Goal: Task Accomplishment & Management: Manage account settings

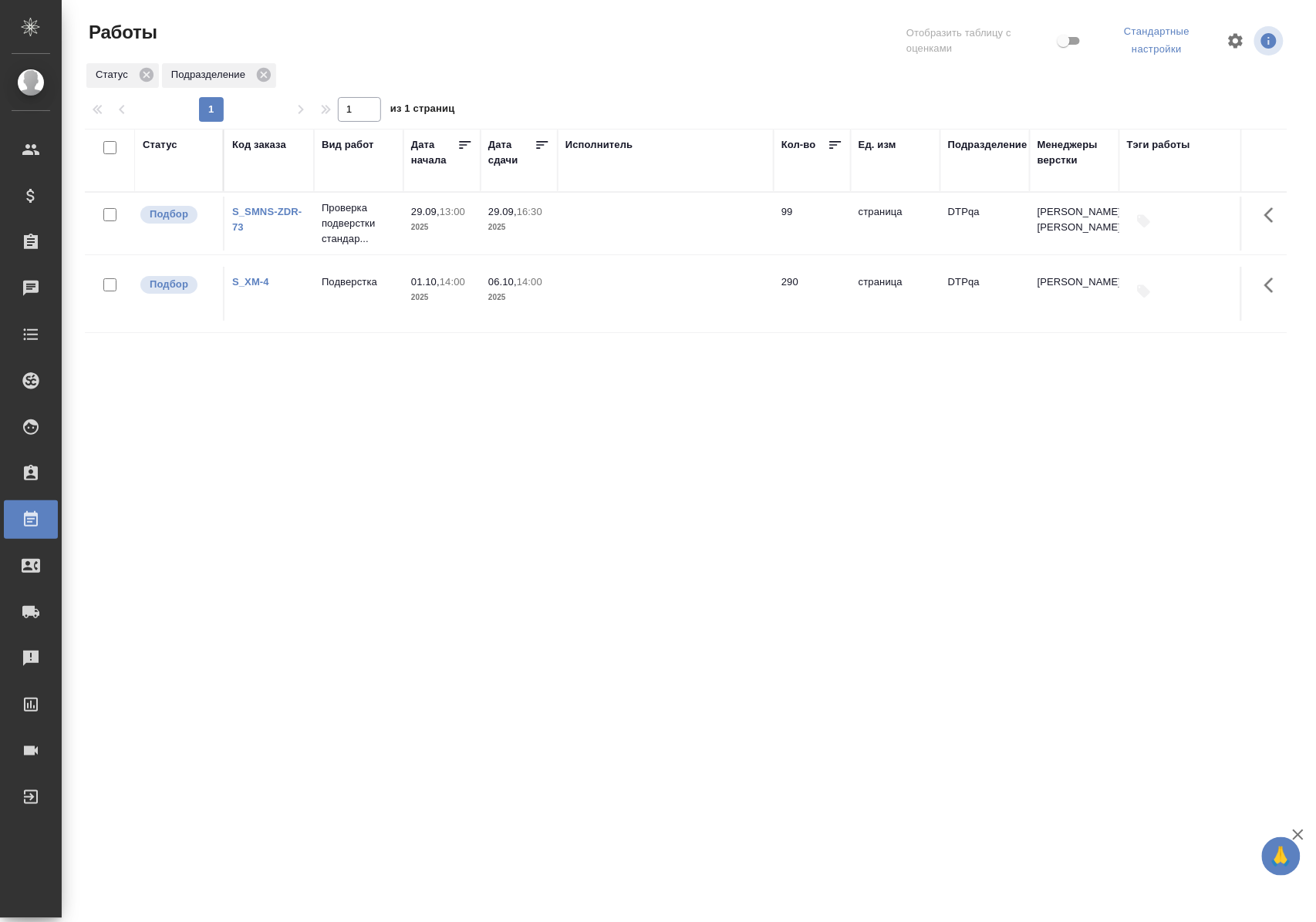
click at [156, 146] on div "Статус" at bounding box center [159, 145] width 34 height 16
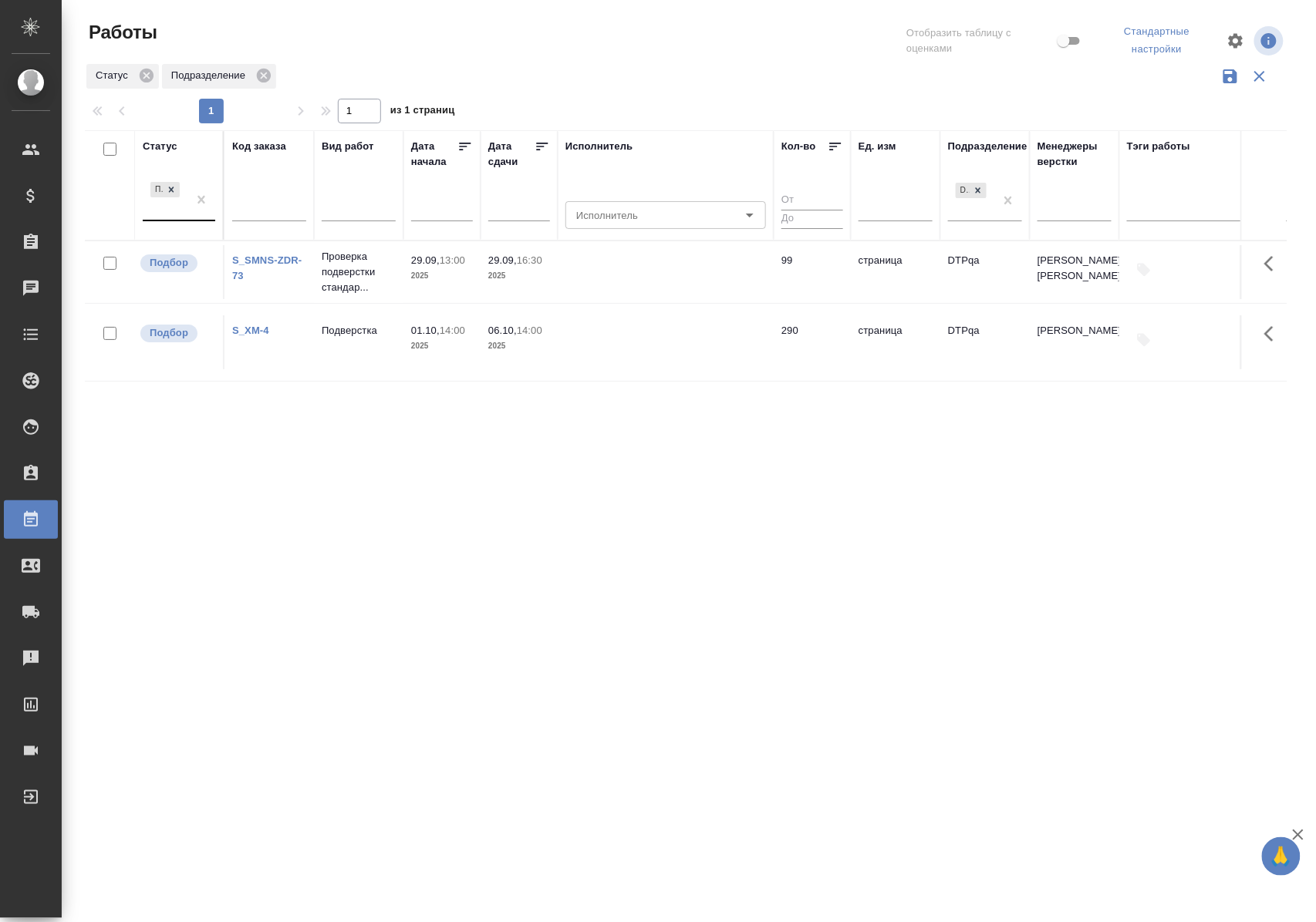
click at [170, 220] on div "Подбор" at bounding box center [165, 199] width 45 height 41
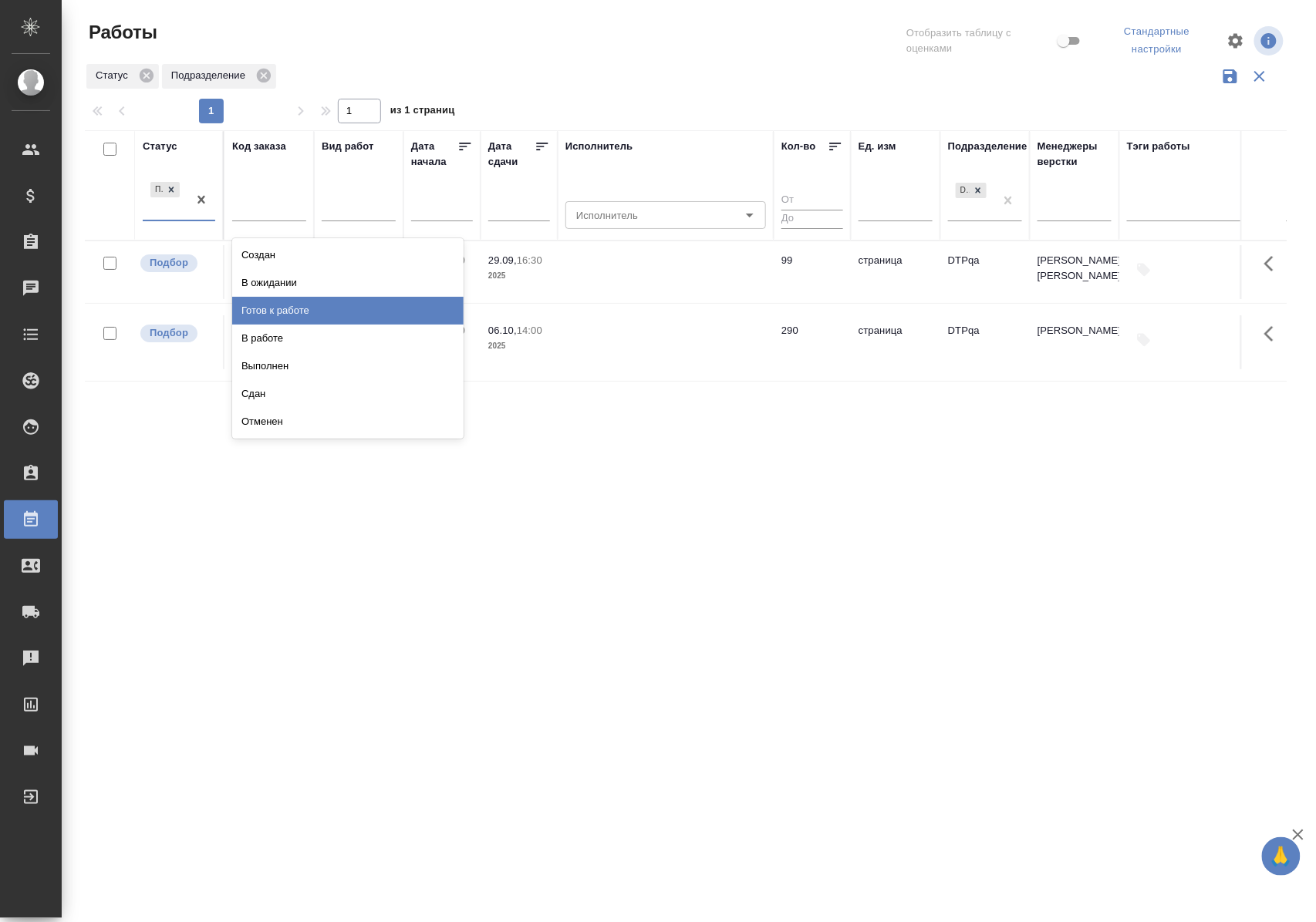
click at [275, 310] on div "Готов к работе" at bounding box center [348, 311] width 232 height 27
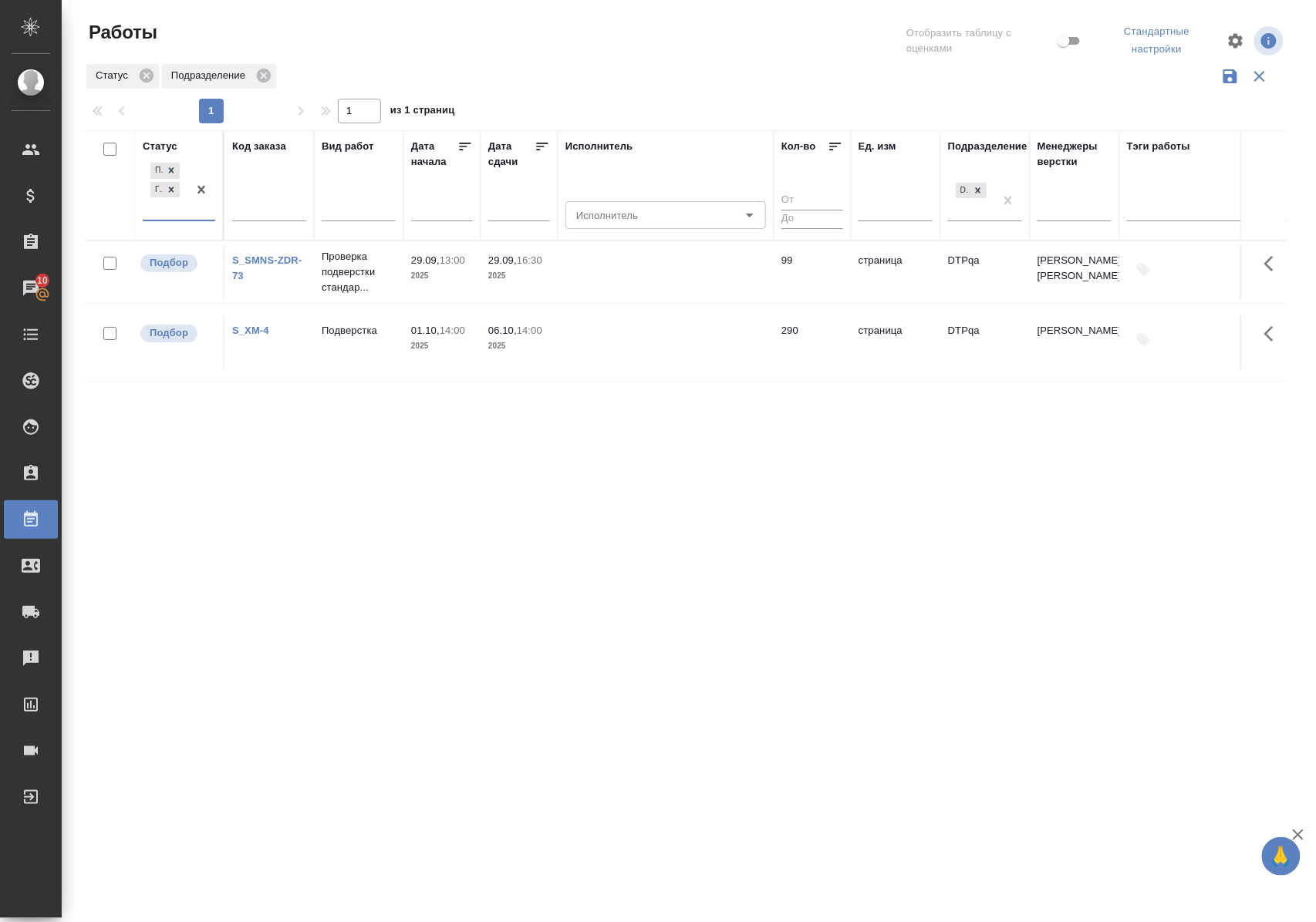
click at [195, 217] on div at bounding box center [201, 189] width 27 height 60
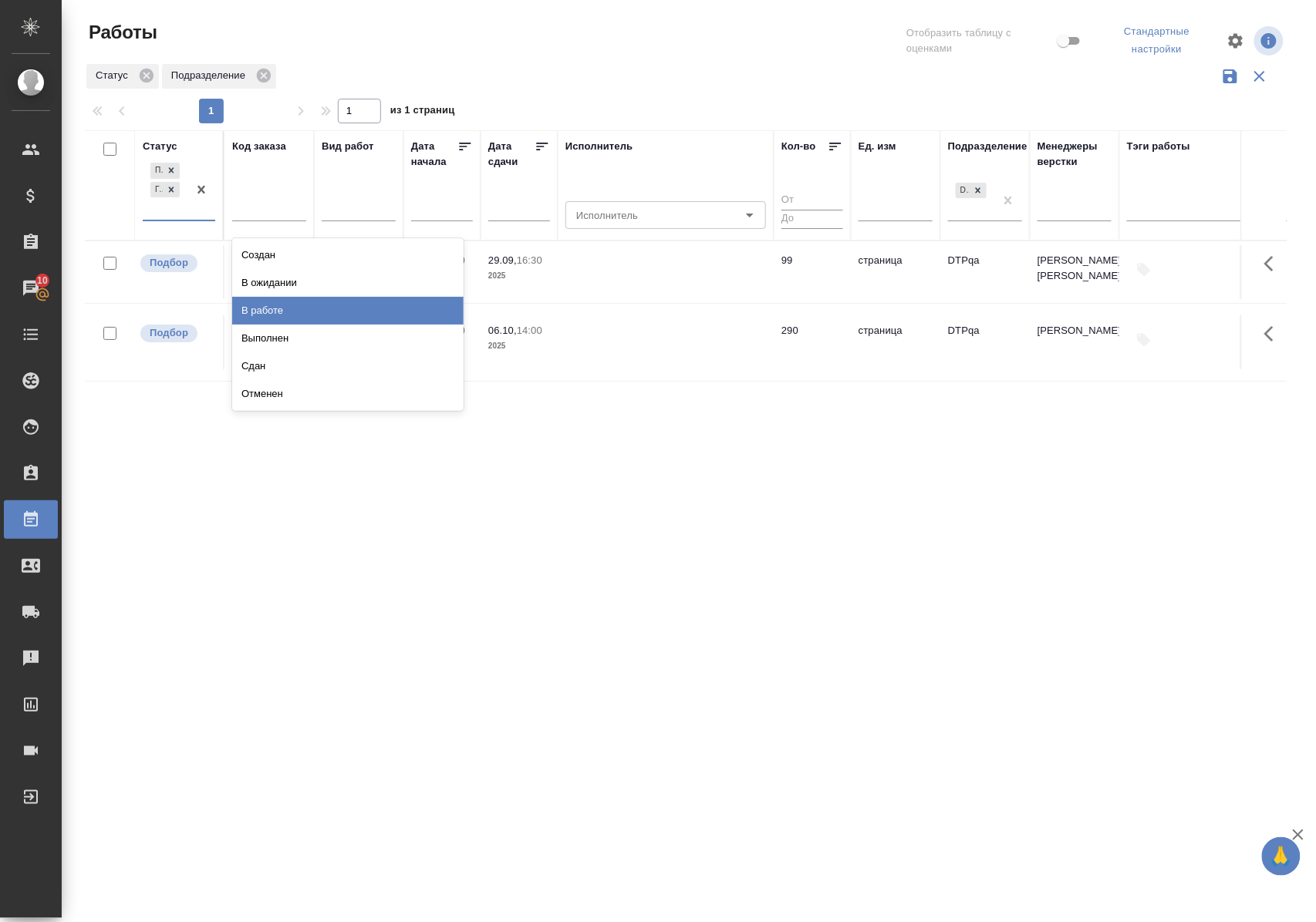
click at [261, 307] on div "В работе" at bounding box center [348, 311] width 232 height 27
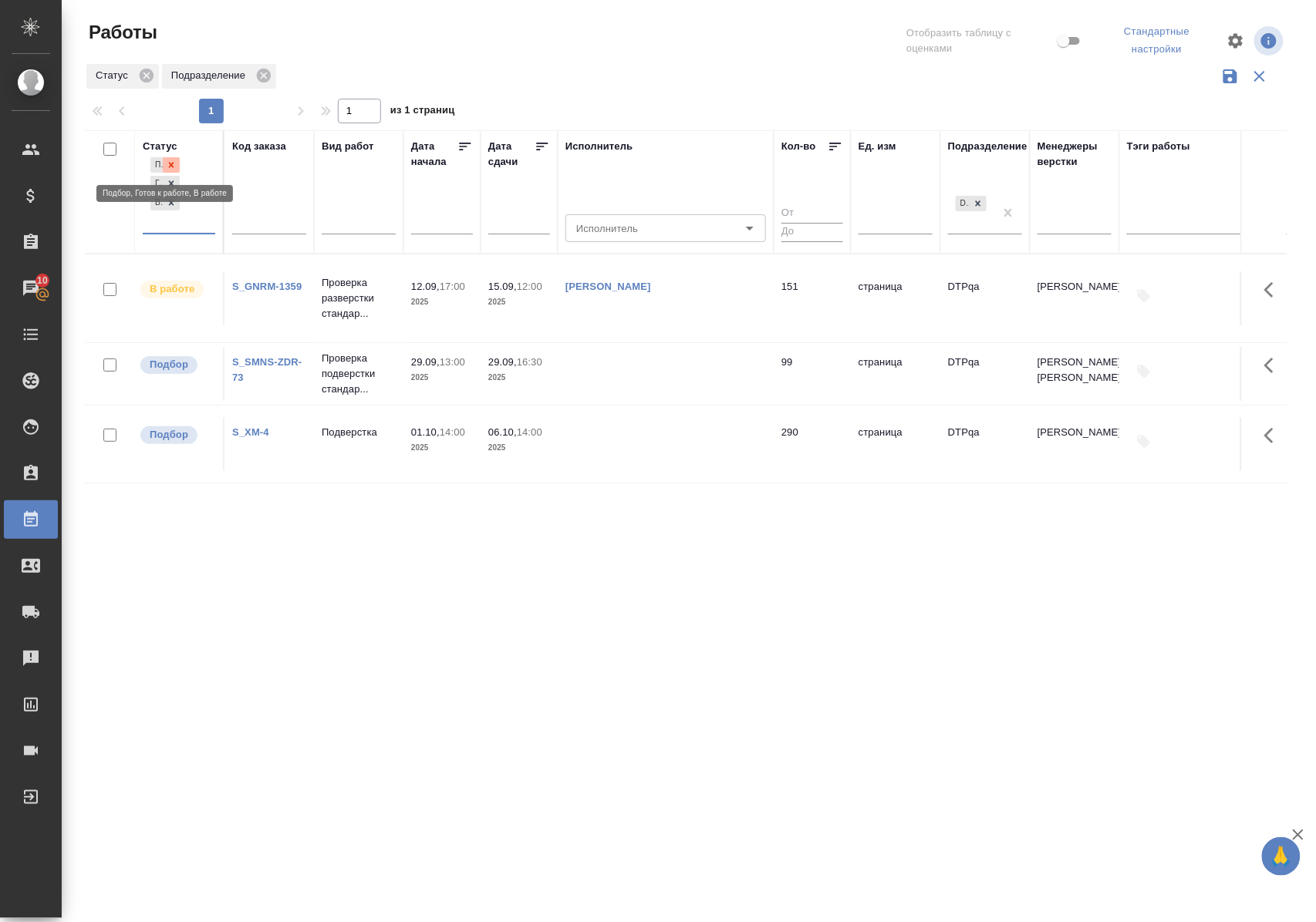
click at [173, 165] on icon at bounding box center [172, 165] width 6 height 6
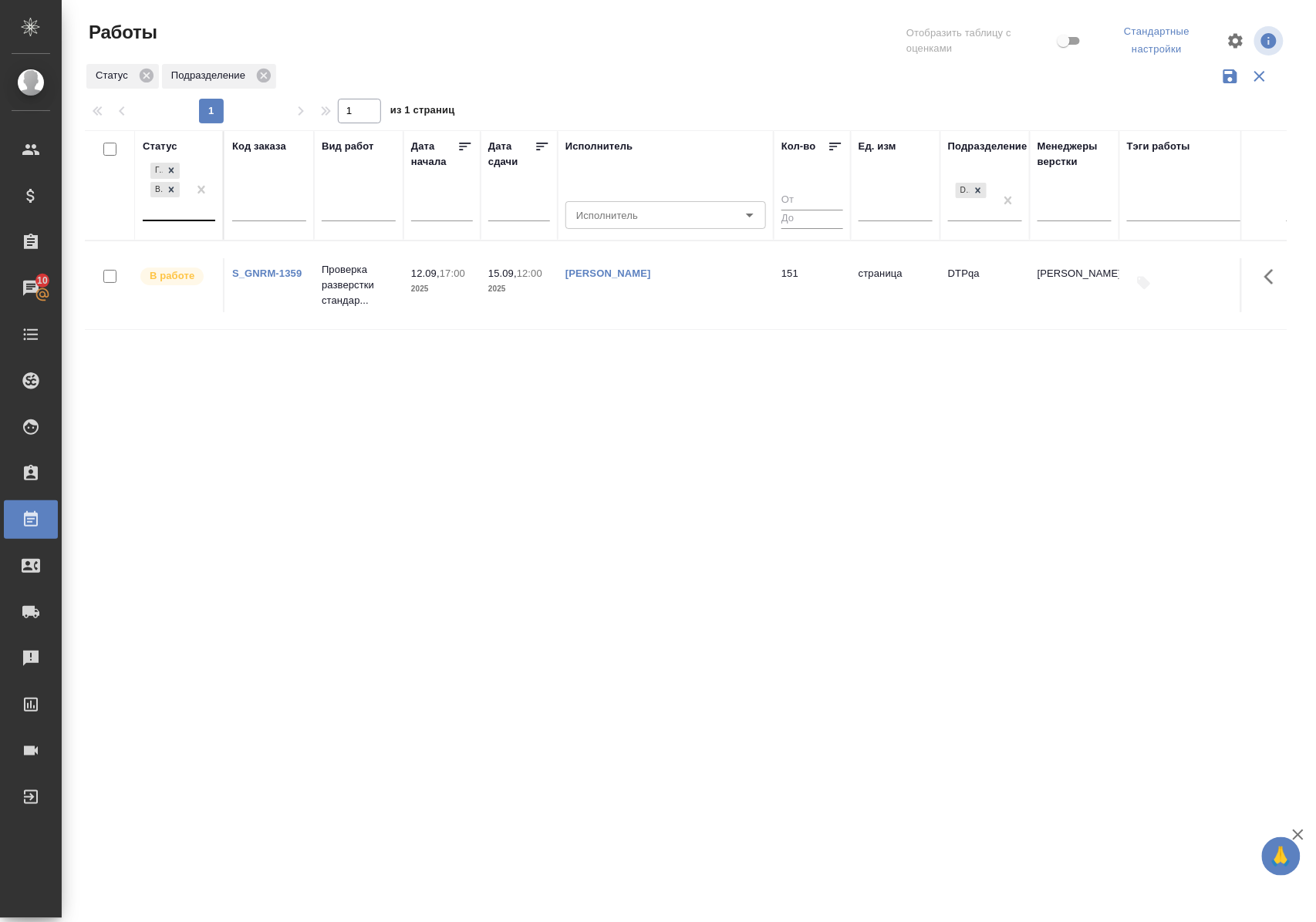
click at [170, 143] on div "Статус" at bounding box center [159, 146] width 34 height 16
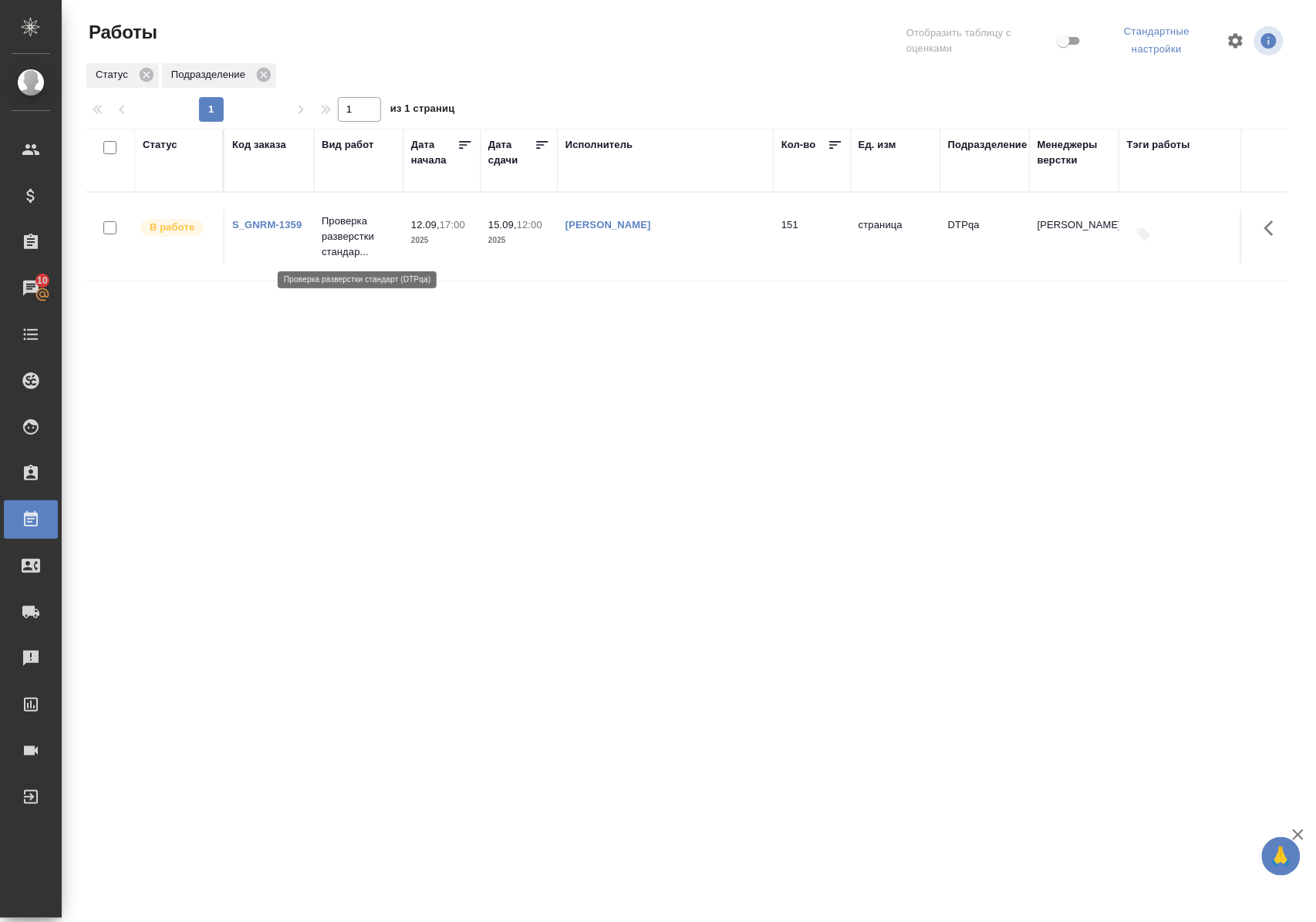
click at [345, 232] on p "Проверка разверстки стандар..." at bounding box center [358, 236] width 74 height 46
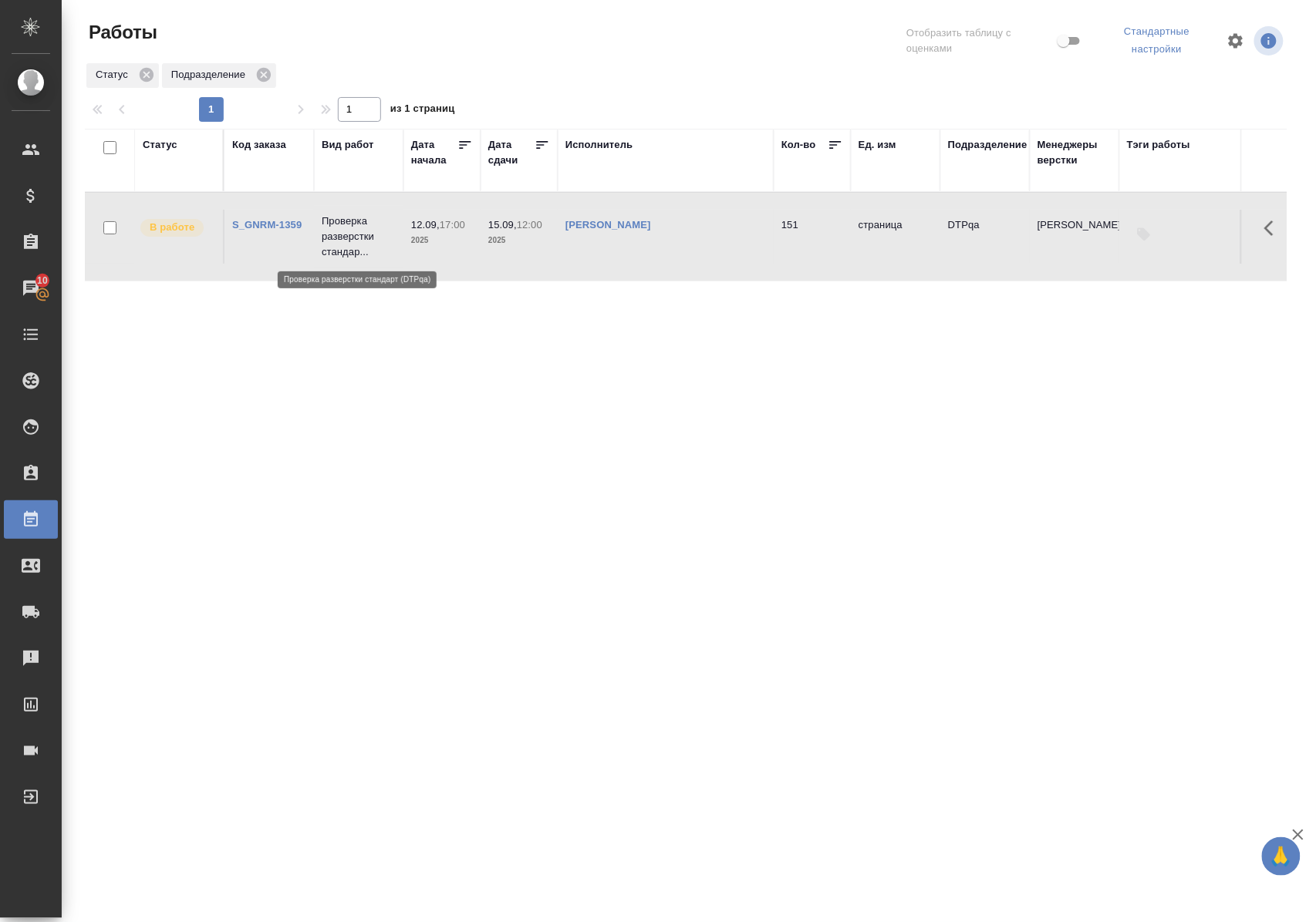
click at [345, 232] on p "Проверка разверстки стандар..." at bounding box center [358, 236] width 74 height 46
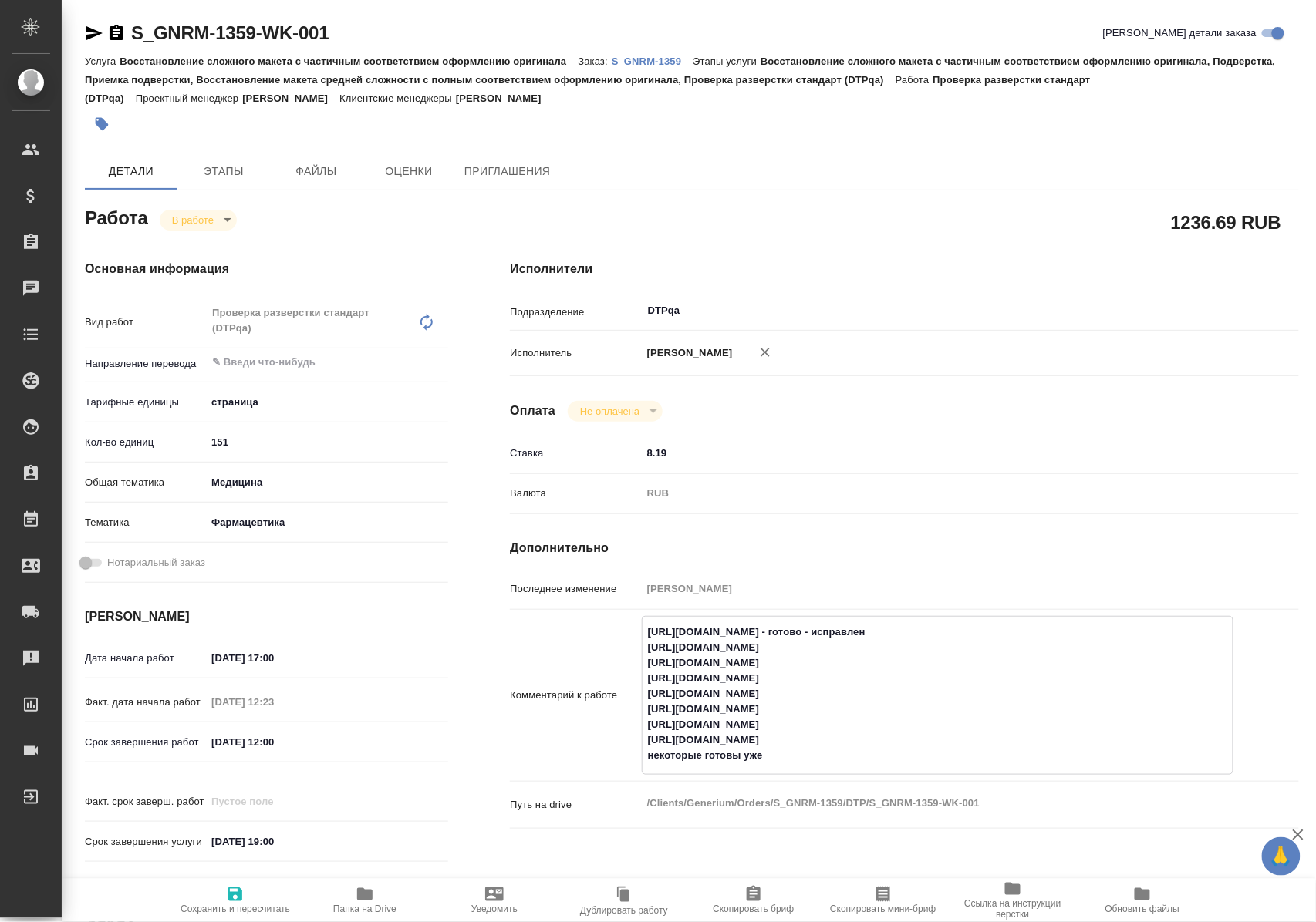
drag, startPoint x: 648, startPoint y: 752, endPoint x: 966, endPoint y: 754, distance: 318.0
click at [966, 754] on textarea "https://tera.awatera.com/Work/68c2911c5c75dc197ef5e5ad/ - готово - исправлен ht…" at bounding box center [937, 693] width 590 height 149
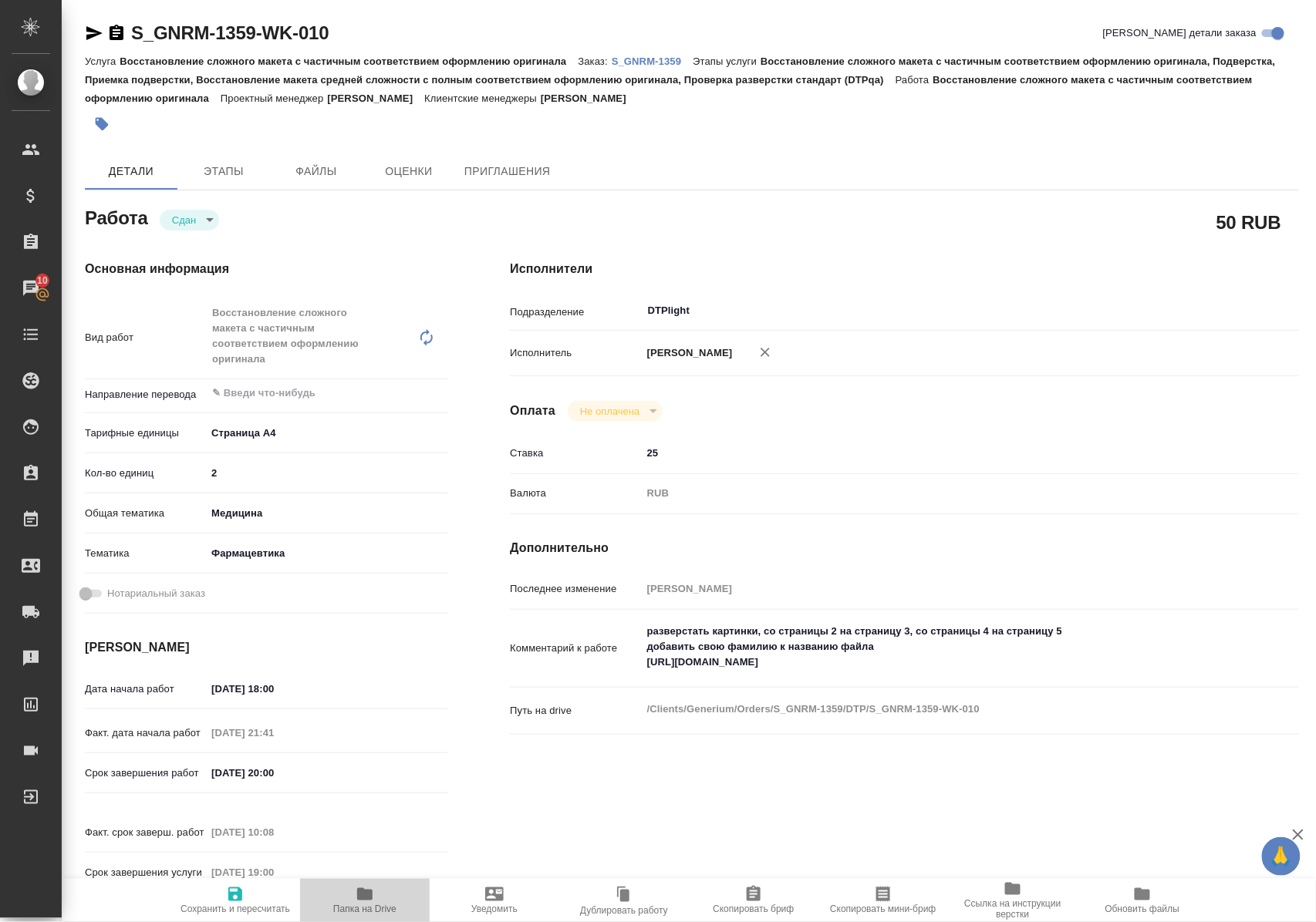
click at [364, 892] on icon "button" at bounding box center [365, 894] width 16 height 13
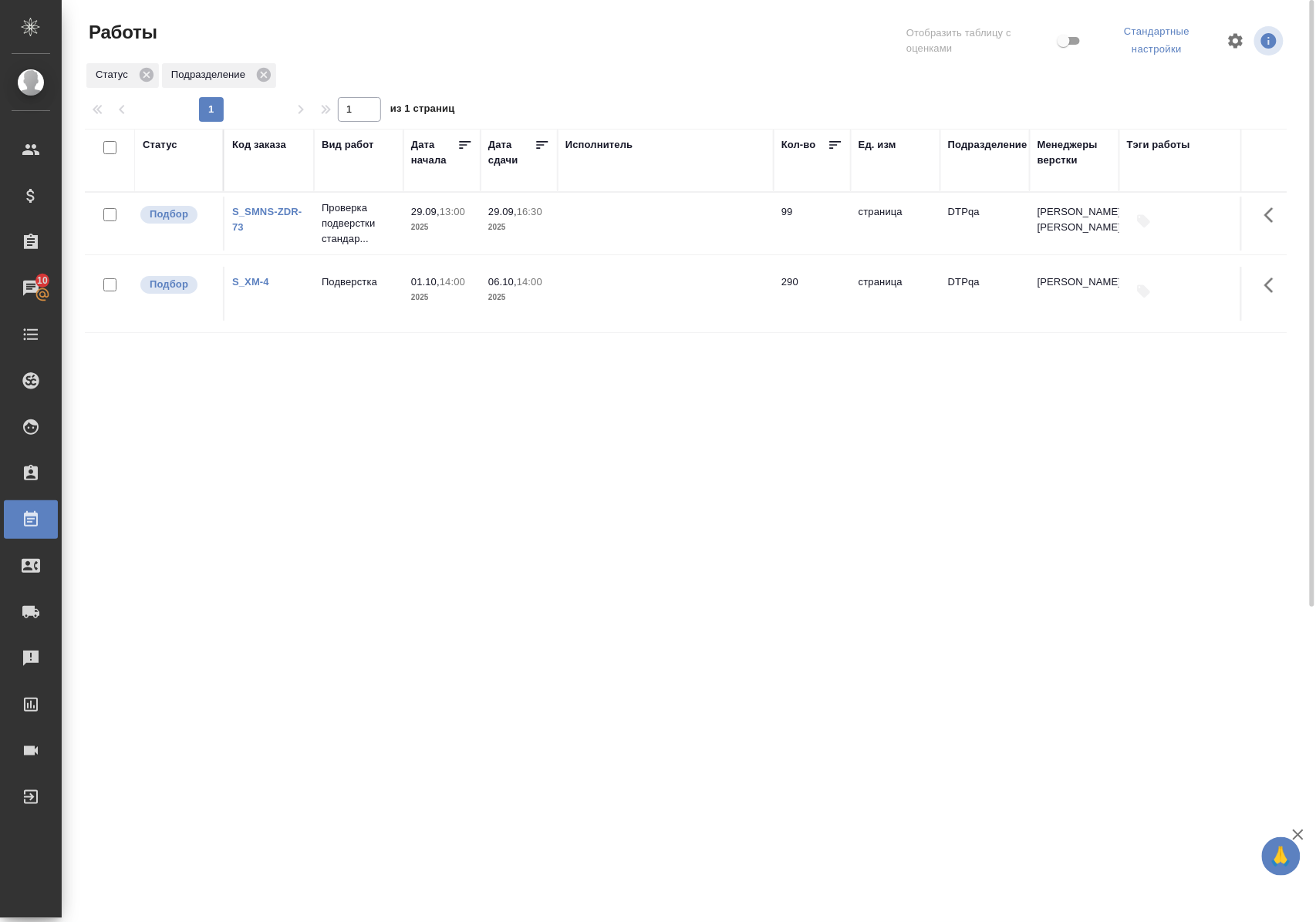
click at [631, 448] on div "Статус Код заказа Вид работ Дата начала Дата сдачи Исполнитель Кол-во Ед. изм П…" at bounding box center [685, 406] width 1202 height 555
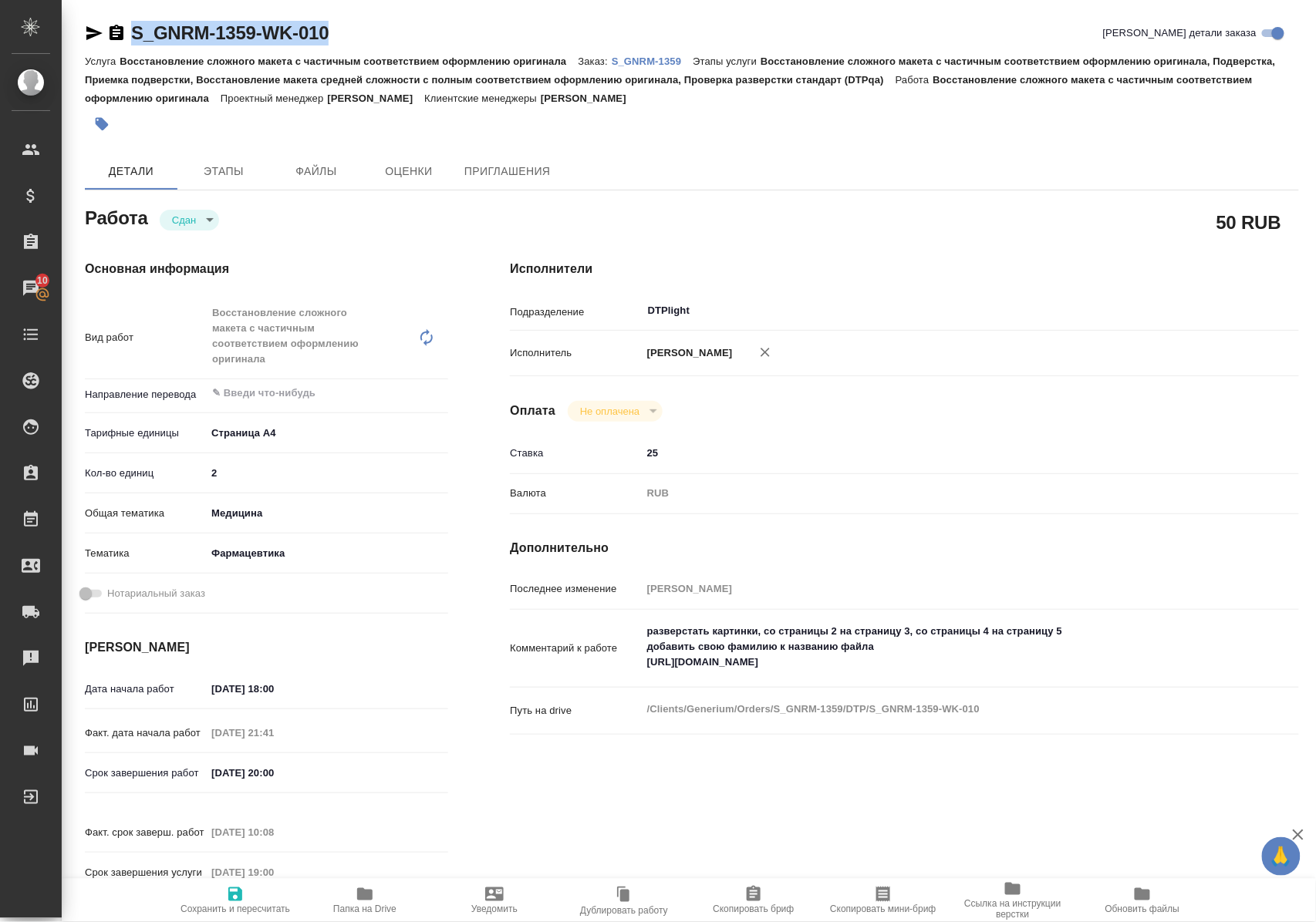
drag, startPoint x: 367, startPoint y: 30, endPoint x: 131, endPoint y: 34, distance: 236.0
click at [131, 34] on div "S_GNRM-1359-WK-010 Кратко детали заказа" at bounding box center [691, 32] width 1214 height 25
copy link "S_GNRM-1359-WK-010"
click at [647, 57] on p "S_GNRM-1359" at bounding box center [652, 62] width 81 height 12
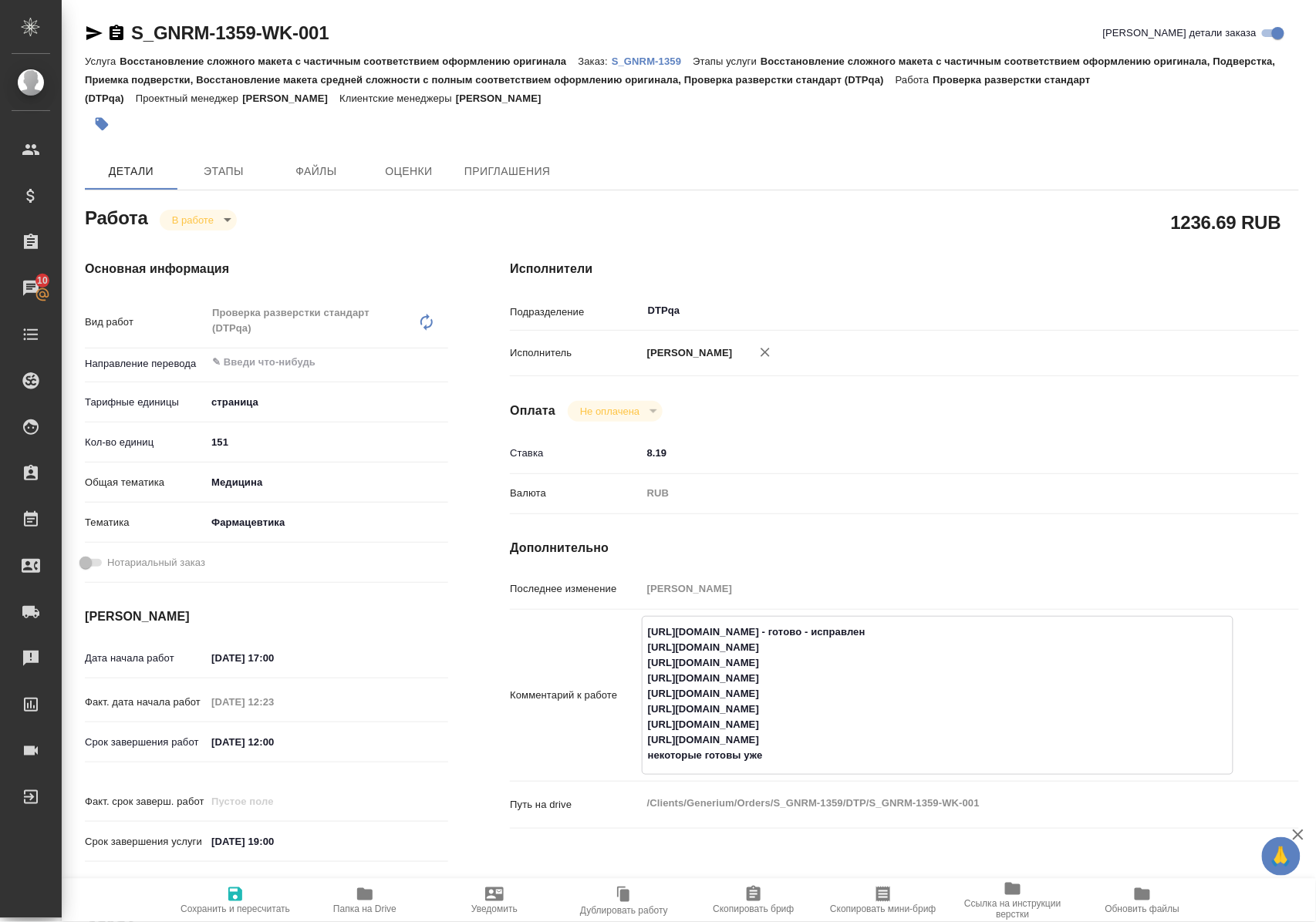
click at [973, 750] on textarea "https://tera.awatera.com/Work/68c2911c5c75dc197ef5e5ad/ - готово - исправлен ht…" at bounding box center [937, 693] width 590 height 149
type textarea "https://tera.awatera.com/Work/68c2911c5c75dc197ef5e5ad/ - готово - исправлен ht…"
click at [237, 890] on icon "button" at bounding box center [235, 894] width 19 height 19
type input "inProgress"
type input "5a8b1489cc6b4906c91bfdb2"
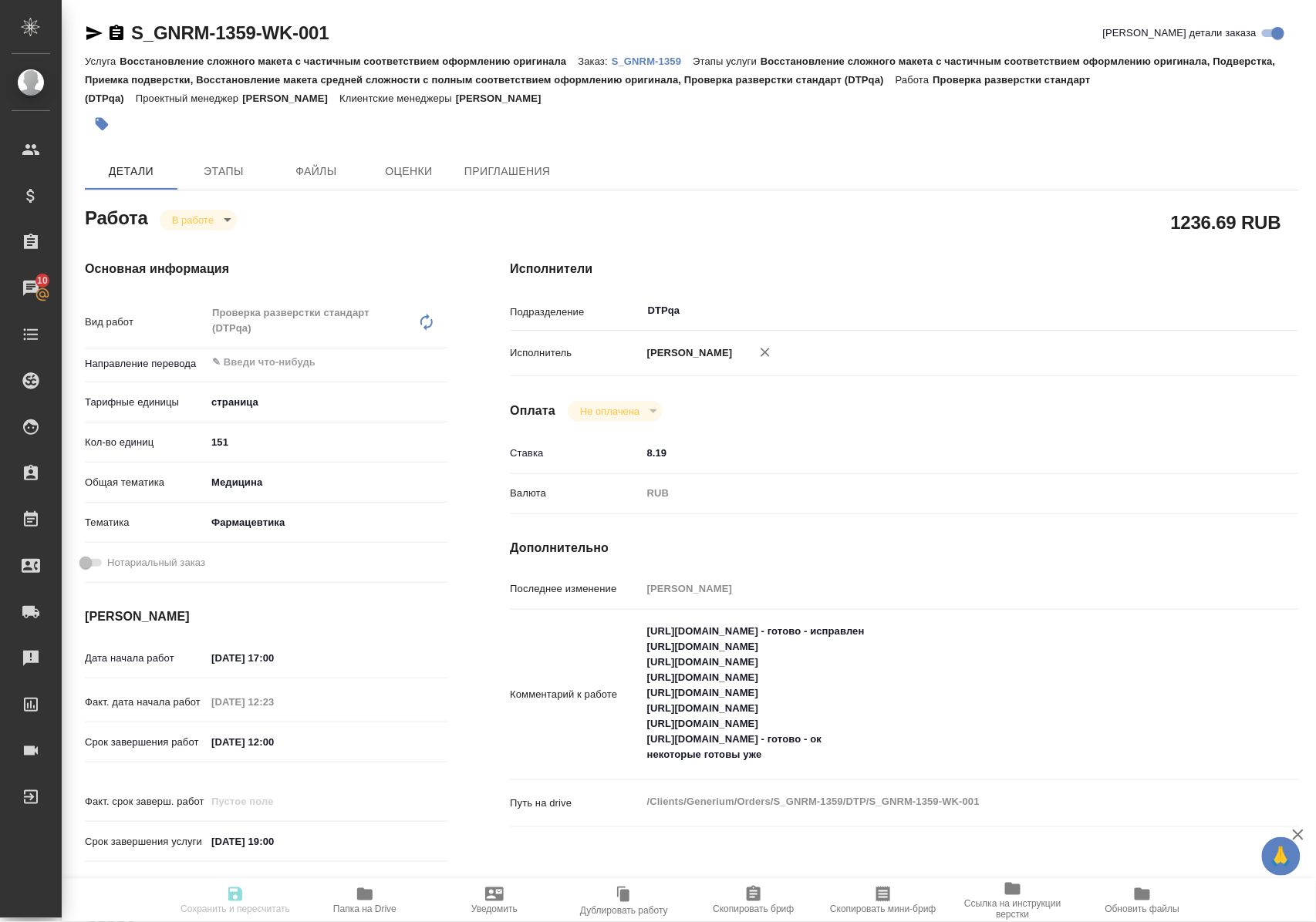
type input "151"
type input "med"
type input "6149832f2b7be24903fd7a82"
type input "[DATE] 17:00"
type input "12.09.2025 12:23"
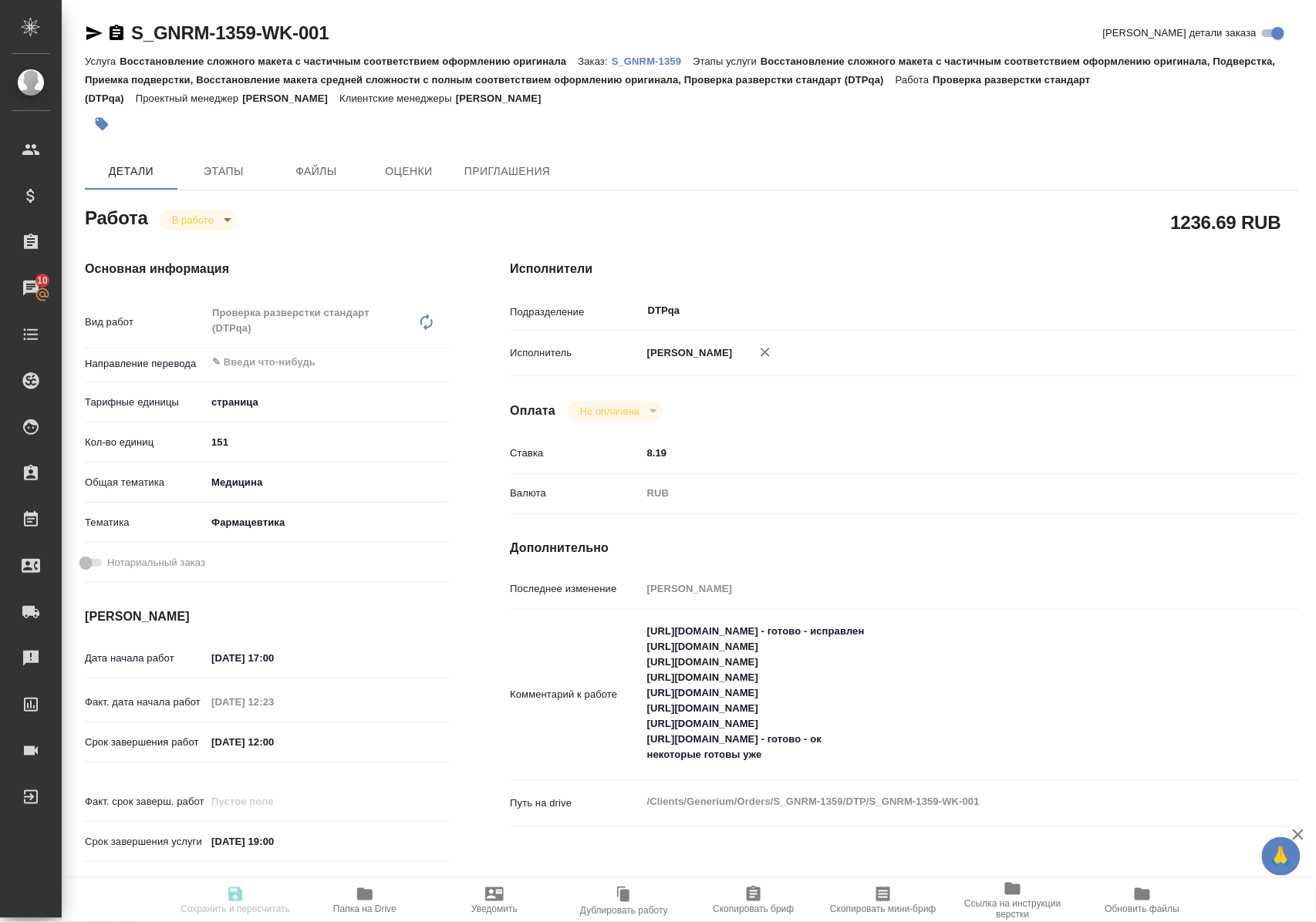
type input "15.09.2025 12:00"
type input "[DATE] 19:00"
type input "DTPqa"
type input "notPayed"
type input "8.19"
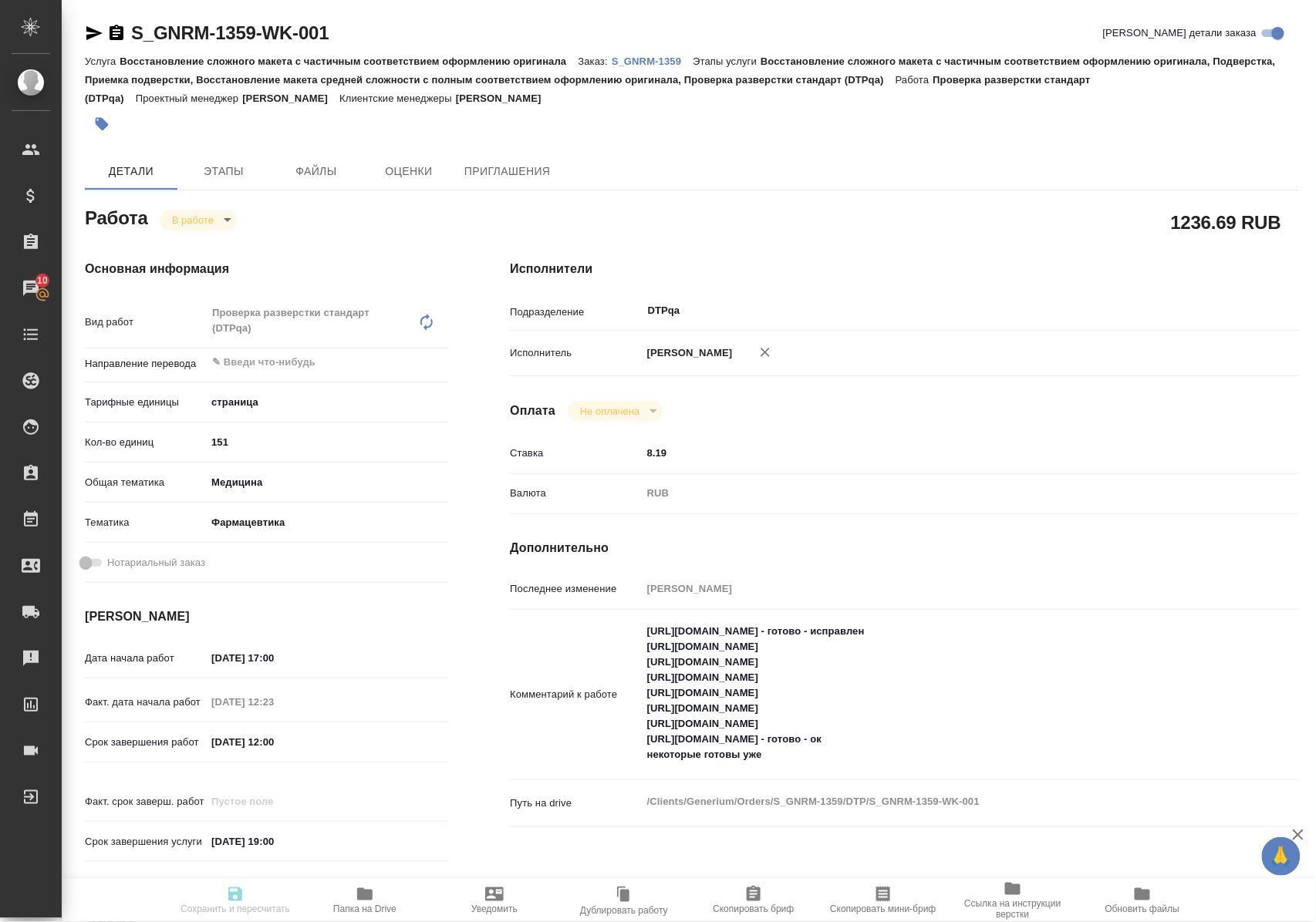
type input "RUB"
type input "[PERSON_NAME]"
type input "S_GNRM-1359"
type input "Восстановление сложного макета с частичным соответствием оформлению оригинала"
type input "Восстановление сложного макета с частичным соответствием оформлению оригинала, …"
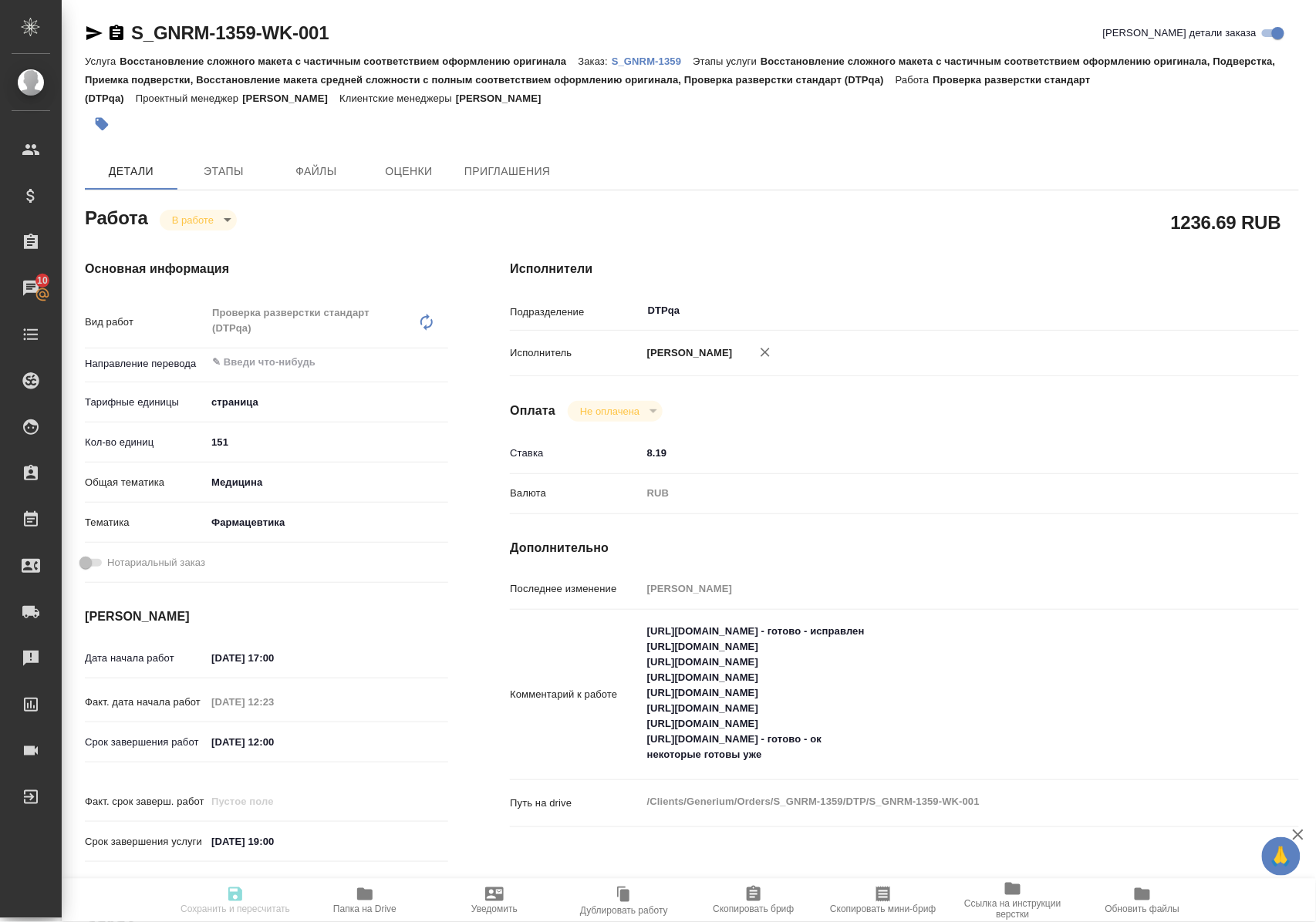
type input "Кабаргина Анна"
type input "Оксютович Ирина"
type input "/Clients/Generium/Orders/S_GNRM-1359"
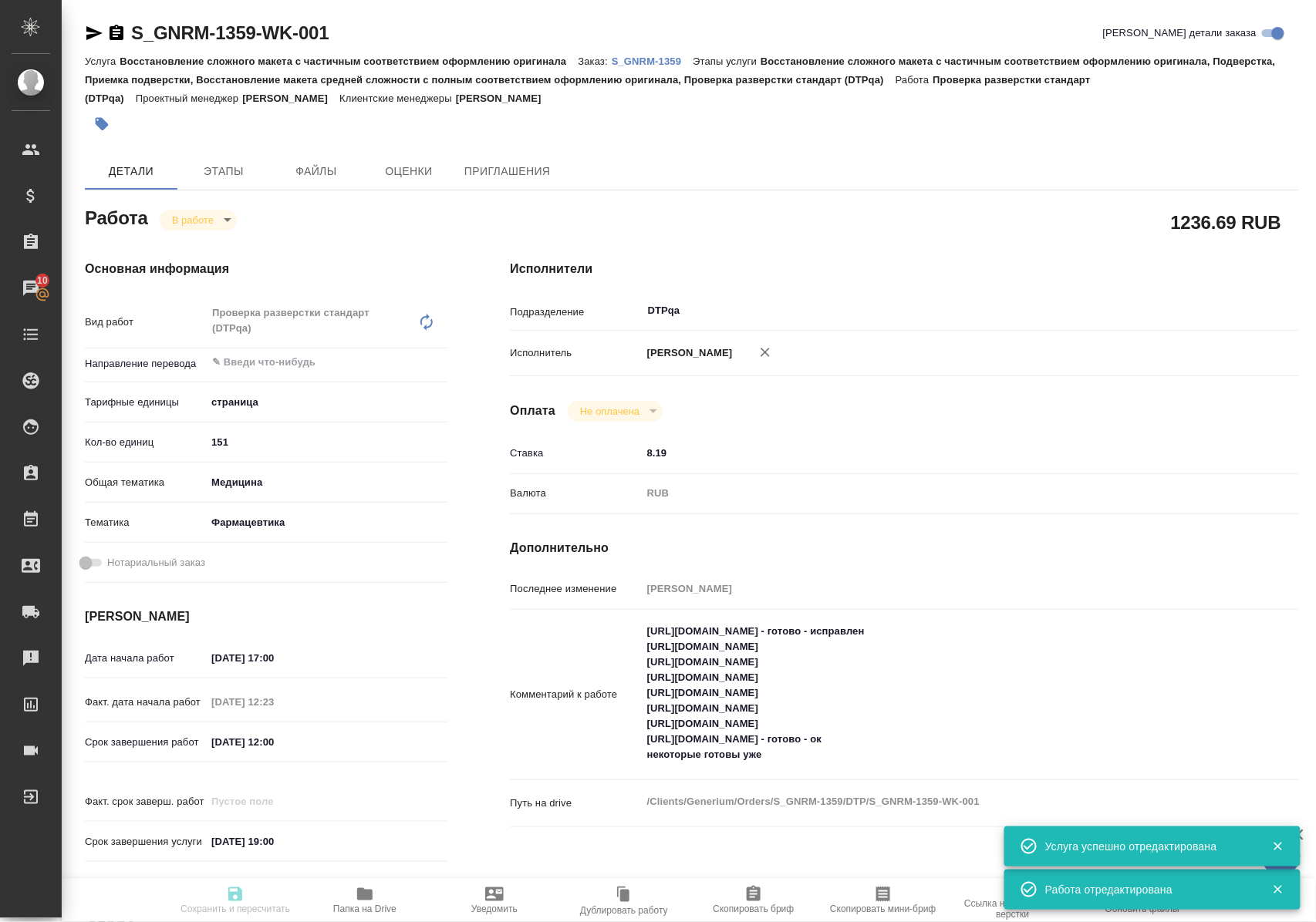
type input "inProgress"
type input "5a8b1489cc6b4906c91bfdb2"
type input "151"
type input "med"
type input "6149832f2b7be24903fd7a82"
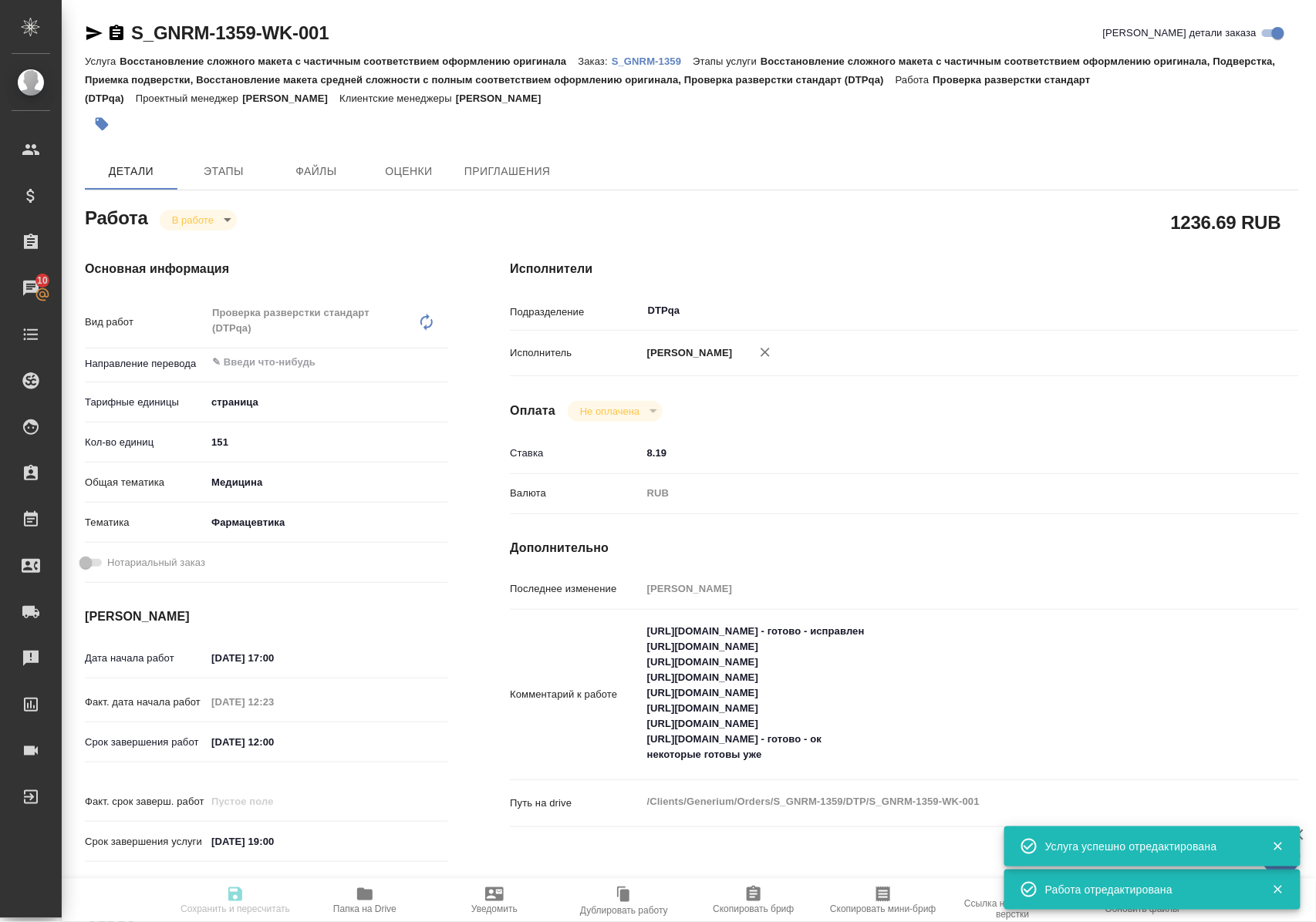
type input "12.09.2025 17:00"
type input "12.09.2025 12:23"
type input "15.09.2025 12:00"
type input "17.09.2025 19:00"
type input "DTPqa"
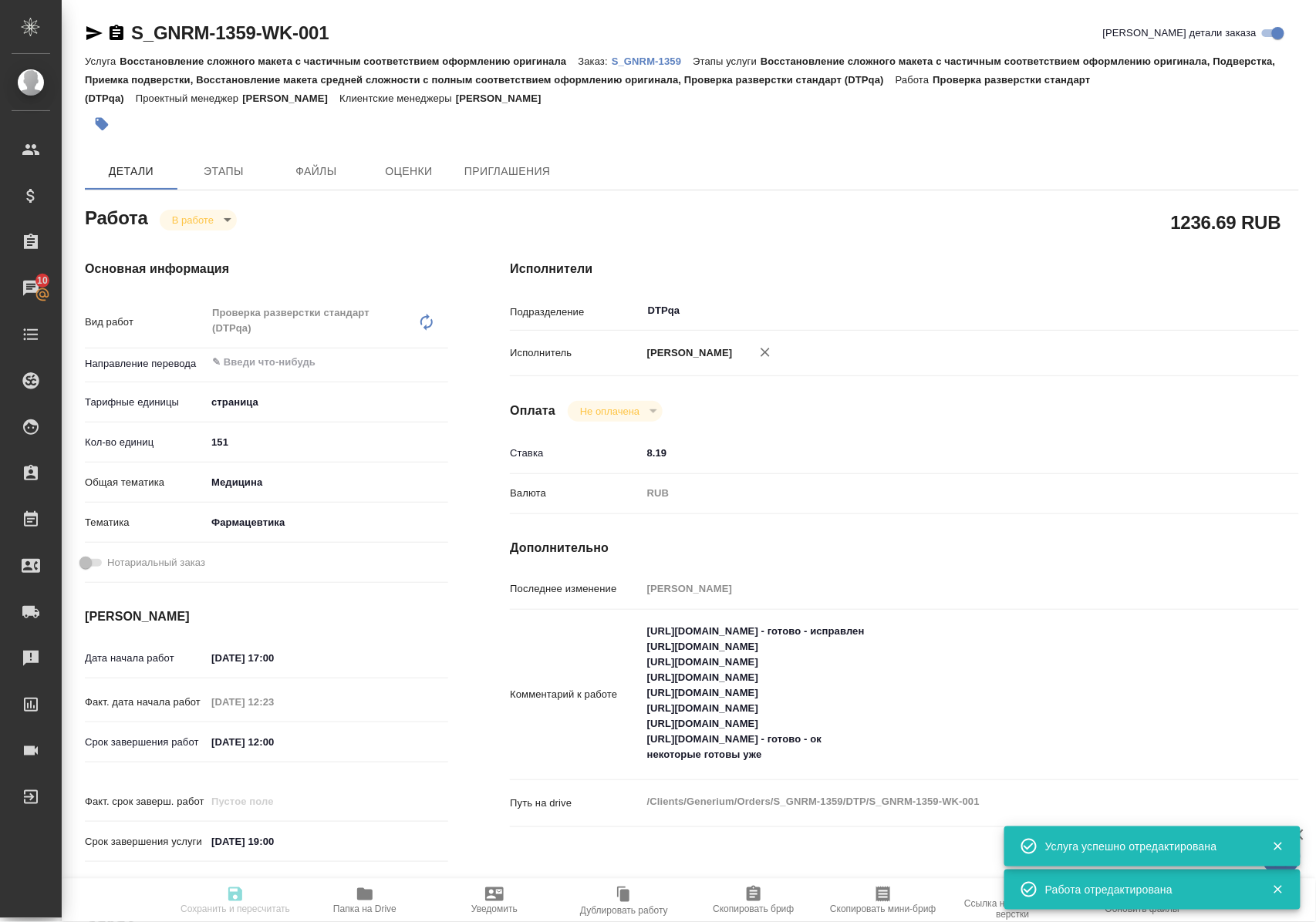
type input "notPayed"
type input "8.19"
type input "RUB"
type input "[PERSON_NAME]"
type input "S_GNRM-1359"
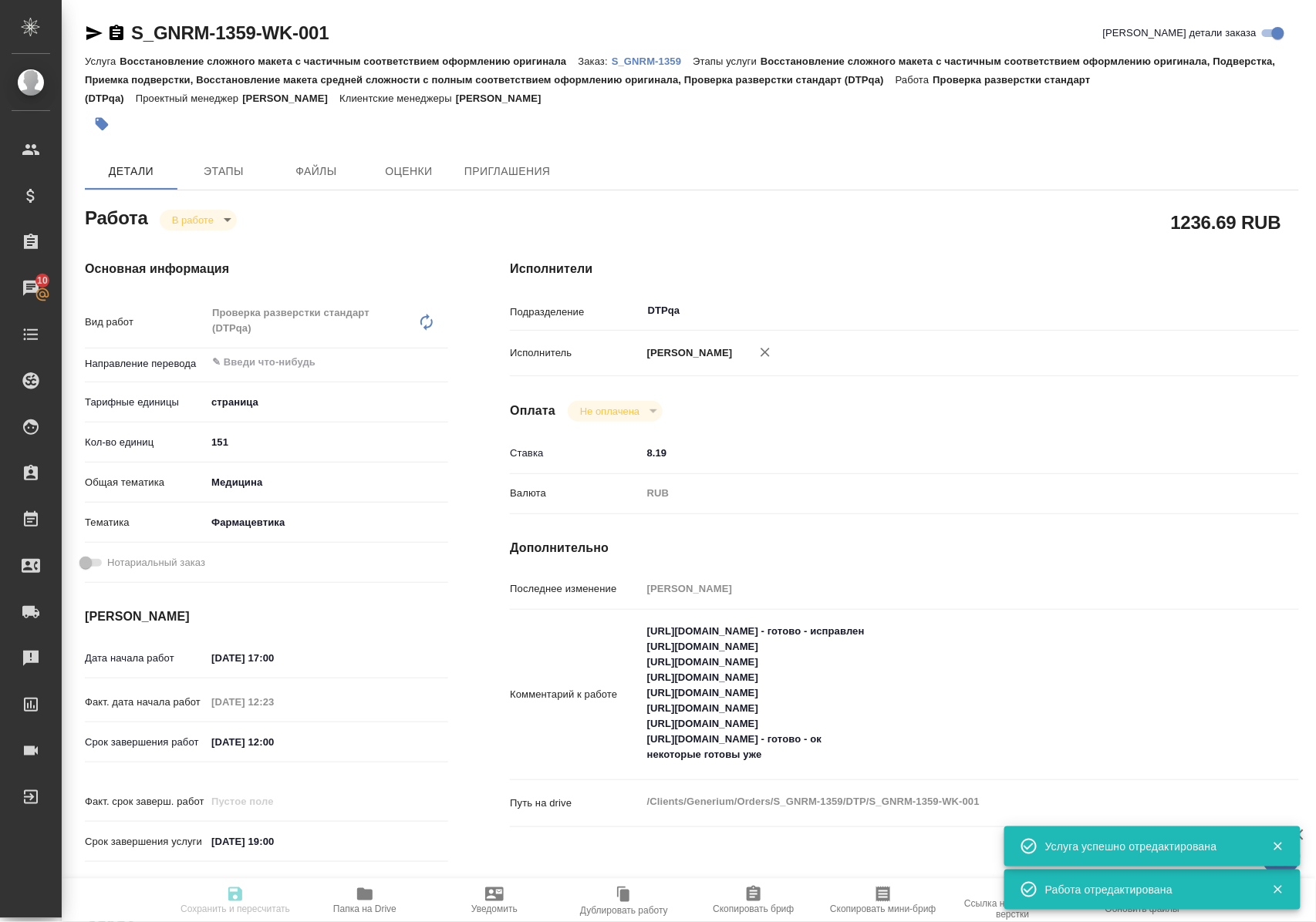
type input "Восстановление сложного макета с частичным соответствием оформлению оригинала"
type input "Восстановление сложного макета с частичным соответствием оформлению оригинала, …"
type input "[PERSON_NAME]"
type input "/Clients/Generium/Orders/S_GNRM-1359"
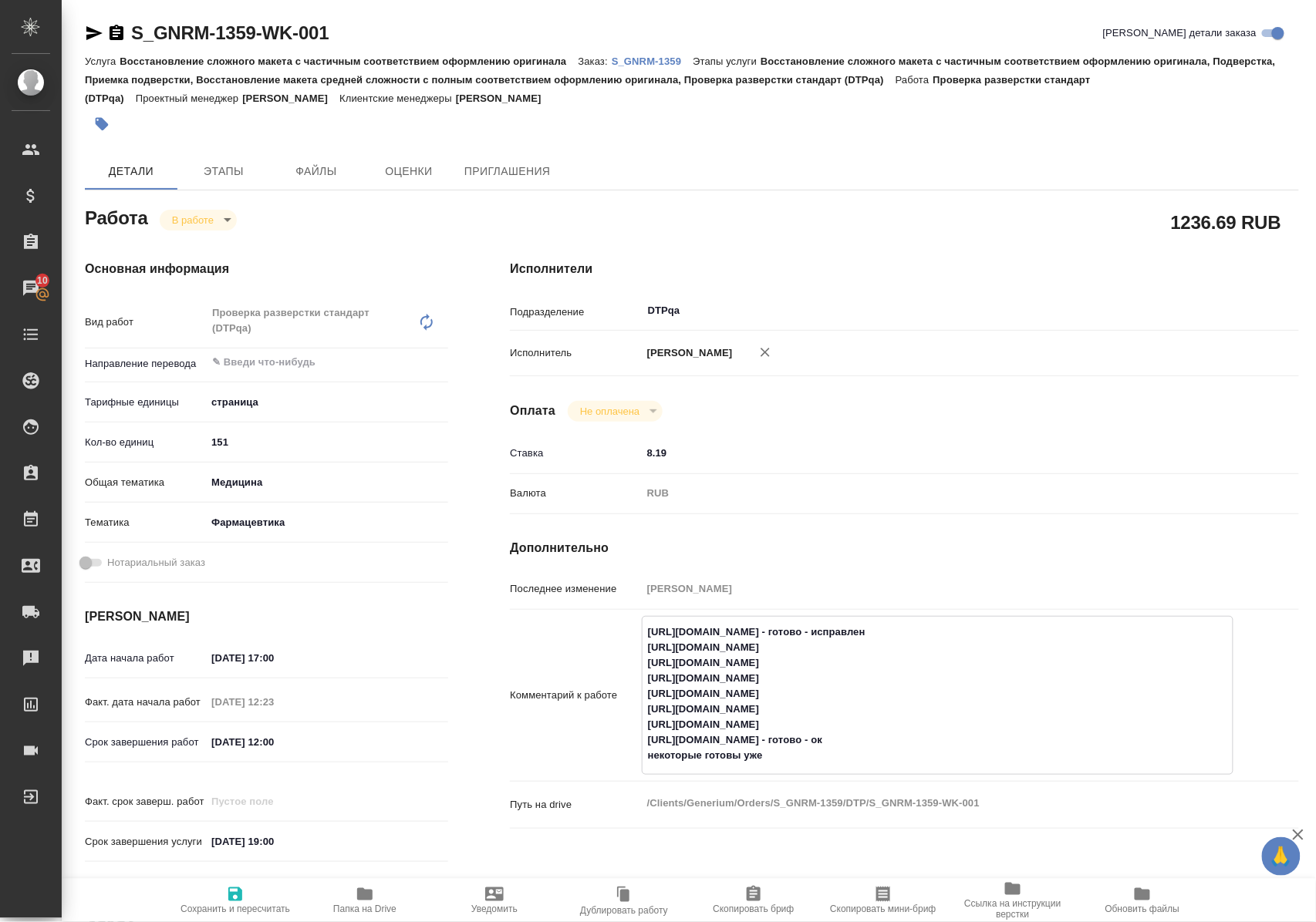
drag, startPoint x: 647, startPoint y: 707, endPoint x: 964, endPoint y: 703, distance: 317.0
click at [964, 703] on textarea "https://tera.awatera.com/Work/68c2911c5c75dc197ef5e5ad/ - готово - исправлен ht…" at bounding box center [937, 693] width 590 height 149
drag, startPoint x: 645, startPoint y: 723, endPoint x: 968, endPoint y: 719, distance: 323.0
click at [968, 719] on textarea "https://tera.awatera.com/Work/68c2911c5c75dc197ef5e5ad/ - готово - исправлен ht…" at bounding box center [937, 693] width 590 height 149
drag, startPoint x: 647, startPoint y: 742, endPoint x: 1001, endPoint y: 741, distance: 354.0
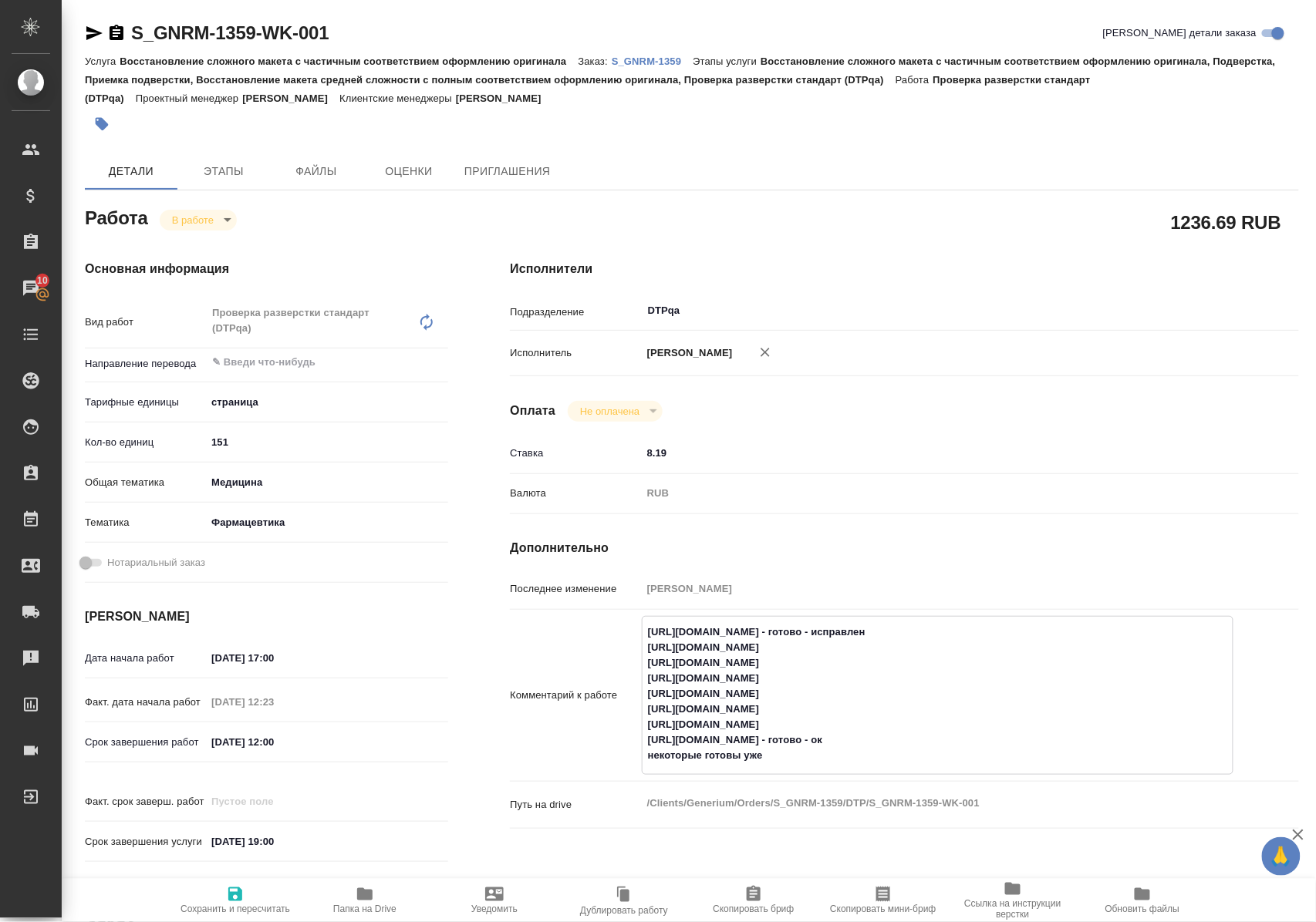
click at [1001, 741] on textarea "https://tera.awatera.com/Work/68c2911c5c75dc197ef5e5ad/ - готово - исправлен ht…" at bounding box center [937, 693] width 590 height 149
drag, startPoint x: 645, startPoint y: 694, endPoint x: 967, endPoint y: 691, distance: 322.0
click at [967, 691] on textarea "https://tera.awatera.com/Work/68c2911c5c75dc197ef5e5ad/ - готово - исправлен ht…" at bounding box center [937, 693] width 590 height 149
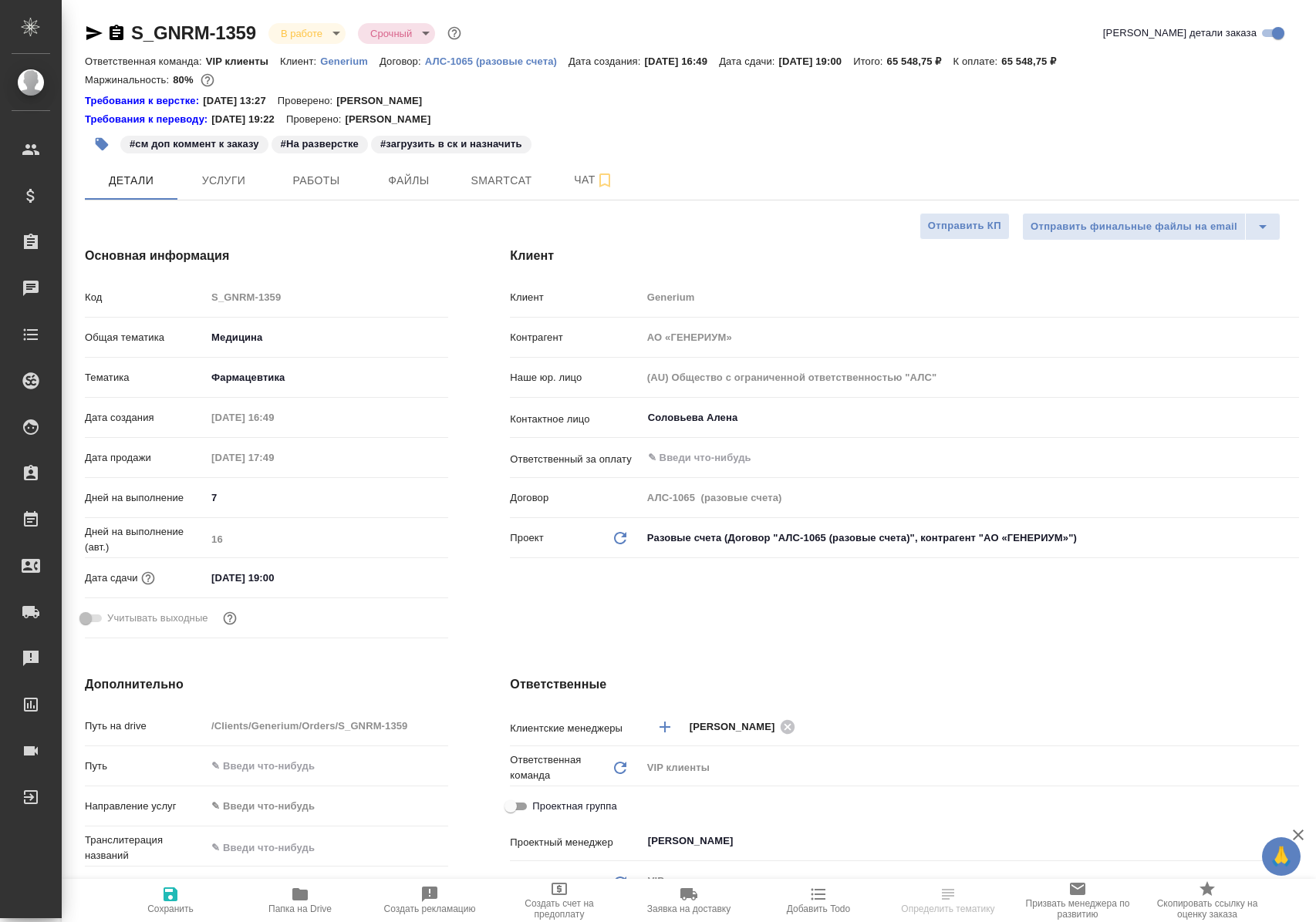
select select "RU"
click at [293, 183] on span "Работы" at bounding box center [316, 180] width 74 height 20
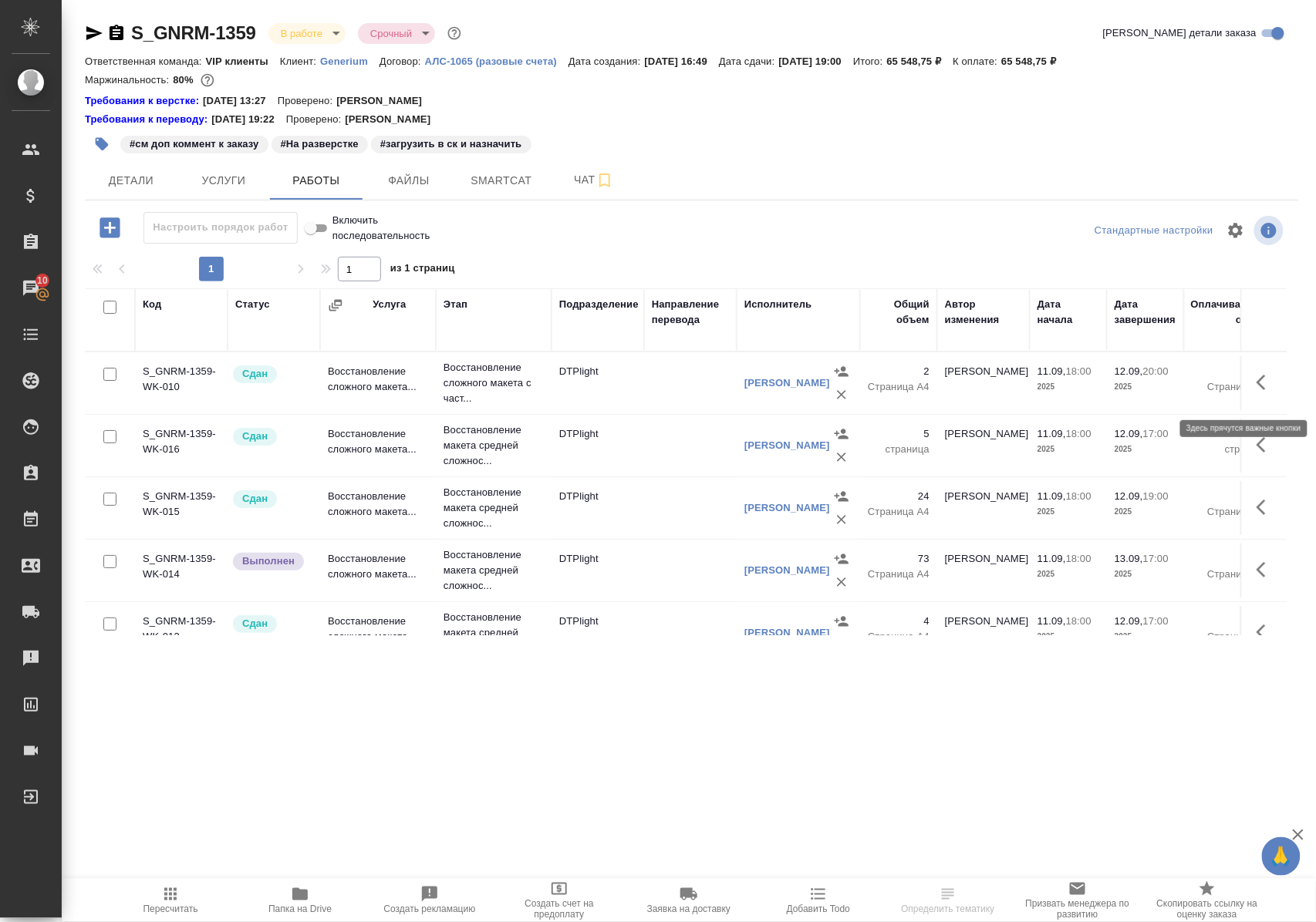
click at [1256, 390] on icon "button" at bounding box center [1260, 383] width 9 height 16
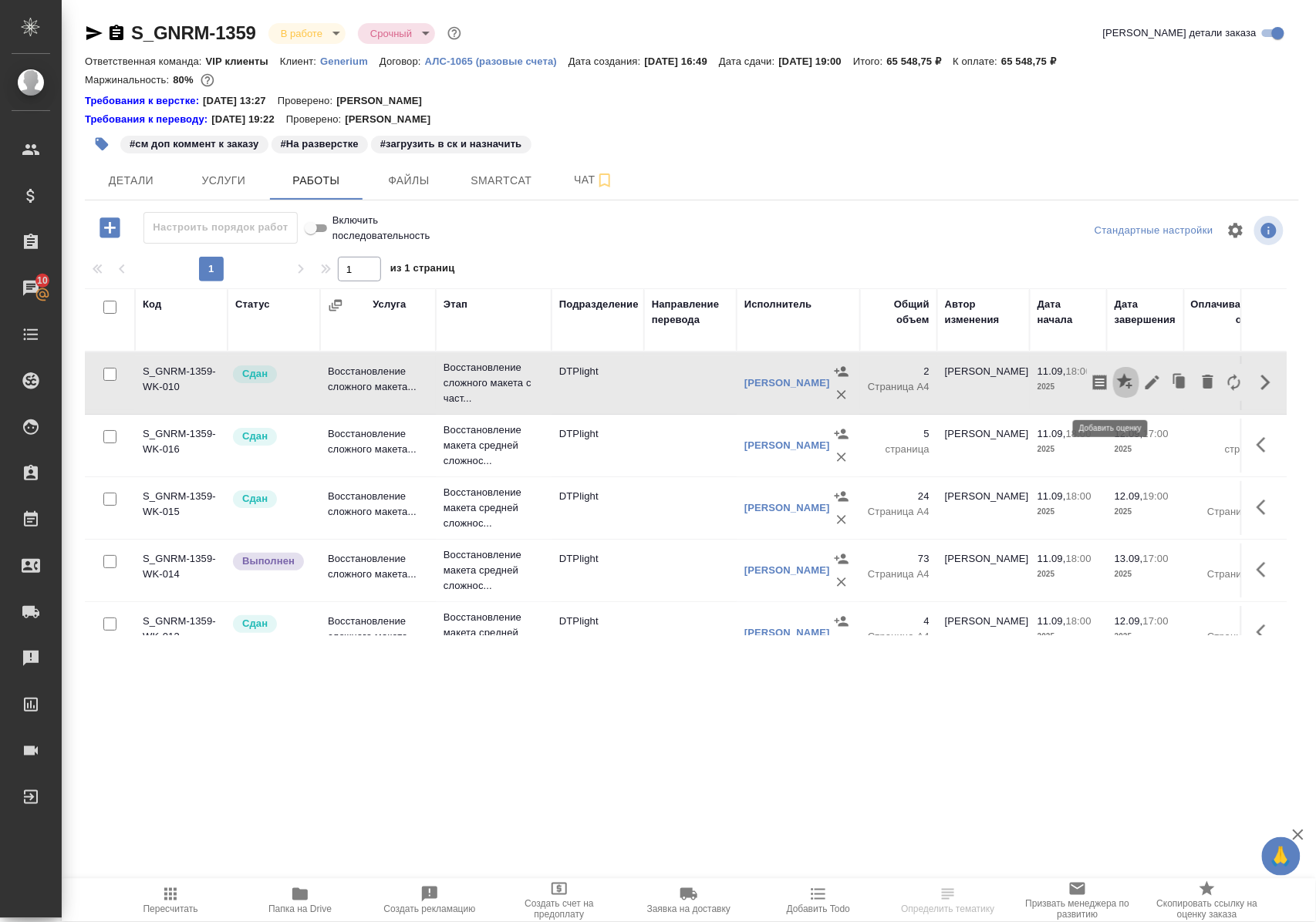
click at [1117, 388] on icon "button" at bounding box center [1125, 381] width 16 height 16
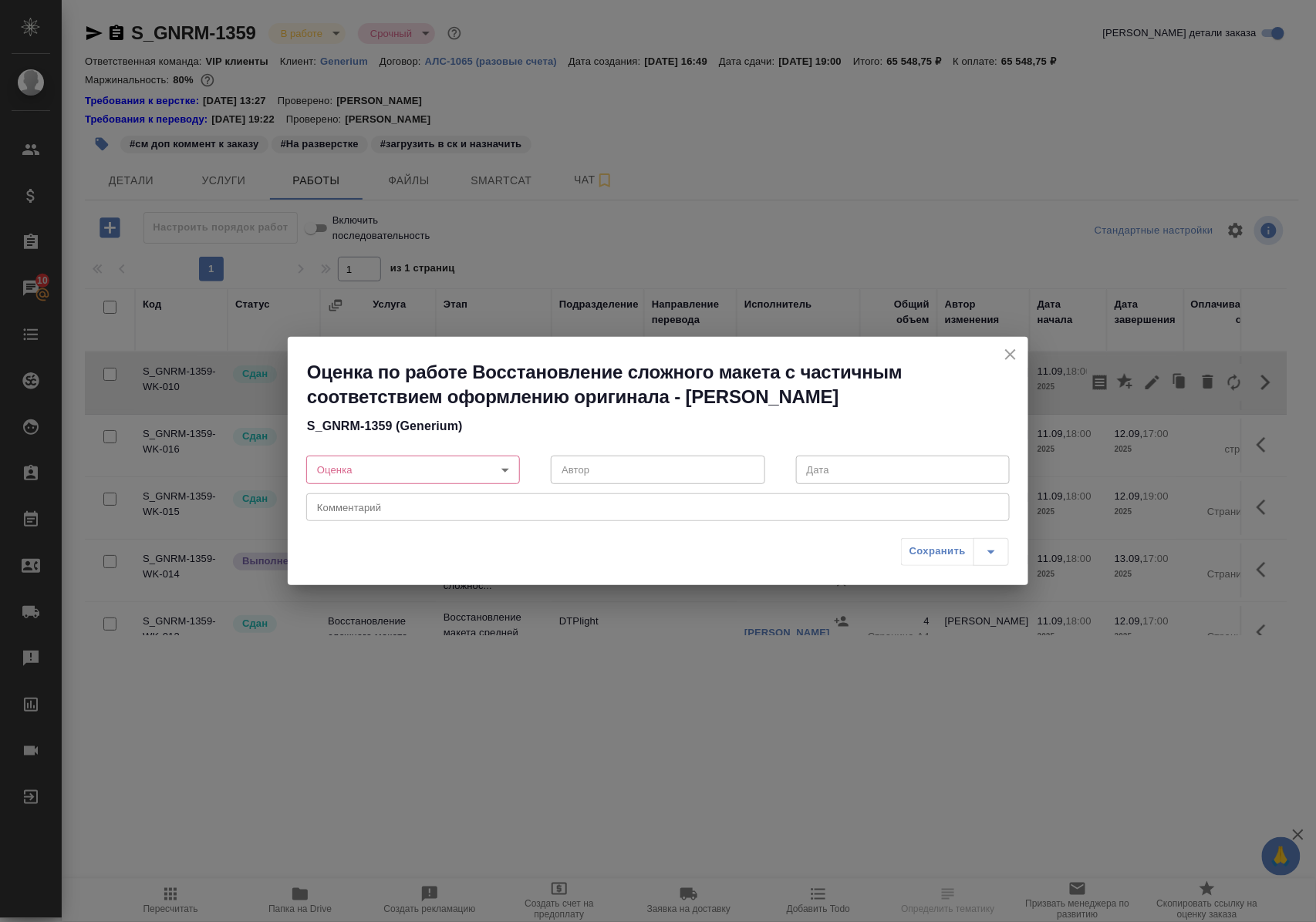
click at [510, 467] on body "🙏 .cls-1 fill:#fff; AWATERA Polushina Alena Клиенты Спецификации Заказы 10 Чаты…" at bounding box center [658, 461] width 1316 height 922
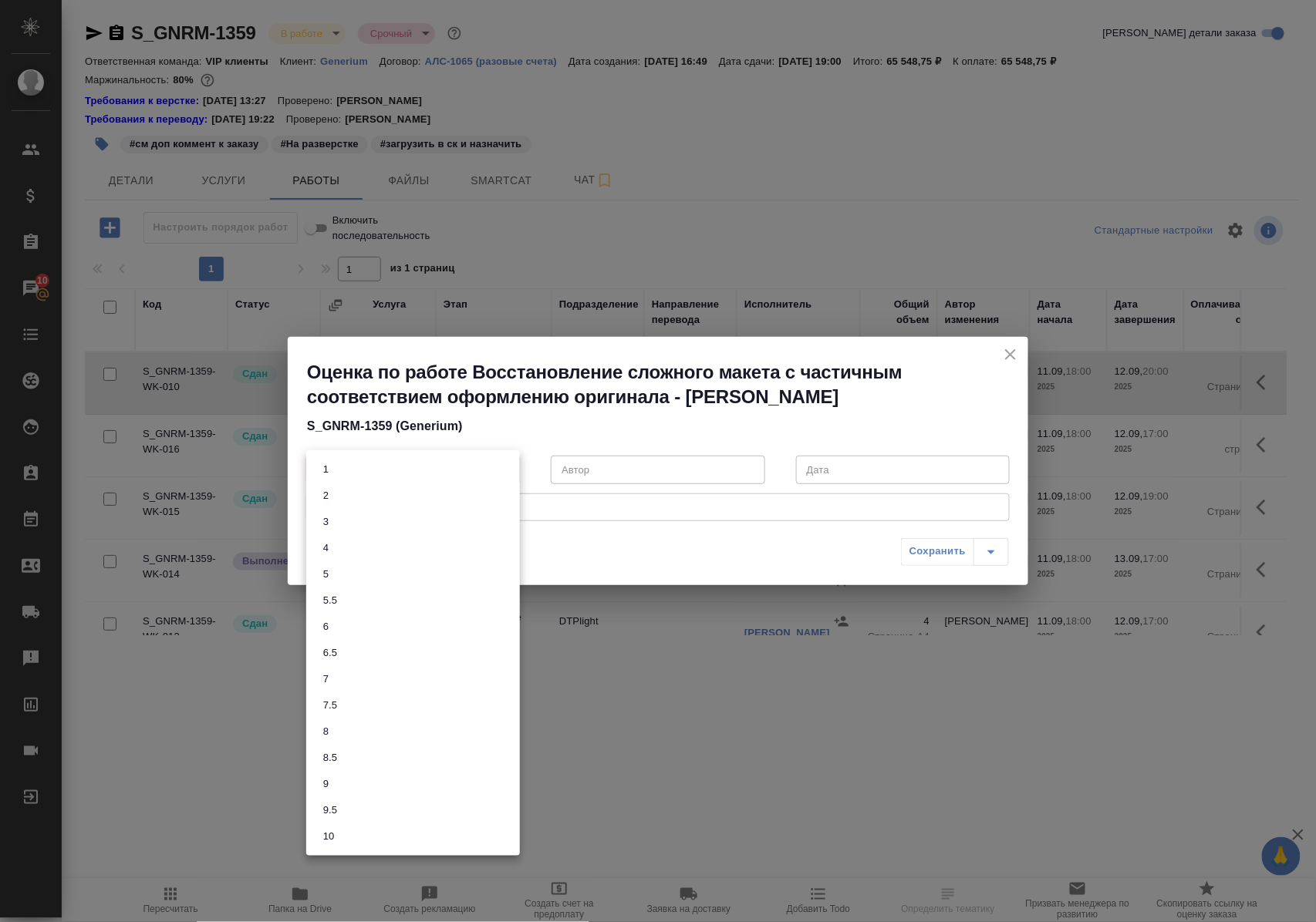
click at [337, 809] on button "9.5" at bounding box center [331, 809] width 24 height 17
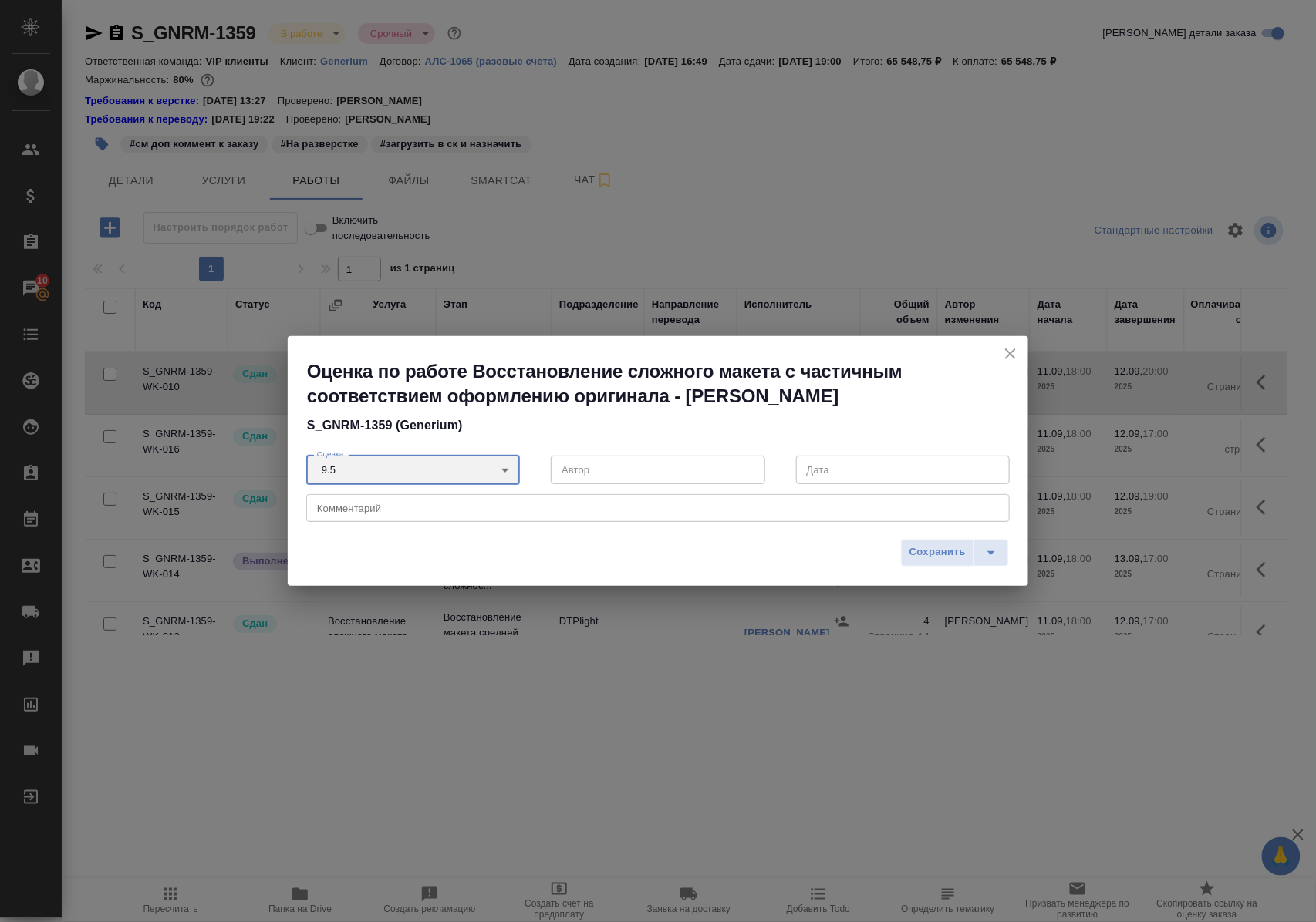
type input "9.5"
click at [924, 546] on span "Сохранить" at bounding box center [937, 552] width 56 height 18
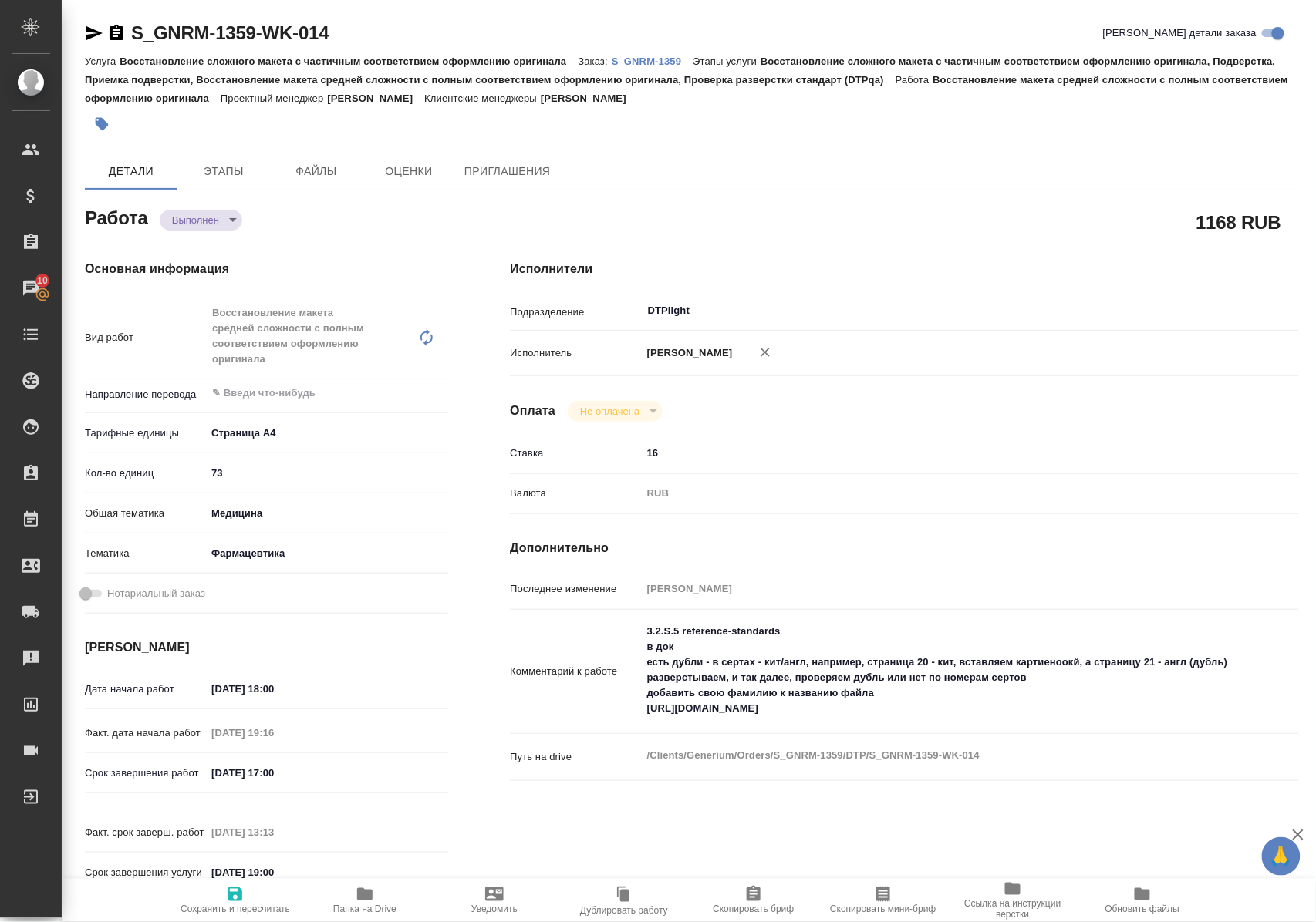
click at [361, 909] on span "Папка на Drive" at bounding box center [365, 908] width 63 height 11
click at [658, 60] on p "S_GNRM-1359" at bounding box center [652, 62] width 81 height 12
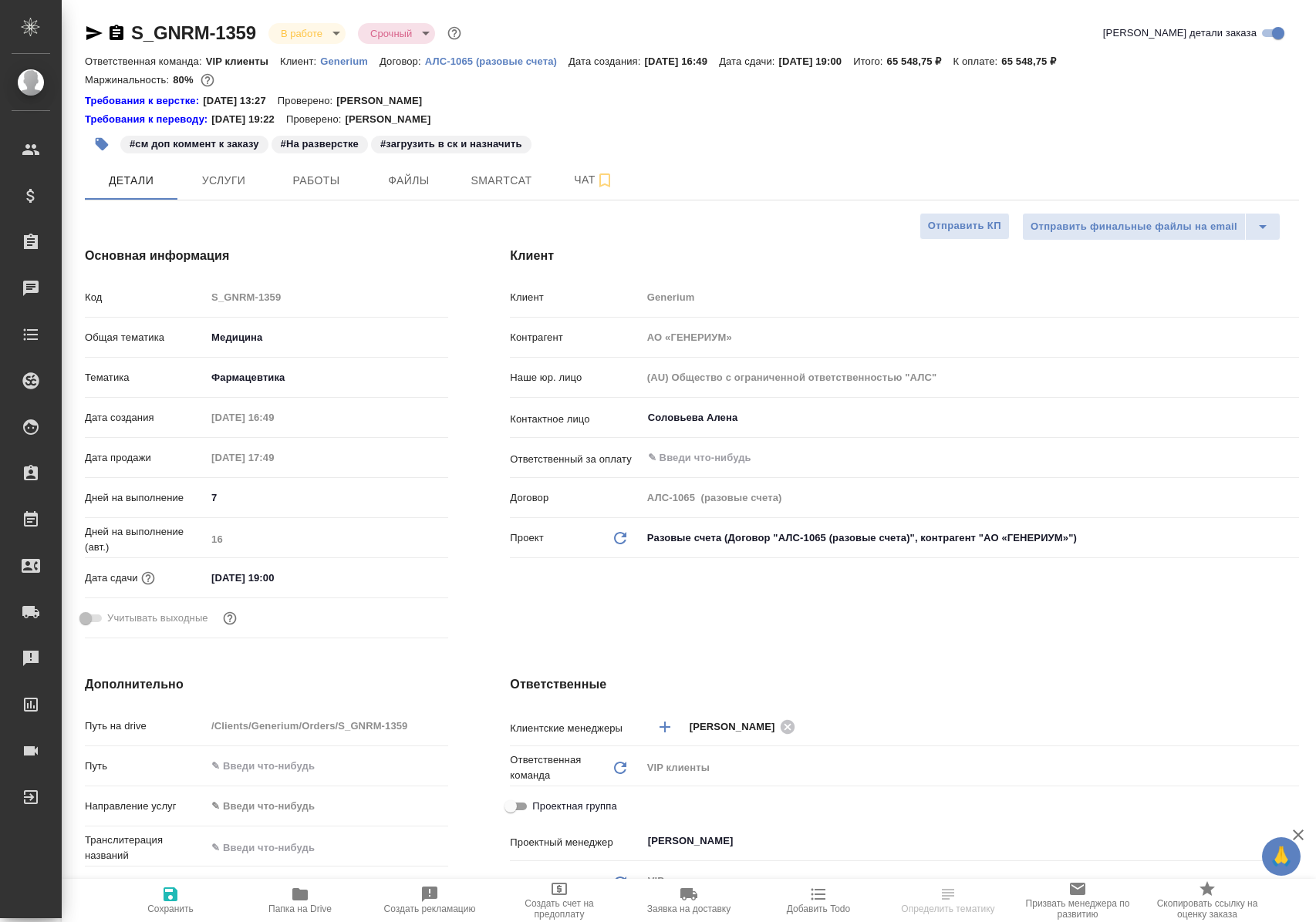
select select "RU"
click at [324, 179] on span "Работы" at bounding box center [316, 180] width 74 height 20
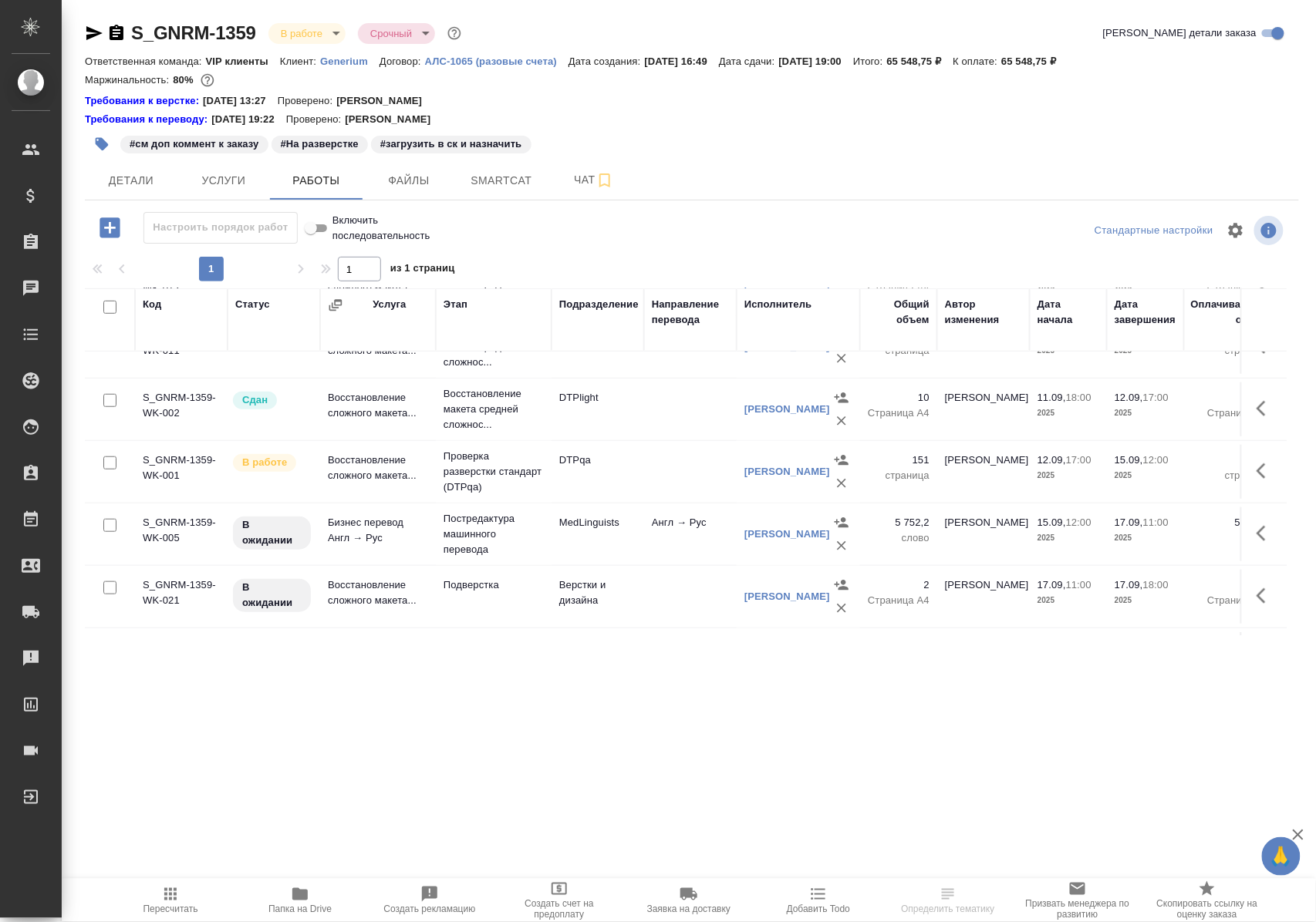
scroll to position [617, 0]
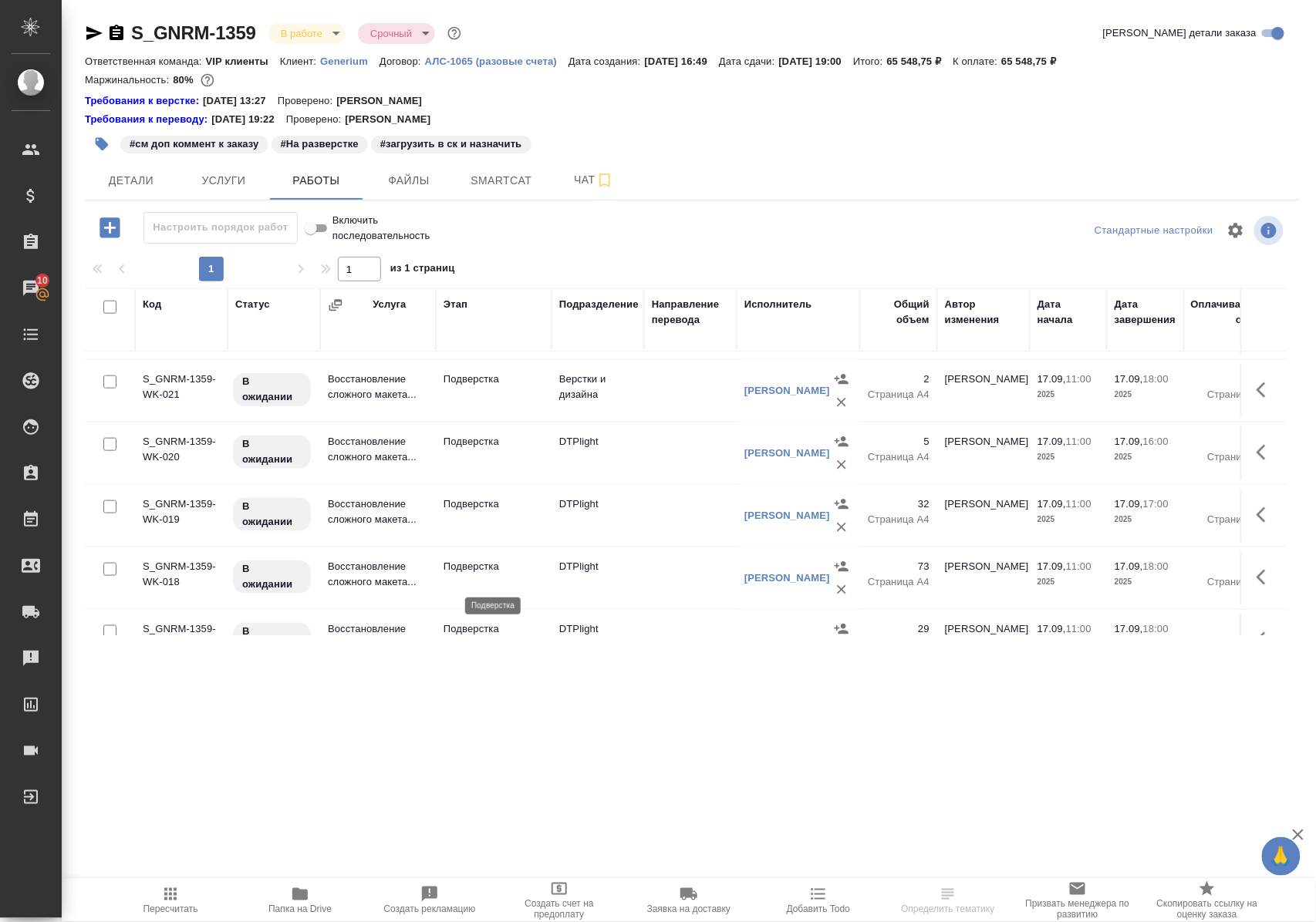
click at [485, 575] on p "Подверстка" at bounding box center [494, 567] width 100 height 16
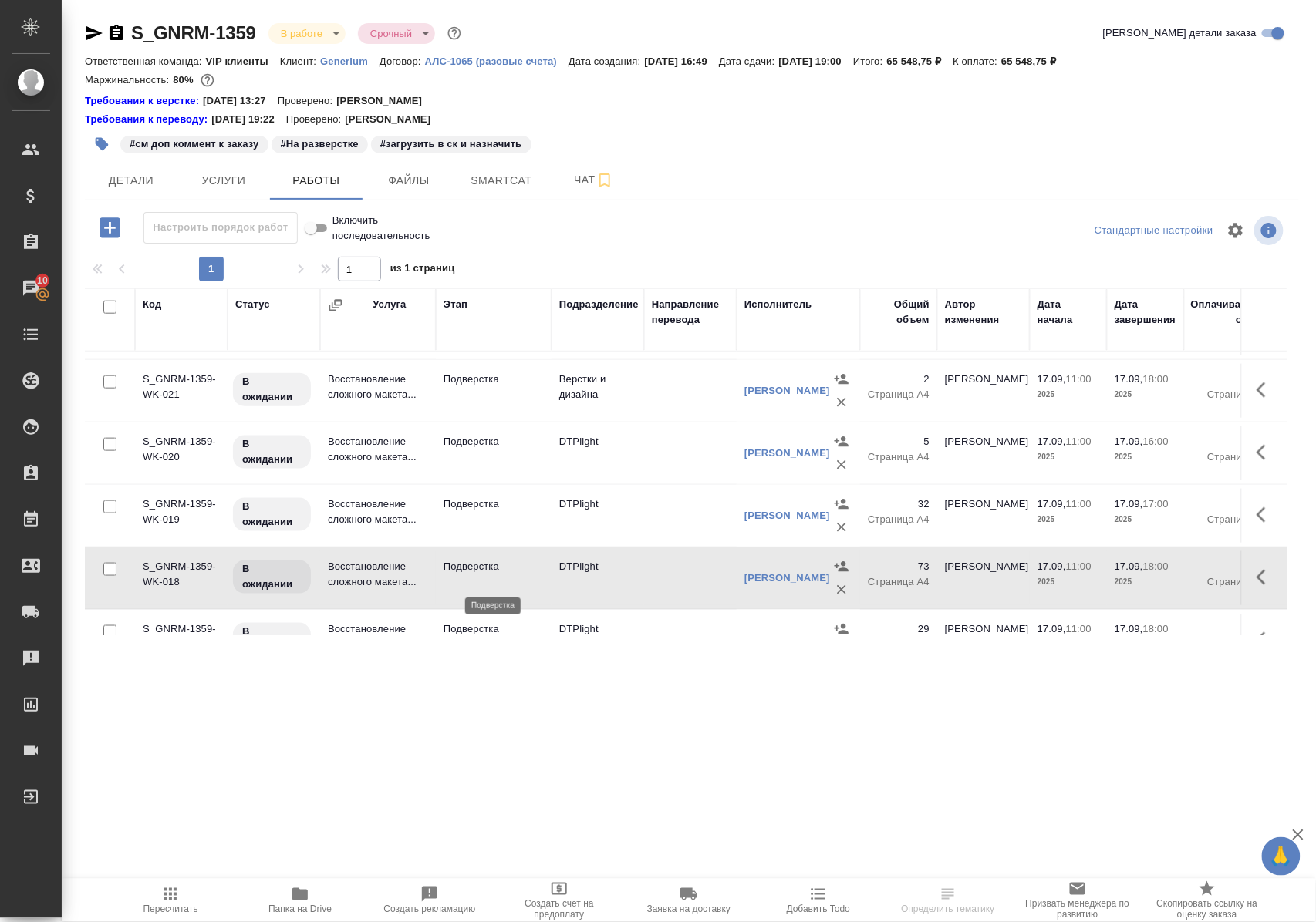
click at [485, 575] on p "Подверстка" at bounding box center [494, 567] width 100 height 16
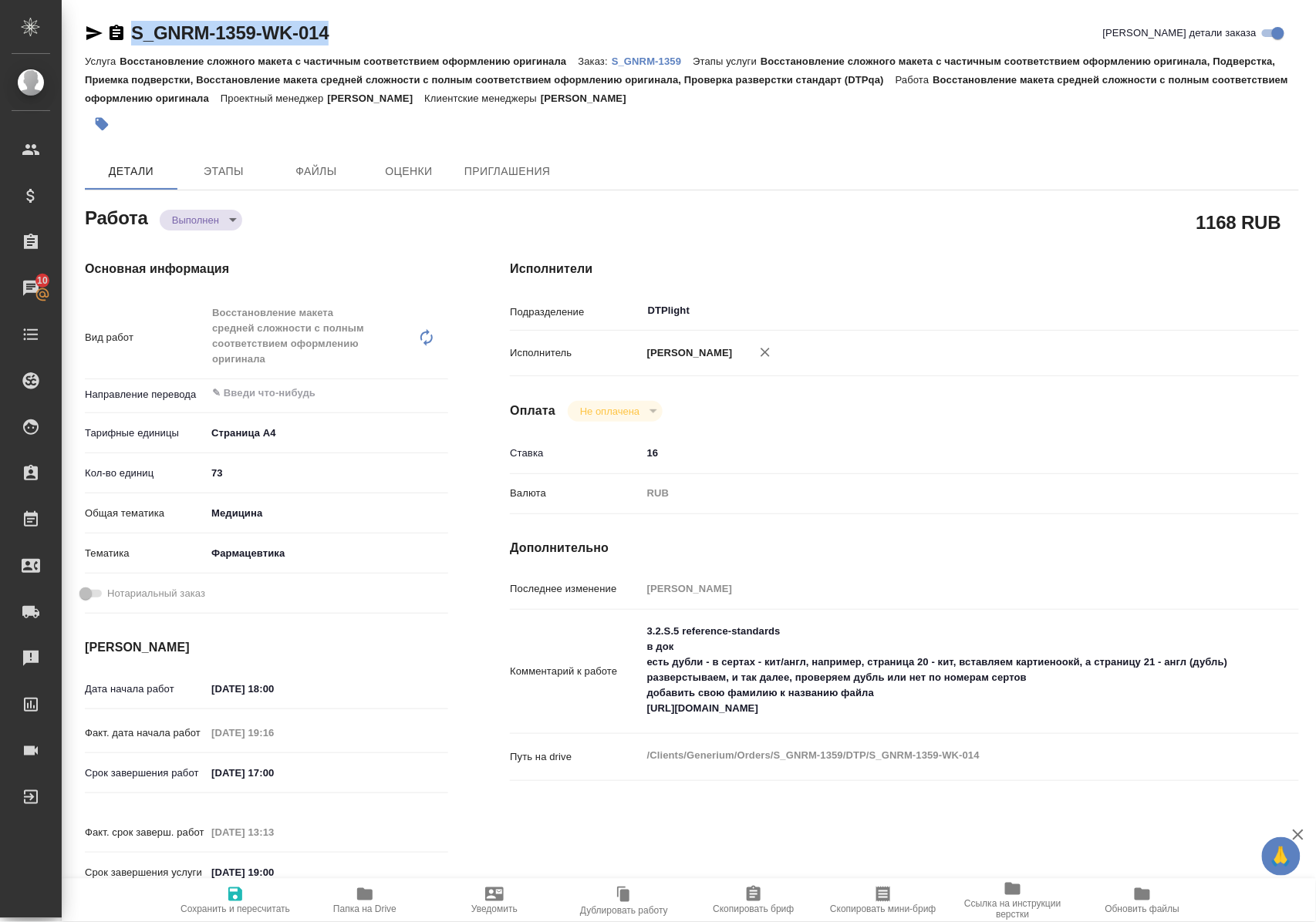
drag, startPoint x: 355, startPoint y: 34, endPoint x: 131, endPoint y: 41, distance: 224.1
click at [131, 41] on div "S_GNRM-1359-WK-014 [PERSON_NAME] детали заказа" at bounding box center [691, 32] width 1214 height 25
copy link "S_GNRM-1359-WK-014"
click at [661, 62] on p "S_GNRM-1359" at bounding box center [652, 62] width 81 height 12
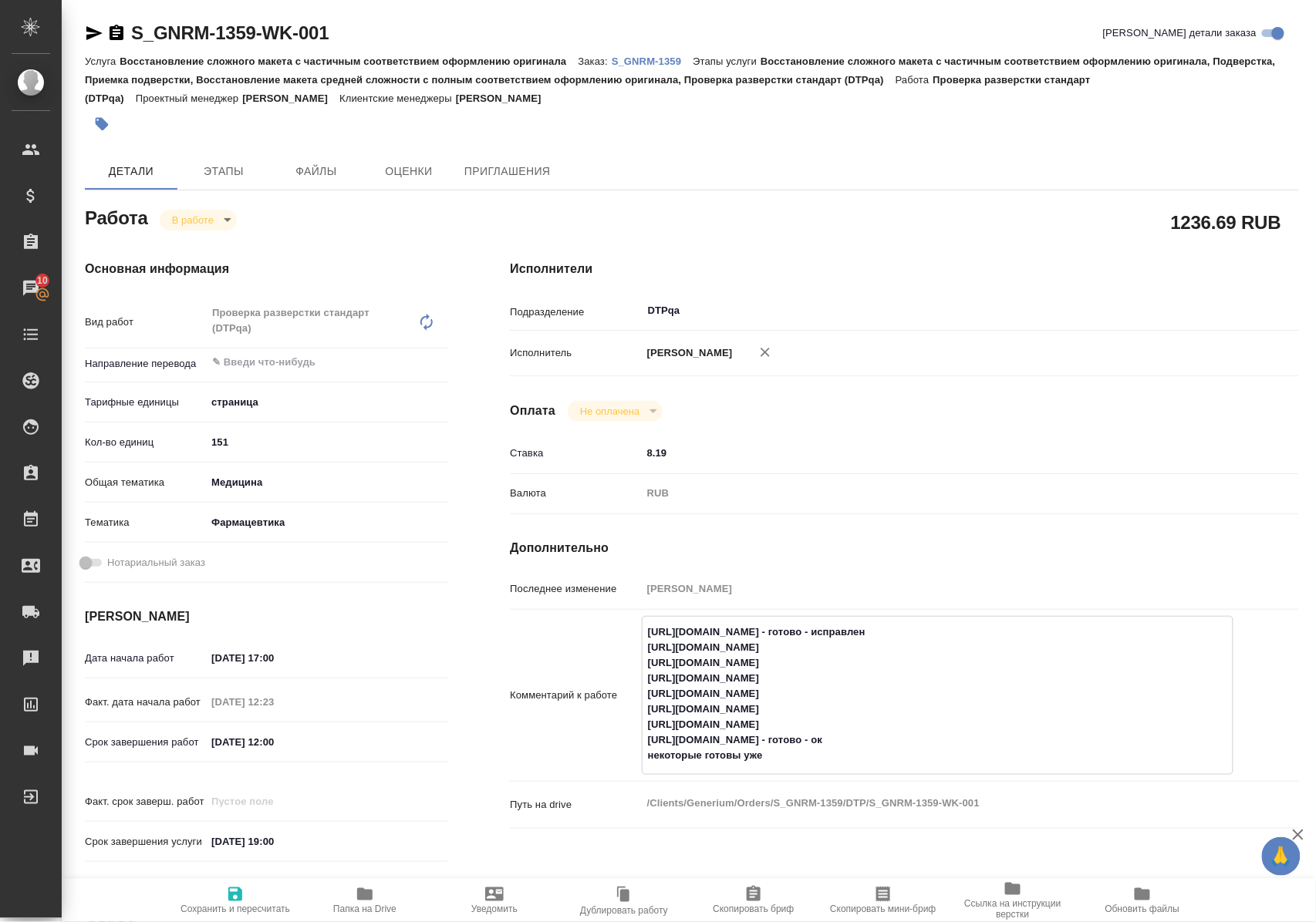
click at [961, 692] on textarea "[URL][DOMAIN_NAME] - готово - исправлен [URL][DOMAIN_NAME] [URL][DOMAIN_NAME] […" at bounding box center [937, 693] width 590 height 149
type textarea "[URL][DOMAIN_NAME] - готово - исправлен [URL][DOMAIN_NAME] [URL][DOMAIN_NAME] […"
click at [235, 892] on icon "button" at bounding box center [235, 894] width 19 height 19
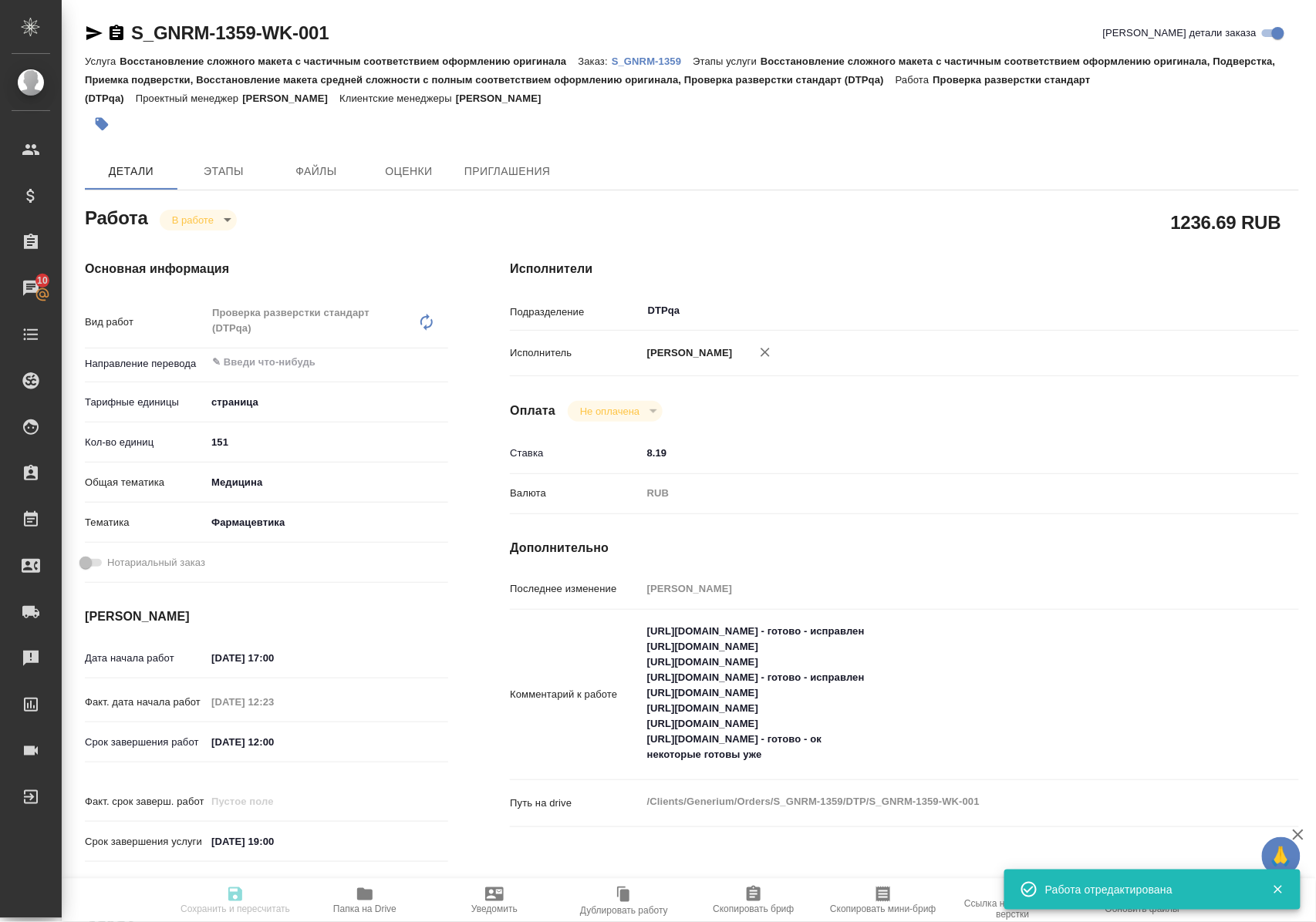
type input "inProgress"
type input "5a8b1489cc6b4906c91bfdb2"
type input "151"
type input "med"
type input "6149832f2b7be24903fd7a82"
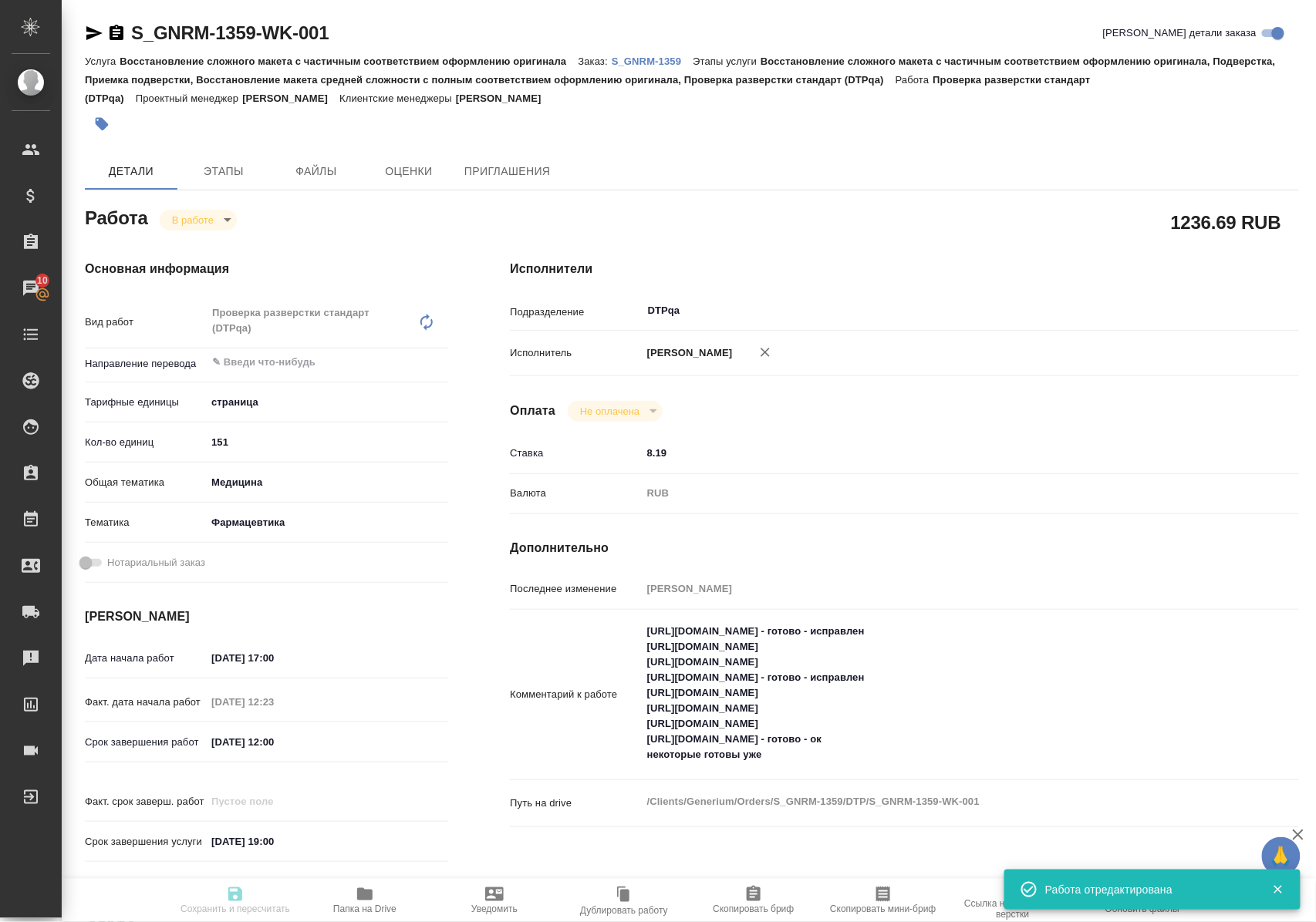
type input "[DATE] 17:00"
type input "[DATE] 12:23"
type input "[DATE] 12:00"
type input "[DATE] 19:00"
type input "DTPqa"
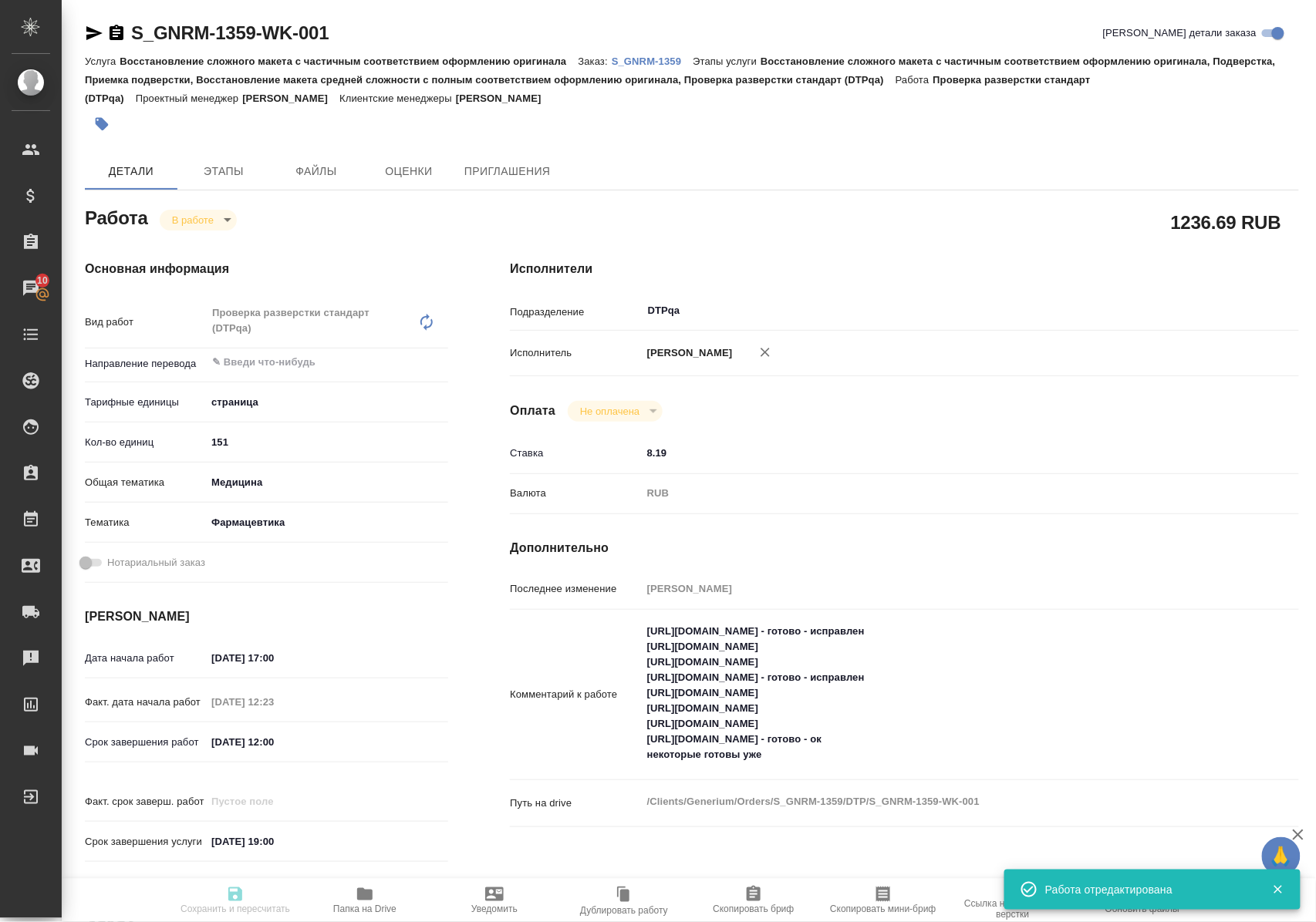
type input "notPayed"
type input "8.19"
type input "RUB"
type input "[PERSON_NAME]"
type input "S_GNRM-1359"
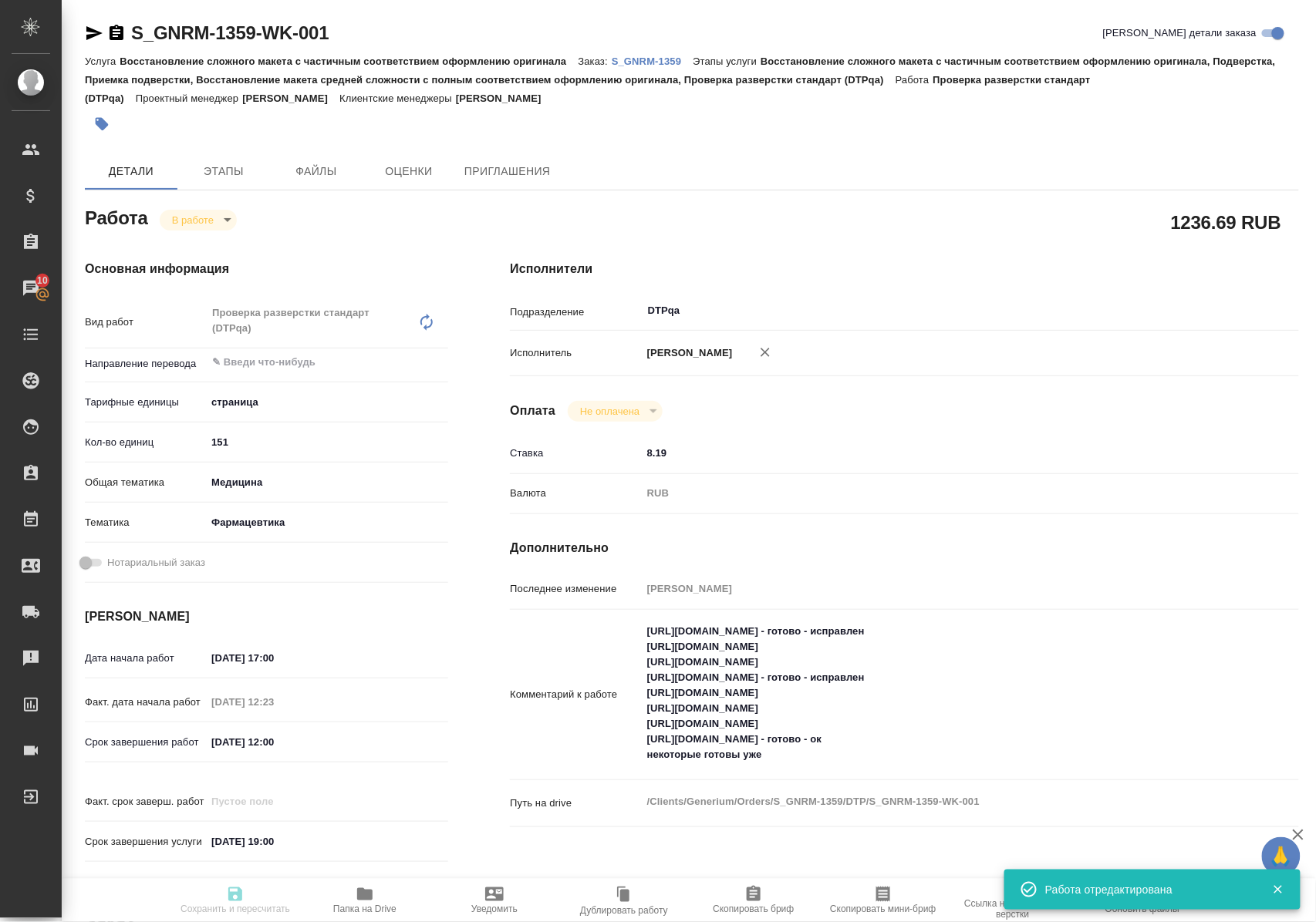
type input "Восстановление сложного макета с частичным соответствием оформлению оригинала"
type input "Восстановление сложного макета с частичным соответствием оформлению оригинала, …"
type input "[PERSON_NAME]"
type input "/Clients/Generium/Orders/S_GNRM-1359"
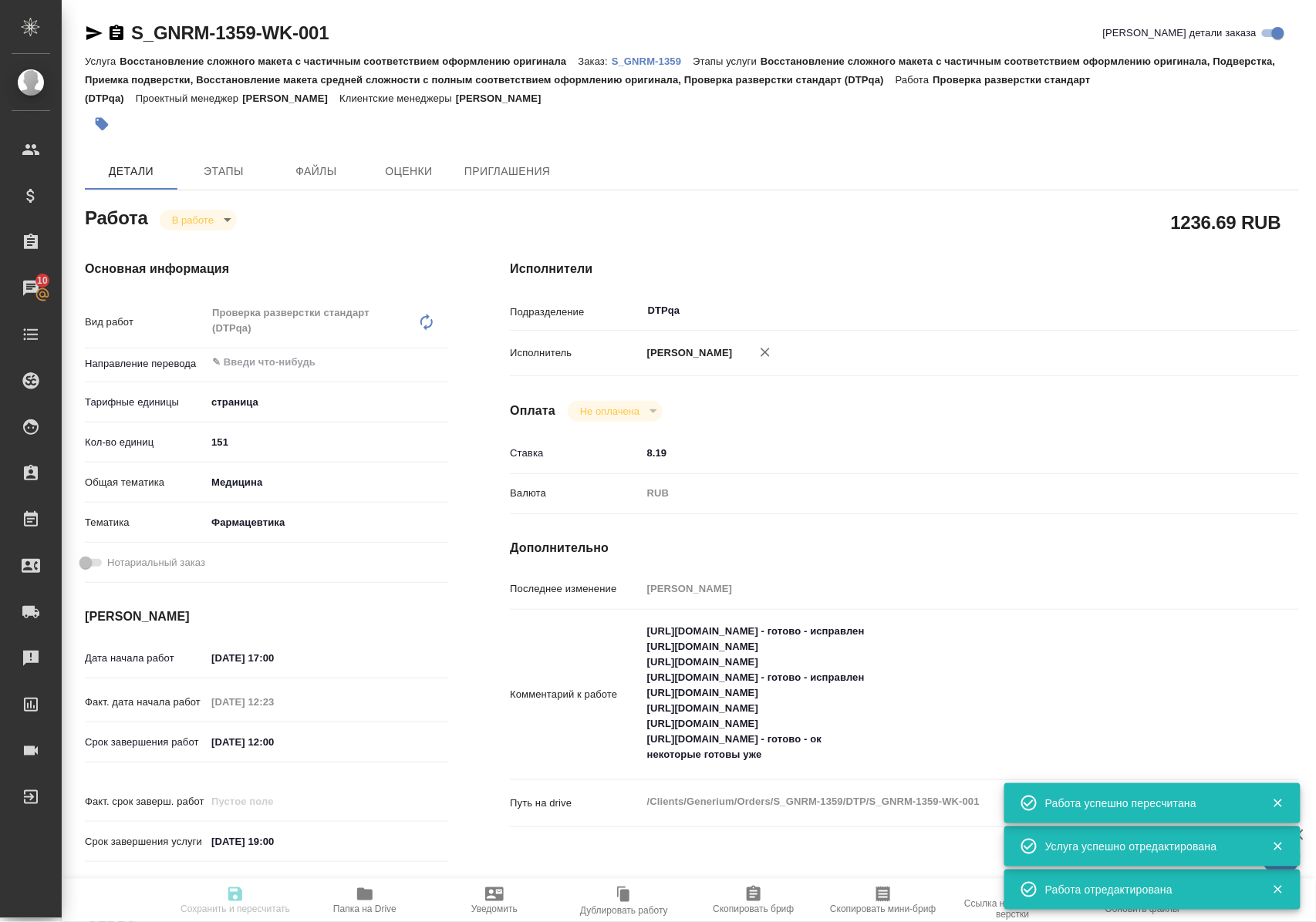
type input "inProgress"
type input "5a8b1489cc6b4906c91bfdb2"
type input "151"
type input "med"
type input "6149832f2b7be24903fd7a82"
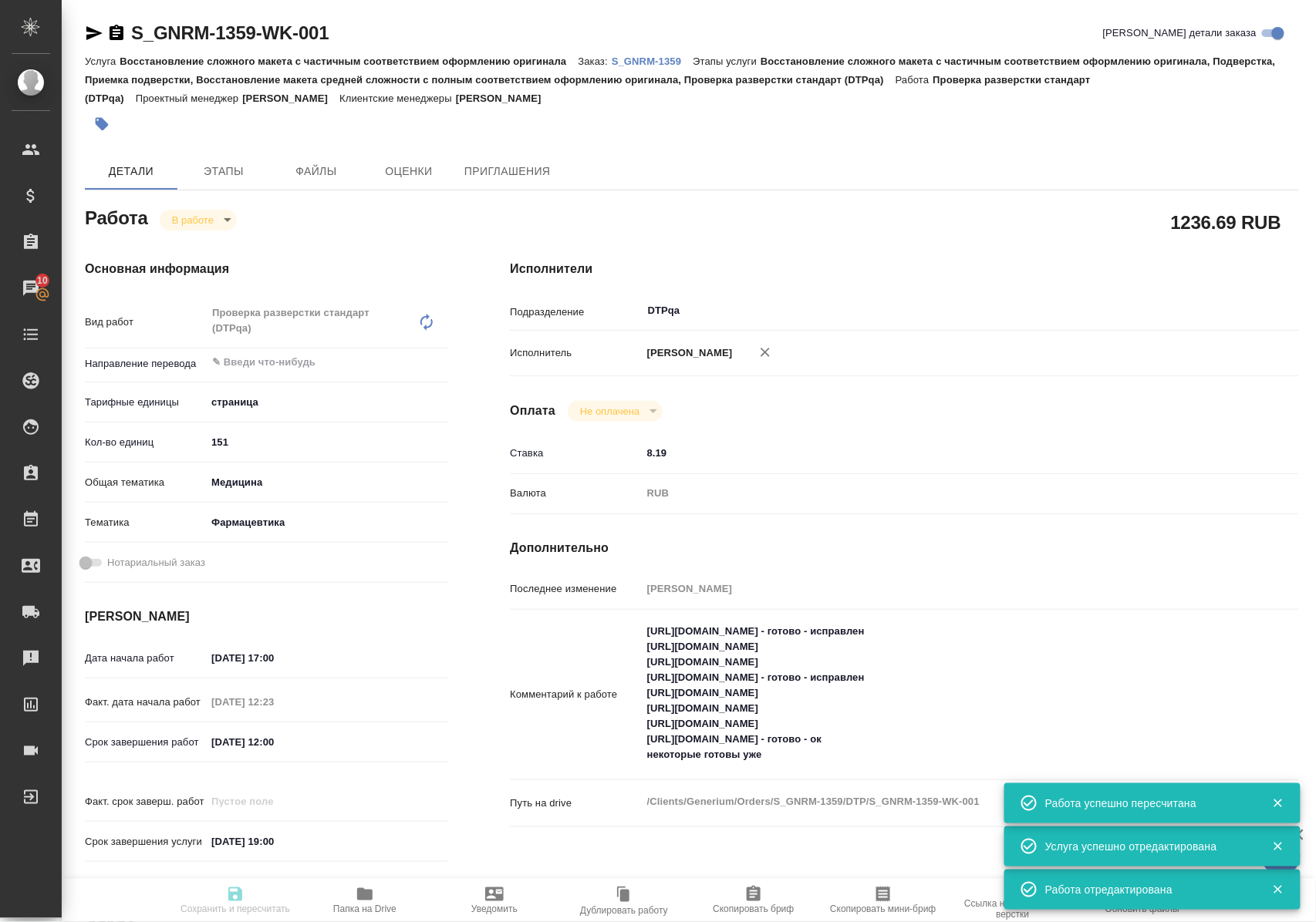
type input "[DATE] 17:00"
type input "12.09.2025 12:23"
type input "15.09.2025 12:00"
type input "[DATE] 19:00"
type input "DTPqa"
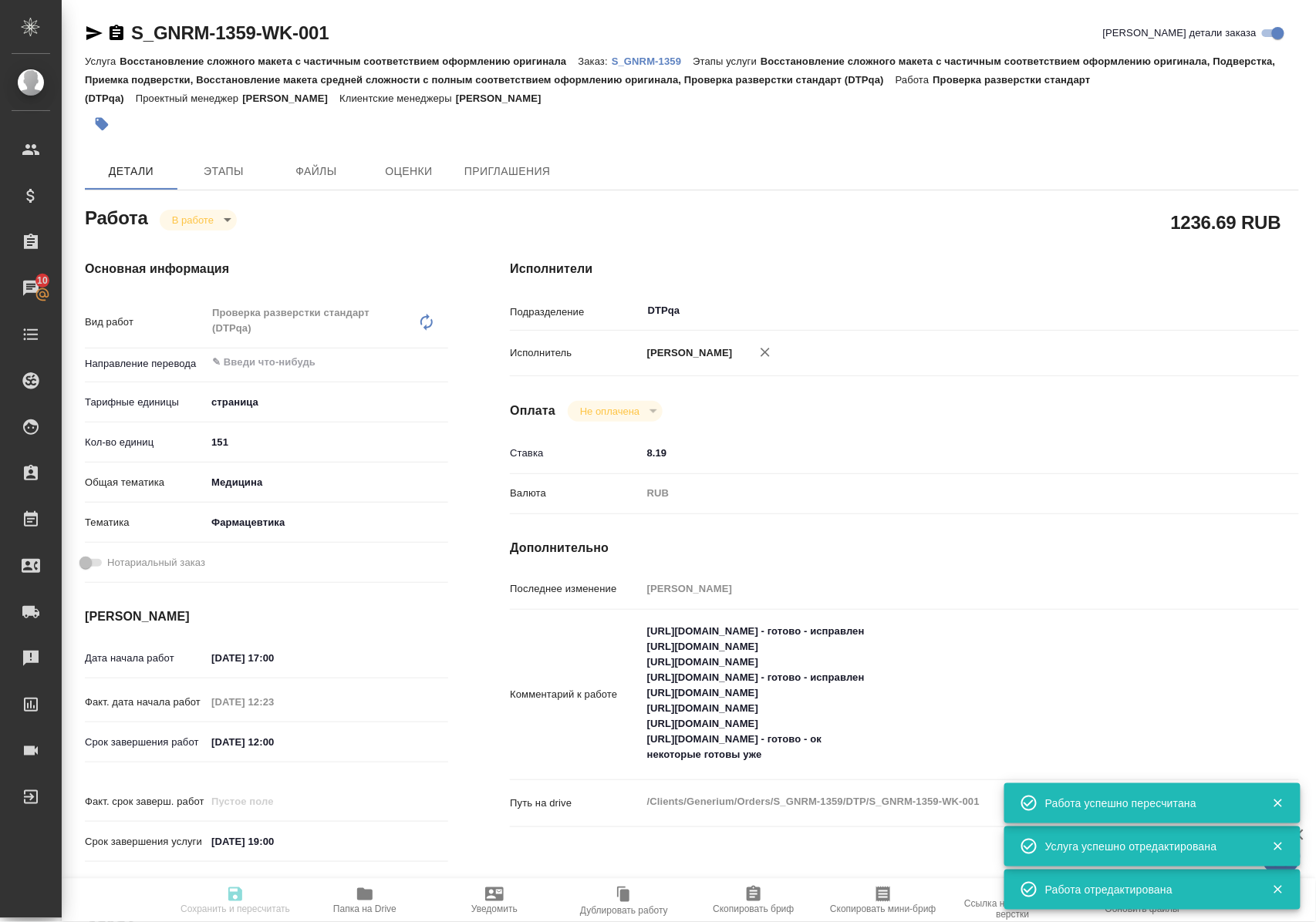
type input "notPayed"
type input "8.19"
type input "RUB"
type input "Полушина Алена"
type input "S_GNRM-1359"
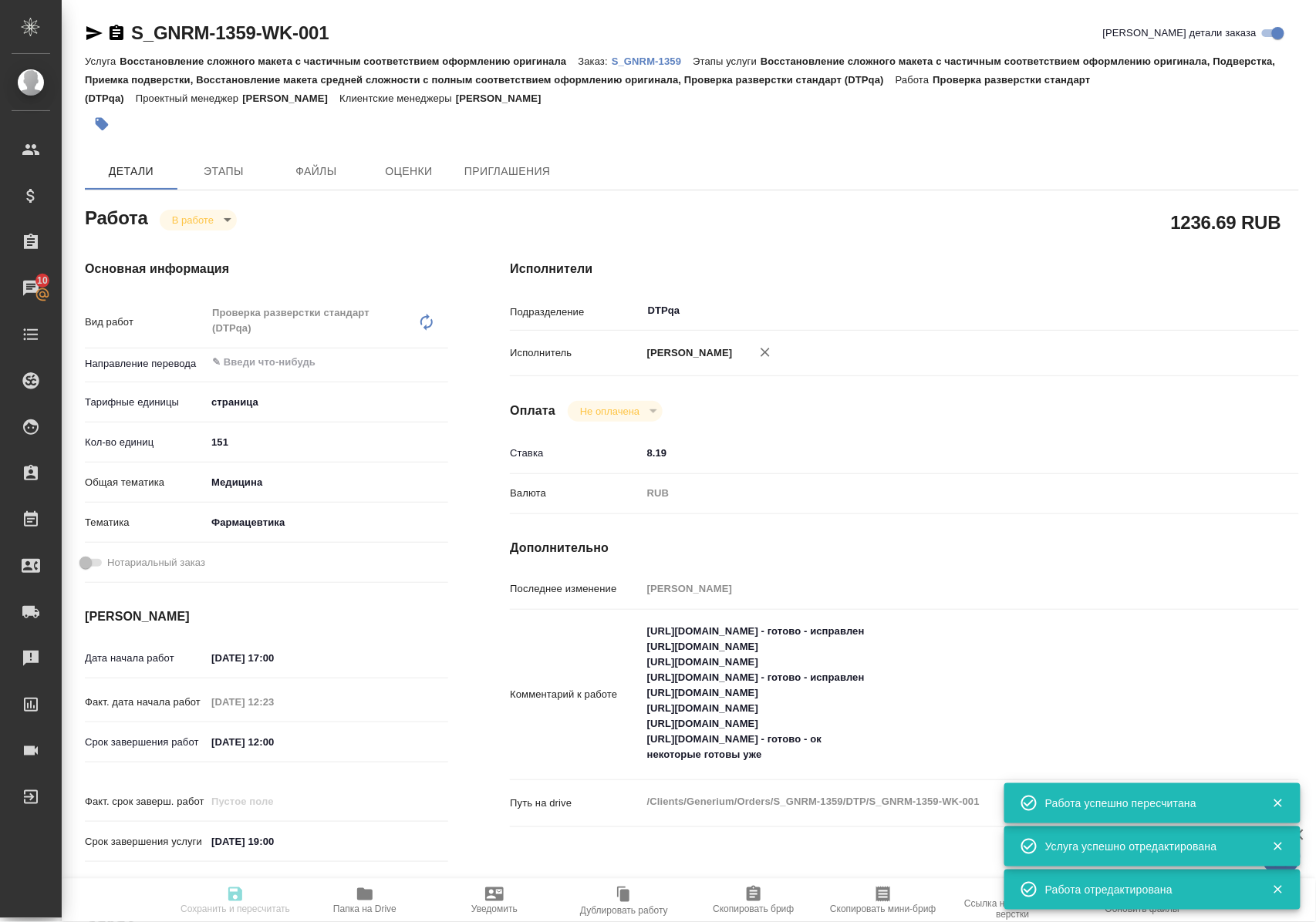
type input "Восстановление сложного макета с частичным соответствием оформлению оригинала"
type input "Восстановление сложного макета с частичным соответствием оформлению оригинала, …"
type input "[PERSON_NAME]"
type input "/Clients/Generium/Orders/S_GNRM-1359"
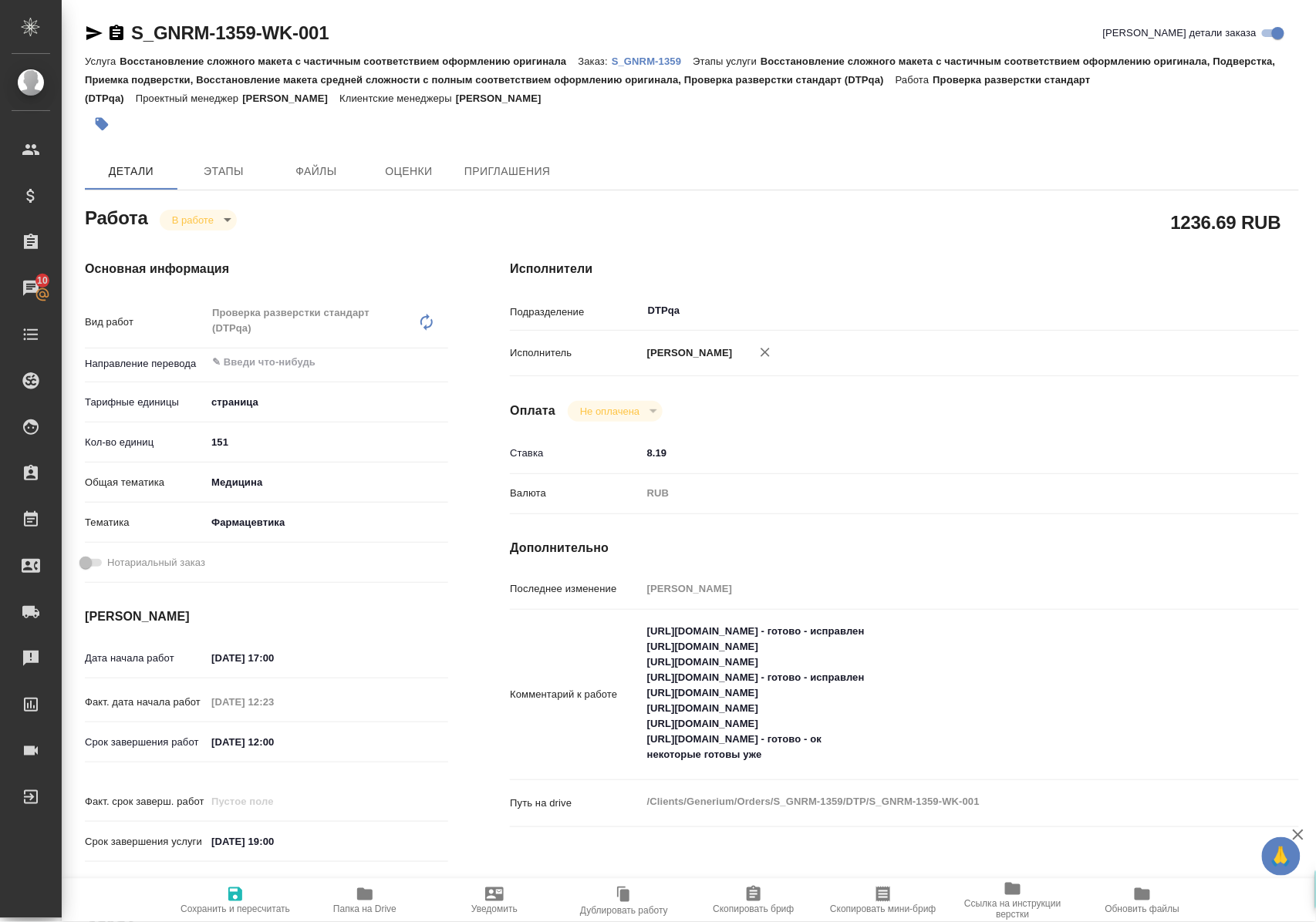
click at [365, 895] on icon "button" at bounding box center [365, 894] width 16 height 13
drag, startPoint x: 645, startPoint y: 660, endPoint x: 941, endPoint y: 653, distance: 296.1
click at [941, 653] on textarea "https://tera.awatera.com/Work/68c2911c5c75dc197ef5e5ad/ - готово - исправлен ht…" at bounding box center [937, 693] width 590 height 149
click at [905, 661] on textarea "https://tera.awatera.com/Work/68c2911c5c75dc197ef5e5ad/ - готово - исправлен ht…" at bounding box center [937, 693] width 590 height 149
drag, startPoint x: 648, startPoint y: 664, endPoint x: 960, endPoint y: 660, distance: 312.0
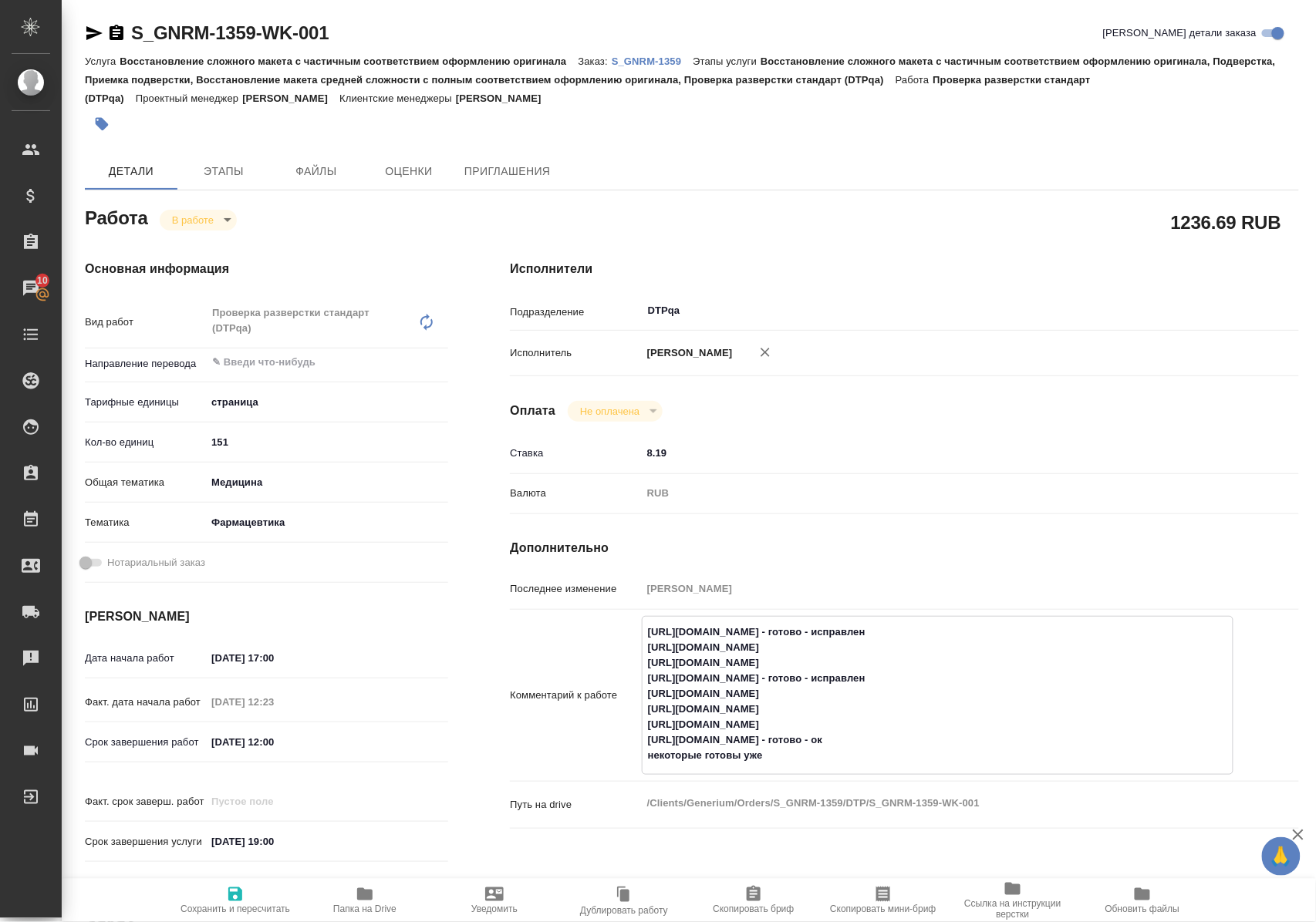
click at [960, 660] on textarea "https://tera.awatera.com/Work/68c2911c5c75dc197ef5e5ad/ - готово - исправлен ht…" at bounding box center [937, 693] width 590 height 149
click at [964, 657] on textarea "https://tera.awatera.com/Work/68c2911c5c75dc197ef5e5ad/ - готово - исправлен ht…" at bounding box center [937, 693] width 590 height 149
type textarea "https://tera.awatera.com/Work/68c2911c5c75dc197ef5e5ad/ - готово - исправлен ht…"
click at [230, 892] on icon "button" at bounding box center [236, 895] width 14 height 14
type input "inProgress"
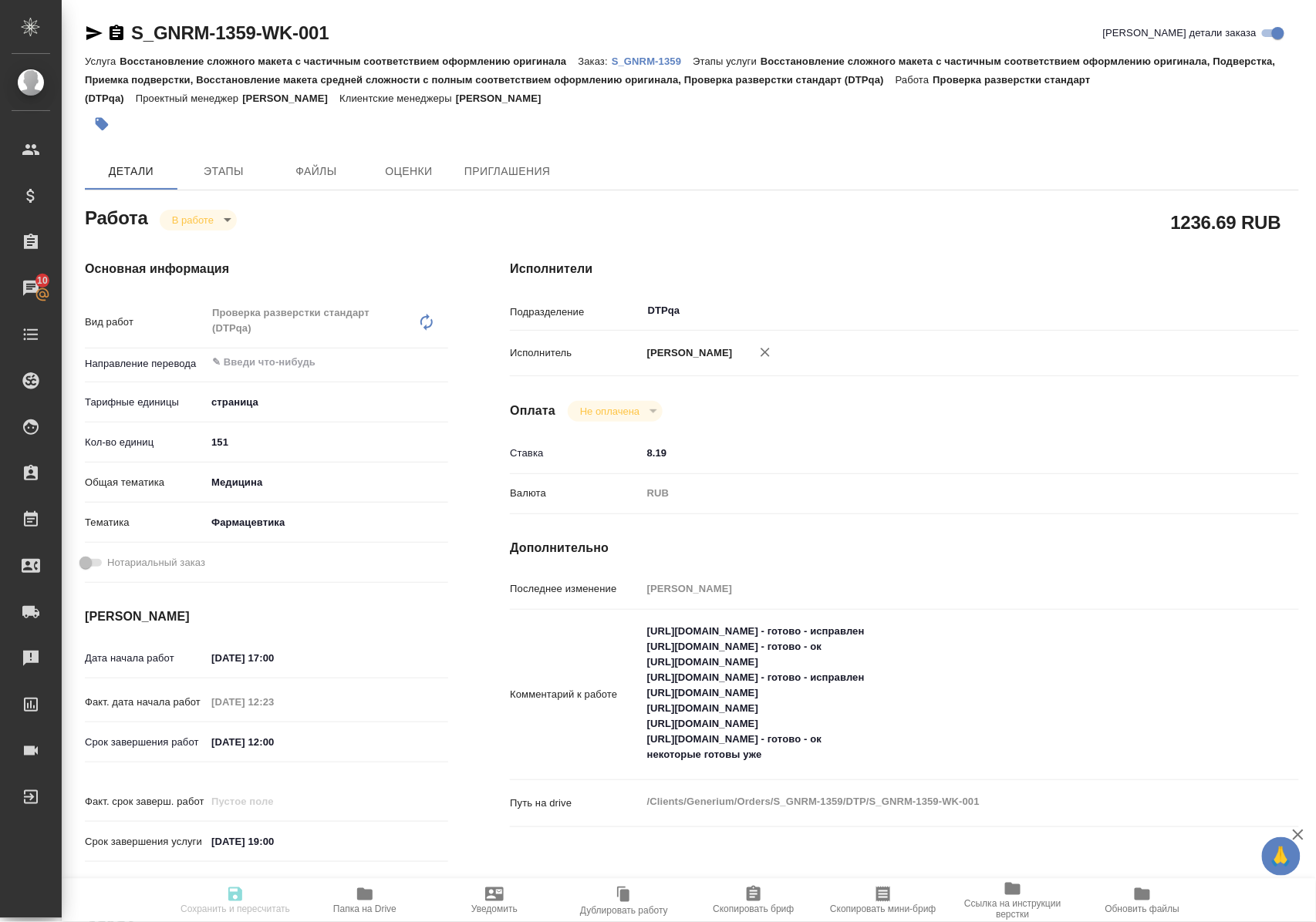
type input "5a8b1489cc6b4906c91bfdb2"
type input "151"
type input "med"
type input "6149832f2b7be24903fd7a82"
type input "[DATE] 17:00"
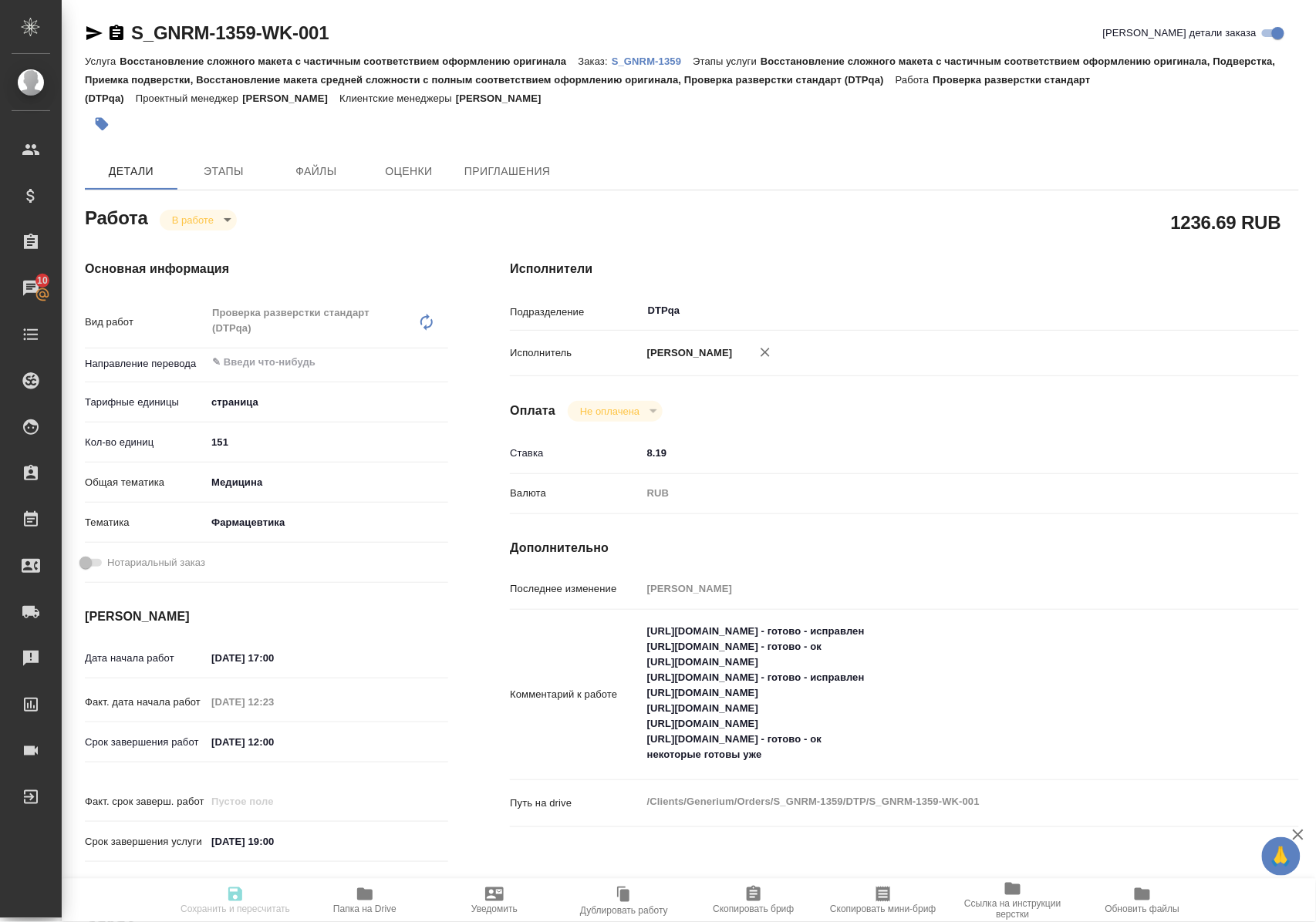
type input "12.09.2025 12:23"
type input "15.09.2025 12:00"
type input "[DATE] 19:00"
type input "DTPqa"
type input "notPayed"
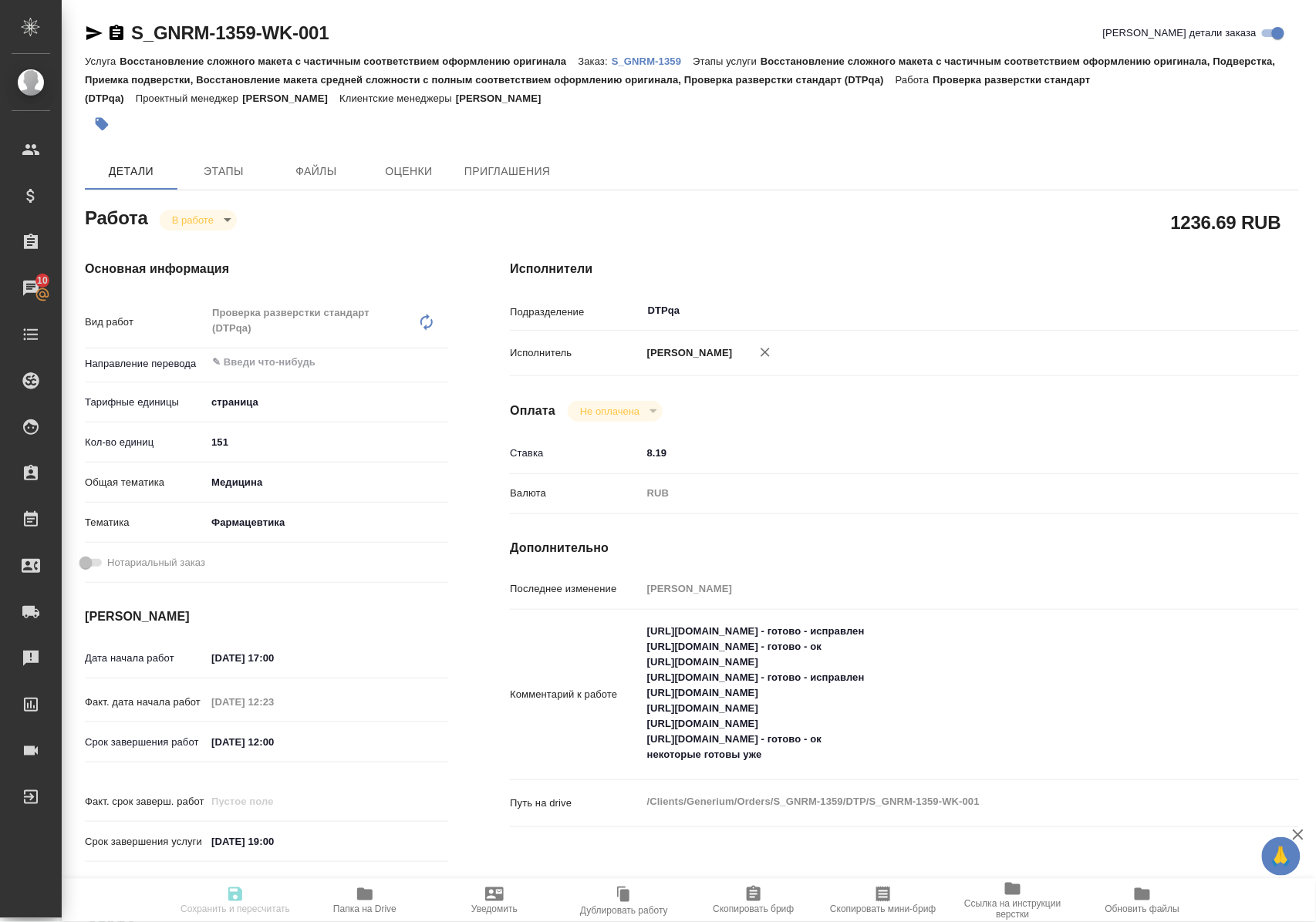
type input "8.19"
type input "RUB"
type input "Полушина Алена"
type input "S_GNRM-1359"
type input "Восстановление сложного макета с частичным соответствием оформлению оригинала"
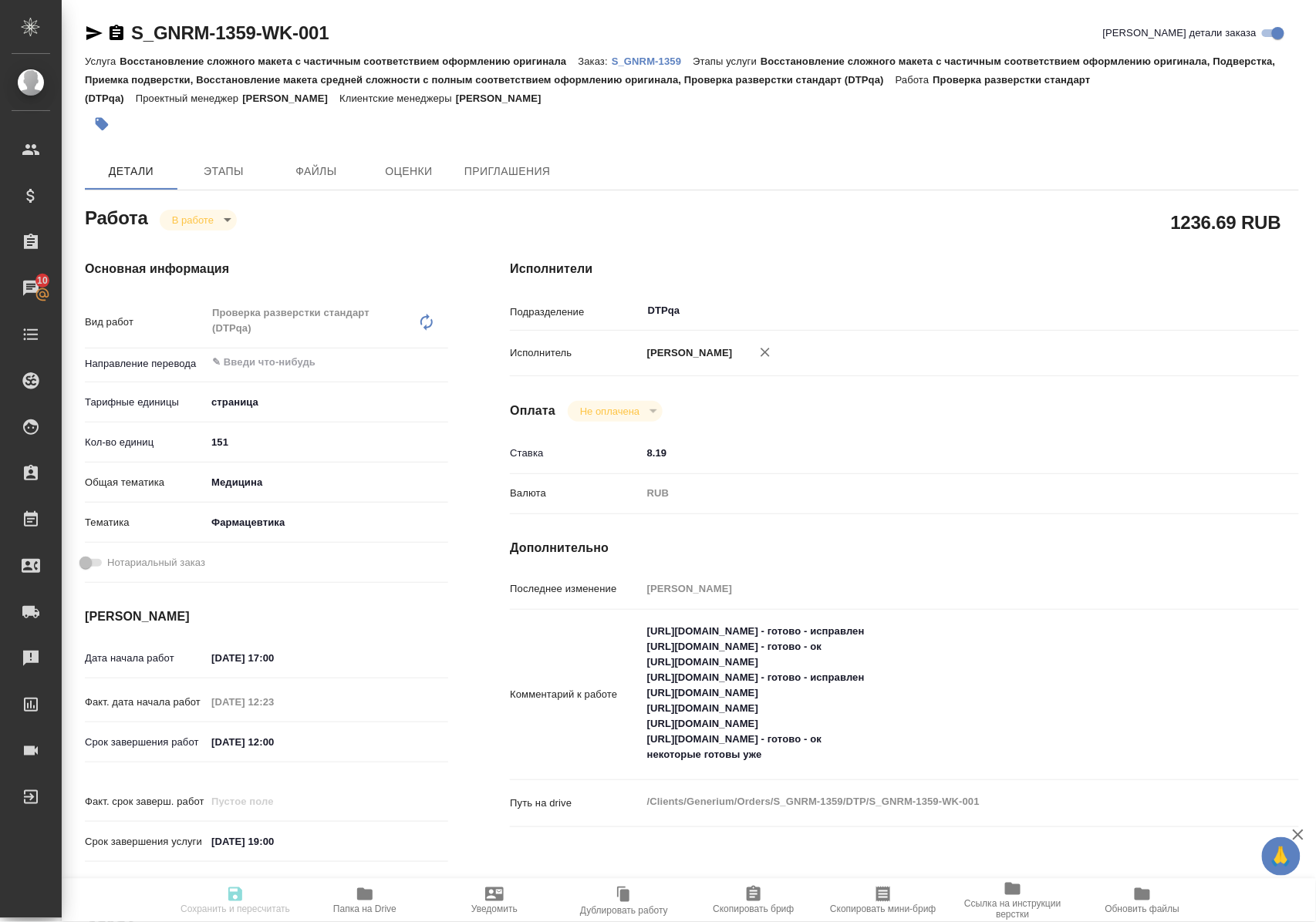
type input "Восстановление сложного макета с частичным соответствием оформлению оригинала, …"
type input "[PERSON_NAME]"
type input "/Clients/Generium/Orders/S_GNRM-1359"
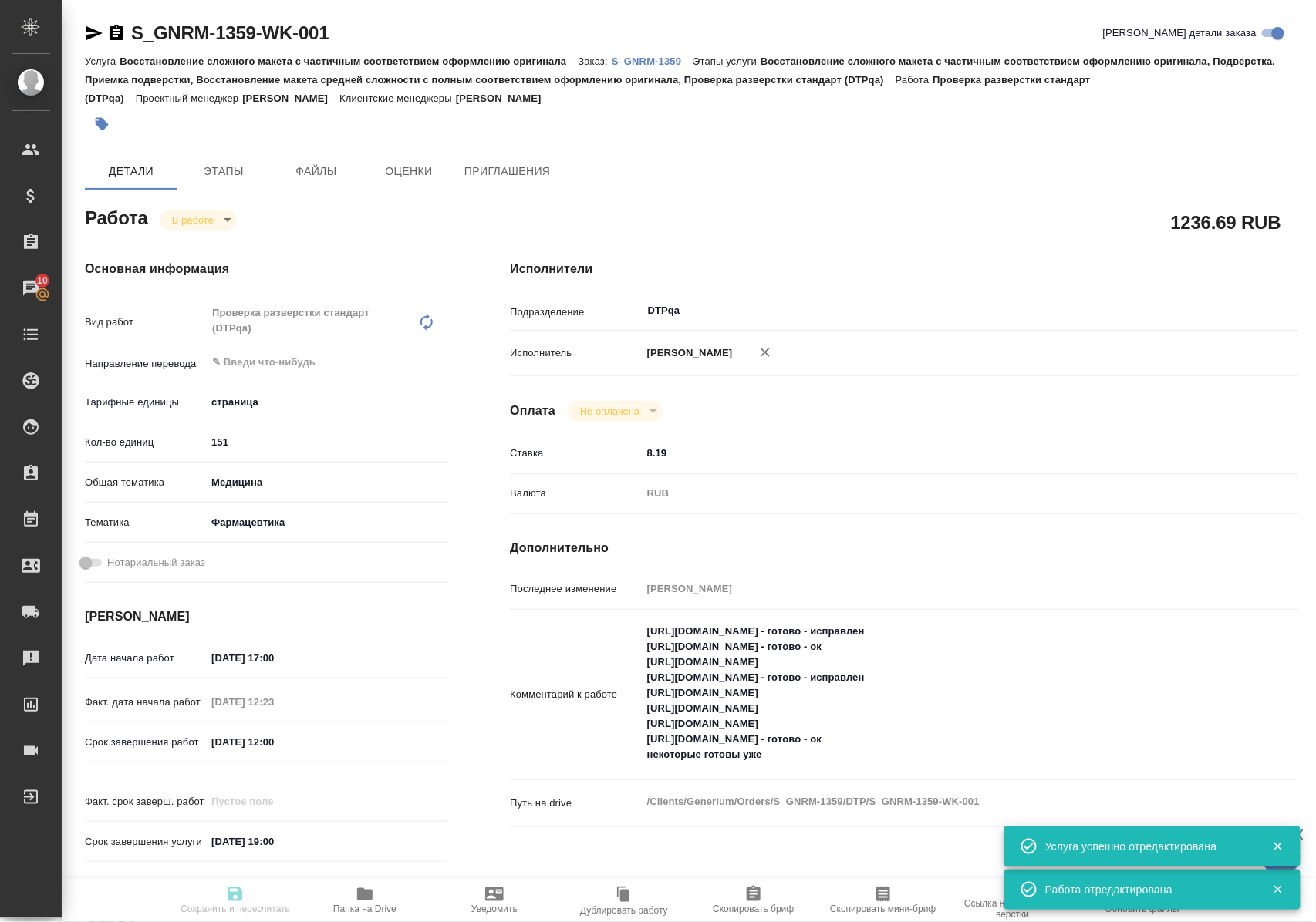
type input "inProgress"
type input "5a8b1489cc6b4906c91bfdb2"
type input "151"
type input "med"
type input "6149832f2b7be24903fd7a82"
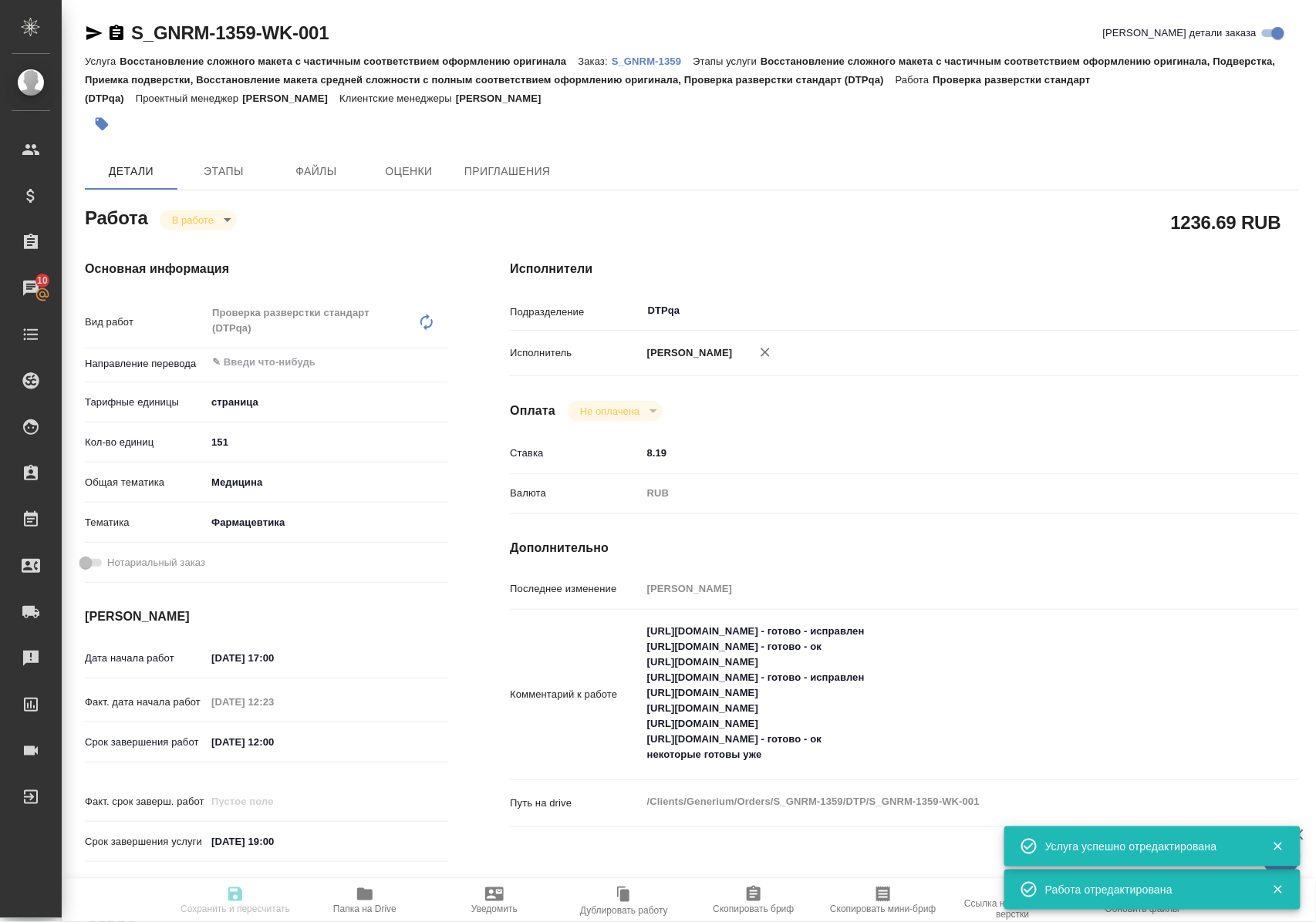
type input "[DATE] 17:00"
type input "12.09.2025 12:23"
type input "15.09.2025 12:00"
type input "[DATE] 19:00"
type input "DTPqa"
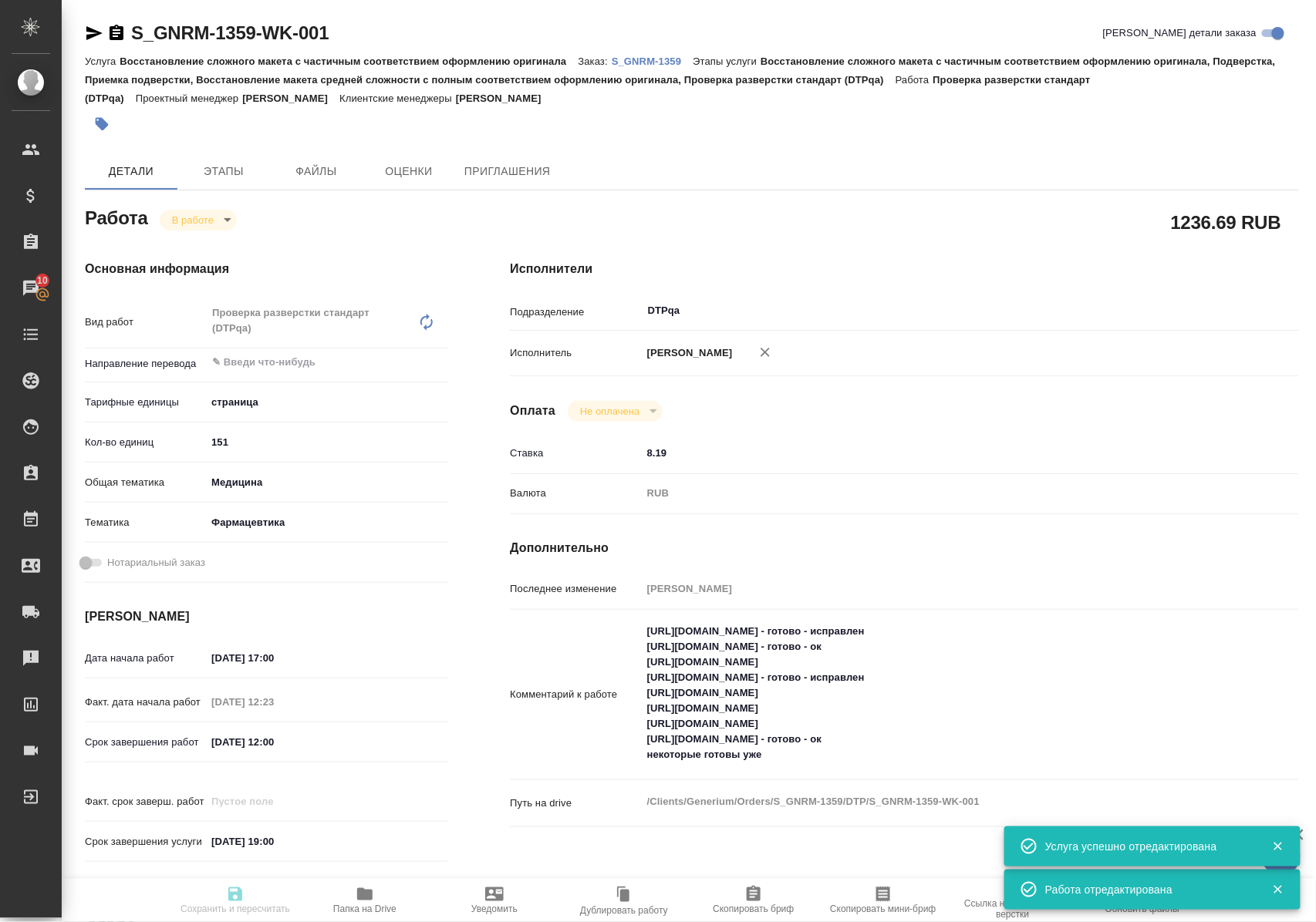
type input "notPayed"
type input "8.19"
type input "RUB"
type input "Полушина Алена"
type input "S_GNRM-1359"
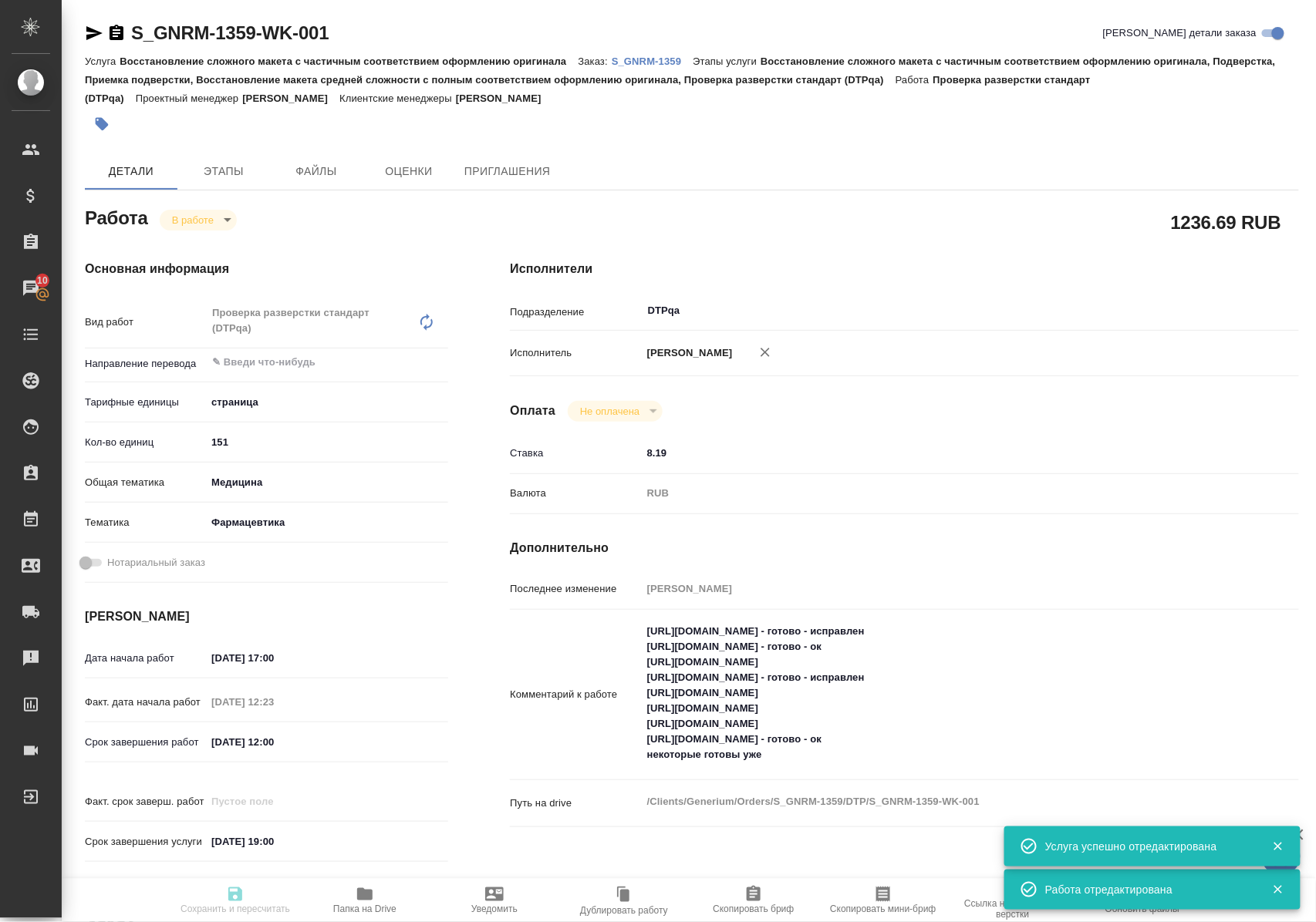
type input "Восстановление сложного макета с частичным соответствием оформлению оригинала"
type input "Восстановление сложного макета с частичным соответствием оформлению оригинала, …"
type input "[PERSON_NAME]"
type input "/Clients/Generium/Orders/S_GNRM-1359"
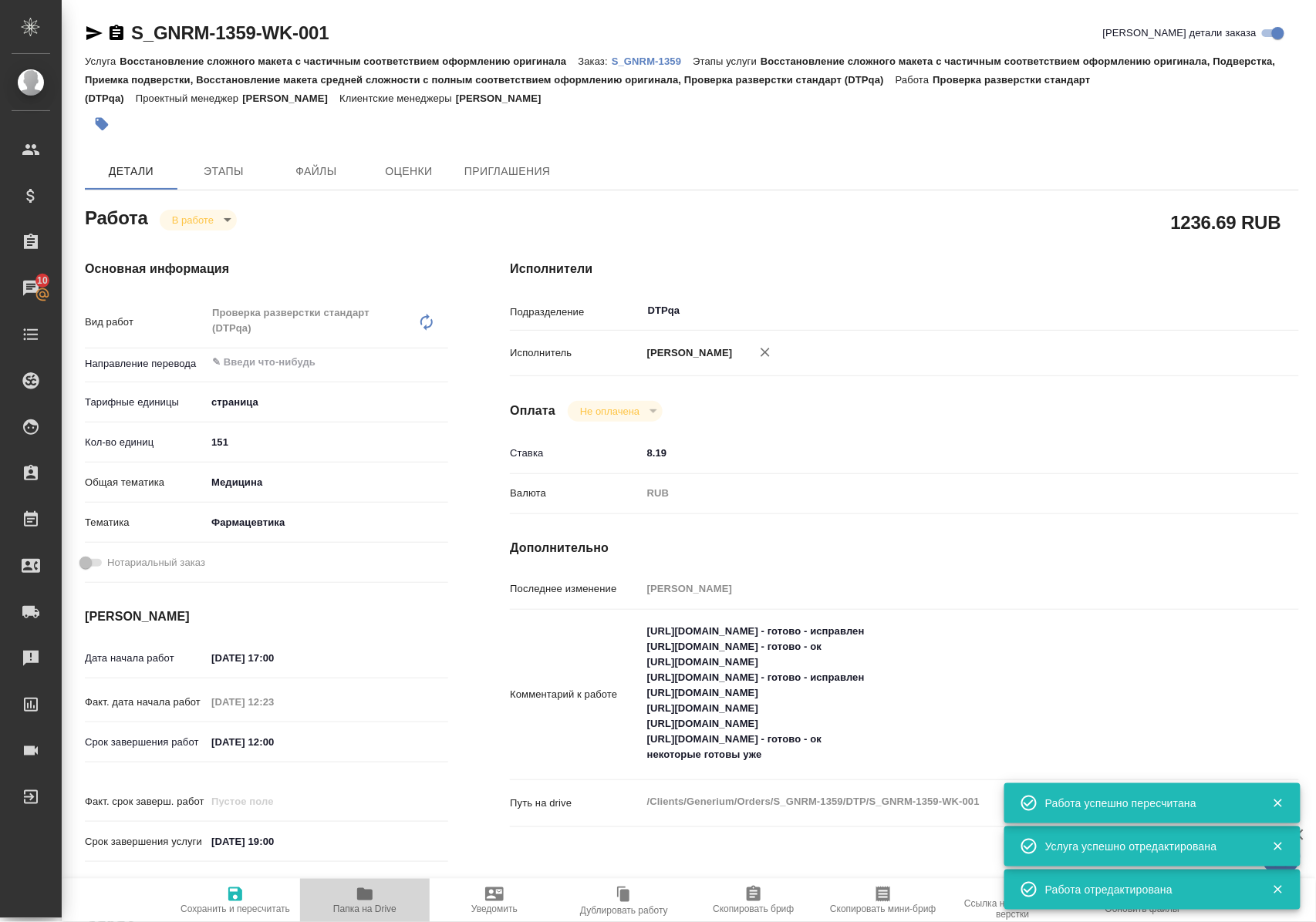
click at [362, 897] on icon "button" at bounding box center [365, 894] width 16 height 13
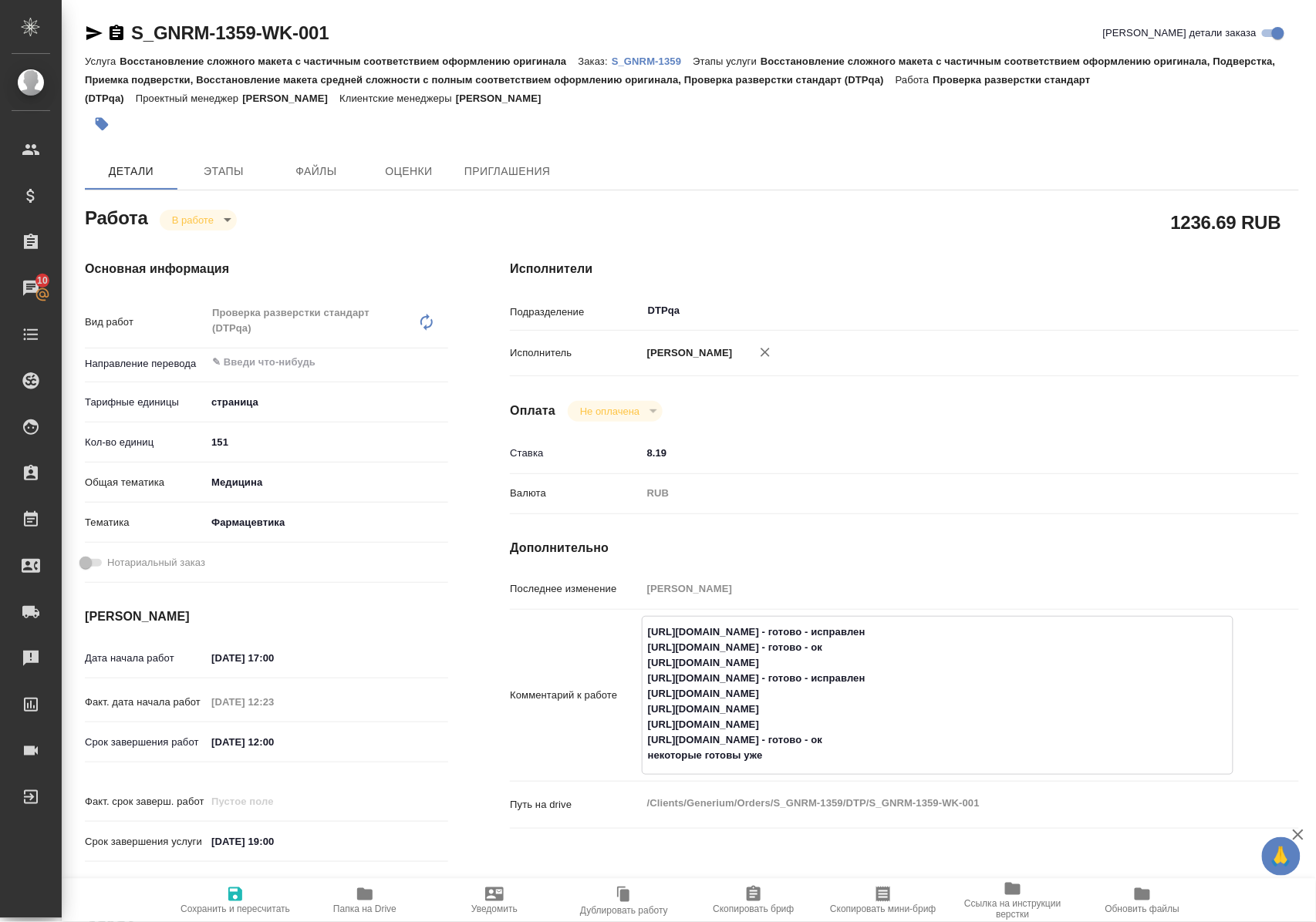
drag, startPoint x: 645, startPoint y: 677, endPoint x: 957, endPoint y: 673, distance: 312.0
click at [957, 673] on textarea "https://tera.awatera.com/Work/68c2911c5c75dc197ef5e5ad/ - готово - исправлен ht…" at bounding box center [937, 693] width 590 height 149
click at [969, 682] on textarea "https://tera.awatera.com/Work/68c2911c5c75dc197ef5e5ad/ - готово - исправлен ht…" at bounding box center [937, 693] width 590 height 149
type textarea "https://tera.awatera.com/Work/68c2911c5c75dc197ef5e5ad/ - готово - исправлен ht…"
click at [230, 889] on icon "button" at bounding box center [236, 895] width 14 height 14
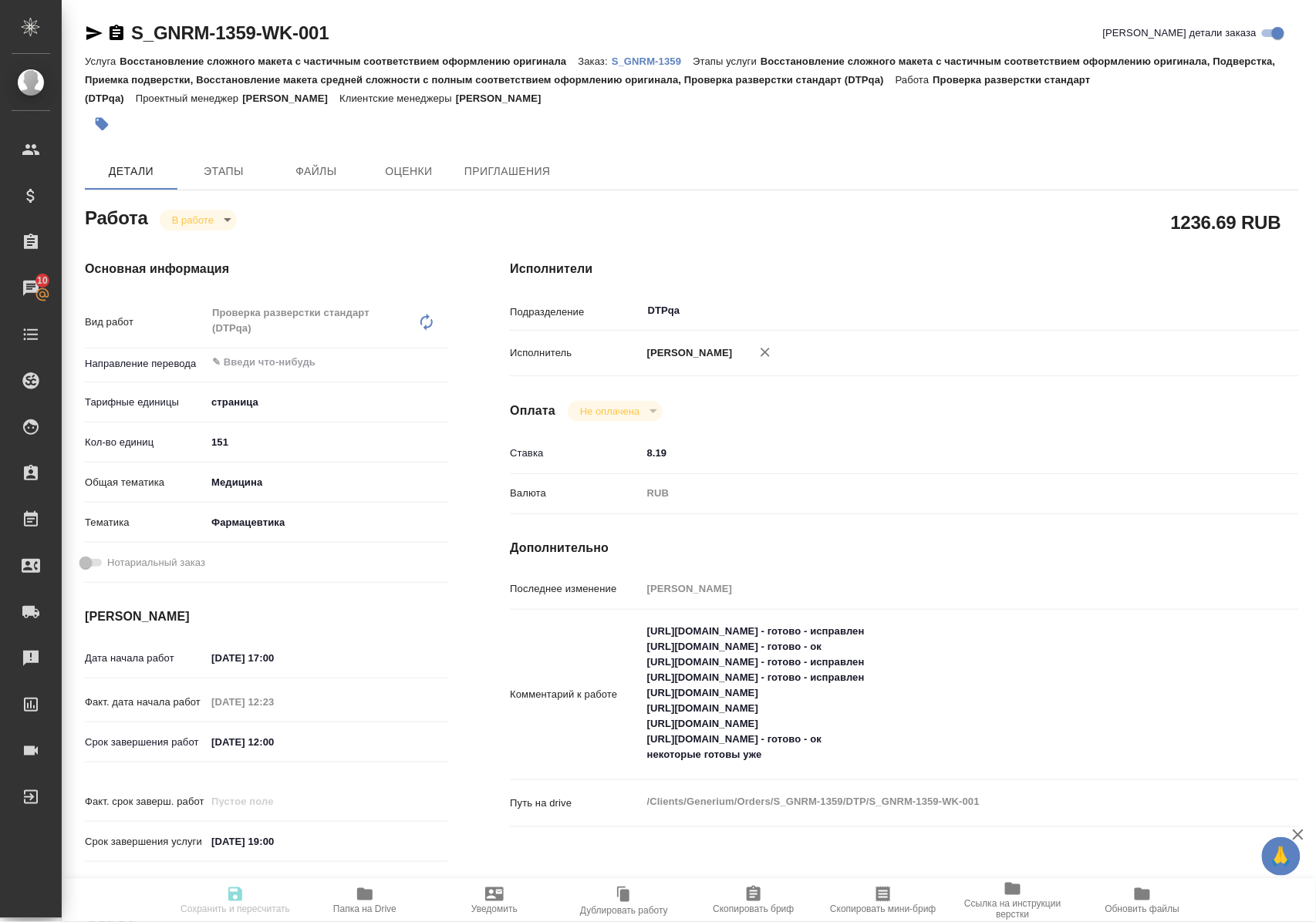
type input "inProgress"
type input "5a8b1489cc6b4906c91bfdb2"
type input "151"
type input "med"
type input "6149832f2b7be24903fd7a82"
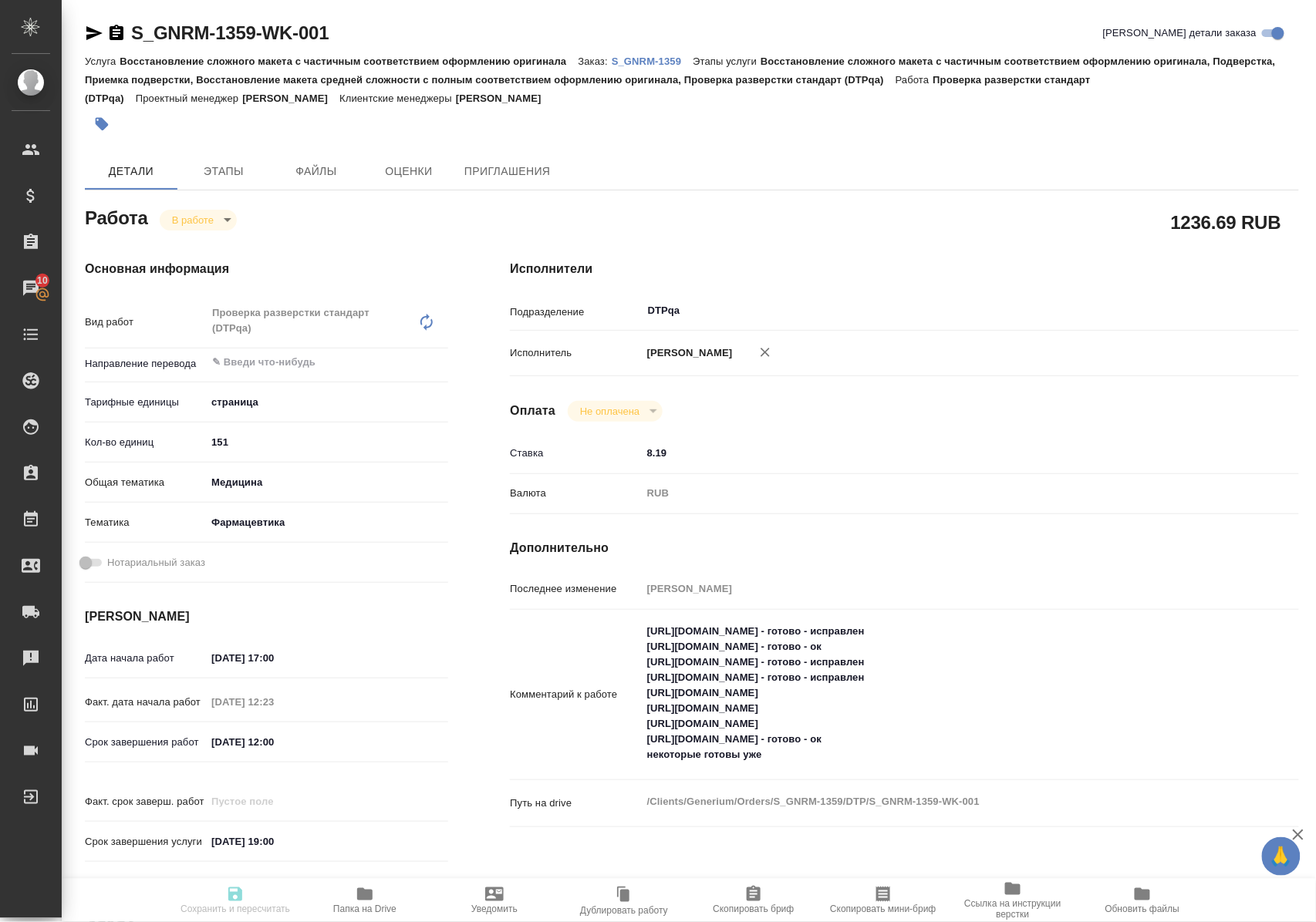
type input "12.09.2025 17:00"
type input "12.09.2025 12:23"
type input "15.09.2025 12:00"
type input "17.09.2025 19:00"
type input "DTPqa"
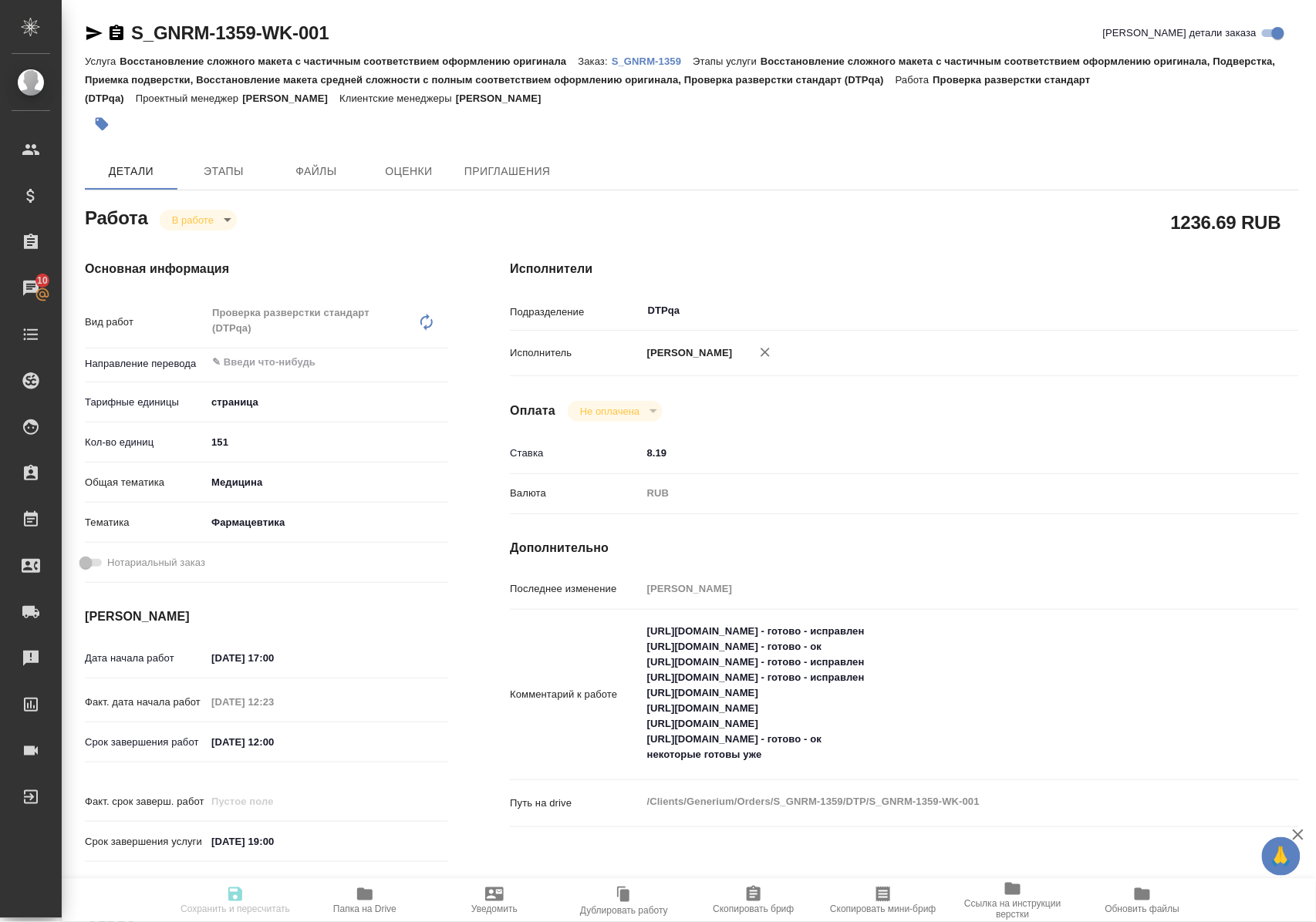
type input "notPayed"
type input "8.19"
type input "RUB"
type input "Полушина Алена"
type input "S_GNRM-1359"
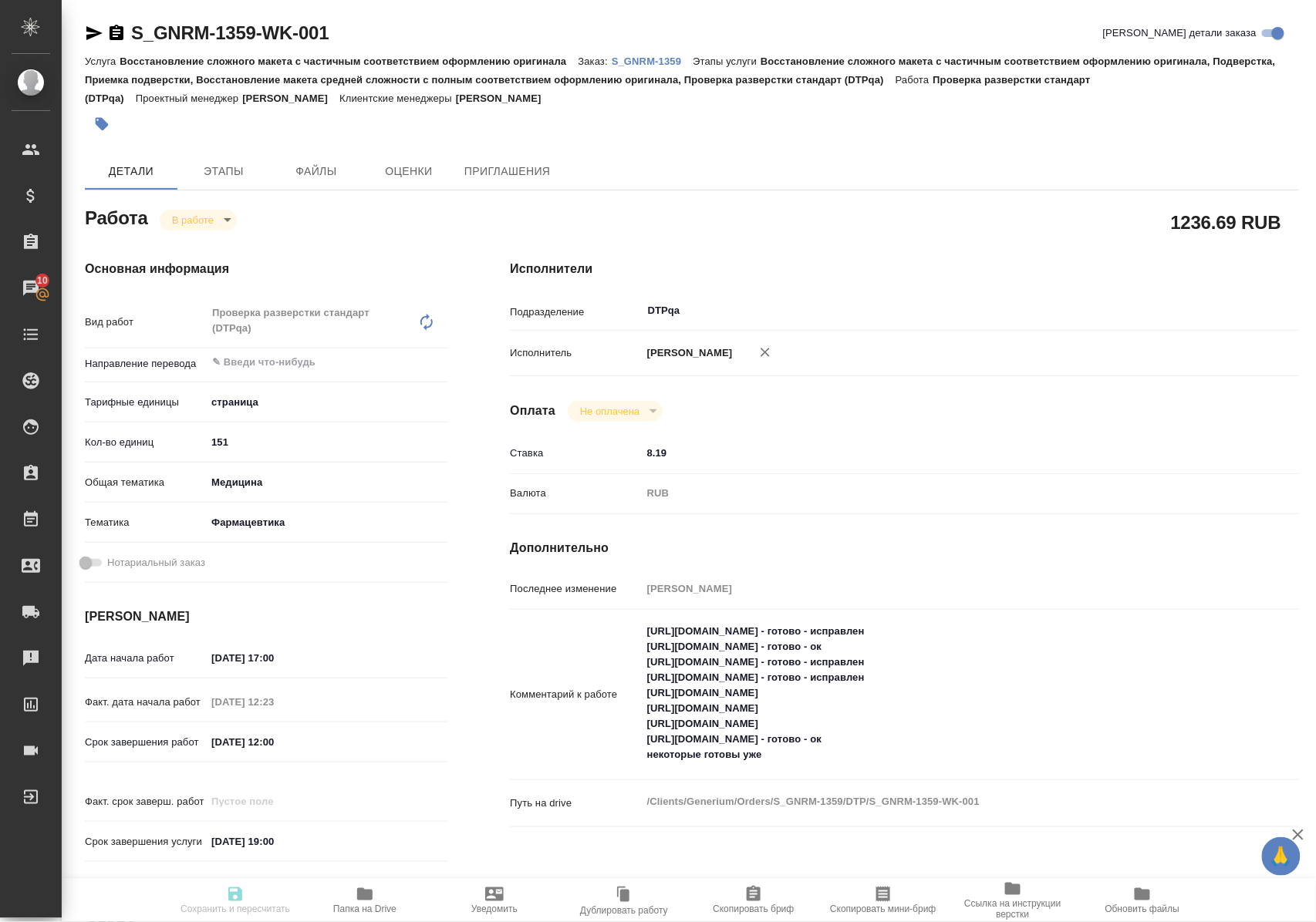
type input "Восстановление сложного макета с частичным соответствием оформлению оригинала"
type input "Восстановление сложного макета с частичным соответствием оформлению оригинала, …"
type input "Кабаргина Анна"
type input "Оксютович Ирина"
type input "/Clients/Generium/Orders/S_GNRM-1359"
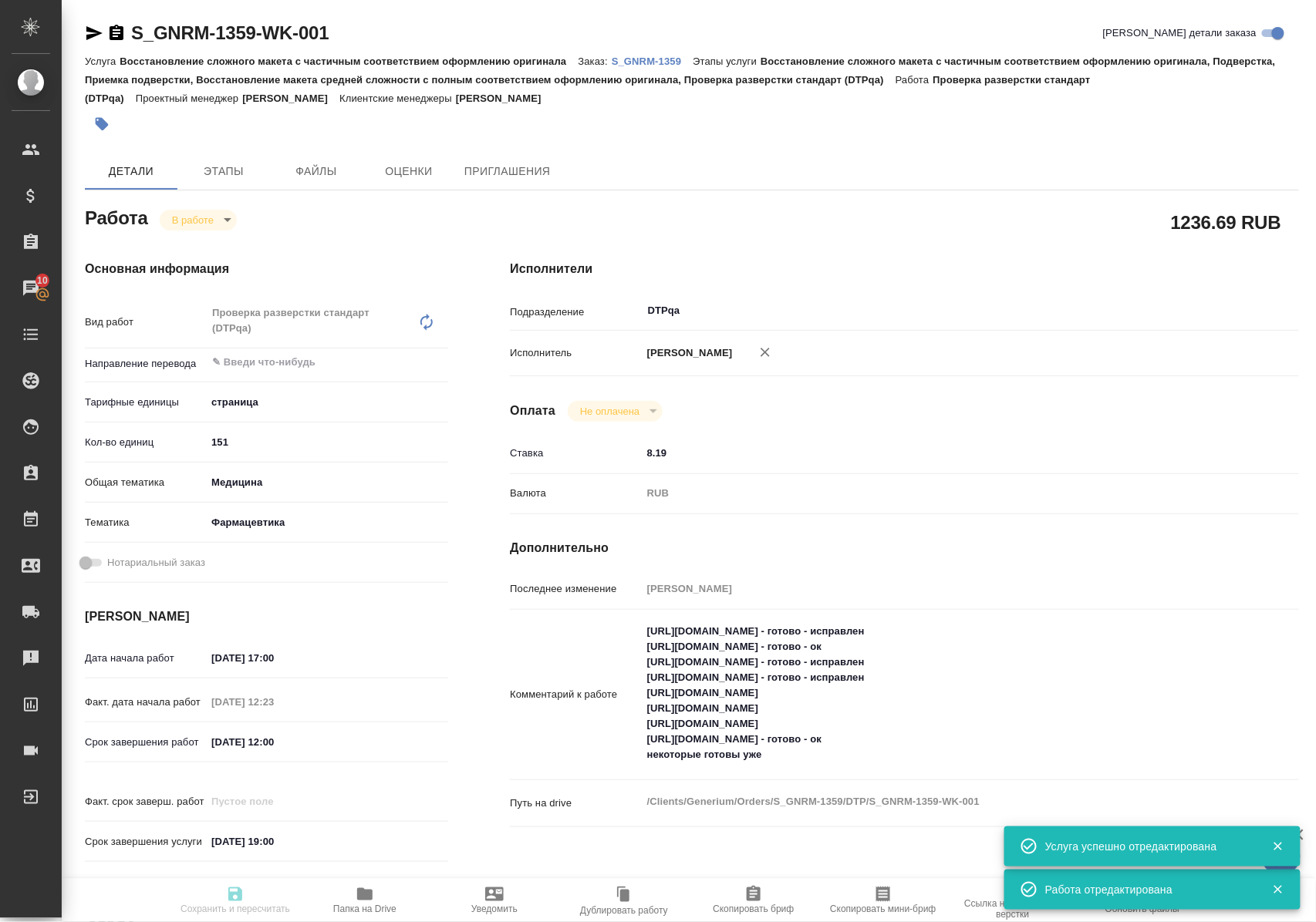
type input "inProgress"
type input "5a8b1489cc6b4906c91bfdb2"
type input "151"
type input "med"
type input "6149832f2b7be24903fd7a82"
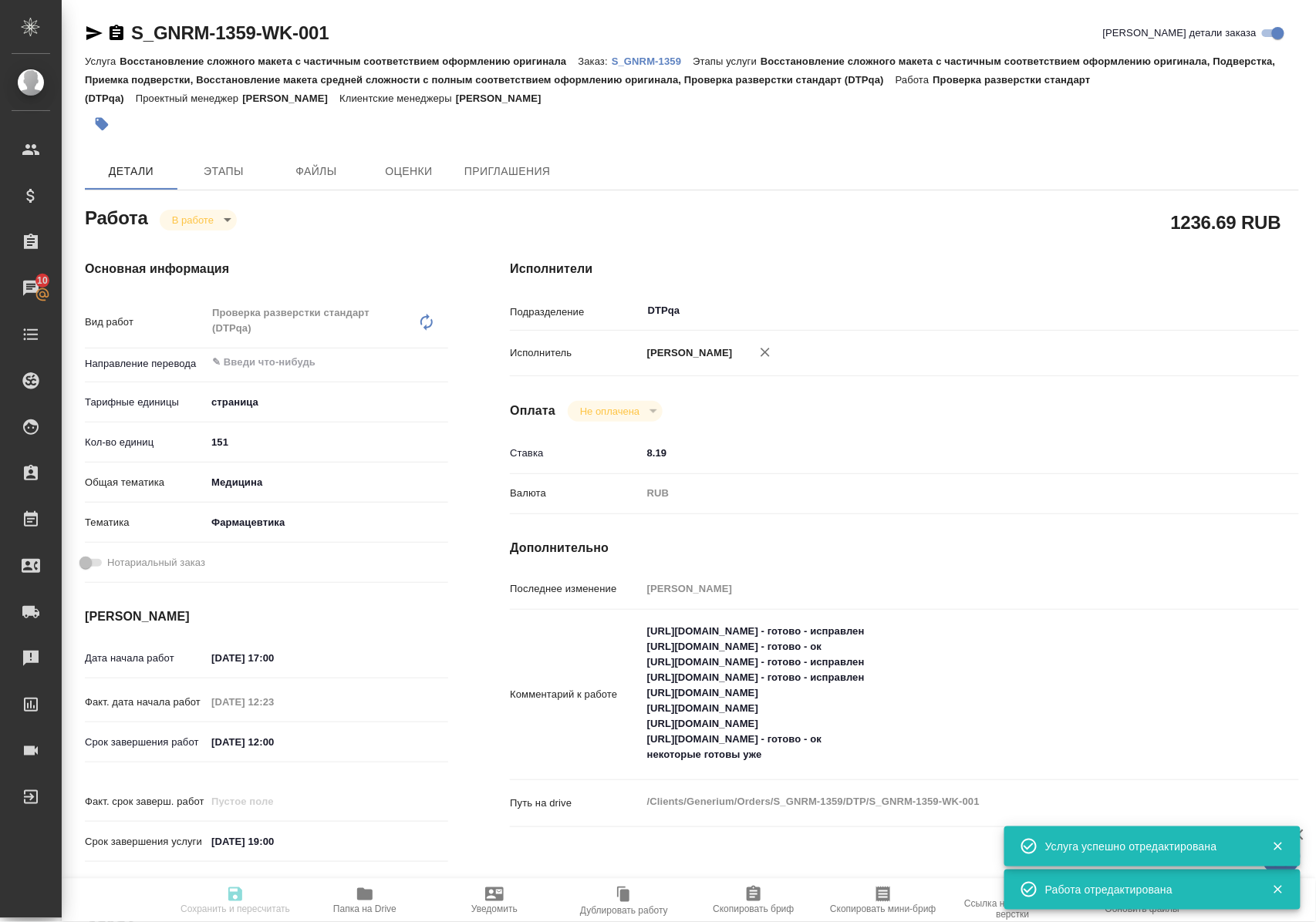
type input "12.09.2025 17:00"
type input "12.09.2025 12:23"
type input "15.09.2025 12:00"
type input "[DATE] 19:00"
type input "DTPqa"
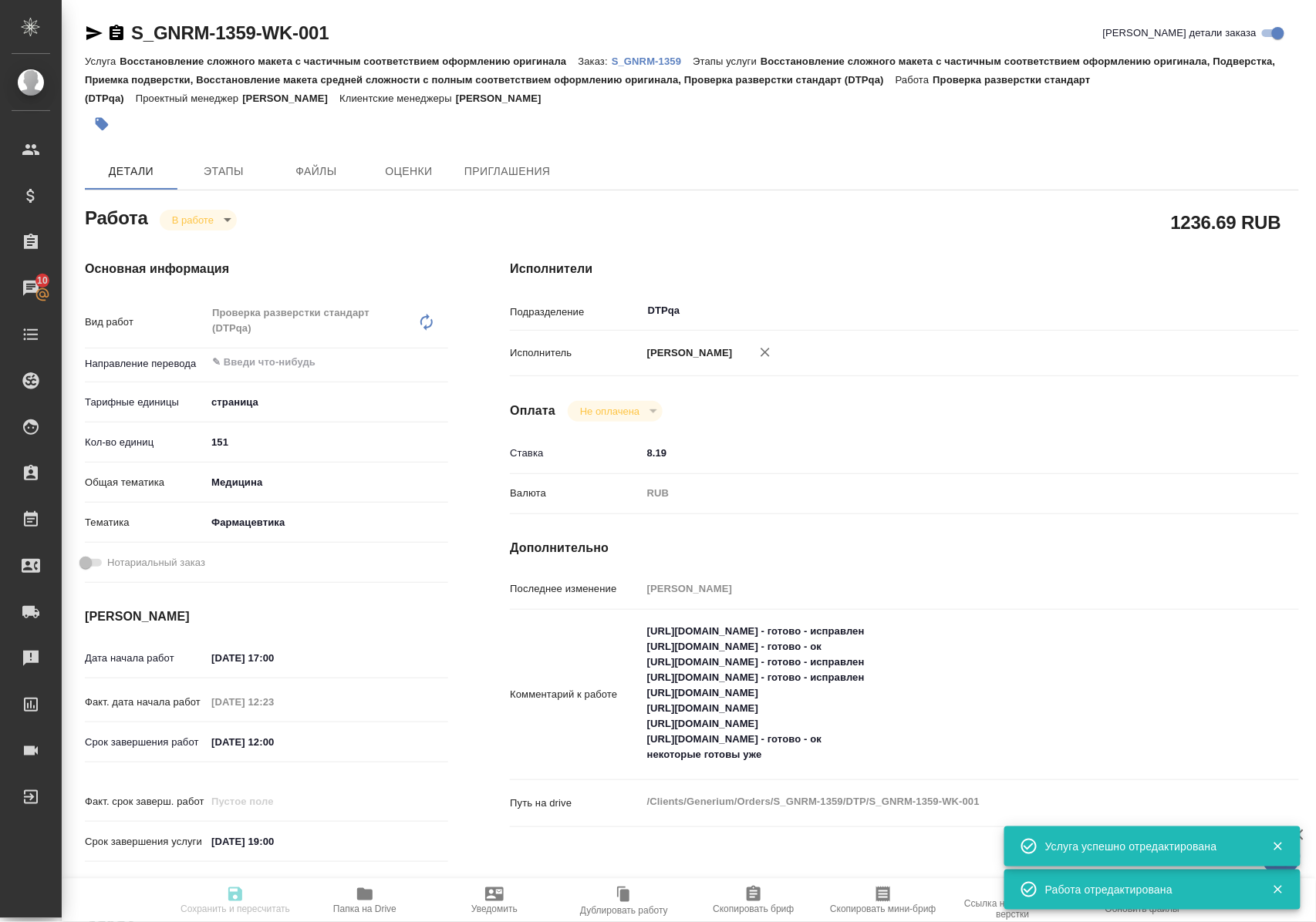
type input "notPayed"
type input "8.19"
type input "RUB"
type input "[PERSON_NAME]"
type input "S_GNRM-1359"
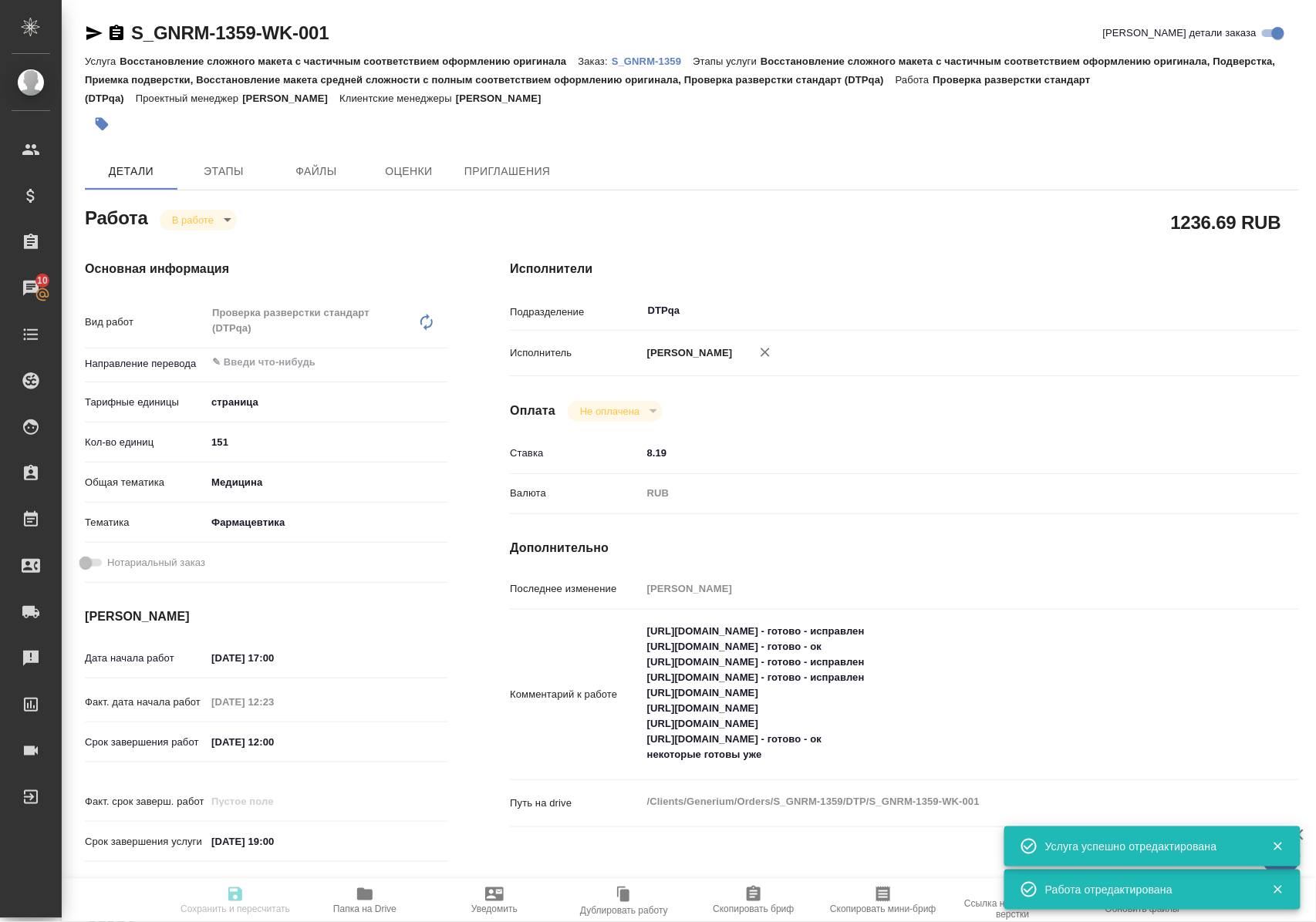
type input "Восстановление сложного макета с частичным соответствием оформлению оригинала"
type input "Восстановление сложного макета с частичным соответствием оформлению оригинала, …"
type input "[PERSON_NAME]"
type input "/Clients/Generium/Orders/S_GNRM-1359"
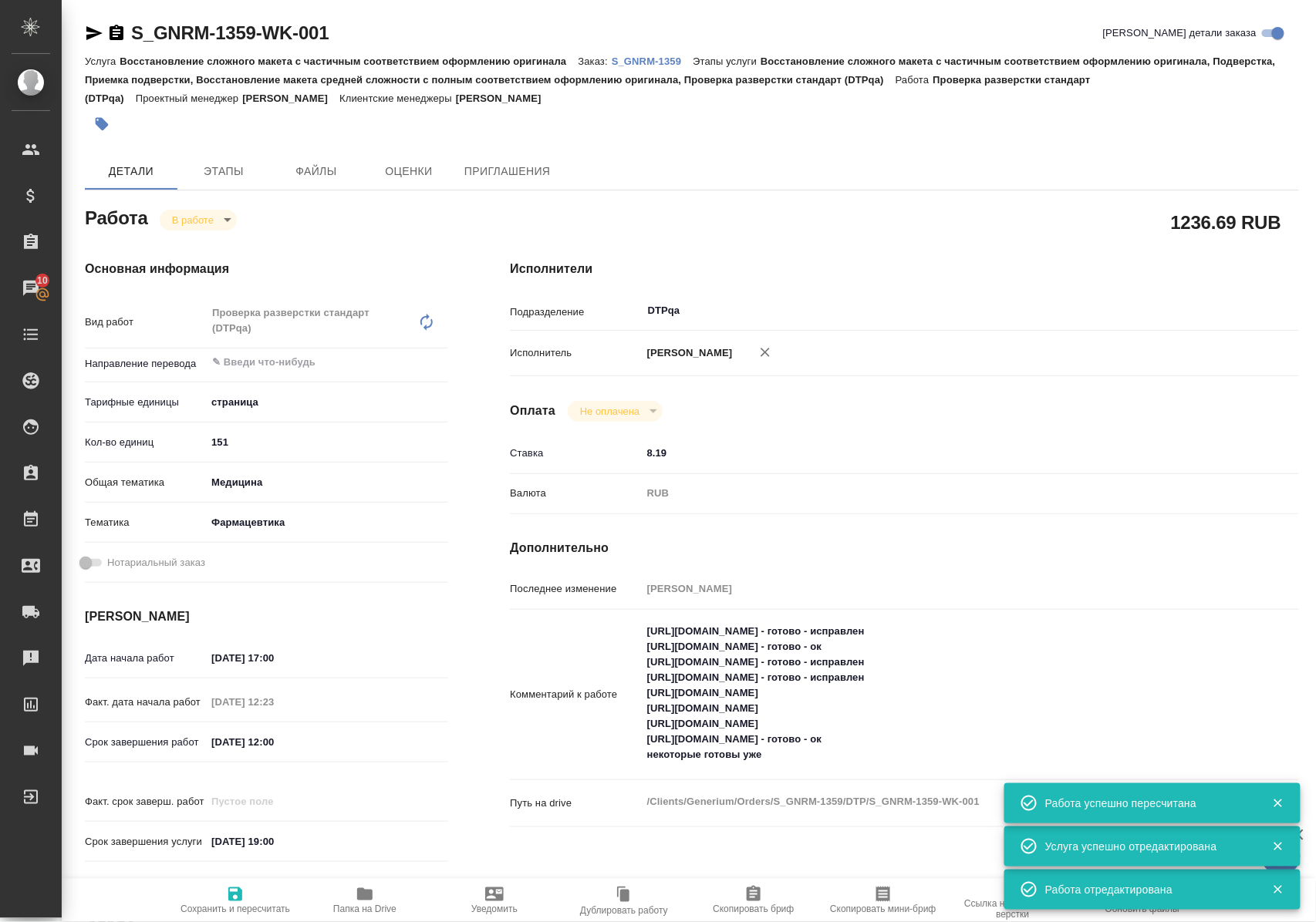
click at [362, 896] on icon "button" at bounding box center [365, 894] width 16 height 13
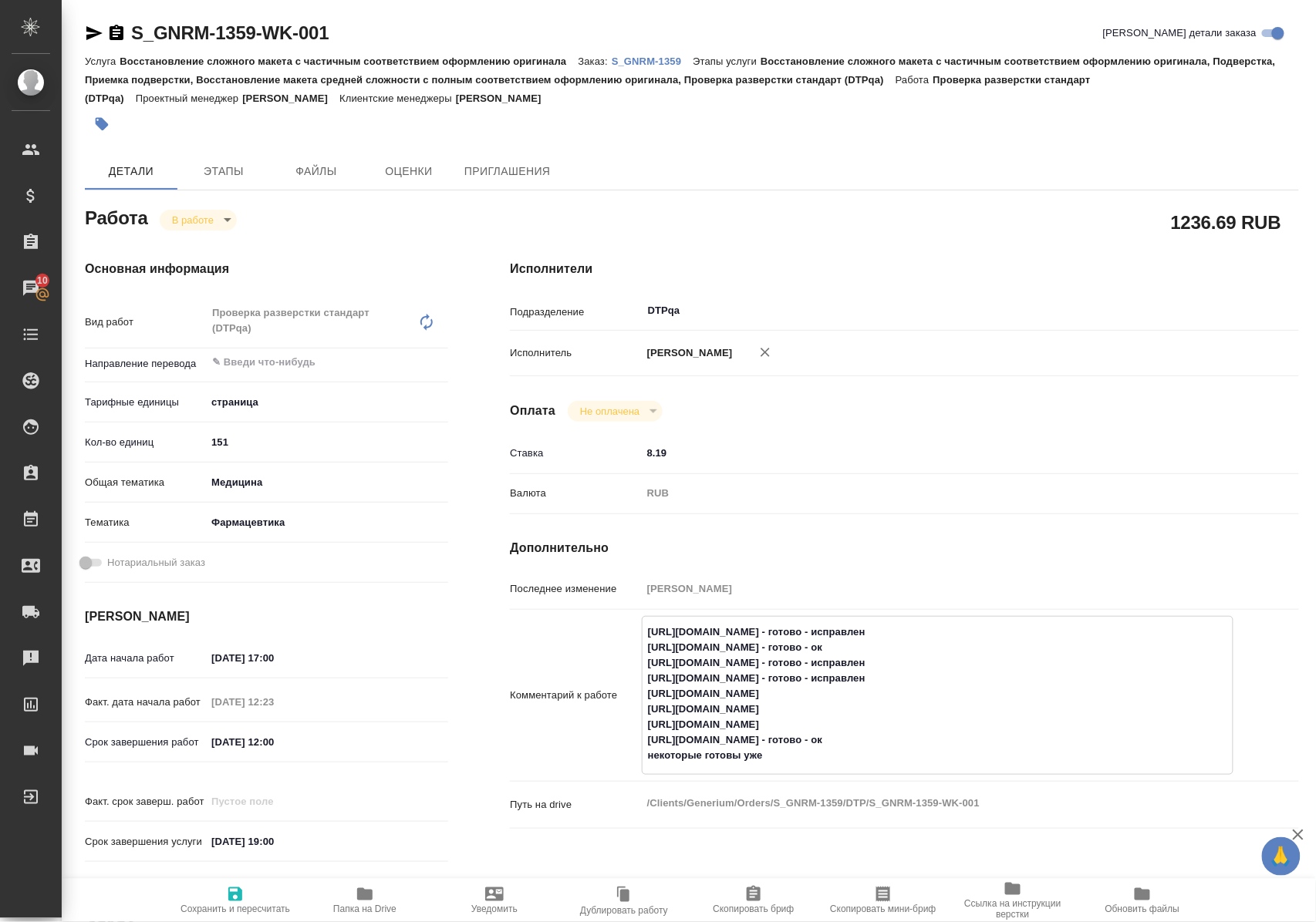
drag, startPoint x: 647, startPoint y: 741, endPoint x: 967, endPoint y: 739, distance: 320.0
click at [967, 739] on textarea "https://tera.awatera.com/Work/68c2911c5c75dc197ef5e5ad/ - готово - исправлен ht…" at bounding box center [937, 693] width 590 height 149
click at [970, 741] on textarea "https://tera.awatera.com/Work/68c2911c5c75dc197ef5e5ad/ - готово - исправлен ht…" at bounding box center [937, 693] width 590 height 149
type textarea "https://tera.awatera.com/Work/68c2911c5c75dc197ef5e5ad/ - готово - исправлен ht…"
click at [232, 888] on icon "button" at bounding box center [236, 895] width 14 height 14
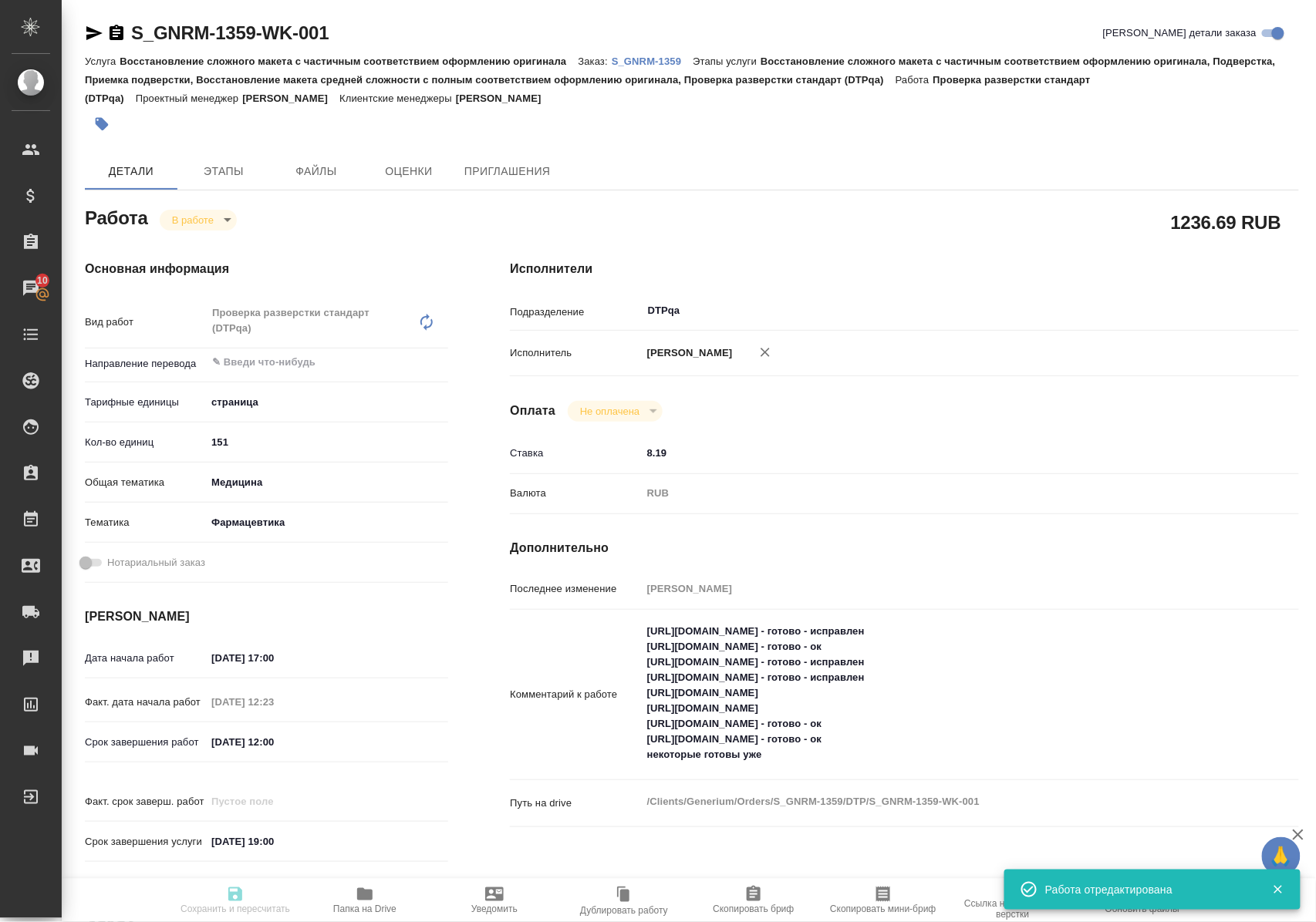
type input "inProgress"
type input "5a8b1489cc6b4906c91bfdb2"
type input "151"
type input "med"
type input "6149832f2b7be24903fd7a82"
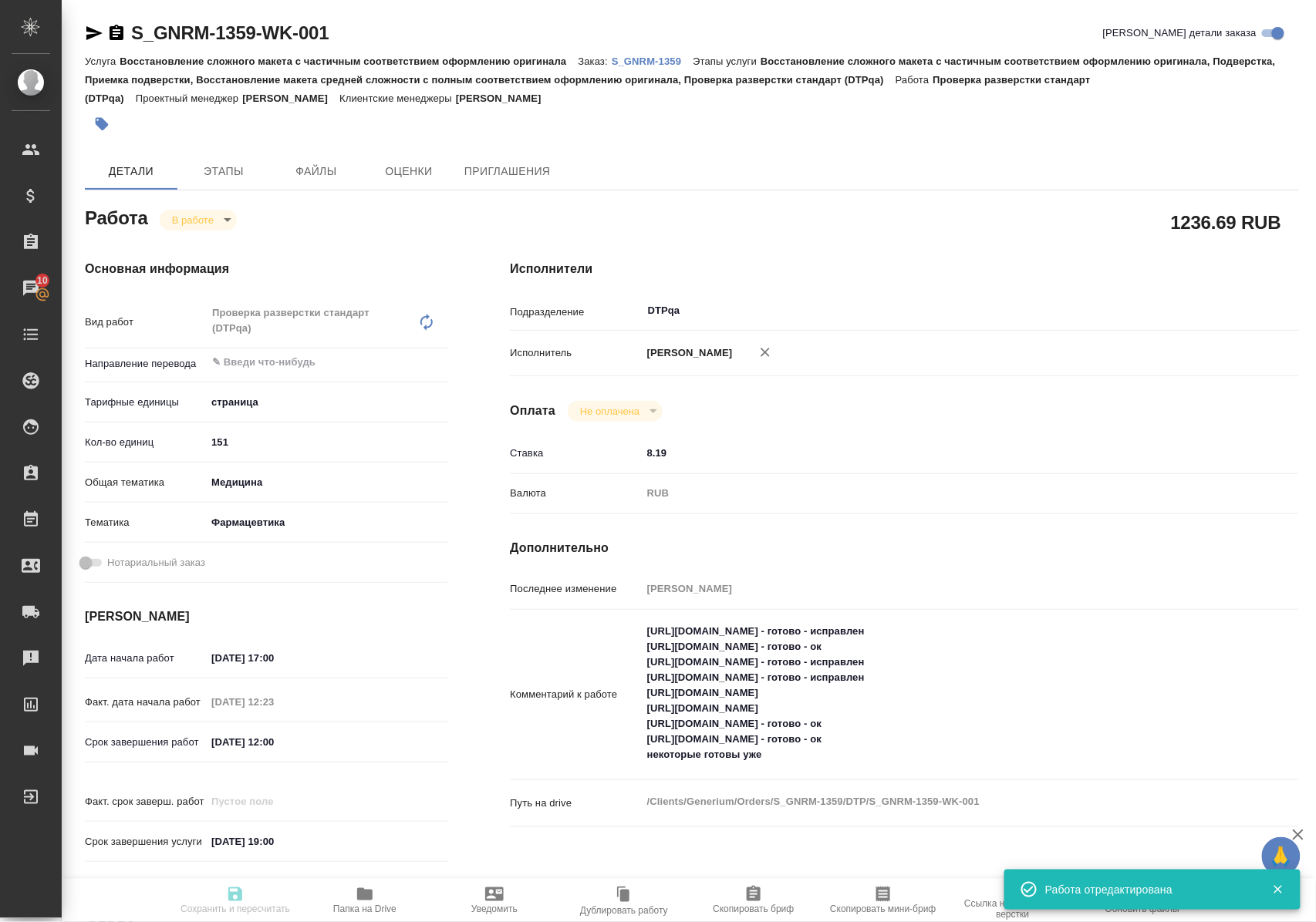
type input "12.09.2025 17:00"
type input "12.09.2025 12:23"
type input "15.09.2025 12:00"
type input "[DATE] 19:00"
type input "DTPqa"
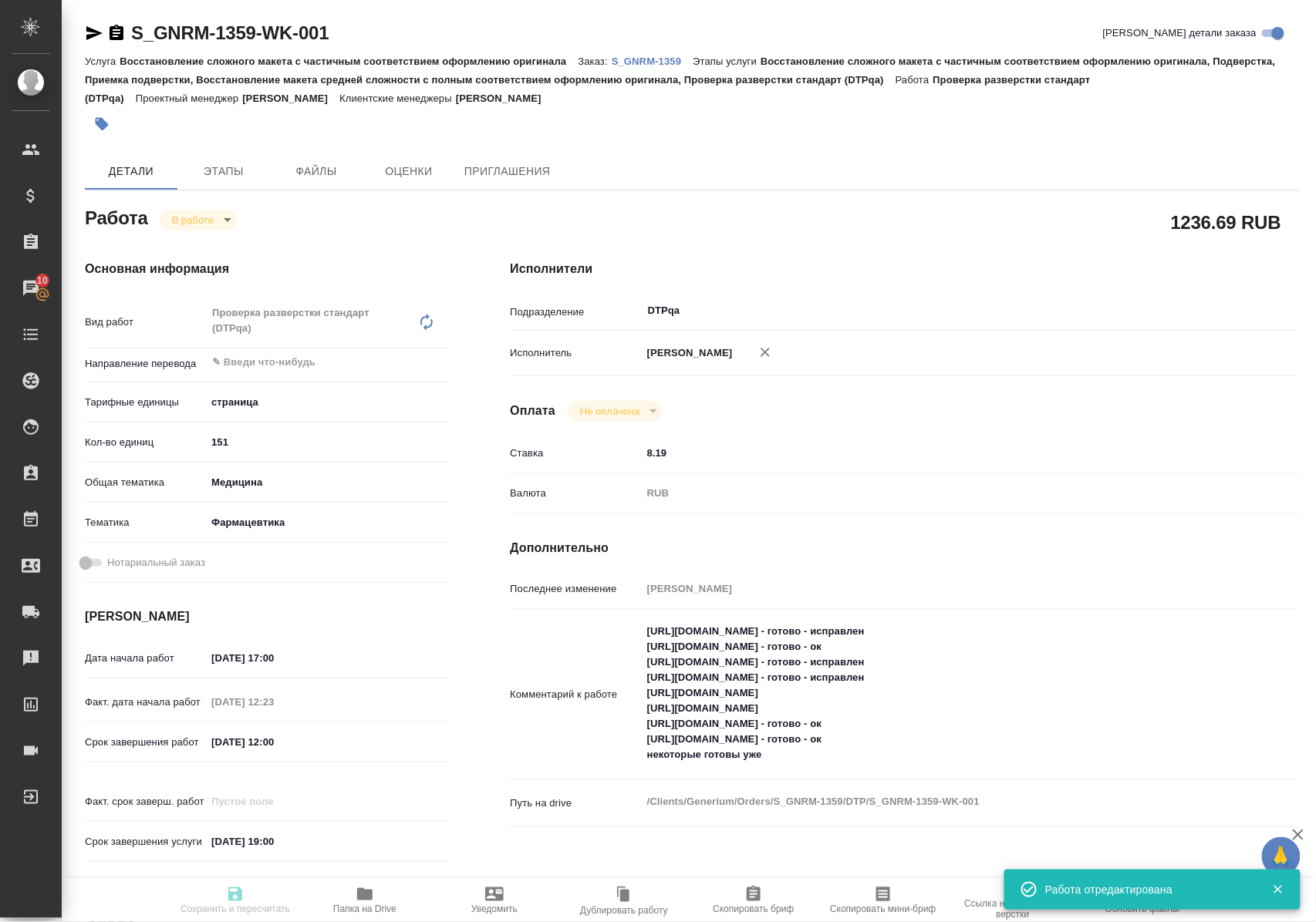
type input "notPayed"
type input "8.19"
type input "RUB"
type input "Полушина Алена"
type input "S_GNRM-1359"
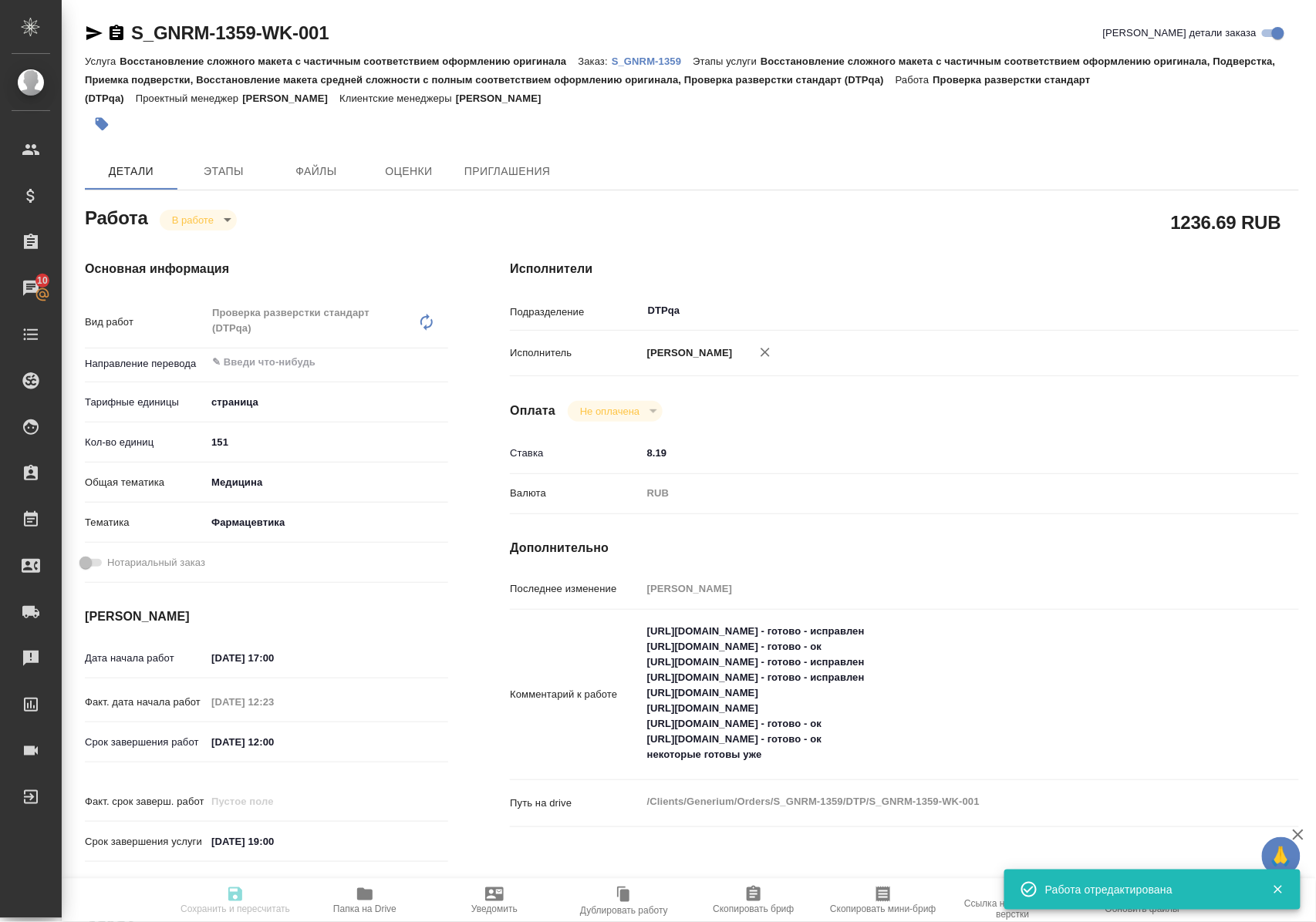
type input "Восстановление сложного макета с частичным соответствием оформлению оригинала"
type input "Восстановление сложного макета с частичным соответствием оформлению оригинала, …"
type input "[PERSON_NAME]"
type input "/Clients/Generium/Orders/S_GNRM-1359"
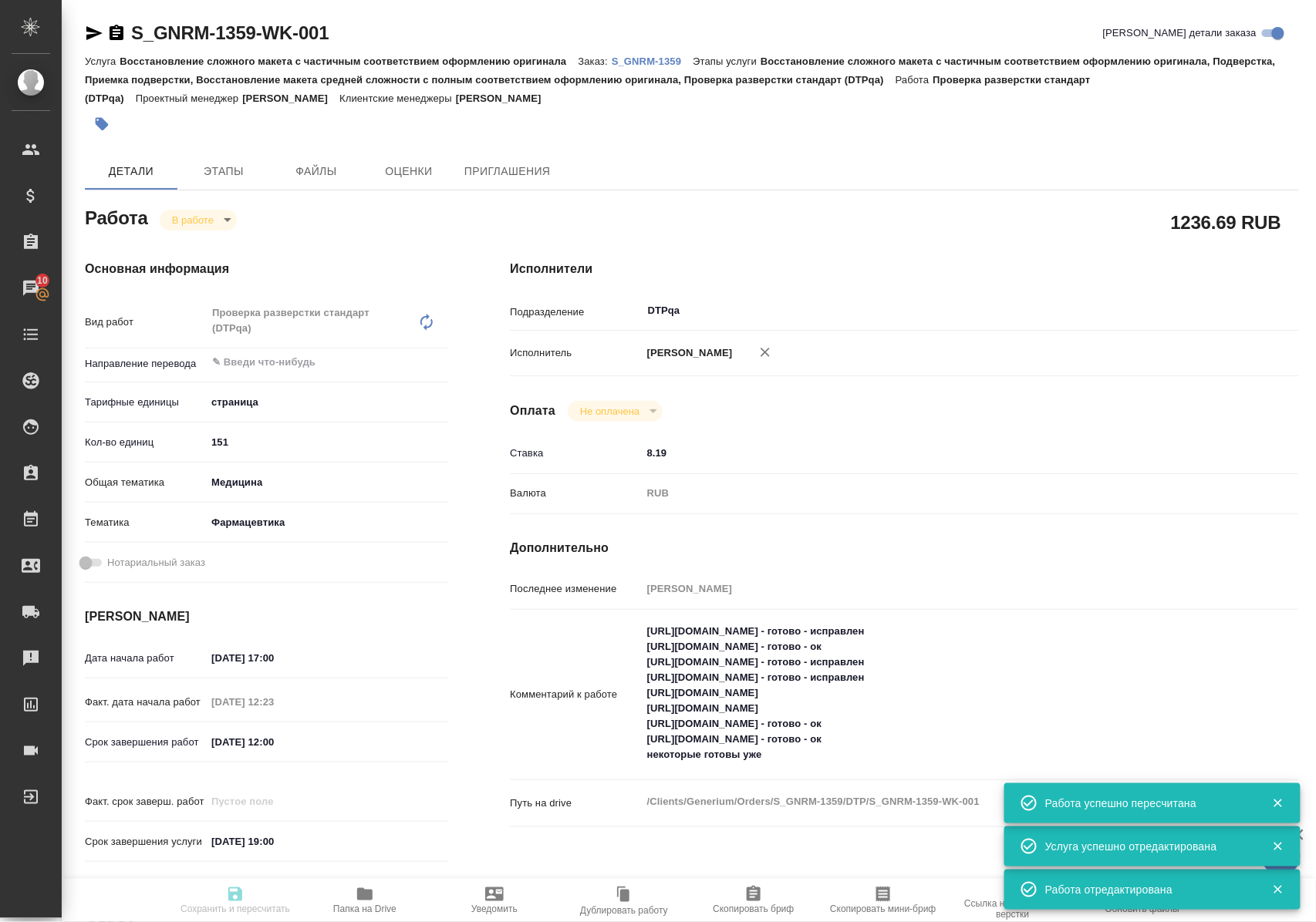
type input "inProgress"
type input "5a8b1489cc6b4906c91bfdb2"
type input "151"
type input "med"
type input "6149832f2b7be24903fd7a82"
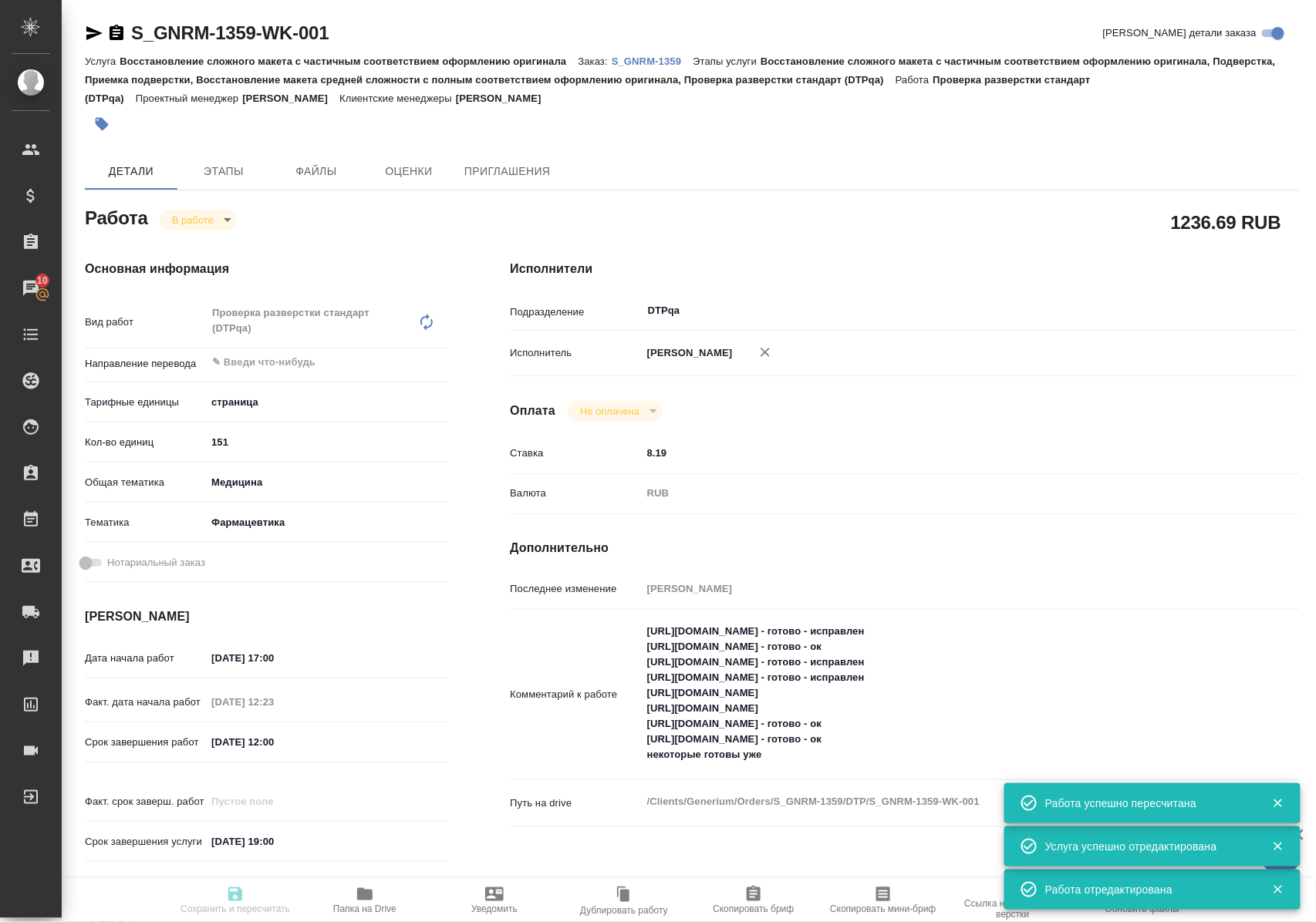
type input "12.09.2025 17:00"
type input "12.09.2025 12:23"
type input "15.09.2025 12:00"
type input "17.09.2025 19:00"
type input "DTPqa"
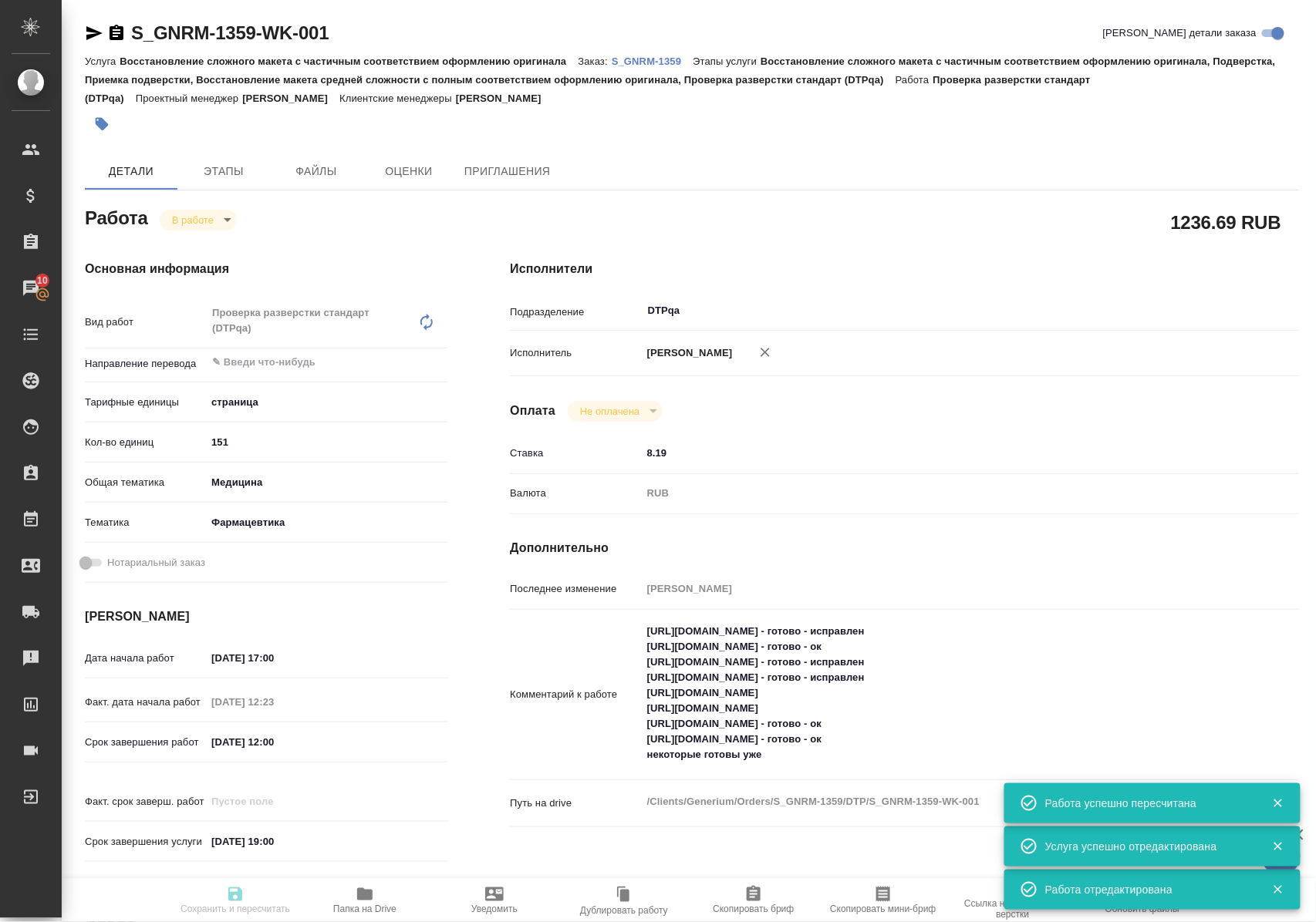
type input "notPayed"
type input "8.19"
type input "RUB"
type input "Полушина Алена"
type input "S_GNRM-1359"
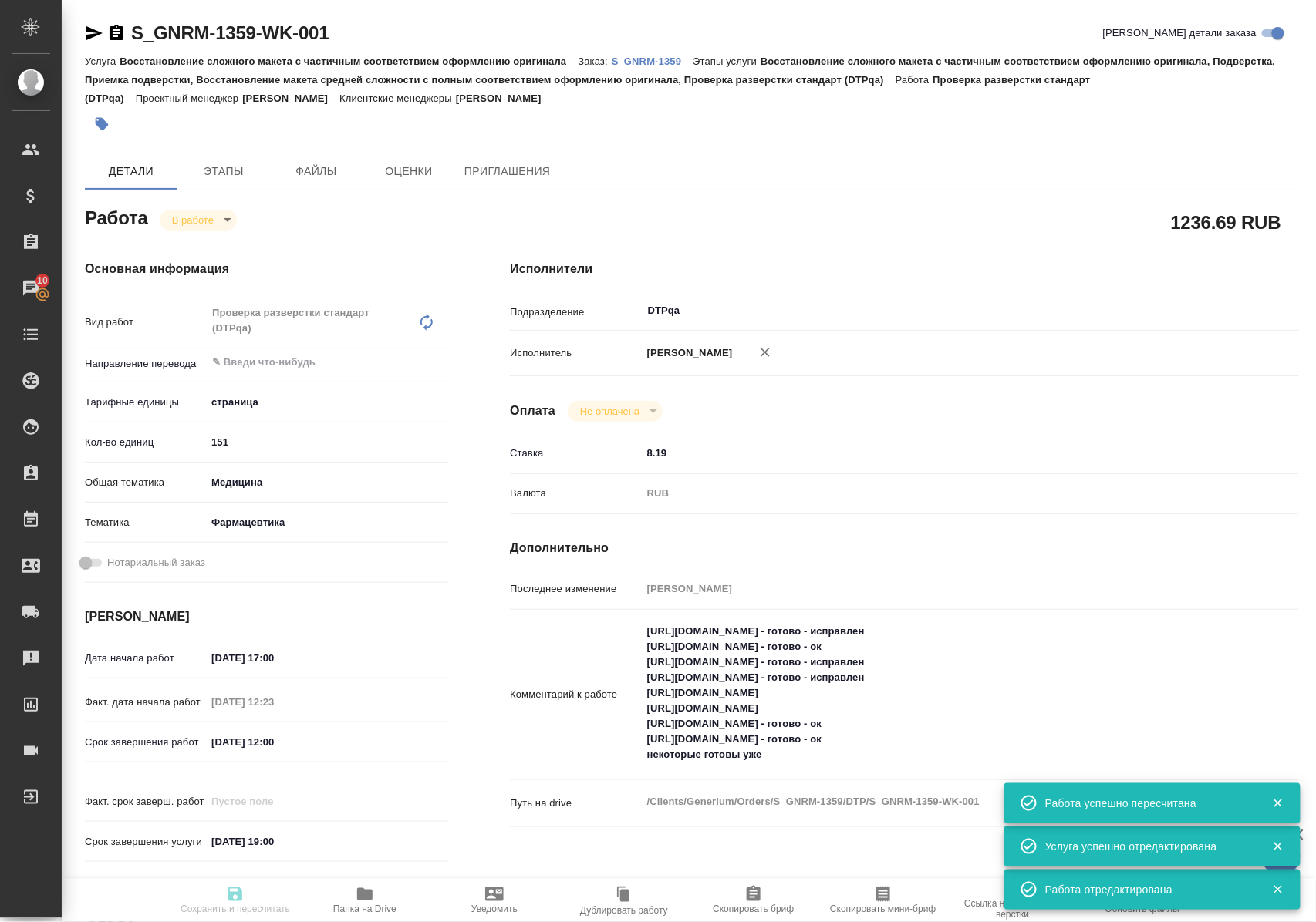
type input "Восстановление сложного макета с частичным соответствием оформлению оригинала"
type input "Восстановление сложного макета с частичным соответствием оформлению оригинала, …"
type input "[PERSON_NAME]"
type input "/Clients/Generium/Orders/S_GNRM-1359"
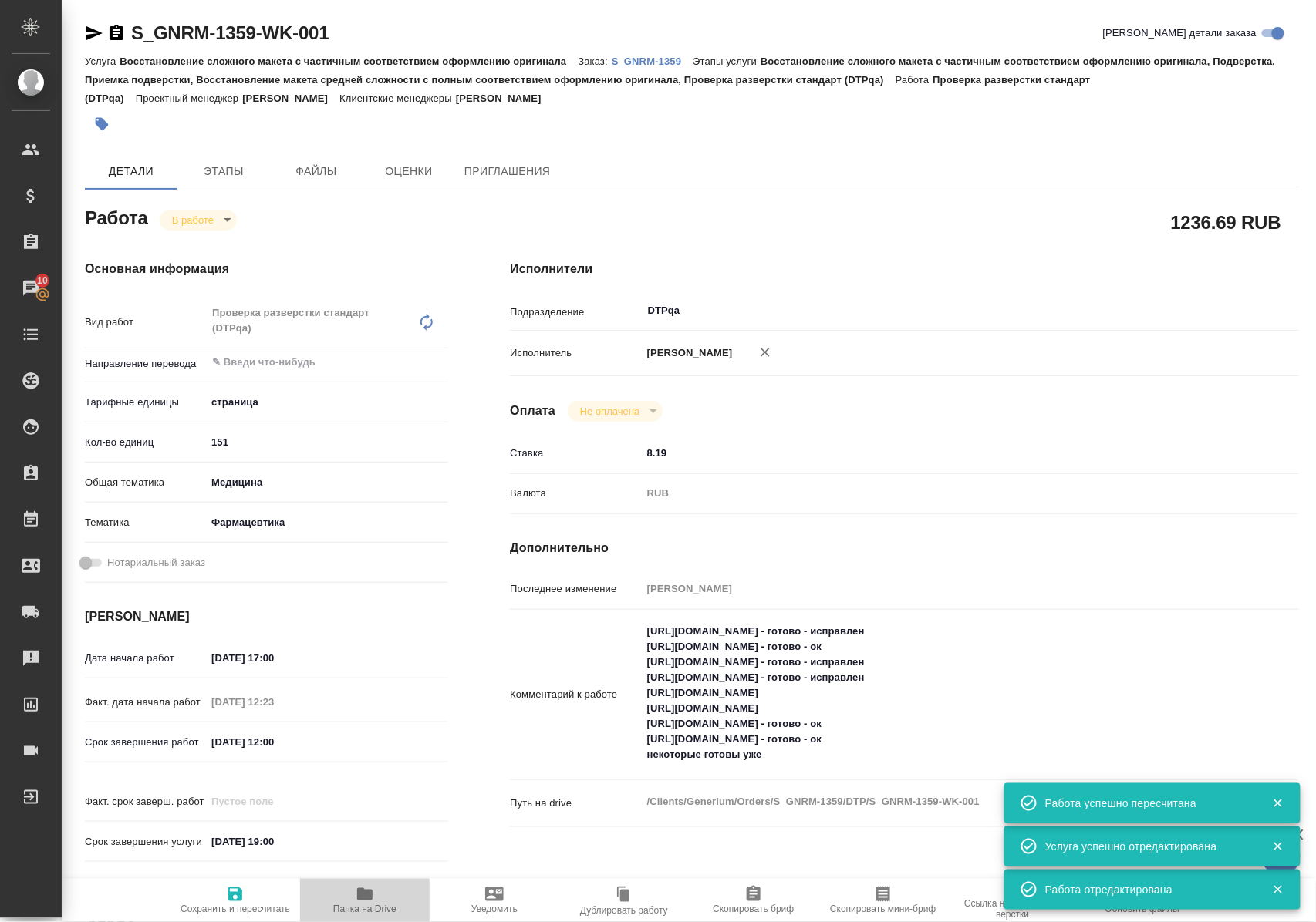
drag, startPoint x: 365, startPoint y: 898, endPoint x: 365, endPoint y: 873, distance: 25.0
click at [365, 898] on icon "button" at bounding box center [365, 894] width 16 height 13
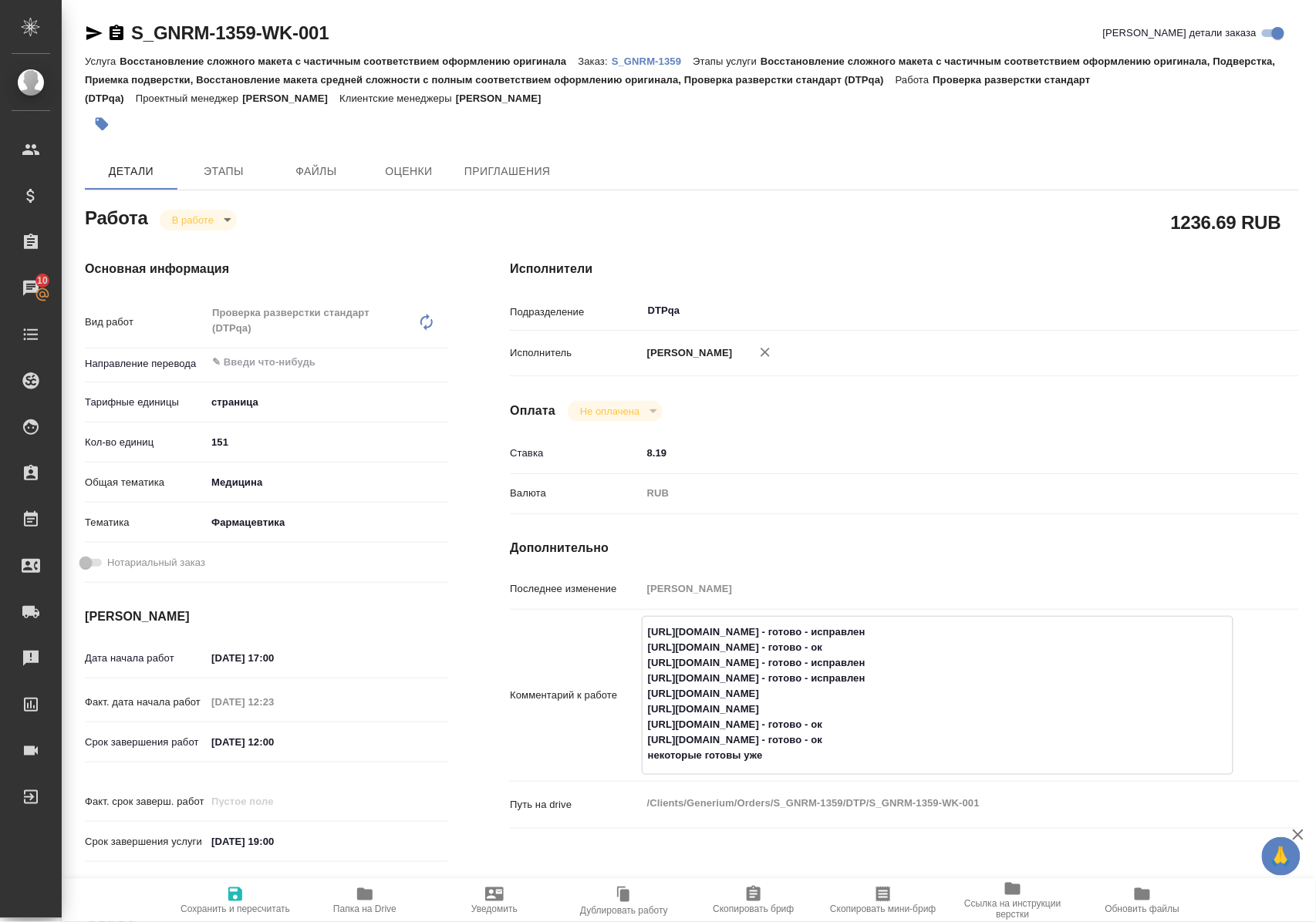
drag, startPoint x: 646, startPoint y: 710, endPoint x: 958, endPoint y: 706, distance: 312.0
click at [958, 706] on textarea "https://tera.awatera.com/Work/68c2911c5c75dc197ef5e5ad/ - готово - исправлен ht…" at bounding box center [937, 693] width 590 height 149
click at [966, 708] on textarea "https://tera.awatera.com/Work/68c2911c5c75dc197ef5e5ad/ - готово - исправлен ht…" at bounding box center [937, 693] width 590 height 149
type textarea "https://tera.awatera.com/Work/68c2911c5c75dc197ef5e5ad/ - готово - исправлен ht…"
click at [239, 888] on icon "button" at bounding box center [236, 895] width 14 height 14
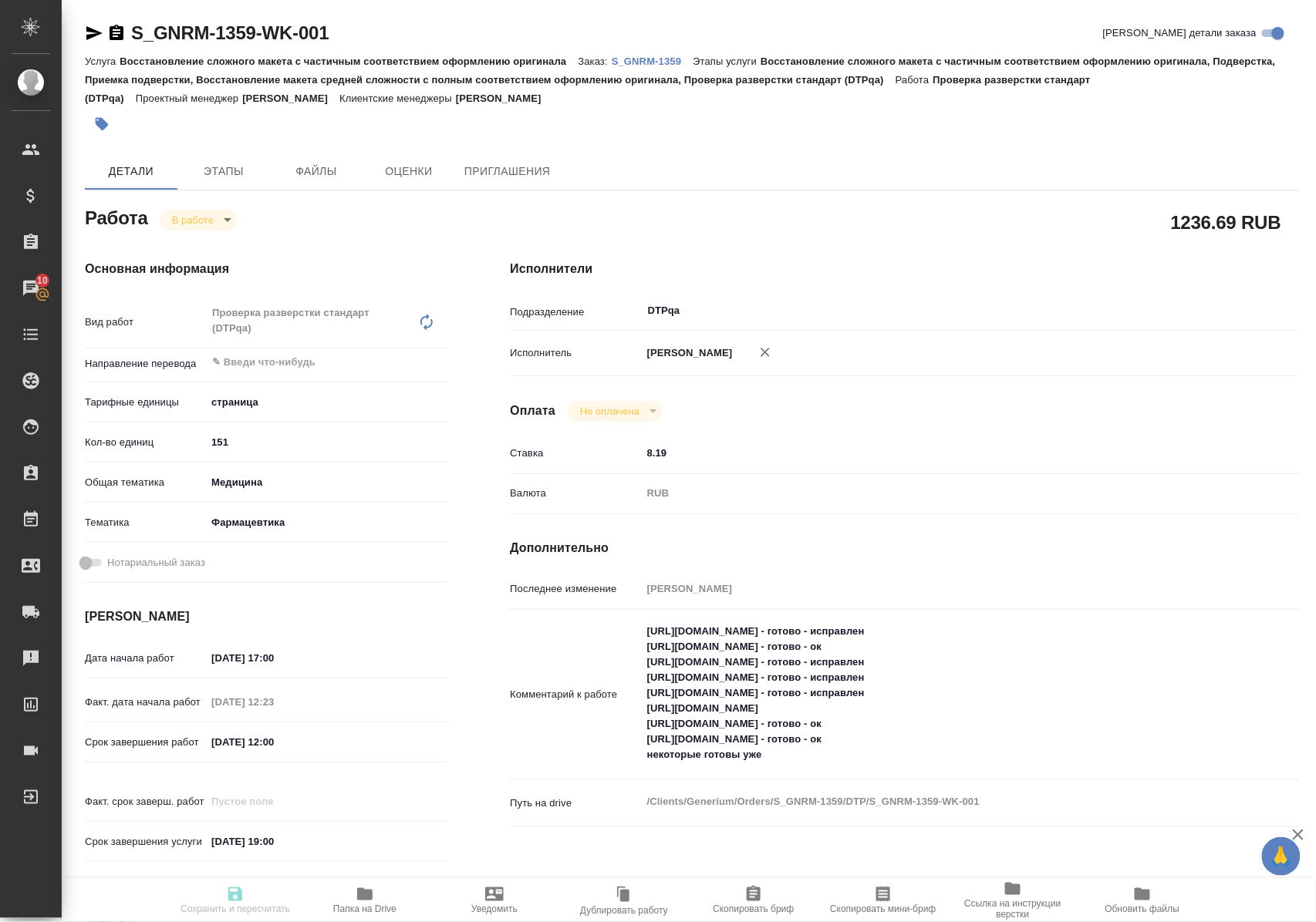
type input "inProgress"
type input "5a8b1489cc6b4906c91bfdb2"
type input "151"
type input "med"
type input "6149832f2b7be24903fd7a82"
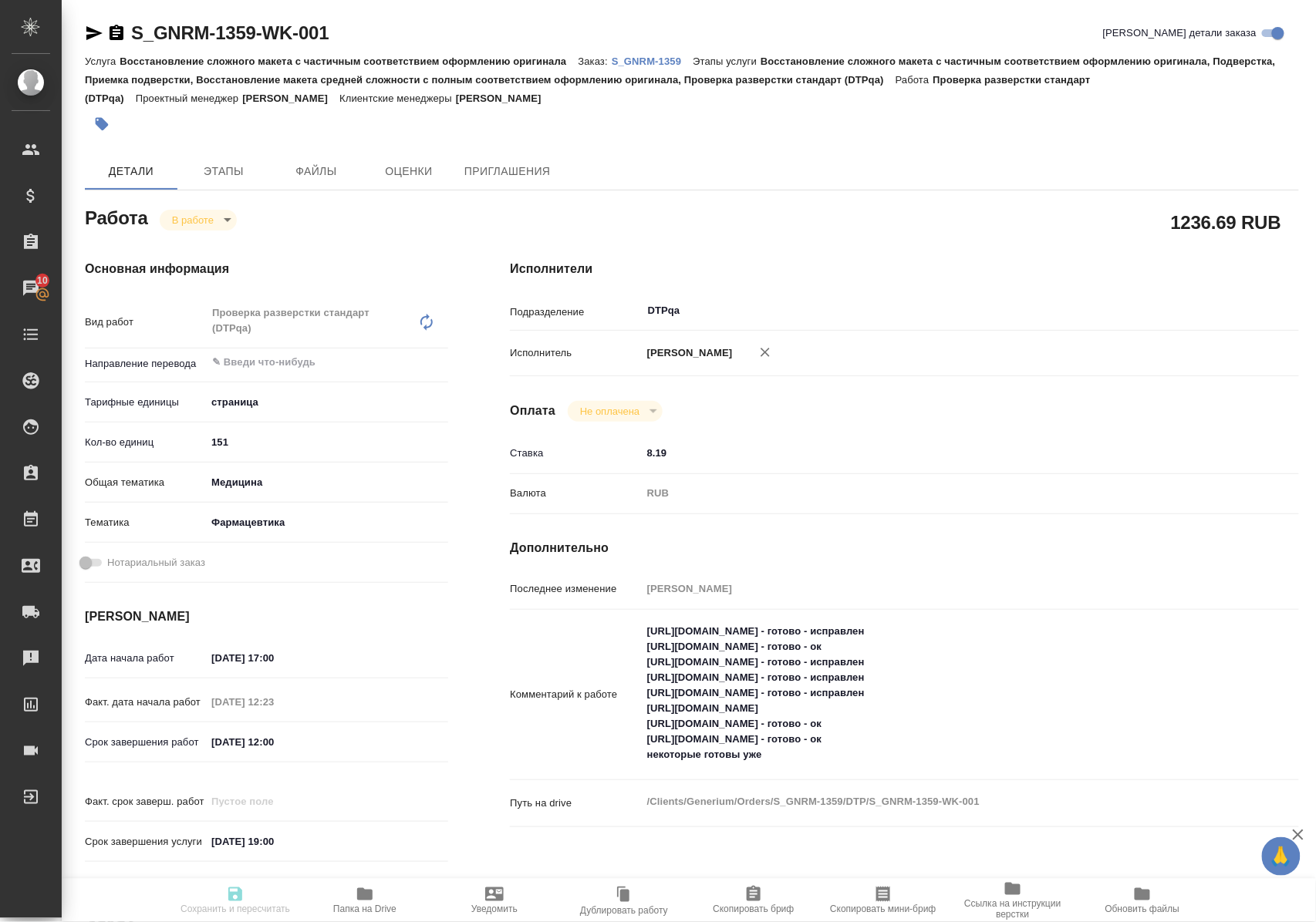
type input "12.09.2025 17:00"
type input "12.09.2025 12:23"
type input "15.09.2025 12:00"
type input "17.09.2025 19:00"
type input "DTPqa"
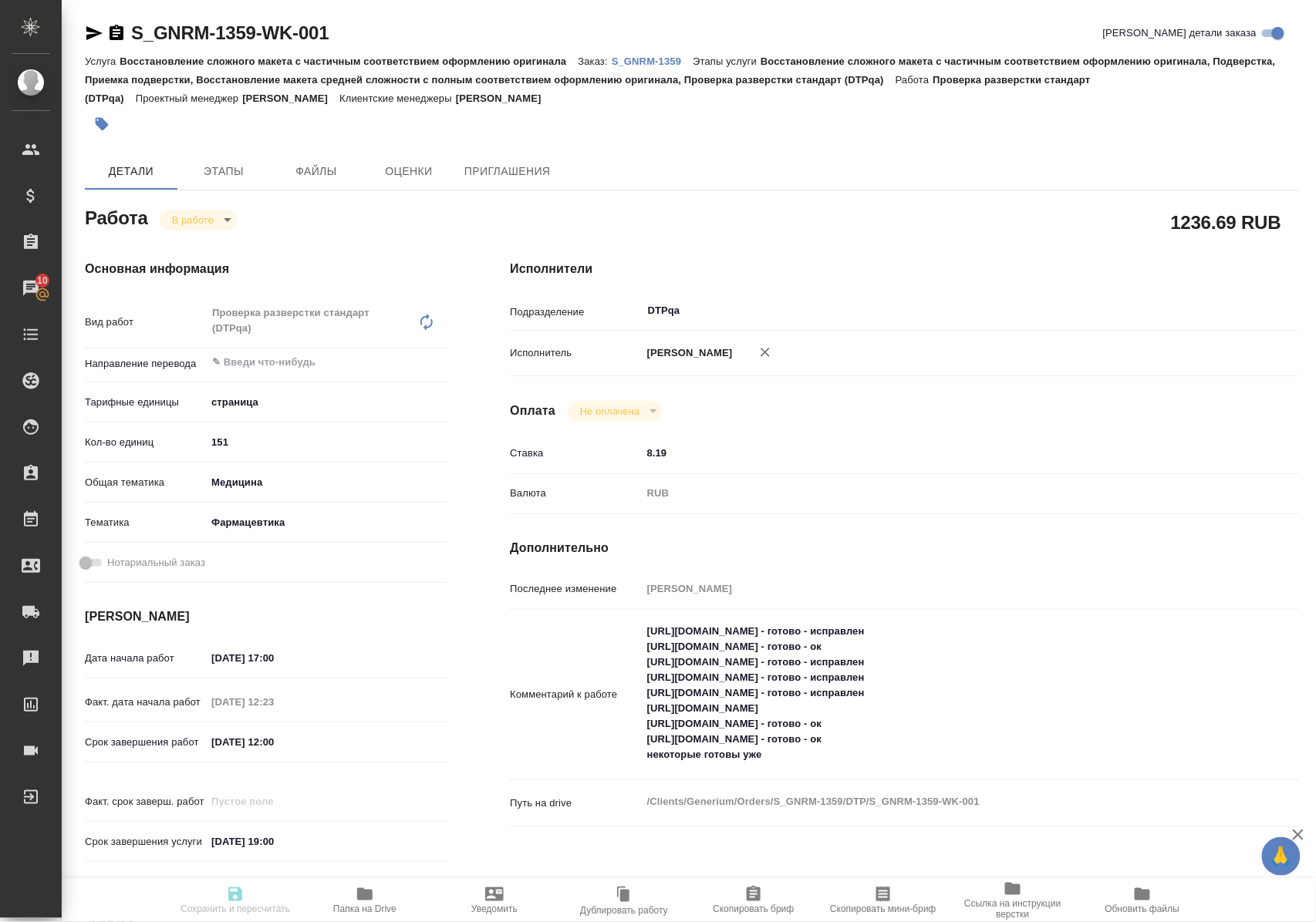
type input "notPayed"
type input "8.19"
type input "RUB"
type input "[PERSON_NAME]"
type input "S_GNRM-1359"
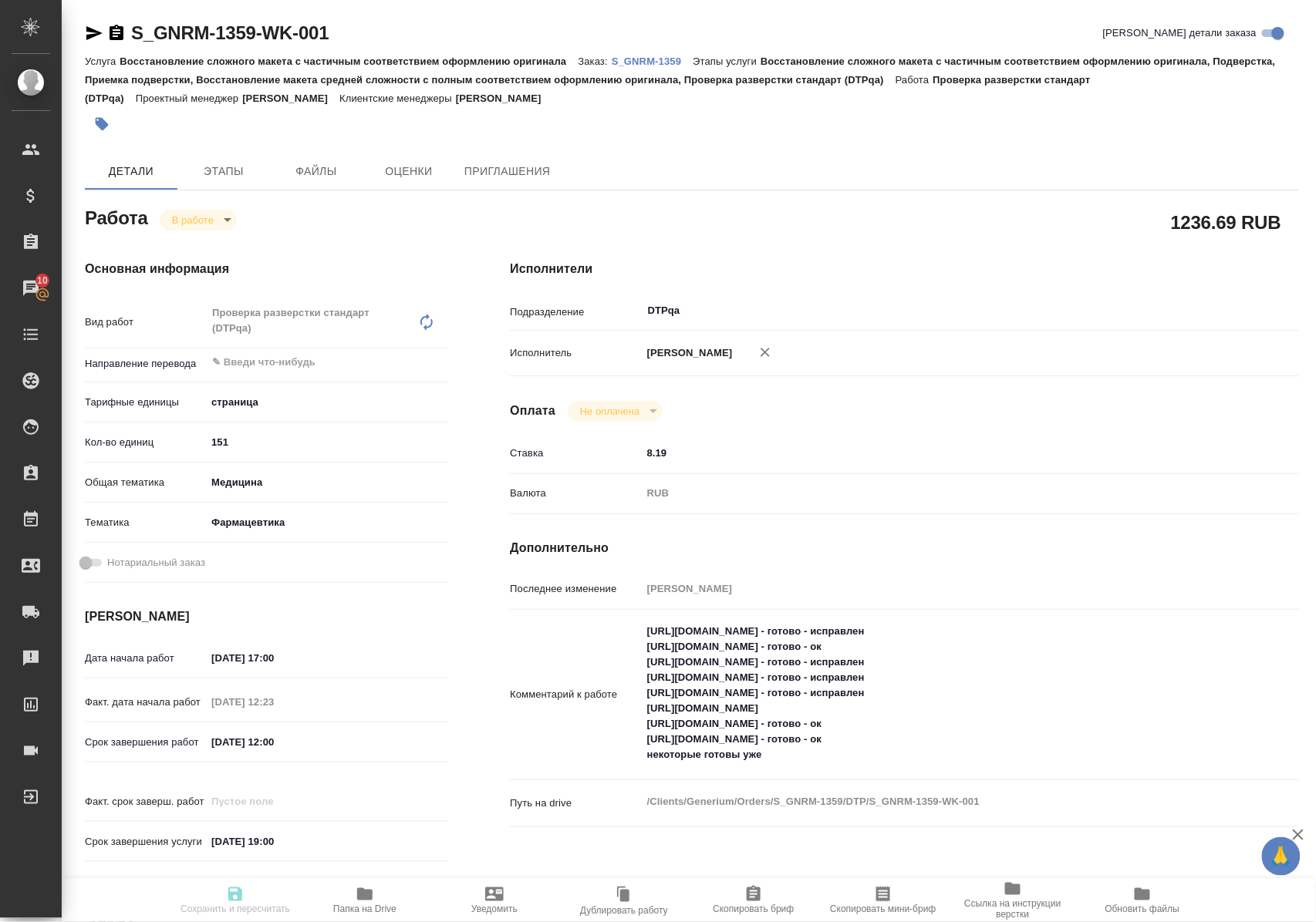
type input "Восстановление сложного макета с частичным соответствием оформлению оригинала"
type input "Восстановление сложного макета с частичным соответствием оформлению оригинала, …"
type input "[PERSON_NAME]"
type input "/Clients/Generium/Orders/S_GNRM-1359"
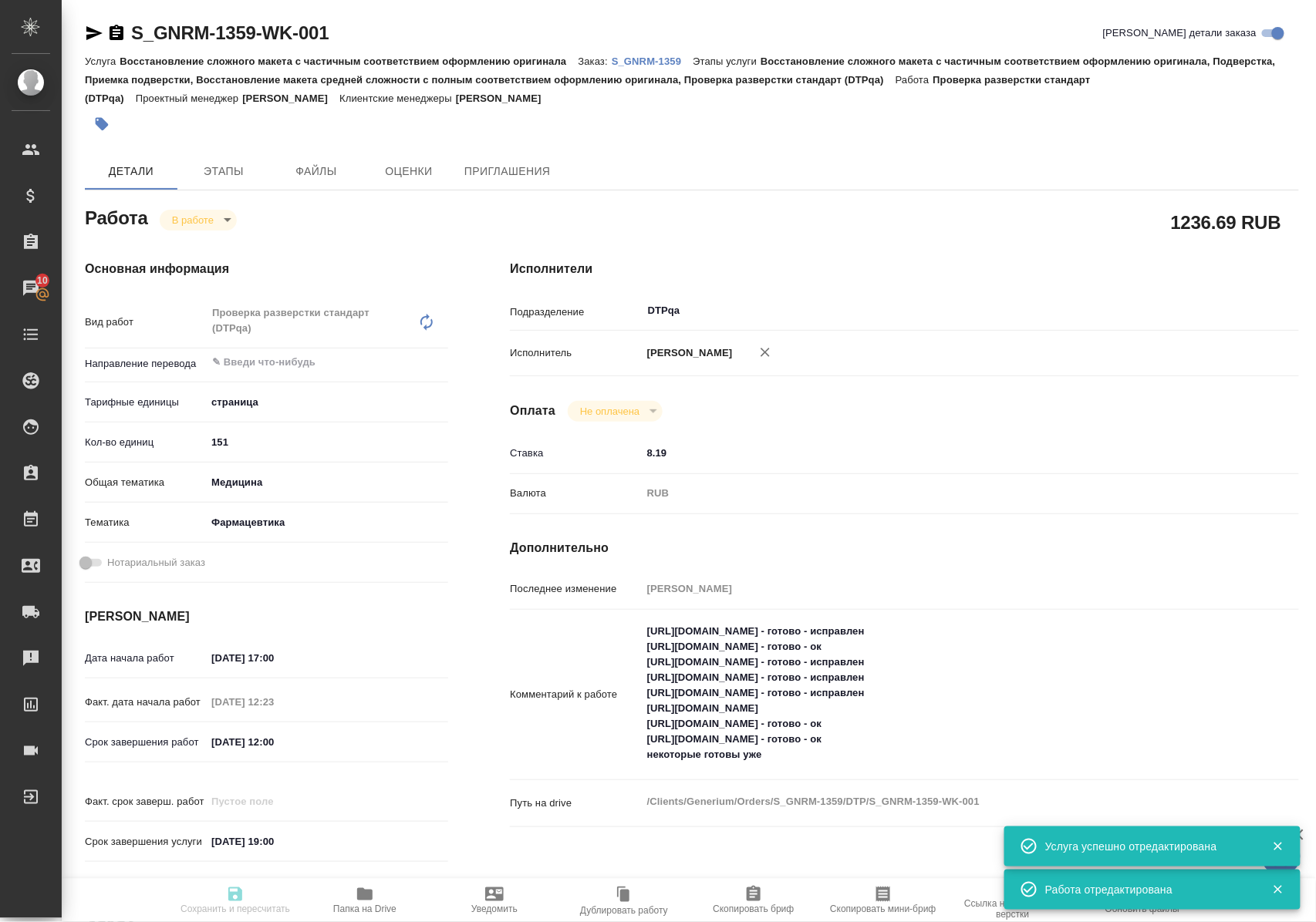
type input "inProgress"
type input "5a8b1489cc6b4906c91bfdb2"
type input "151"
type input "med"
type input "6149832f2b7be24903fd7a82"
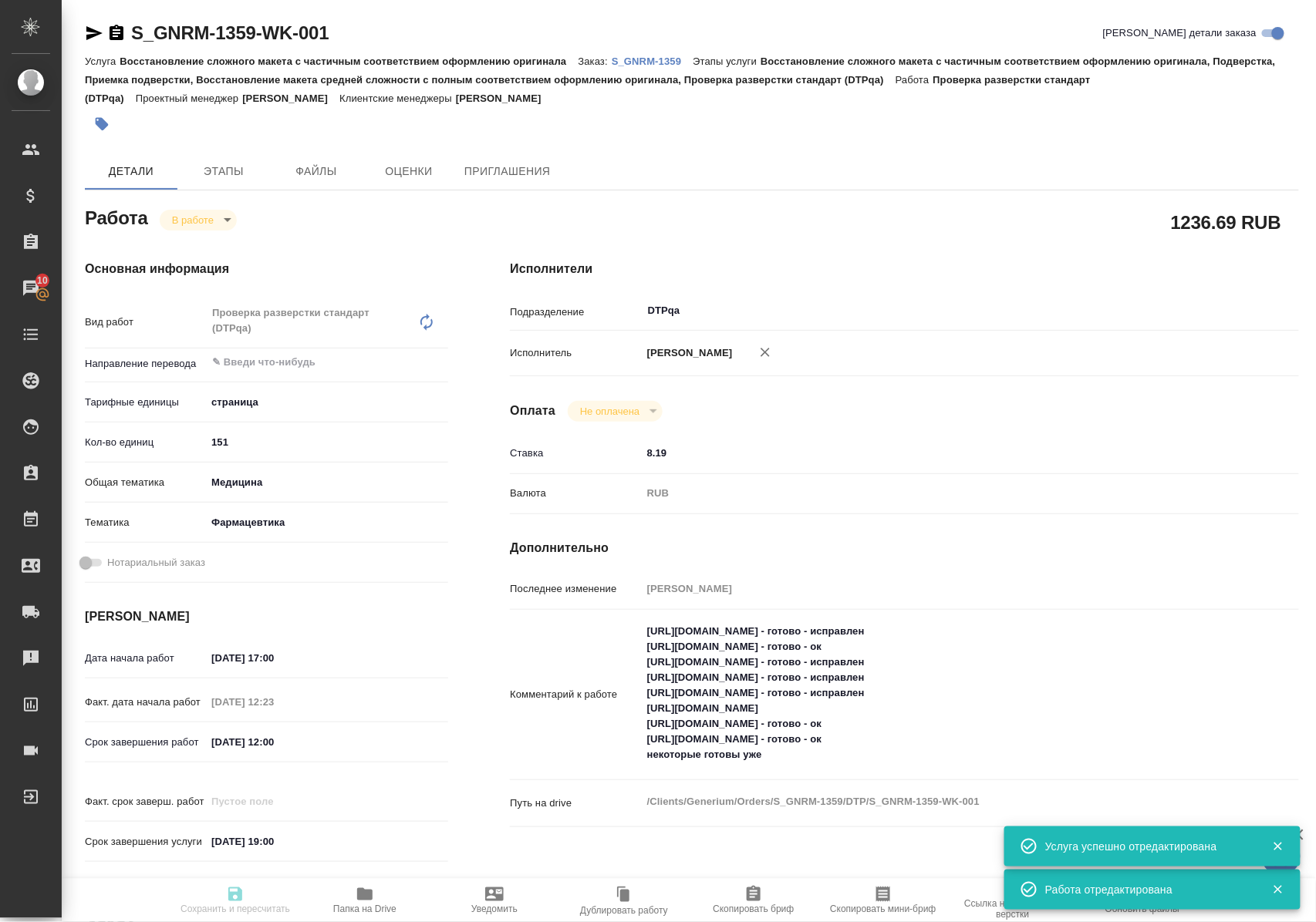
type input "12.09.2025 17:00"
type input "12.09.2025 12:23"
type input "15.09.2025 12:00"
type input "[DATE] 19:00"
type input "DTPqa"
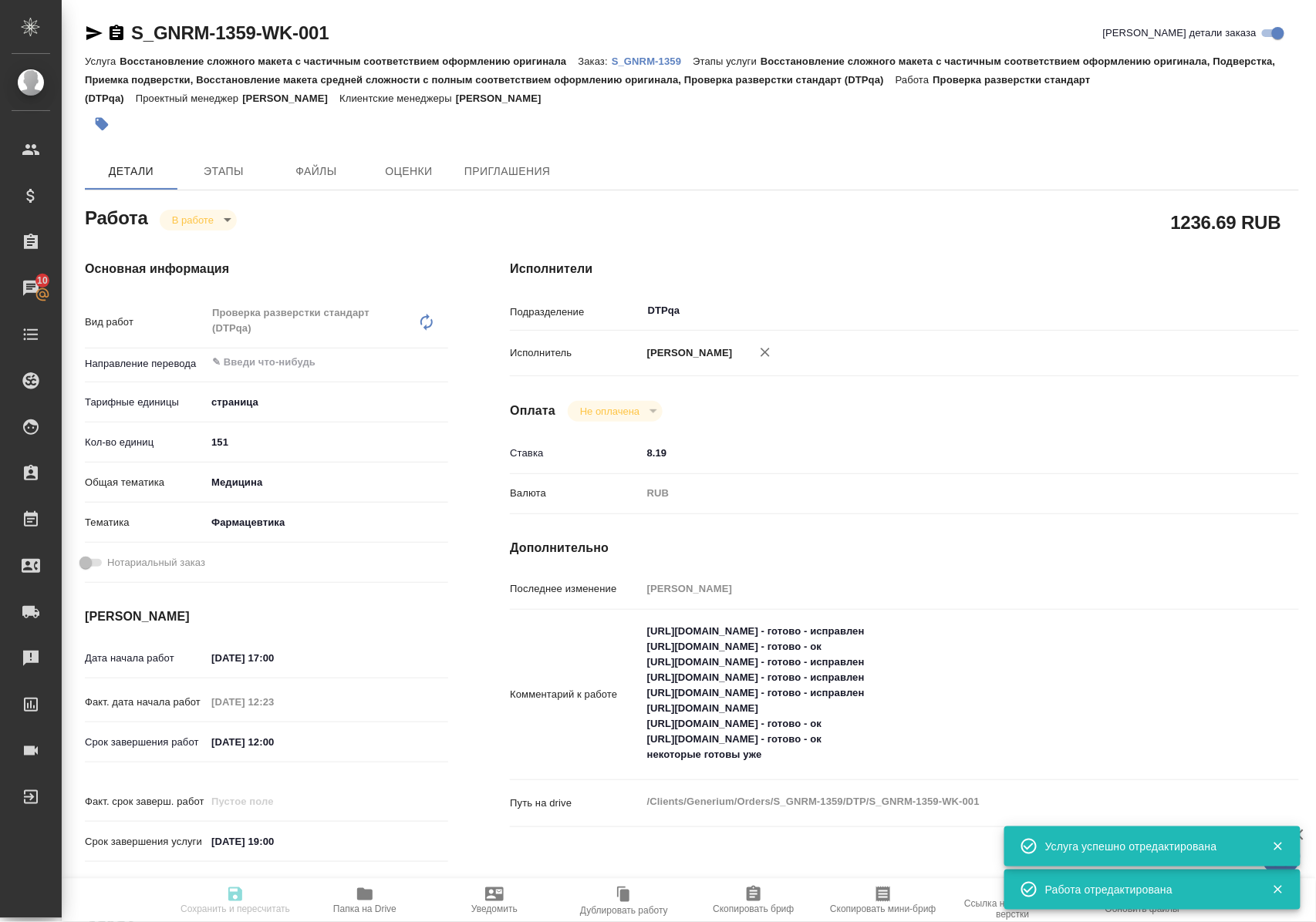
type input "notPayed"
type input "8.19"
type input "RUB"
type input "[PERSON_NAME]"
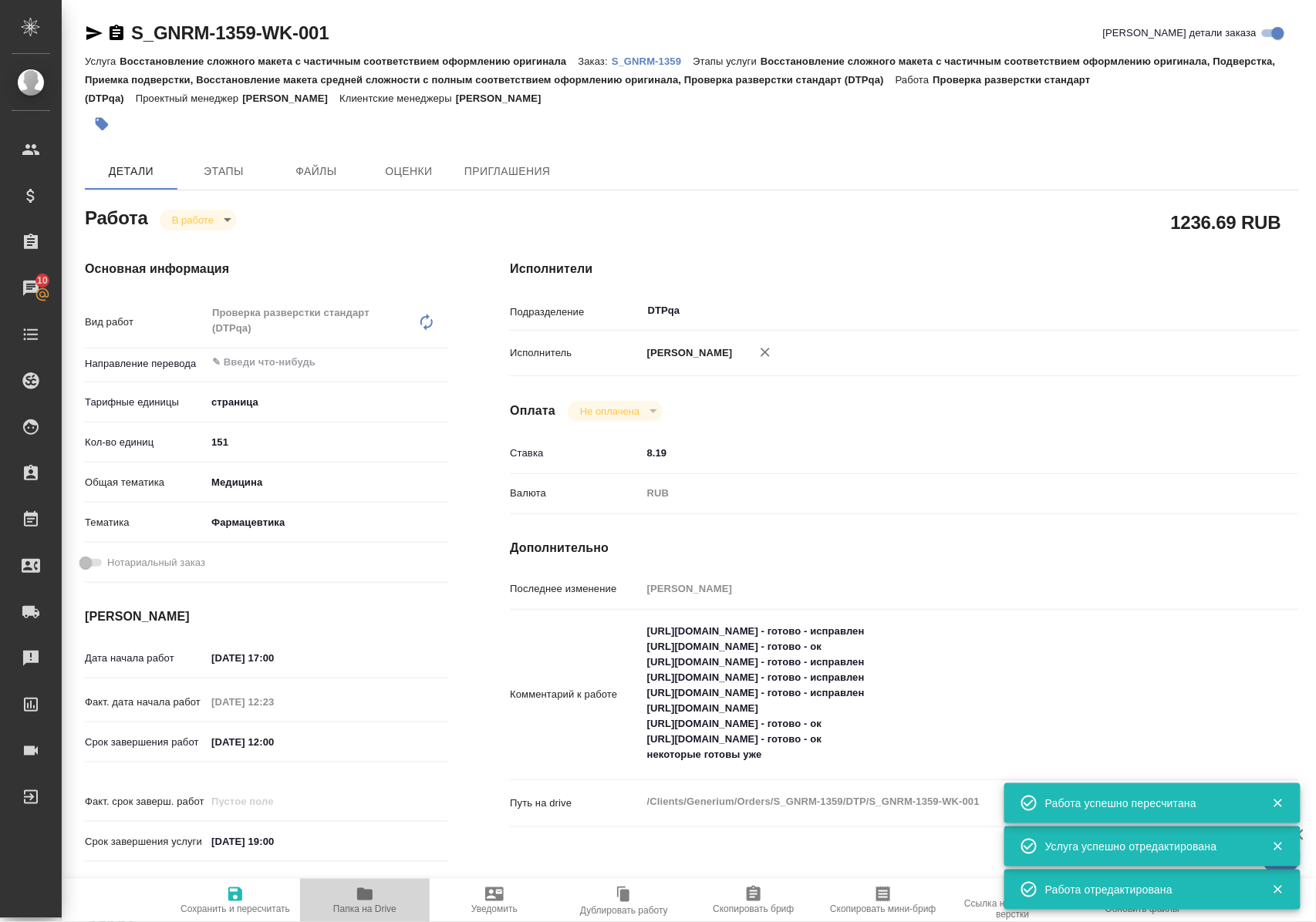
click at [367, 898] on icon "button" at bounding box center [365, 894] width 16 height 13
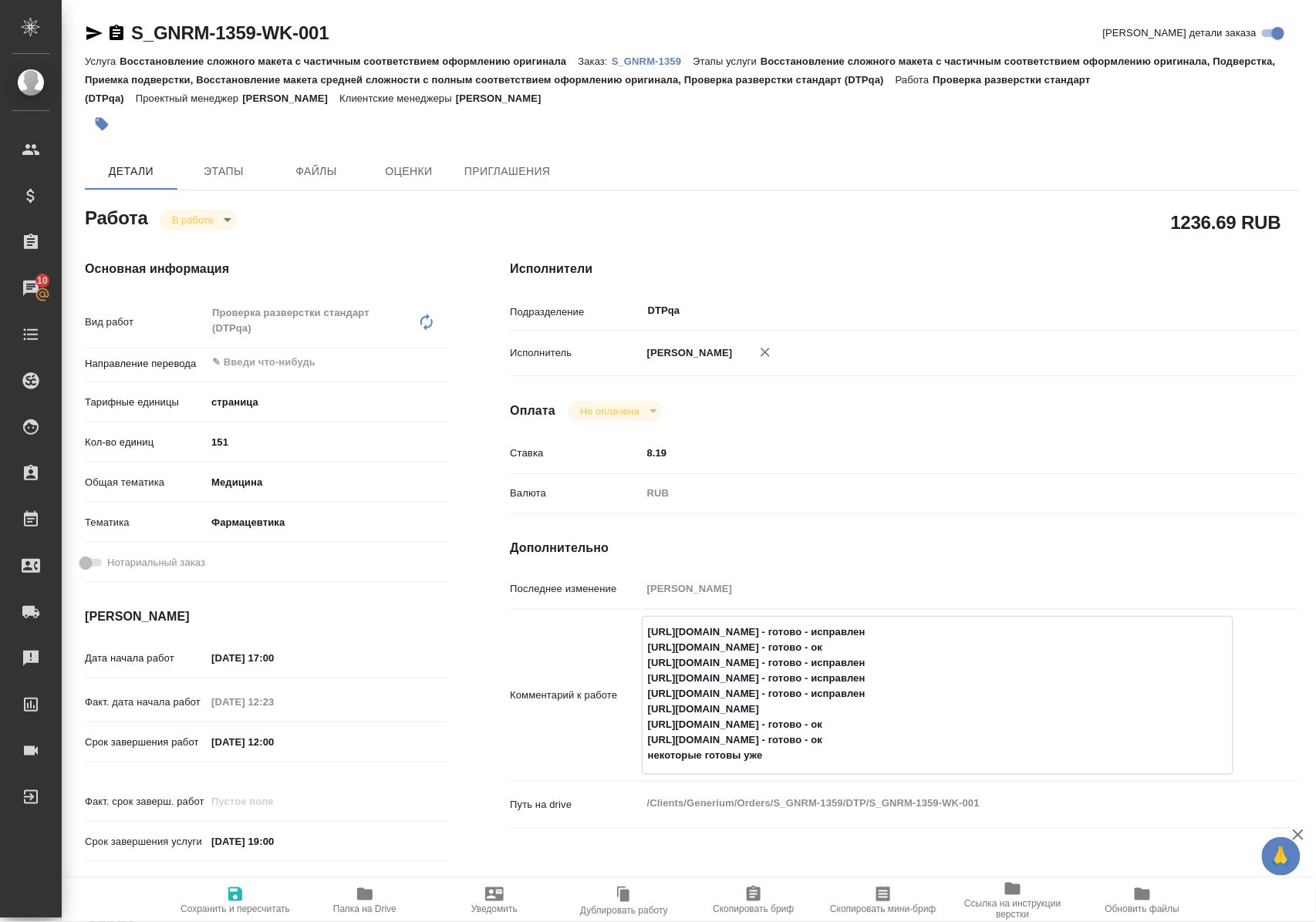
drag, startPoint x: 648, startPoint y: 722, endPoint x: 968, endPoint y: 723, distance: 320.0
click at [968, 723] on textarea "https://tera.awatera.com/Work/68c2911c5c75dc197ef5e5ad/ - готово - исправлен ht…" at bounding box center [937, 693] width 590 height 149
click at [964, 726] on textarea "https://tera.awatera.com/Work/68c2911c5c75dc197ef5e5ad/ - готово - исправлен ht…" at bounding box center [937, 693] width 590 height 149
click at [237, 890] on icon "button" at bounding box center [235, 894] width 19 height 19
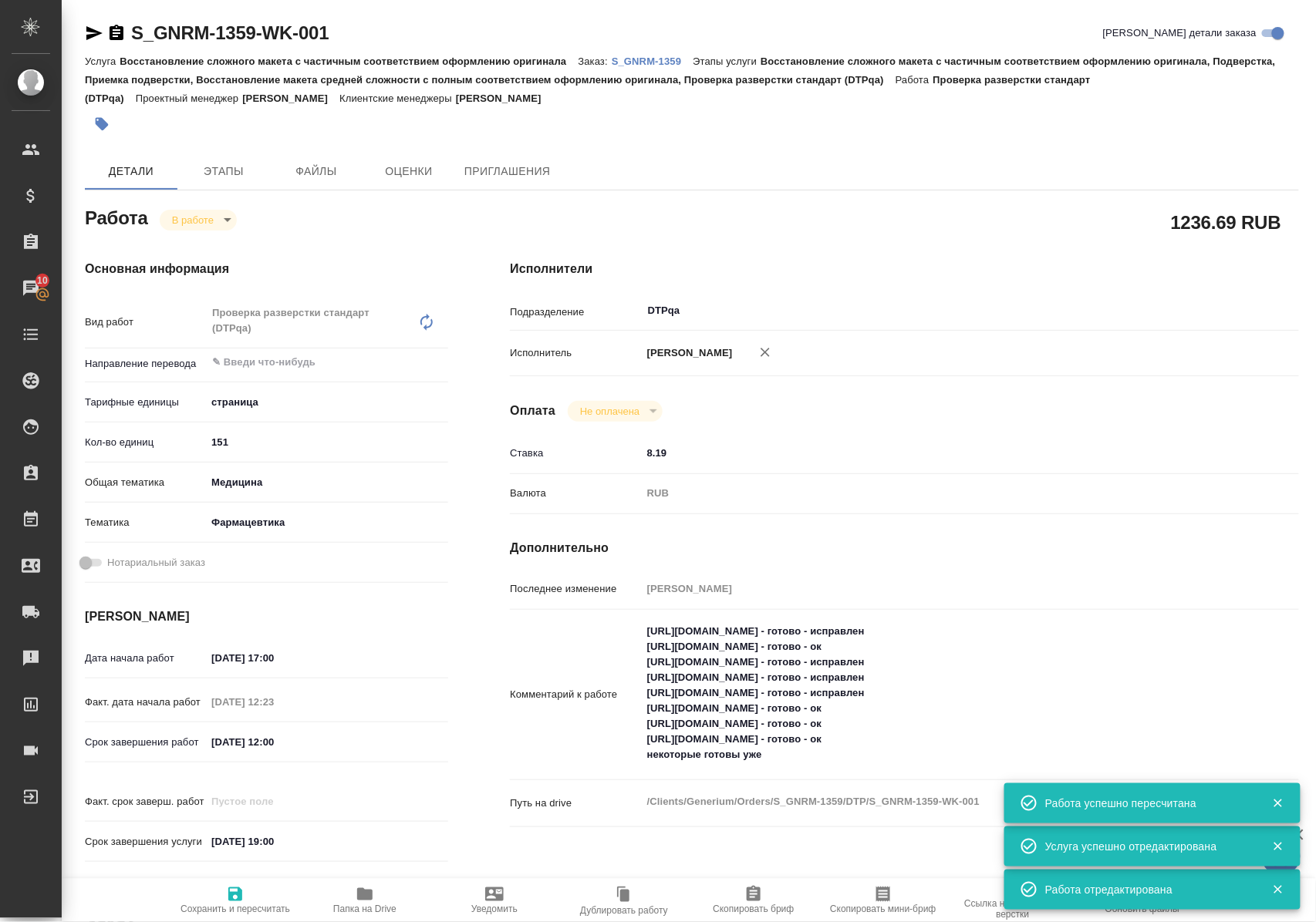
click at [359, 897] on icon "button" at bounding box center [365, 894] width 16 height 13
click at [227, 218] on body "🙏 .cls-1 fill:#fff; AWATERA Polushina Alena Клиенты Спецификации Заказы 10 Чаты…" at bounding box center [658, 461] width 1316 height 922
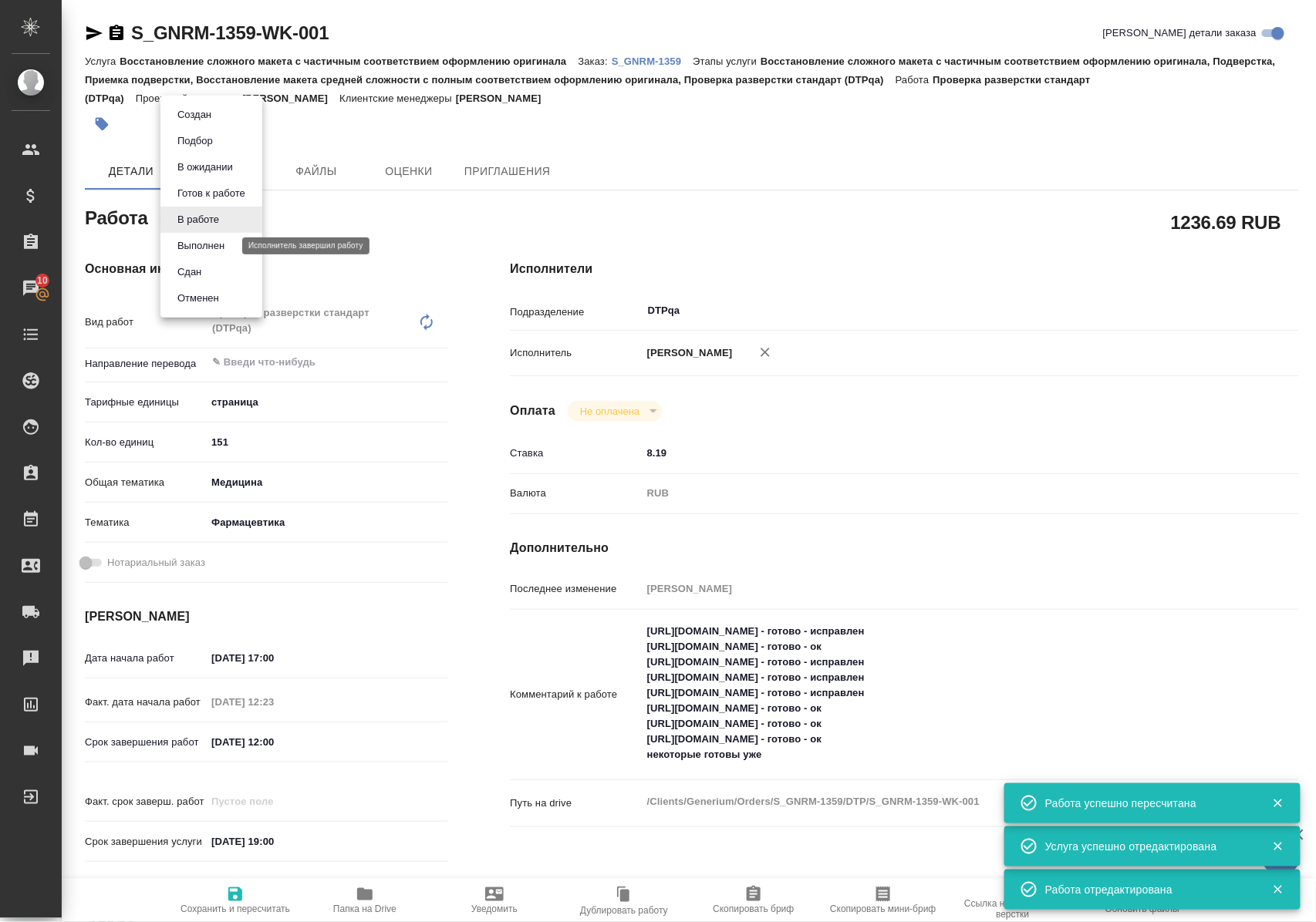
click at [226, 243] on button "Выполнен" at bounding box center [200, 245] width 56 height 17
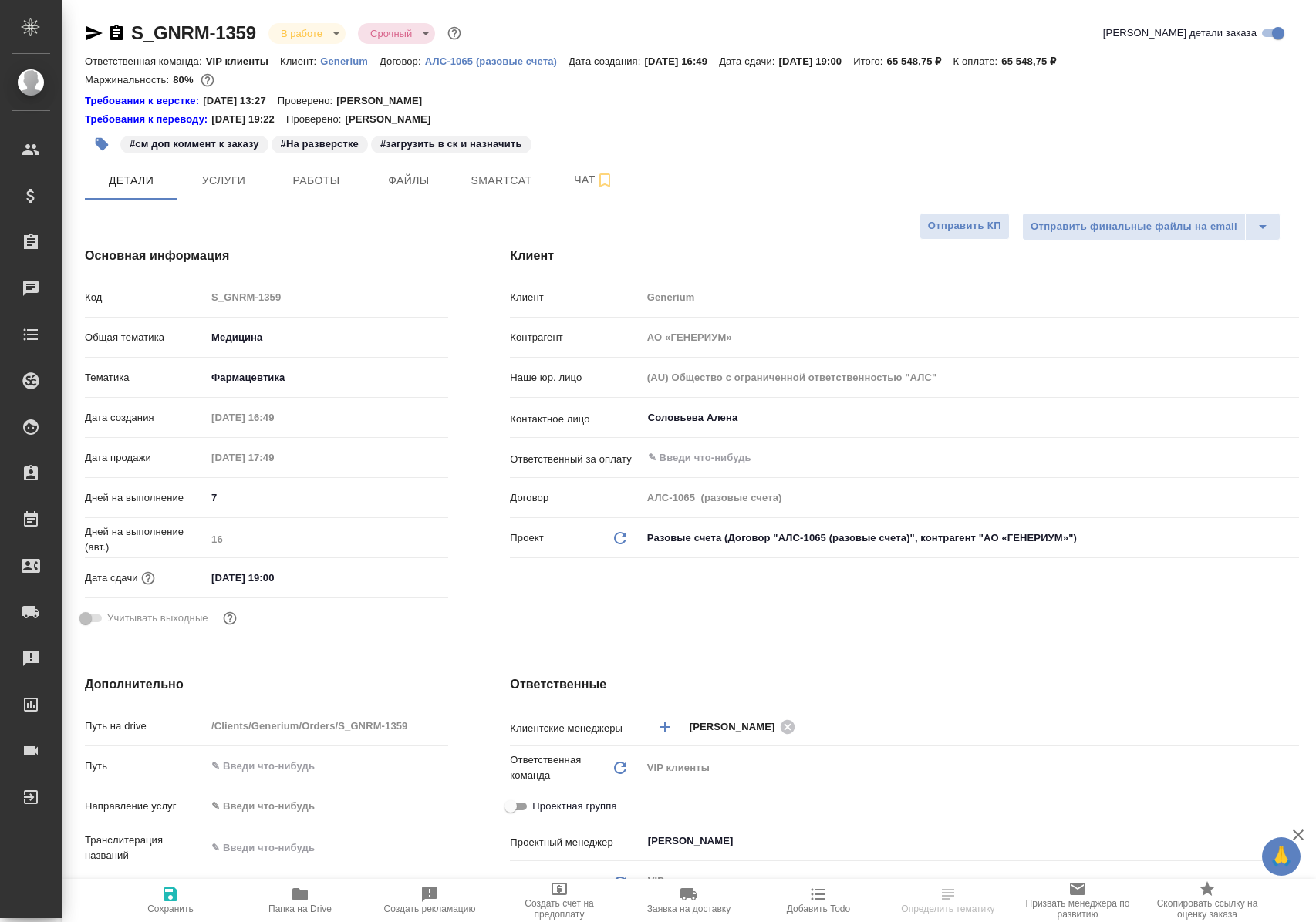
select select "RU"
click at [301, 189] on span "Работы" at bounding box center [316, 180] width 74 height 20
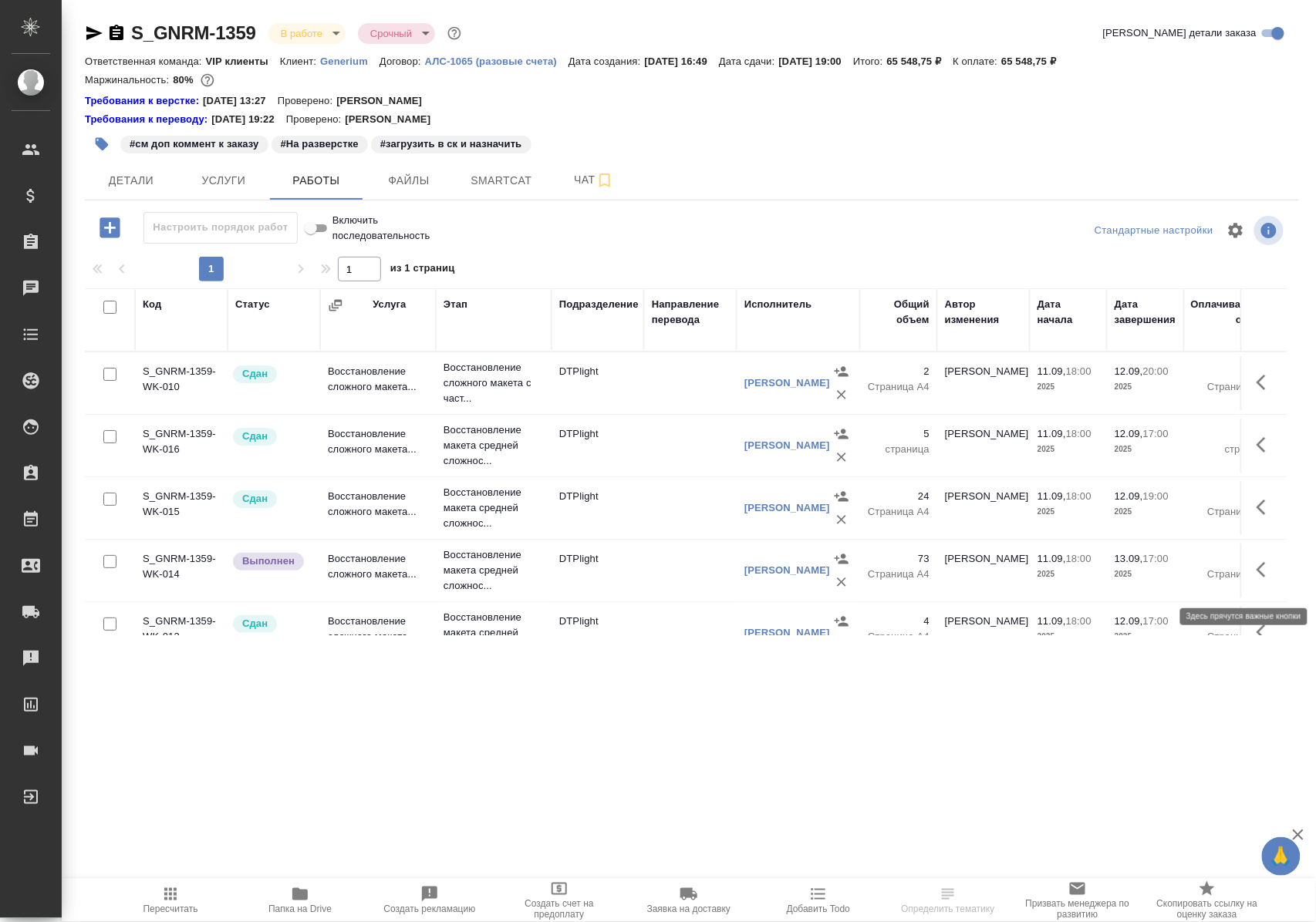
click at [1256, 578] on icon "button" at bounding box center [1260, 570] width 9 height 16
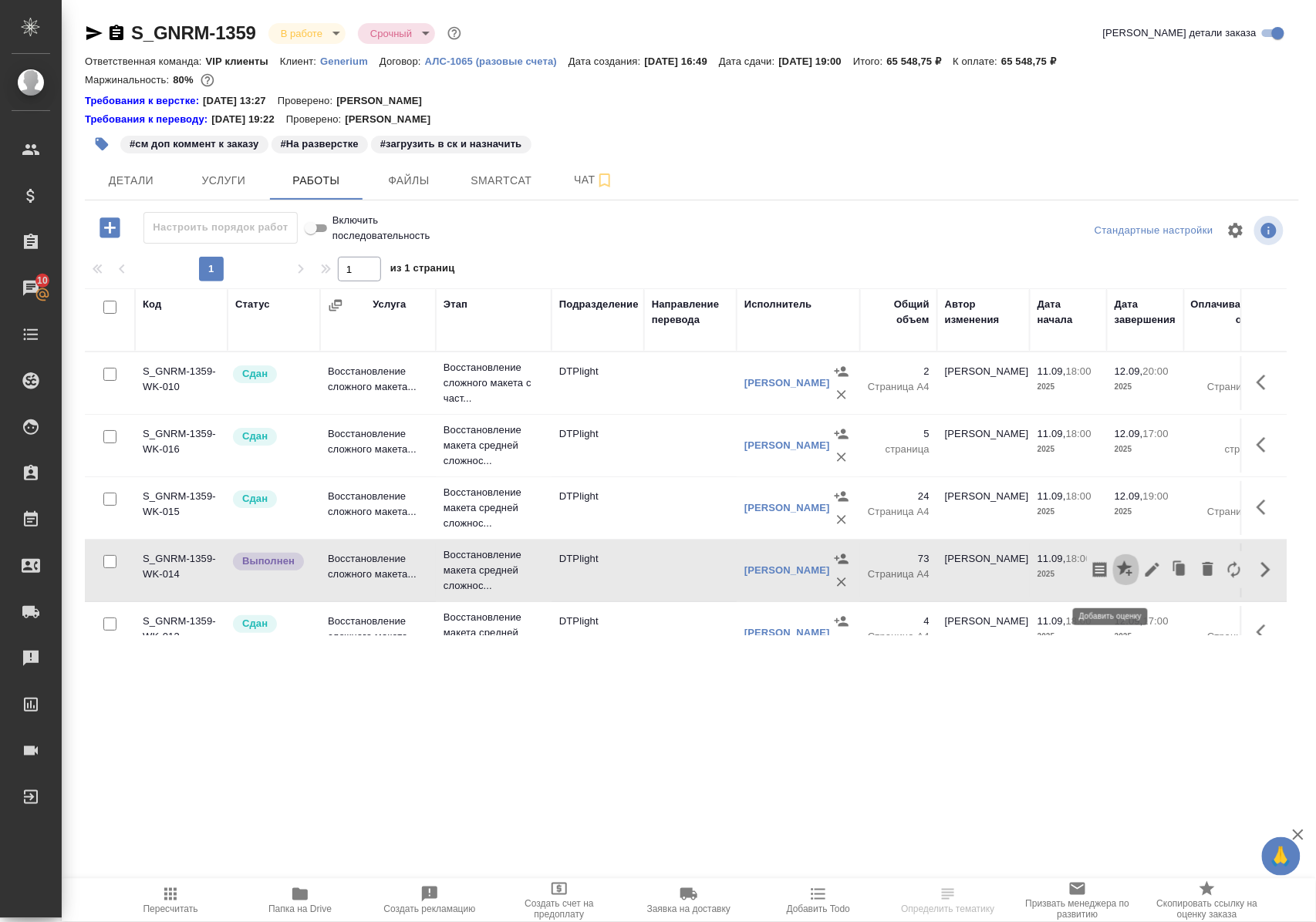
click at [1117, 576] on icon "button" at bounding box center [1125, 568] width 16 height 16
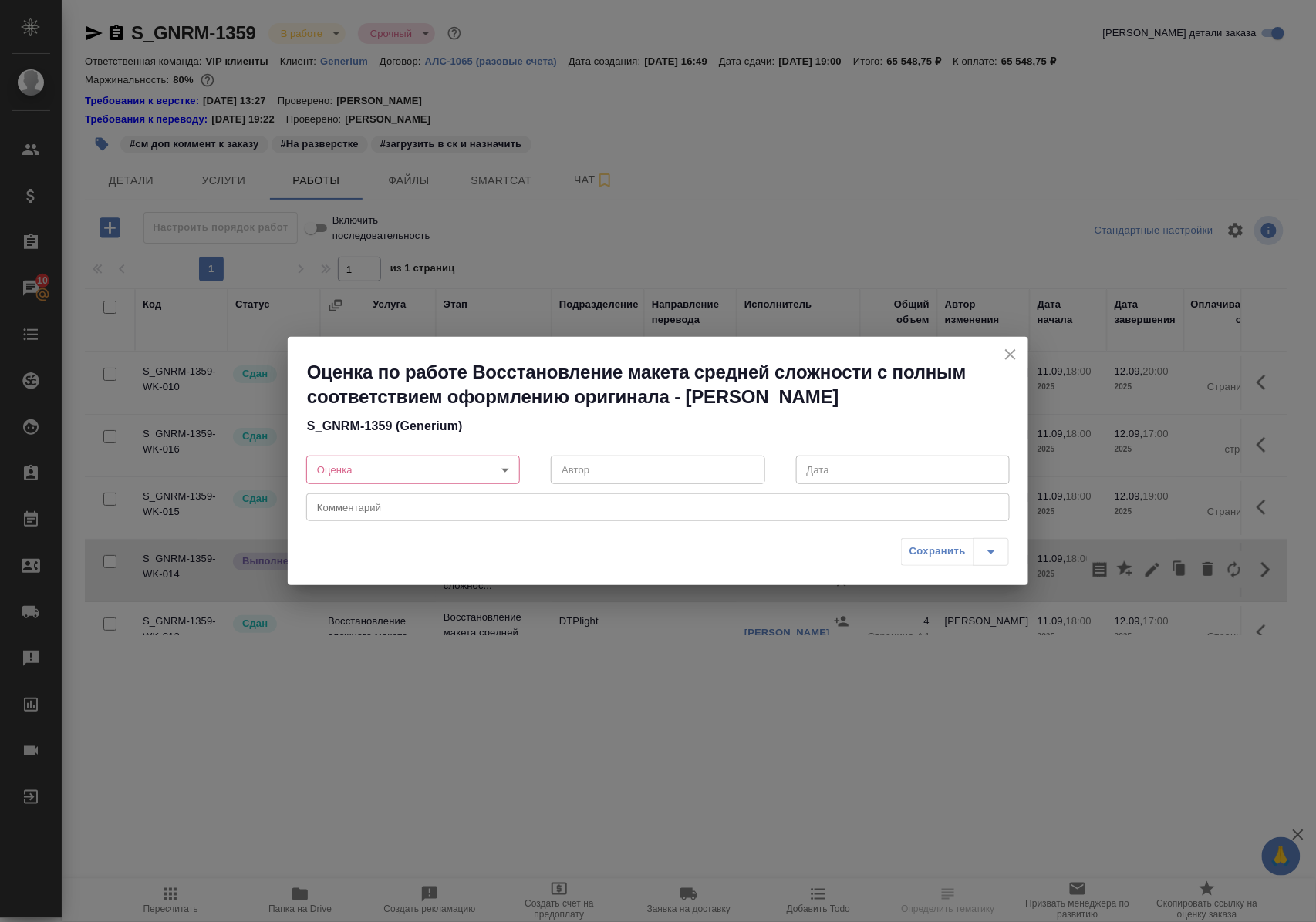
click at [509, 466] on body "🙏 .cls-1 fill:#fff; AWATERA Polushina Alena Клиенты Спецификации Заказы 10 Чаты…" at bounding box center [658, 461] width 1316 height 922
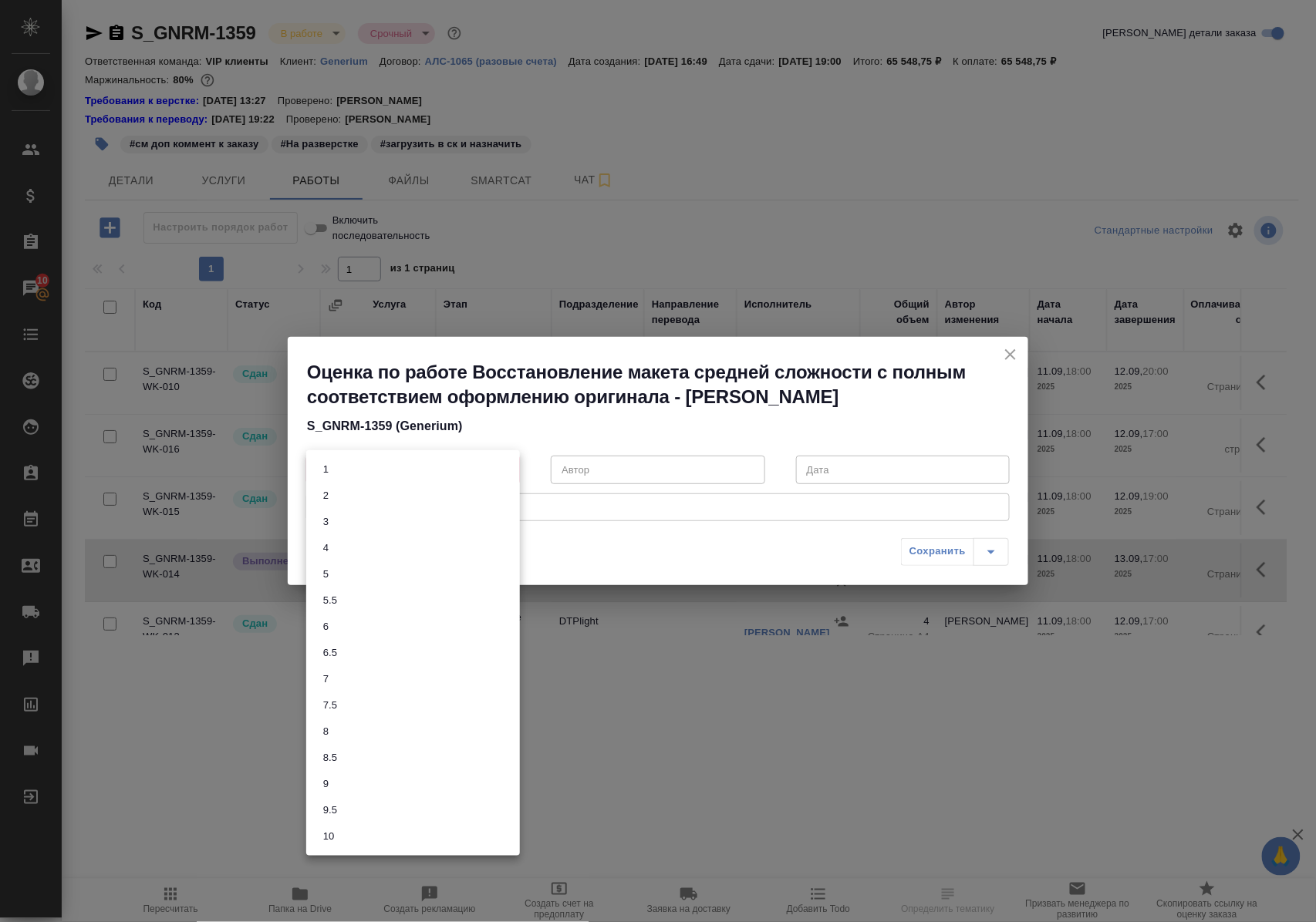
click at [335, 782] on li "9" at bounding box center [413, 784] width 214 height 26
type input "9"
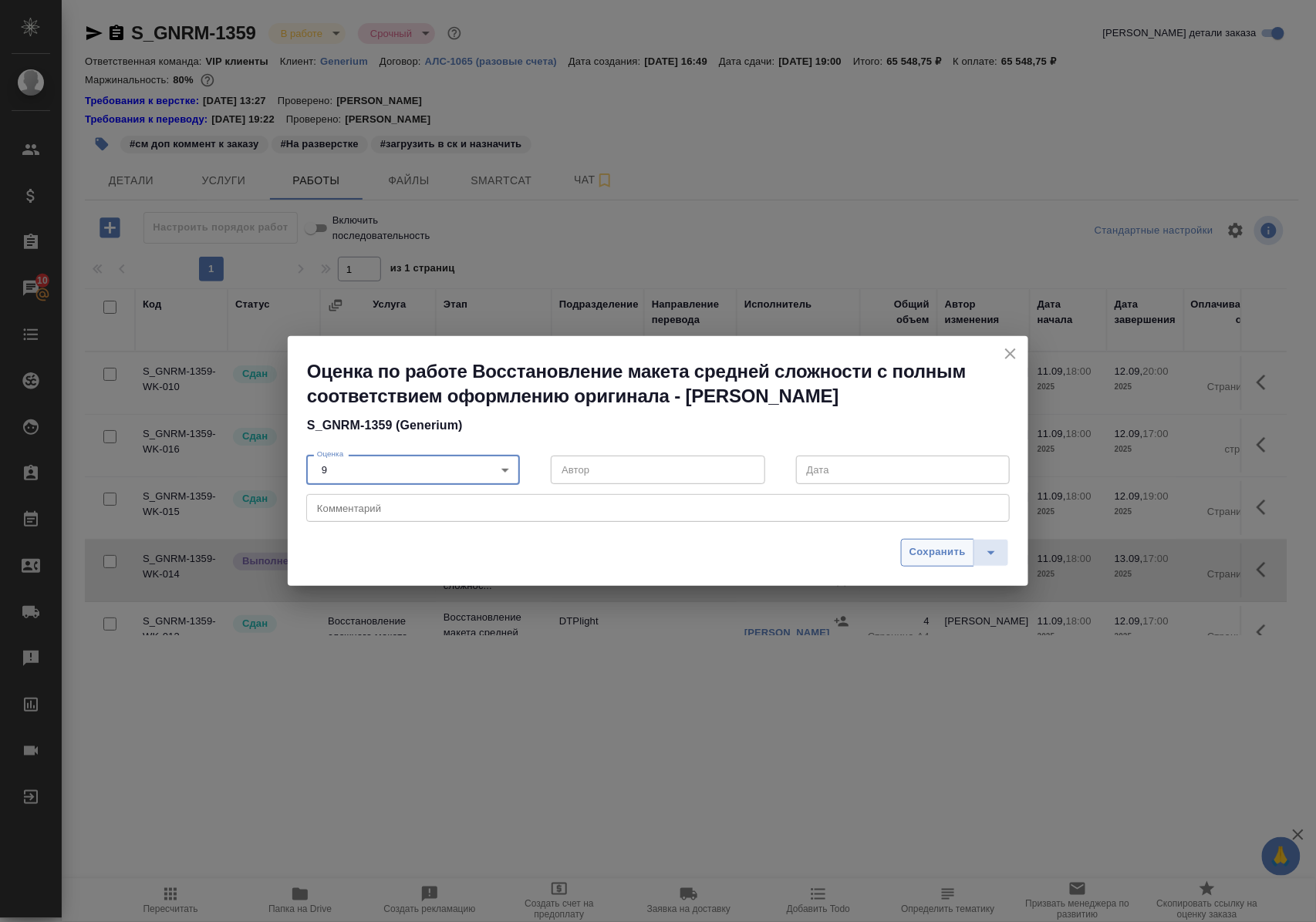
click at [931, 544] on span "Сохранить" at bounding box center [937, 552] width 56 height 18
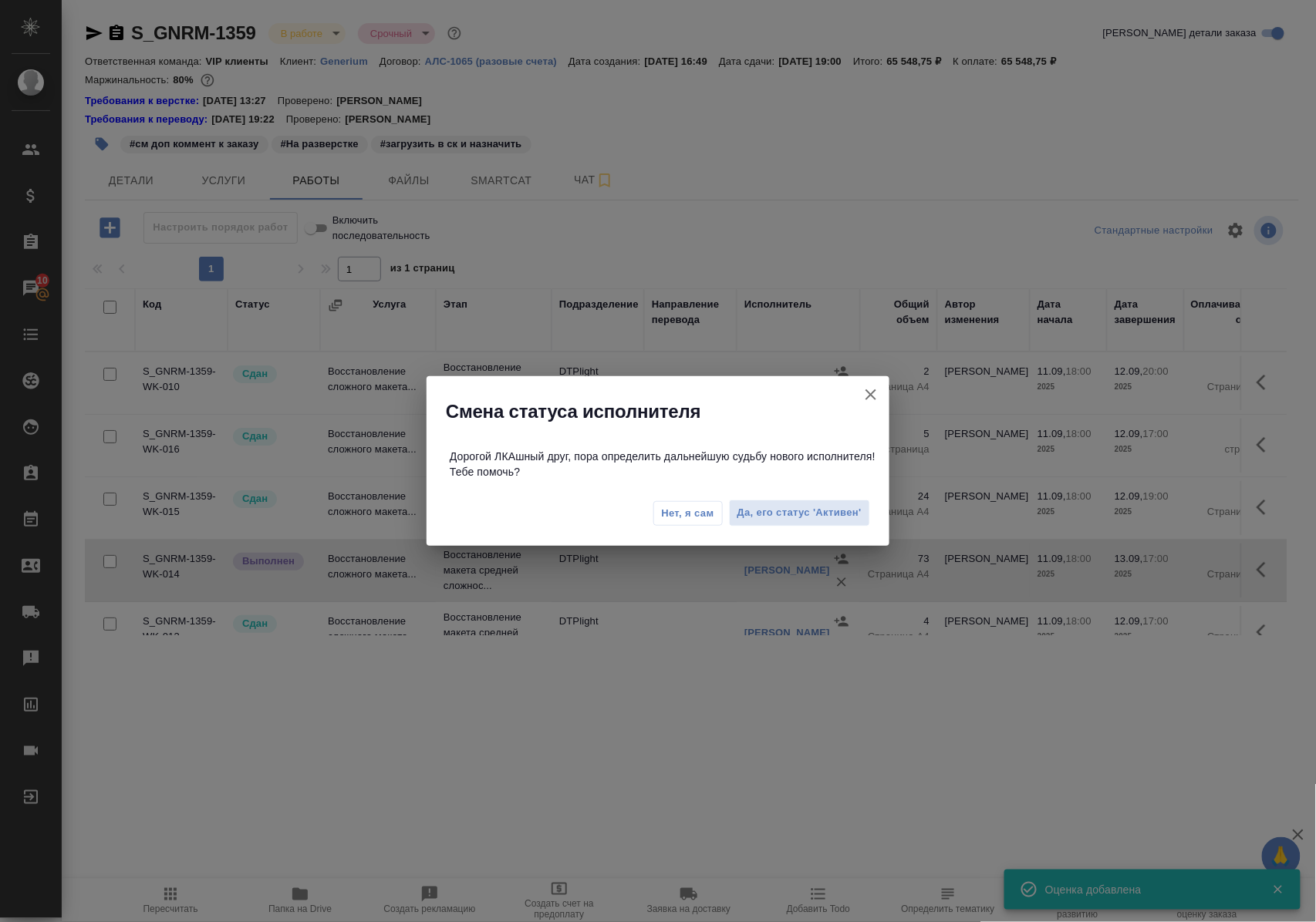
click at [870, 390] on icon "button" at bounding box center [870, 394] width 19 height 19
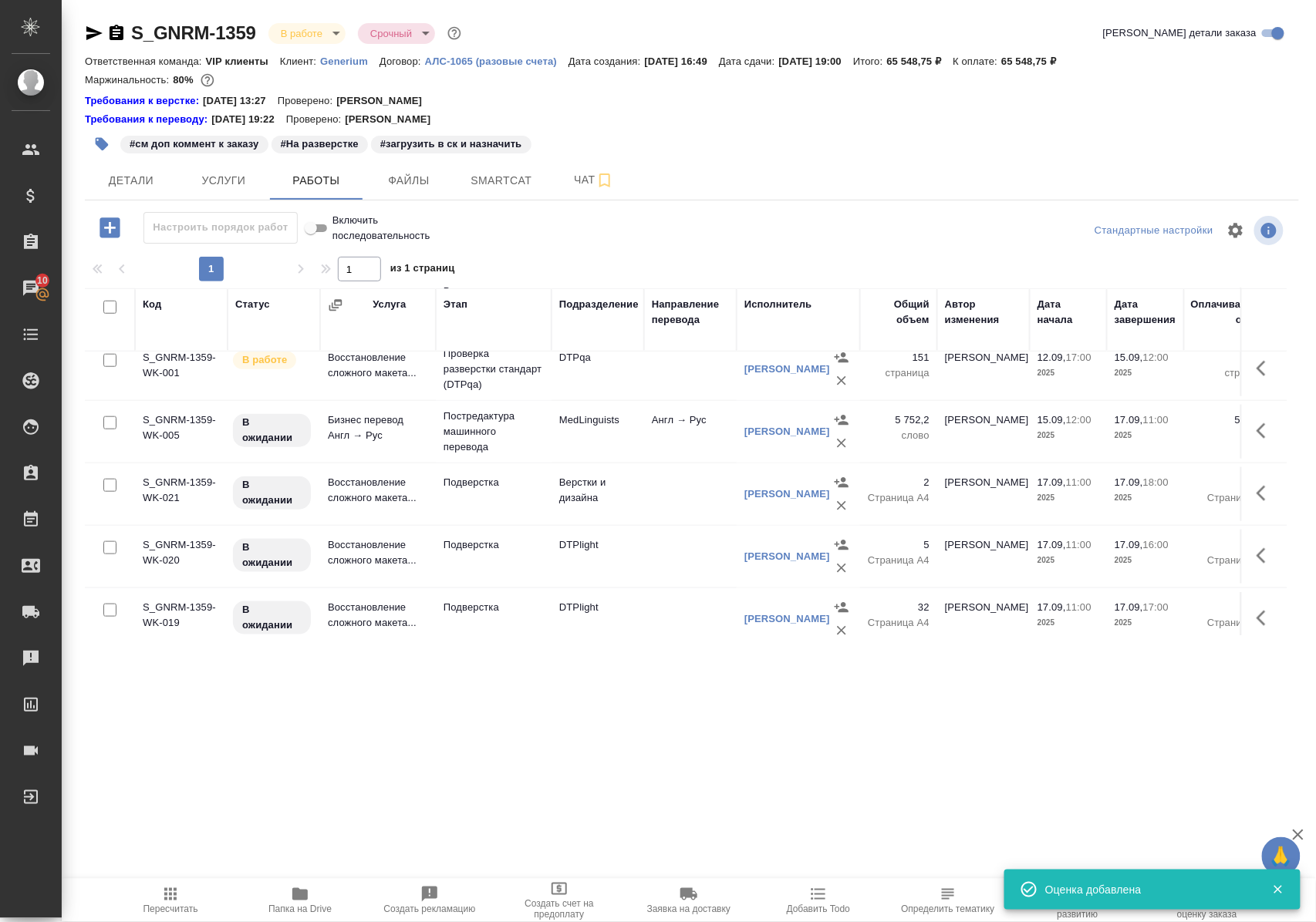
scroll to position [617, 0]
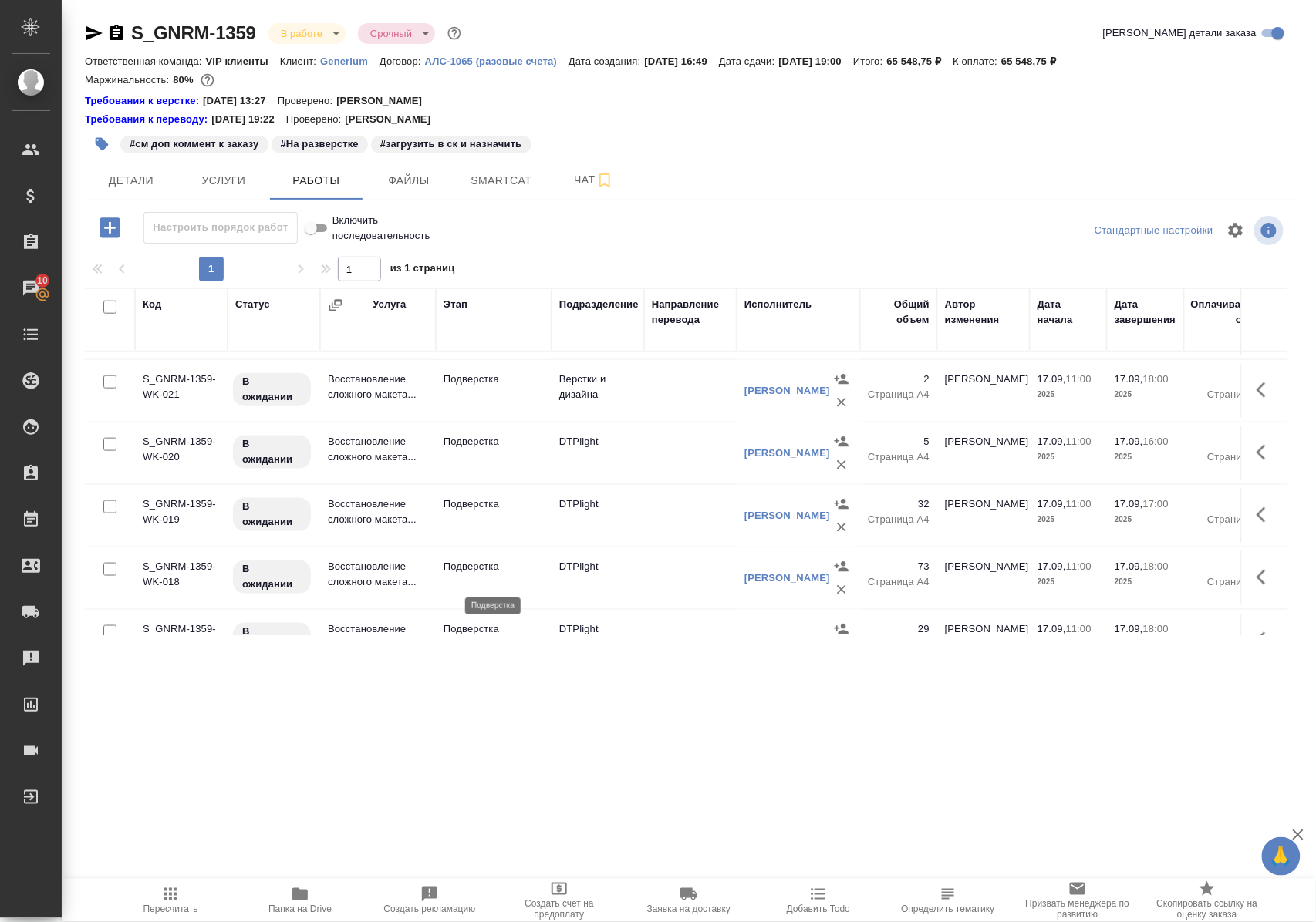
click at [470, 575] on p "Подверстка" at bounding box center [494, 567] width 100 height 16
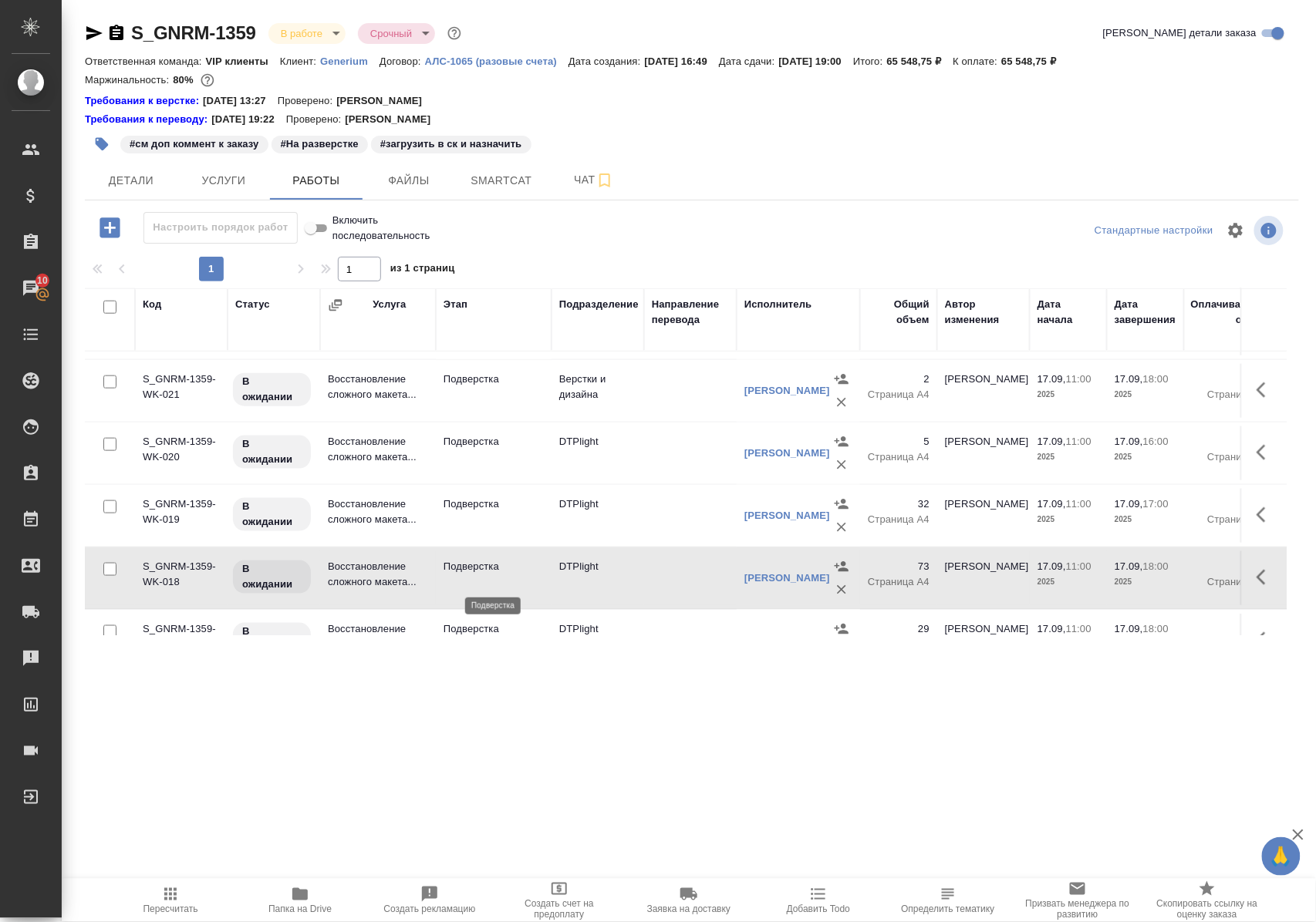
click at [470, 575] on p "Подверстка" at bounding box center [494, 567] width 100 height 16
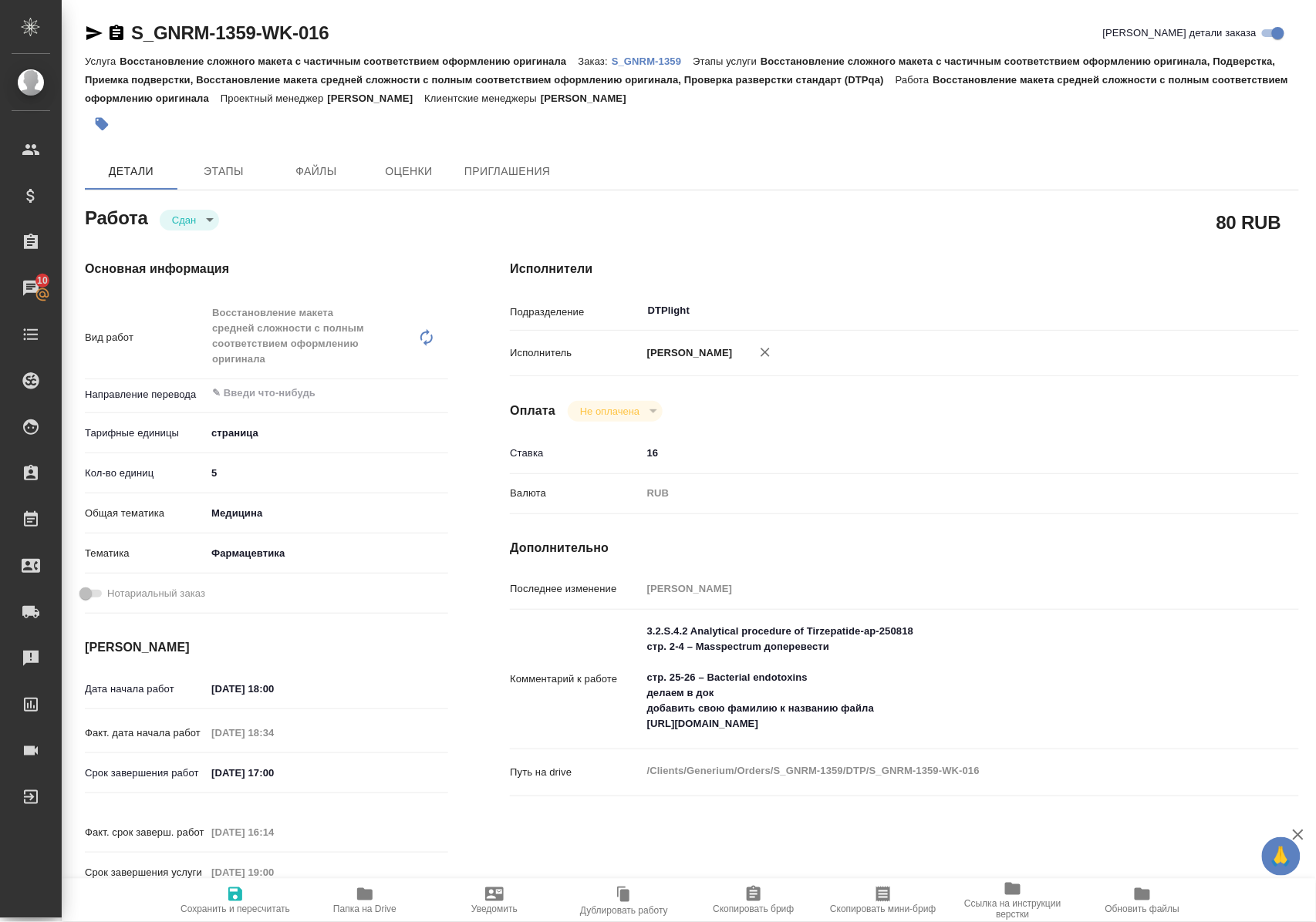
click at [368, 900] on icon "button" at bounding box center [364, 894] width 19 height 19
drag, startPoint x: 389, startPoint y: 32, endPoint x: 132, endPoint y: 37, distance: 257.0
click at [132, 37] on div "S_GNRM-1359-WK-016 [PERSON_NAME] детали заказа" at bounding box center [691, 32] width 1214 height 25
copy link "S_GNRM-1359-WK-016"
click at [651, 56] on p "S_GNRM-1359" at bounding box center [652, 62] width 81 height 12
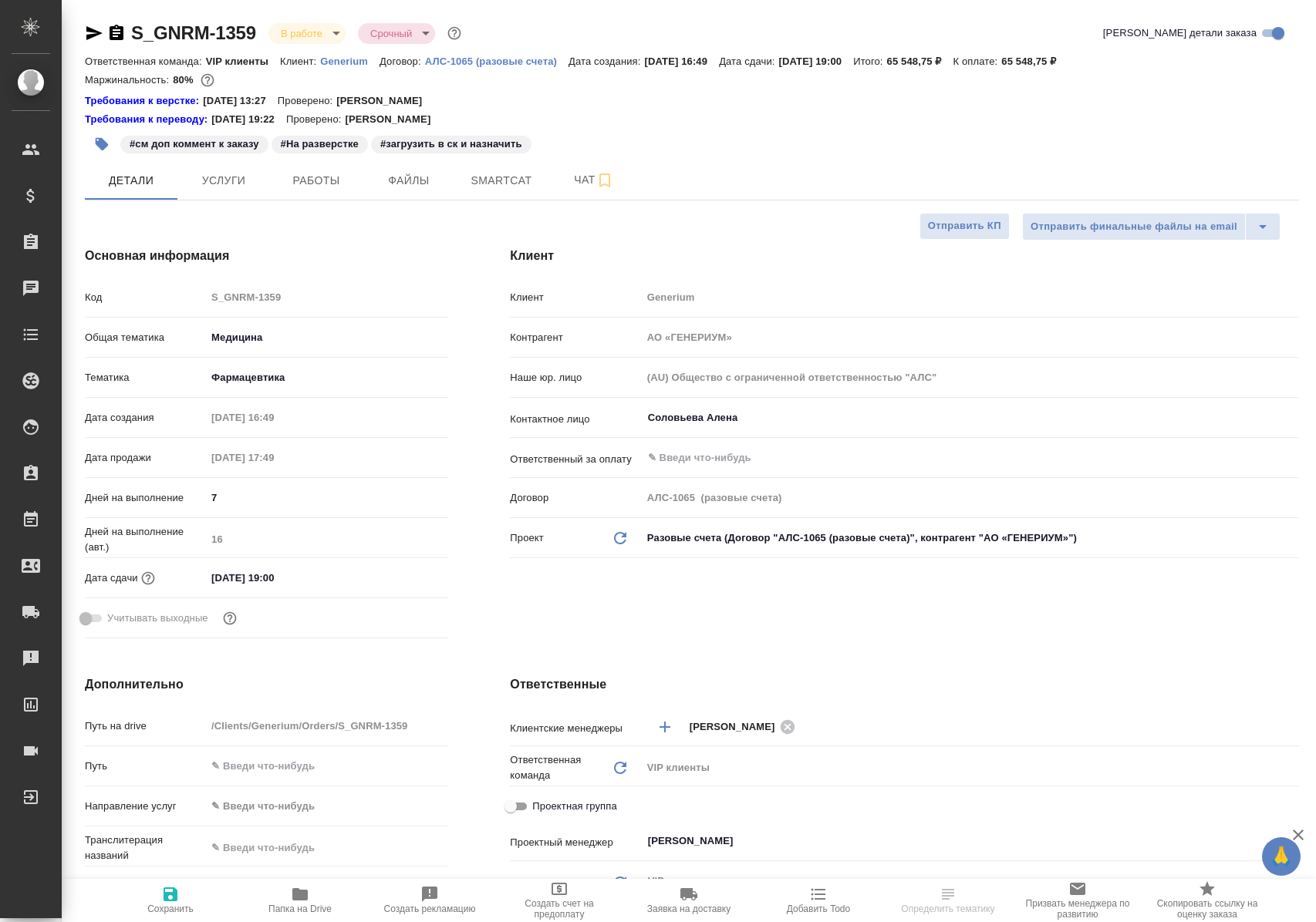
select select "RU"
click at [330, 181] on span "Работы" at bounding box center [316, 180] width 74 height 20
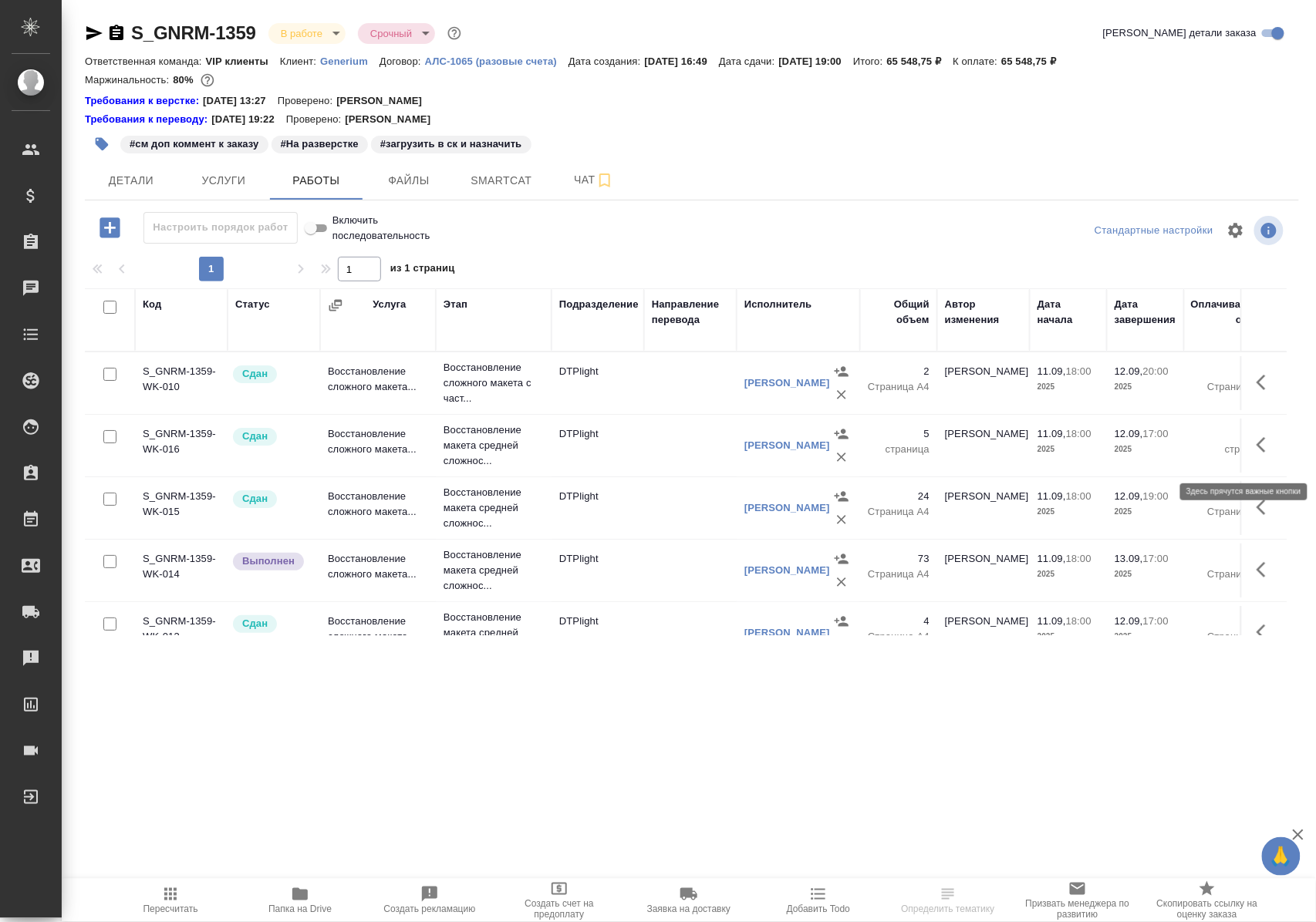
click at [1256, 450] on icon "button" at bounding box center [1265, 444] width 19 height 19
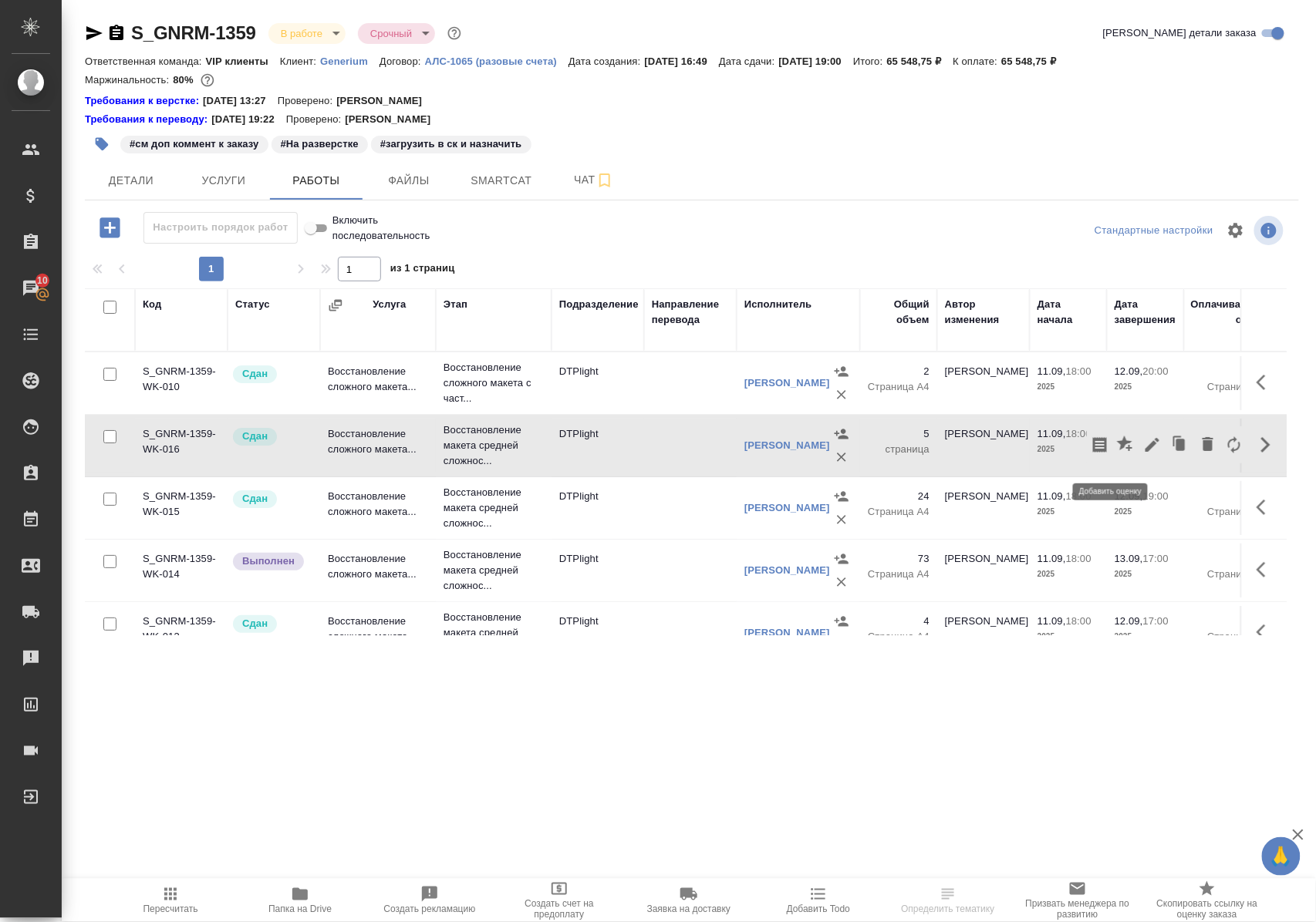
click at [1117, 451] on icon "button" at bounding box center [1125, 443] width 16 height 16
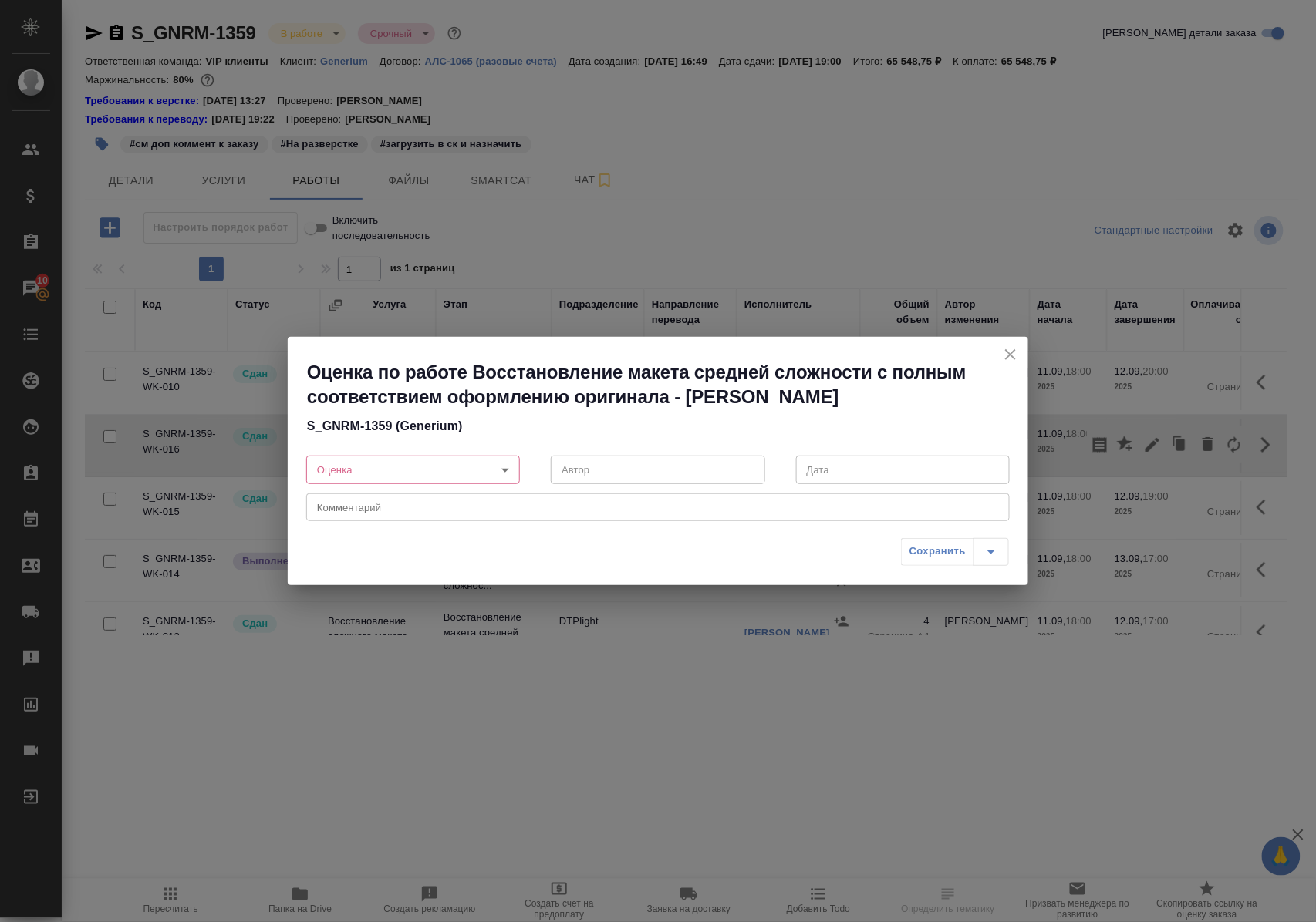
click at [506, 467] on body "🙏 .cls-1 fill:#fff; AWATERA Polushina Alena Клиенты Спецификации Заказы 10 Чаты…" at bounding box center [658, 461] width 1316 height 922
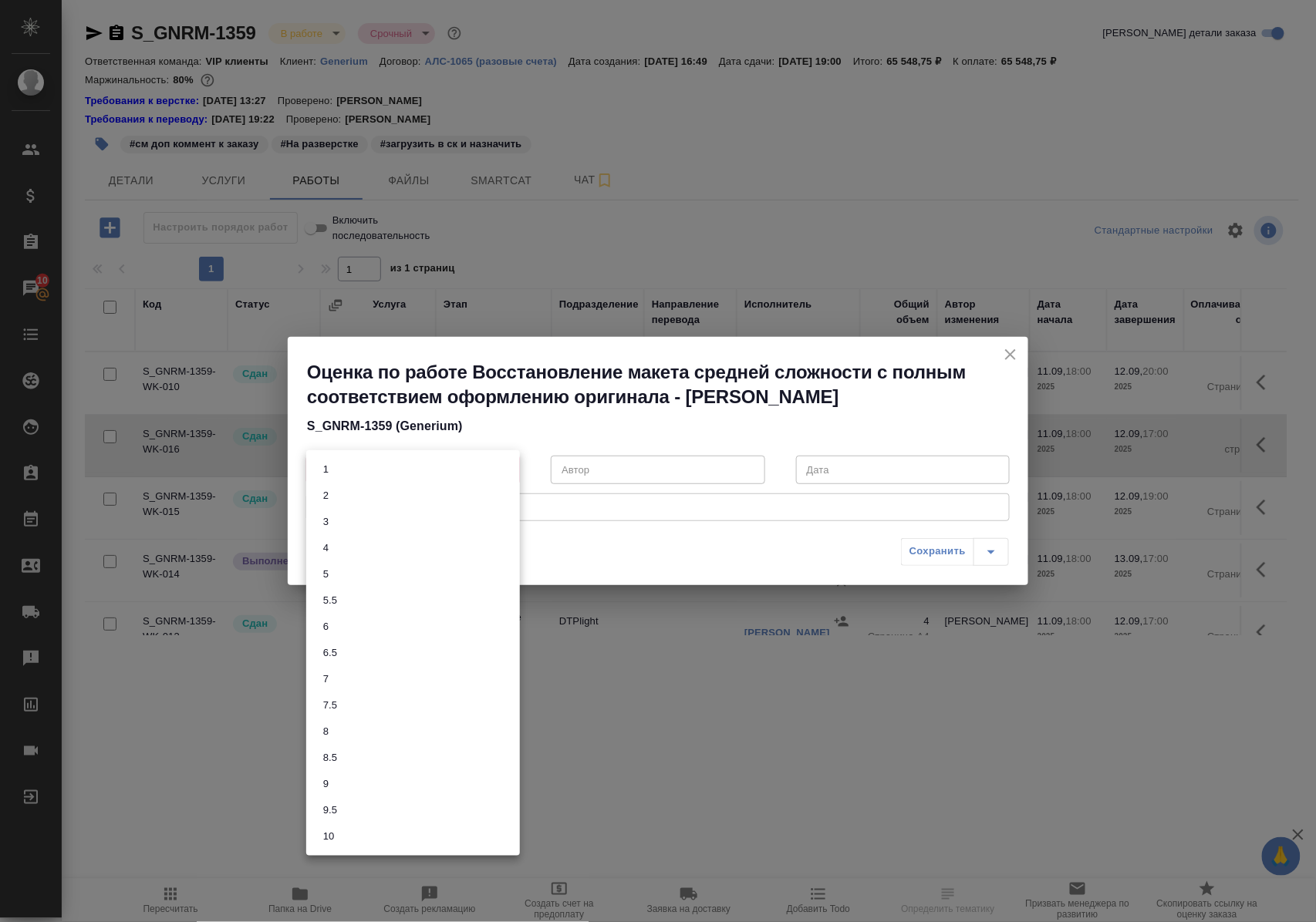
click at [337, 834] on button "10" at bounding box center [329, 836] width 20 height 17
type input "10"
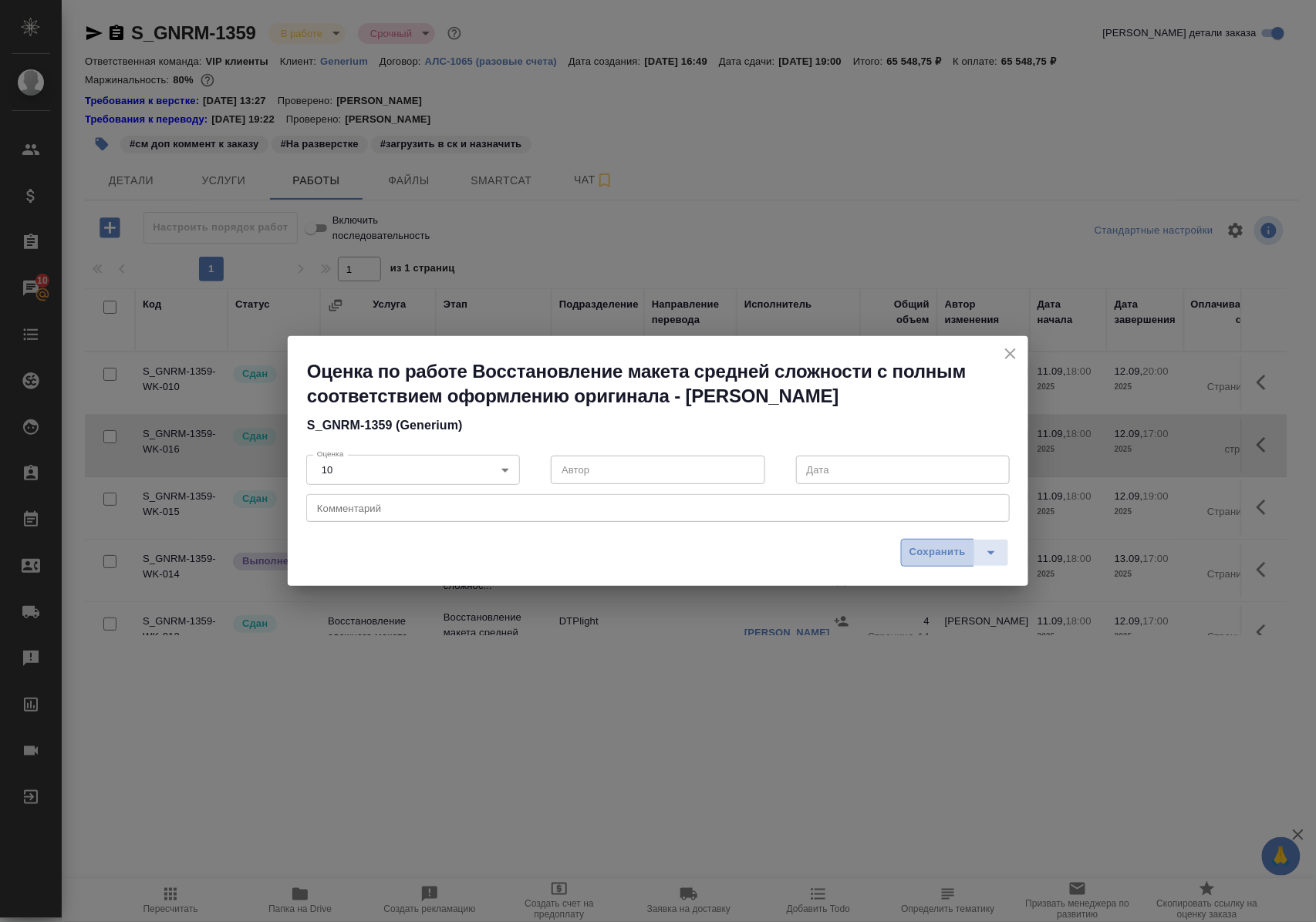
click at [939, 556] on span "Сохранить" at bounding box center [937, 552] width 56 height 18
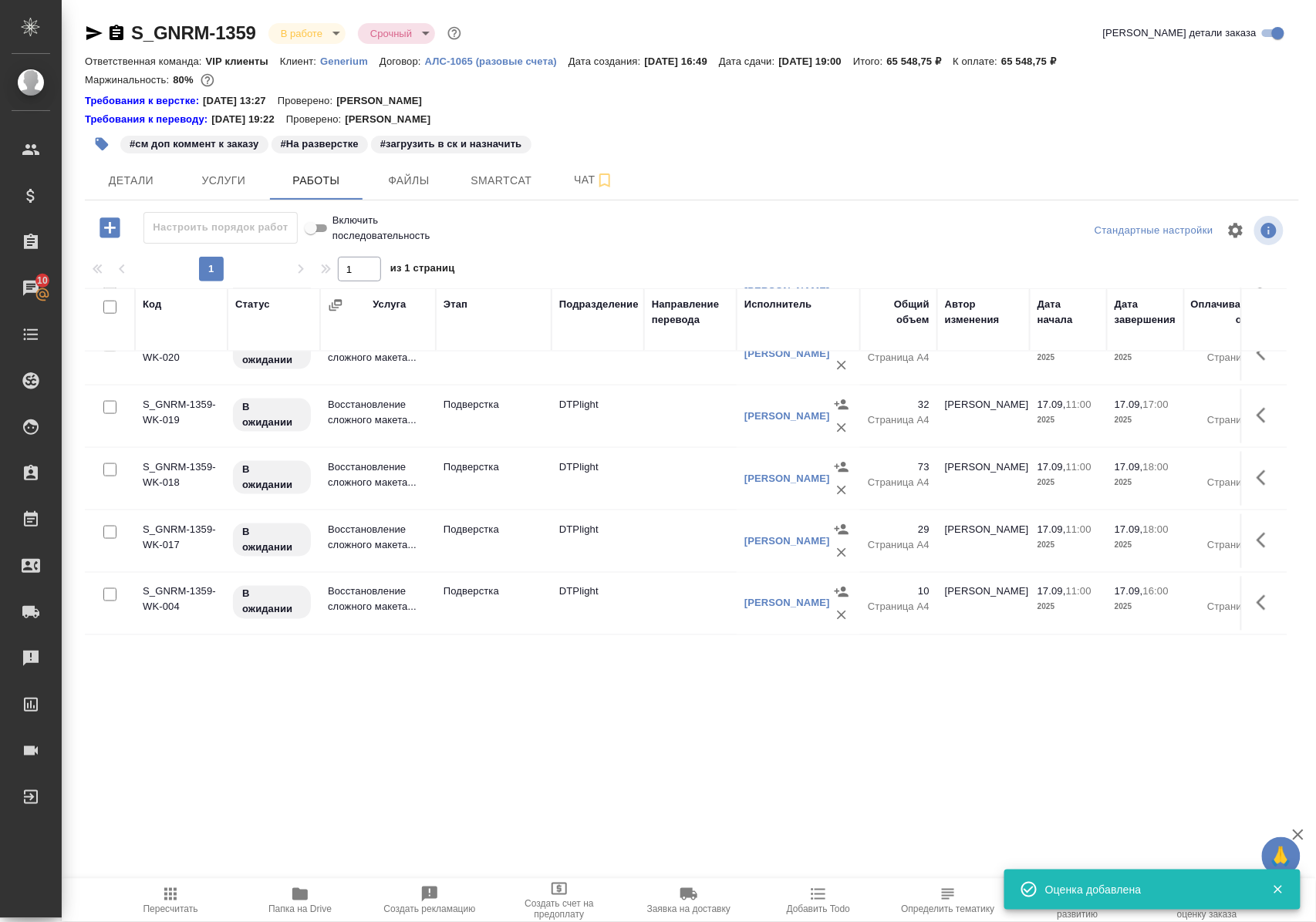
scroll to position [617, 0]
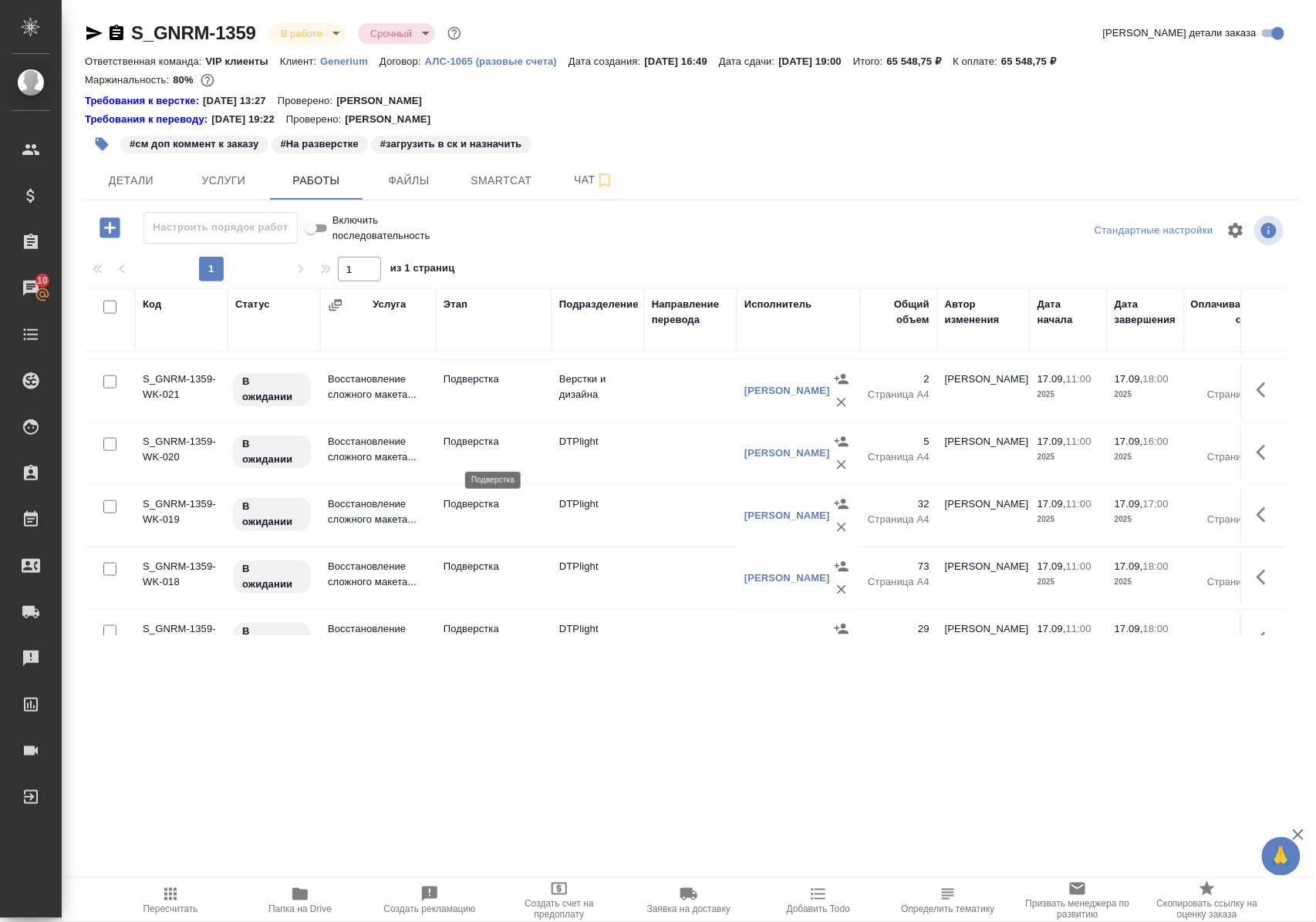
click at [475, 449] on p "Подверстка" at bounding box center [494, 441] width 100 height 16
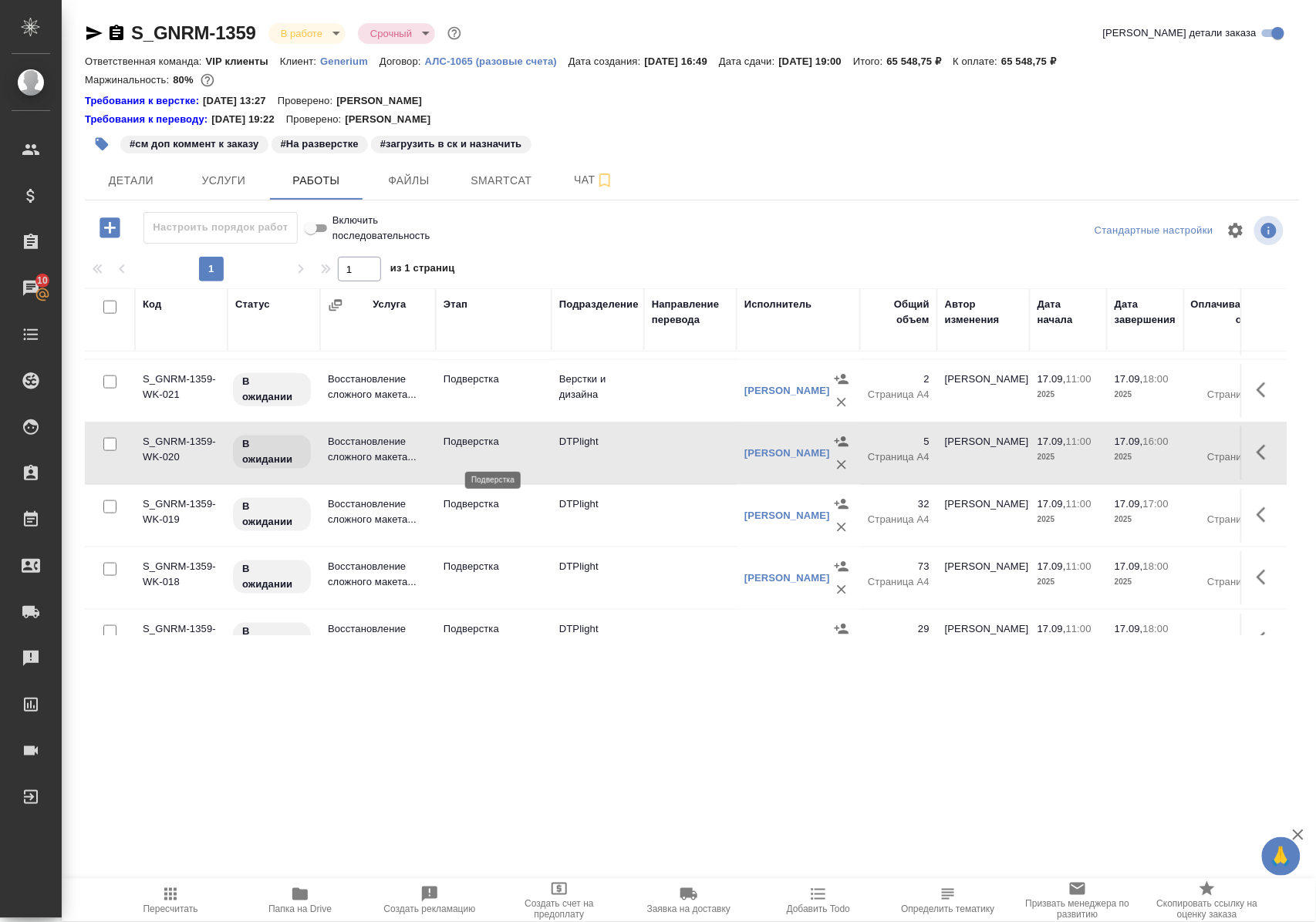
click at [475, 449] on p "Подверстка" at bounding box center [494, 441] width 100 height 16
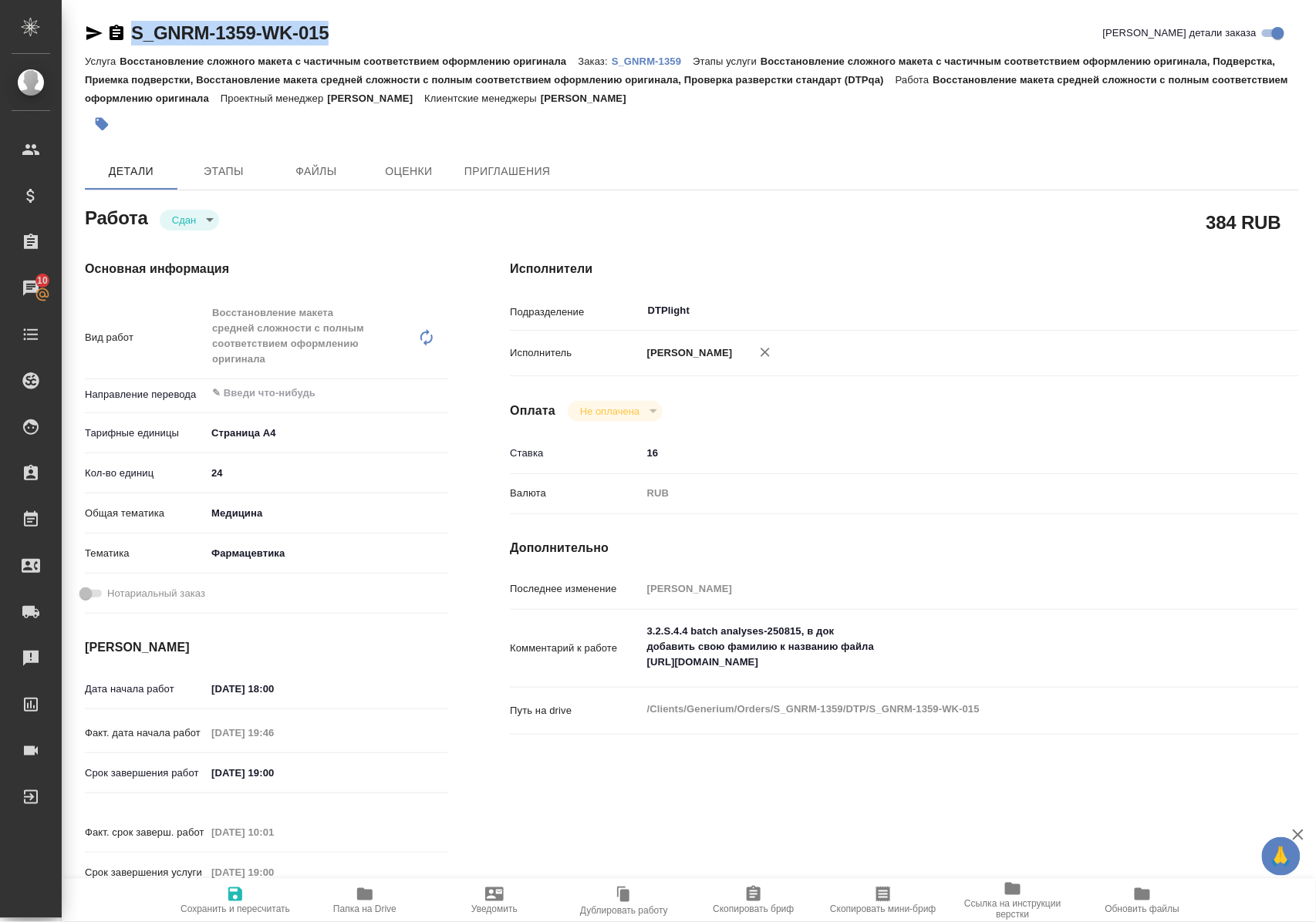
drag, startPoint x: 362, startPoint y: 34, endPoint x: 125, endPoint y: 48, distance: 237.4
click at [125, 45] on div "S_GNRM-1359-WK-015 Кратко детали заказа" at bounding box center [691, 32] width 1214 height 25
copy link "S_GNRM-1359-WK-015"
click at [643, 57] on p "S_GNRM-1359" at bounding box center [652, 62] width 81 height 12
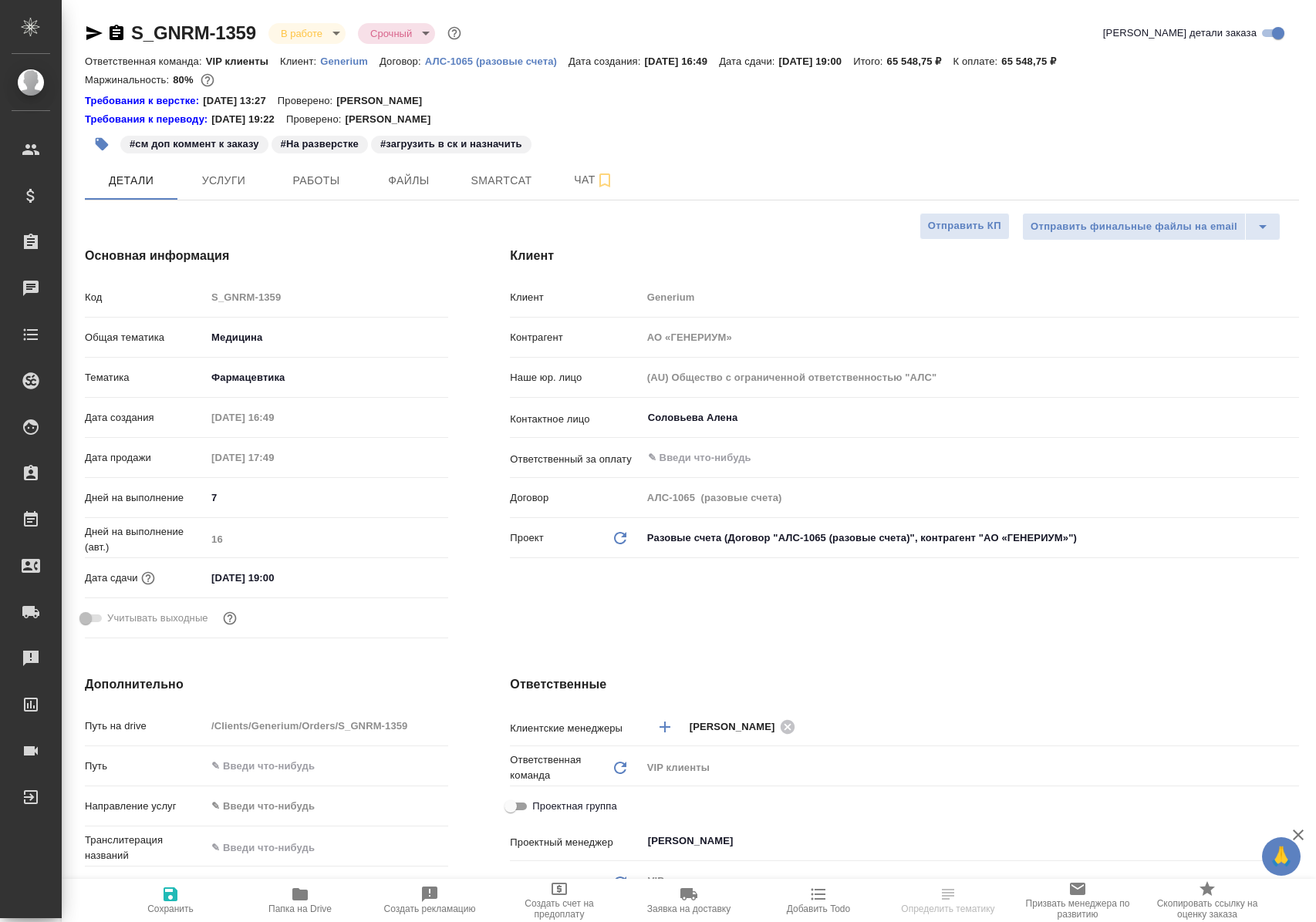
select select "RU"
click at [312, 177] on span "Работы" at bounding box center [316, 180] width 74 height 20
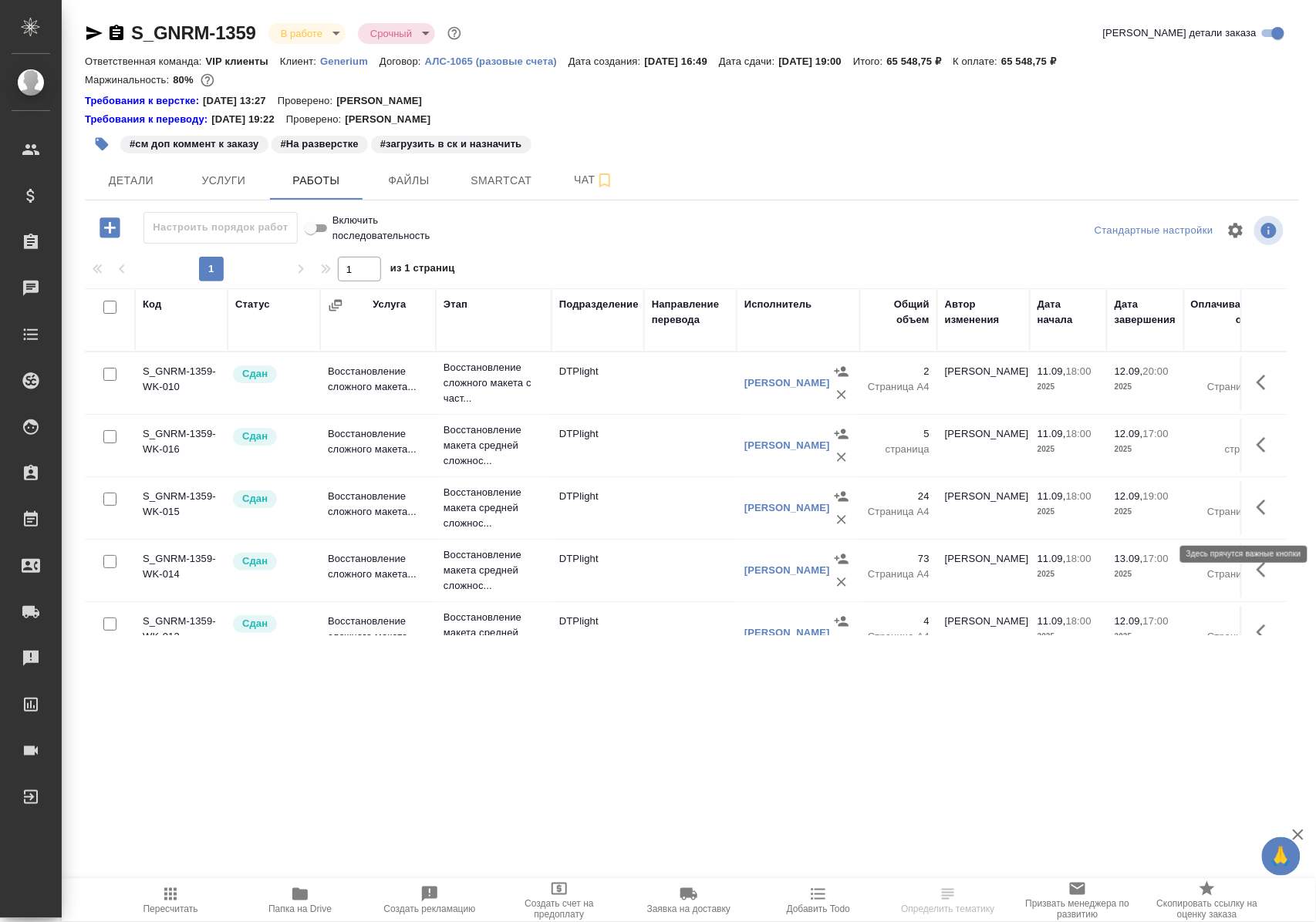
click at [1256, 515] on icon "button" at bounding box center [1260, 507] width 9 height 16
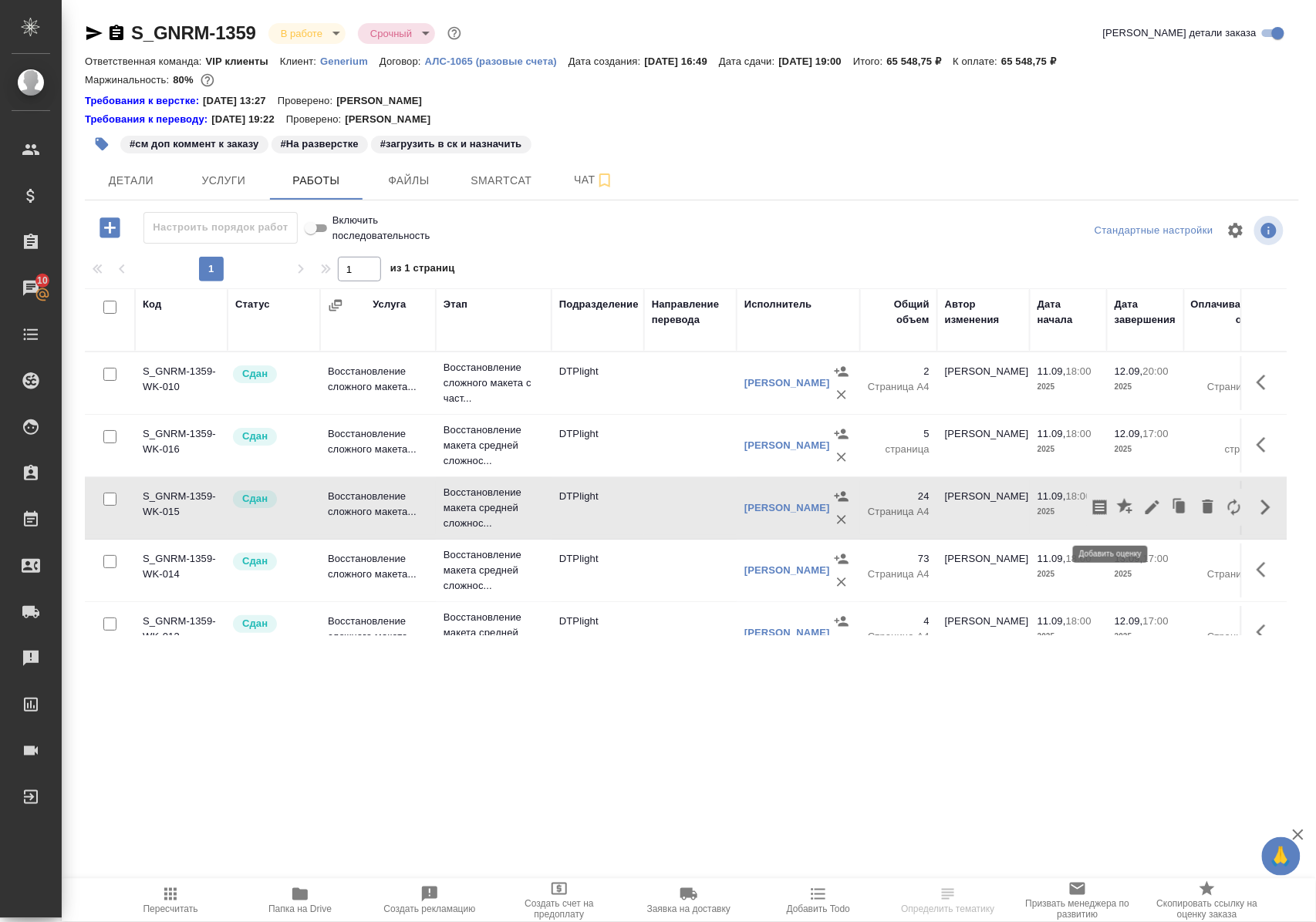
click at [1117, 513] on icon "button" at bounding box center [1125, 506] width 16 height 16
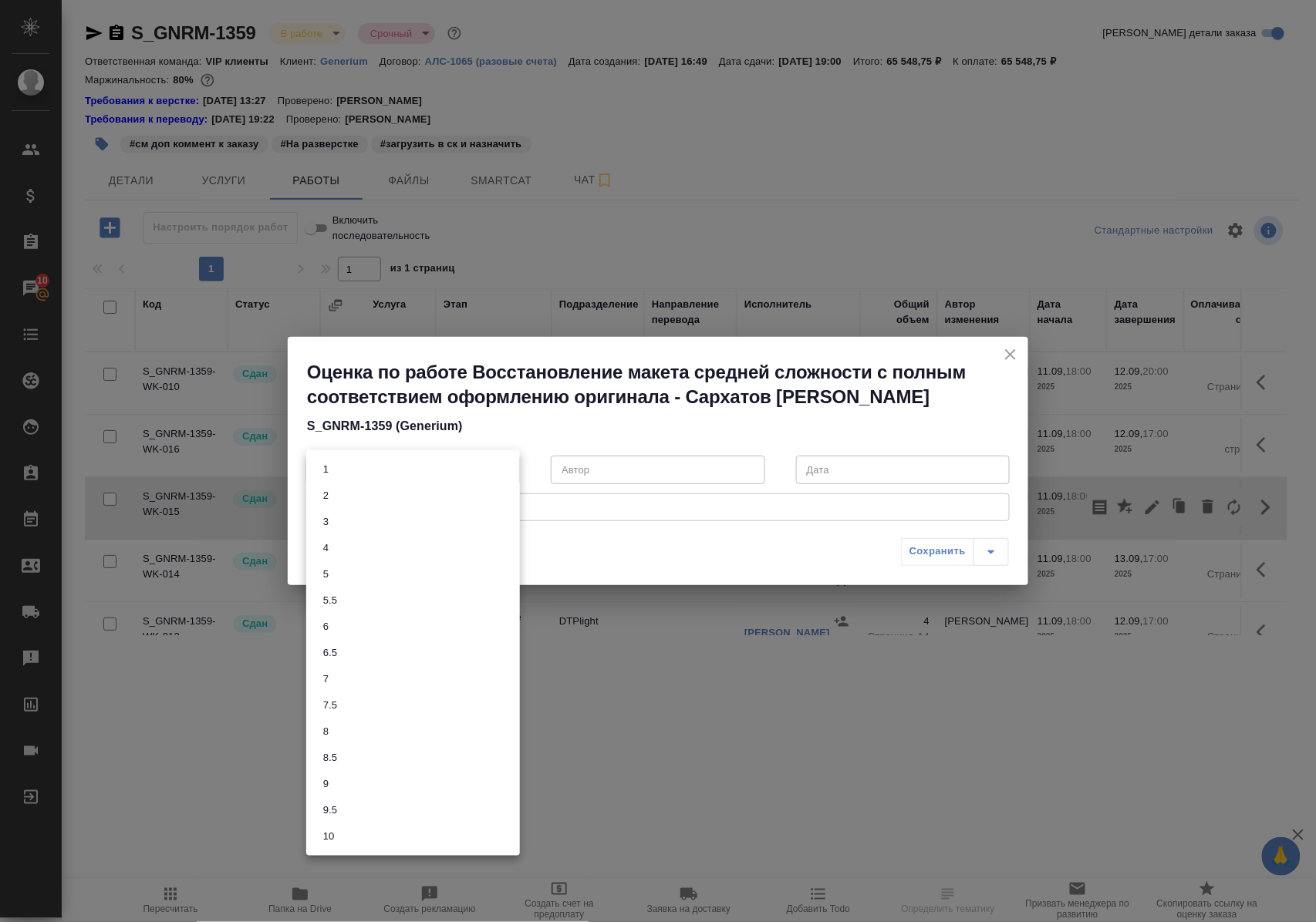
click at [506, 469] on body "🙏 .cls-1 fill:#fff; AWATERA [PERSON_NAME] Спецификации Заказы 10 Чаты Todo Прое…" at bounding box center [658, 461] width 1316 height 922
click at [370, 788] on li "9" at bounding box center [413, 784] width 214 height 26
type input "9"
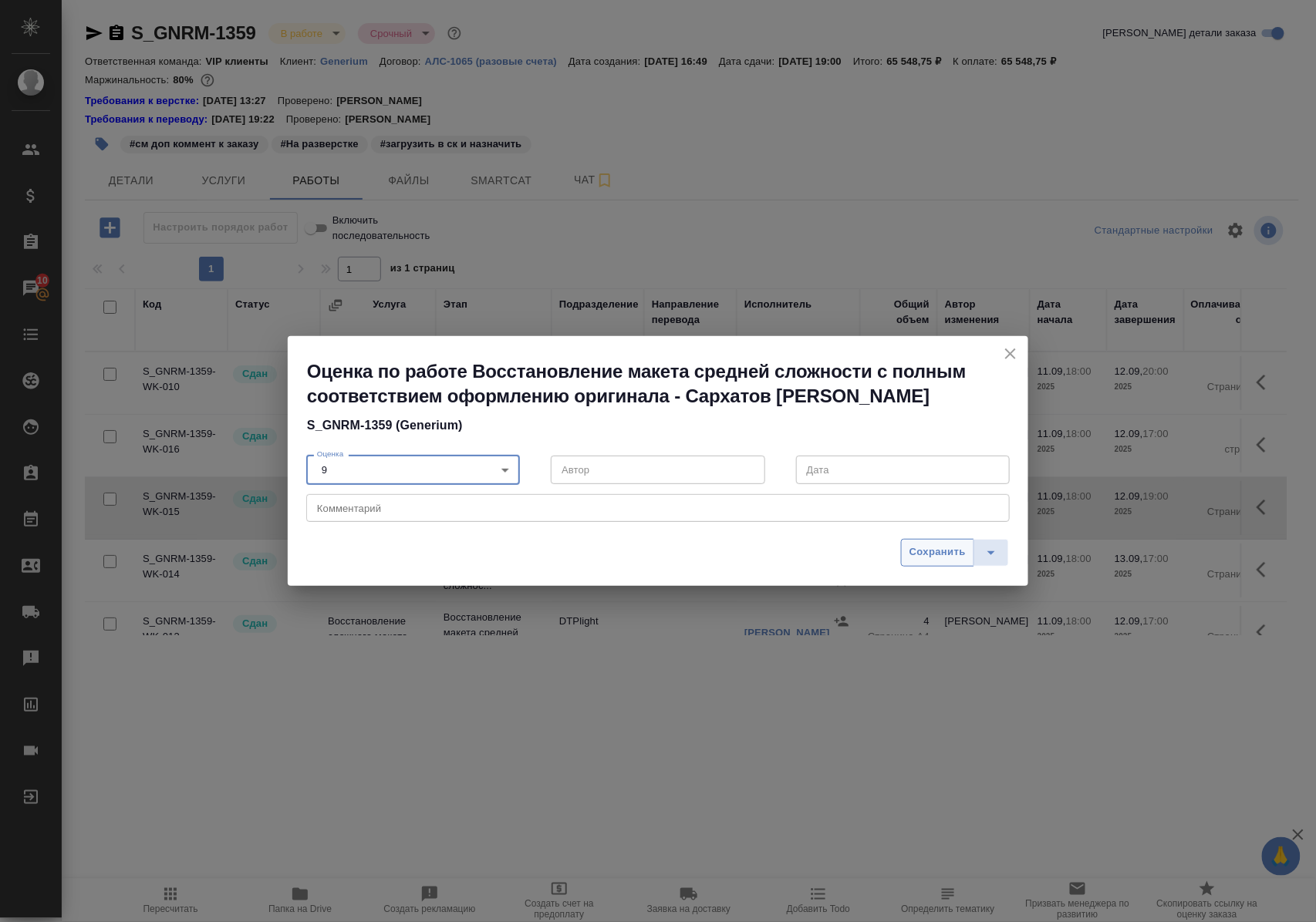
click at [921, 549] on span "Сохранить" at bounding box center [937, 552] width 56 height 18
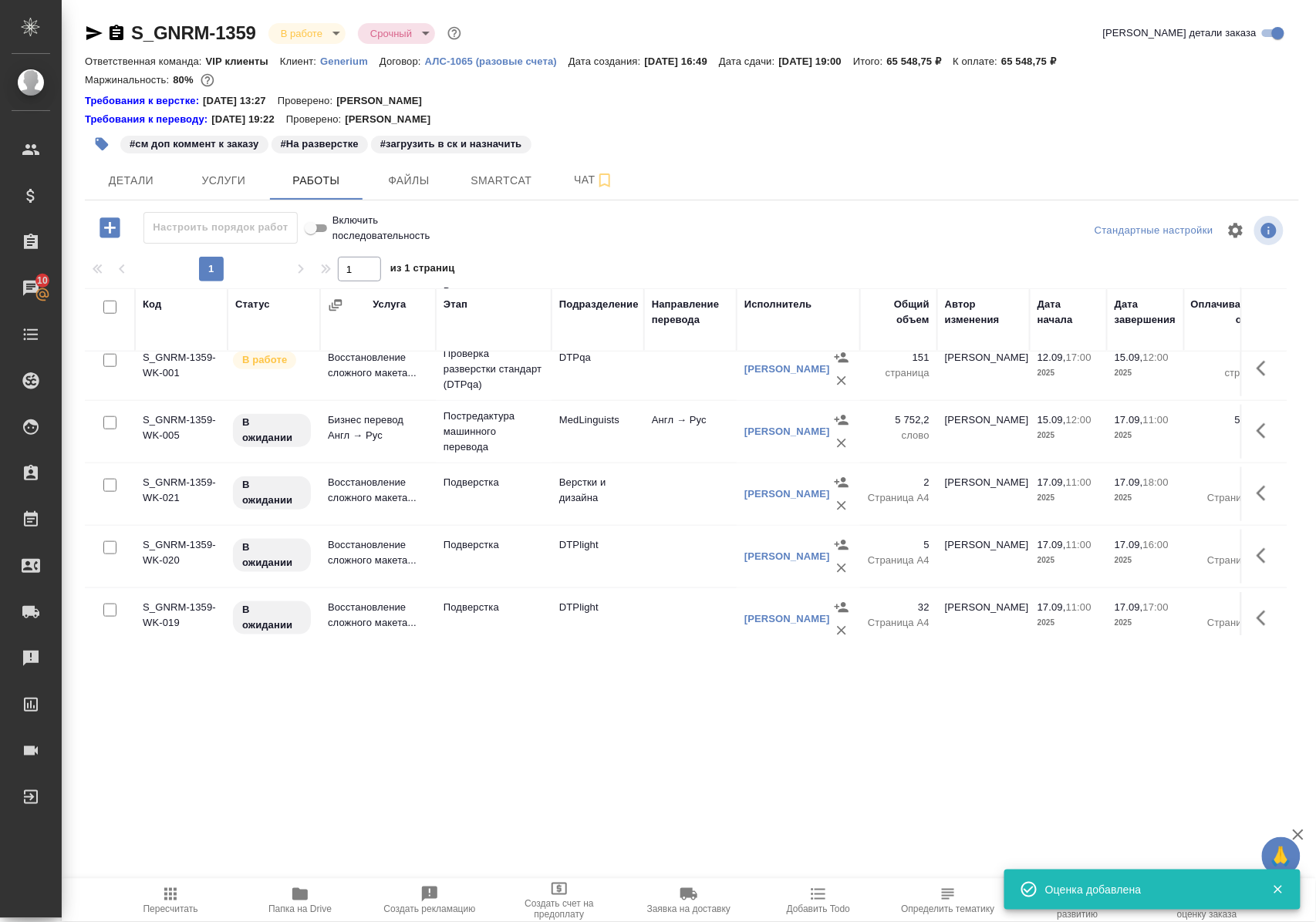
scroll to position [617, 0]
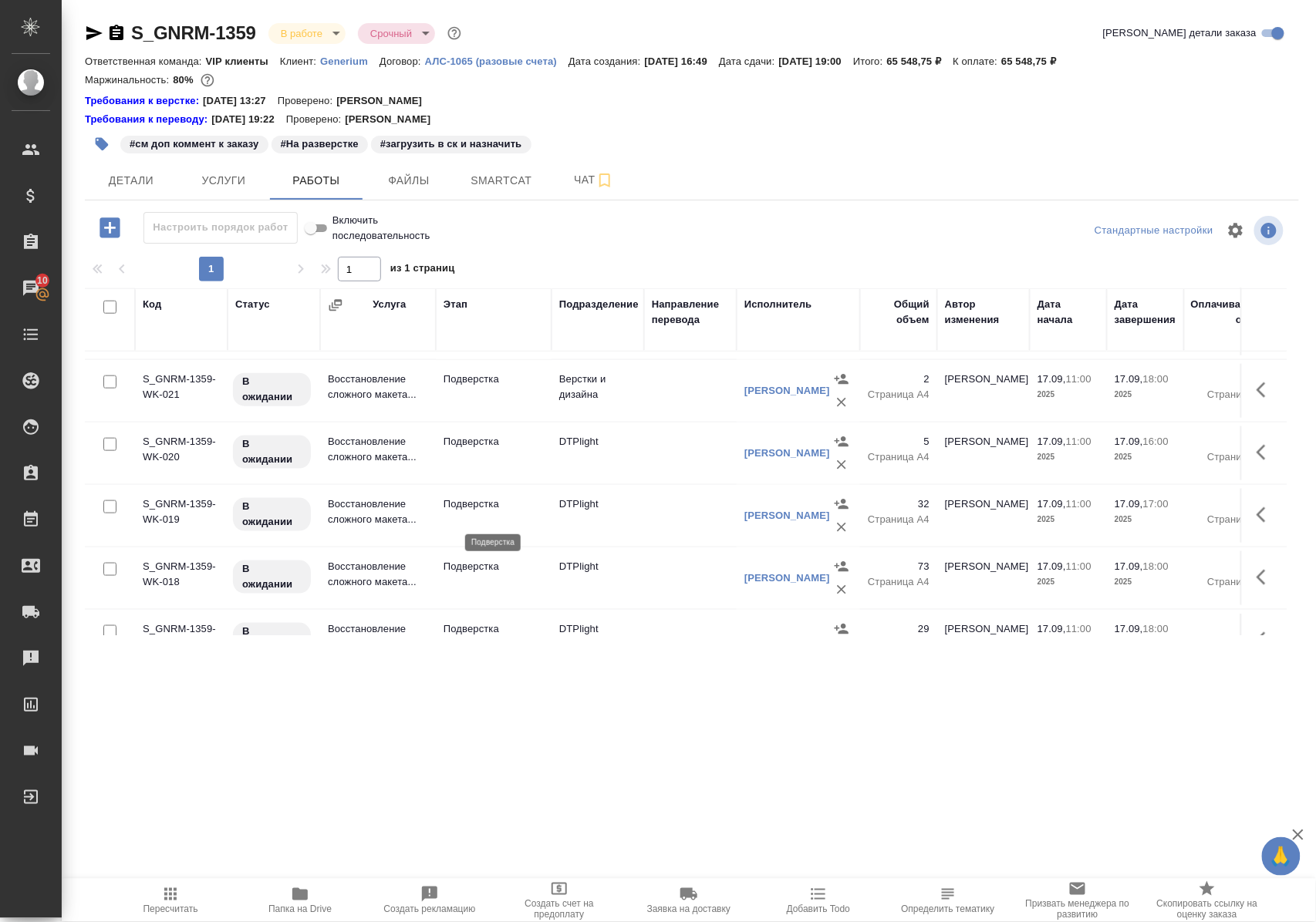
click at [467, 512] on p "Подверстка" at bounding box center [494, 504] width 100 height 16
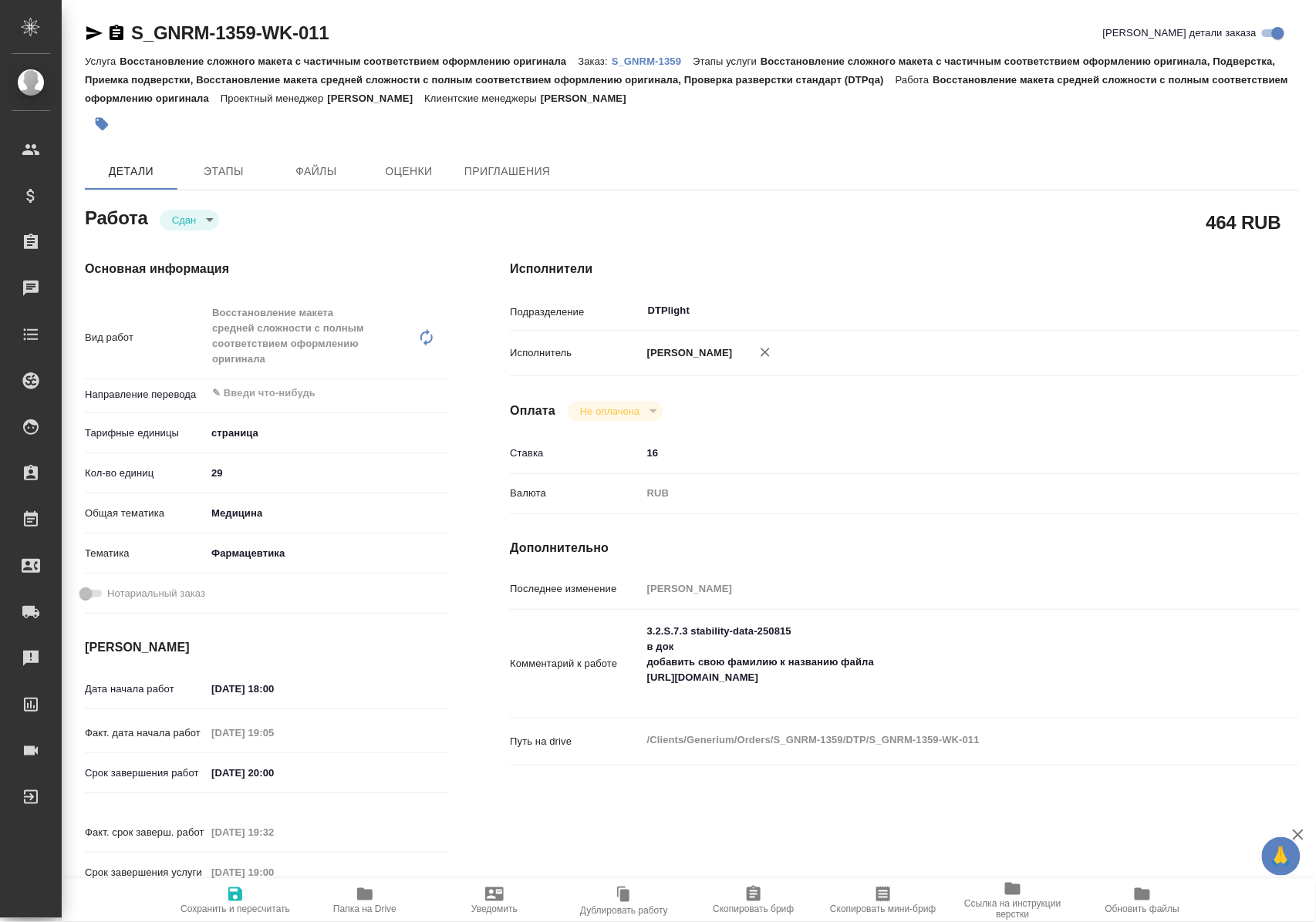
click at [429, 901] on button "Папка на Drive" at bounding box center [365, 900] width 130 height 43
drag, startPoint x: 369, startPoint y: 29, endPoint x: 125, endPoint y: 34, distance: 244.1
click at [125, 34] on div "S_GNRM-1359-WK-011 Кратко детали заказа" at bounding box center [691, 32] width 1214 height 25
copy link "S_GNRM-1359-WK-011"
click at [664, 56] on p "S_GNRM-1359" at bounding box center [652, 62] width 81 height 12
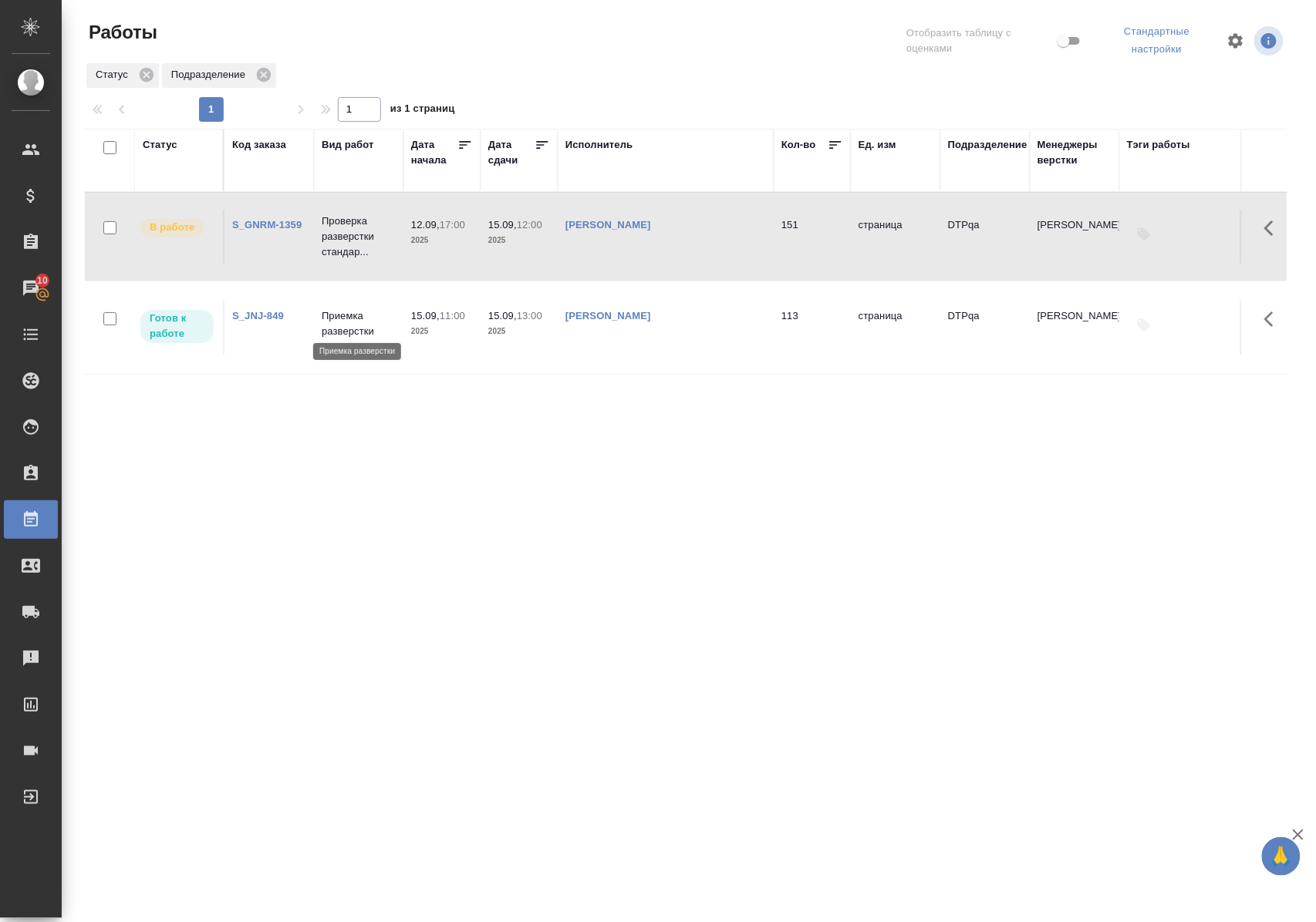
click at [340, 318] on p "Приемка разверстки" at bounding box center [358, 323] width 74 height 30
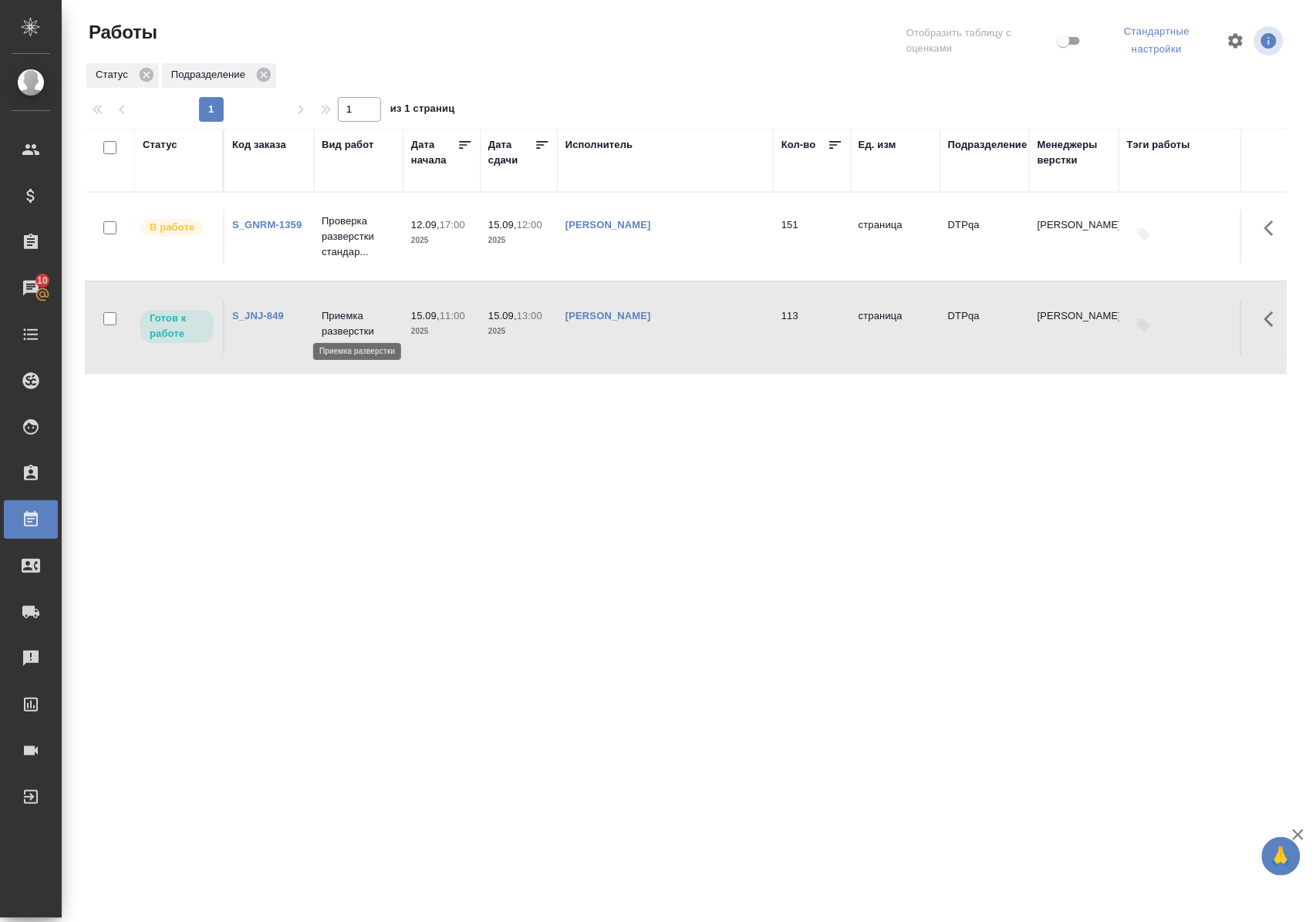
click at [340, 318] on p "Приемка разверстки" at bounding box center [358, 323] width 74 height 30
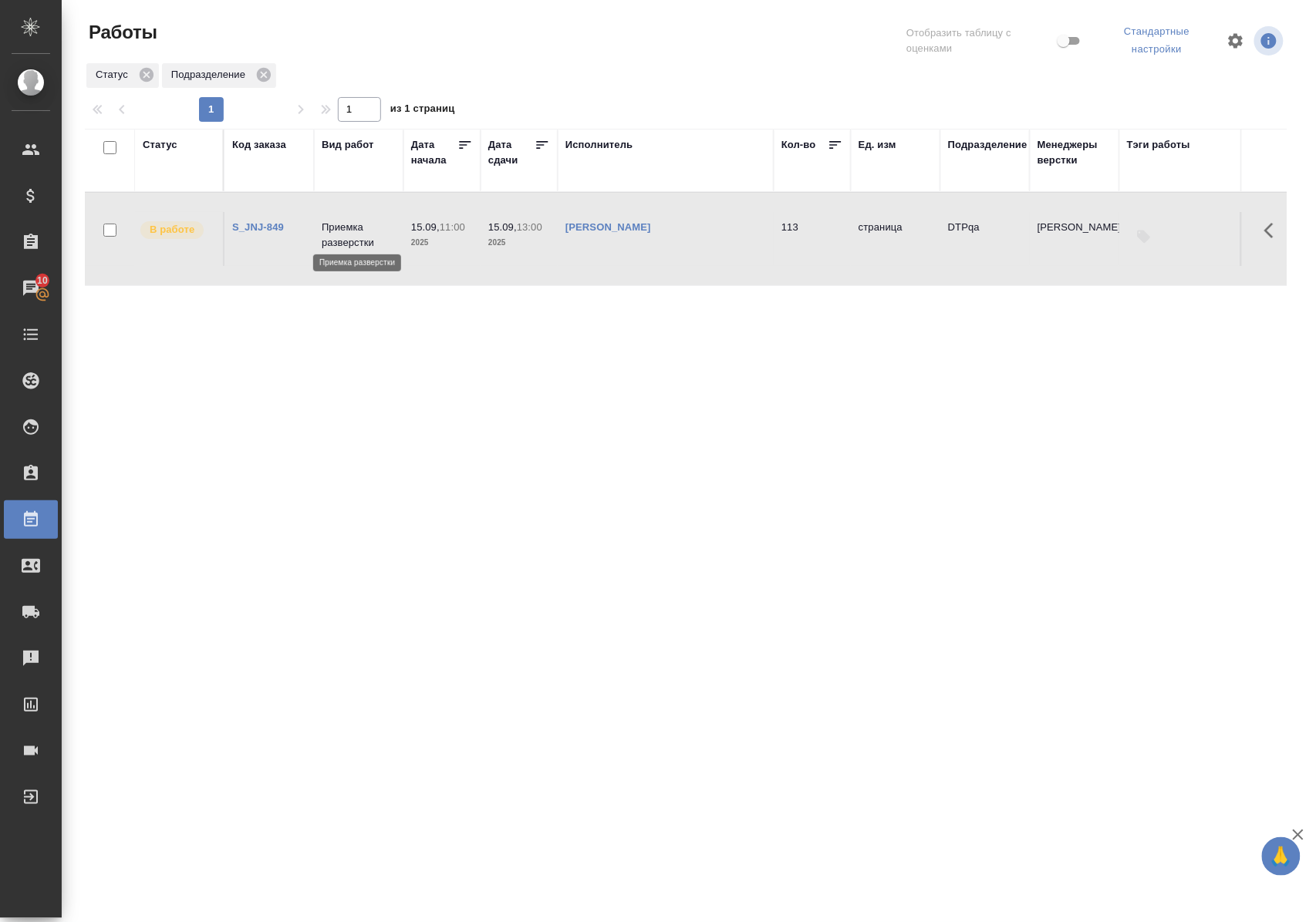
click at [352, 231] on p "Приемка разверстки" at bounding box center [358, 234] width 74 height 30
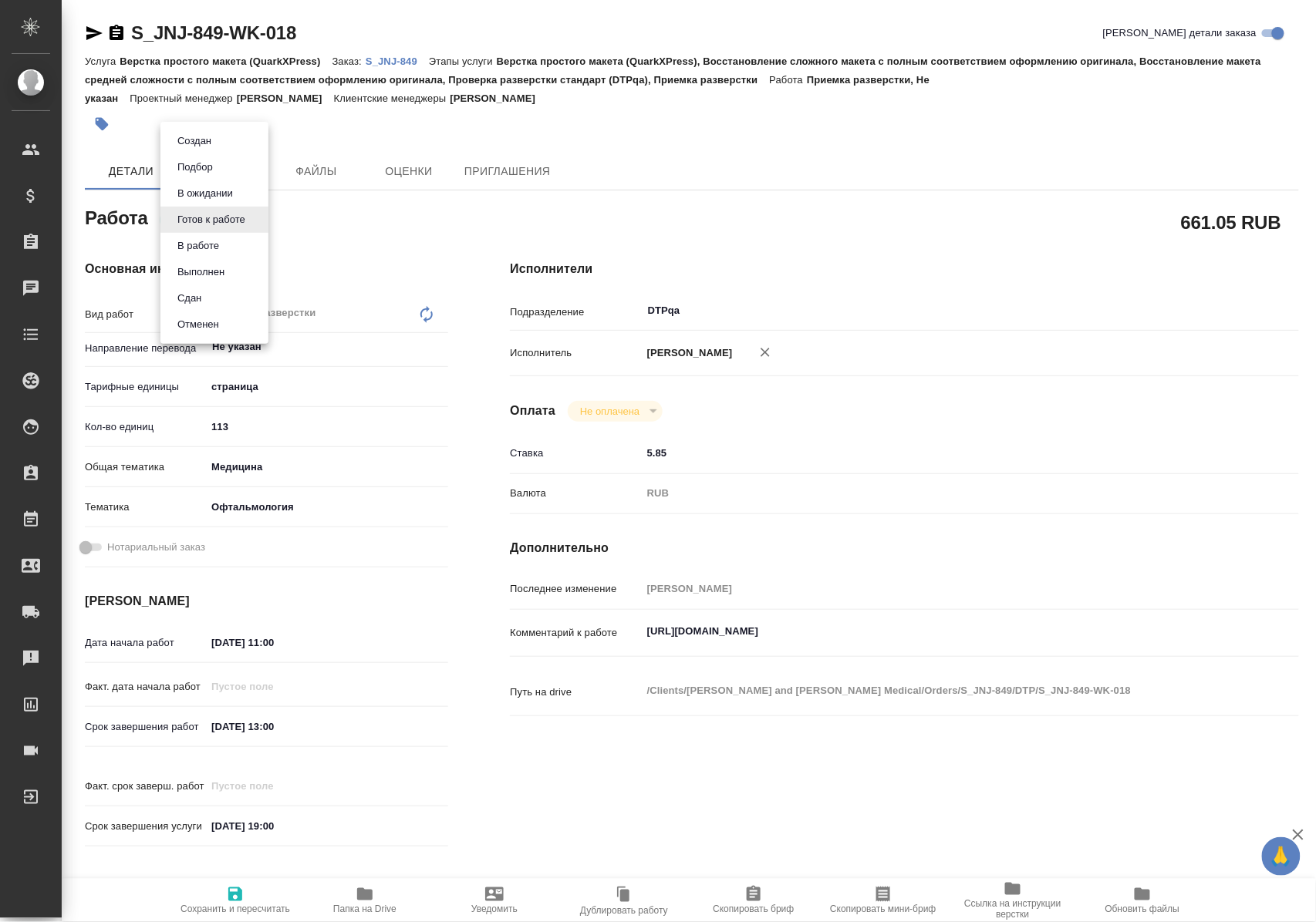
click at [242, 217] on body "🙏 .cls-1 fill:#fff; AWATERA [PERSON_NAME] Клиенты Спецификации Заказы Чаты Todo…" at bounding box center [658, 461] width 1316 height 922
click at [230, 247] on li "В работе" at bounding box center [214, 245] width 108 height 26
type textarea "x"
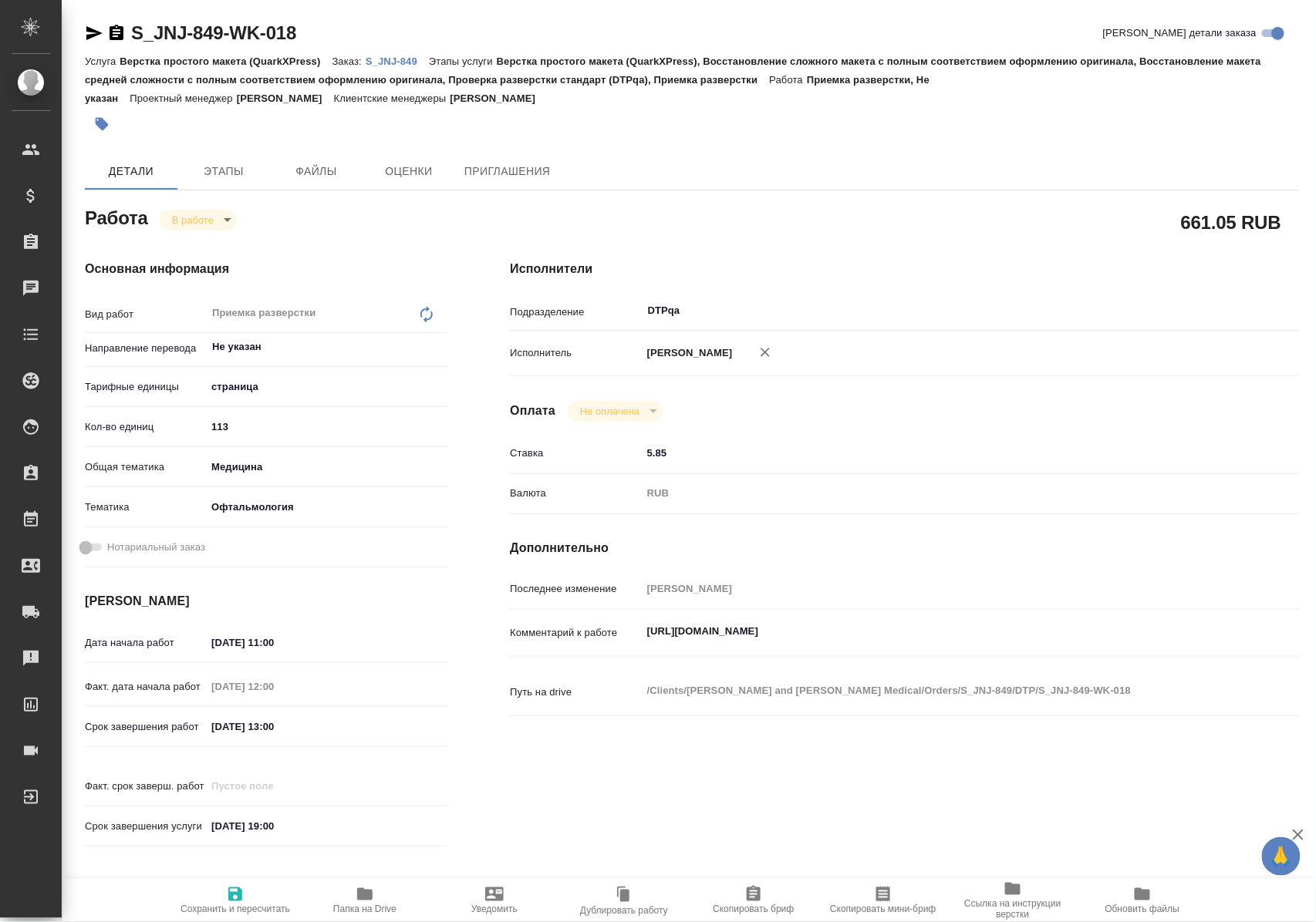
type textarea "x"
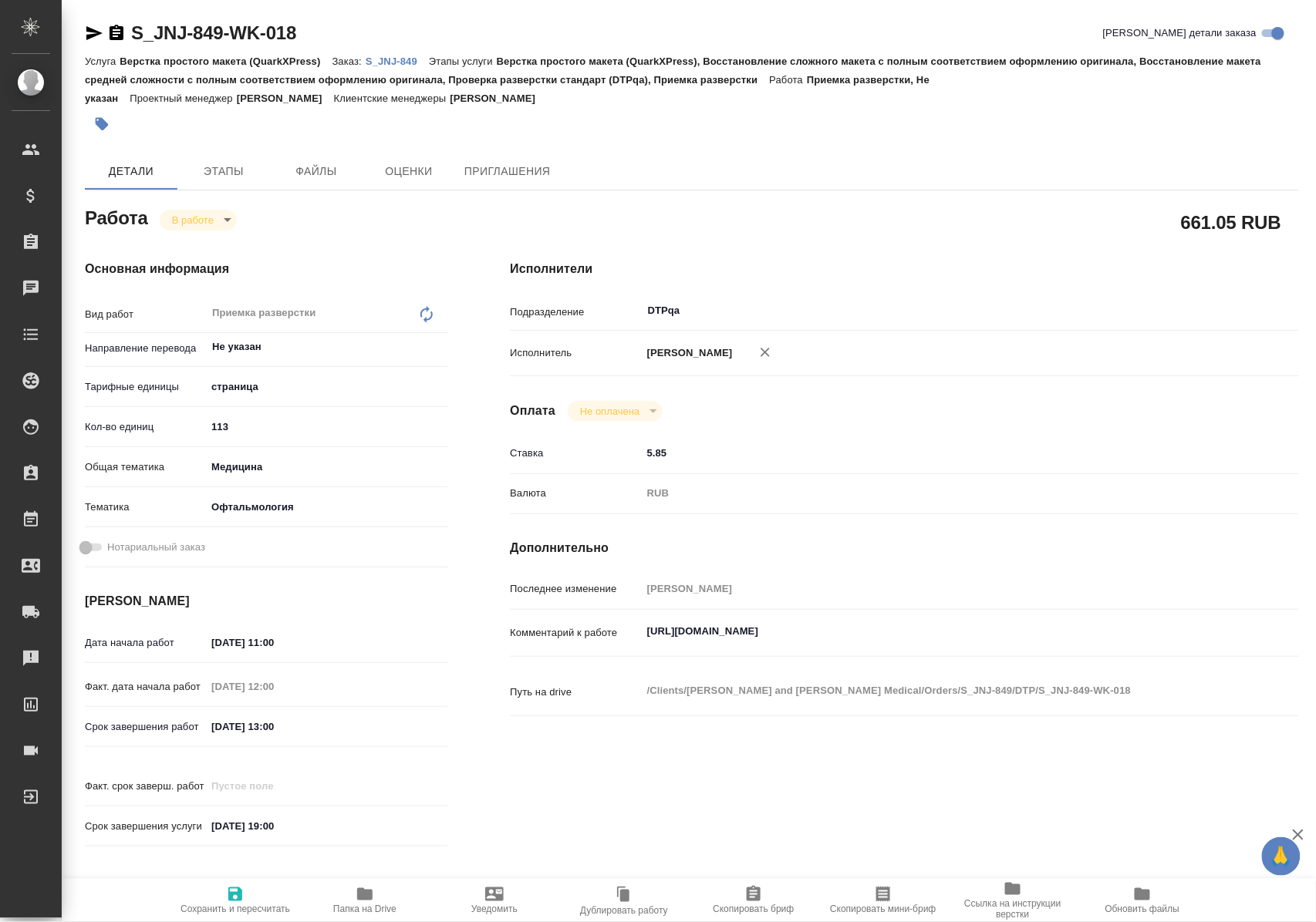
type textarea "x"
drag, startPoint x: 237, startPoint y: 893, endPoint x: 263, endPoint y: 749, distance: 146.3
click at [237, 892] on icon "button" at bounding box center [235, 894] width 19 height 19
type textarea "x"
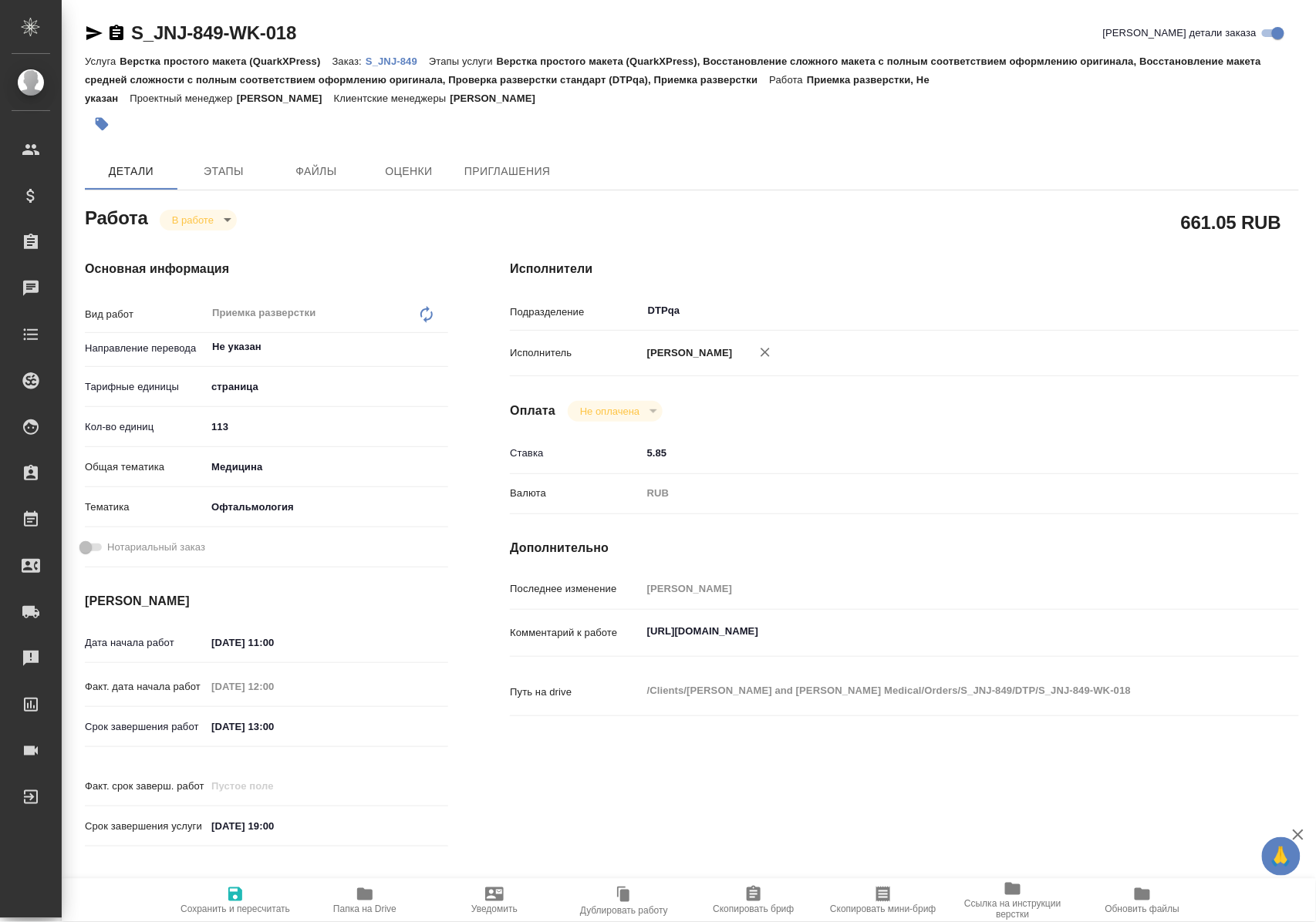
type textarea "x"
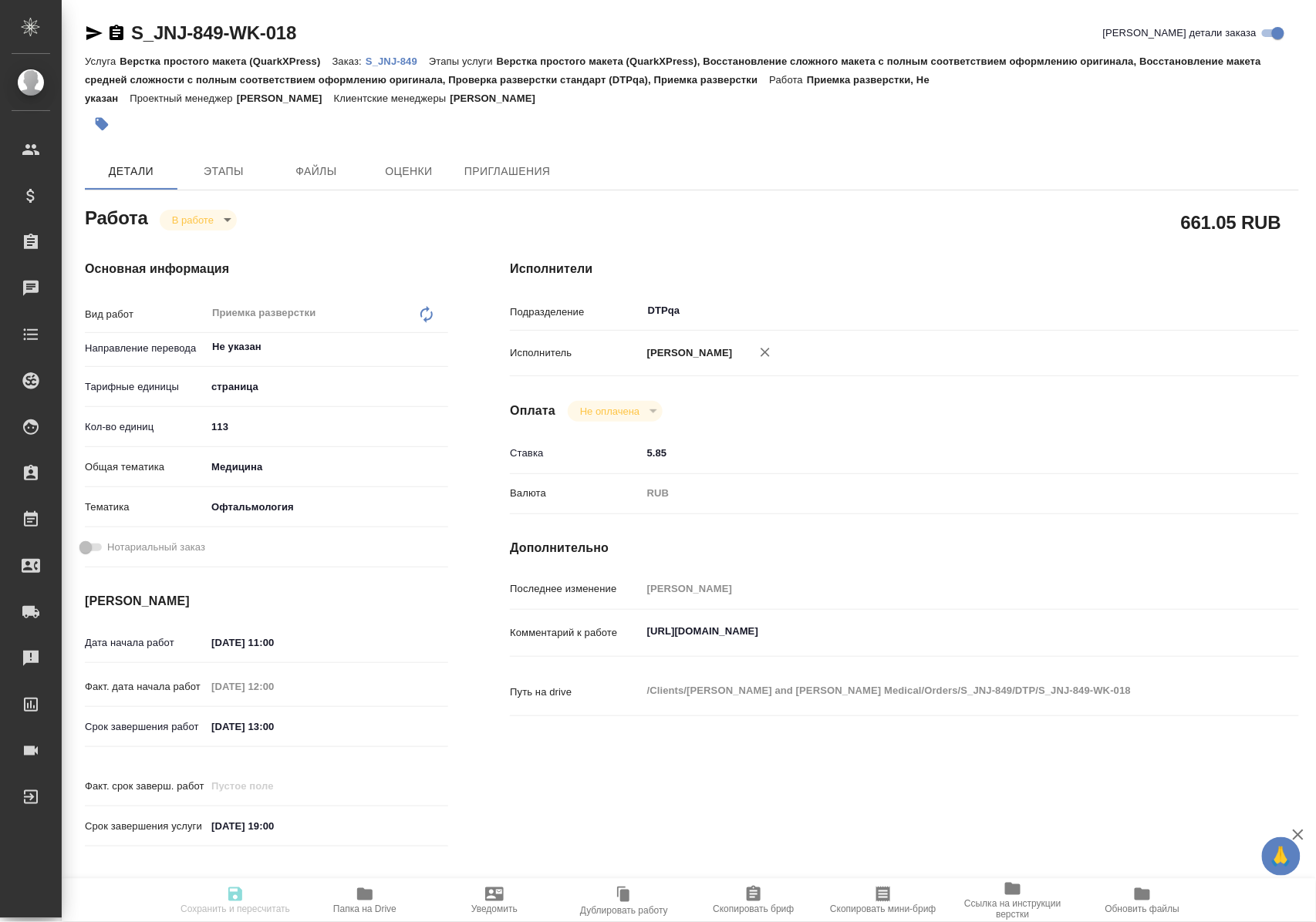
type textarea "x"
type input "inProgress"
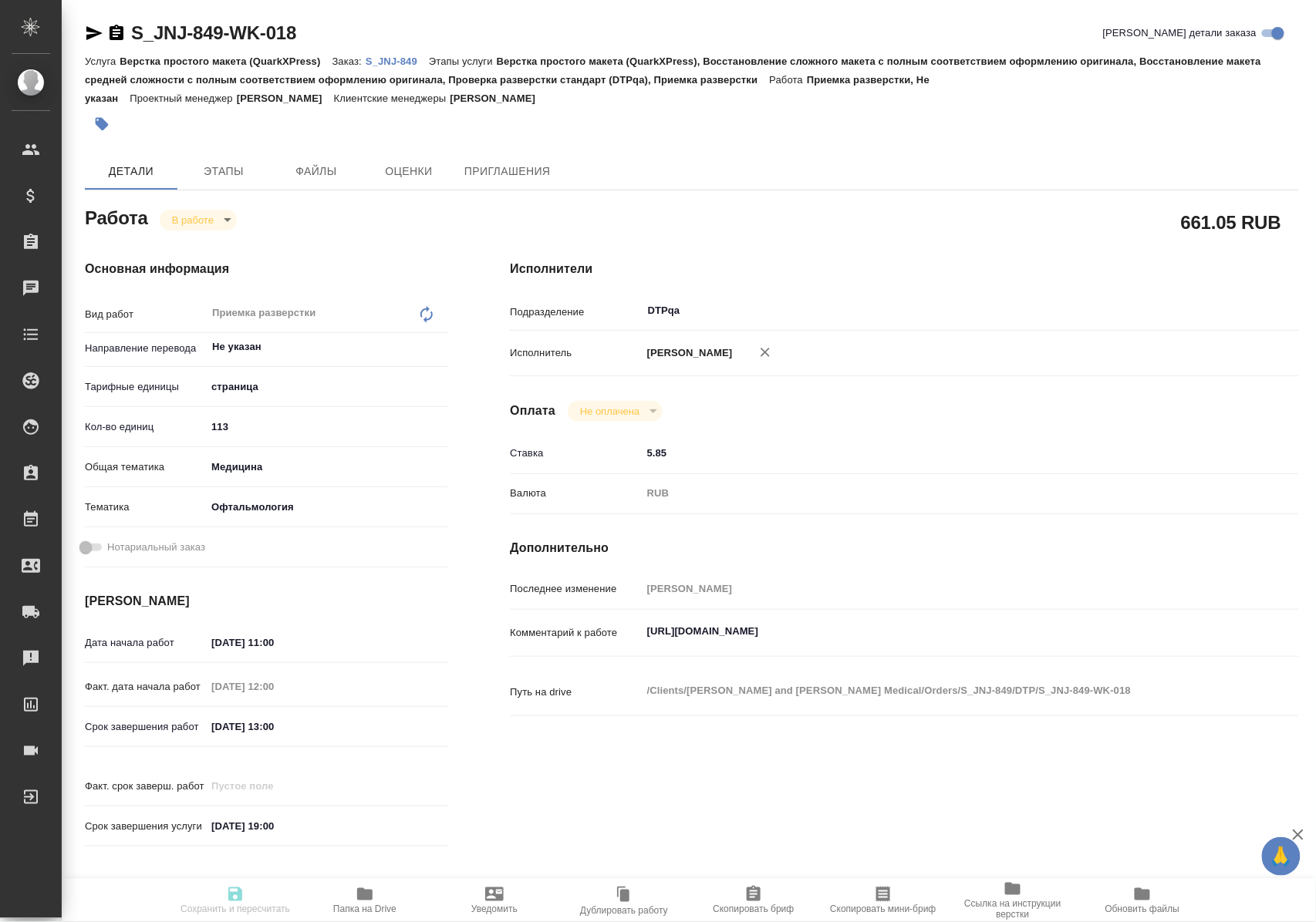
type textarea "Приемка разверстки"
type textarea "x"
type input "Не указан"
type input "5a8b1489cc6b4906c91bfdb2"
type input "113"
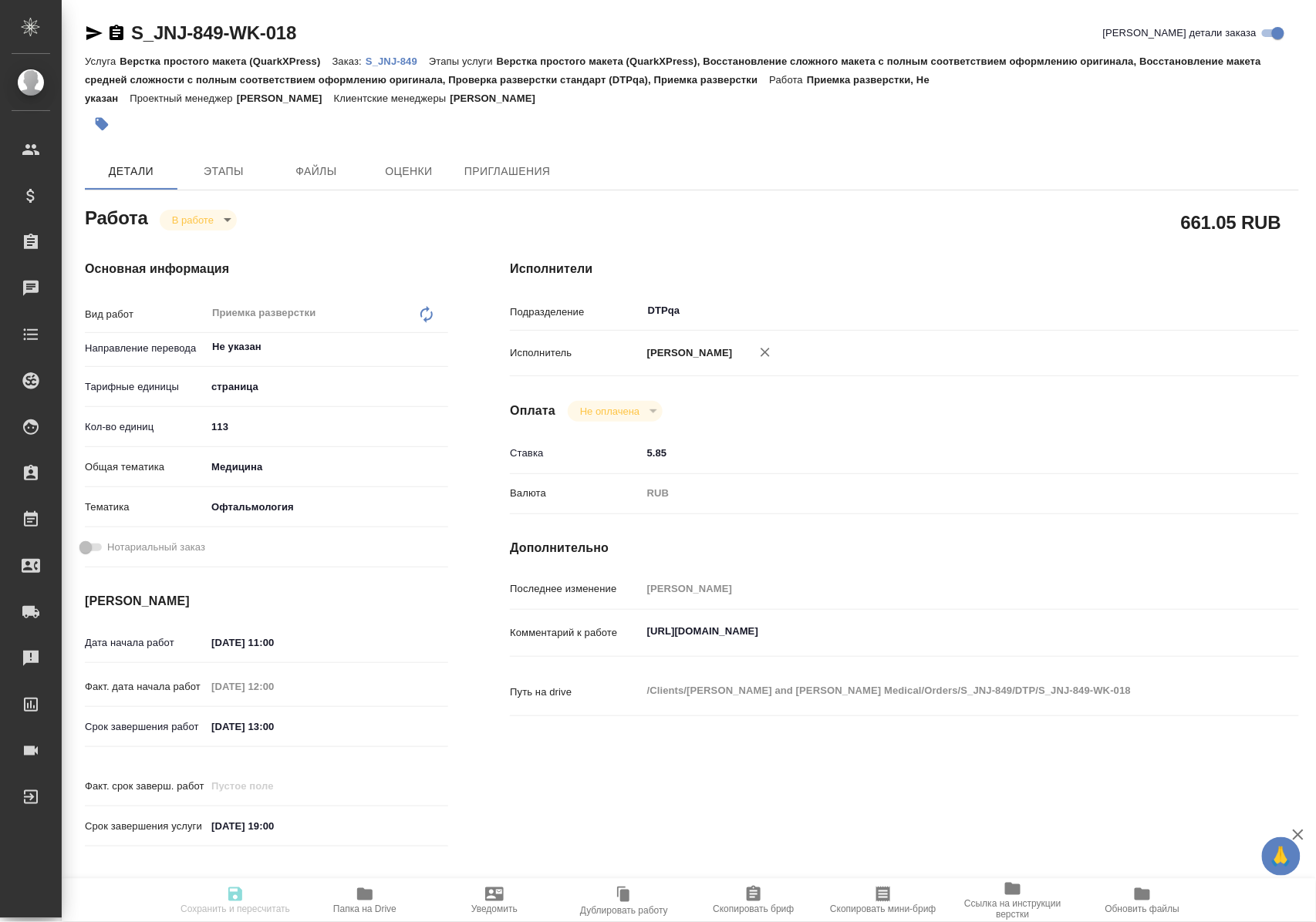
type input "med"
type input "5a8b8b956a9677013d343e20"
type input "15.09.2025 11:00"
type input "15.09.2025 12:00"
type input "15.09.2025 13:00"
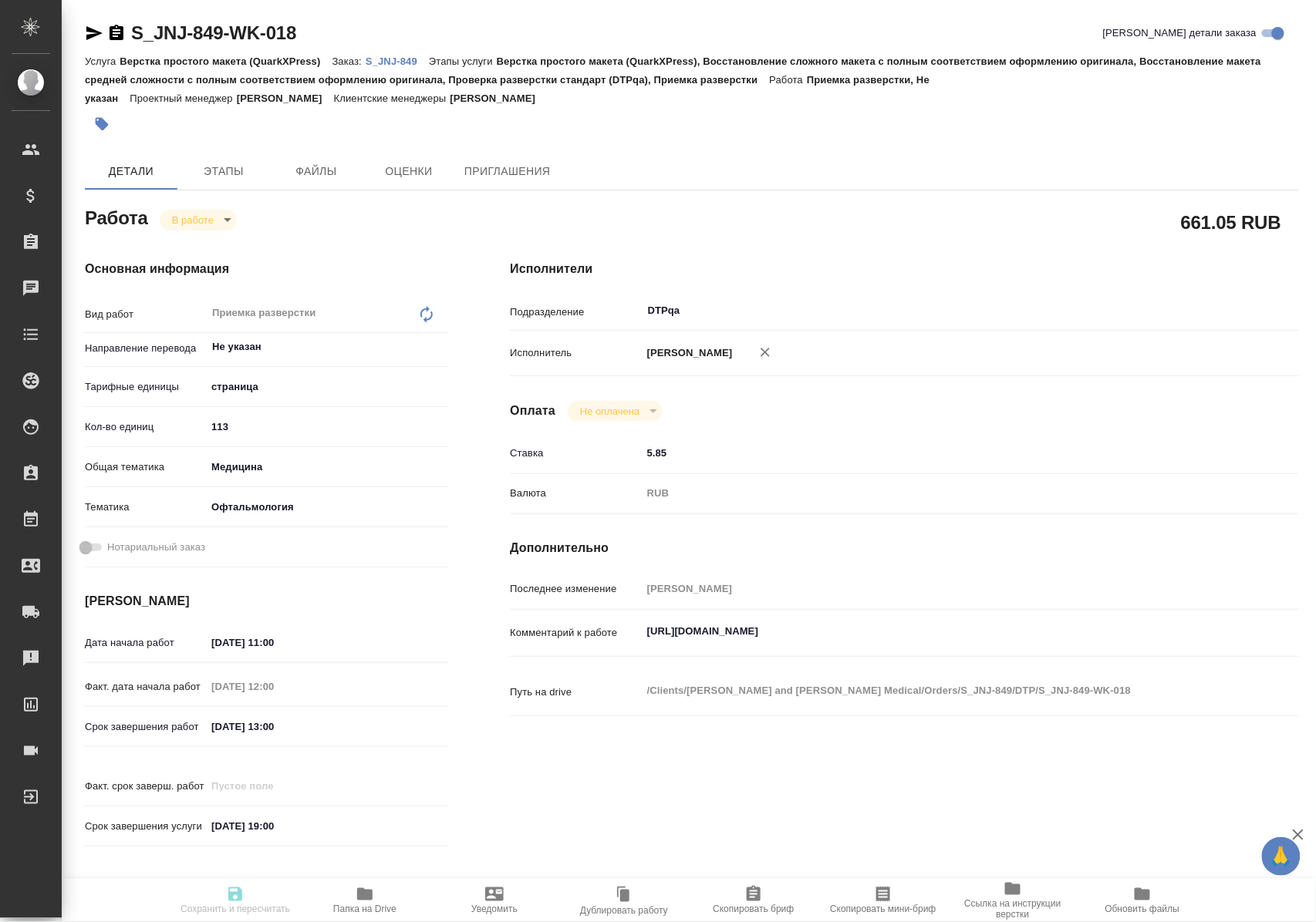
type input "09.10.2025 19:00"
type input "DTPqa"
type input "notPayed"
type input "5.85"
type input "RUB"
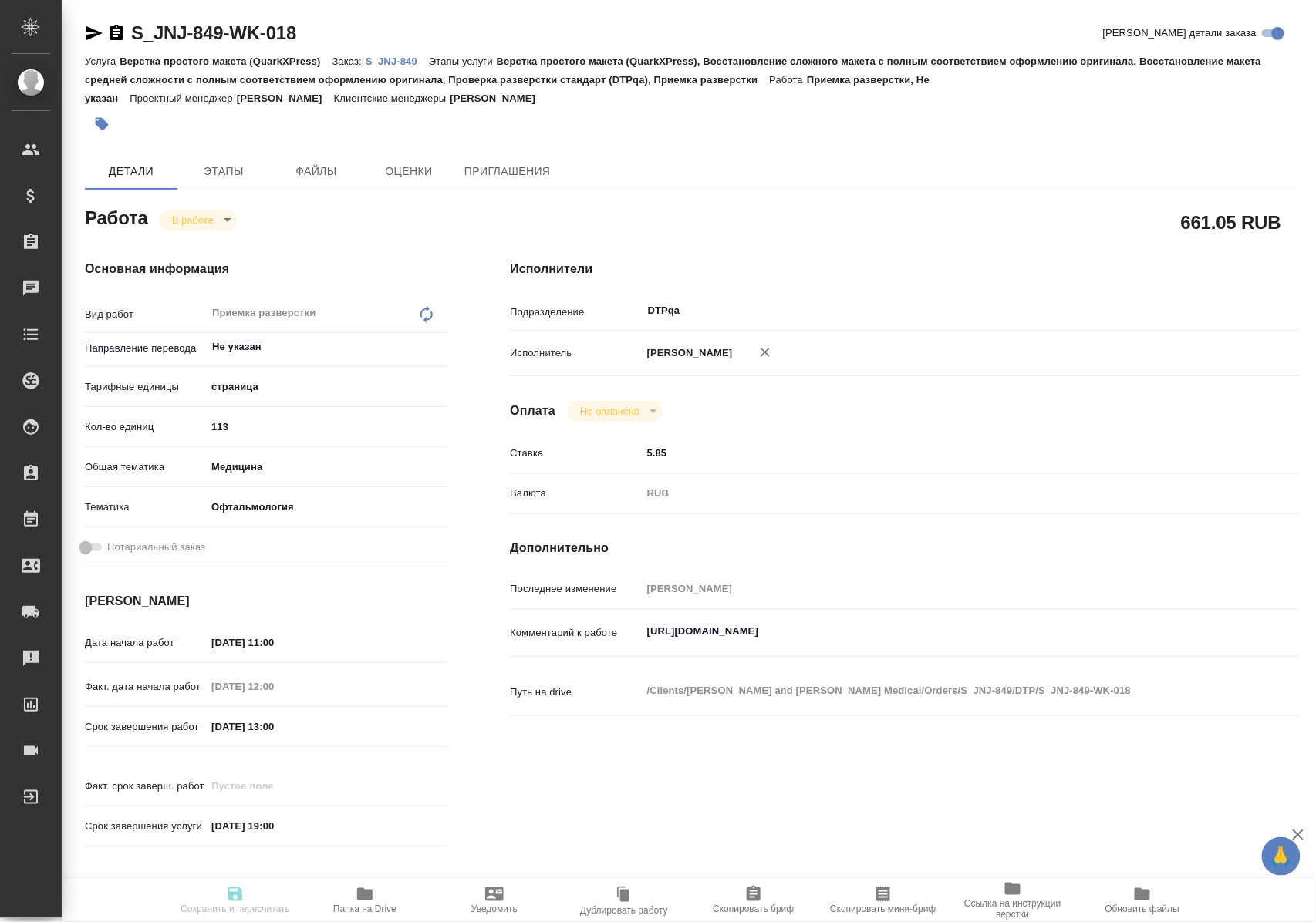
type input "Полушина Алена"
type textarea "https://tera.awatera.com/Work/68c151f11715ada63114529d/"
type textarea "x"
type textarea "/Clients/Johnson and Johnson Medical/Orders/S_JNJ-849/DTP/S_JNJ-849-WK-018"
type textarea "x"
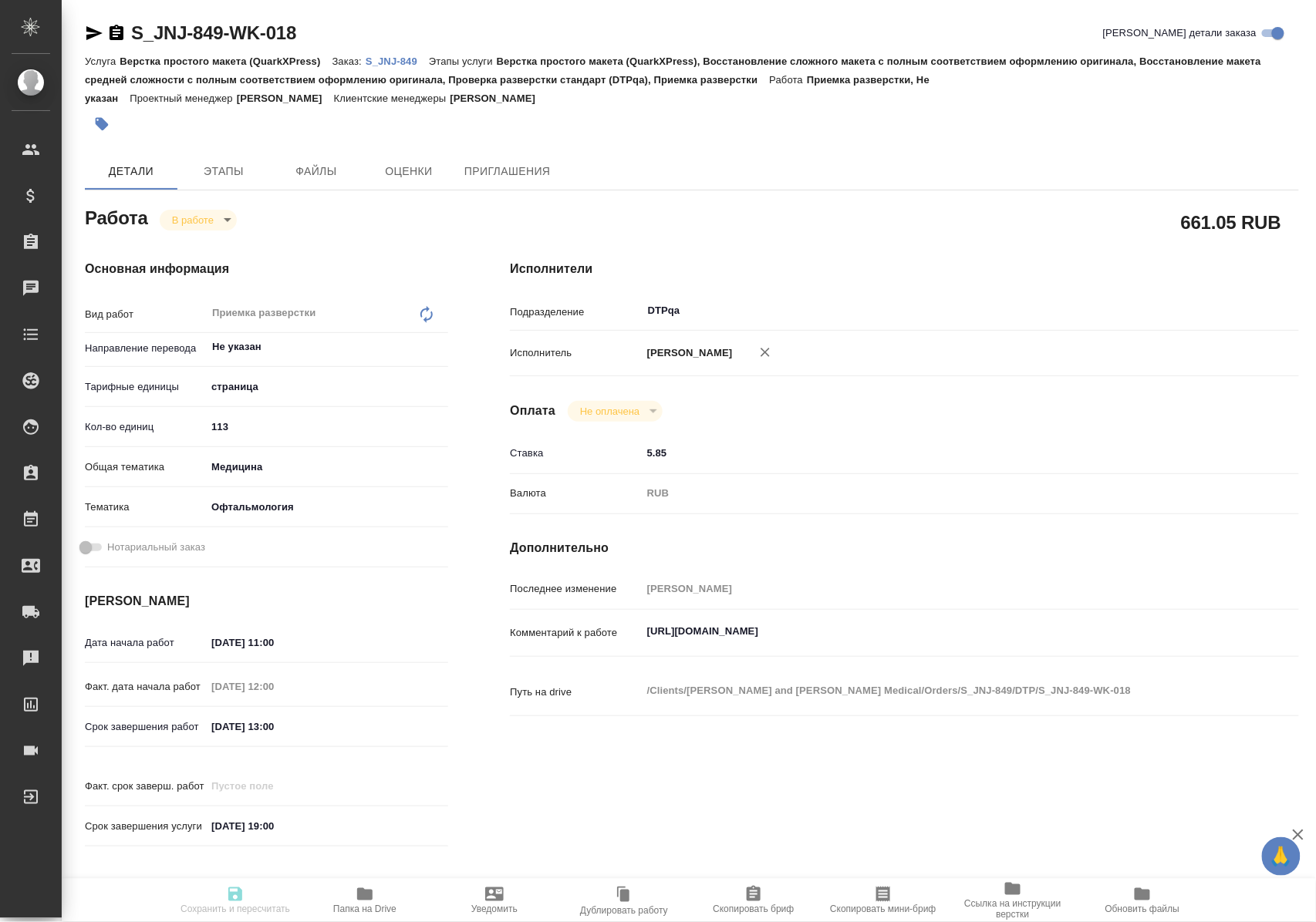
type input "S_JNJ-849"
type input "P26032036R"
type input "Верстка простого макета (QuarkXPress)"
type input "Верстка простого макета (QuarkXPress), Восстановление сложного макета с полным …"
type input "Усманова Ольга"
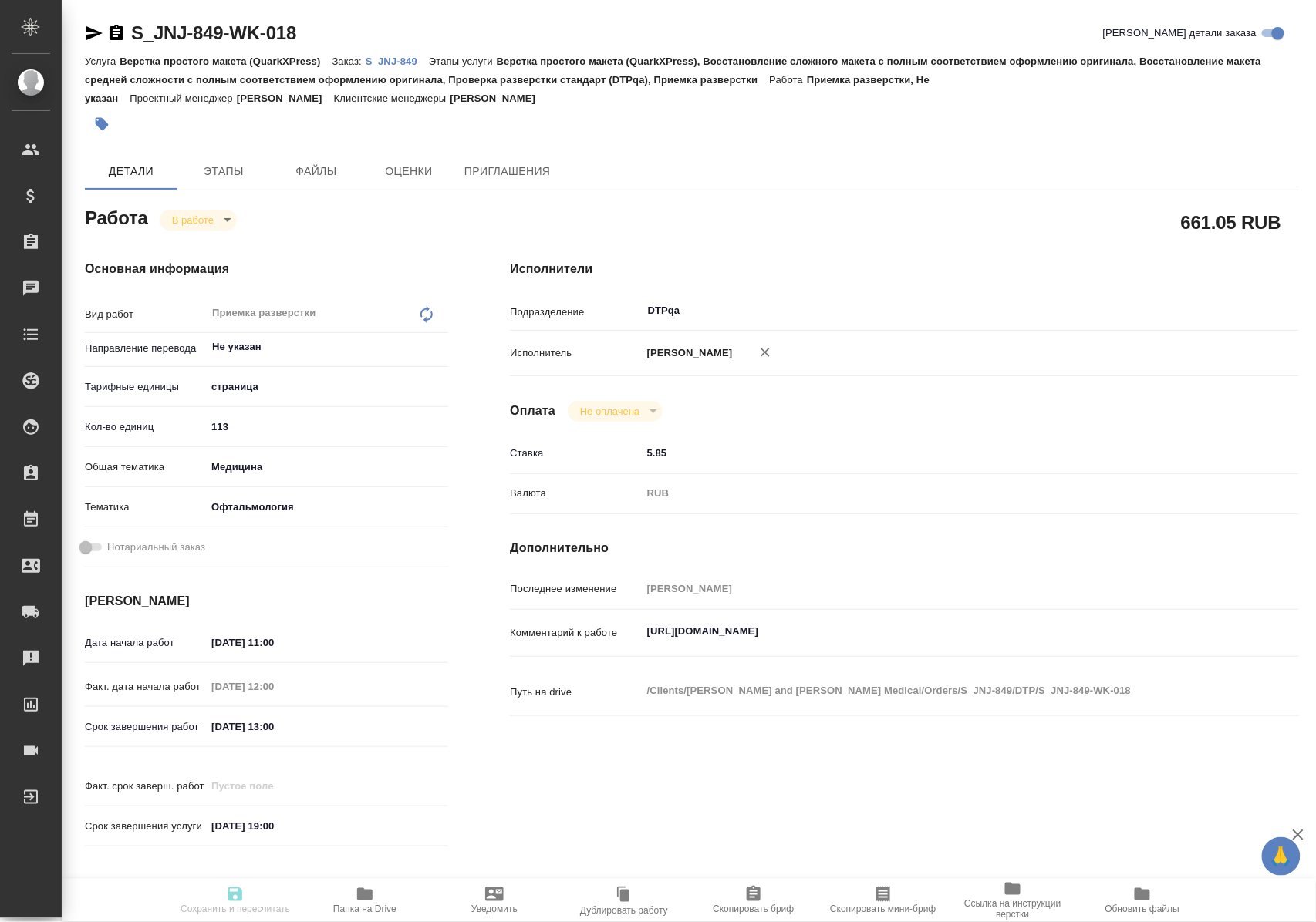
type input "Заборова Александра"
type input "/Clients/Johnson and Johnson Medical/Orders/S_JNJ-849"
type textarea "x"
type textarea "перевод на русский и казахский"
type textarea "x"
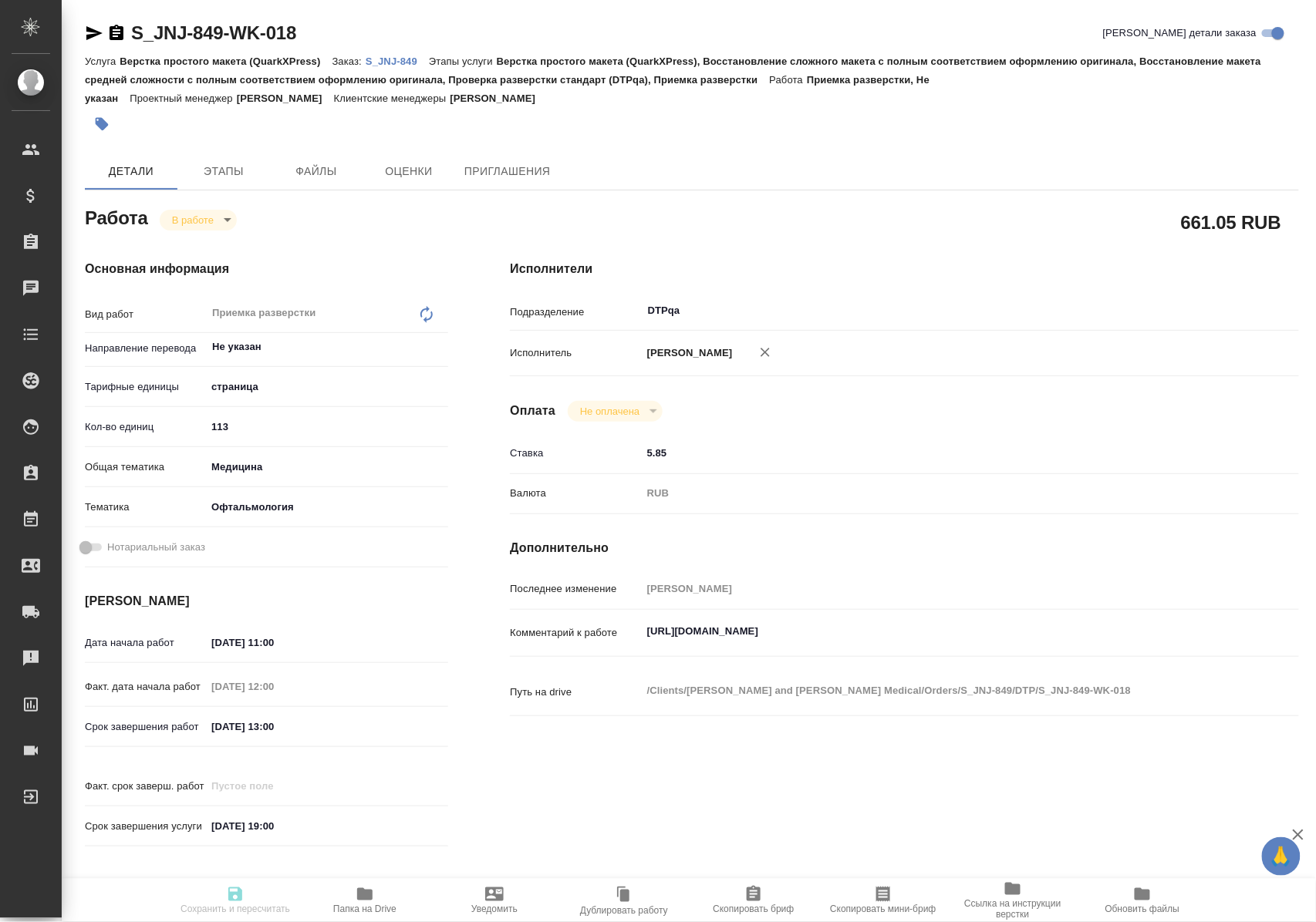
type textarea "x"
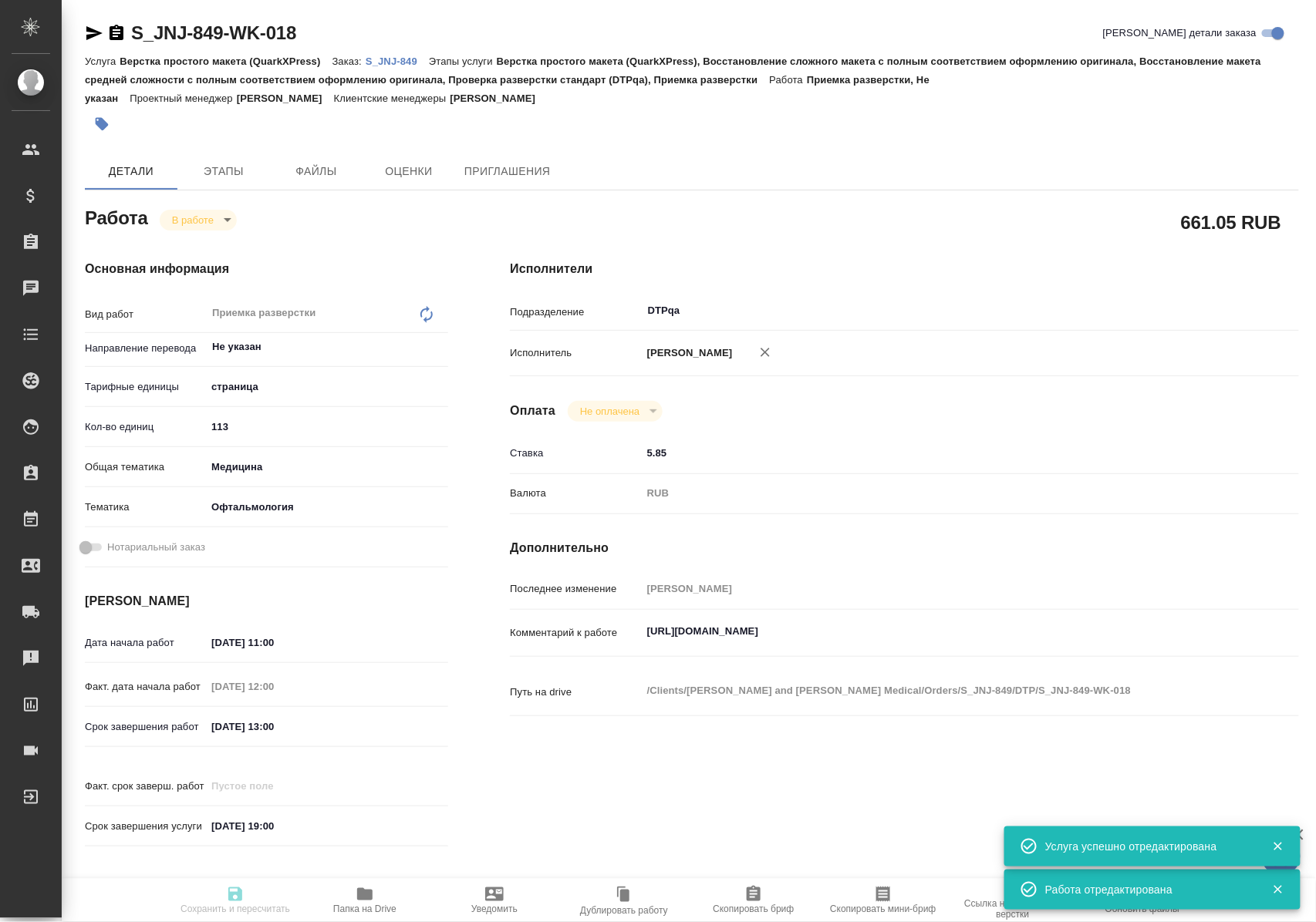
type textarea "x"
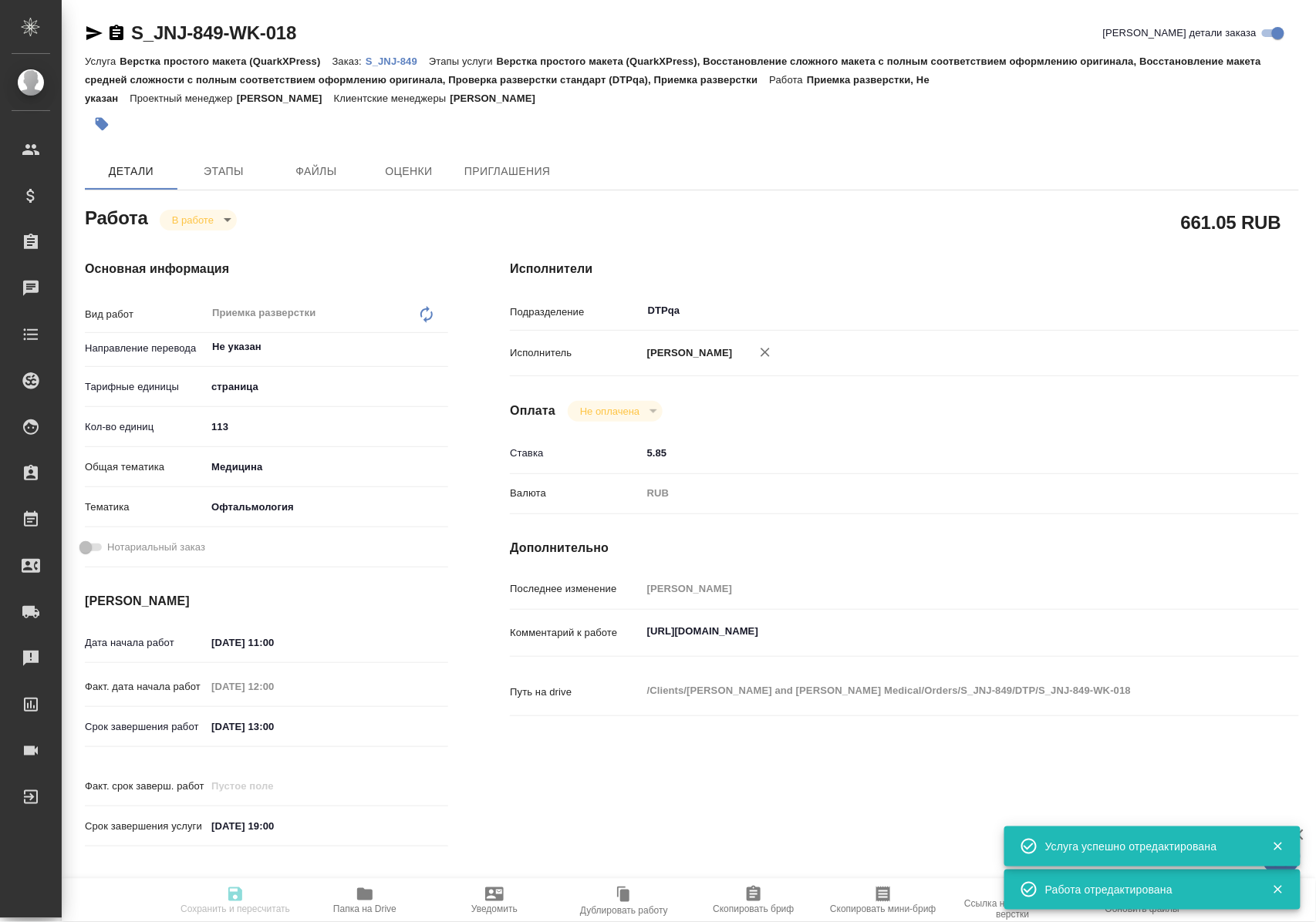
type textarea "x"
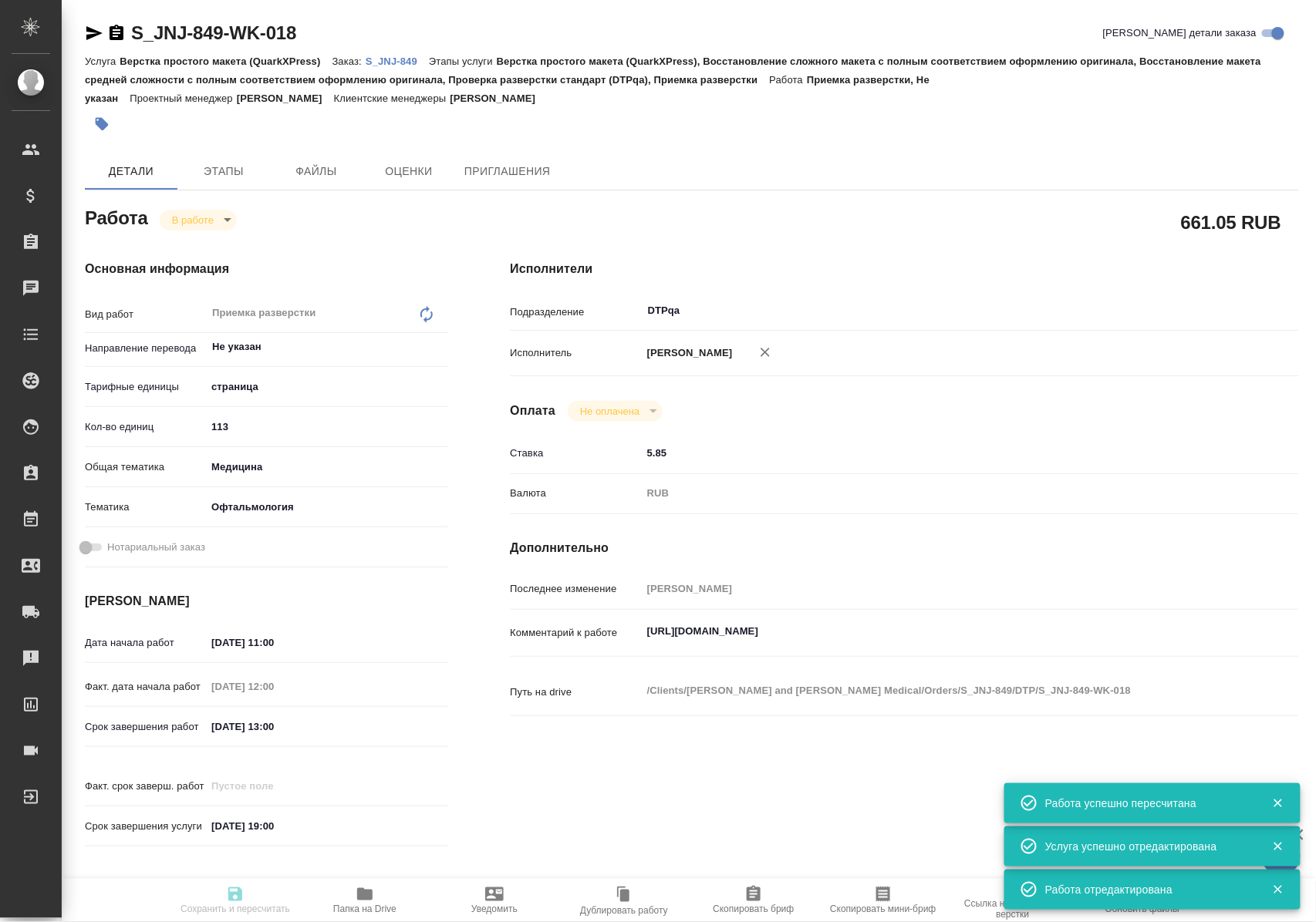
type input "inProgress"
type textarea "Приемка разверстки"
type textarea "x"
type input "Не указан"
type input "5a8b1489cc6b4906c91bfdb2"
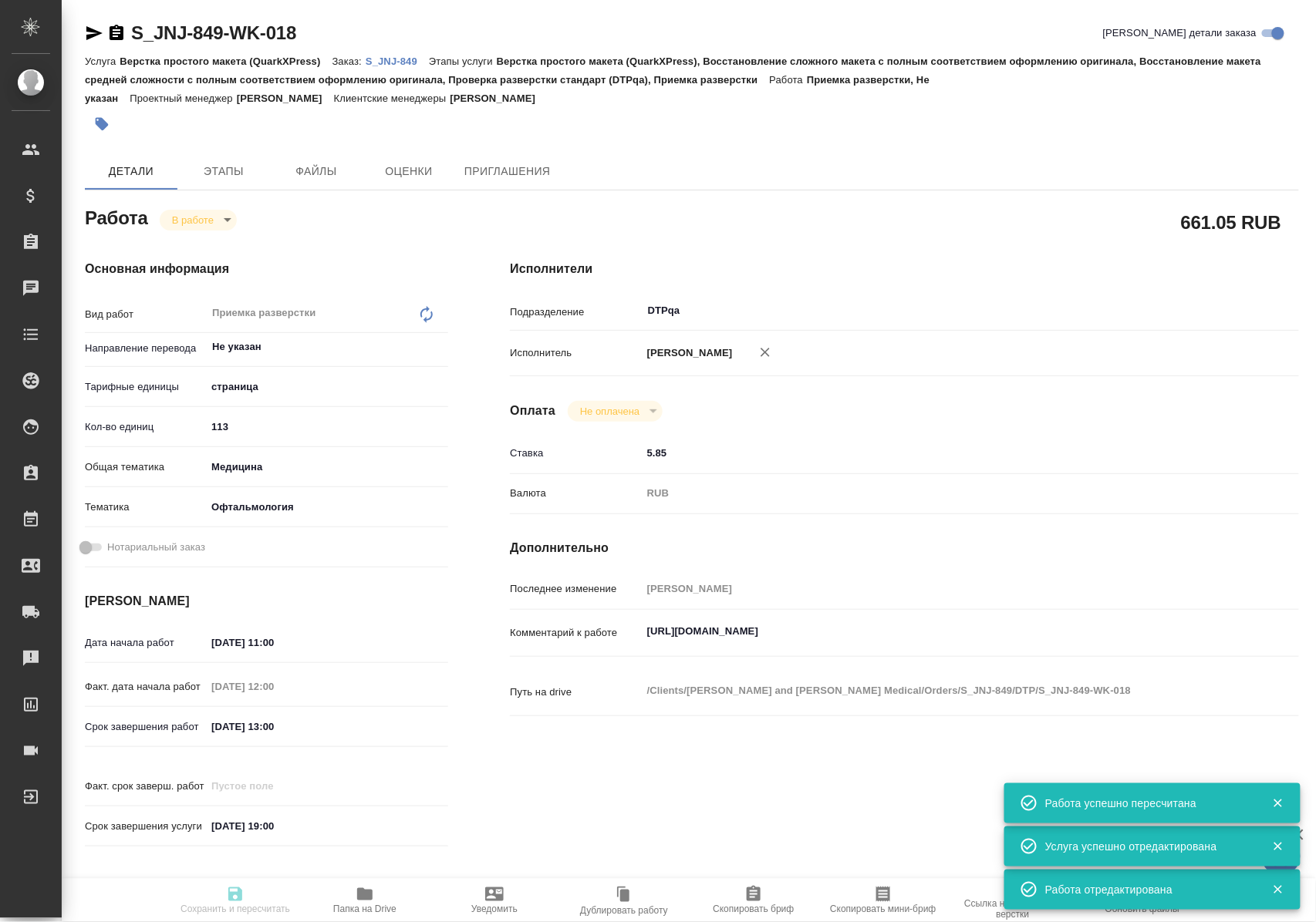
type input "113"
type input "med"
type input "5a8b8b956a9677013d343e20"
type input "[DATE] 11:00"
type input "15.09.2025 12:00"
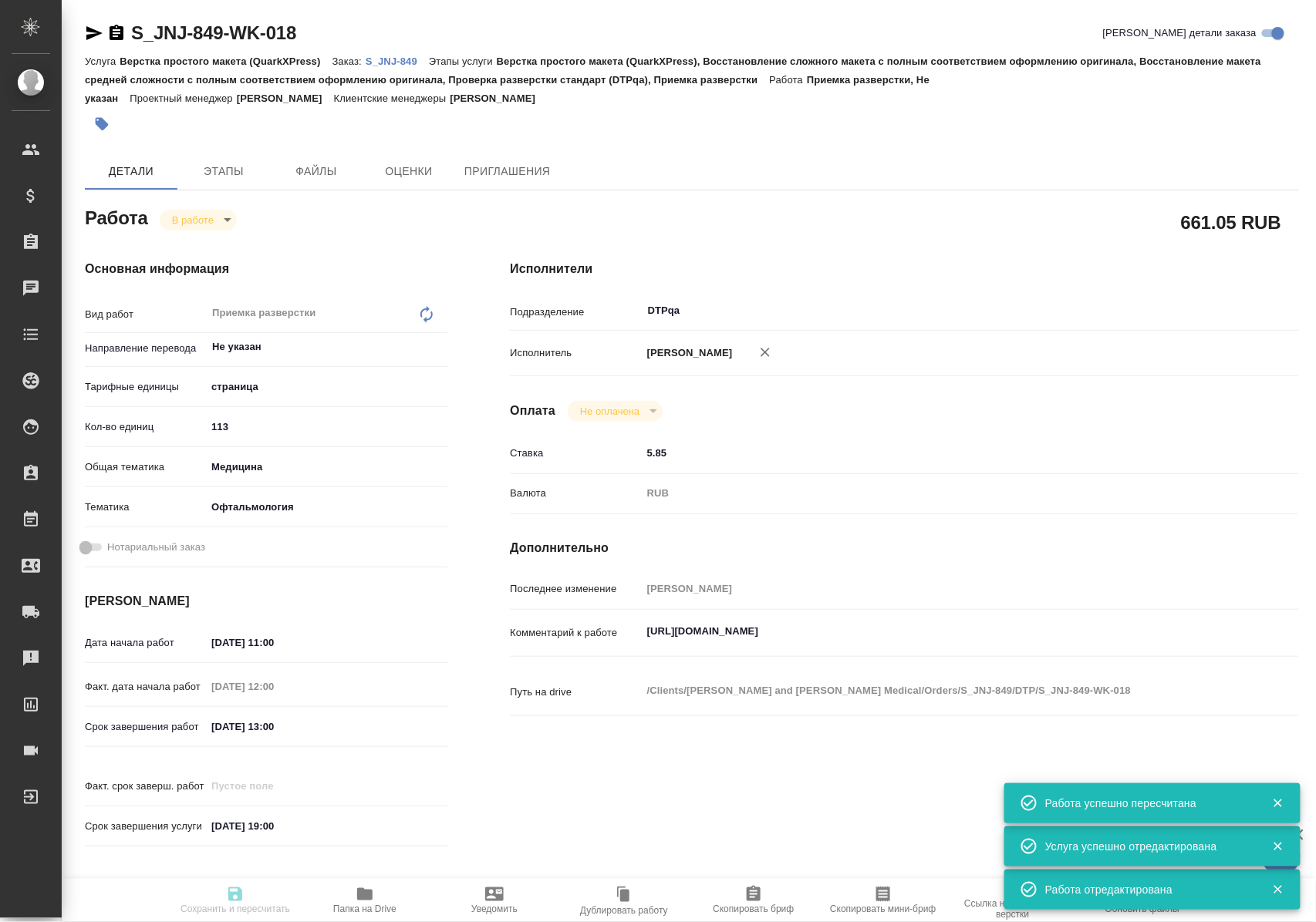
type input "15.09.2025 13:00"
type input "09.10.2025 19:00"
type input "DTPqa"
type input "notPayed"
type input "5.85"
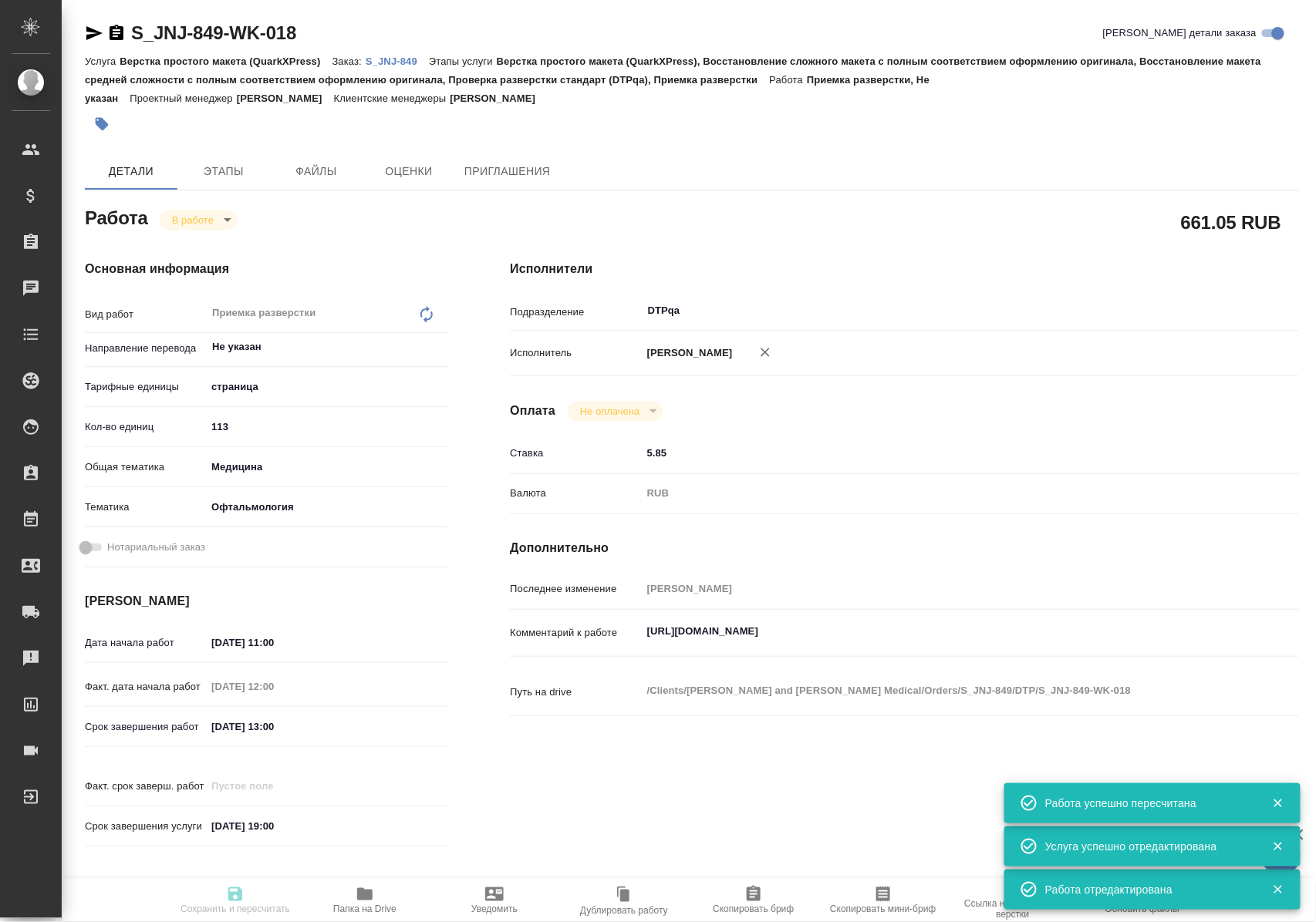
type input "RUB"
type input "Полушина Алена"
type textarea "https://tera.awatera.com/Work/68c151f11715ada63114529d/"
type textarea "x"
type textarea "/Clients/Johnson and Johnson Medical/Orders/S_JNJ-849/DTP/S_JNJ-849-WK-018"
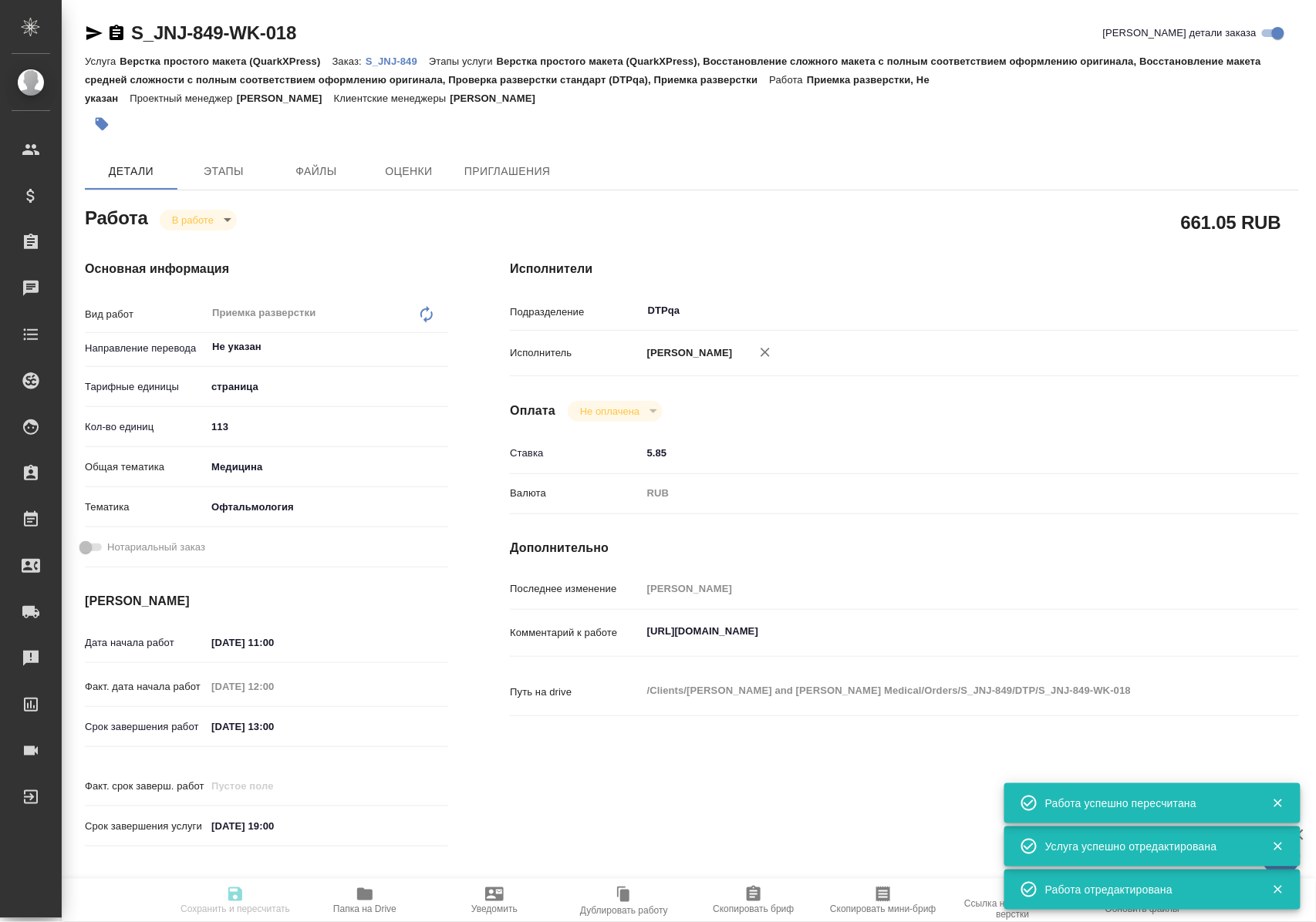
type textarea "x"
type input "S_JNJ-849"
type input "P26032036R"
type input "Верстка простого макета (QuarkXPress)"
type input "Верстка простого макета (QuarkXPress), Восстановление сложного макета с полным …"
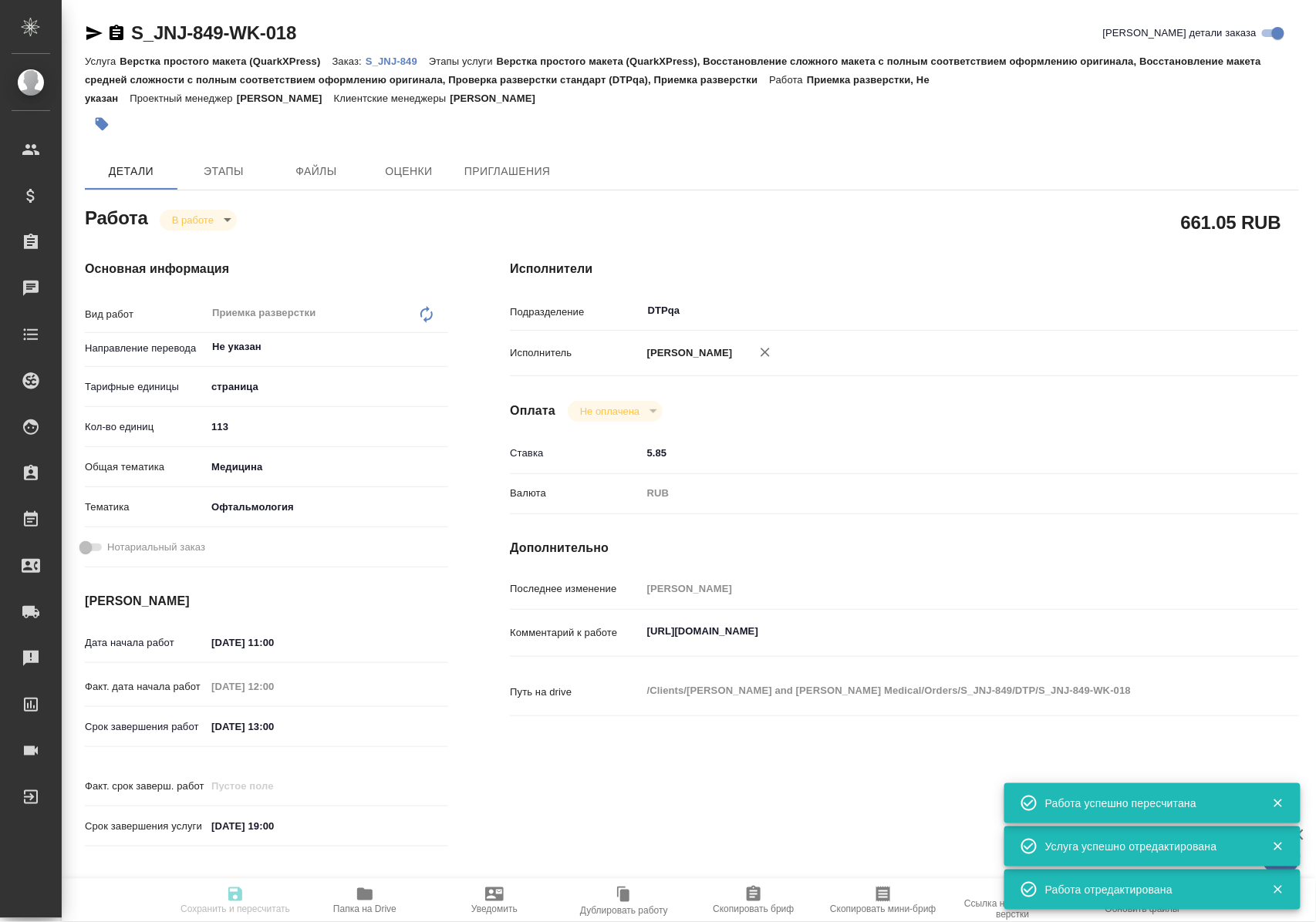
type input "Усманова Ольга"
type input "Заборова Александра"
type input "/Clients/Johnson and Johnson Medical/Orders/S_JNJ-849"
type textarea "x"
type textarea "перевод на русский и казахский"
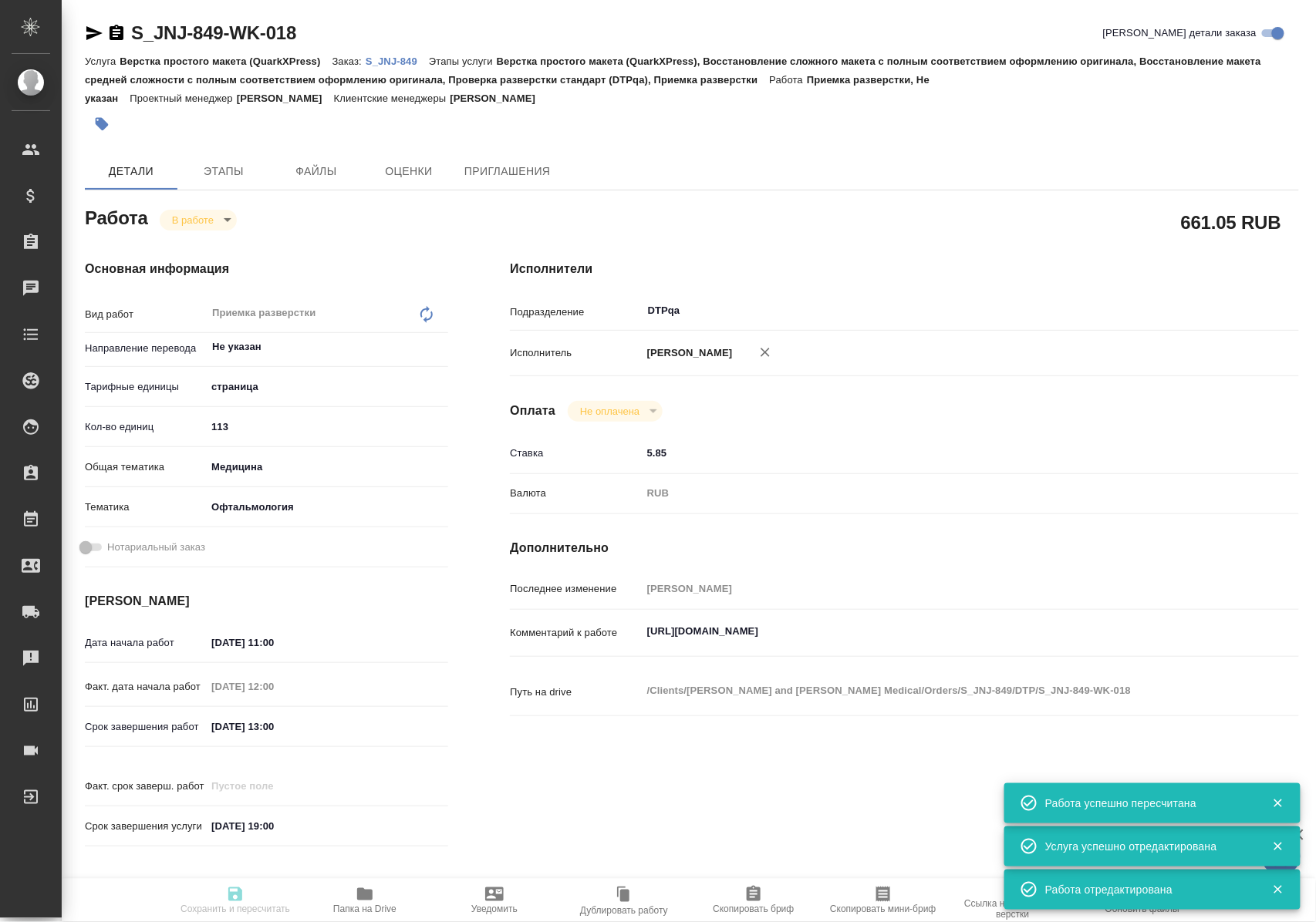
type textarea "x"
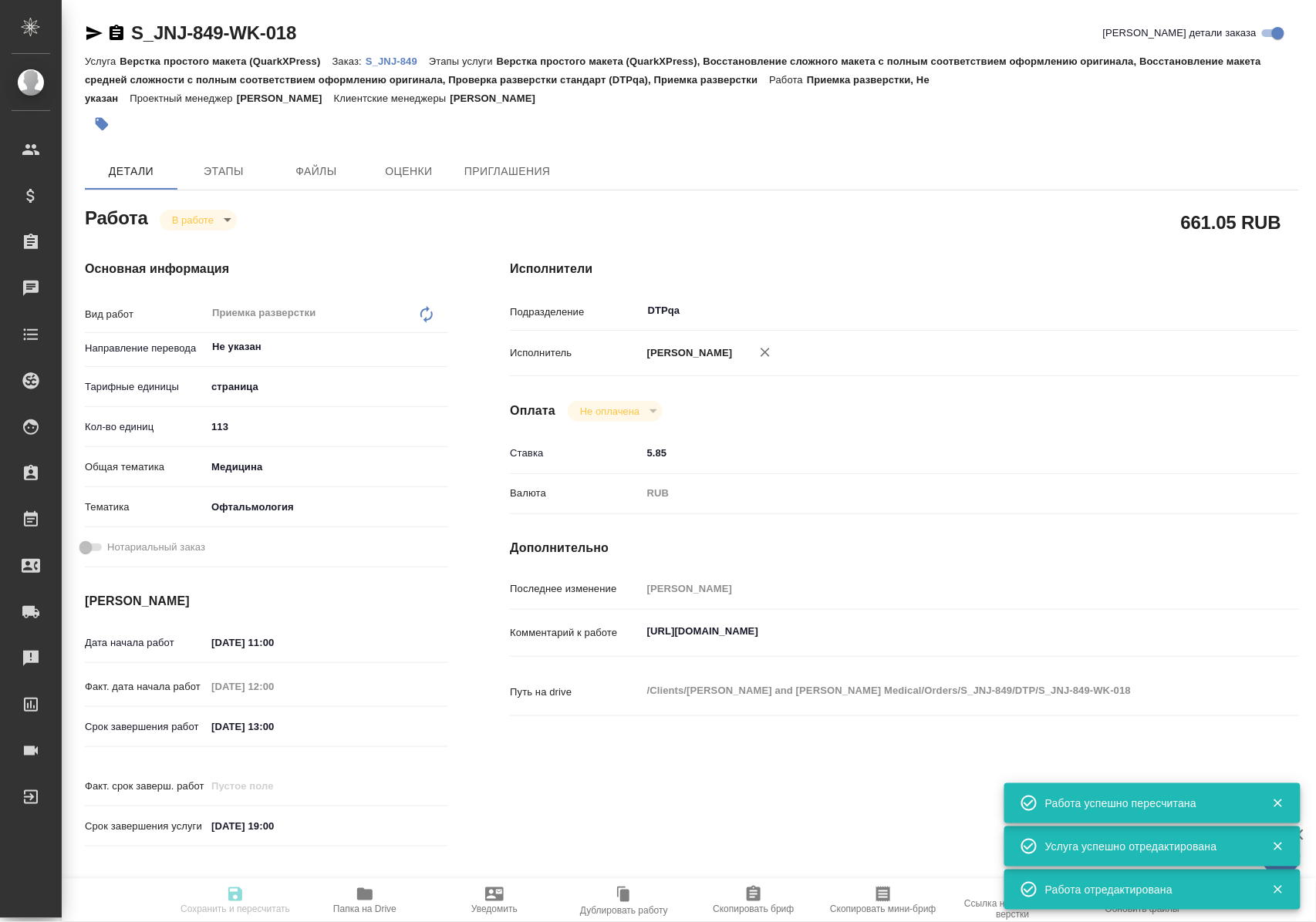
type textarea "x"
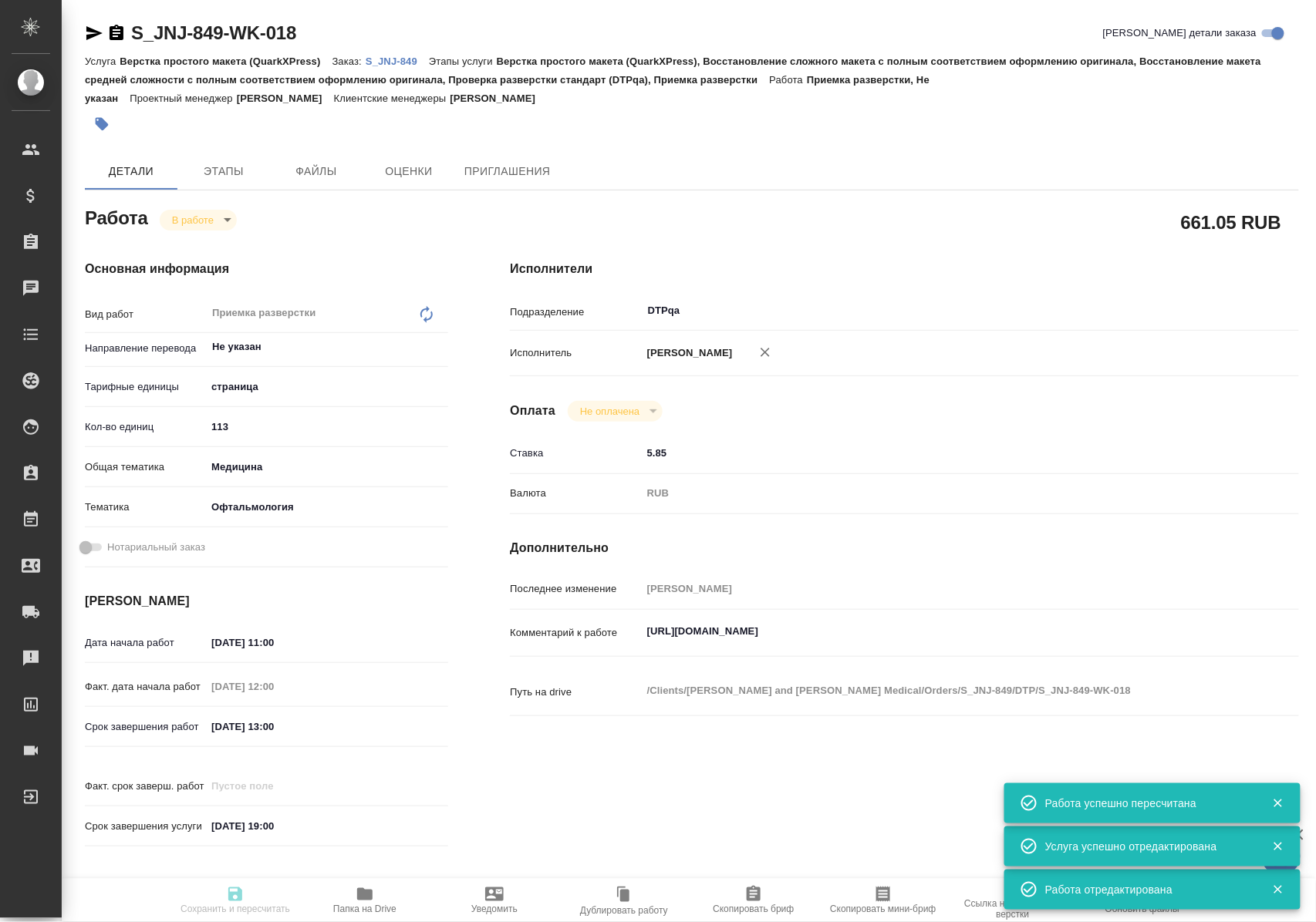
type textarea "x"
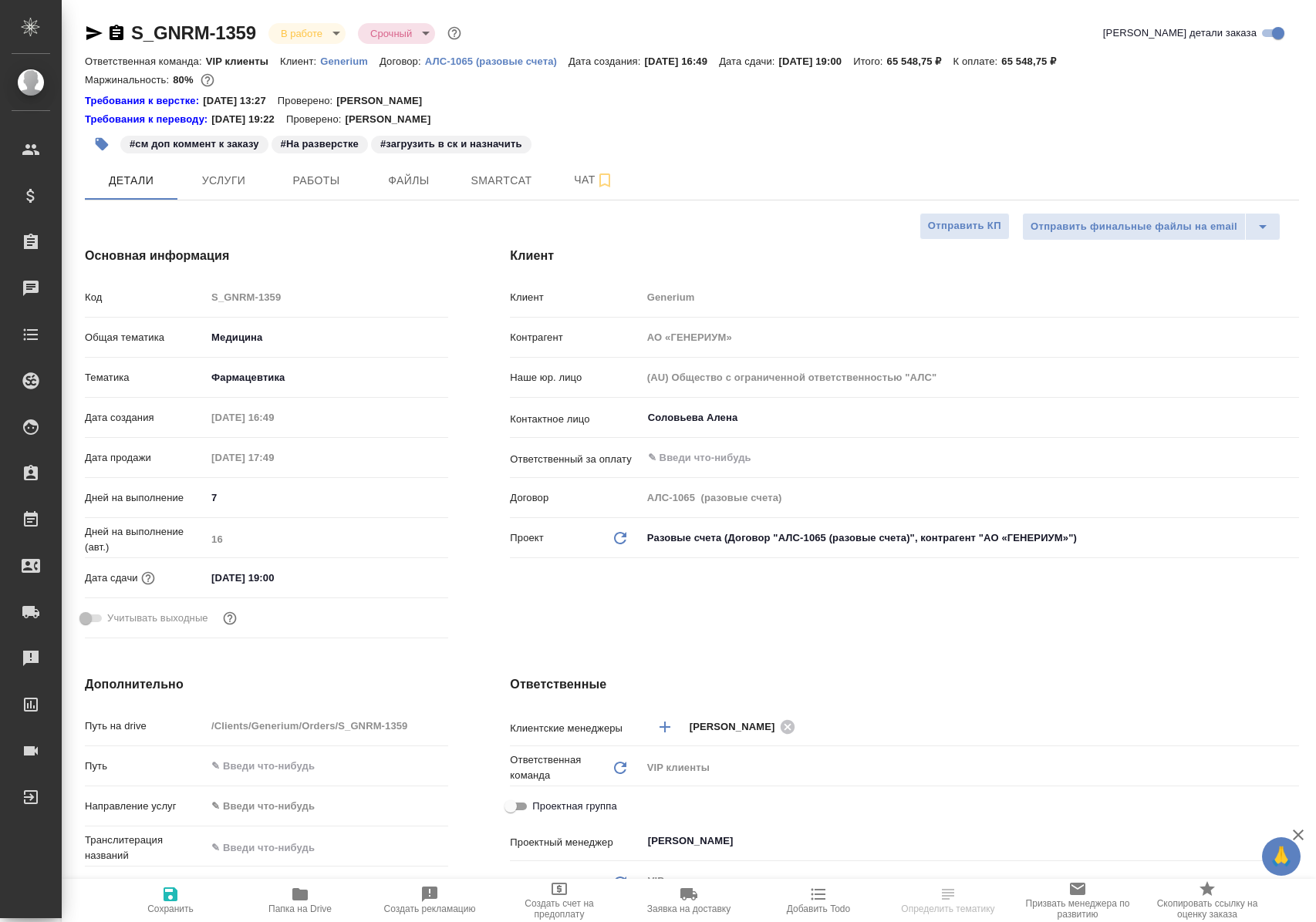
select select "RU"
click at [302, 180] on span "Работы" at bounding box center [316, 180] width 74 height 20
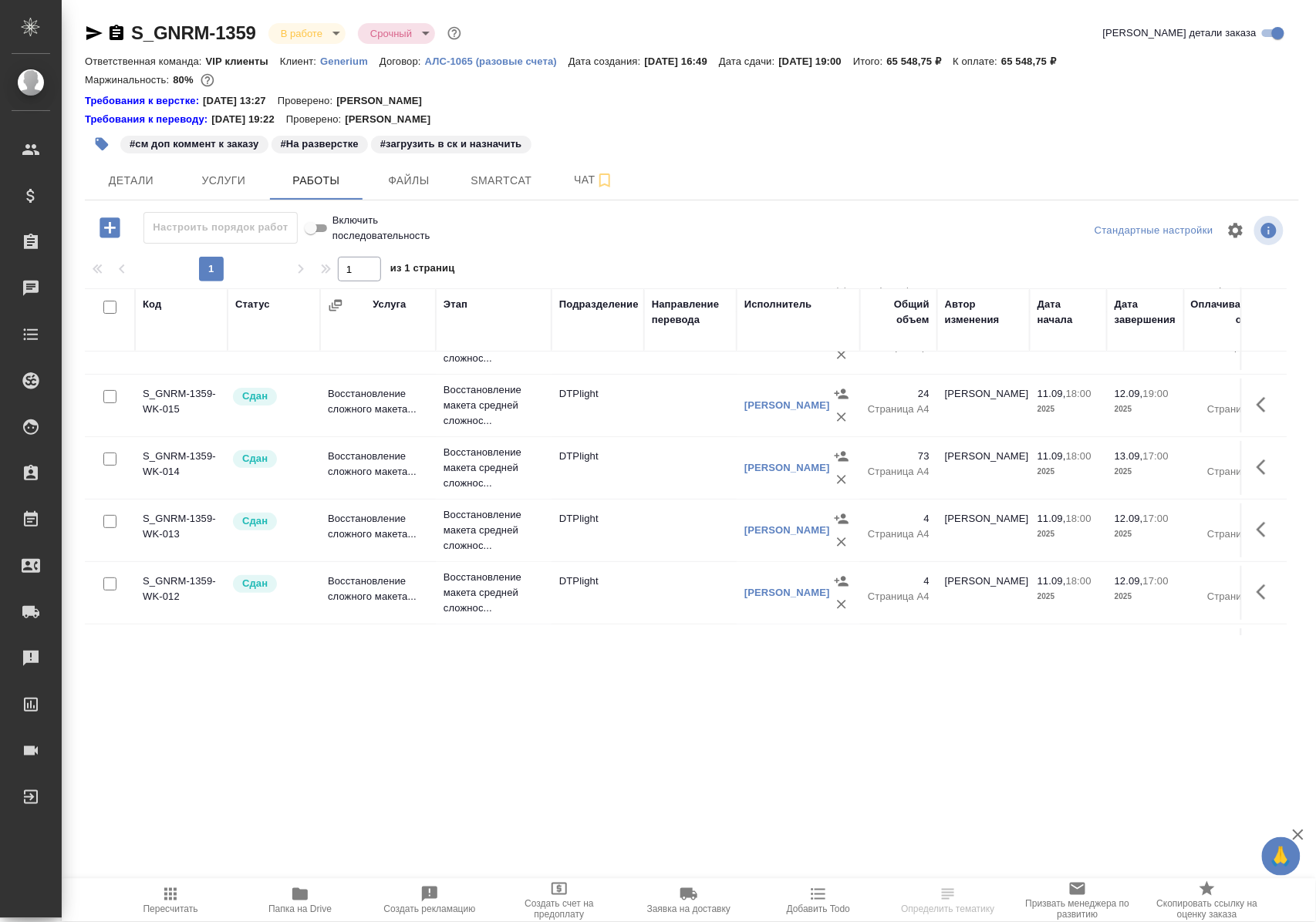
scroll to position [205, 0]
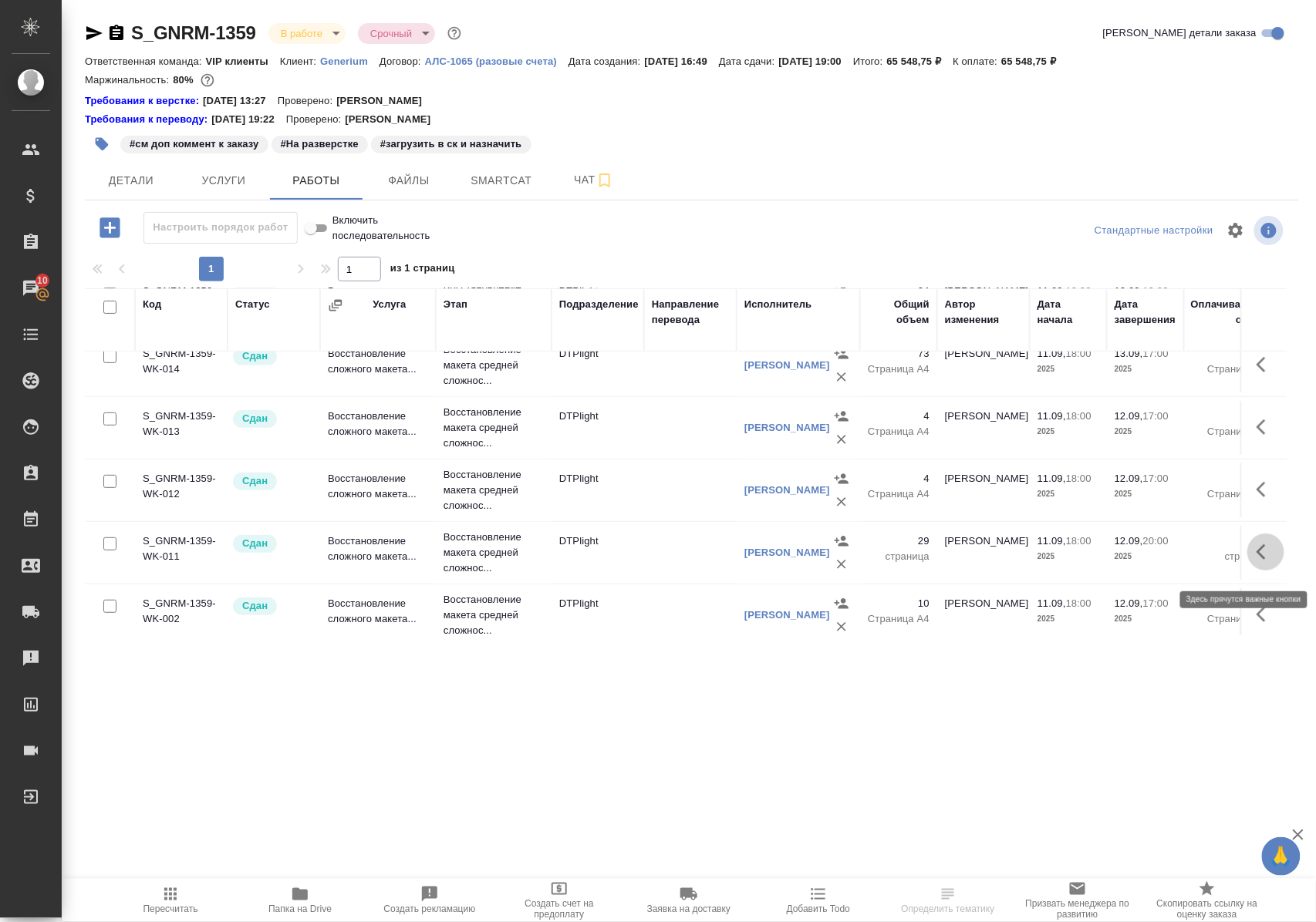
click at [1256, 561] on icon "button" at bounding box center [1265, 551] width 19 height 19
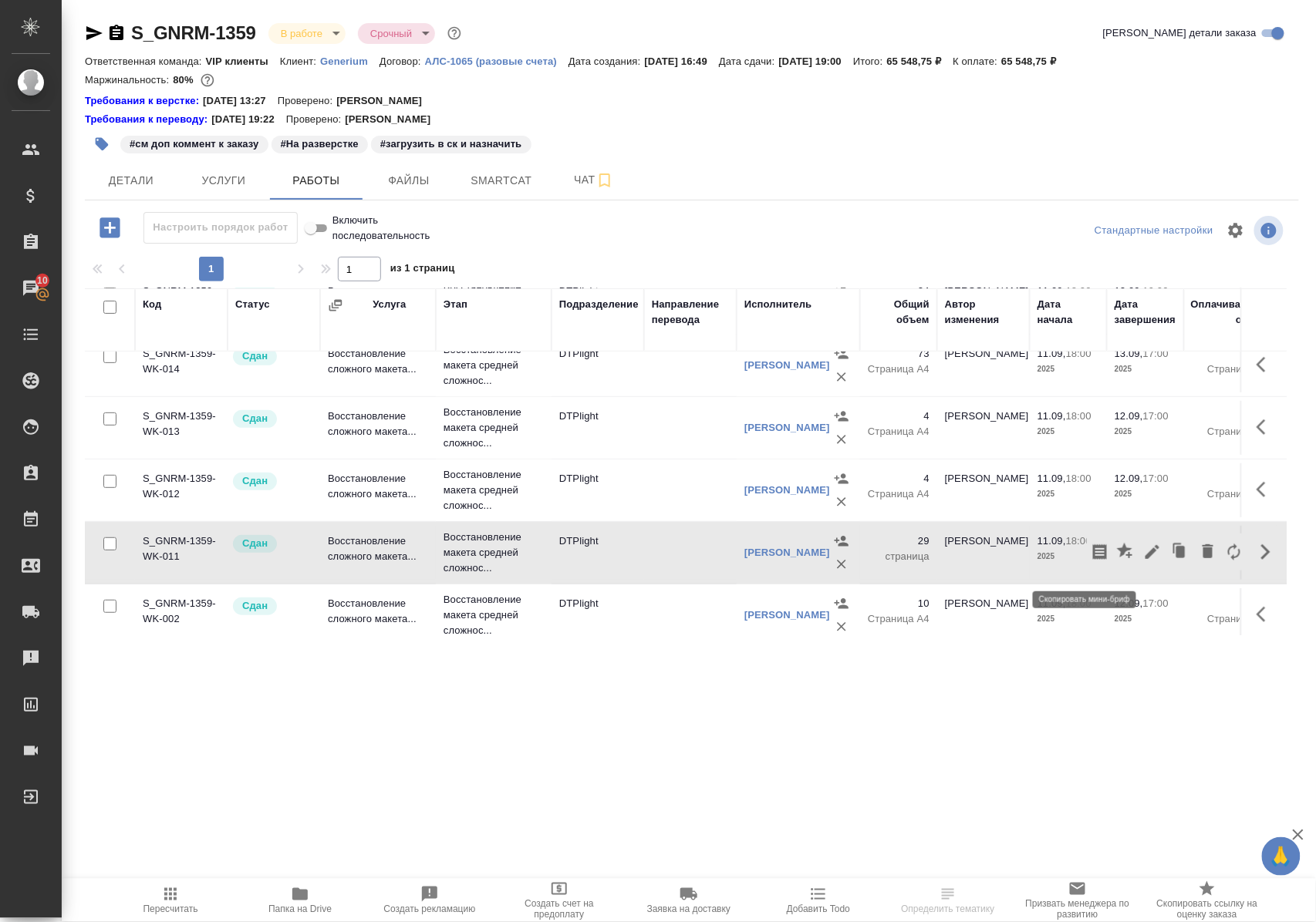
click at [1117, 558] on icon "button" at bounding box center [1125, 550] width 16 height 16
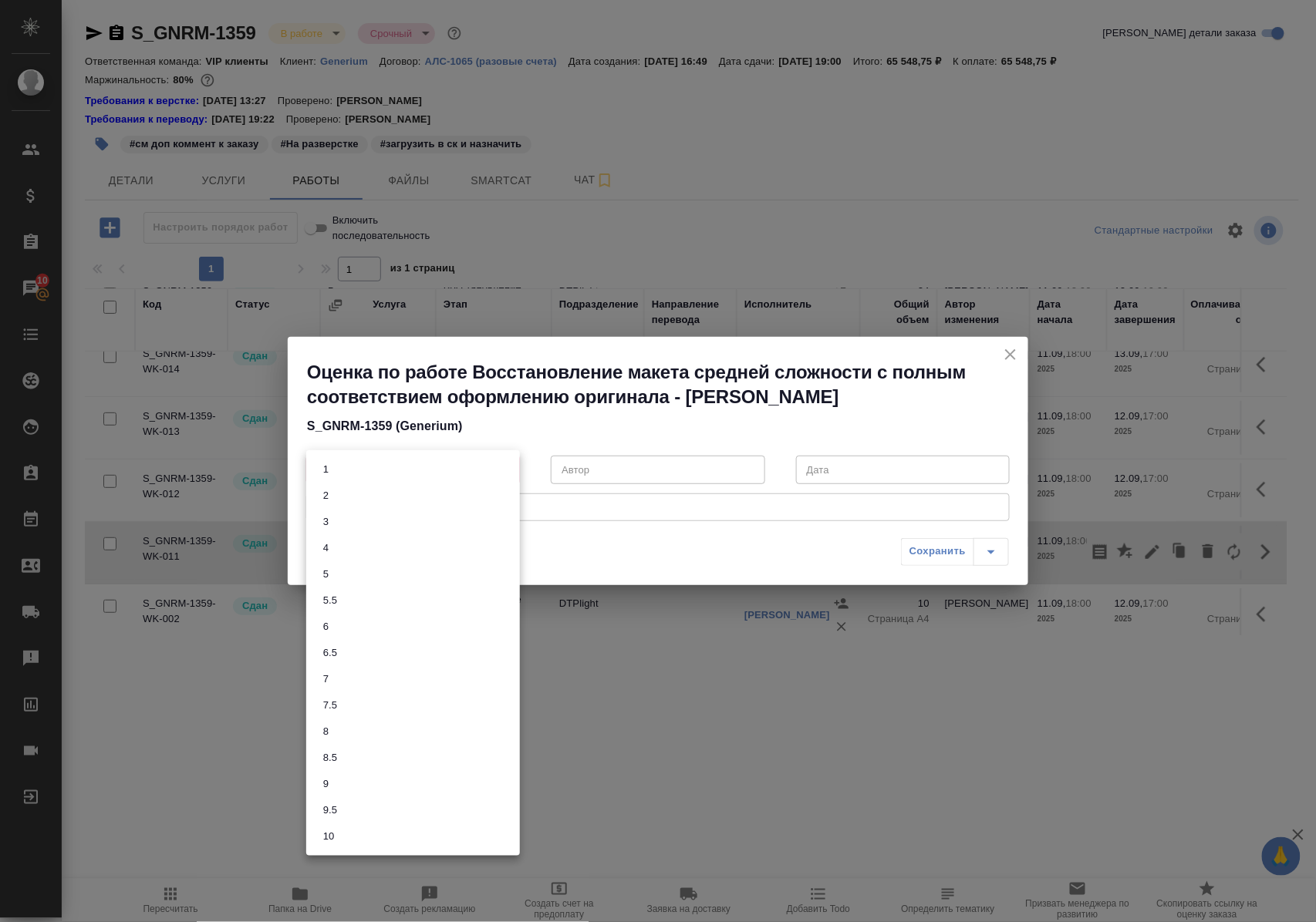
click at [506, 467] on body "🙏 .cls-1 fill:#fff; AWATERA [PERSON_NAME] Спецификации Заказы 10 Чаты Todo Прое…" at bounding box center [658, 461] width 1316 height 922
click at [337, 834] on button "10" at bounding box center [329, 836] width 20 height 17
type input "10"
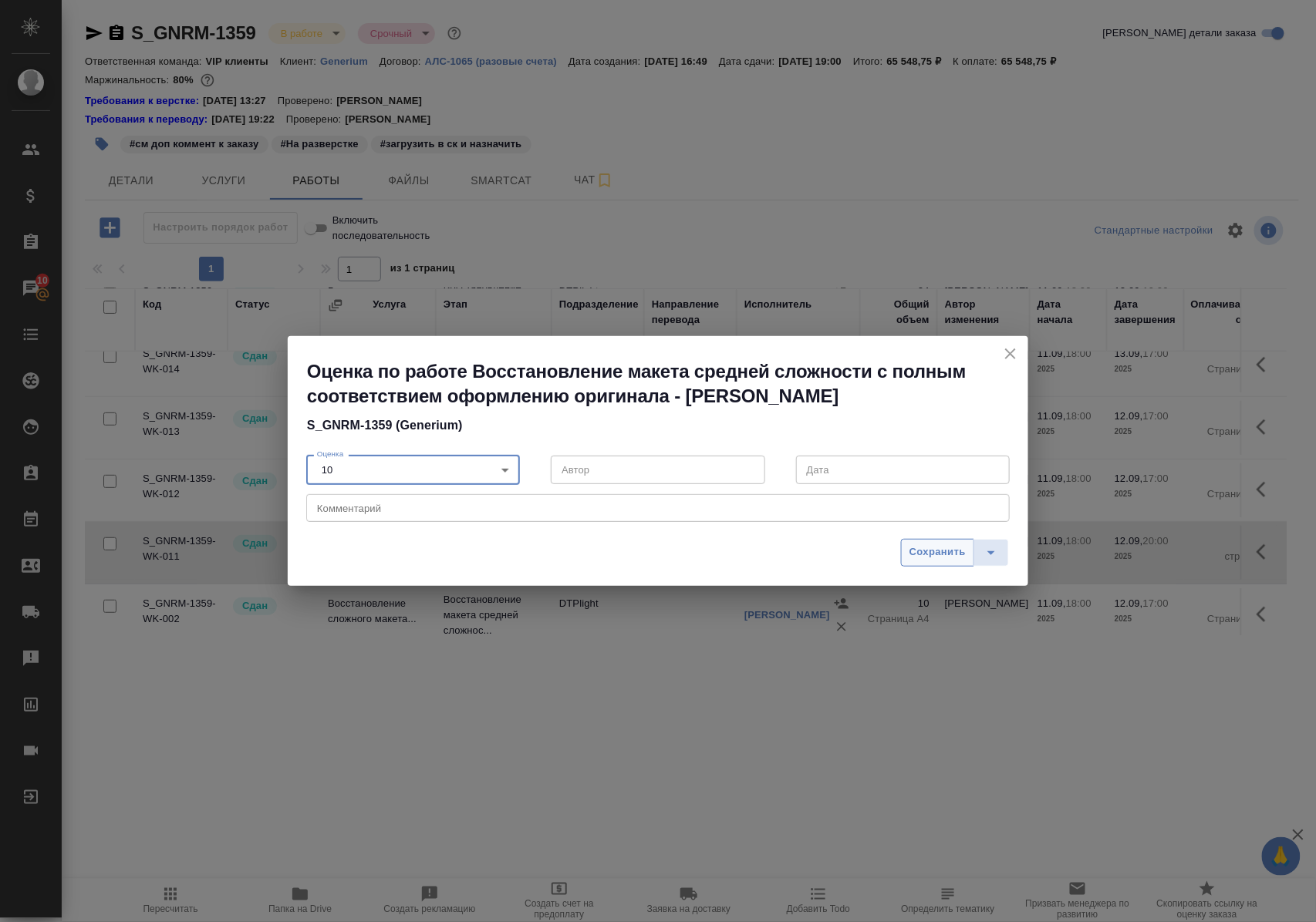
click at [925, 555] on span "Сохранить" at bounding box center [937, 552] width 56 height 18
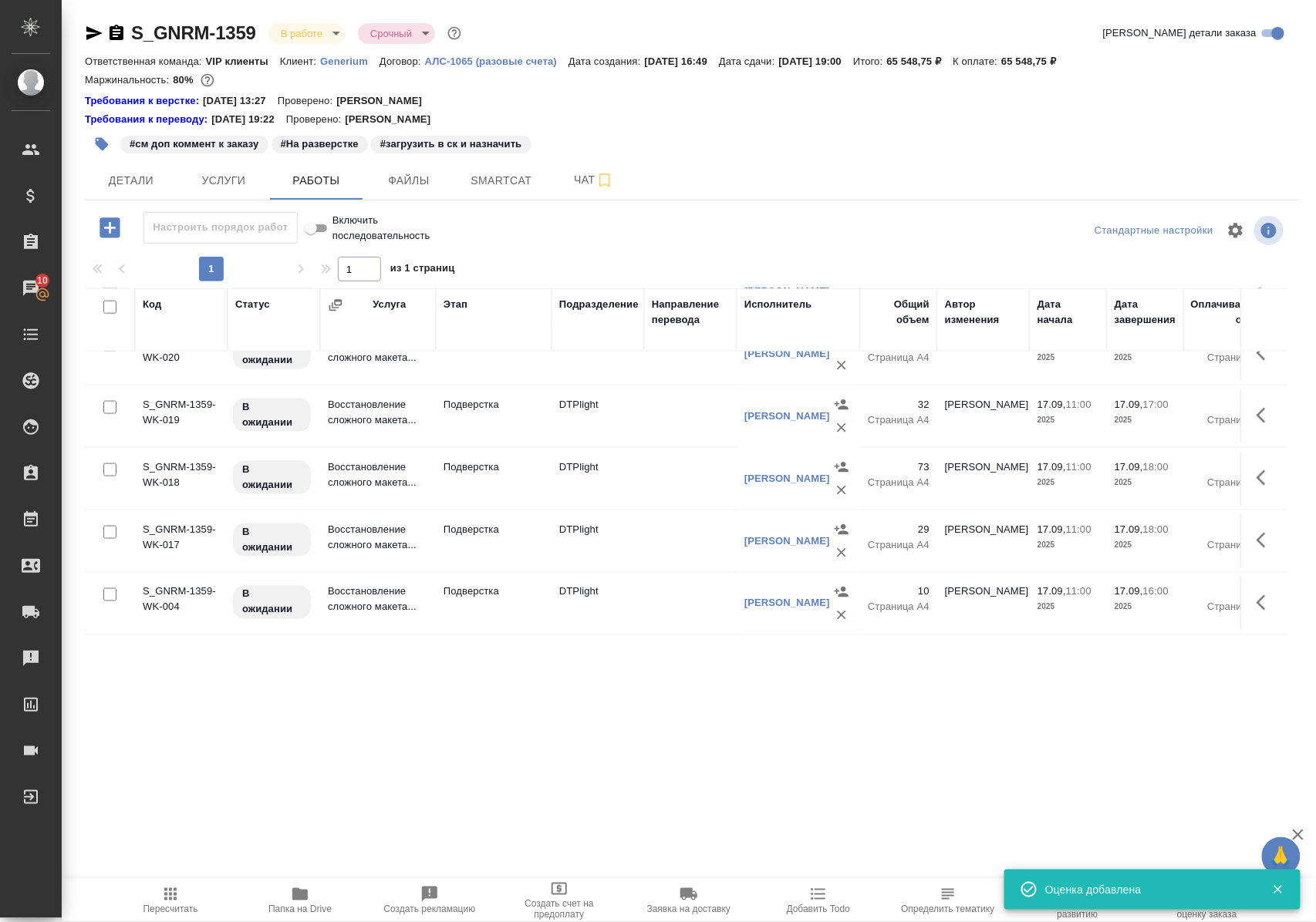
scroll to position [736, 0]
click at [455, 522] on p "Подверстка" at bounding box center [494, 530] width 100 height 16
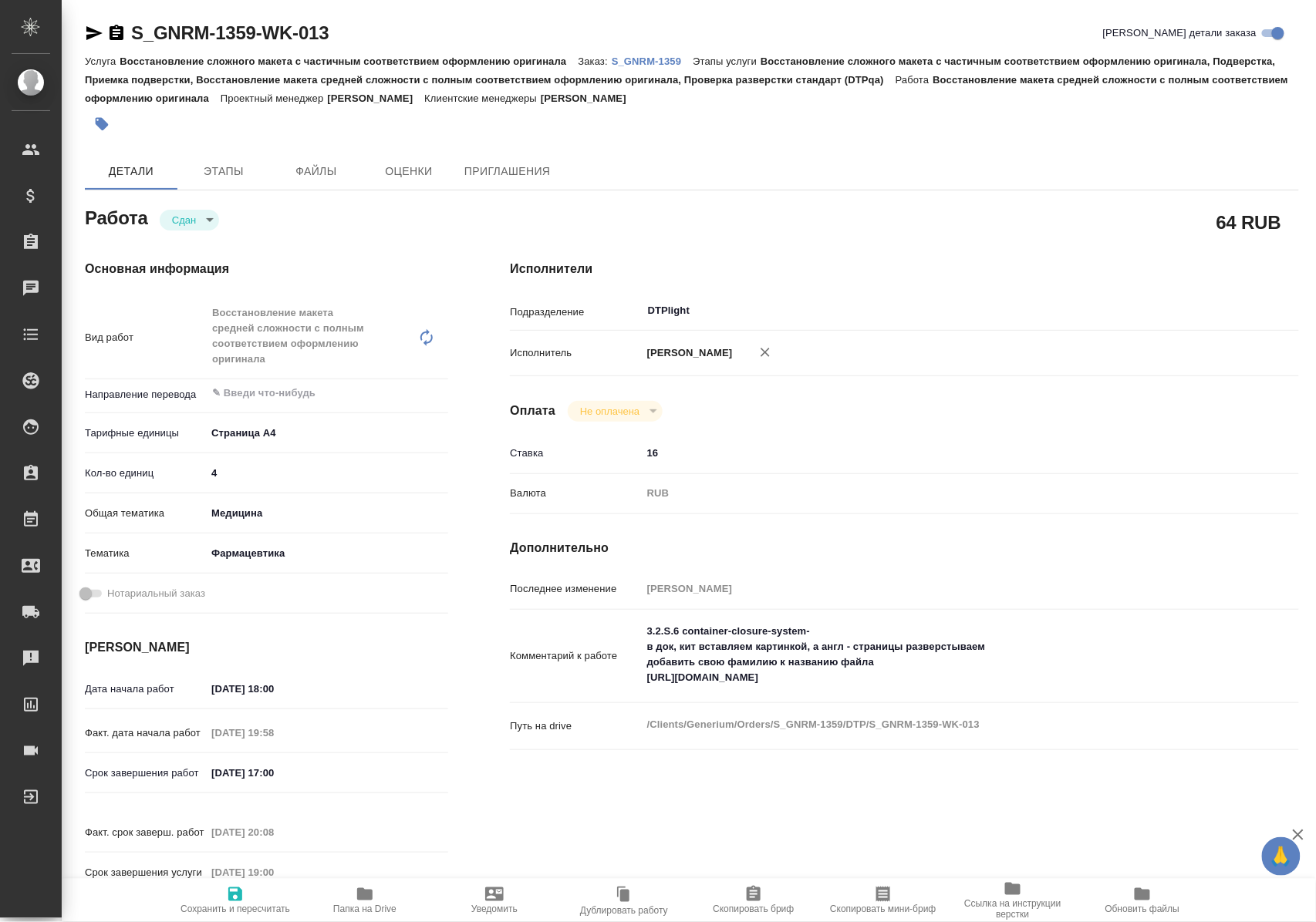
type textarea "x"
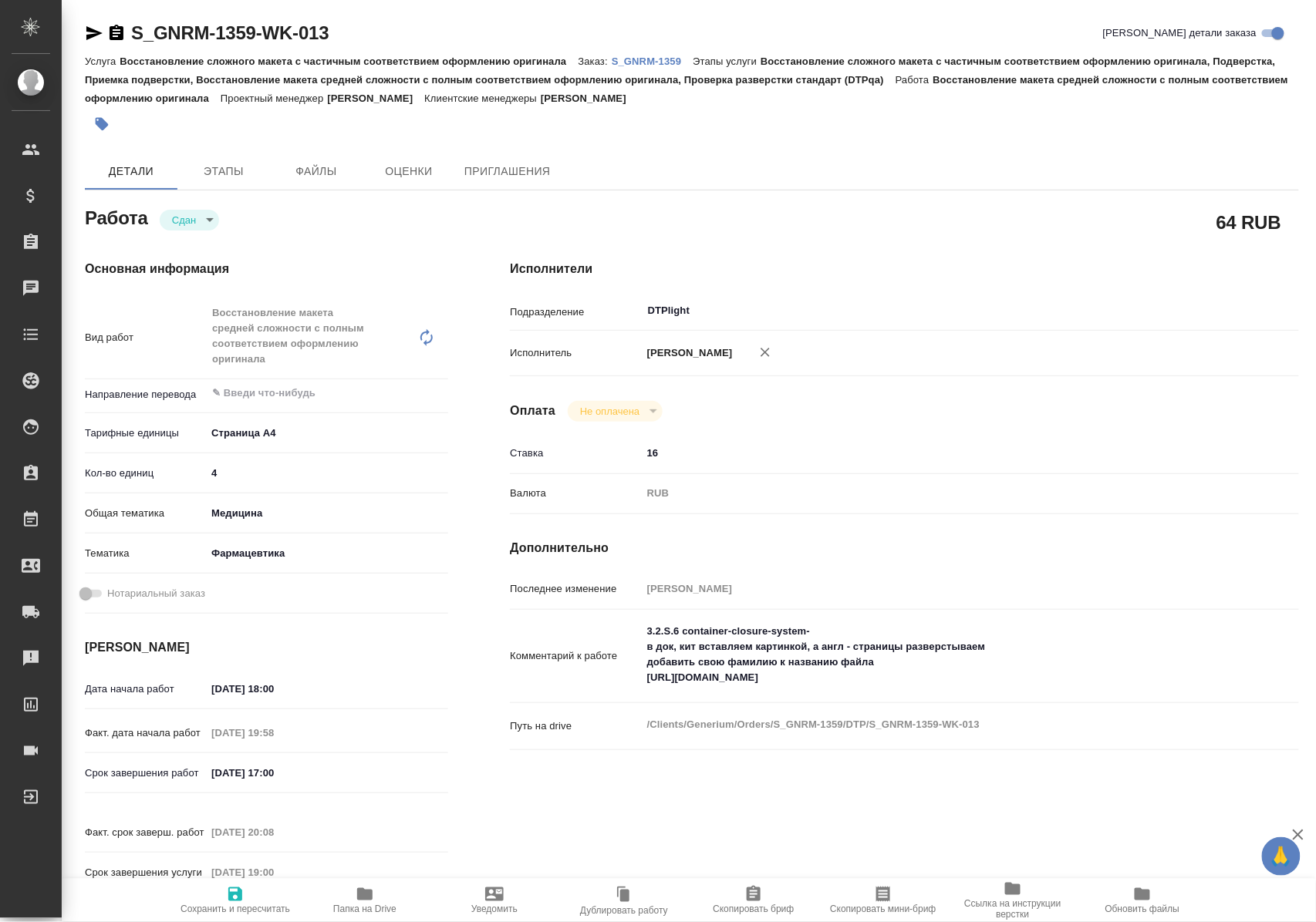
type textarea "x"
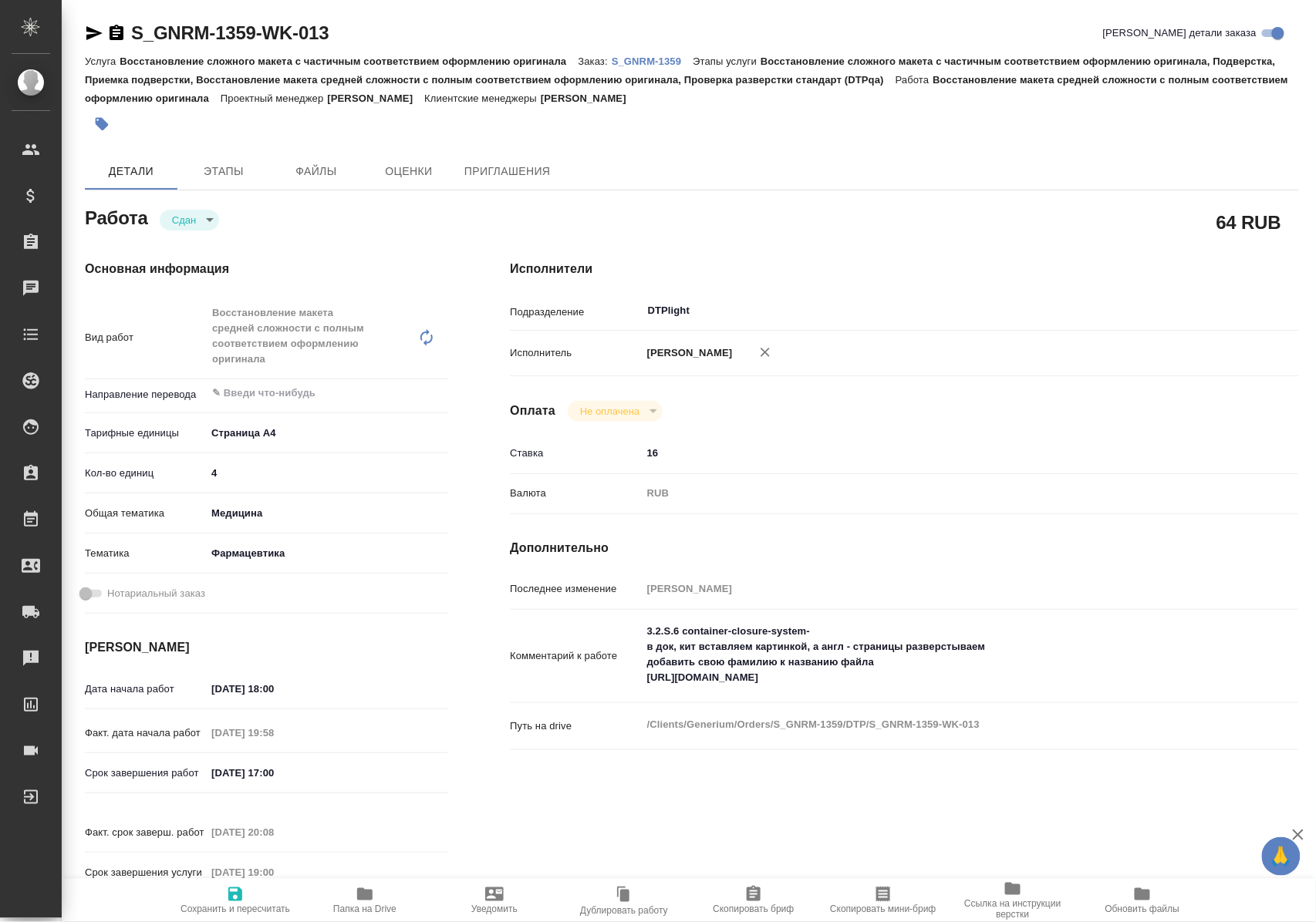
type textarea "x"
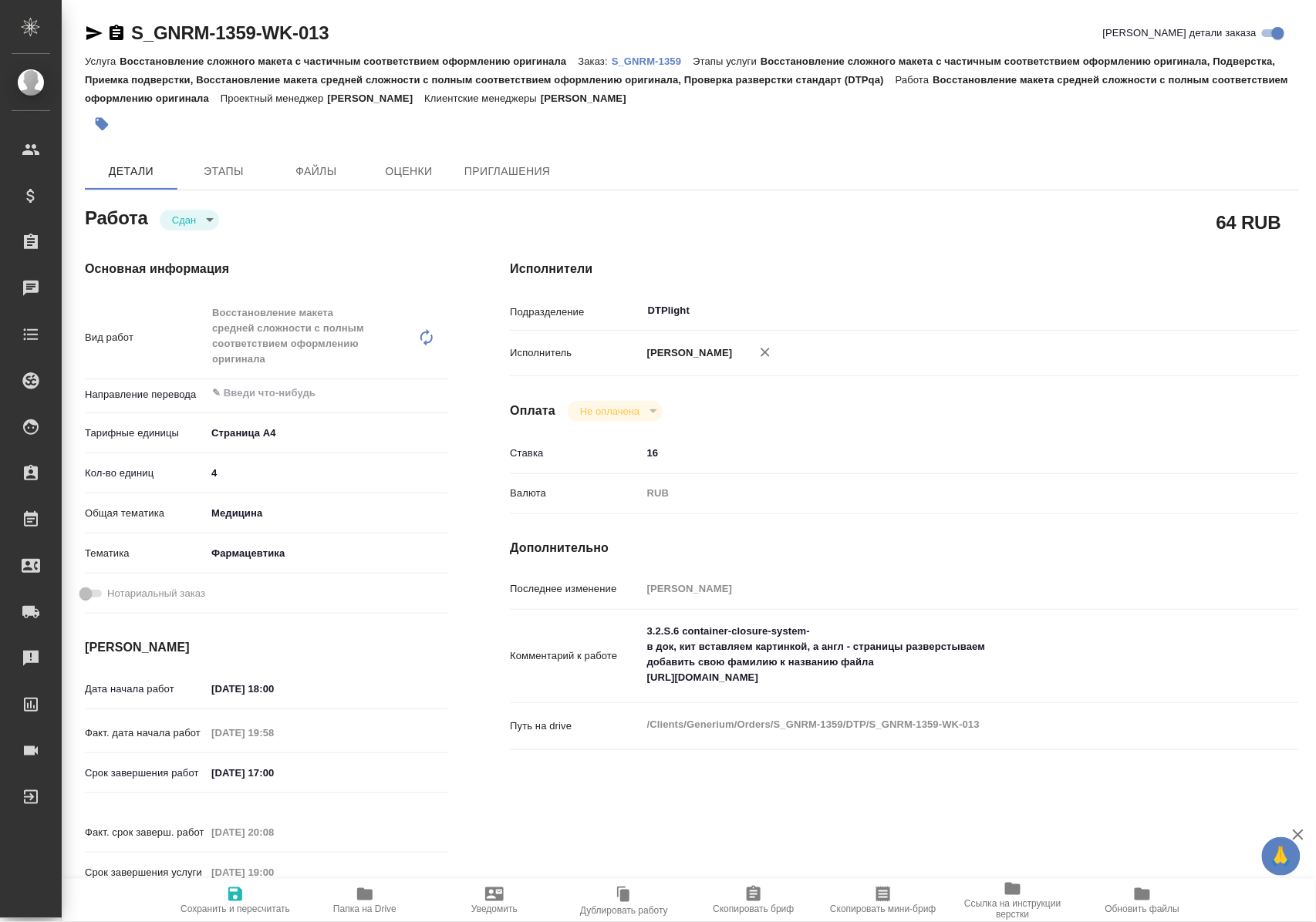
type textarea "x"
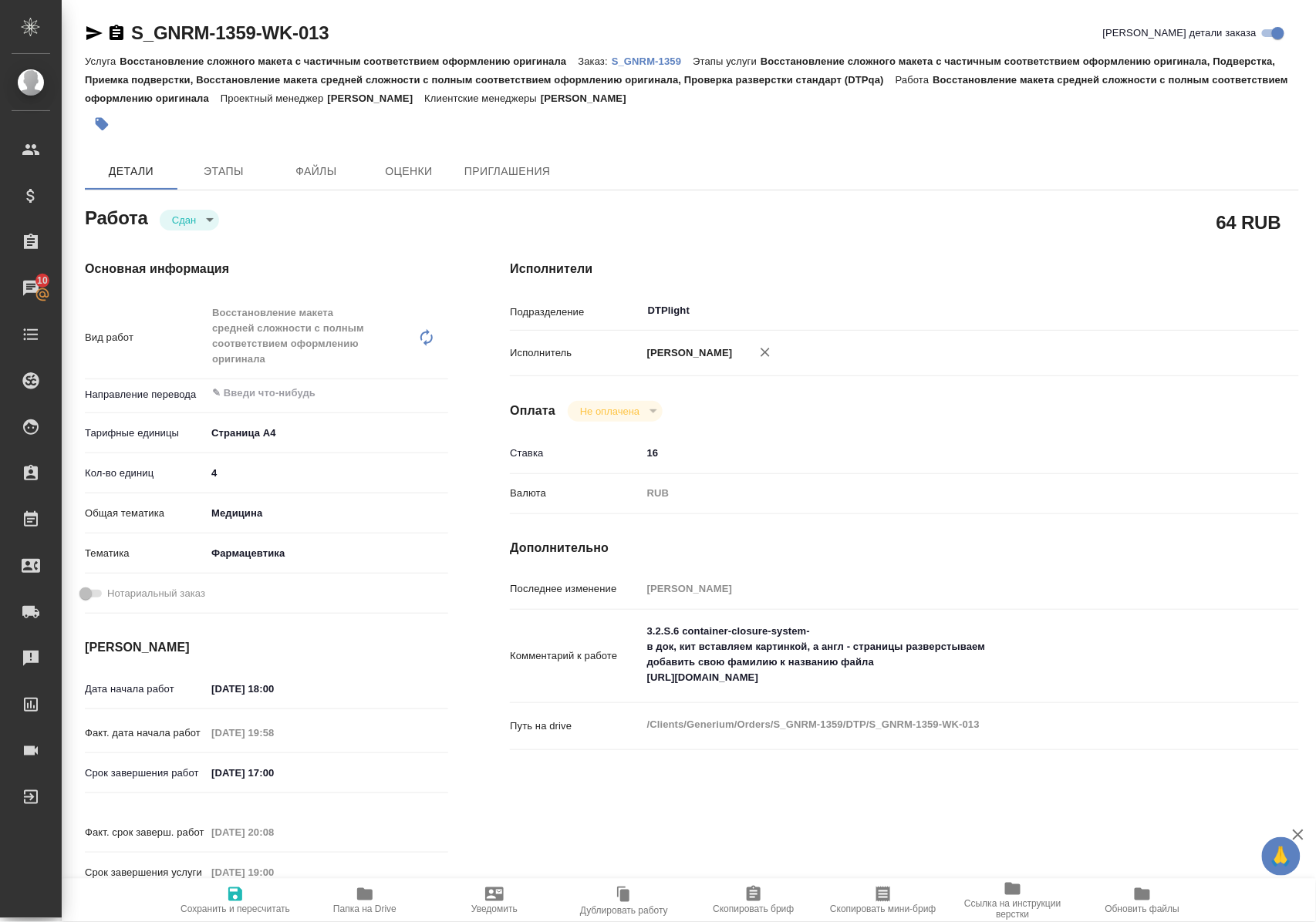
click at [364, 903] on span "Папка на Drive" at bounding box center [365, 908] width 63 height 11
drag, startPoint x: 348, startPoint y: 34, endPoint x: 128, endPoint y: 37, distance: 220.0
click at [128, 37] on div "S_GNRM-1359-WK-013 Кратко детали заказа" at bounding box center [691, 32] width 1214 height 25
copy link "S_GNRM-1359-WK-013"
click at [646, 56] on p "S_GNRM-1359" at bounding box center [652, 62] width 81 height 12
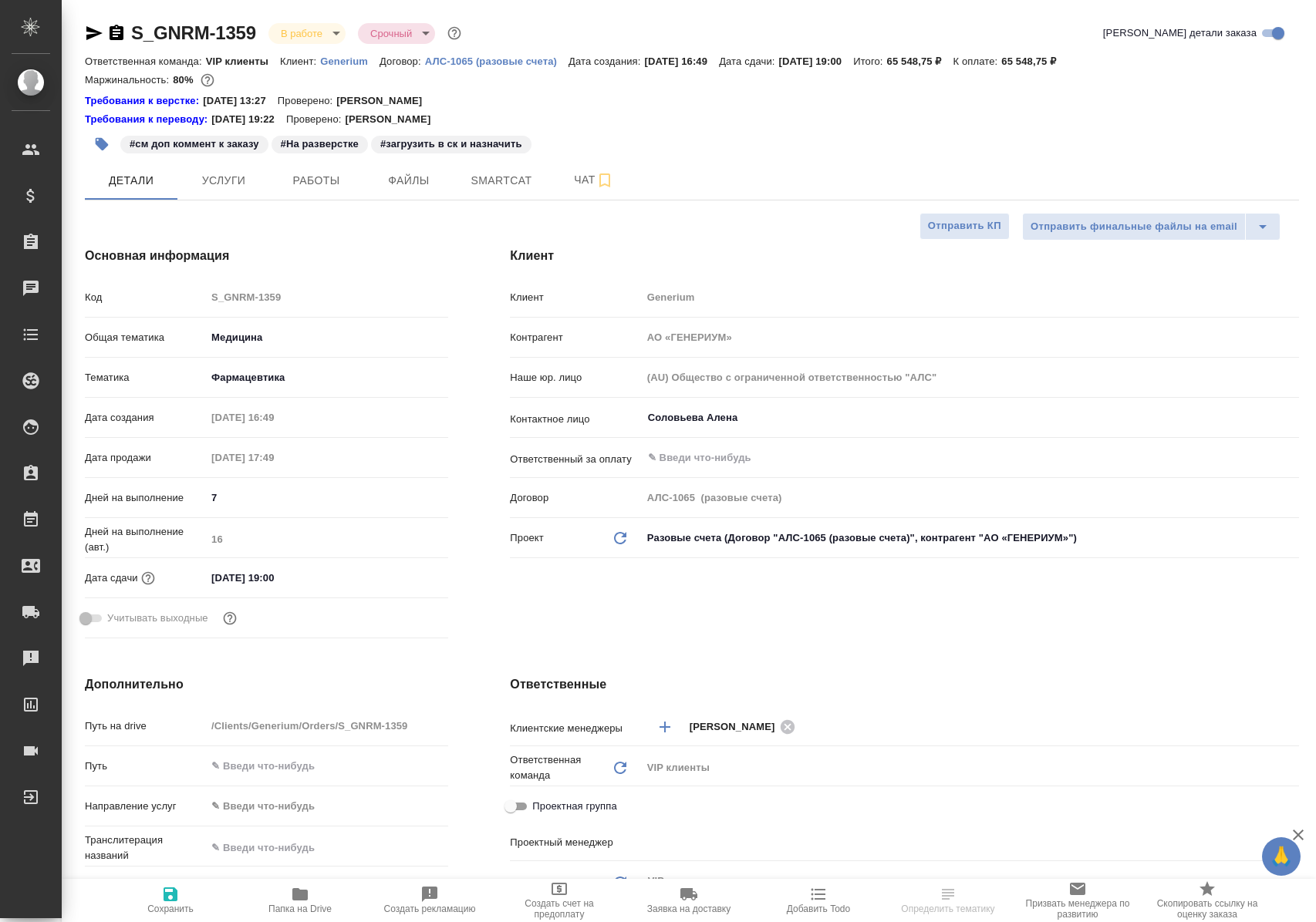
select select "RU"
type input "[PERSON_NAME]"
click at [305, 179] on span "Работы" at bounding box center [316, 180] width 74 height 20
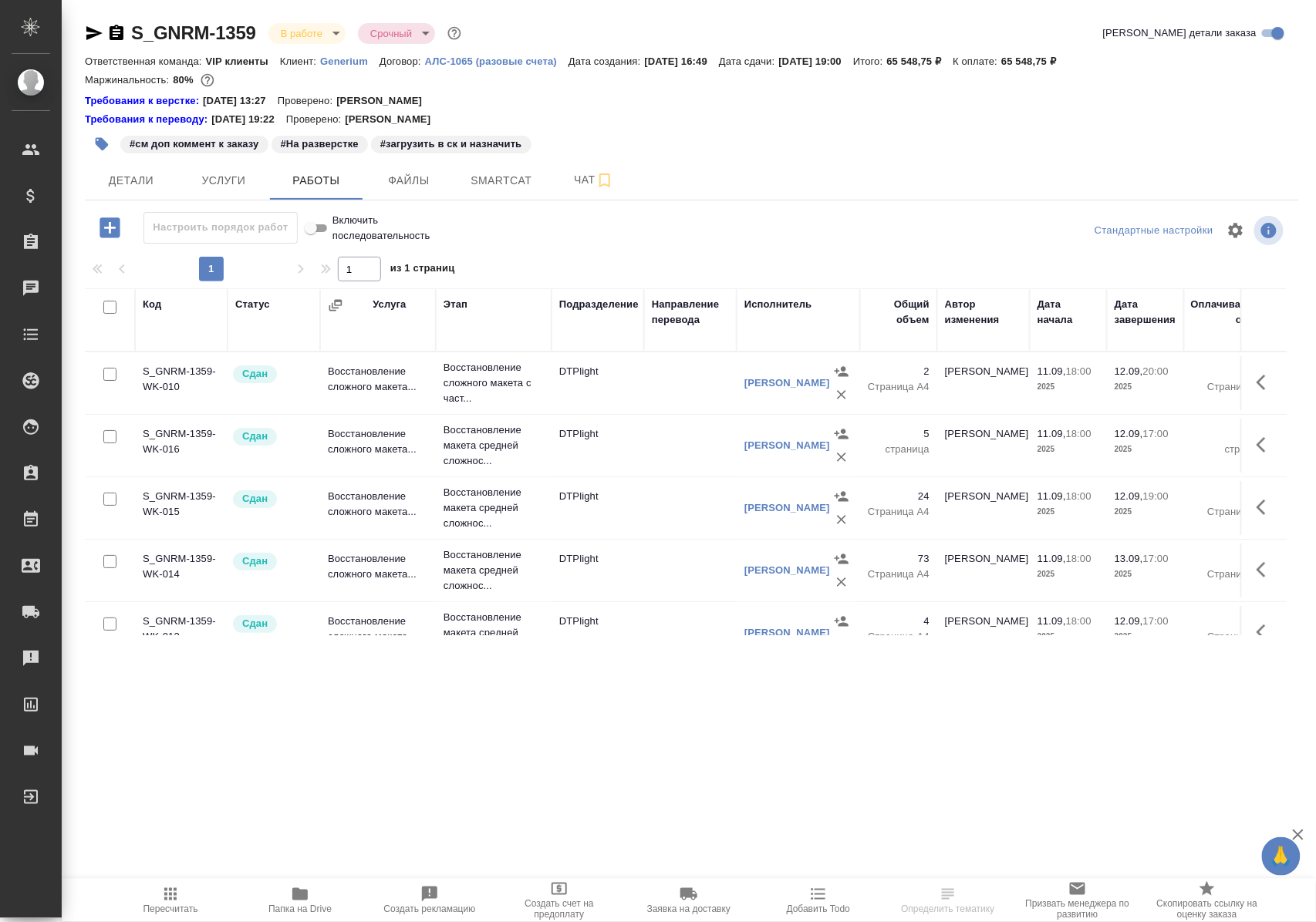
scroll to position [103, 0]
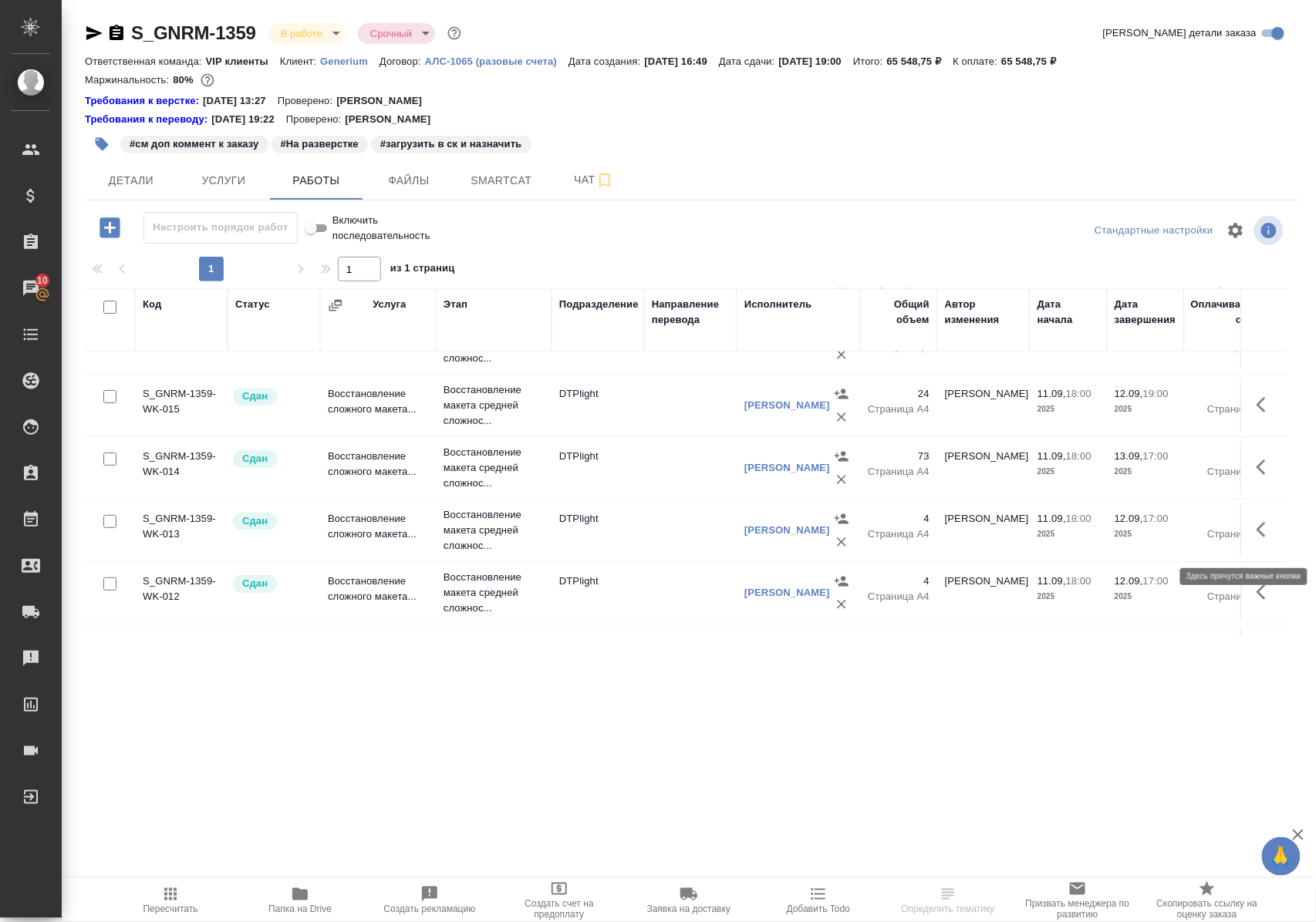
click at [1256, 538] on icon "button" at bounding box center [1265, 530] width 19 height 19
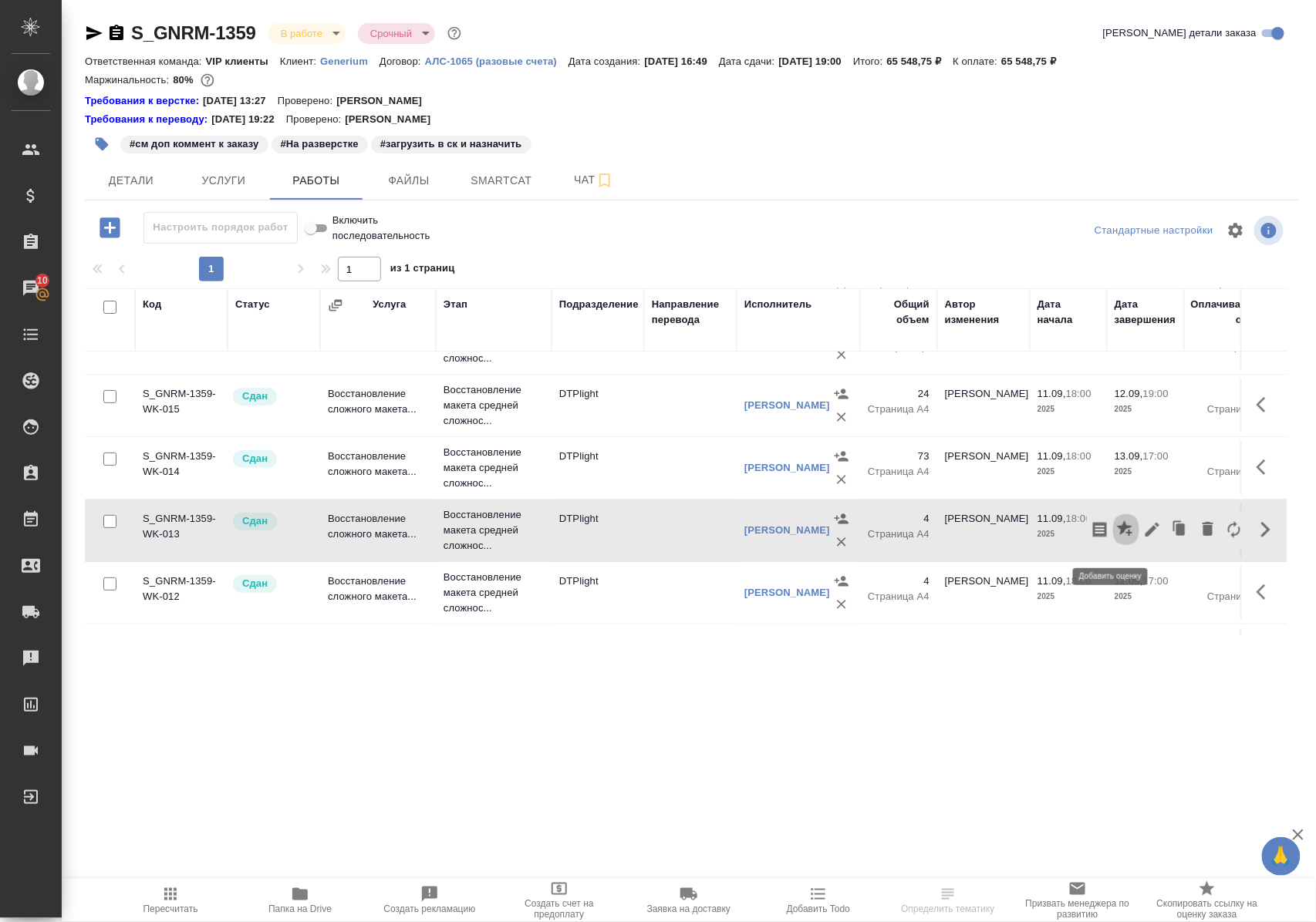
click at [1117, 536] on icon "button" at bounding box center [1125, 529] width 16 height 16
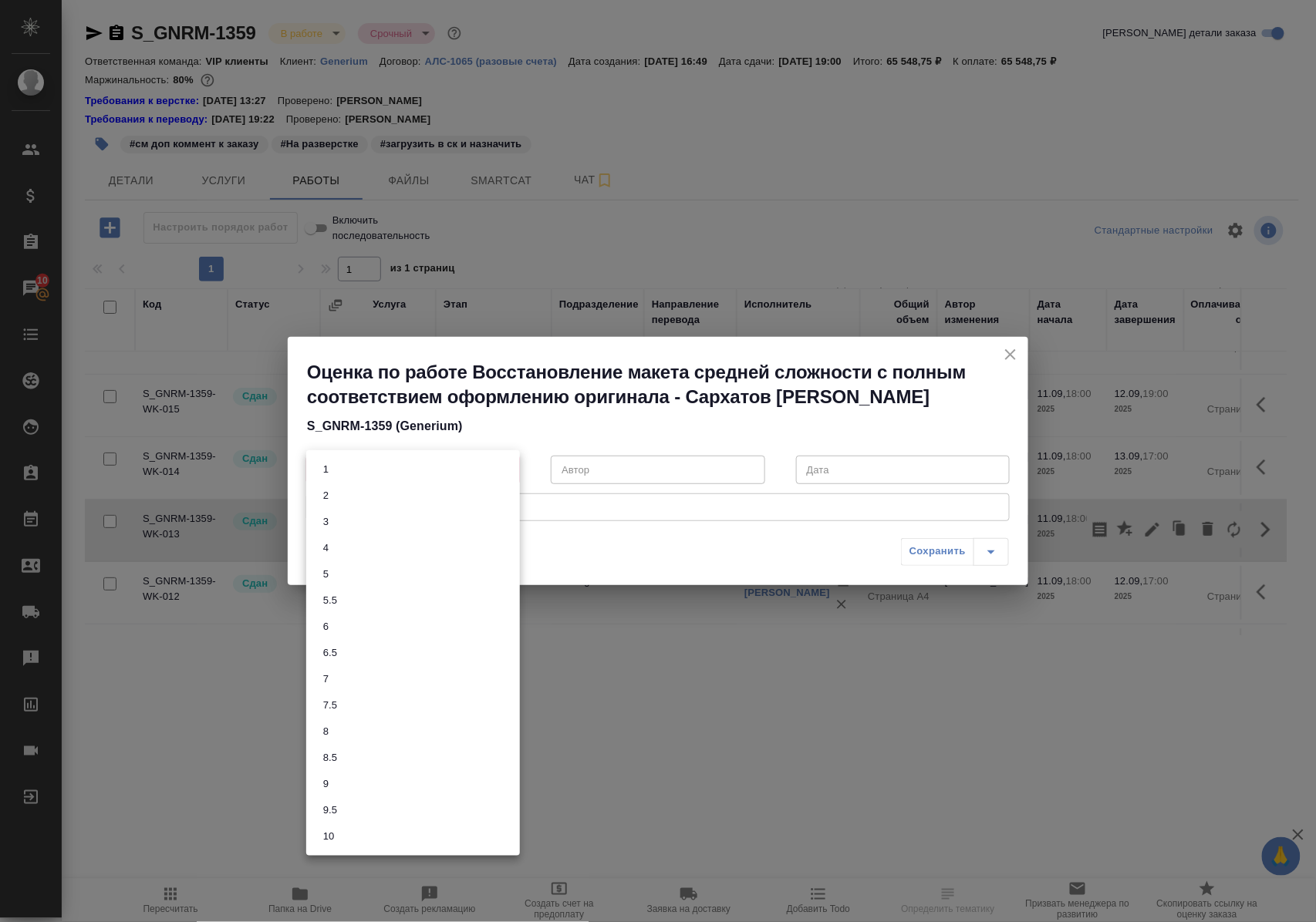
click at [506, 470] on body "🙏 .cls-1 fill:#fff; AWATERA Polushina Alena Клиенты Спецификации Заказы 10 Чаты…" at bounding box center [658, 461] width 1316 height 922
click at [347, 808] on li "9.5" at bounding box center [413, 810] width 214 height 26
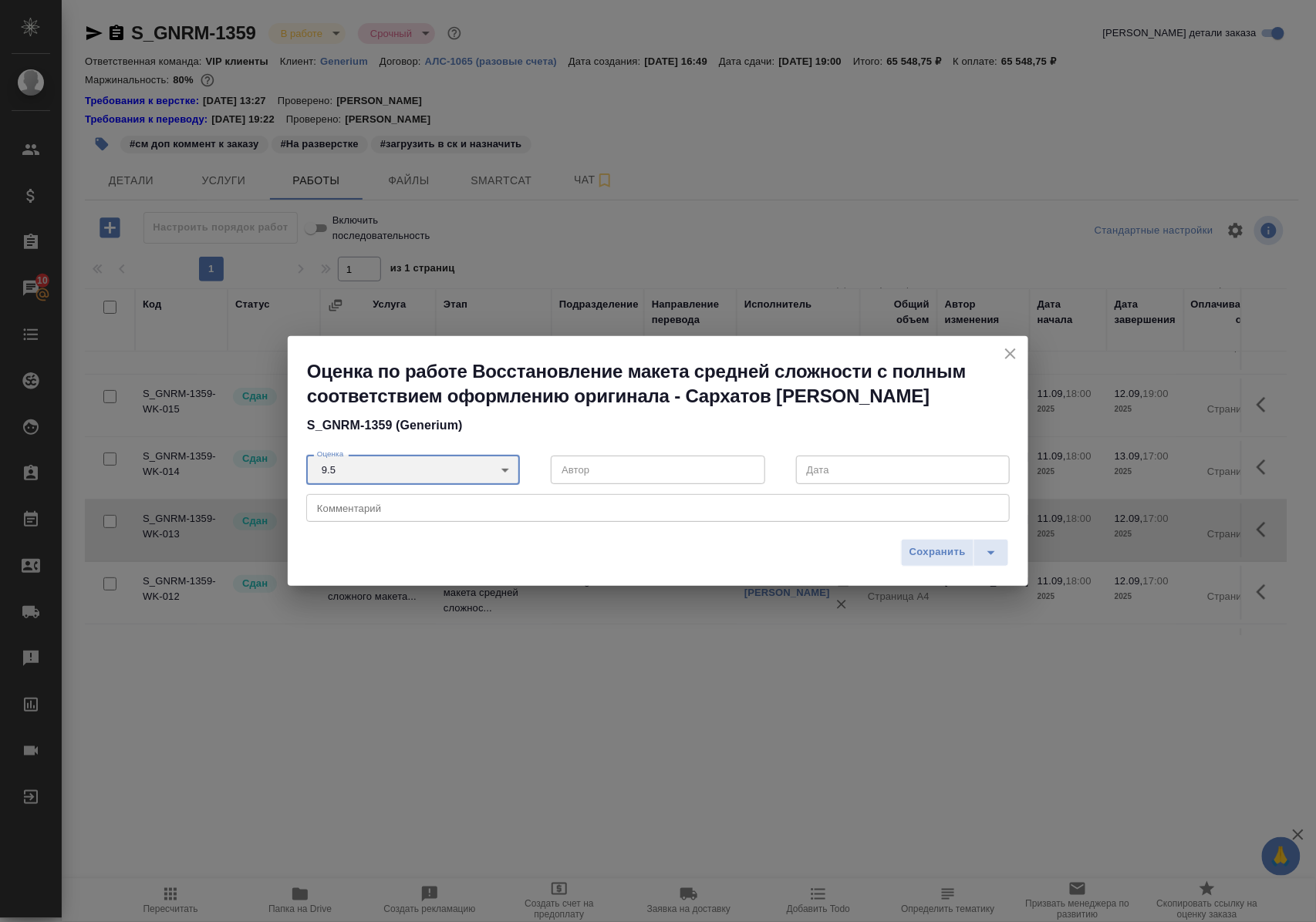
type input "9.5"
click at [930, 550] on span "Сохранить" at bounding box center [937, 552] width 56 height 18
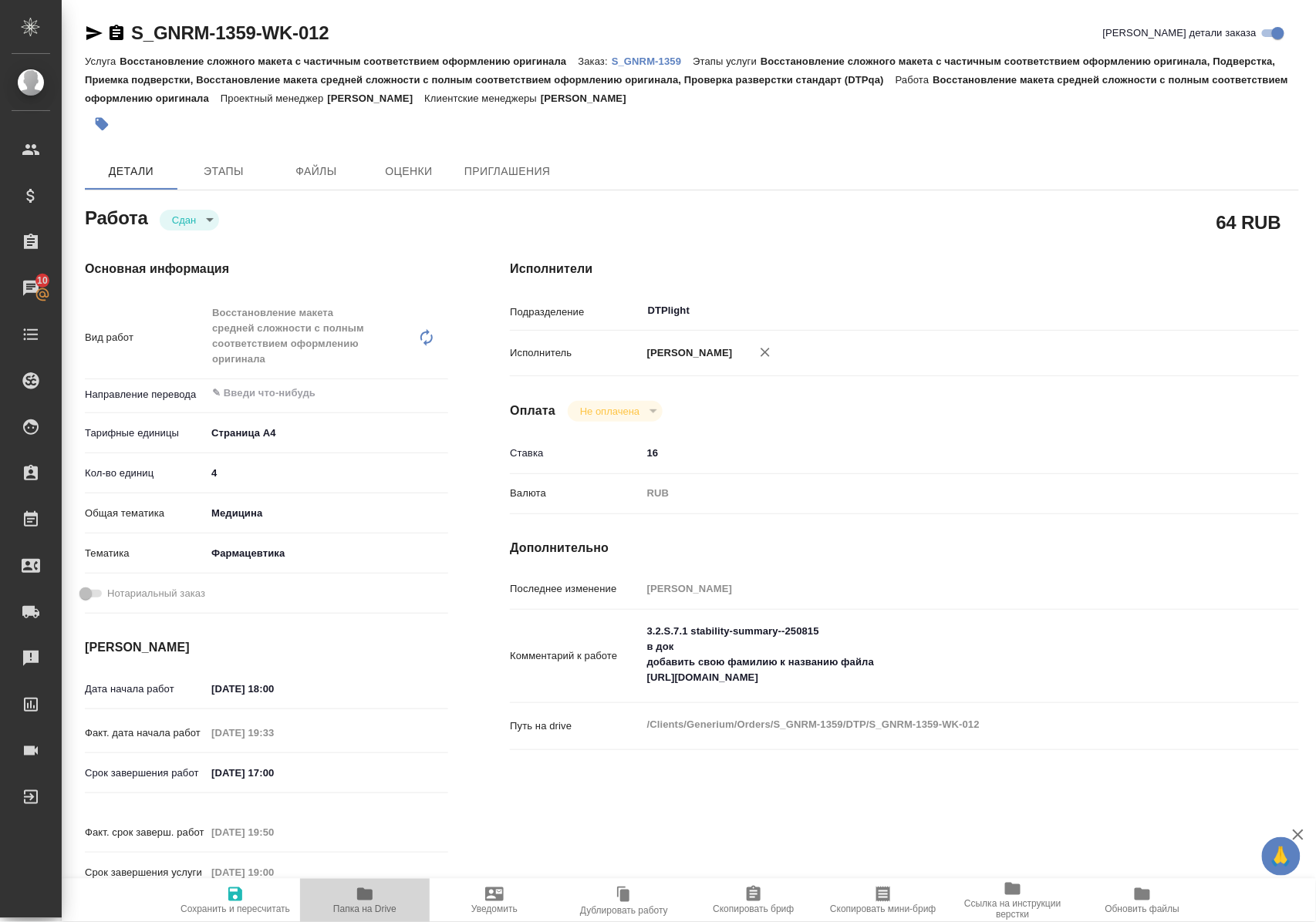
click at [359, 898] on icon "button" at bounding box center [365, 894] width 16 height 13
drag, startPoint x: 352, startPoint y: 38, endPoint x: 122, endPoint y: 31, distance: 230.1
click at [122, 31] on div "S_GNRM-1359-WK-012 Кратко детали заказа" at bounding box center [691, 32] width 1214 height 25
copy link "S_GNRM-1359-WK-012"
click at [651, 59] on p "S_GNRM-1359" at bounding box center [652, 62] width 81 height 12
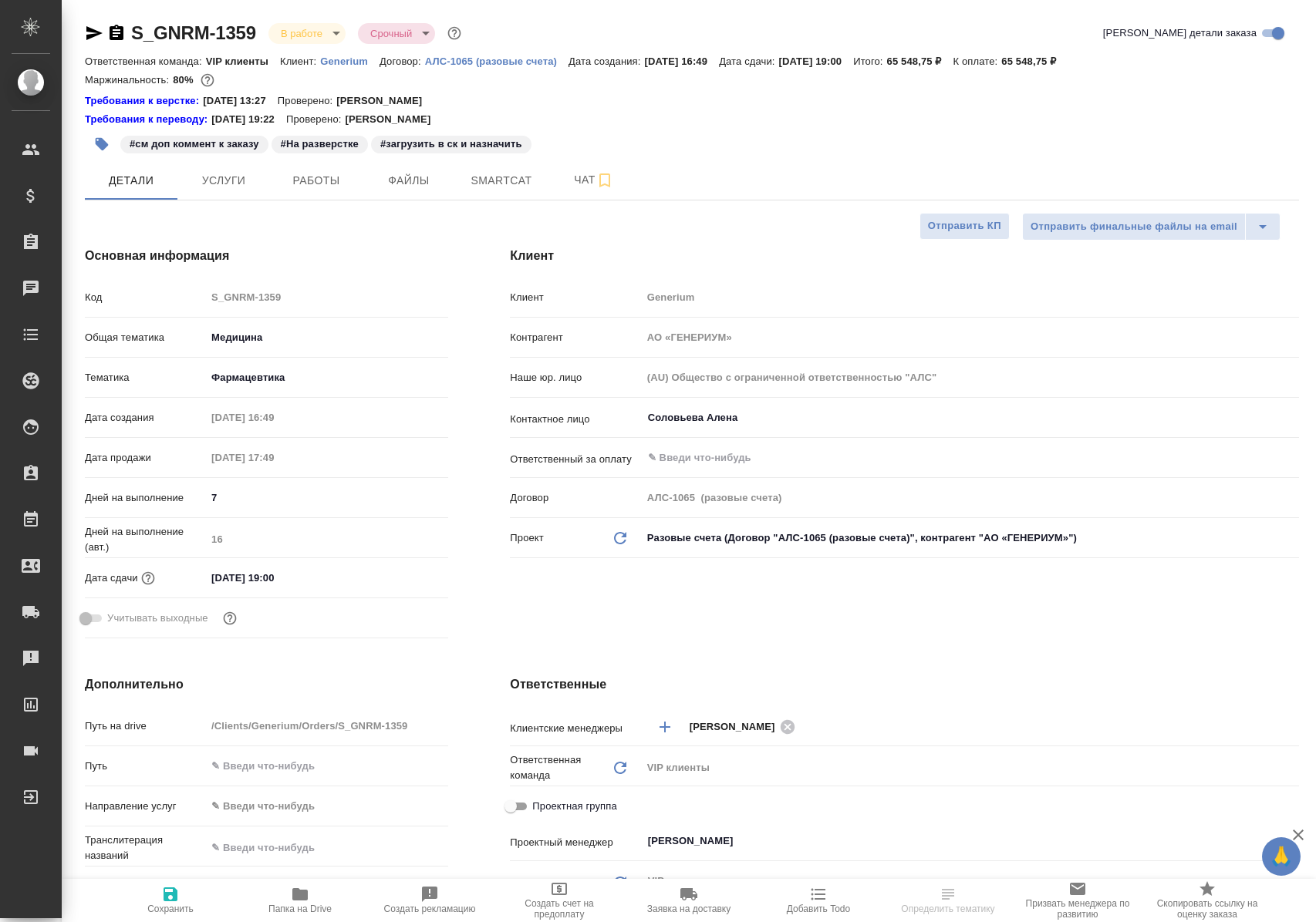
select select "RU"
click at [329, 177] on span "Работы" at bounding box center [316, 180] width 74 height 20
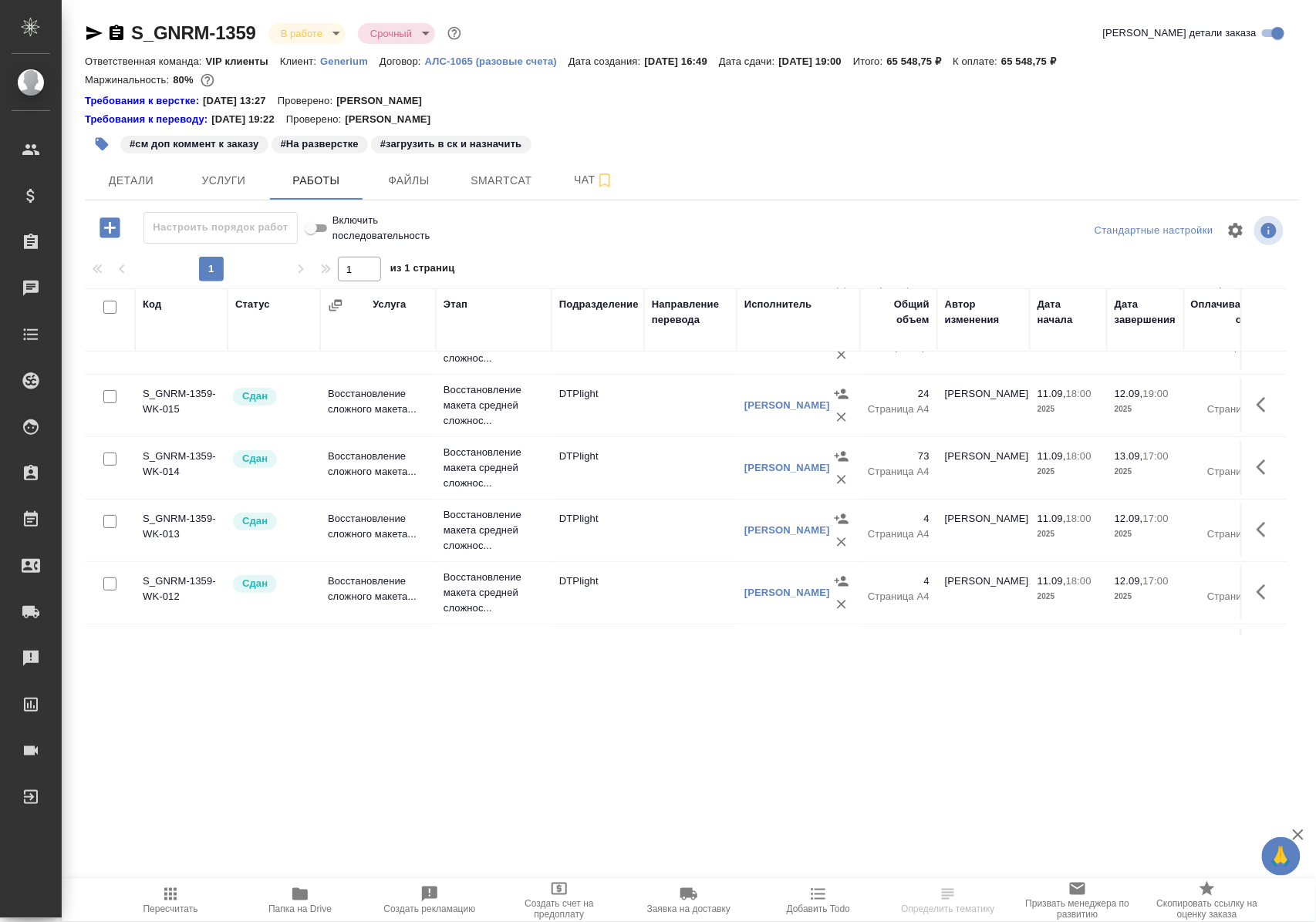
scroll to position [205, 0]
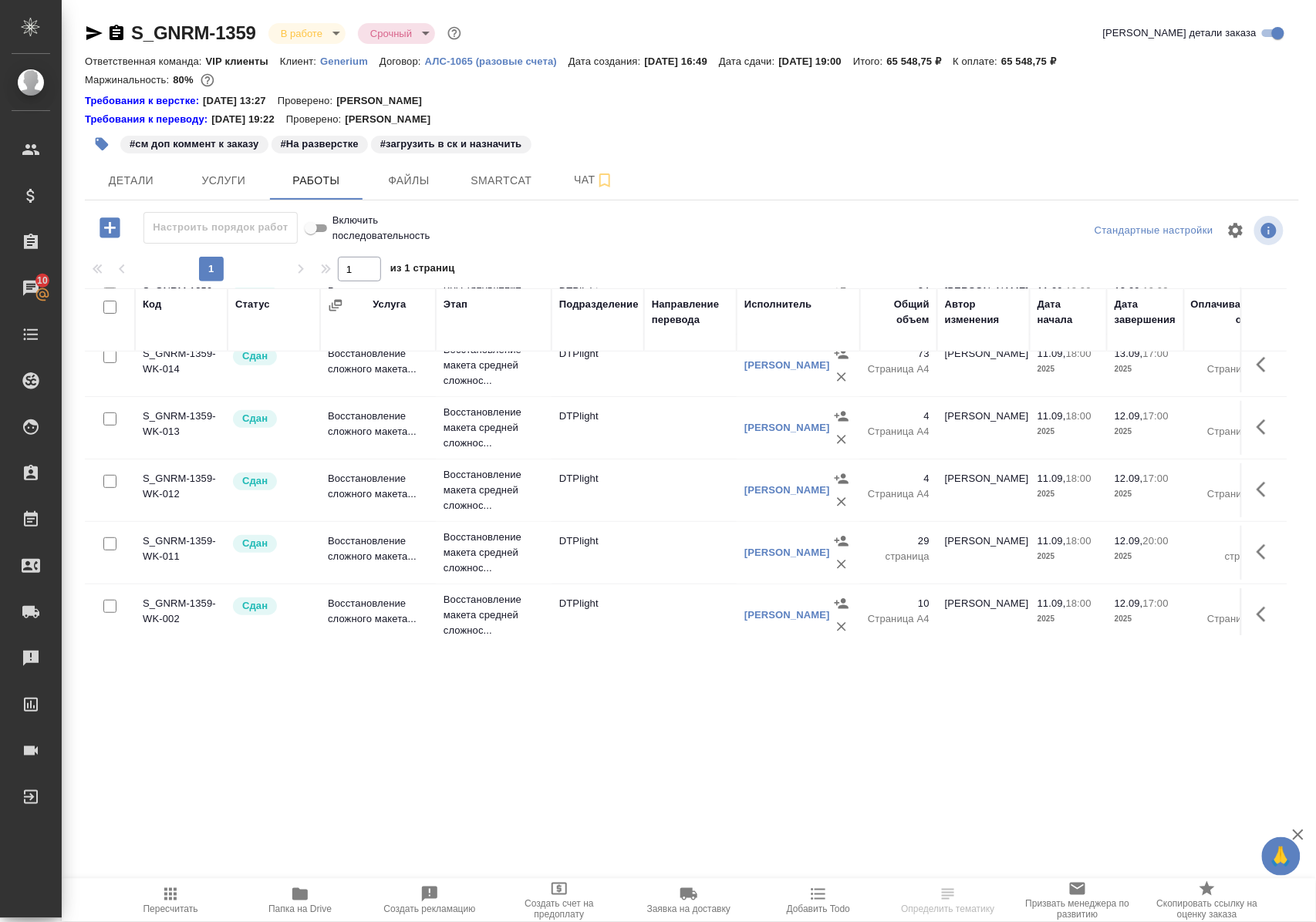
click at [1256, 498] on icon "button" at bounding box center [1265, 489] width 19 height 19
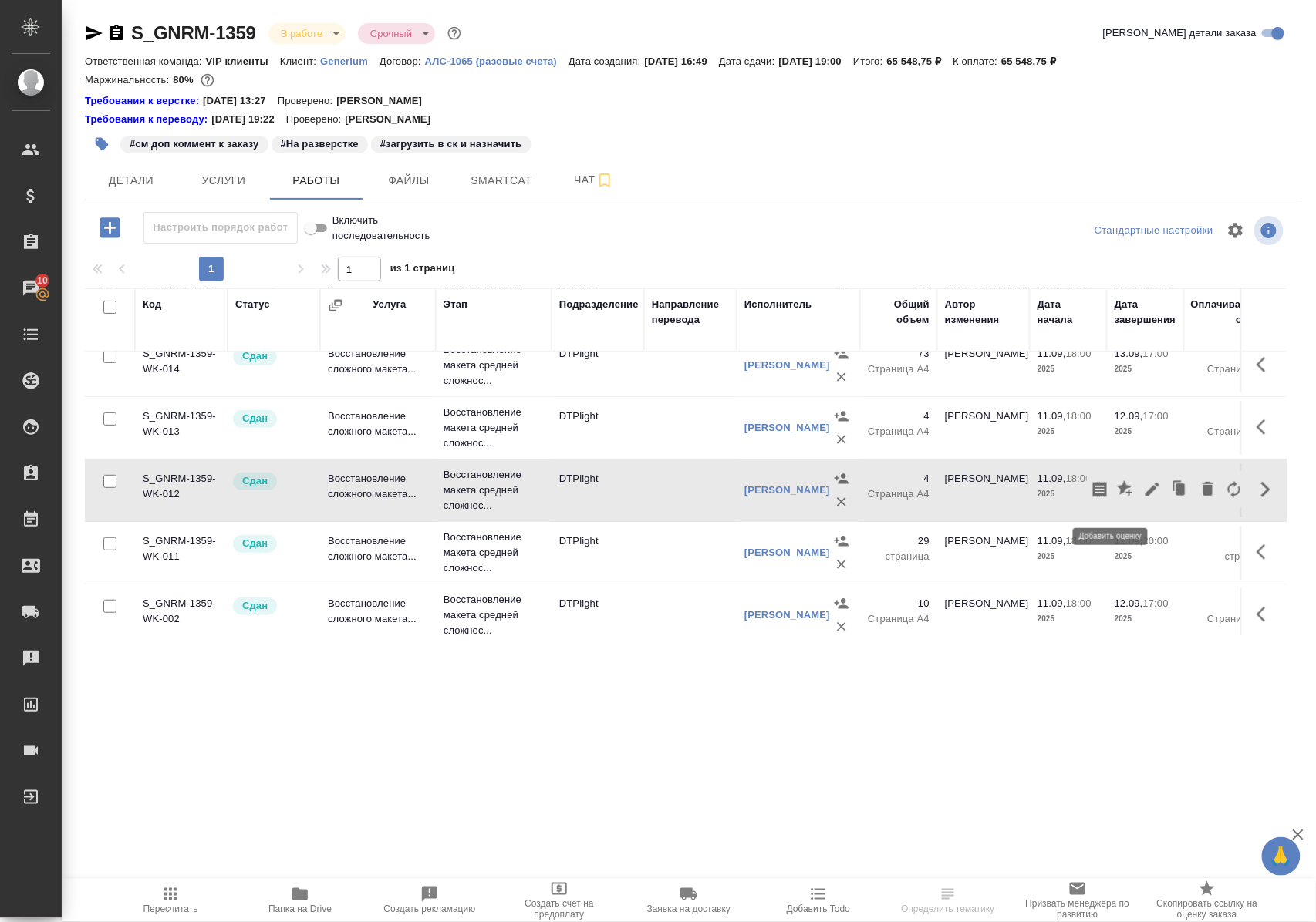
click at [1117, 499] on icon "button" at bounding box center [1126, 489] width 19 height 19
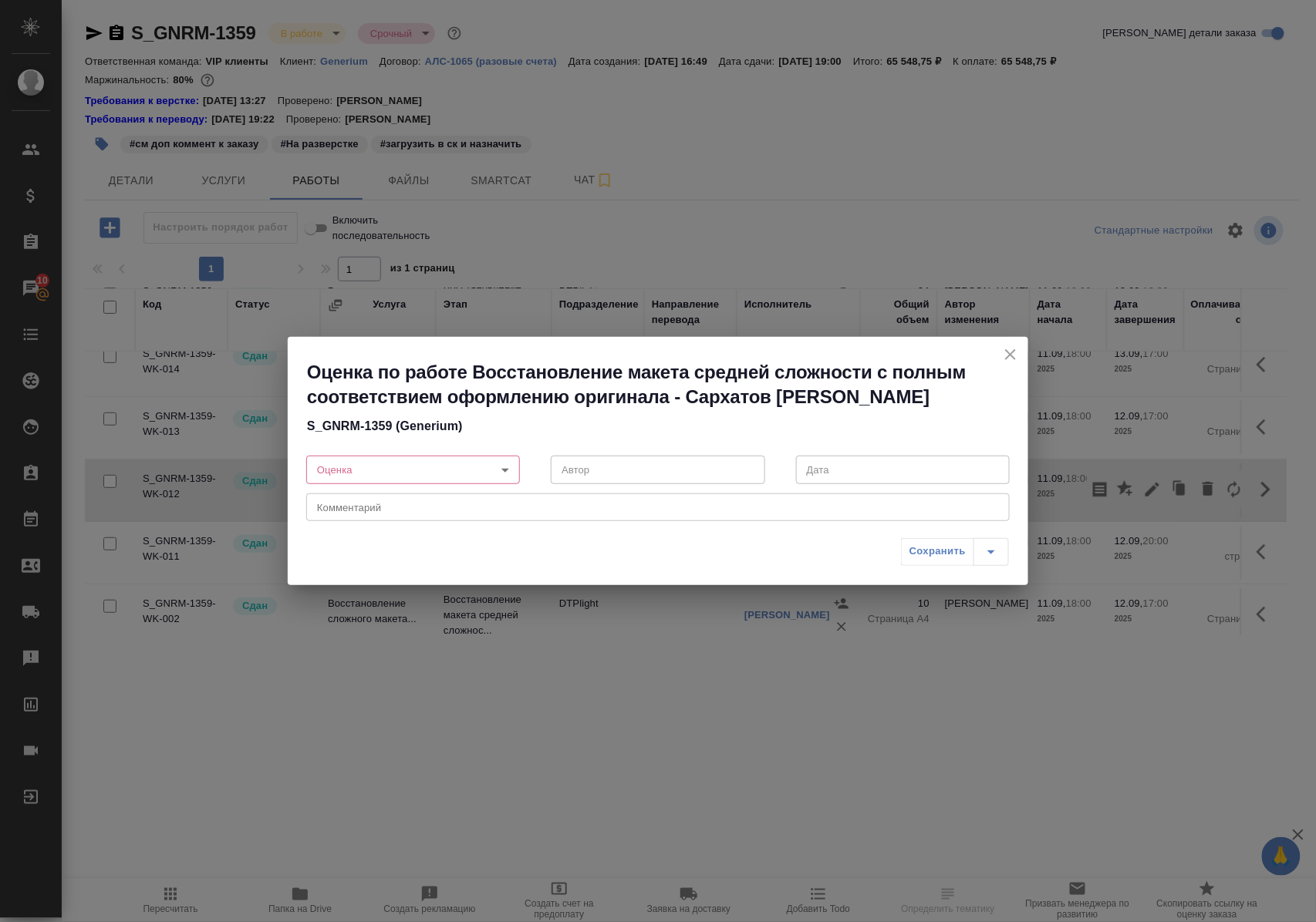
click at [506, 470] on body "🙏 .cls-1 fill:#fff; AWATERA [PERSON_NAME] Спецификации Заказы 10 Чаты Todo Прое…" at bounding box center [658, 461] width 1316 height 922
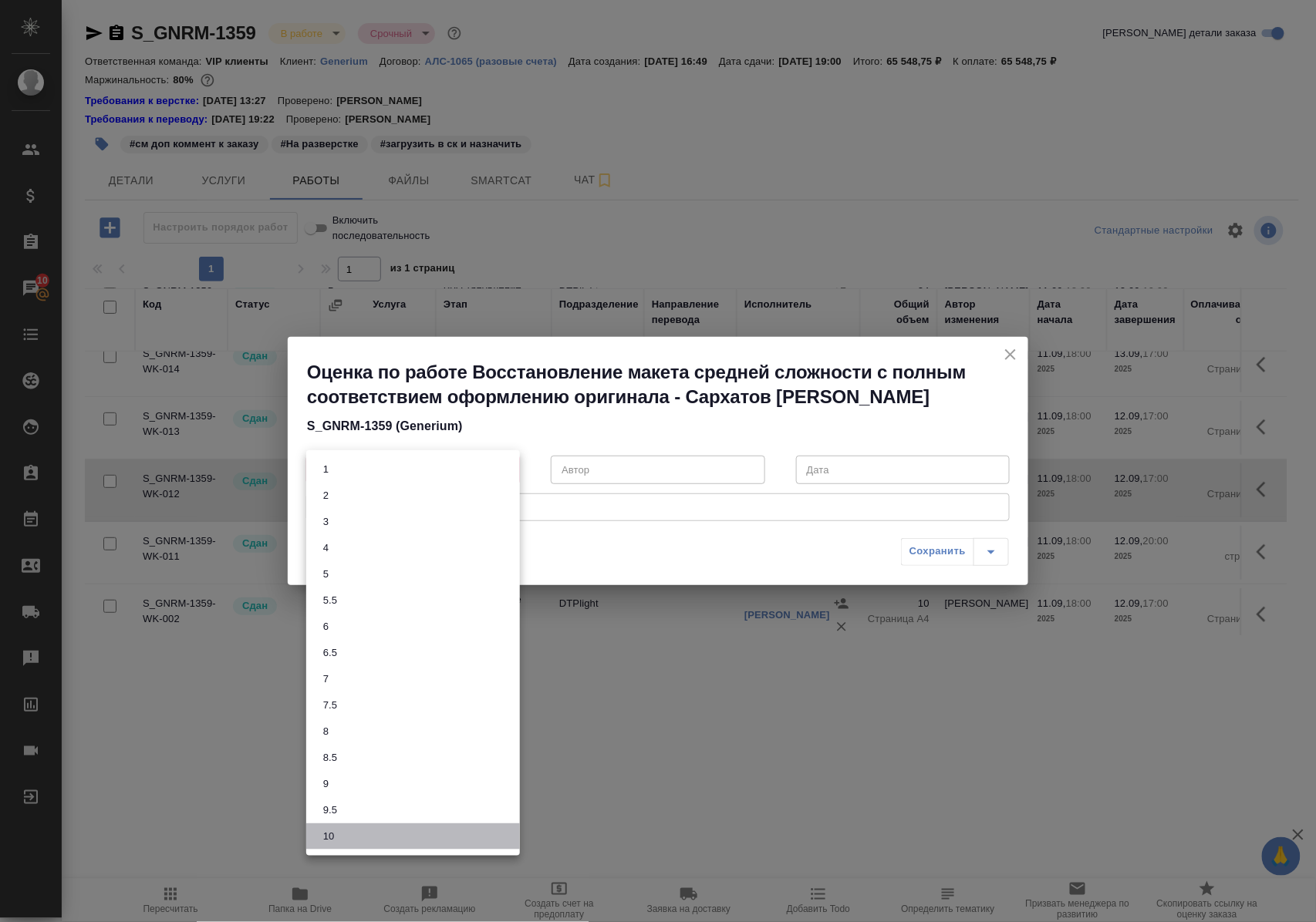
click at [398, 840] on li "10" at bounding box center [413, 836] width 214 height 26
type input "10"
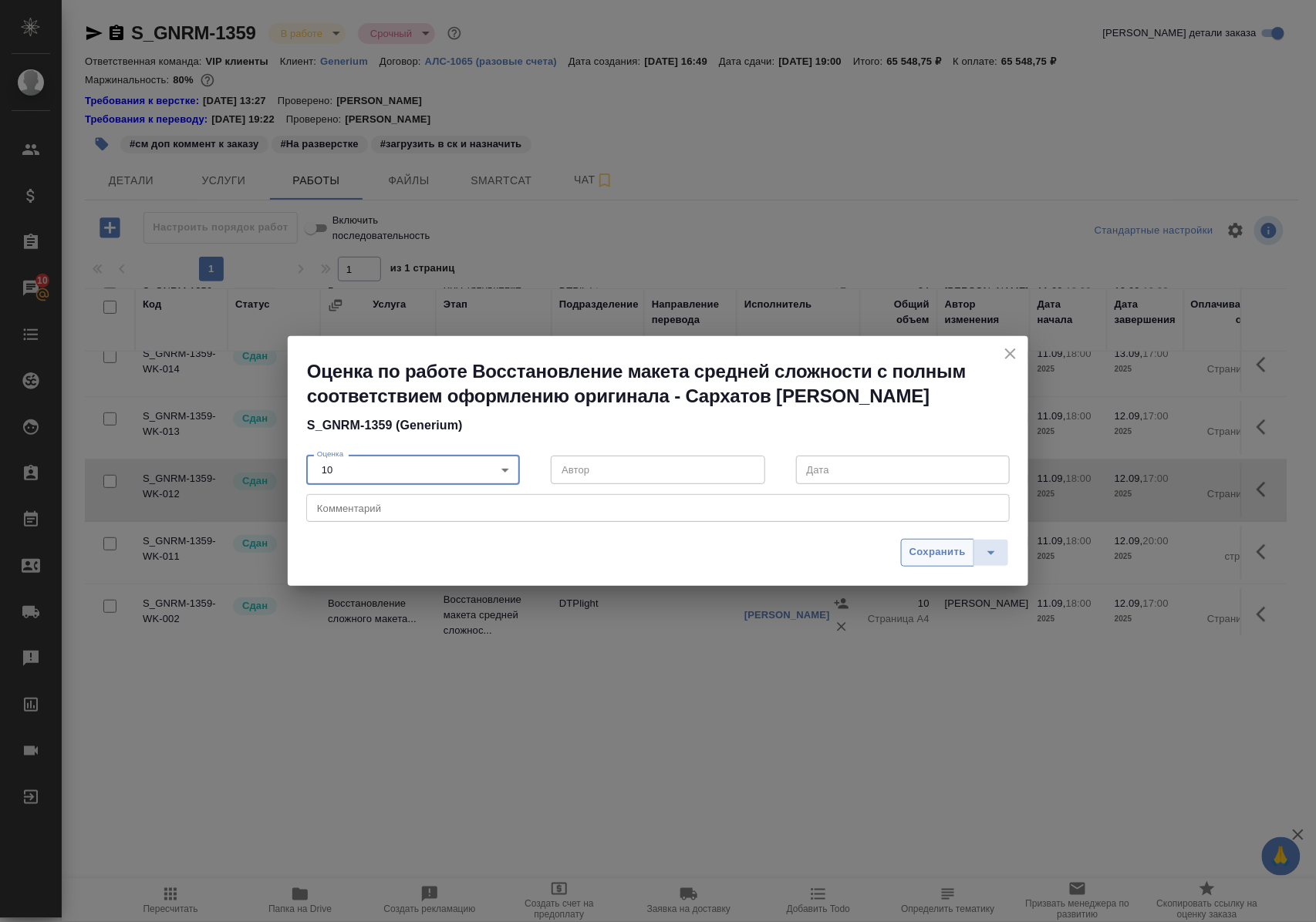
click at [927, 558] on span "Сохранить" at bounding box center [937, 552] width 56 height 18
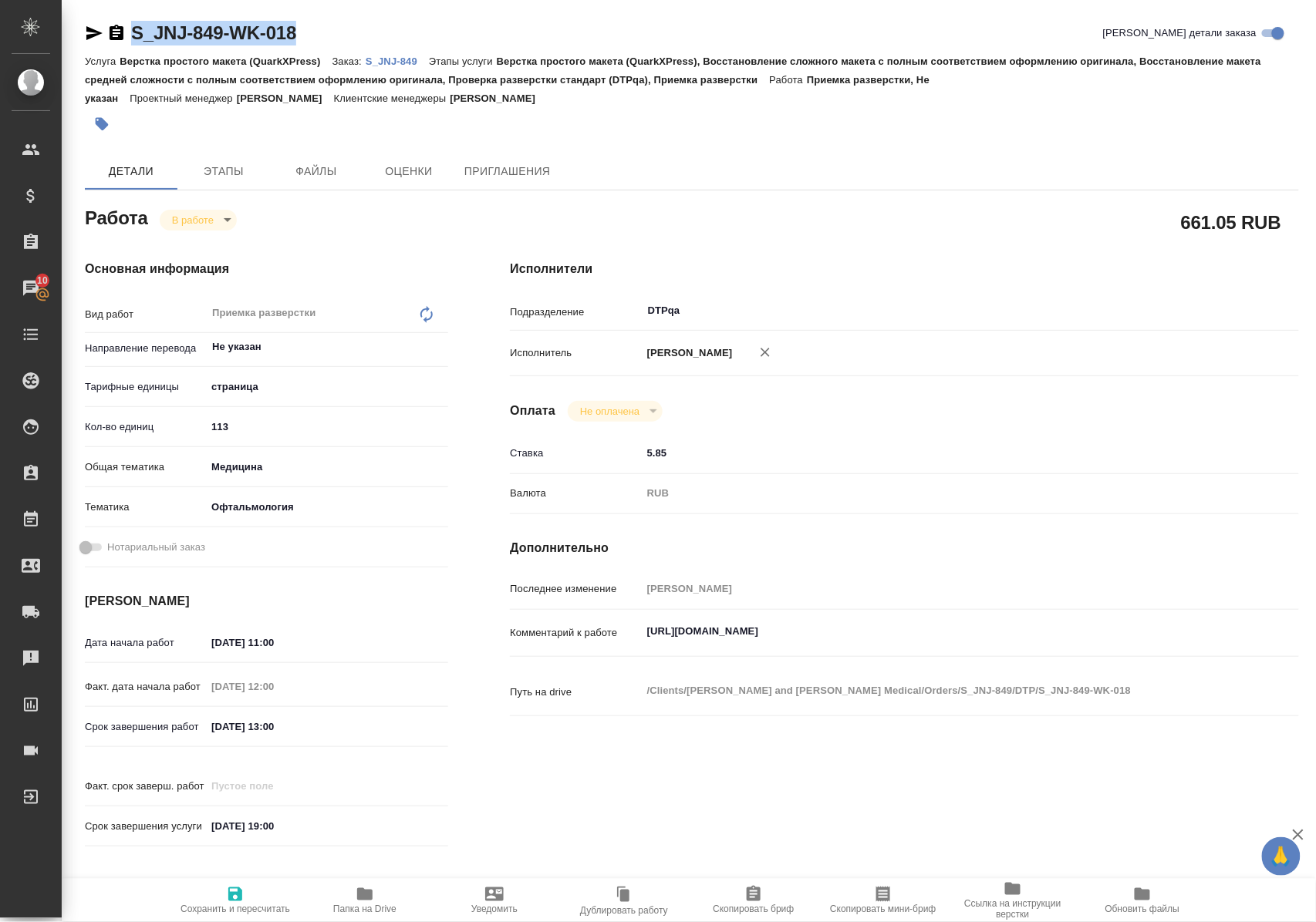
drag, startPoint x: 359, startPoint y: 41, endPoint x: 133, endPoint y: 32, distance: 226.2
click at [133, 32] on div "S_JNJ-849-WK-018 Кратко детали заказа" at bounding box center [691, 32] width 1214 height 25
copy link "S_JNJ-849-WK-018"
drag, startPoint x: 648, startPoint y: 641, endPoint x: 979, endPoint y: 640, distance: 331.0
click at [979, 640] on textarea "https://tera.awatera.com/Work/68c151f11715ada63114529d/" at bounding box center [937, 632] width 590 height 26
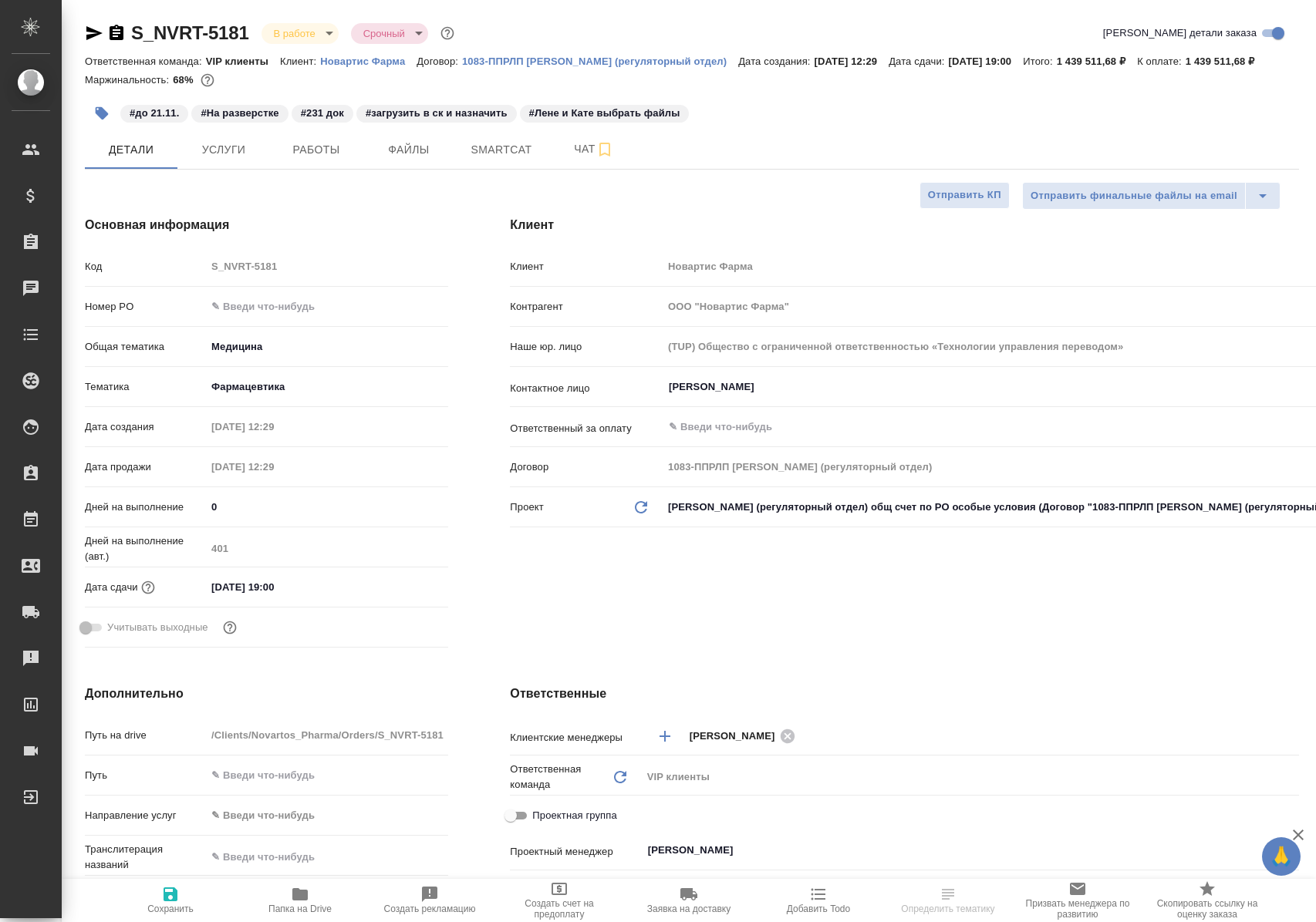
select select "RU"
click at [322, 160] on span "Работы" at bounding box center [316, 150] width 74 height 20
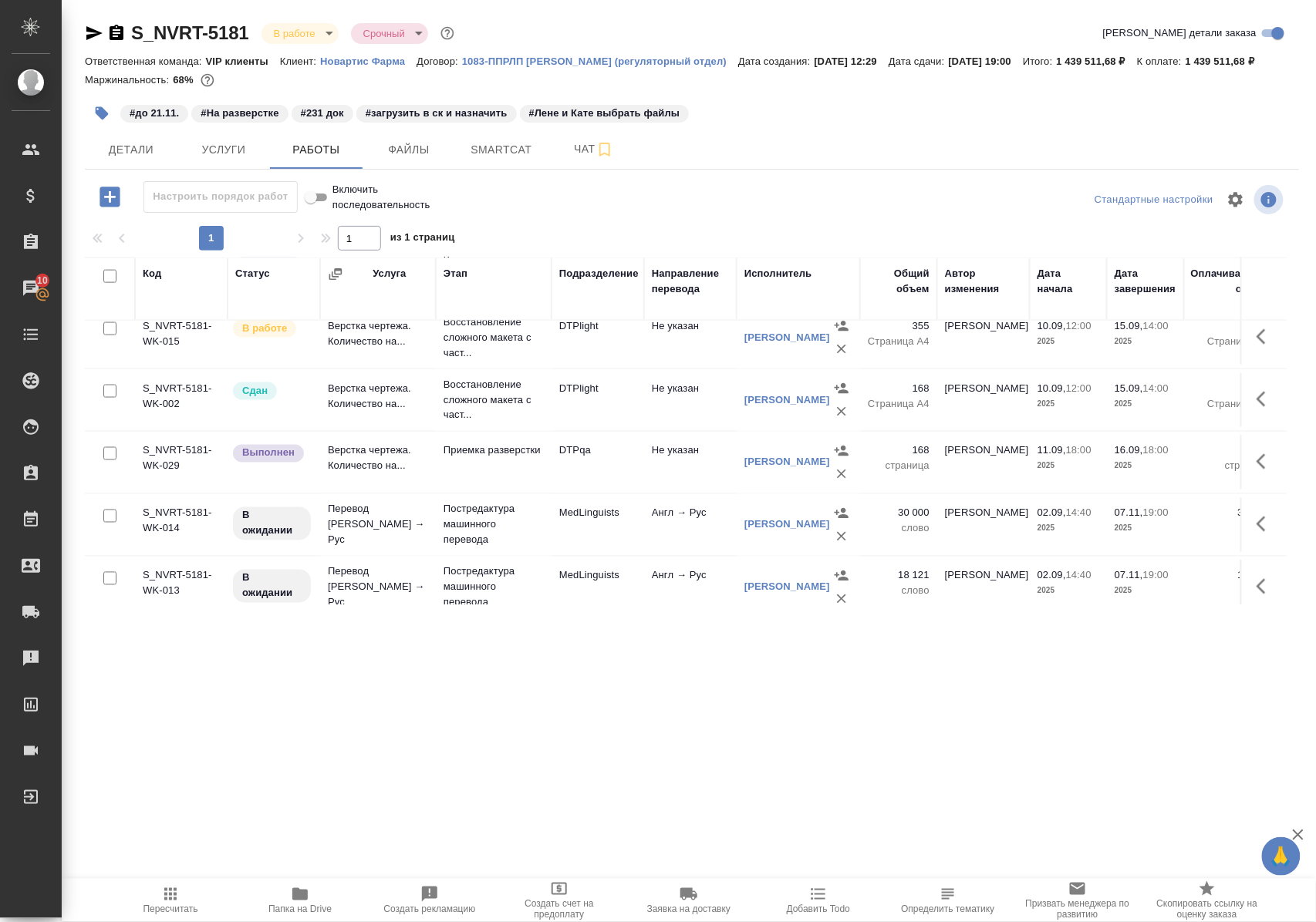
scroll to position [723, 0]
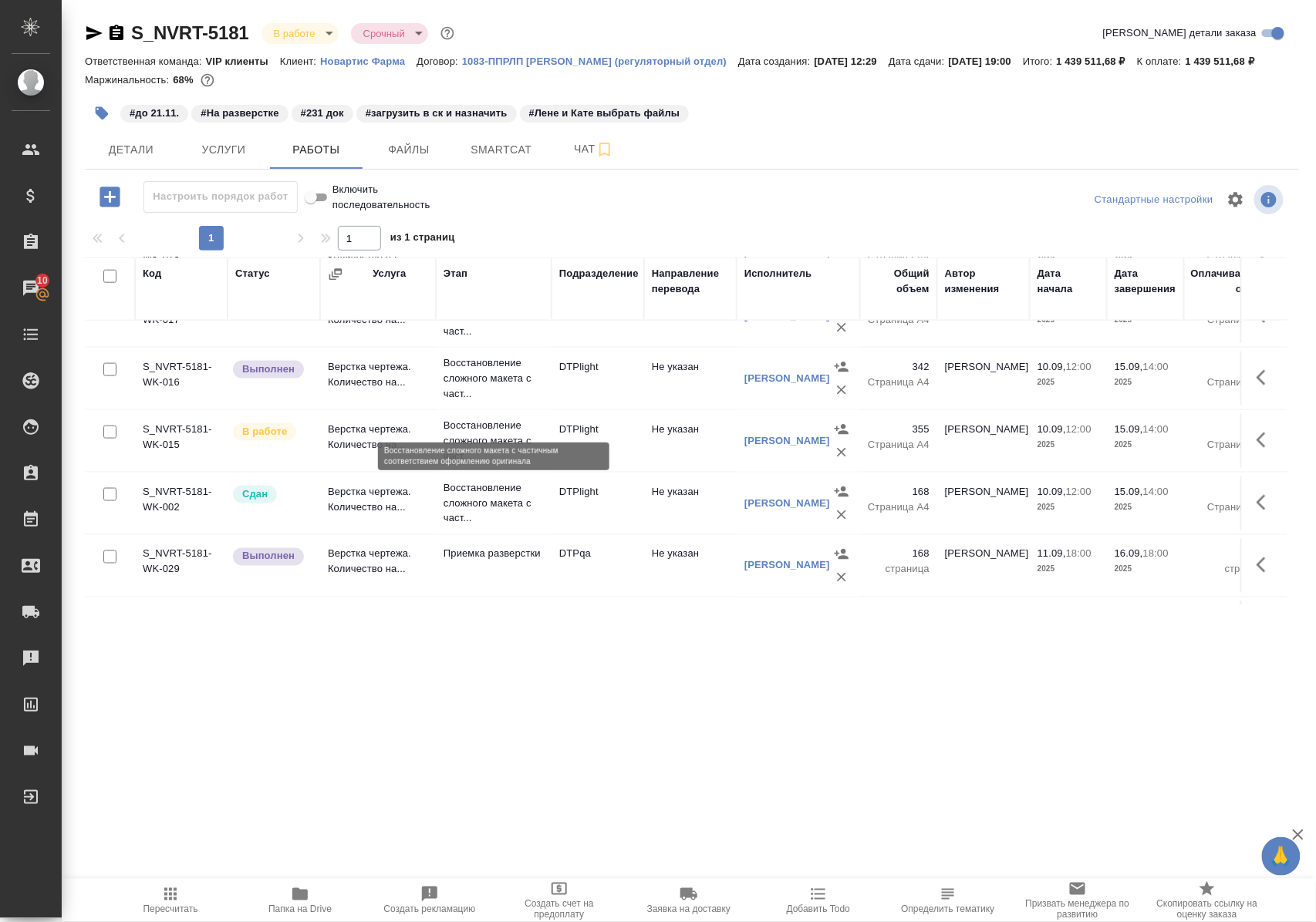
click at [485, 401] on p "Восстановление сложного макета с част..." at bounding box center [494, 378] width 100 height 46
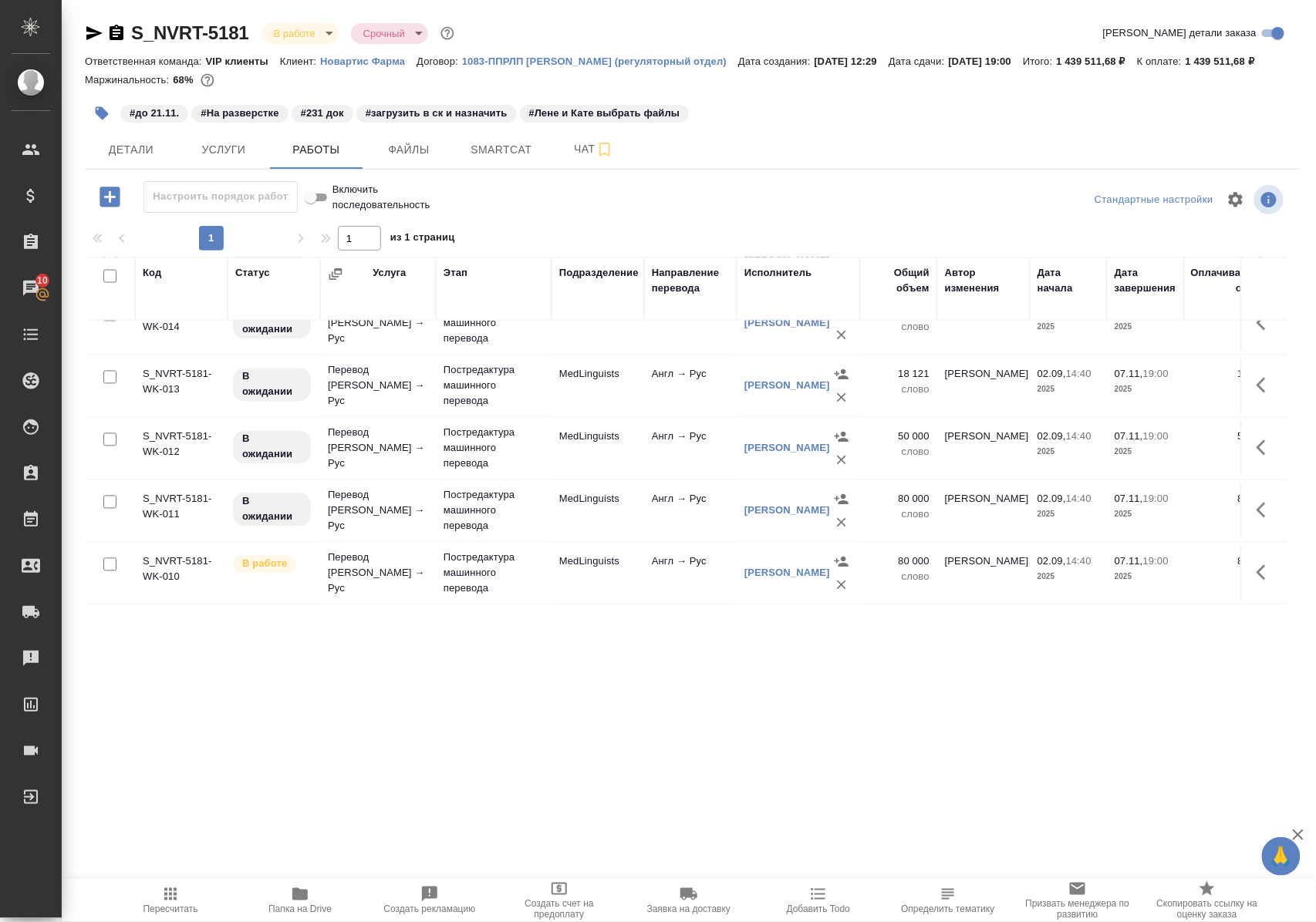
scroll to position [1237, 0]
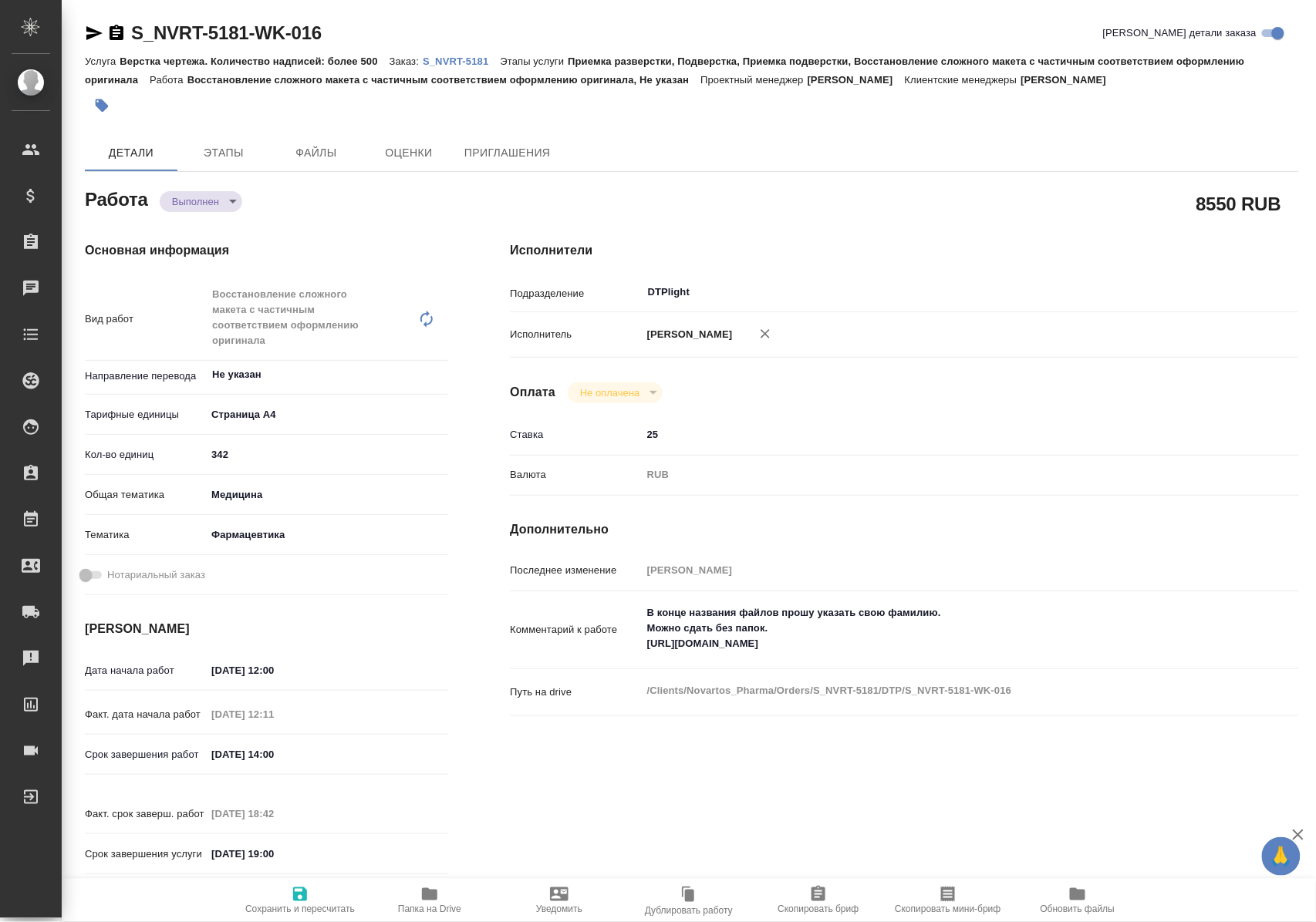
click at [432, 892] on icon "button" at bounding box center [430, 894] width 16 height 13
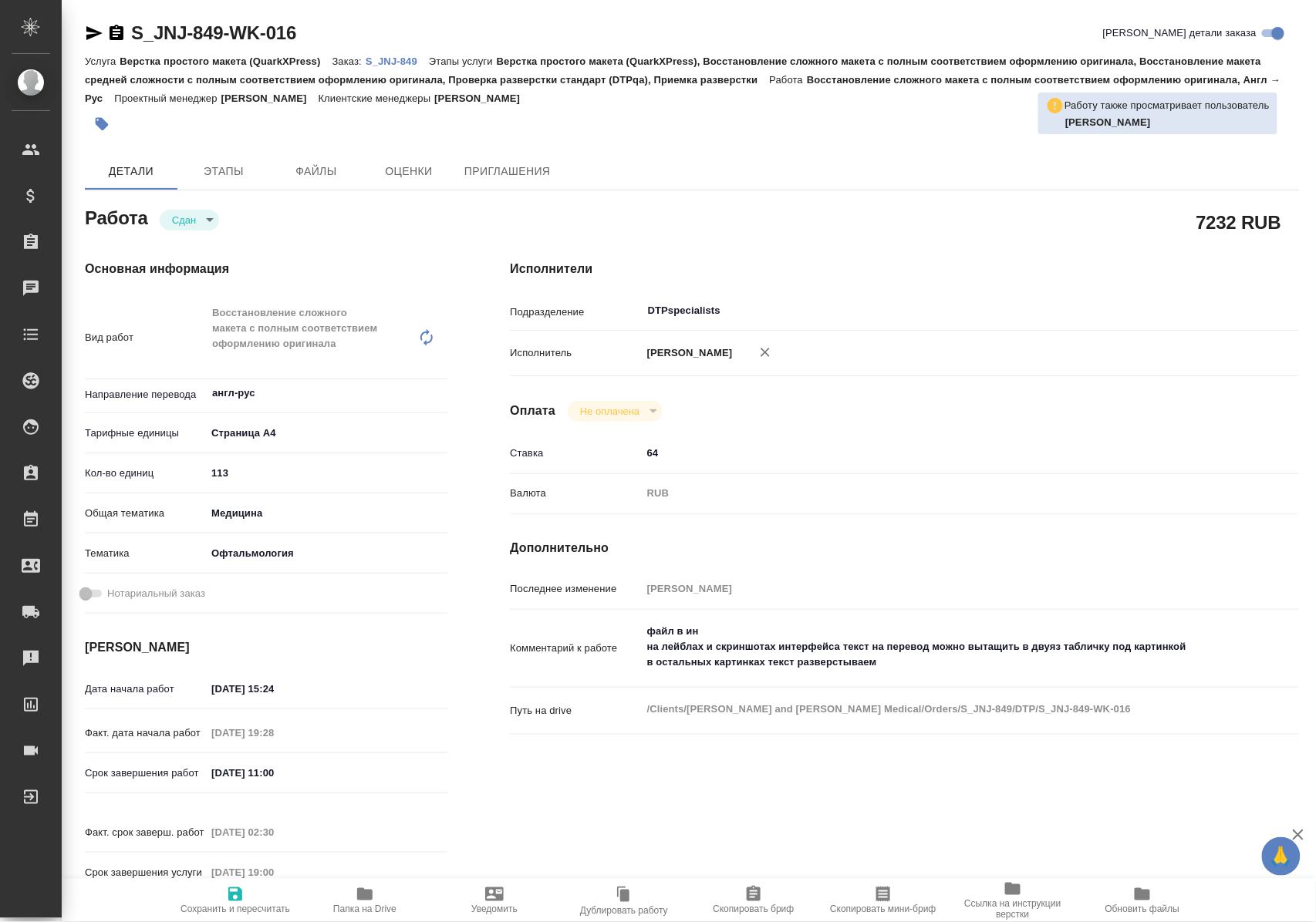
click at [362, 900] on icon "button" at bounding box center [364, 894] width 19 height 19
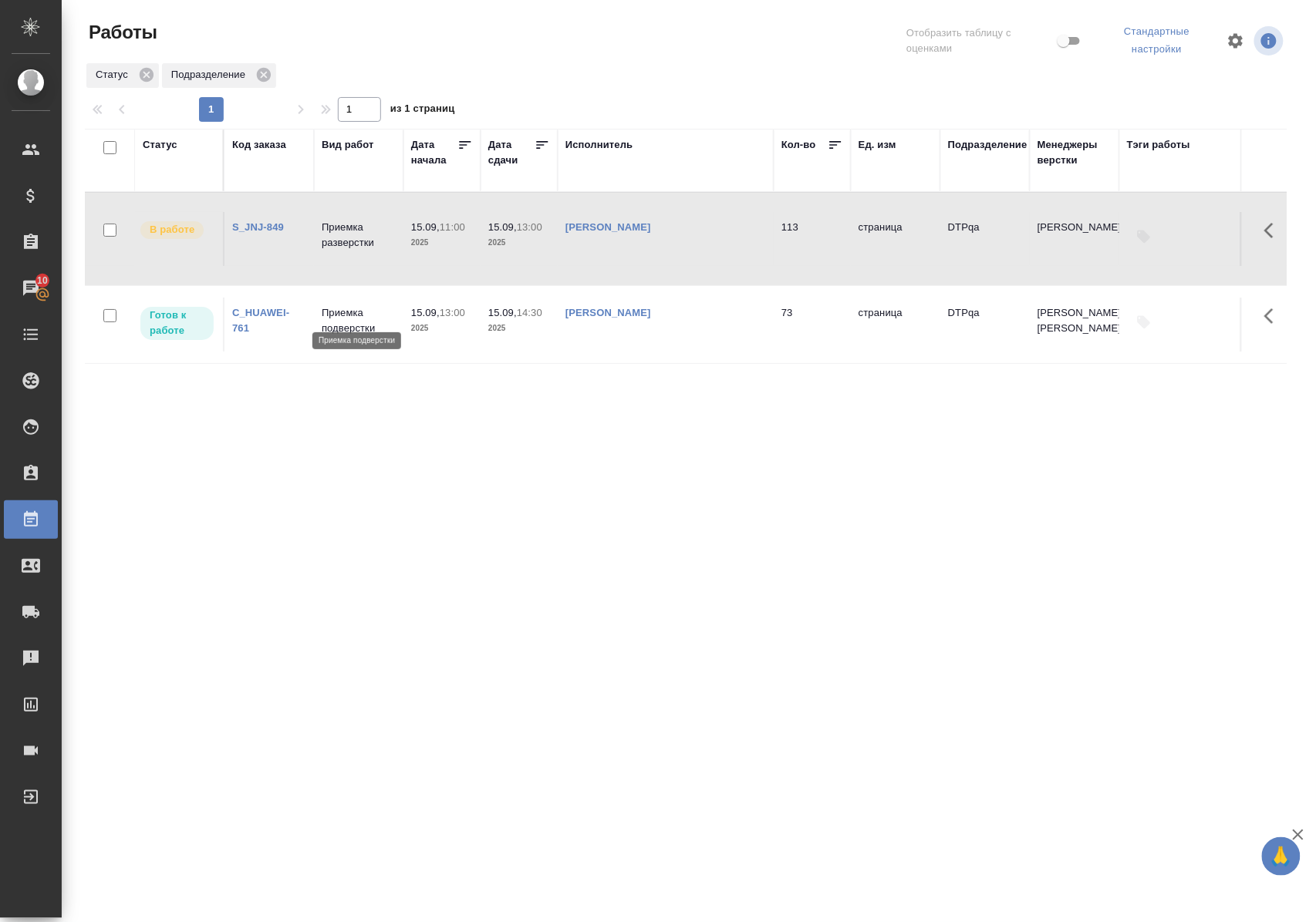
click at [358, 310] on p "Приемка подверстки" at bounding box center [358, 320] width 74 height 30
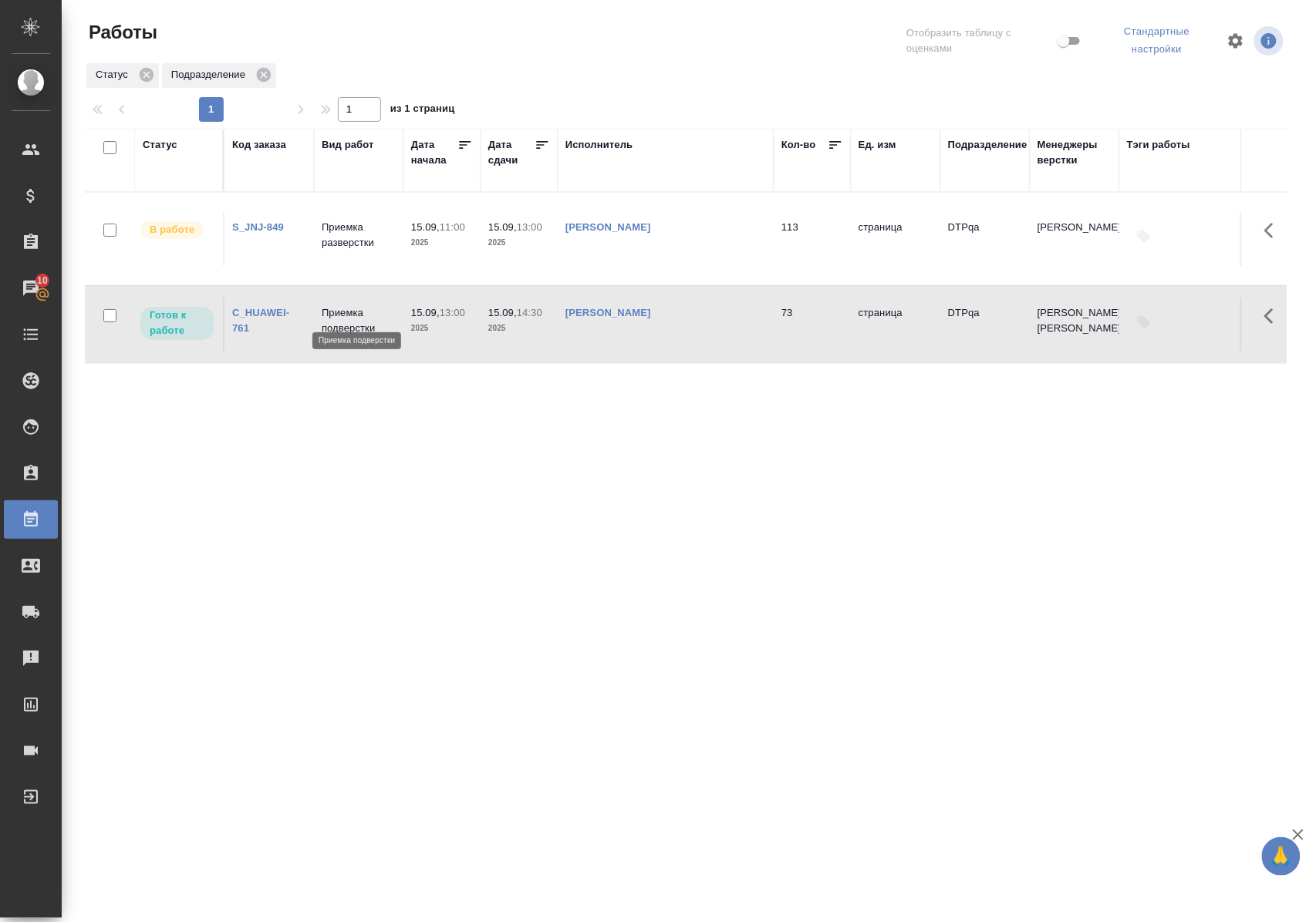
click at [358, 310] on p "Приемка подверстки" at bounding box center [358, 320] width 74 height 30
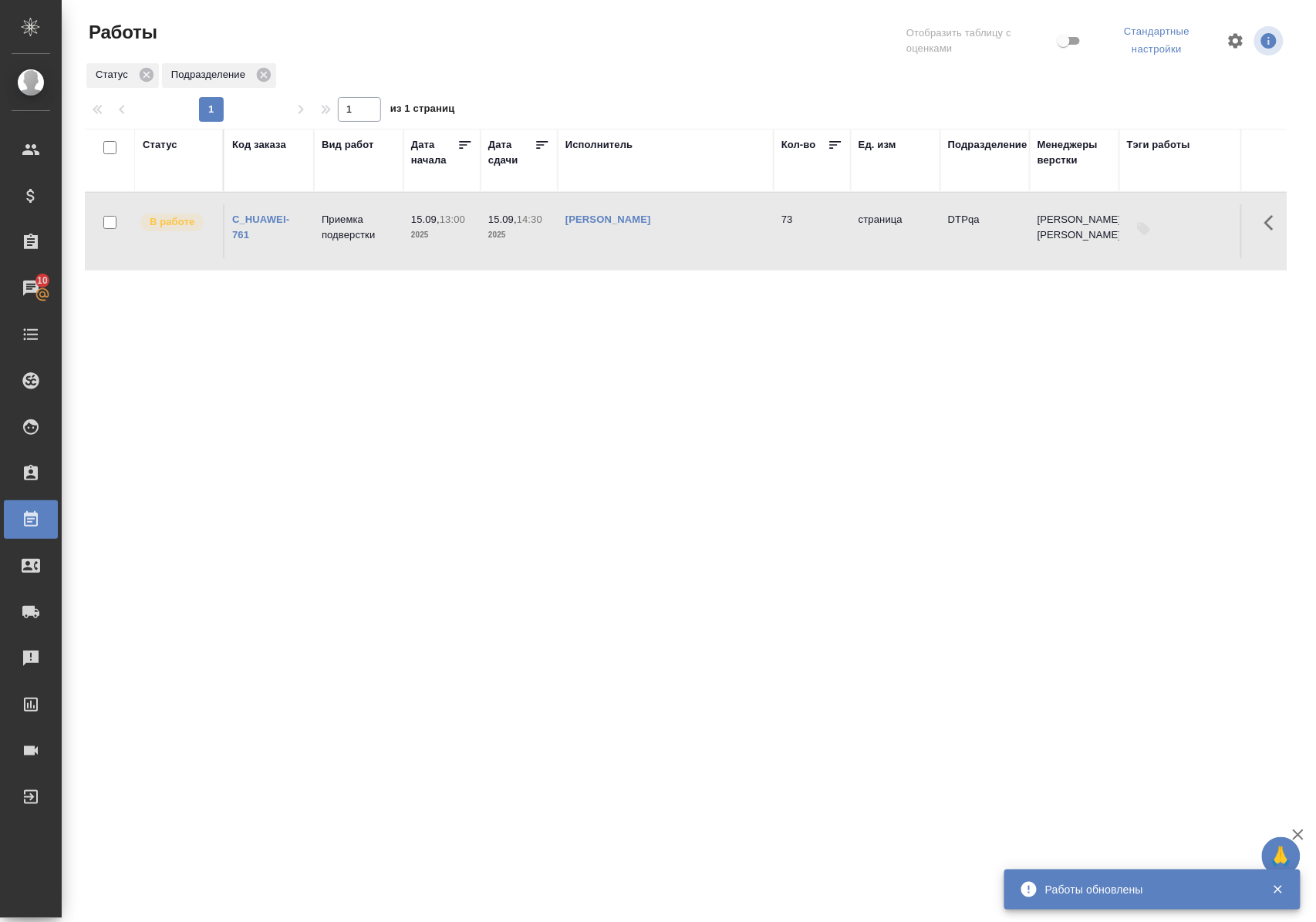
click at [356, 238] on p "Приемка подверстки" at bounding box center [358, 227] width 74 height 30
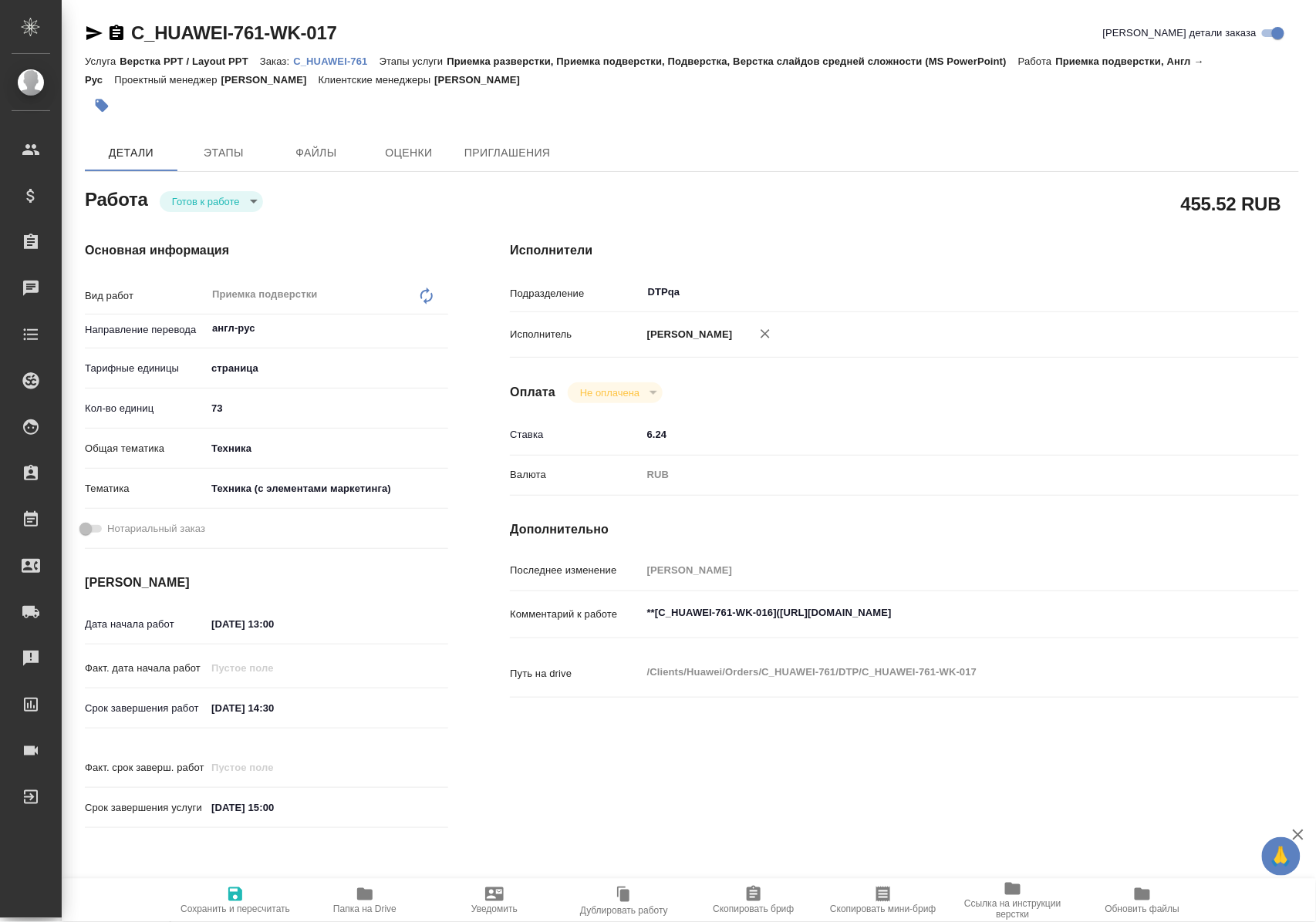
click at [253, 203] on body "🙏 .cls-1 fill:#fff; AWATERA Polushina Alena Клиенты Спецификации Заказы Чаты To…" at bounding box center [658, 461] width 1316 height 922
click at [235, 226] on li "В работе" at bounding box center [214, 227] width 108 height 26
type textarea "x"
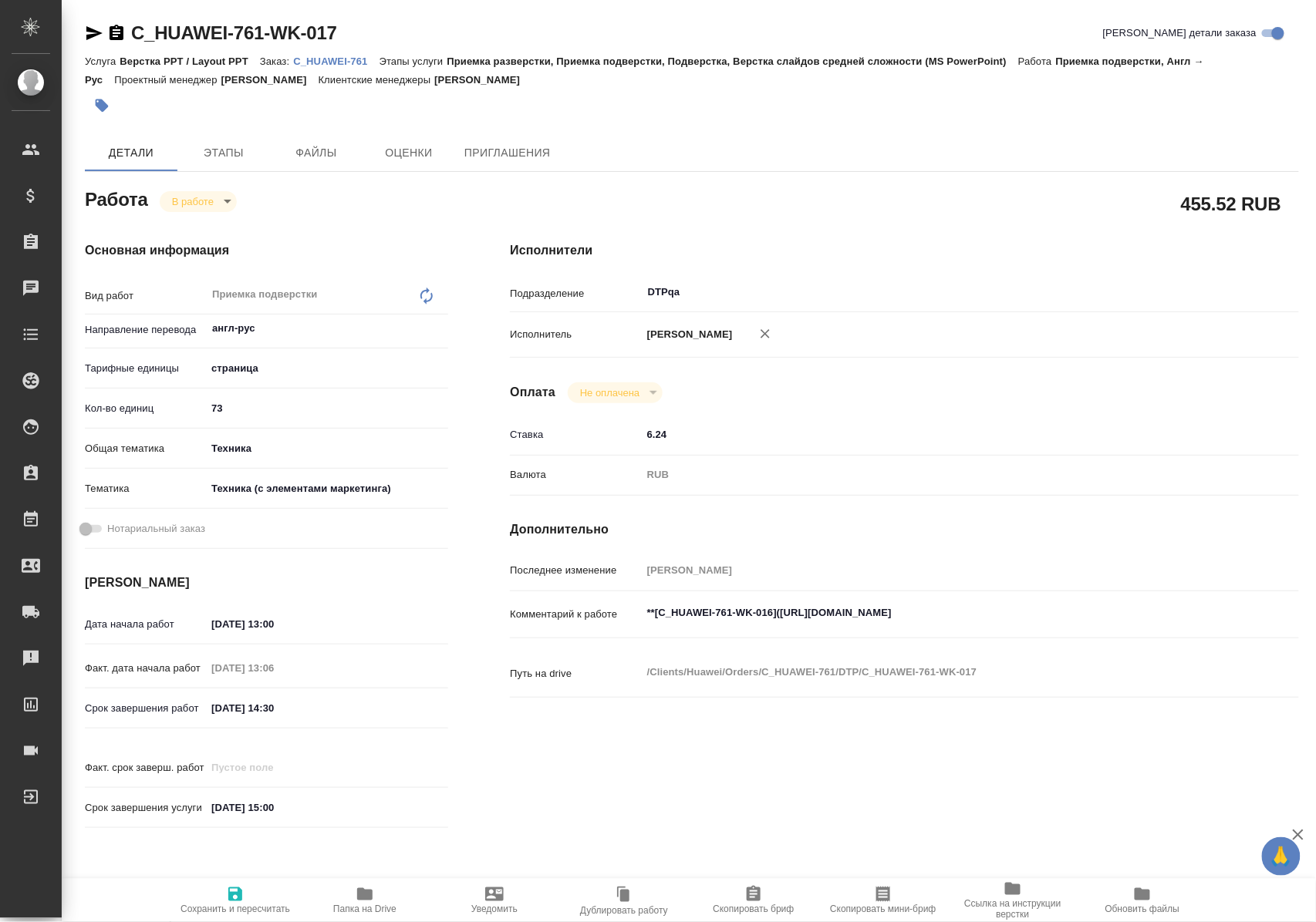
type textarea "x"
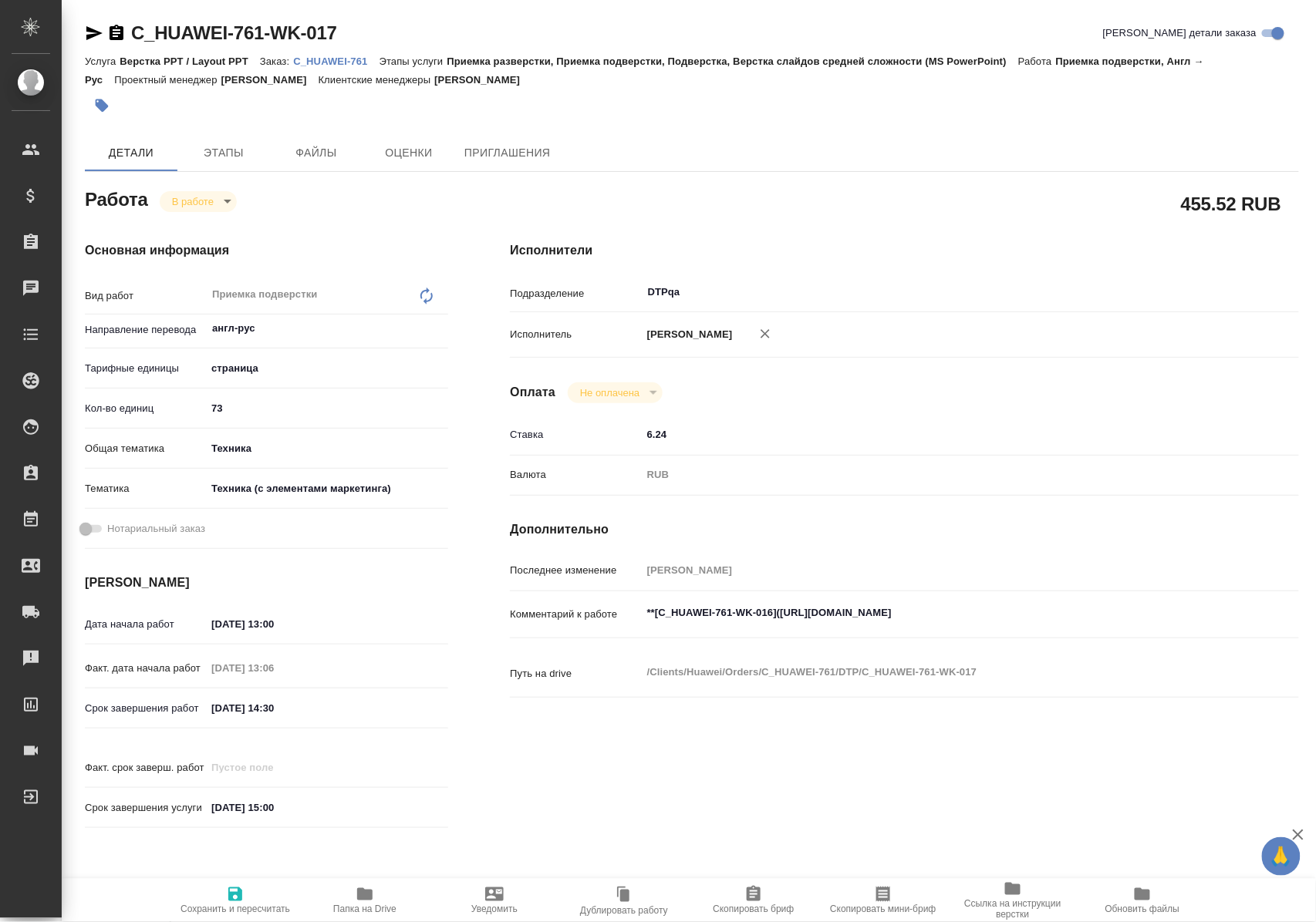
type textarea "x"
drag, startPoint x: 233, startPoint y: 888, endPoint x: 233, endPoint y: 879, distance: 9.0
click at [233, 885] on icon "button" at bounding box center [235, 894] width 19 height 19
type textarea "x"
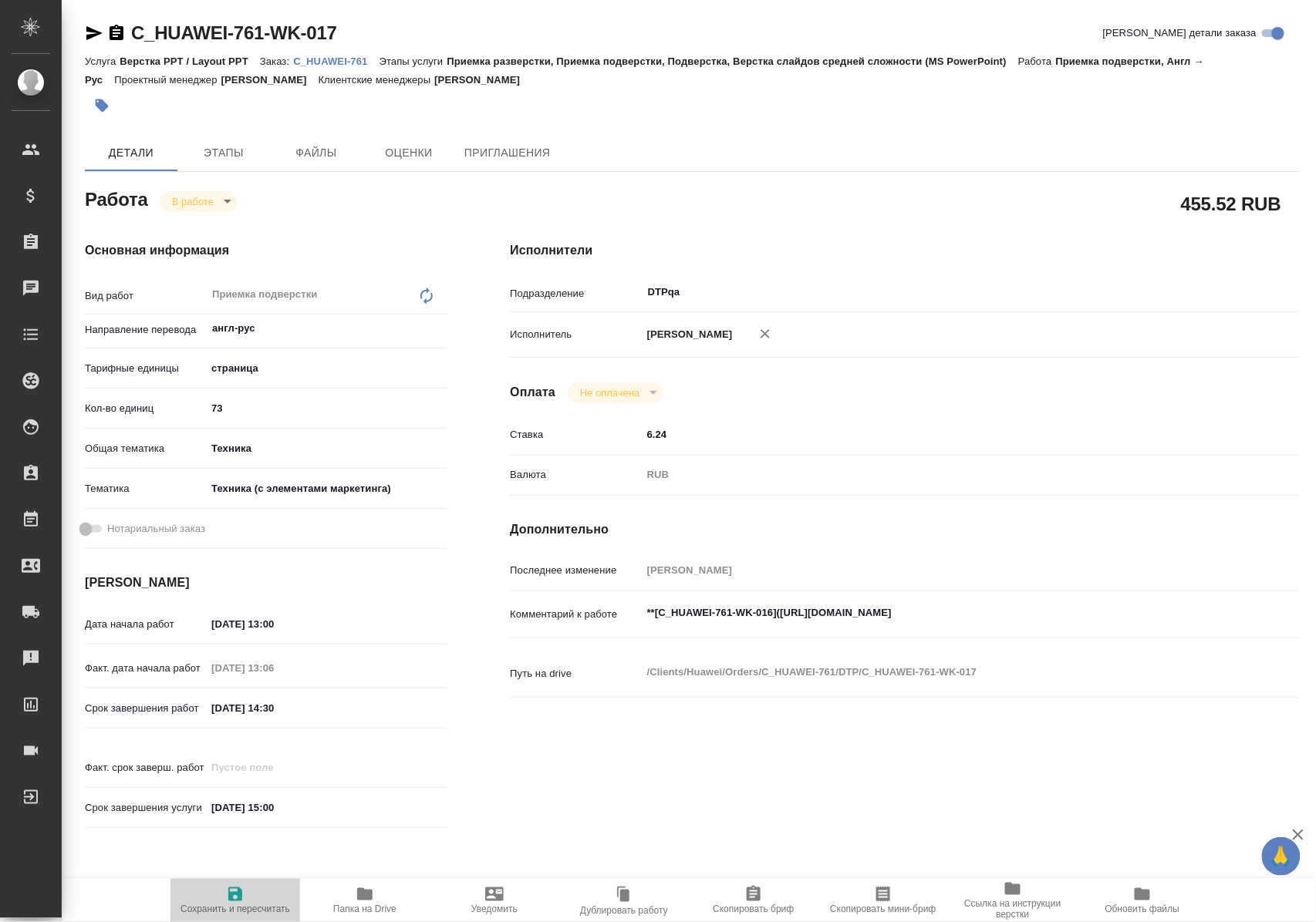
type textarea "x"
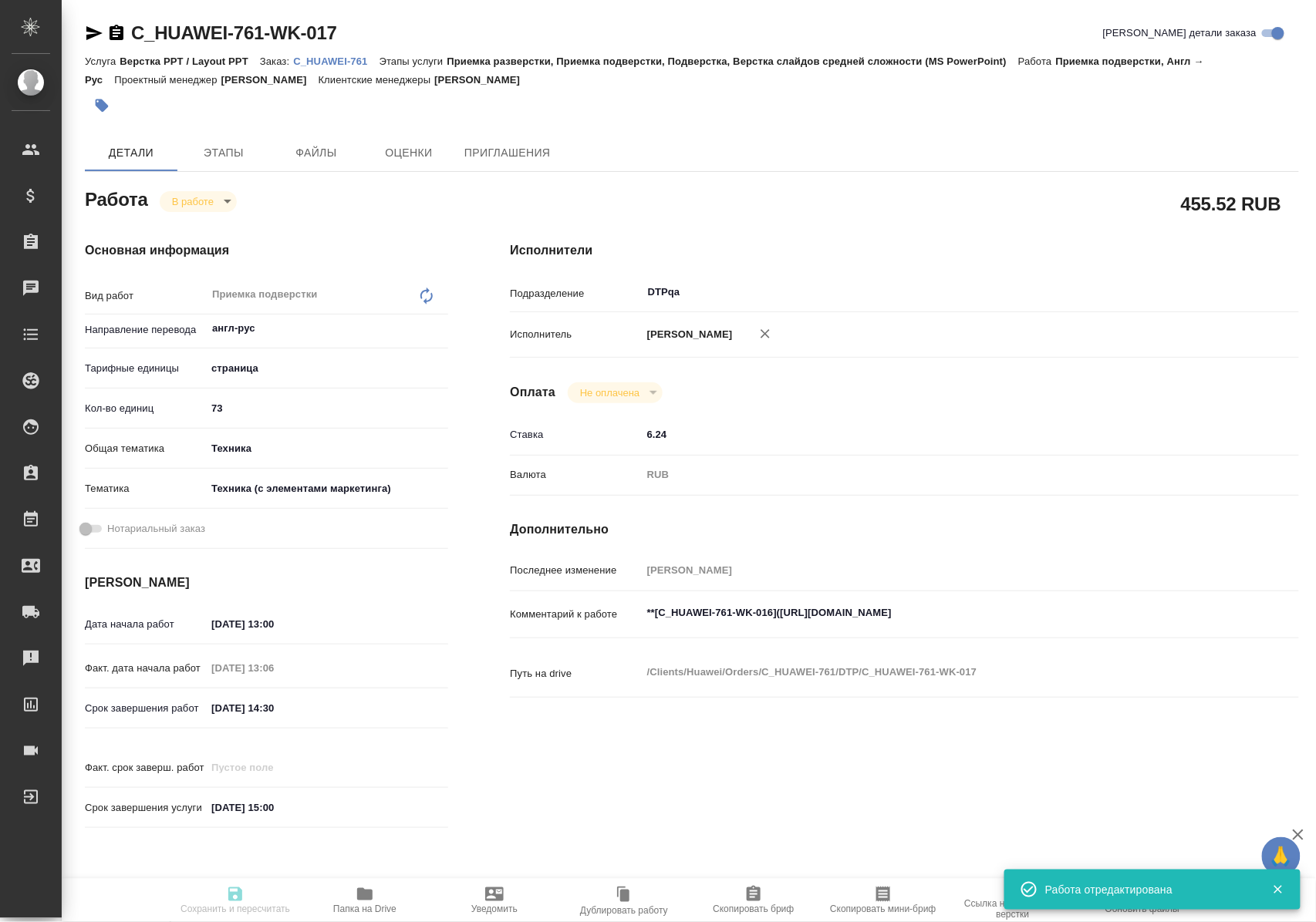
type textarea "x"
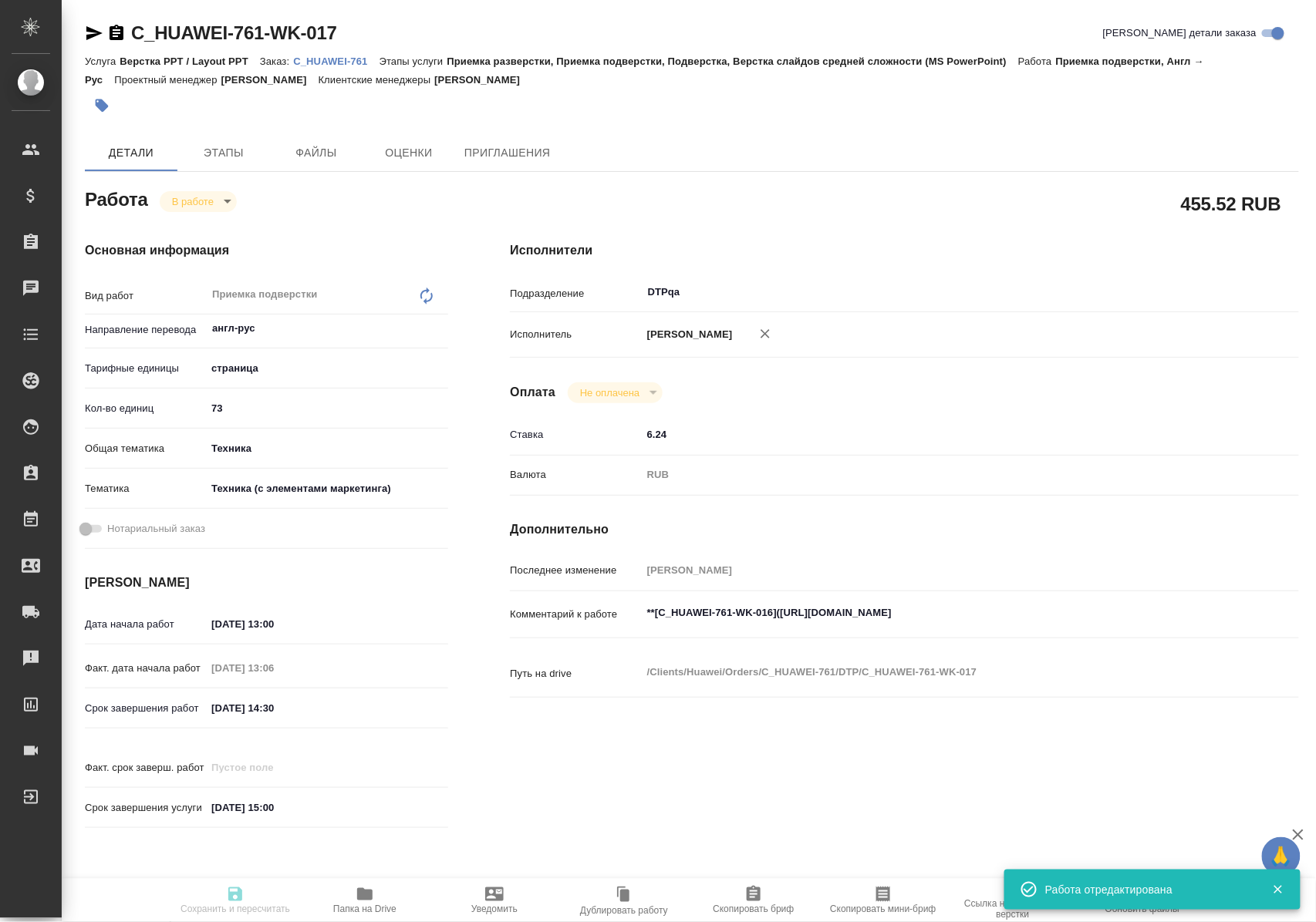
type input "inProgress"
type textarea "Приемка подверстки"
type textarea "x"
type input "англ-рус"
type input "5a8b1489cc6b4906c91bfdb2"
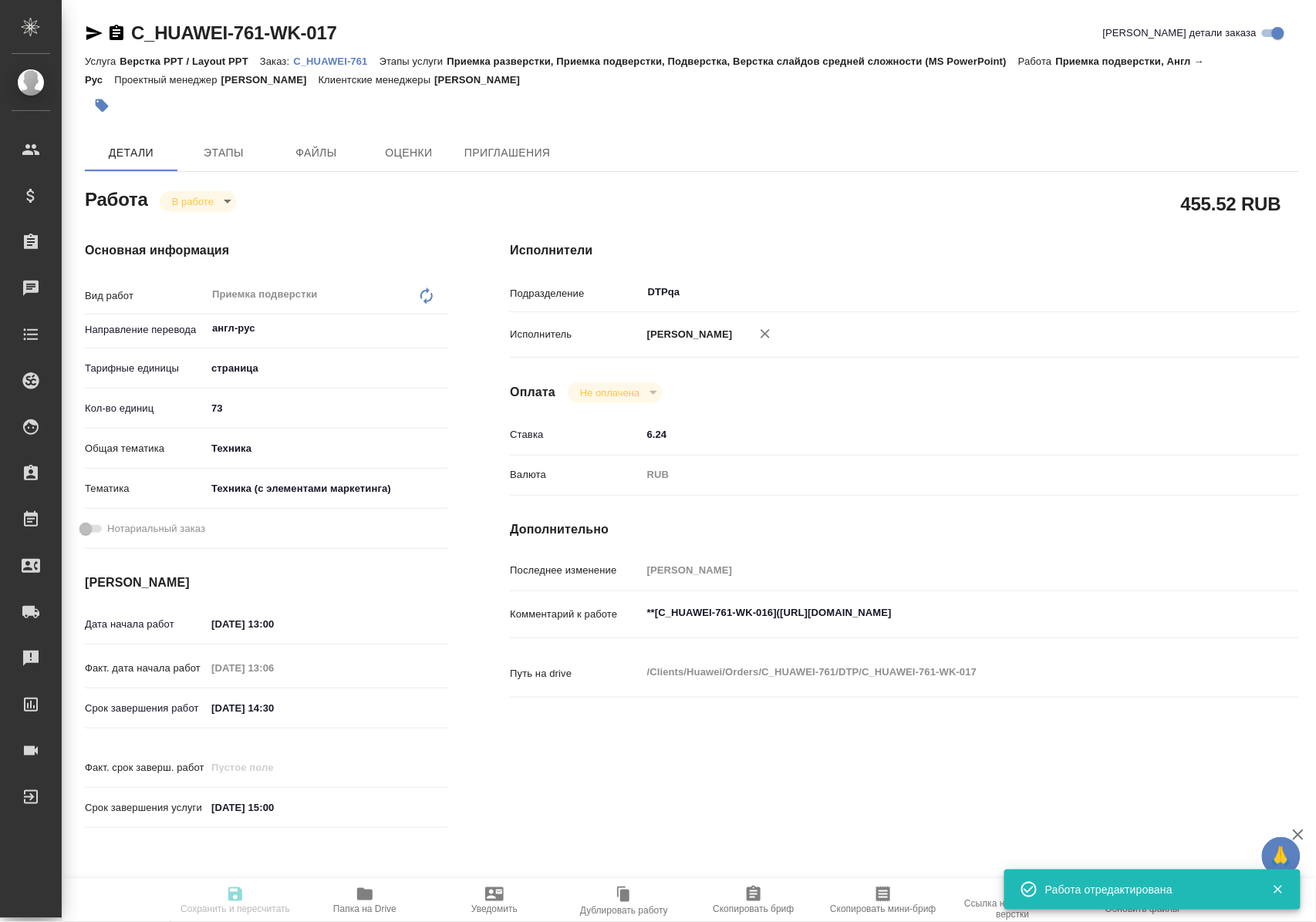
type input "73"
type input "tech"
type input "60014f8f4811385ea454c731"
type input "[DATE] 13:00"
type input "[DATE] 13:06"
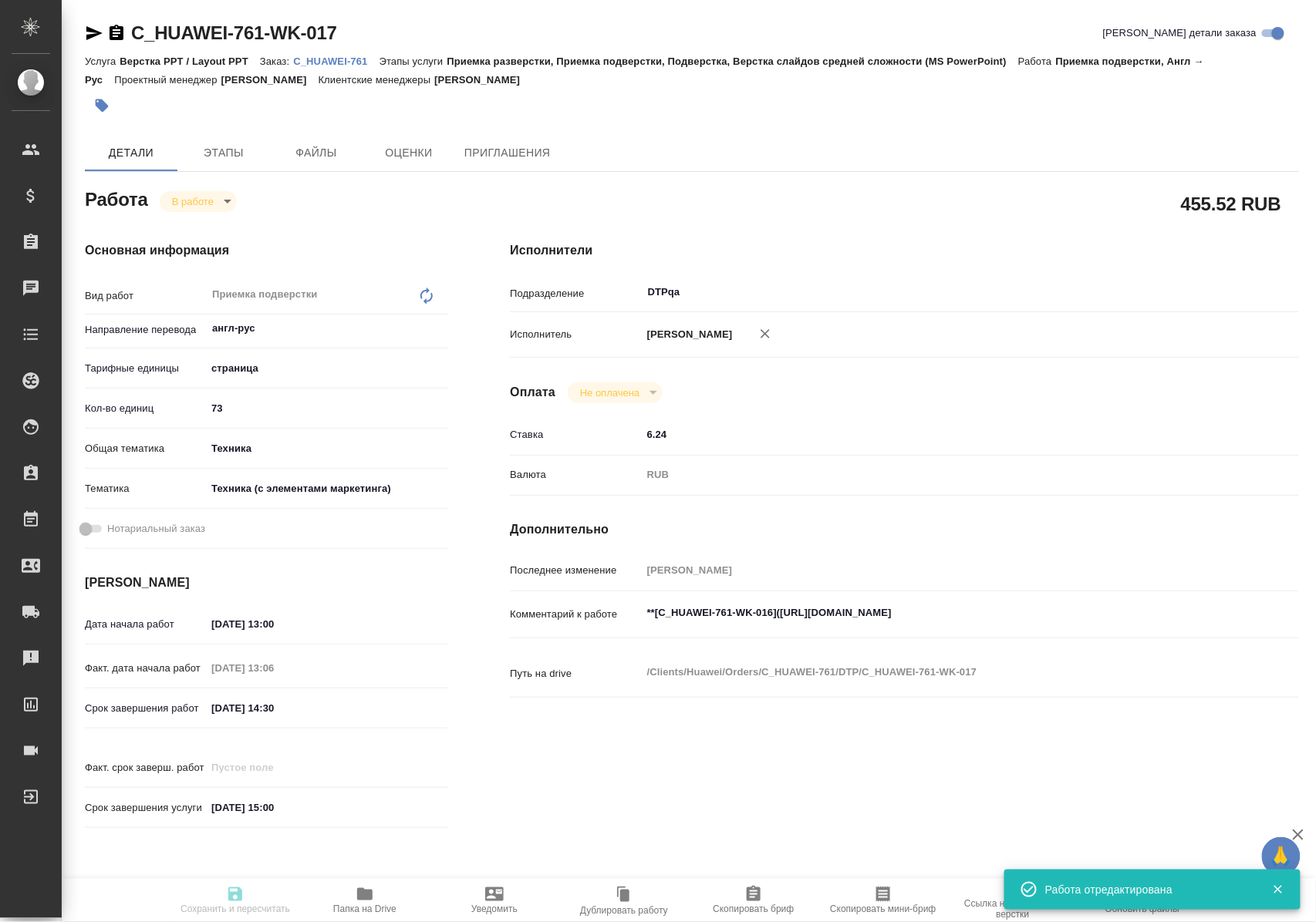
type input "[DATE] 14:30"
type input "[DATE] 15:00"
type input "DTPqa"
type input "notPayed"
type input "6.24"
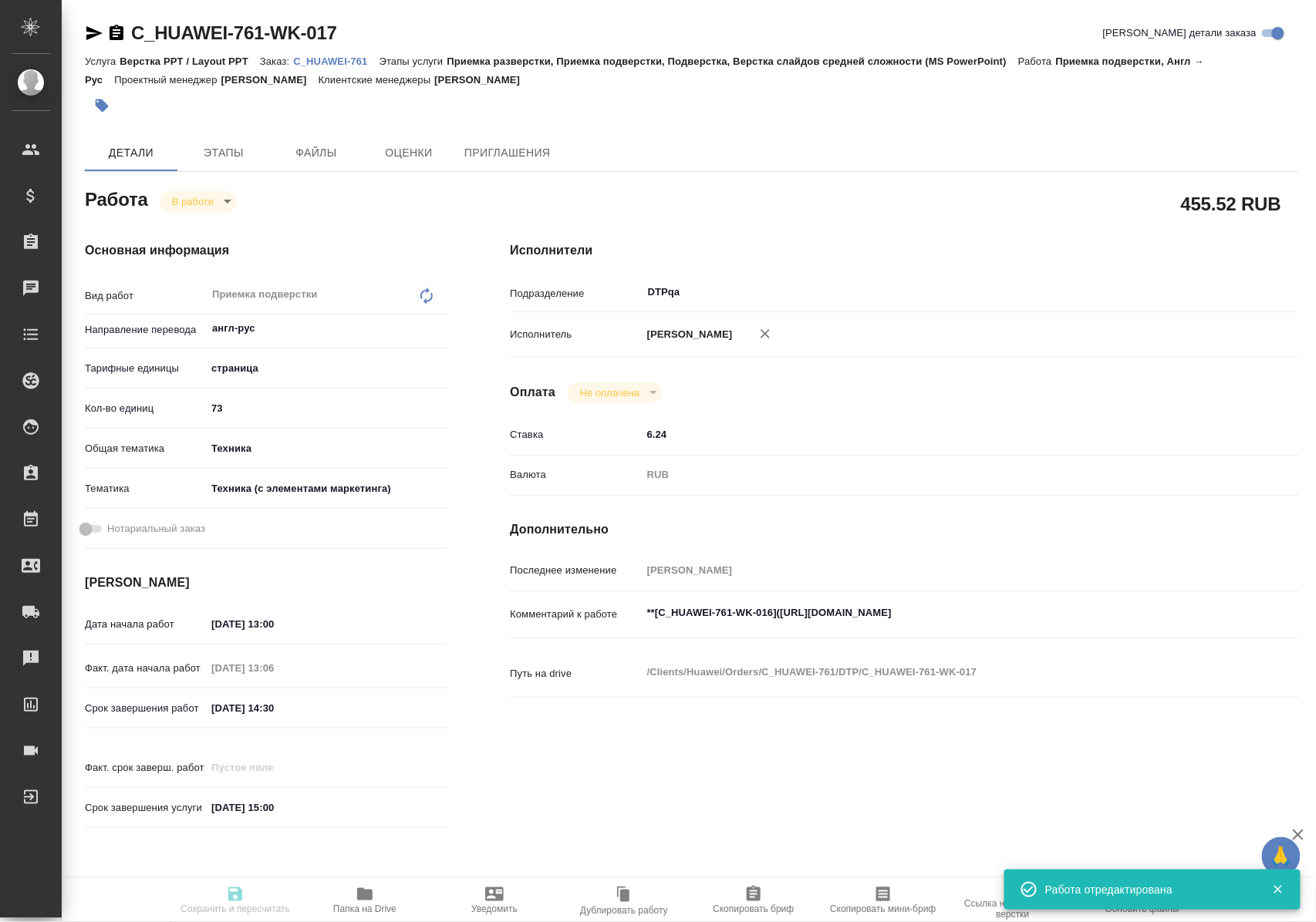
type input "RUB"
type input "Полушина Алена"
type textarea "**[C_HUAWEI-761-WK-016](https://tera.awatera.com/Work/68adad4345608794ac25ff9e/…"
type textarea "x"
type textarea "/Clients/Huawei/Orders/C_HUAWEI-761/DTP/C_HUAWEI-761-WK-017"
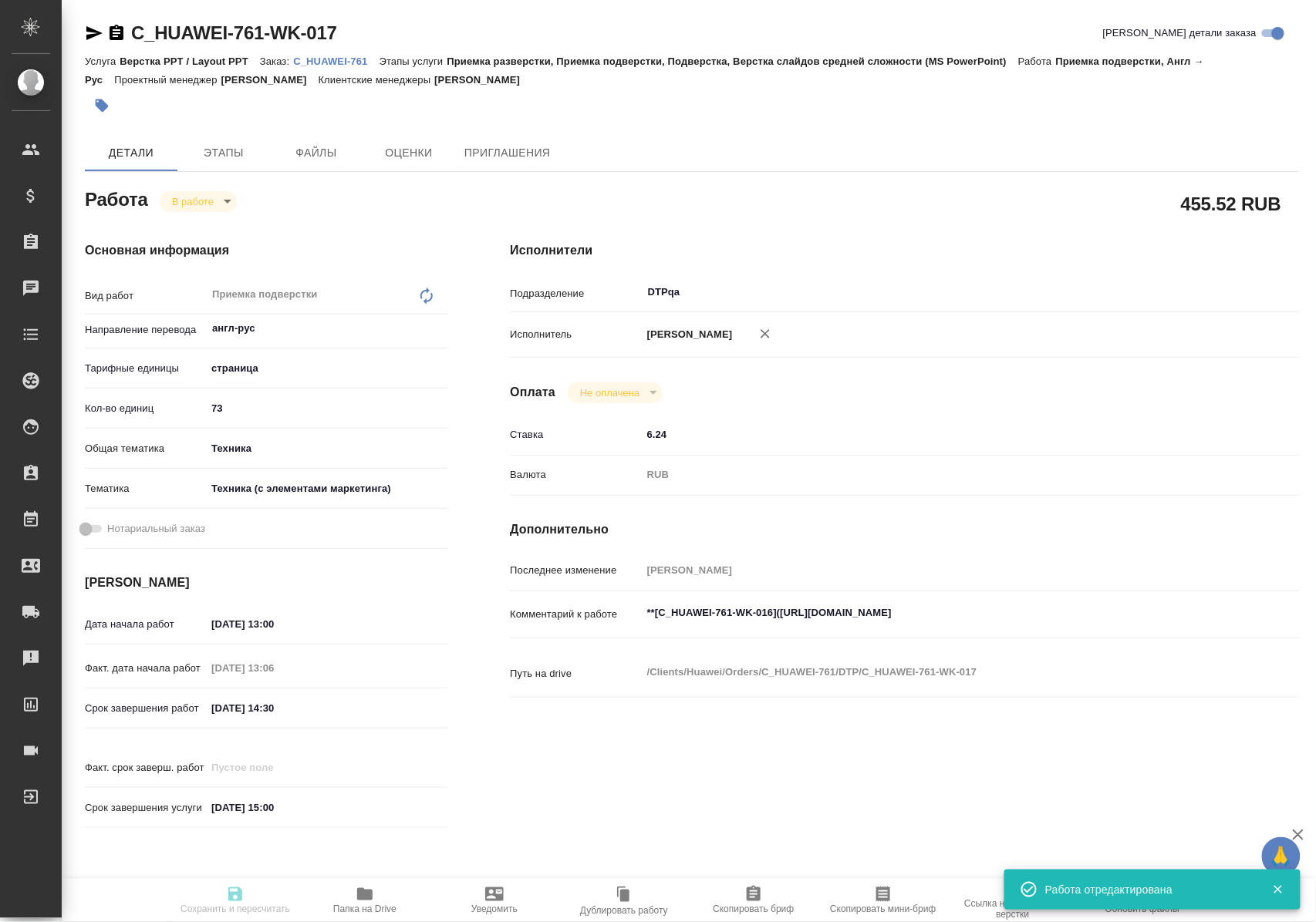
type textarea "x"
type input "C_HUAWEI-761"
type input "3011H00007682"
type input "Верстка PPT / Layout PPT"
type input "Приемка разверстки, Приемка подверстки, Подверстка, Верстка слайдов средней сло…"
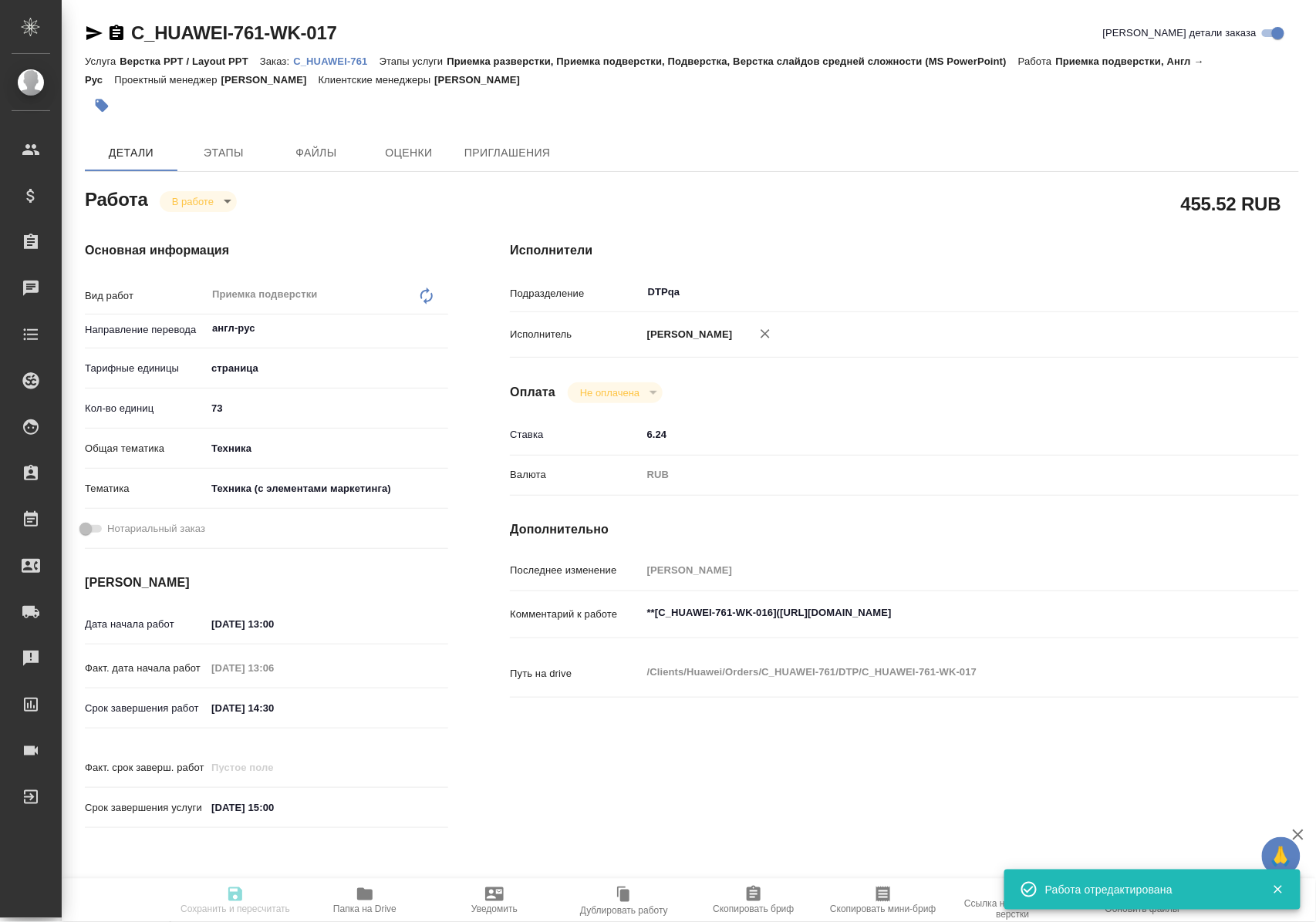
type input "[PERSON_NAME]"
type input "[PERSON_NAME], [PERSON_NAME]"
type input "/Clients/Huawei/Orders/C_HUAWEI-761"
type textarea "x"
type textarea "ниже есть инструкции к переводу/верстке Пожалуйста, подберите исполнителя, спец…"
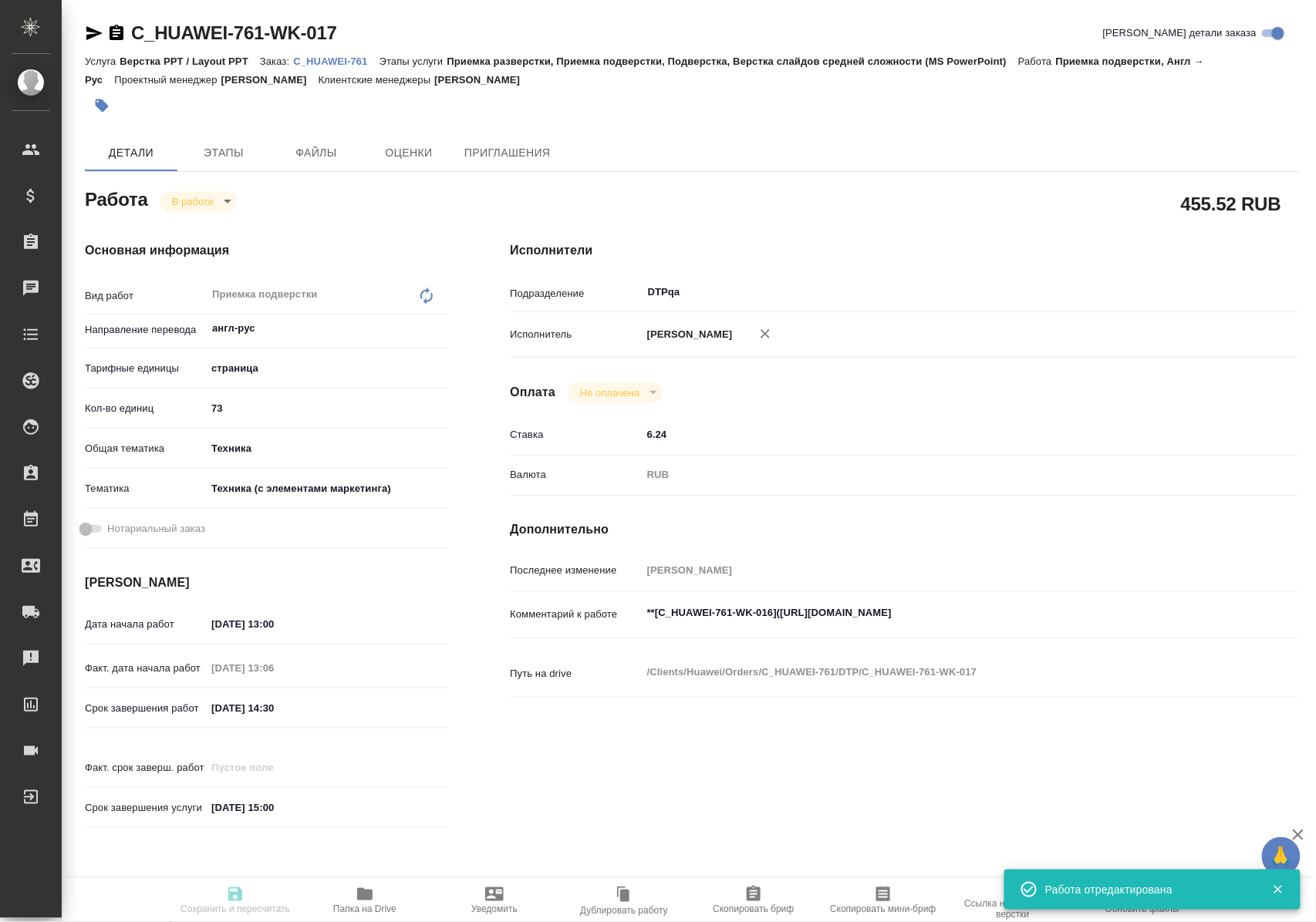
type textarea "x"
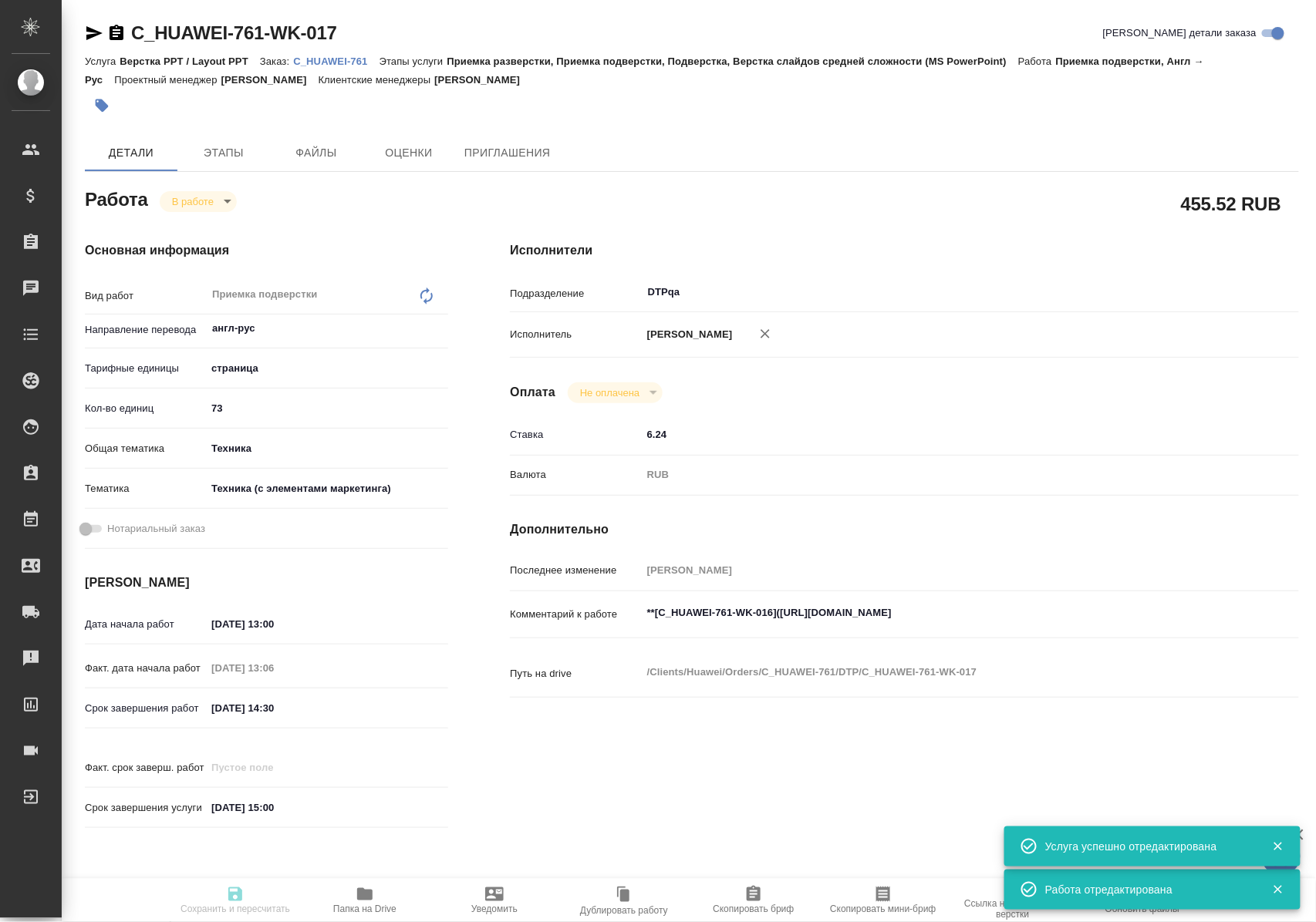
type textarea "x"
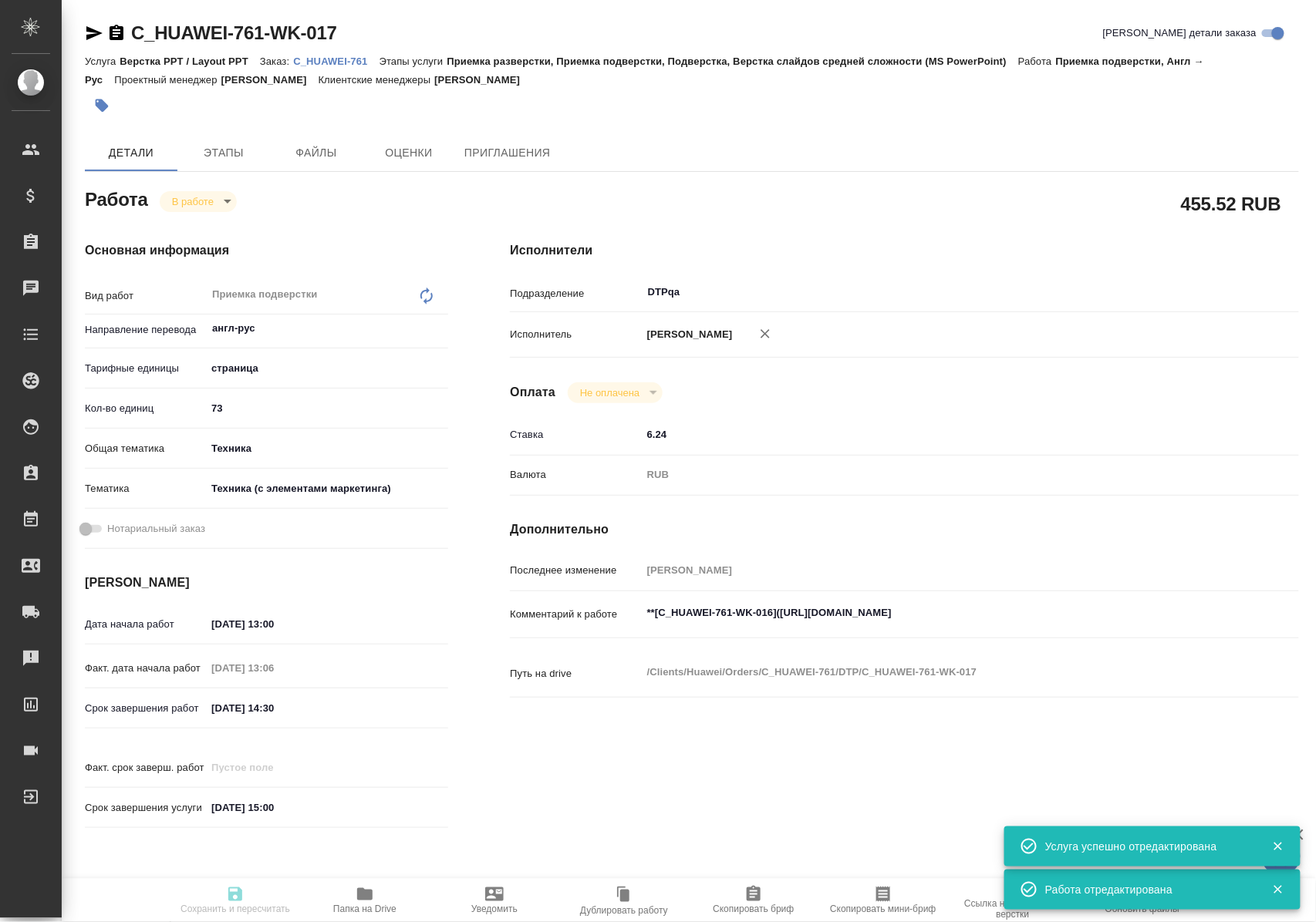
type textarea "x"
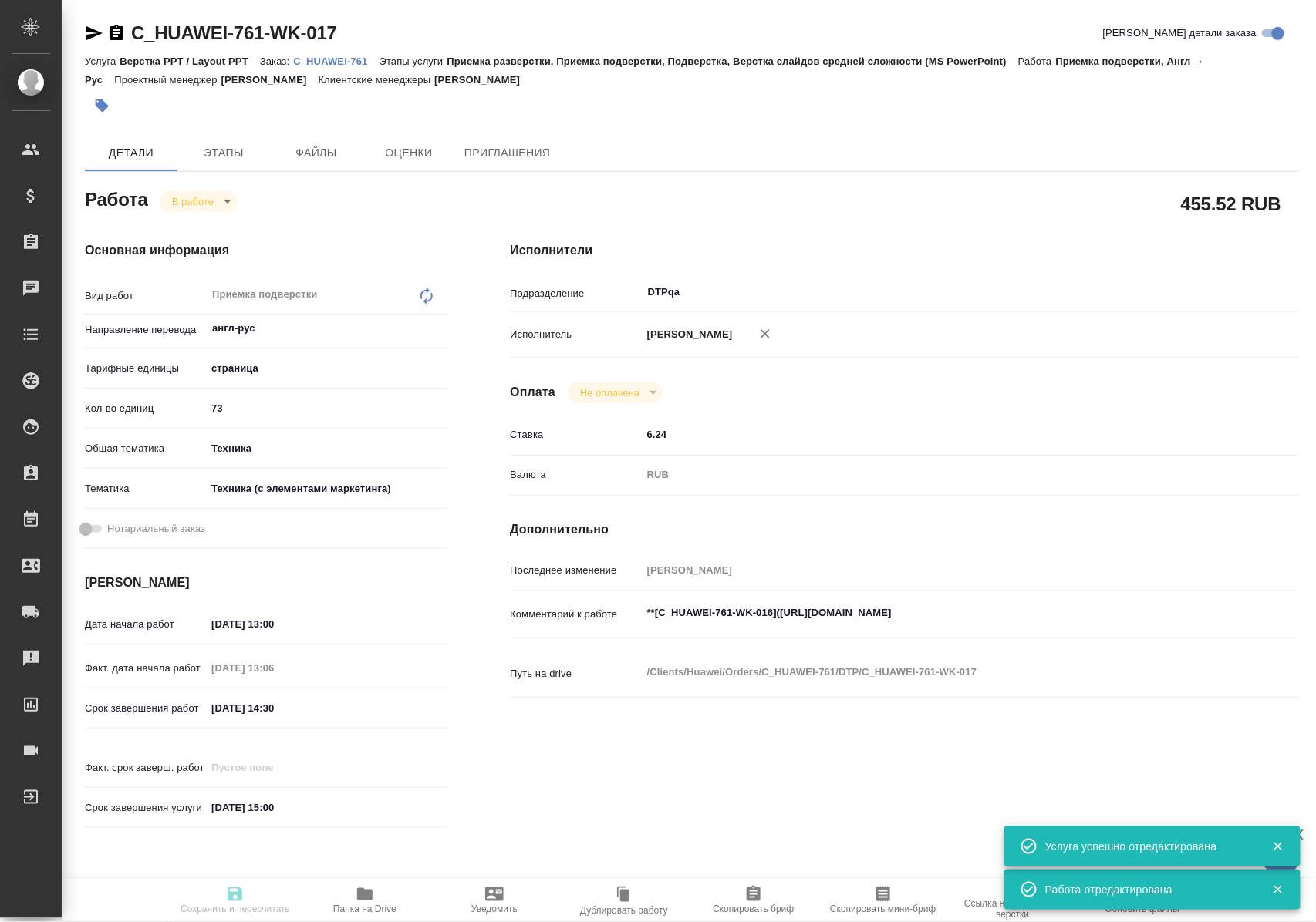
type textarea "x"
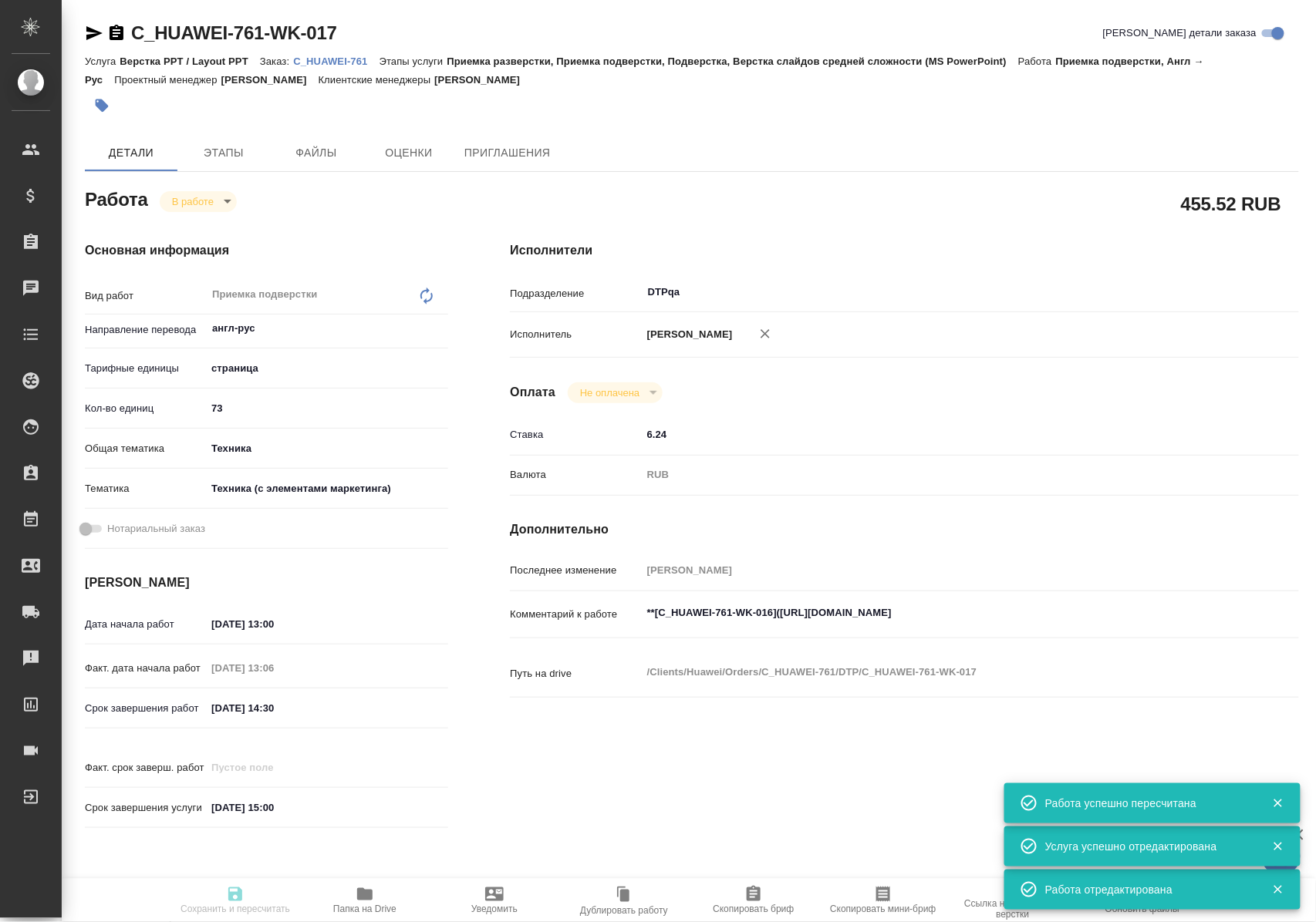
type input "inProgress"
type textarea "Приемка подверстки"
type textarea "x"
type input "англ-рус"
type input "5a8b1489cc6b4906c91bfdb2"
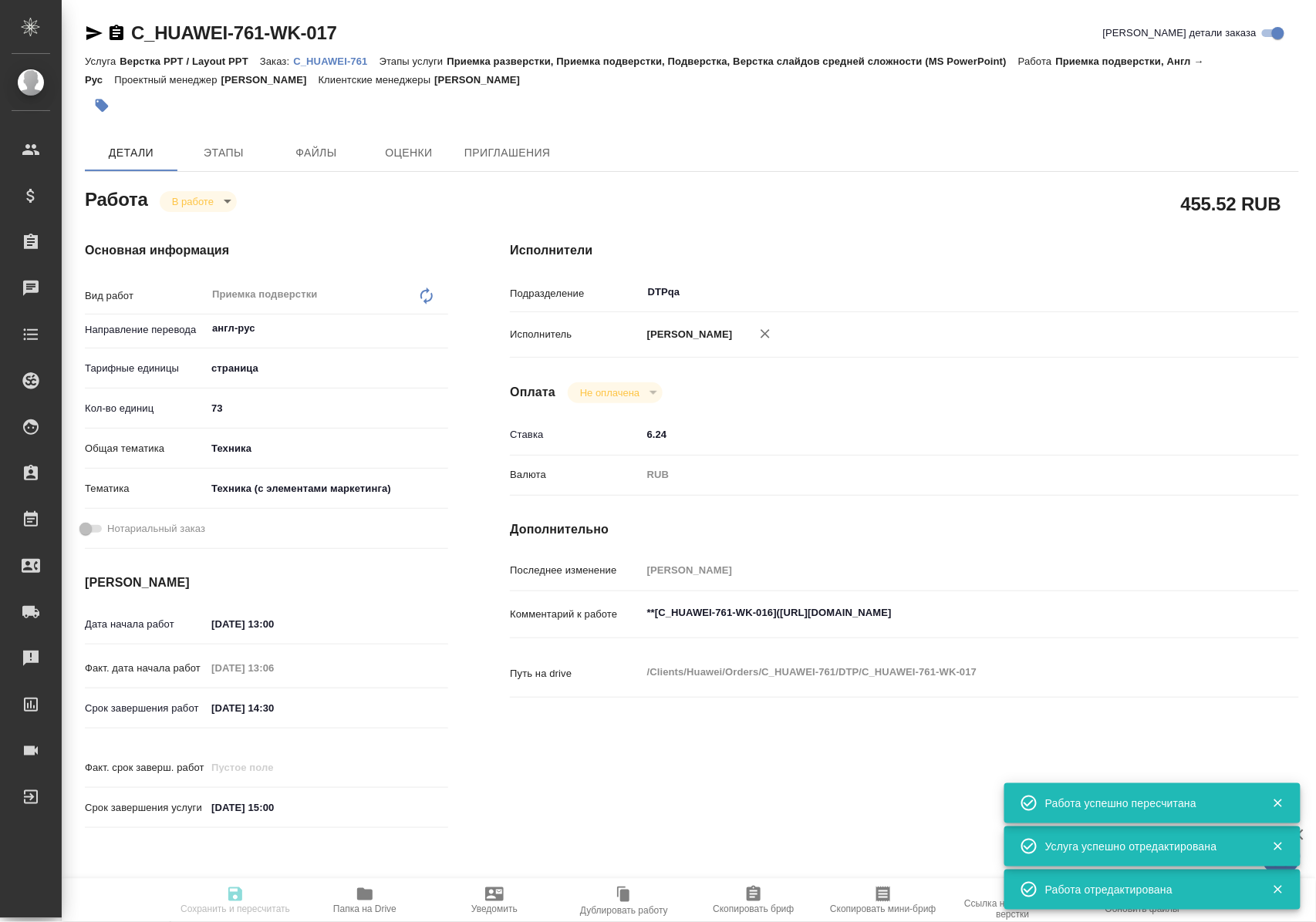
type input "73"
type input "tech"
type input "60014f8f4811385ea454c731"
type input "15.09.2025 13:00"
type input "15.09.2025 13:06"
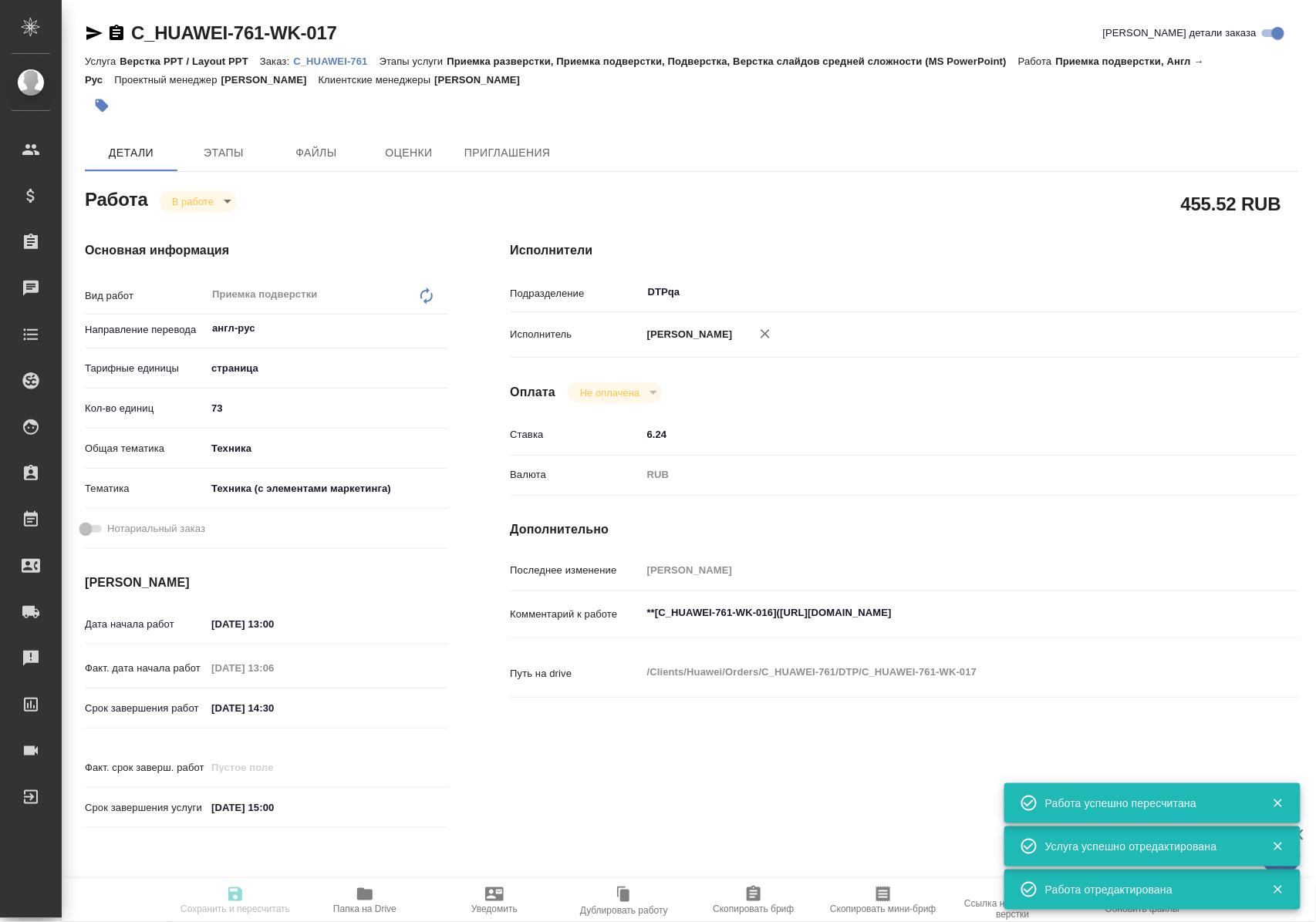
type input "15.09.2025 14:30"
type input "15.09.2025 15:00"
type input "DTPqa"
type input "notPayed"
type input "6.24"
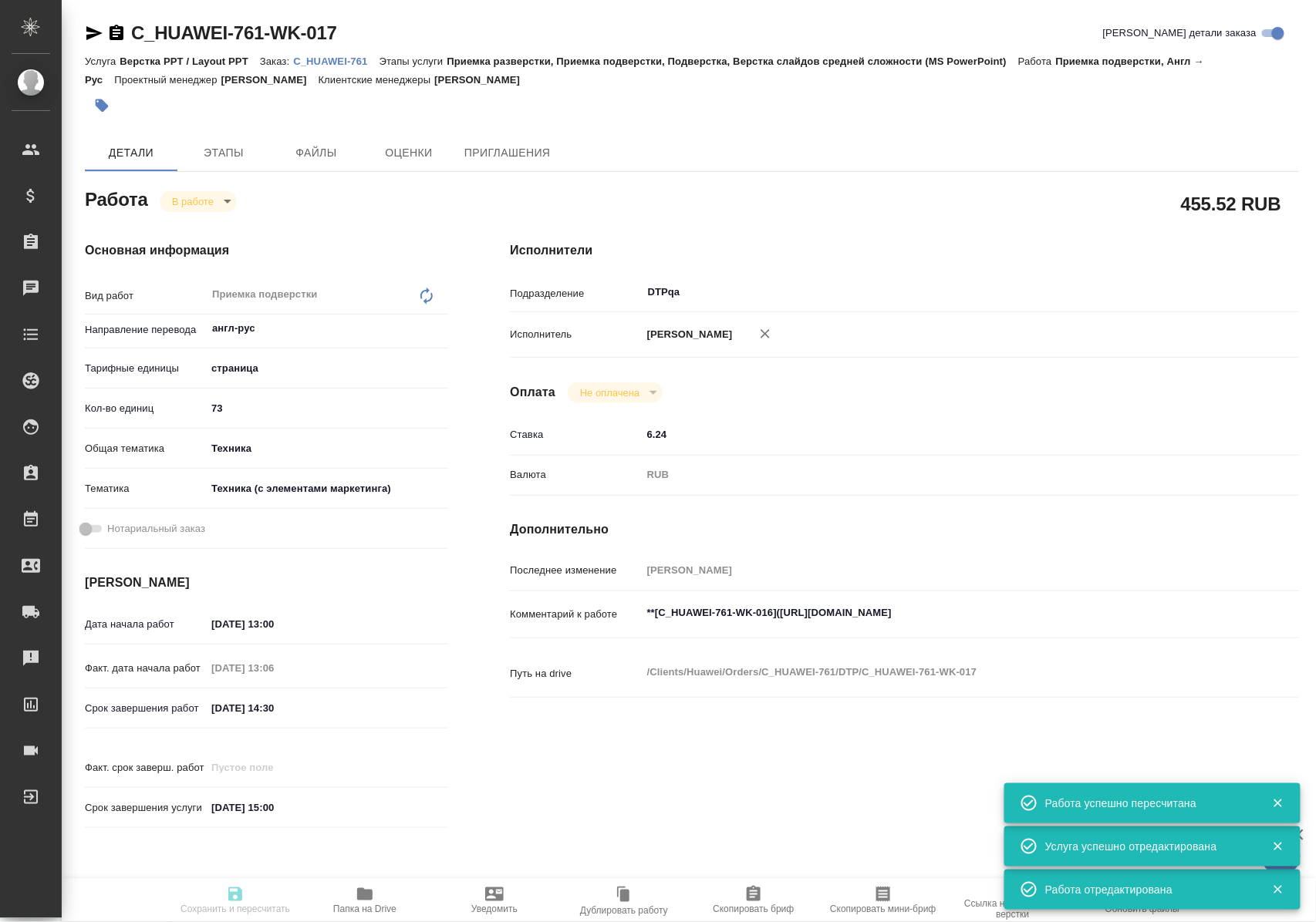
type input "RUB"
type input "Полушина Алена"
type textarea "**[C_HUAWEI-761-WK-016](https://tera.awatera.com/Work/68adad4345608794ac25ff9e/…"
type textarea "x"
type textarea "/Clients/Huawei/Orders/C_HUAWEI-761/DTP/C_HUAWEI-761-WK-017"
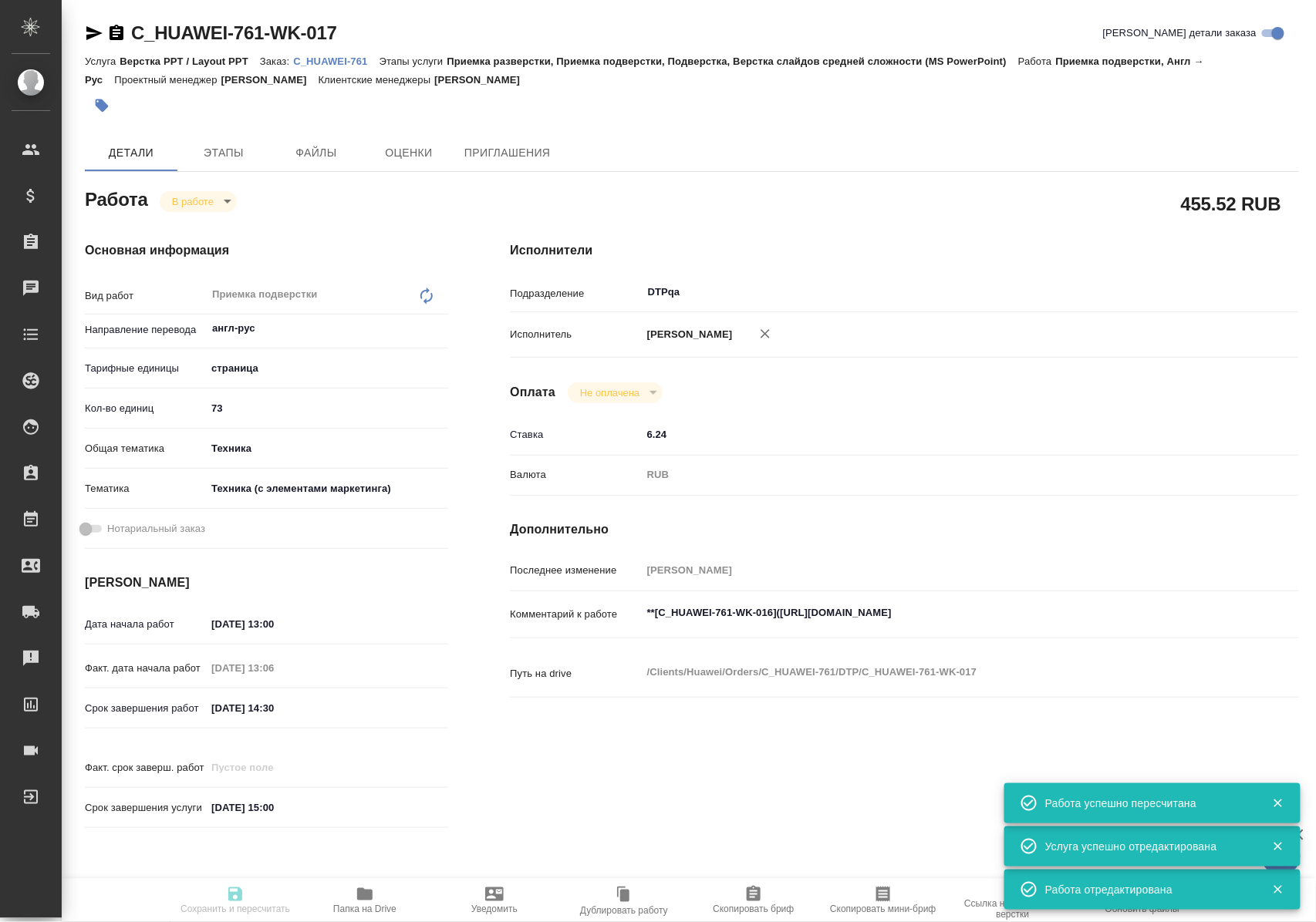
type textarea "x"
type input "C_HUAWEI-761"
type input "3011H00007682"
type input "Верстка PPT / Layout PPT"
type input "Приемка разверстки, Приемка подверстки, Подверстка, Верстка слайдов средней сло…"
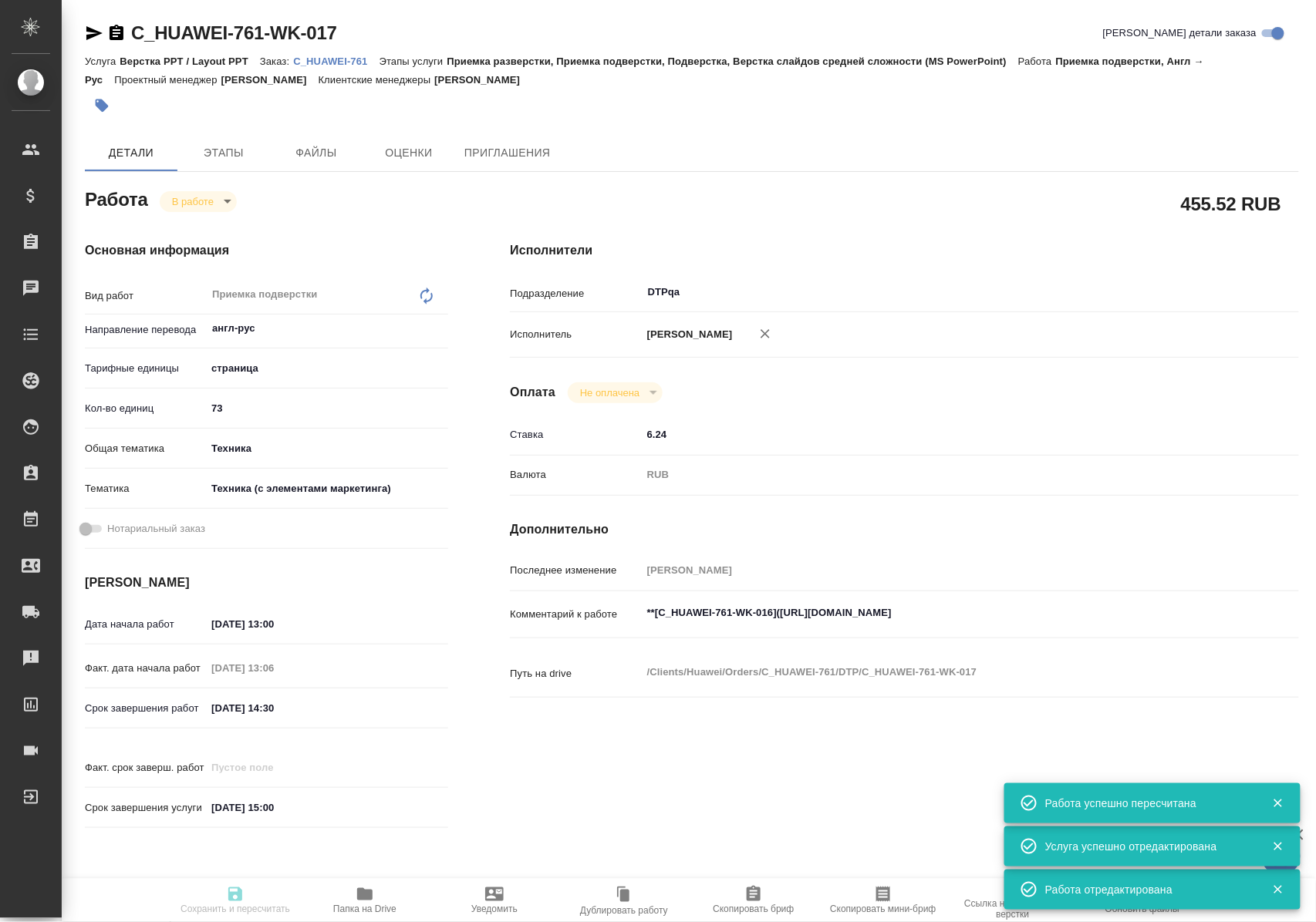
type input "Лямина Надежда"
type input "[PERSON_NAME], [PERSON_NAME]"
type input "/Clients/Huawei/Orders/C_HUAWEI-761"
type textarea "x"
type textarea "ниже есть инструкции к переводу/верстке Пожалуйста, подберите исполнителя, спец…"
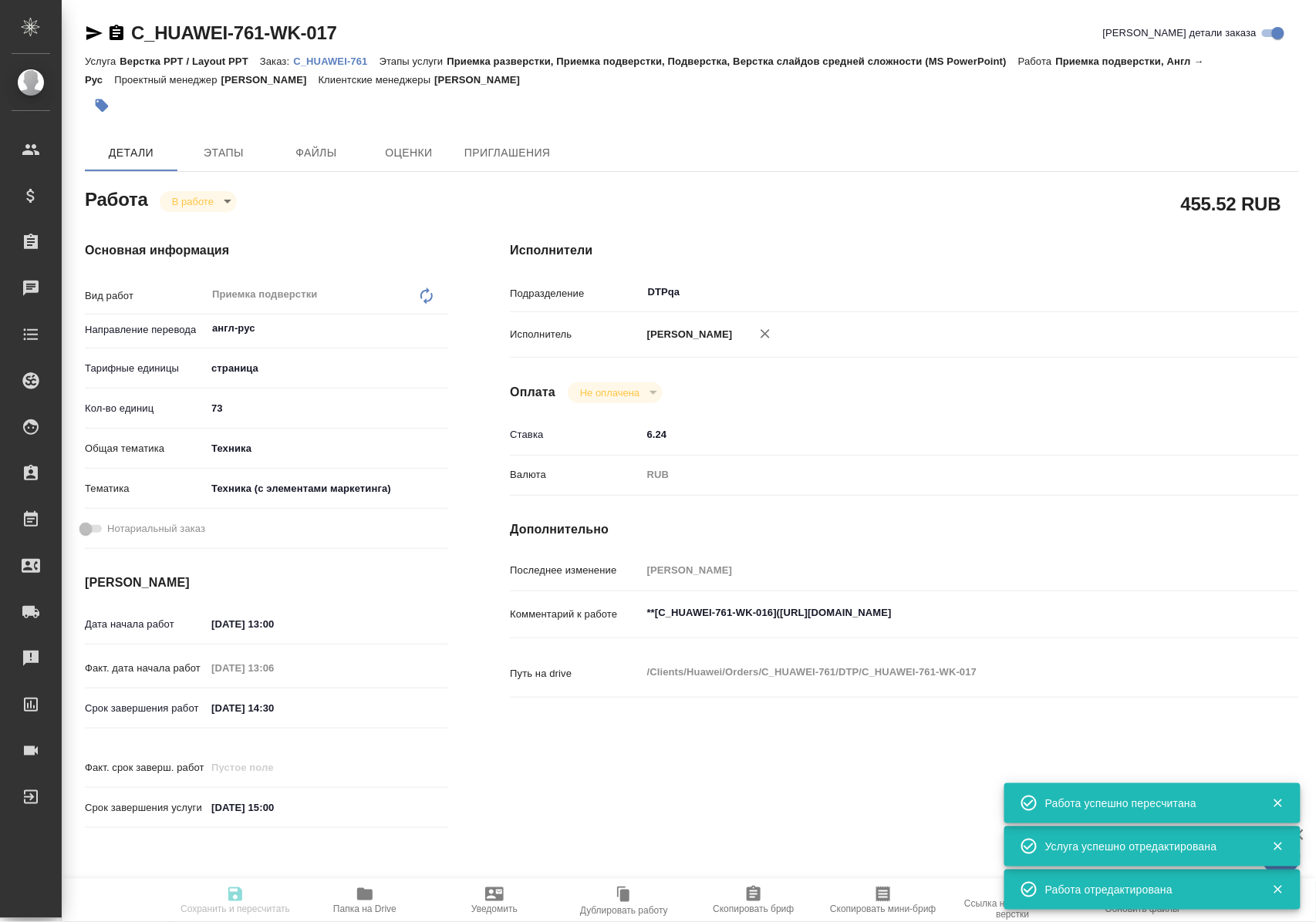
type textarea "x"
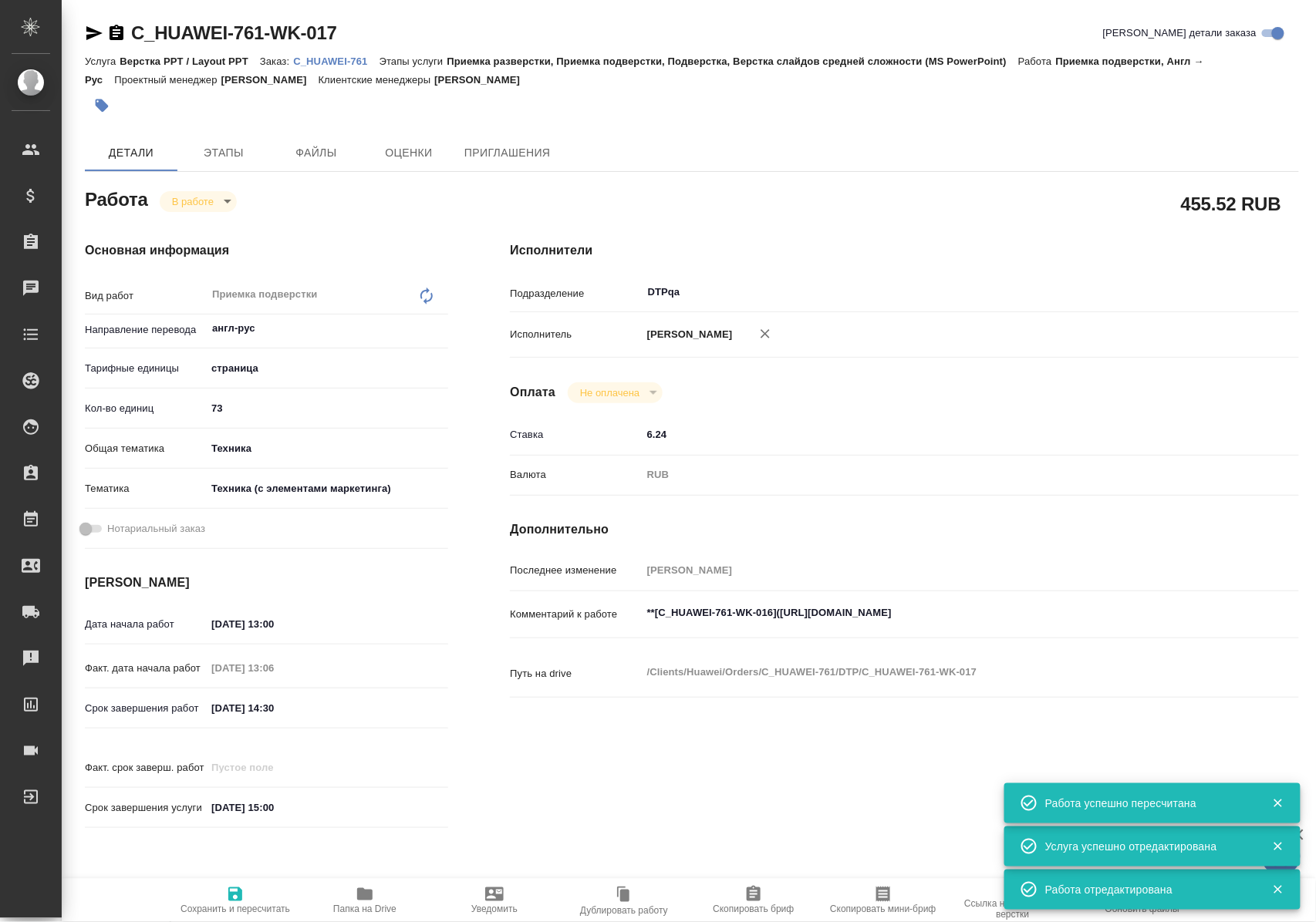
type textarea "x"
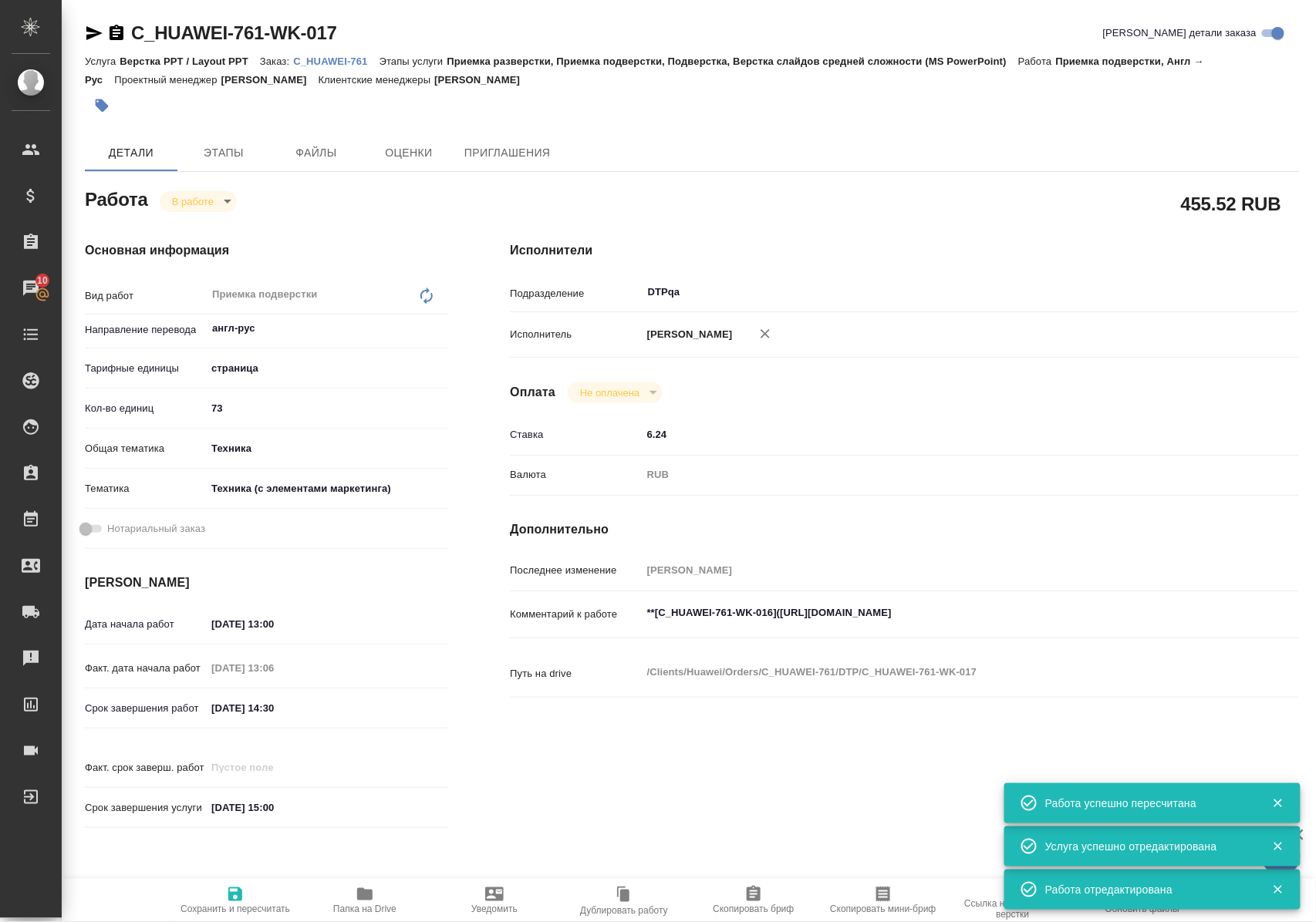
type textarea "x"
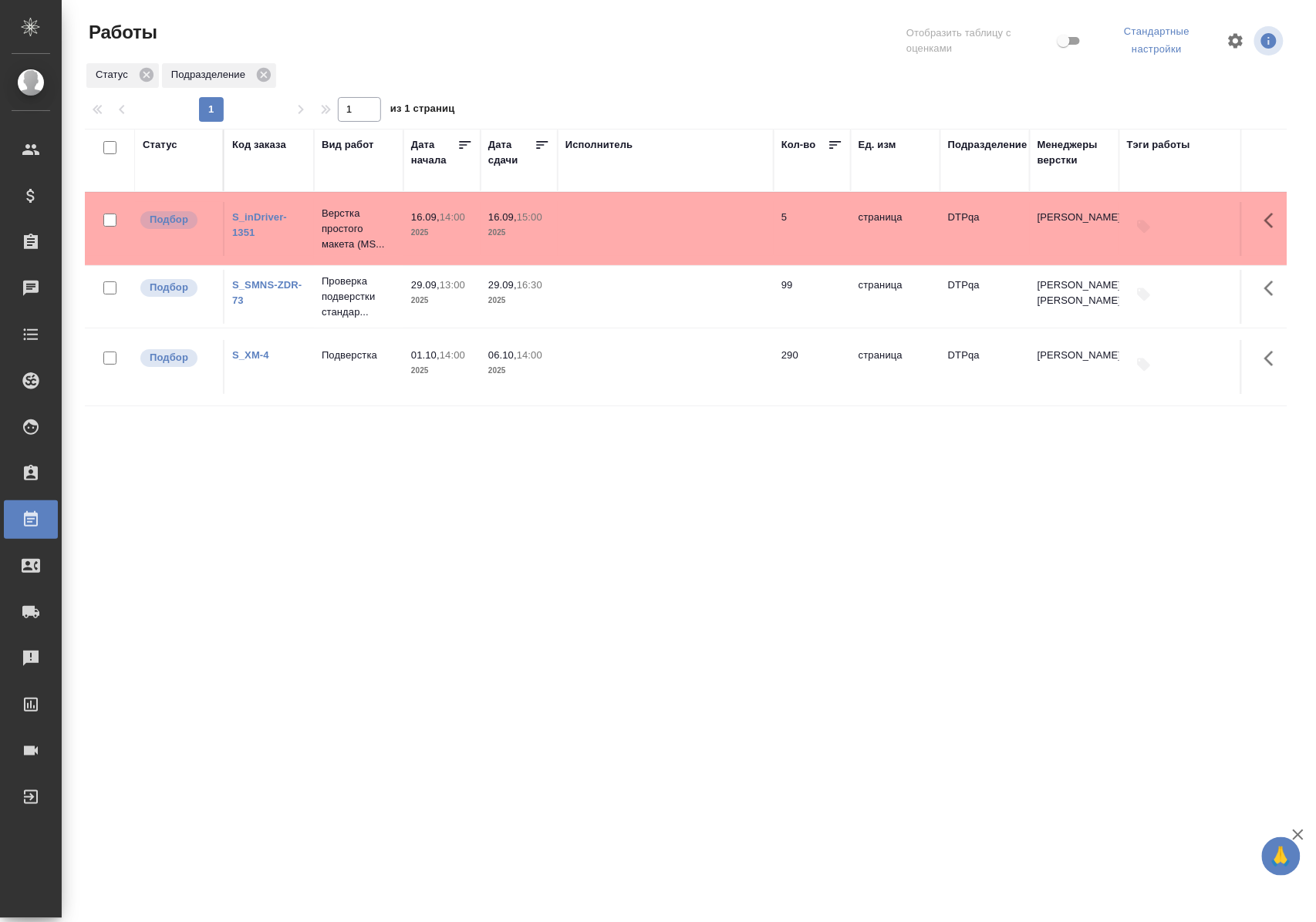
click at [269, 217] on link "S_inDriver-1351" at bounding box center [260, 225] width 55 height 27
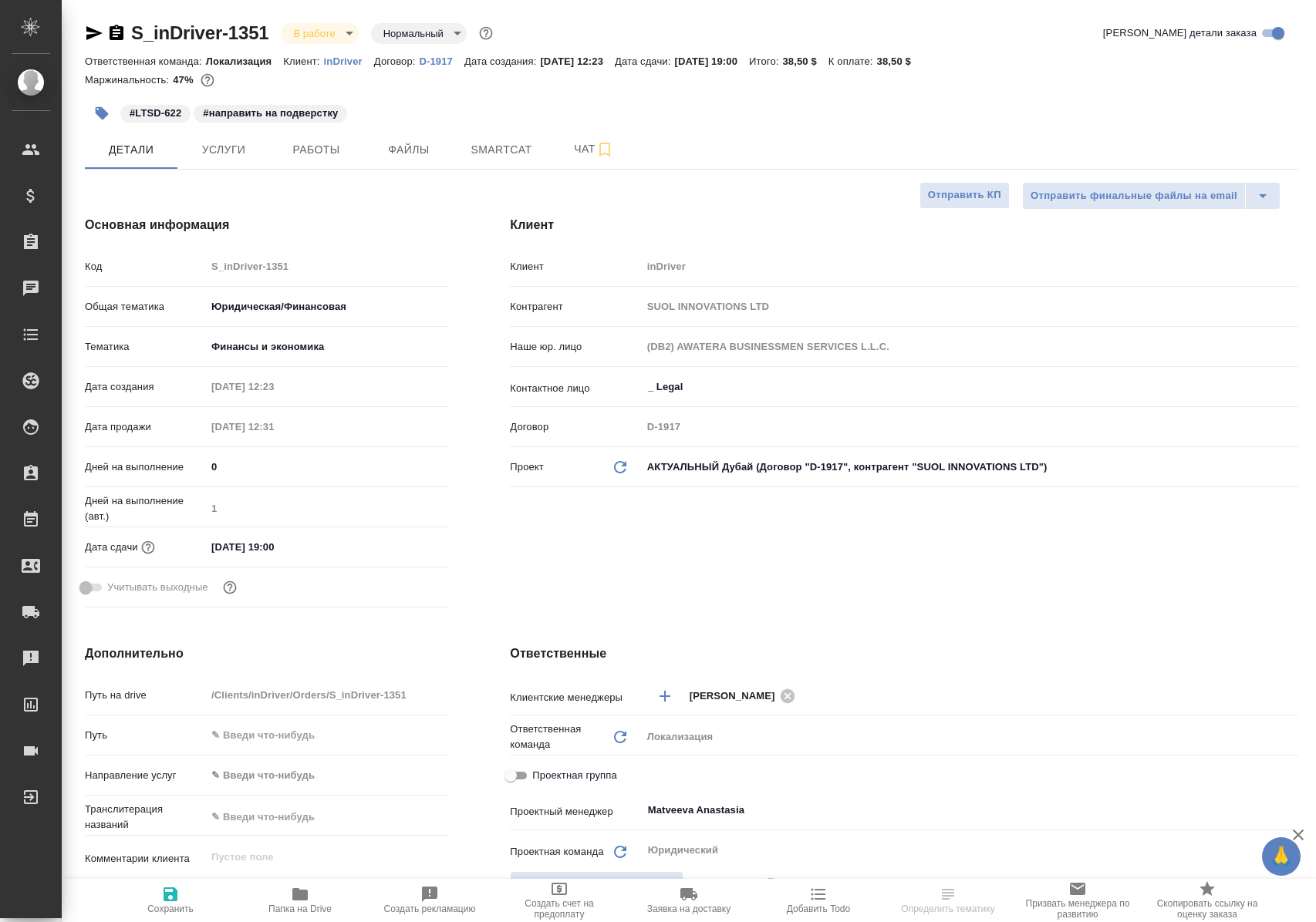
select select "RU"
click at [315, 152] on span "Работы" at bounding box center [316, 150] width 74 height 20
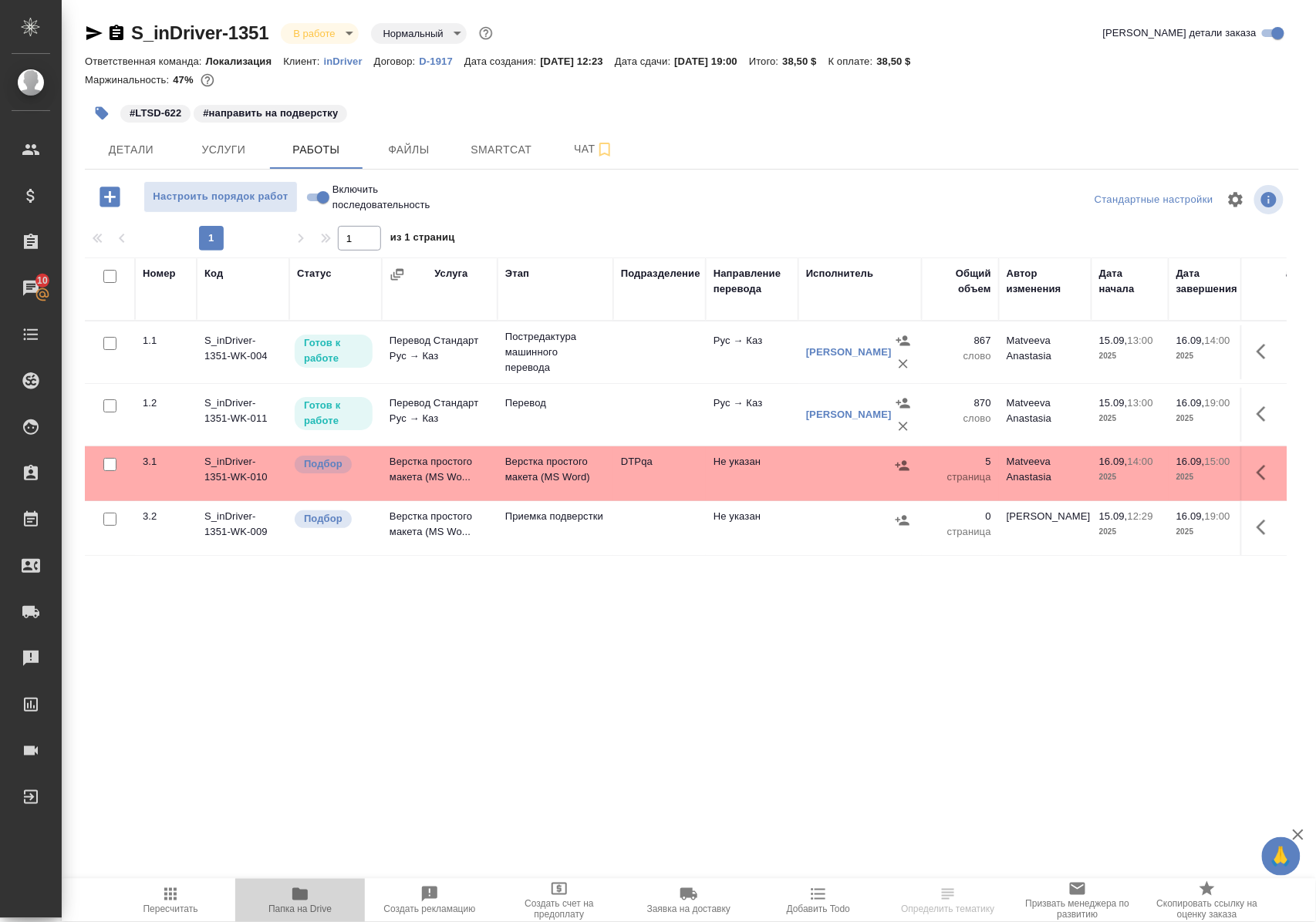
click at [302, 901] on icon "button" at bounding box center [299, 894] width 19 height 19
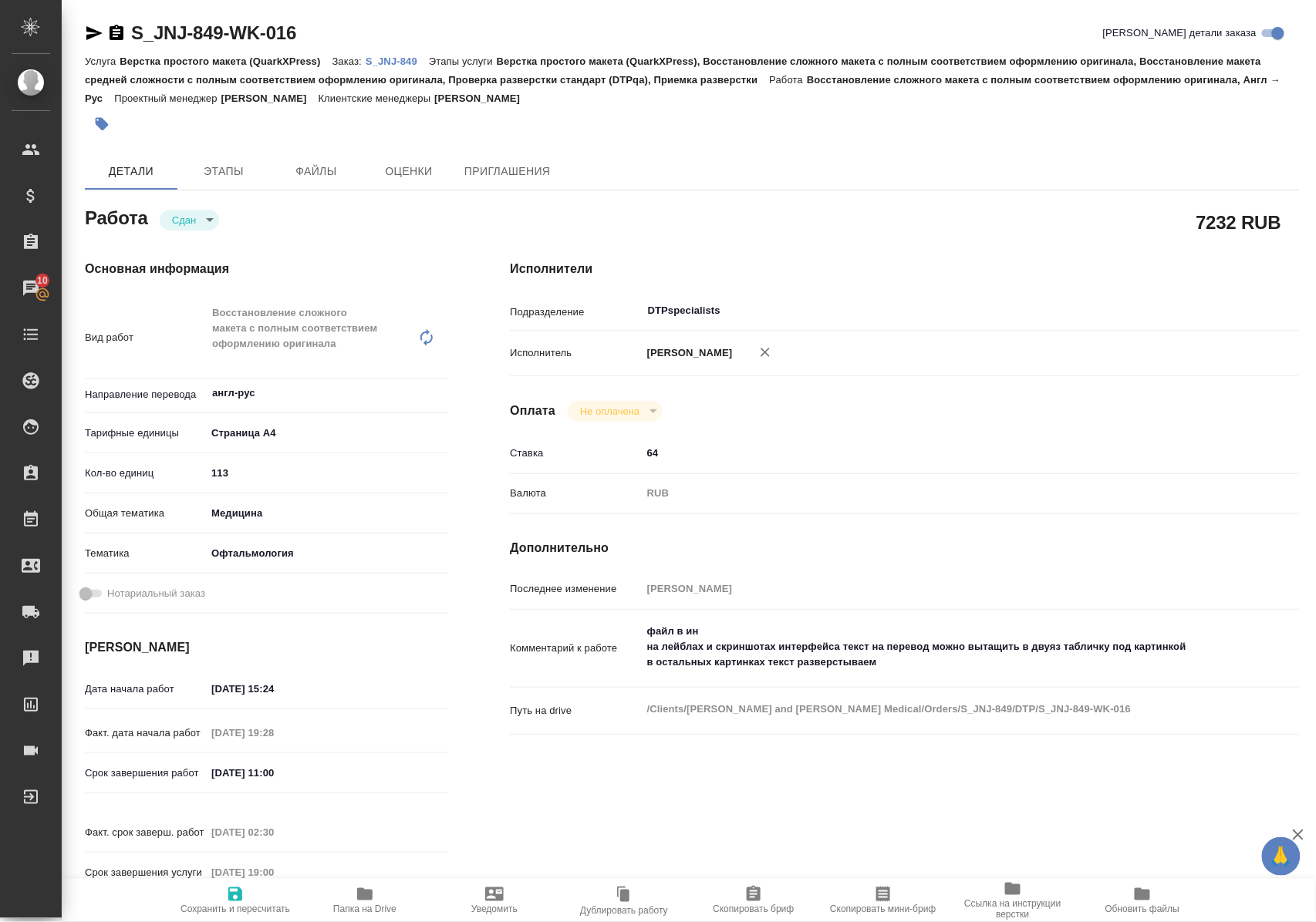
click at [374, 898] on span "Папка на Drive" at bounding box center [364, 899] width 111 height 29
drag, startPoint x: 294, startPoint y: 38, endPoint x: 132, endPoint y: 38, distance: 162.0
click at [132, 38] on div "S_JNJ-849-WK-016 Кратко детали заказа" at bounding box center [691, 32] width 1214 height 25
copy link "S_JNJ-849-WK-016"
click at [386, 60] on p "S_JNJ-849" at bounding box center [397, 62] width 63 height 12
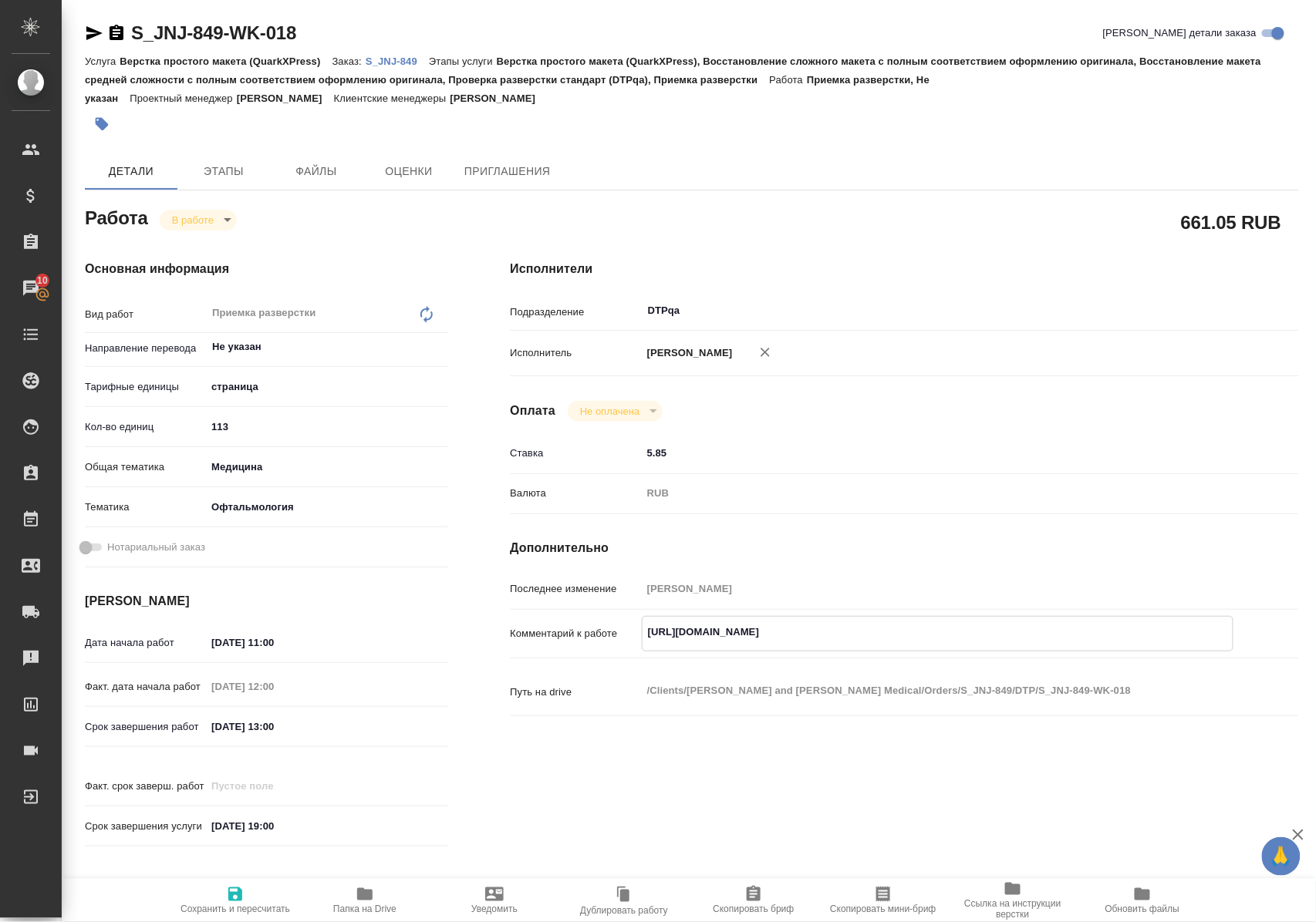
click at [373, 903] on span "Папка на Drive" at bounding box center [365, 908] width 63 height 11
click at [217, 226] on body "🙏 .cls-1 fill:#fff; AWATERA Polushina Alena Клиенты Спецификации Заказы 10 Чаты…" at bounding box center [658, 461] width 1316 height 922
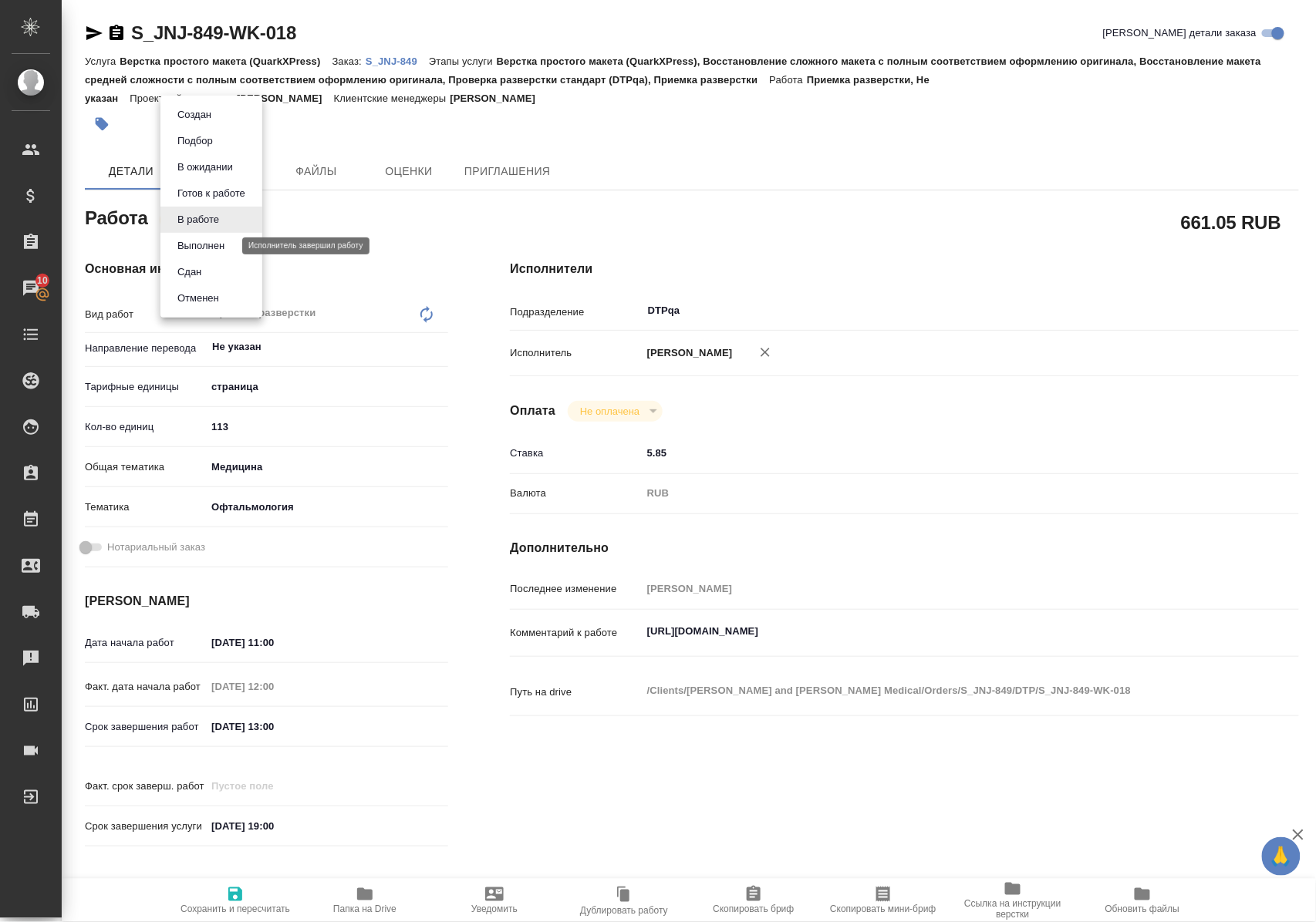
click at [216, 245] on button "Выполнен" at bounding box center [200, 245] width 56 height 17
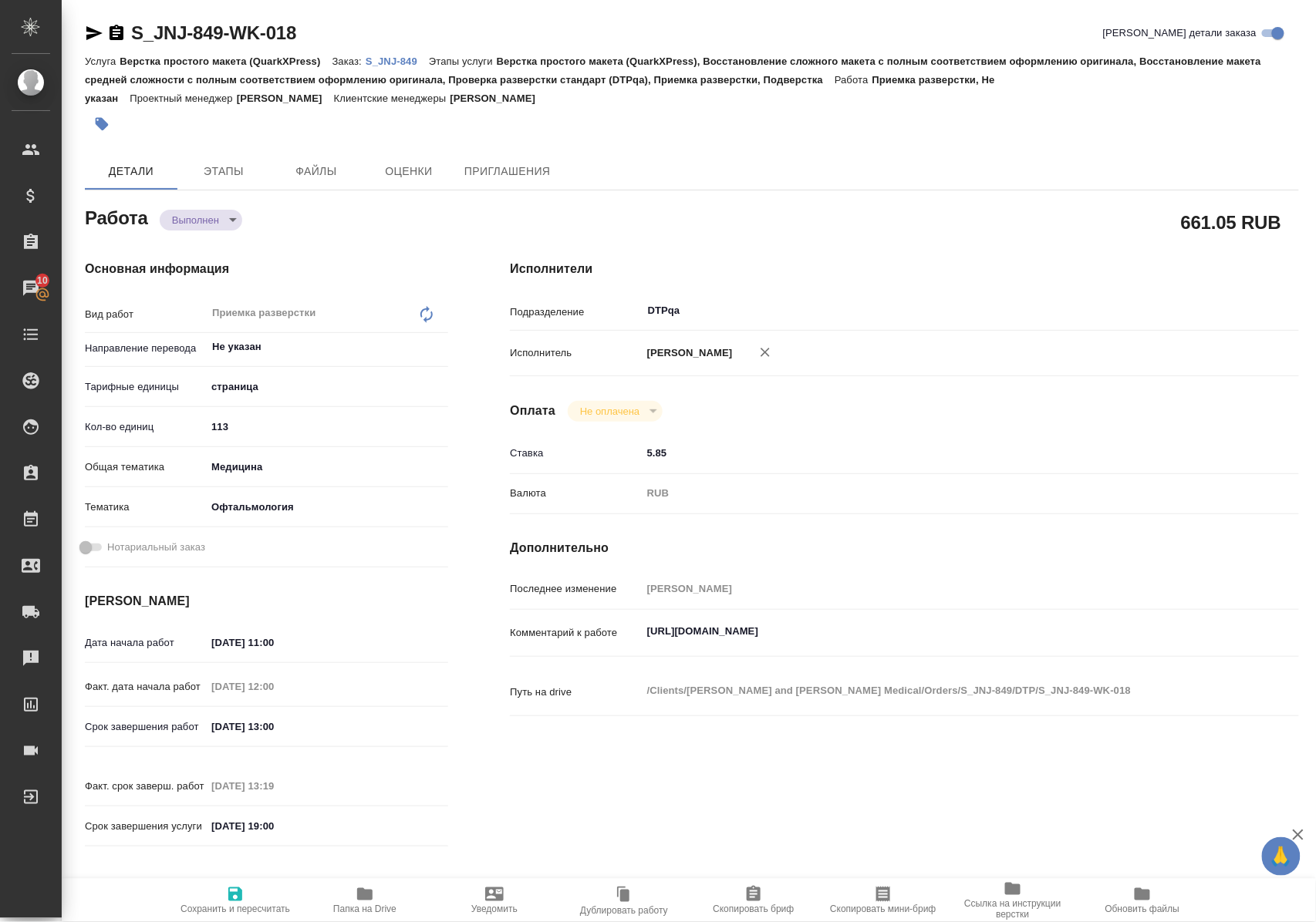
type textarea "x"
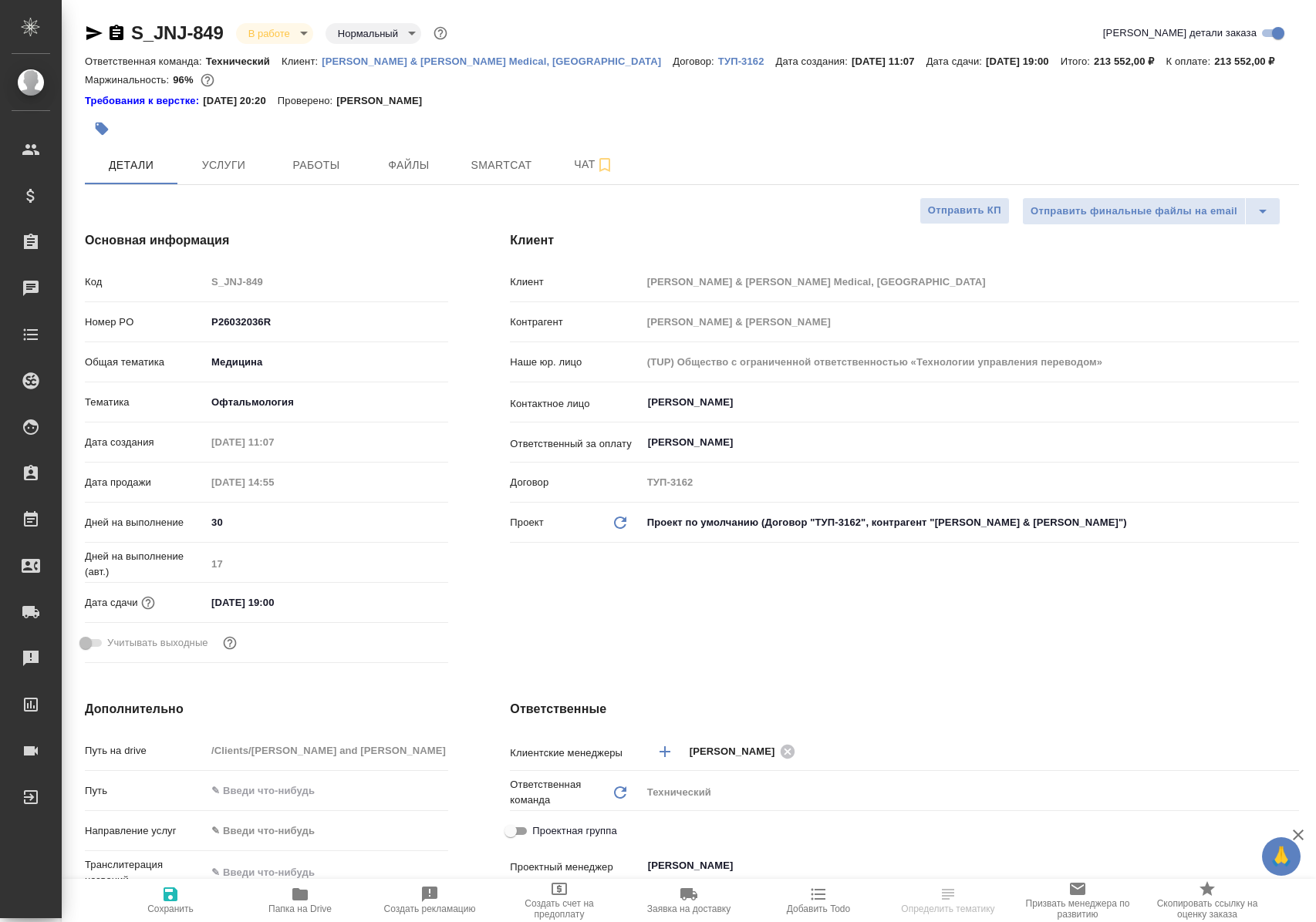
select select "RU"
click at [291, 171] on span "Работы" at bounding box center [316, 166] width 74 height 20
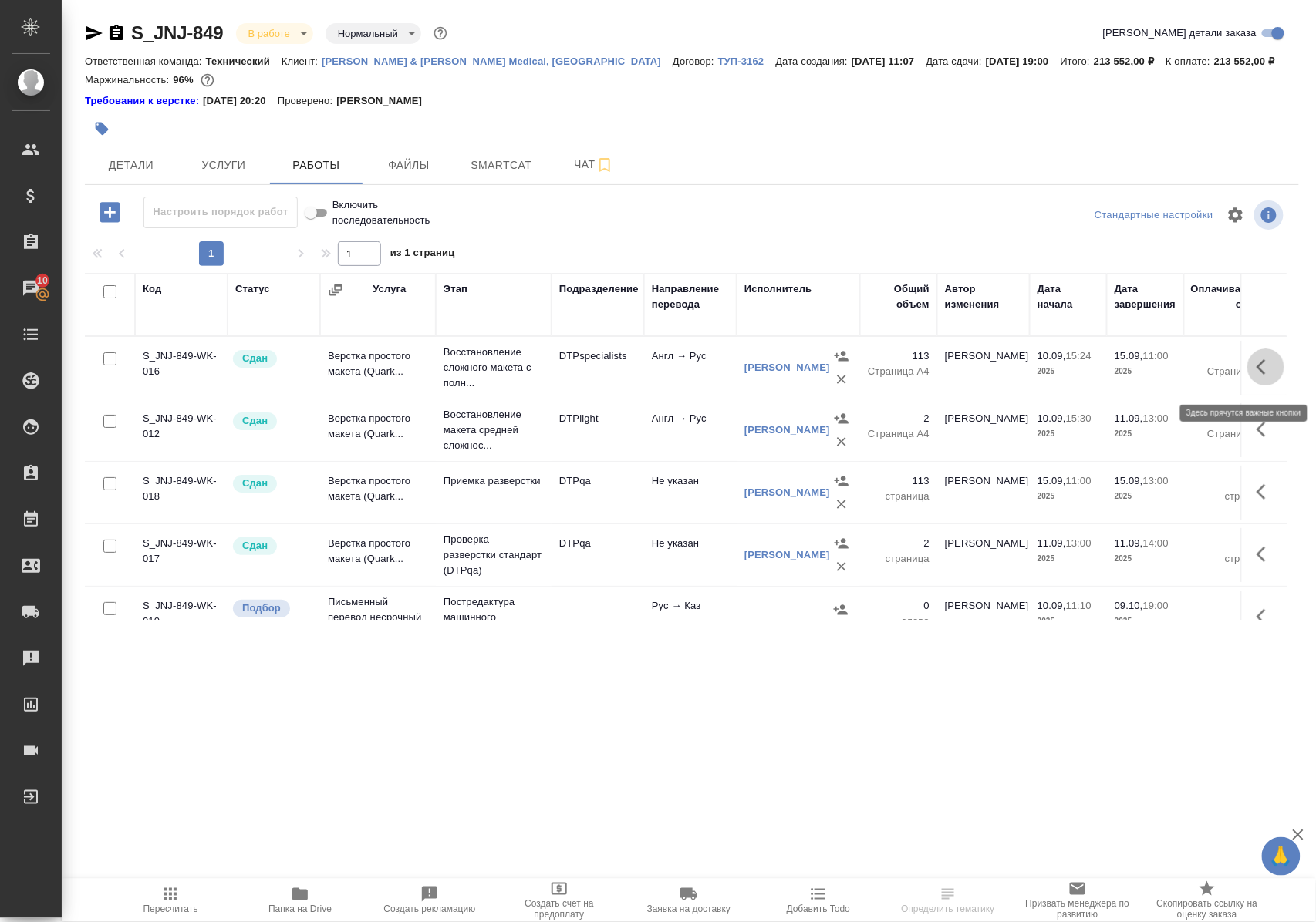
click at [1256, 377] on icon "button" at bounding box center [1265, 367] width 19 height 19
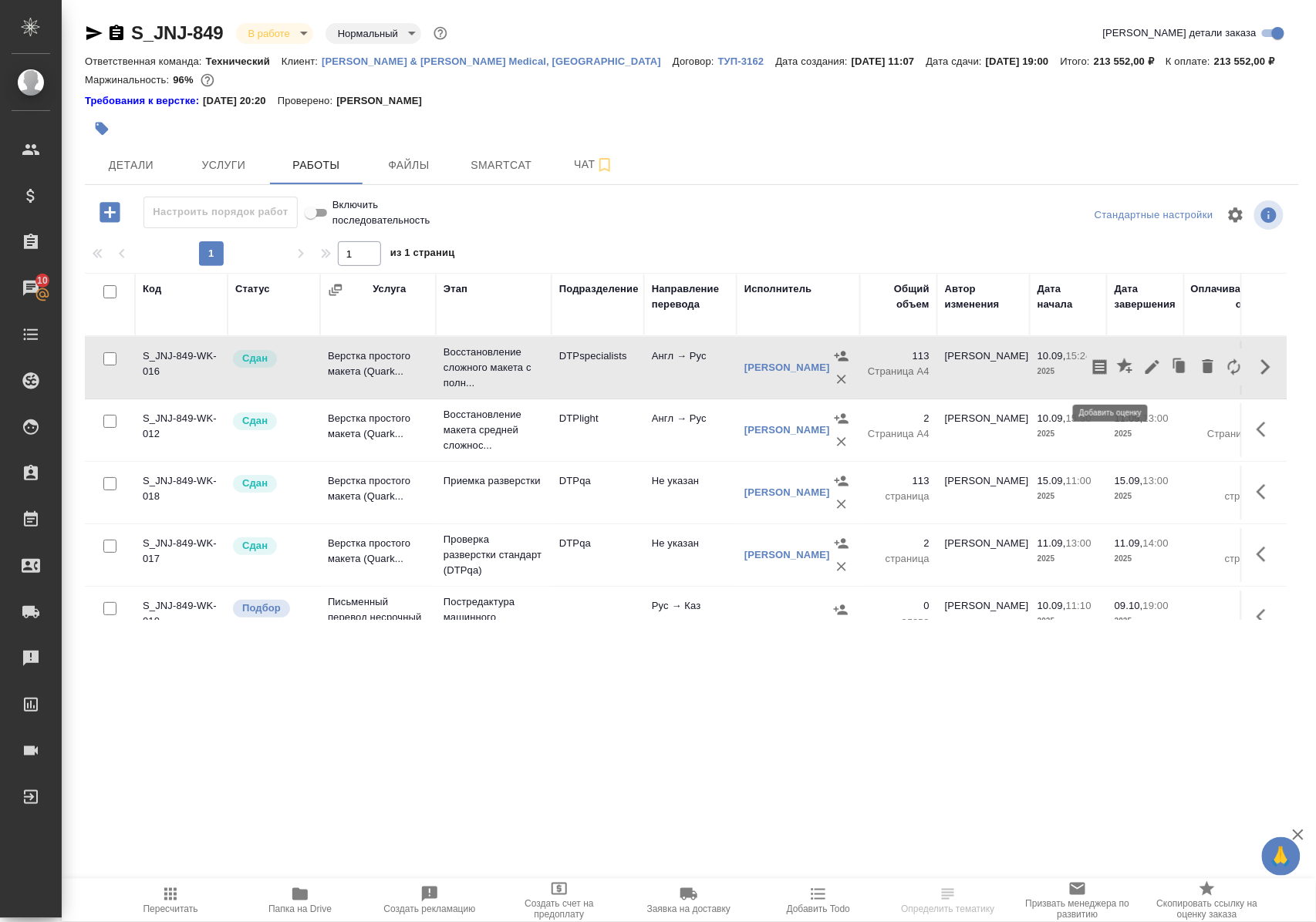
click at [1117, 370] on icon "button" at bounding box center [1126, 367] width 19 height 19
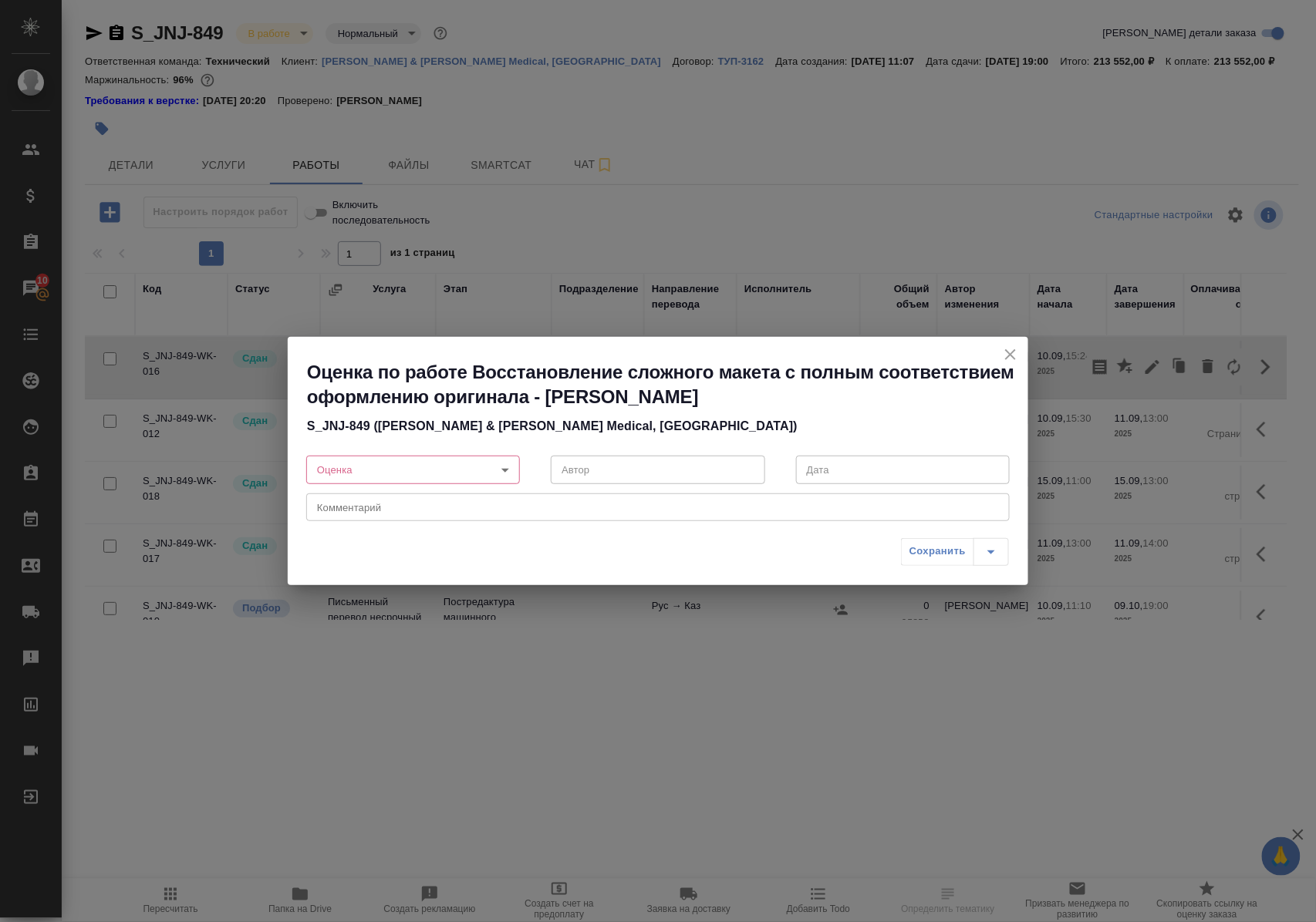
click at [506, 470] on body "🙏 .cls-1 fill:#fff; AWATERA Polushina Alena Клиенты Спецификации Заказы 10 Чаты…" at bounding box center [658, 461] width 1316 height 922
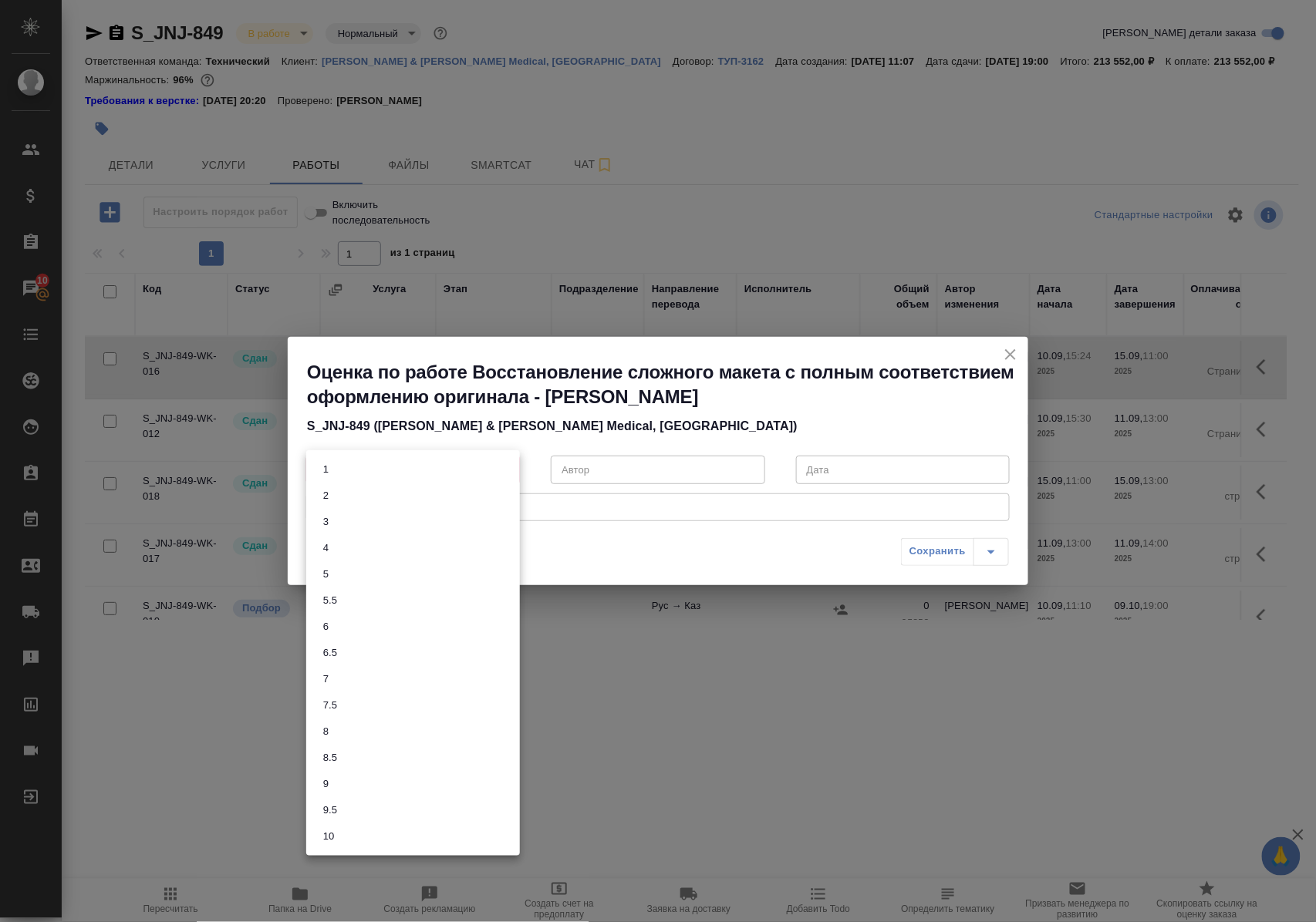
click at [338, 778] on li "9" at bounding box center [413, 784] width 214 height 26
type input "9"
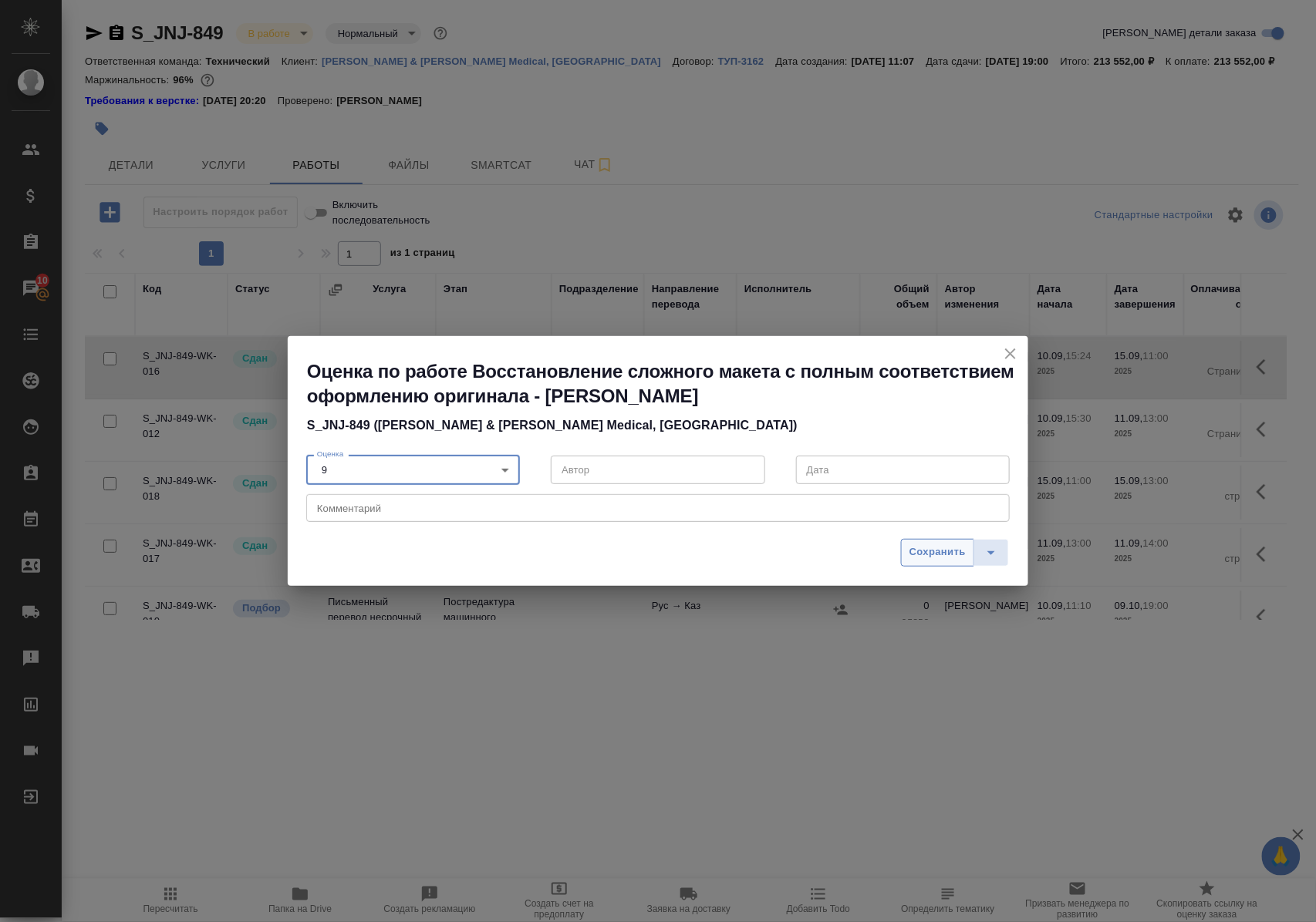
click at [935, 549] on span "Сохранить" at bounding box center [937, 552] width 56 height 18
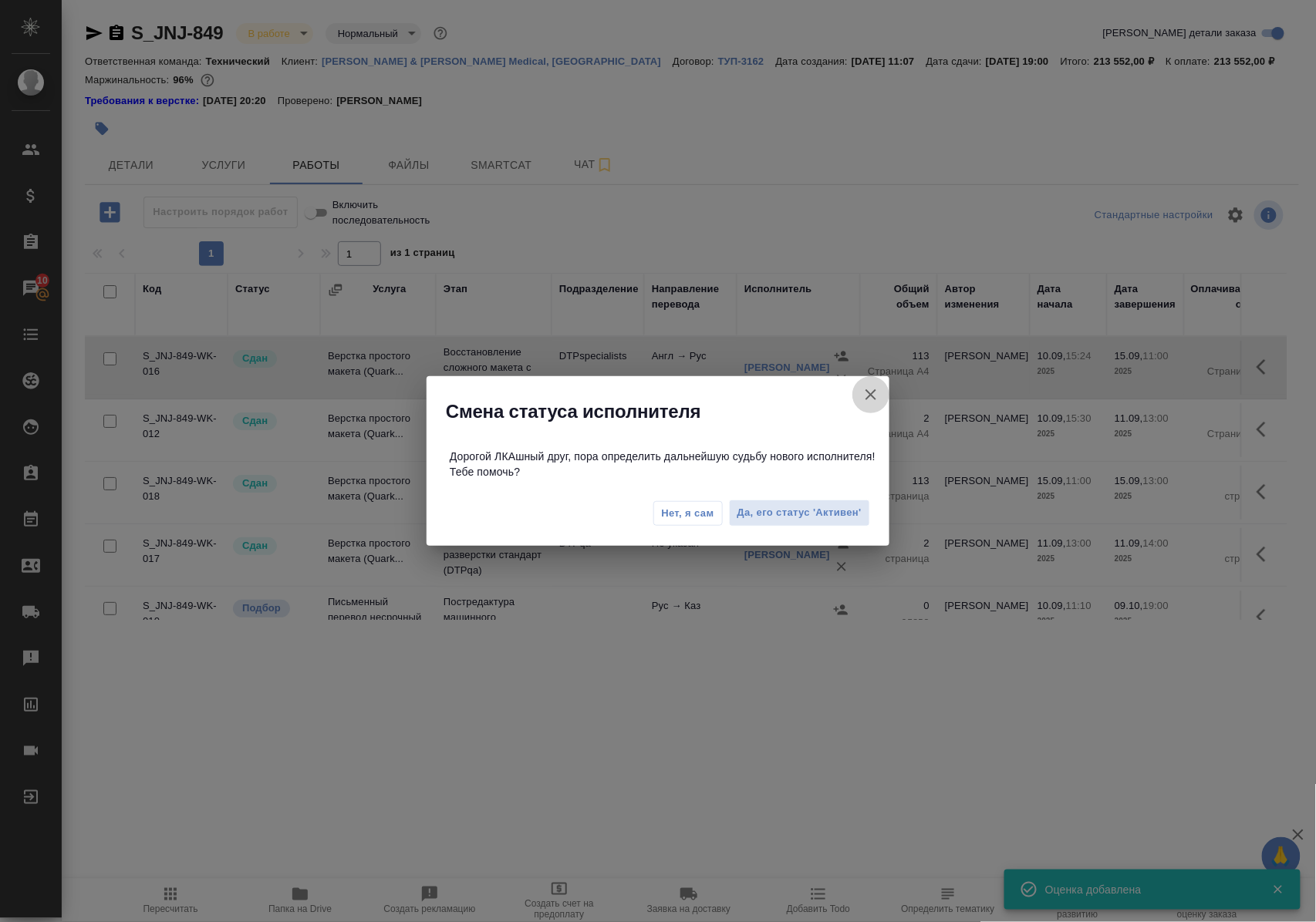
click at [874, 389] on icon "button" at bounding box center [870, 394] width 11 height 11
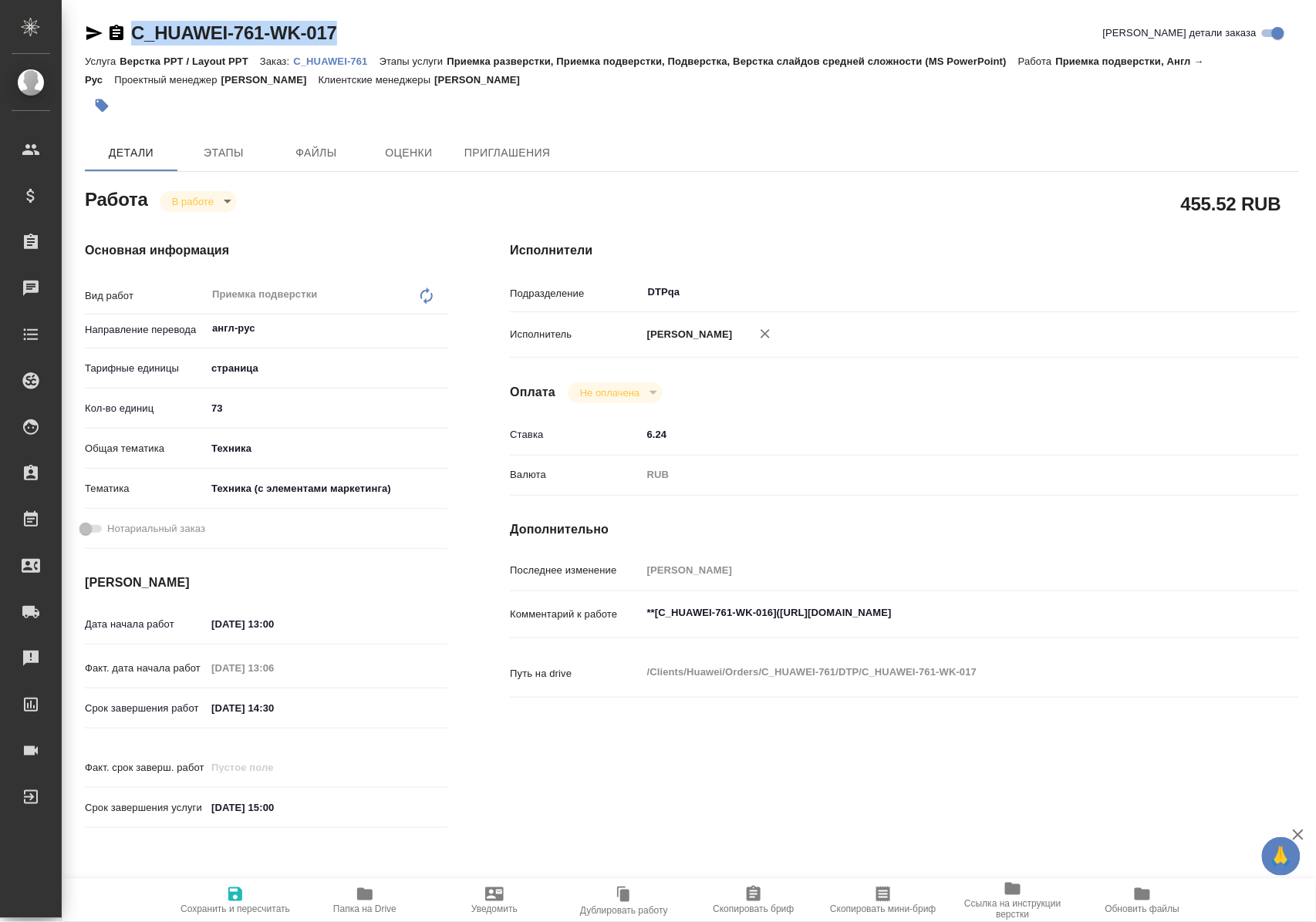
drag, startPoint x: 362, startPoint y: 34, endPoint x: 121, endPoint y: 34, distance: 241.0
click at [121, 34] on div "C_HUAWEI-761-WK-017 Кратко детали заказа" at bounding box center [691, 32] width 1214 height 25
copy link "C_HUAWEI-761-WK-017"
drag, startPoint x: 791, startPoint y: 631, endPoint x: 1097, endPoint y: 629, distance: 306.0
click at [1097, 627] on textarea "**[C_HUAWEI-761-WK-016]([URL][DOMAIN_NAME]" at bounding box center [937, 613] width 590 height 26
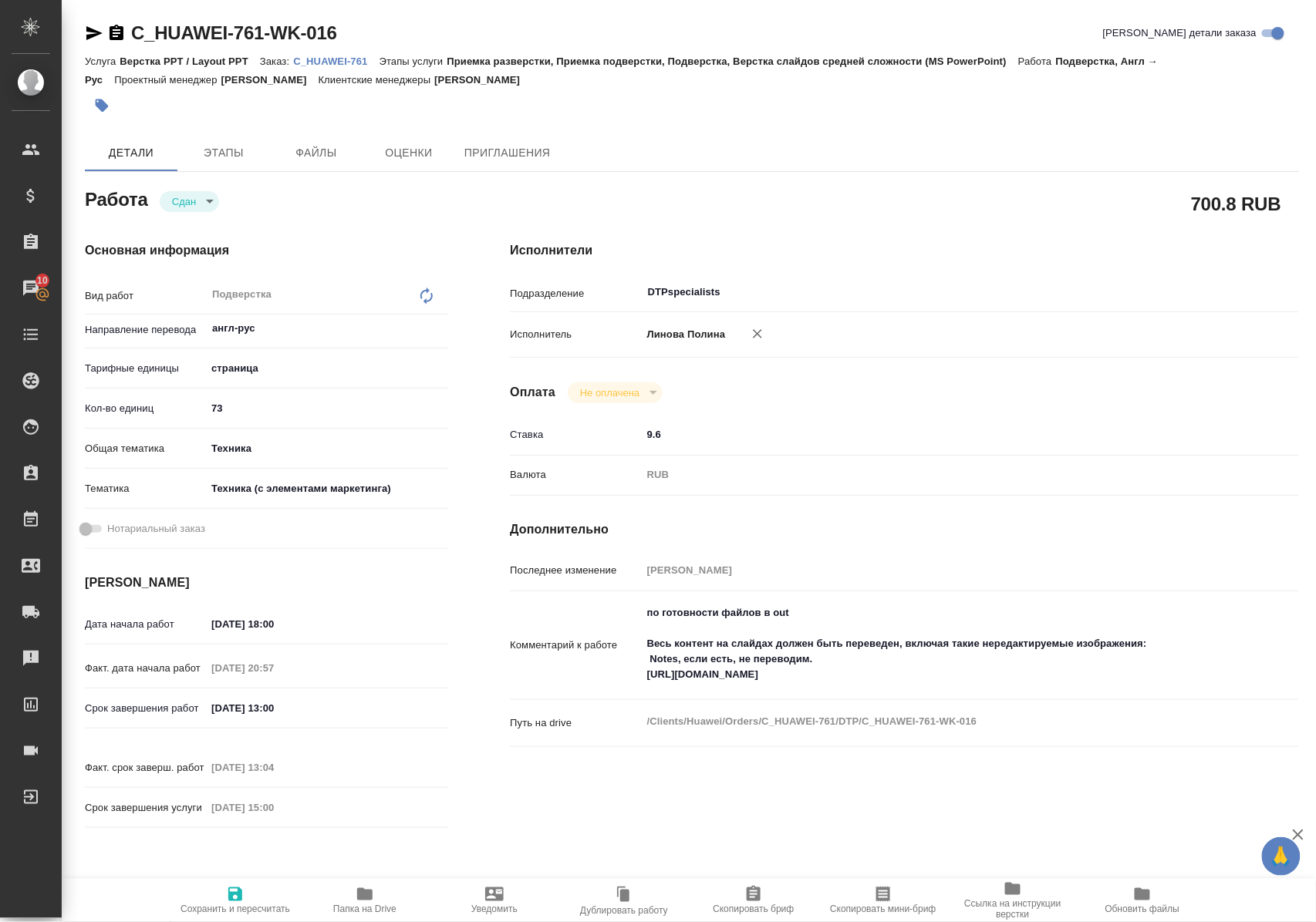
click at [367, 897] on icon "button" at bounding box center [365, 894] width 16 height 13
click at [340, 62] on p "C_HUAWEI-761" at bounding box center [336, 62] width 85 height 12
drag, startPoint x: 647, startPoint y: 673, endPoint x: 903, endPoint y: 671, distance: 256.0
click at [903, 671] on textarea "по готовности файлов в out Весь контент на слайдах должен быть переведен, включ…" at bounding box center [937, 644] width 590 height 88
click at [341, 60] on p "C_HUAWEI-761" at bounding box center [336, 62] width 85 height 12
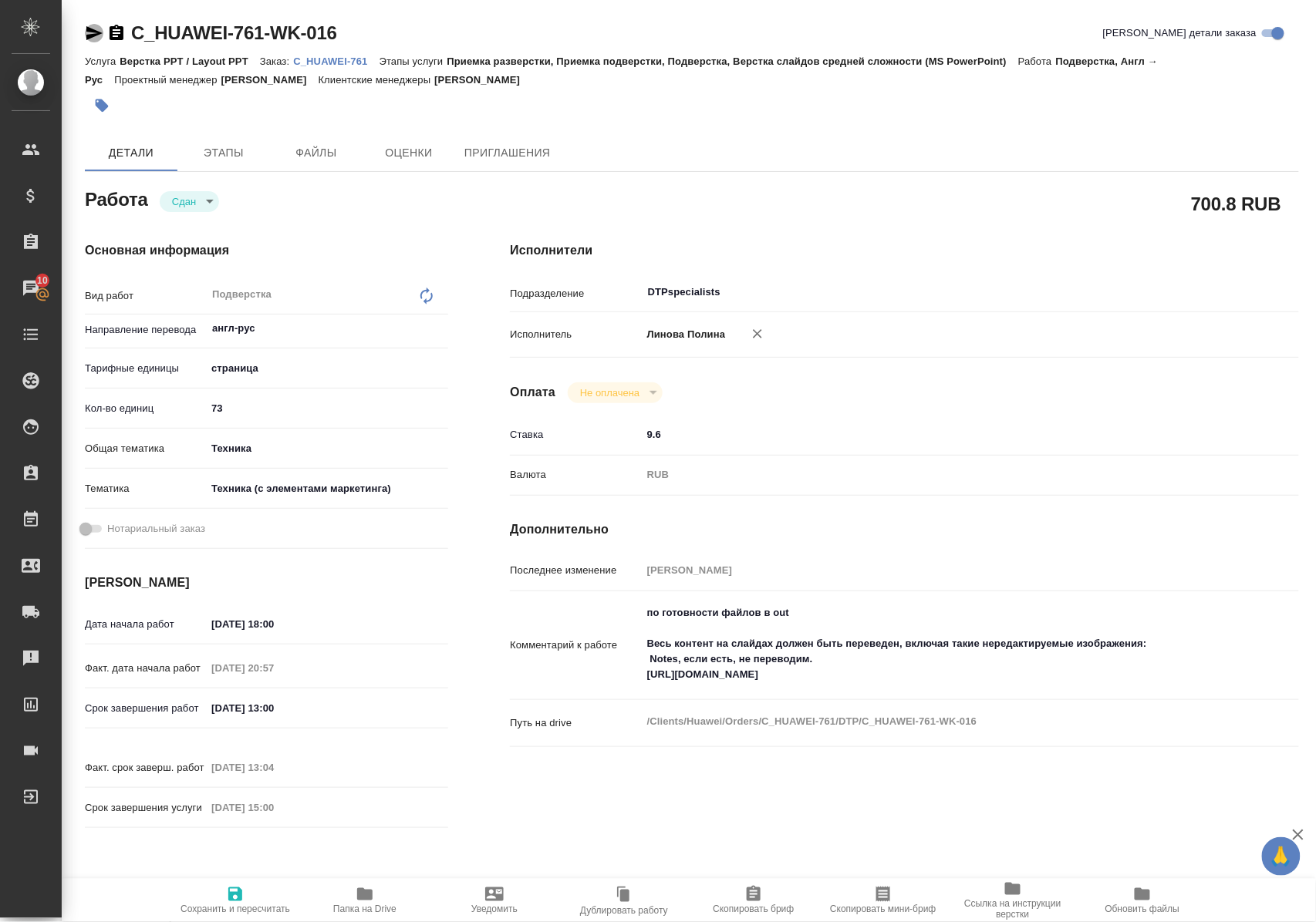
click at [94, 31] on icon "button" at bounding box center [94, 33] width 17 height 14
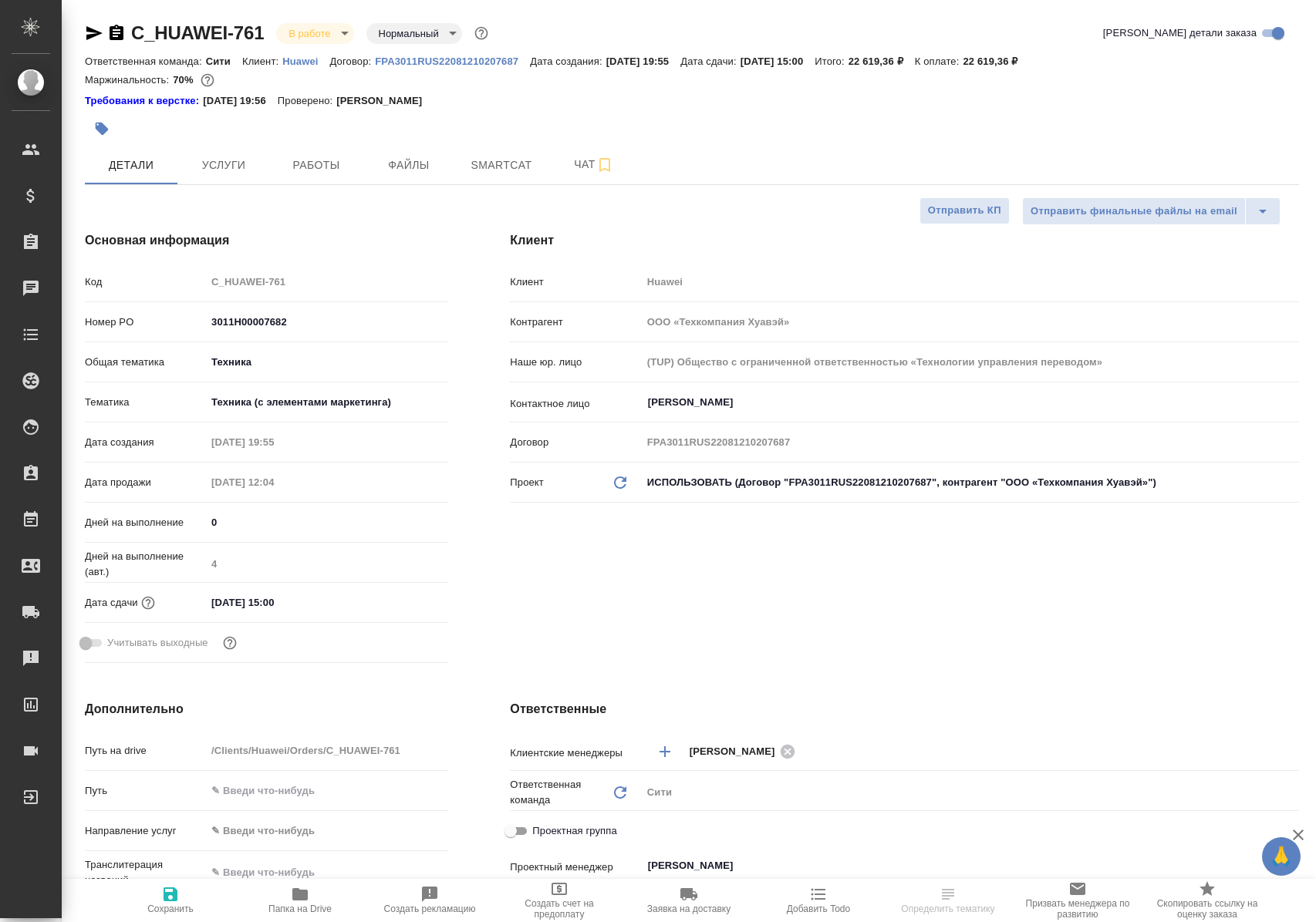
select select "RU"
click at [322, 161] on span "Работы" at bounding box center [316, 166] width 74 height 20
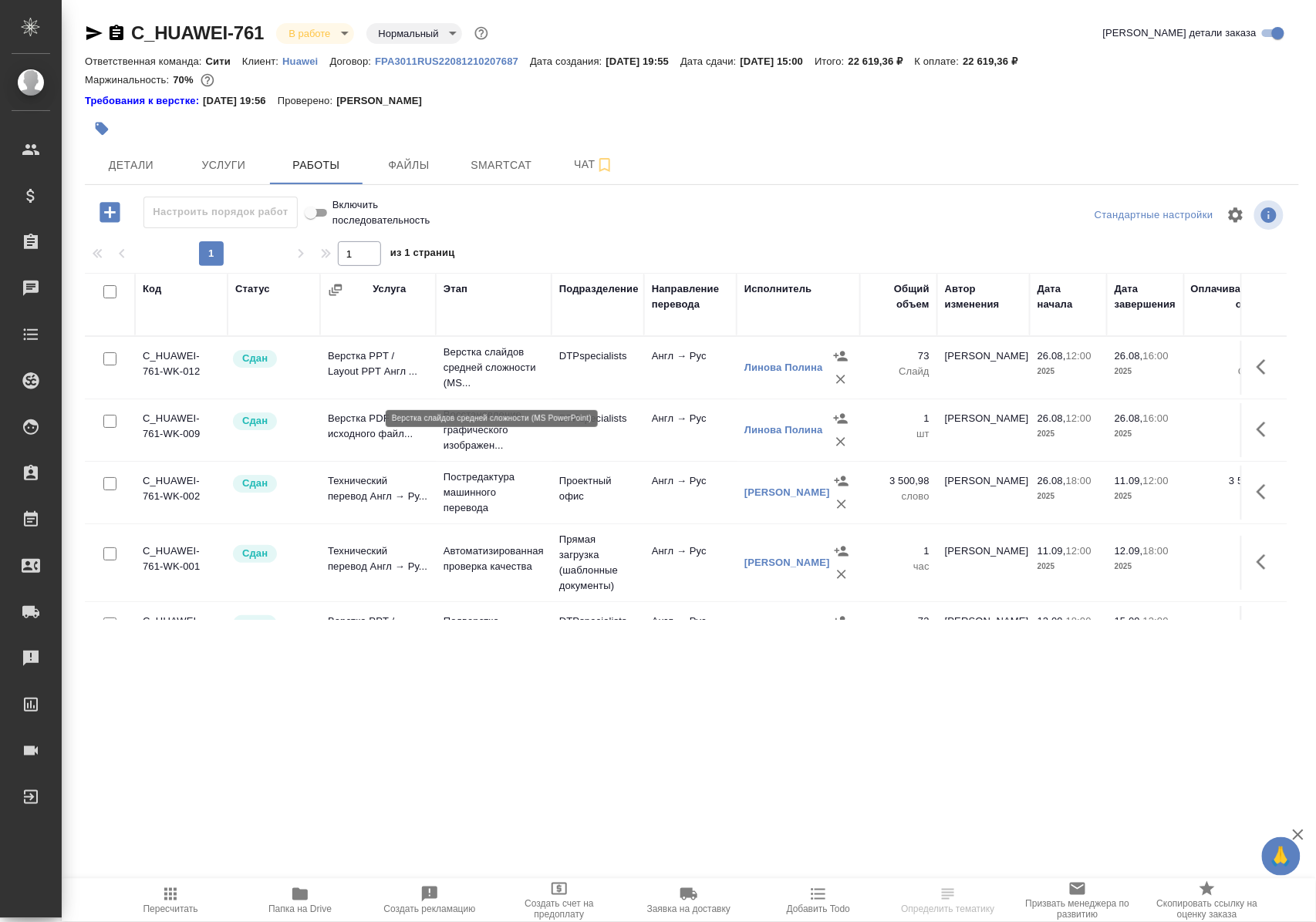
click at [474, 372] on p "Верстка слайдов средней сложности (MS..." at bounding box center [494, 367] width 100 height 46
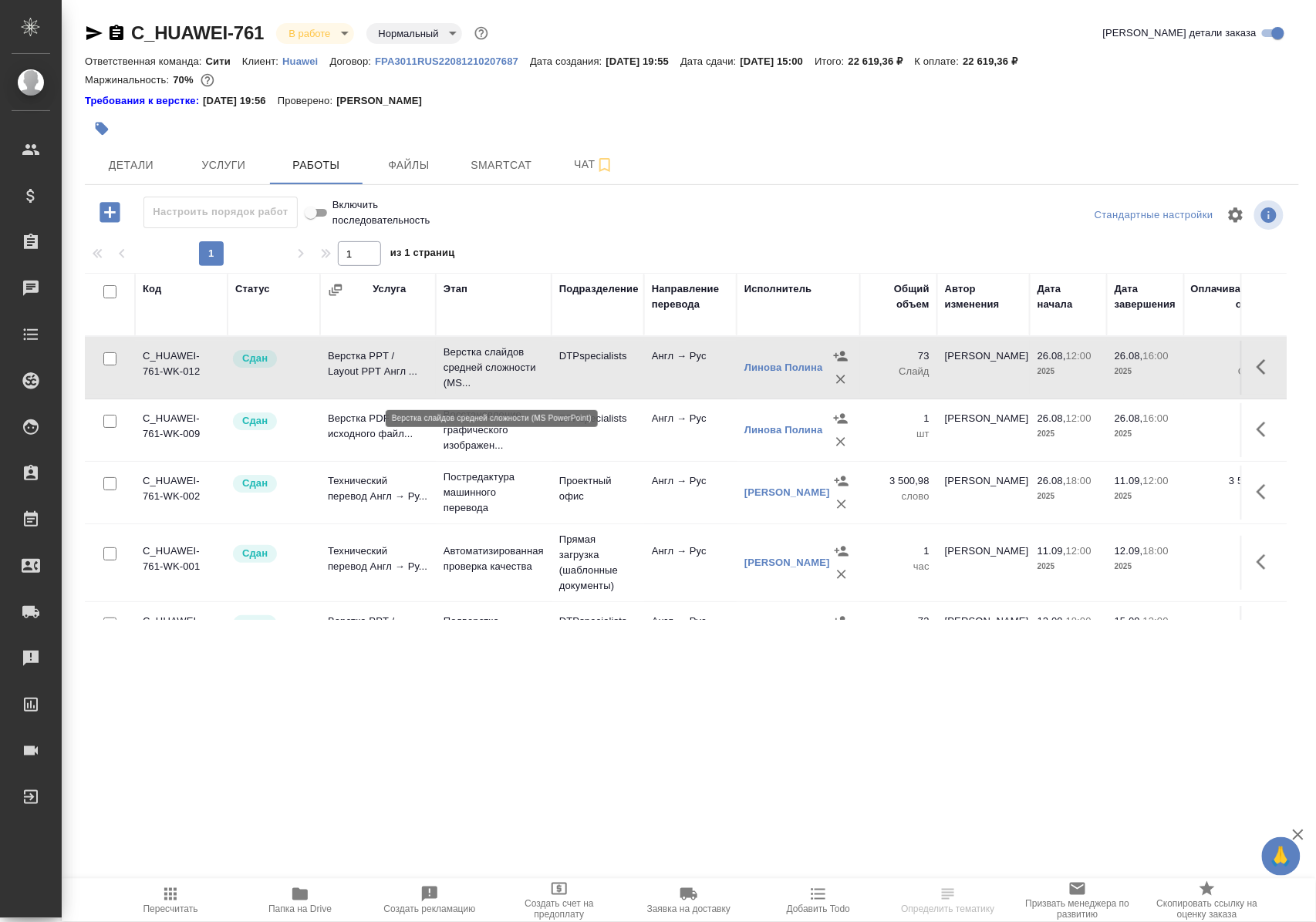
click at [474, 372] on p "Верстка слайдов средней сложности (MS..." at bounding box center [494, 367] width 100 height 46
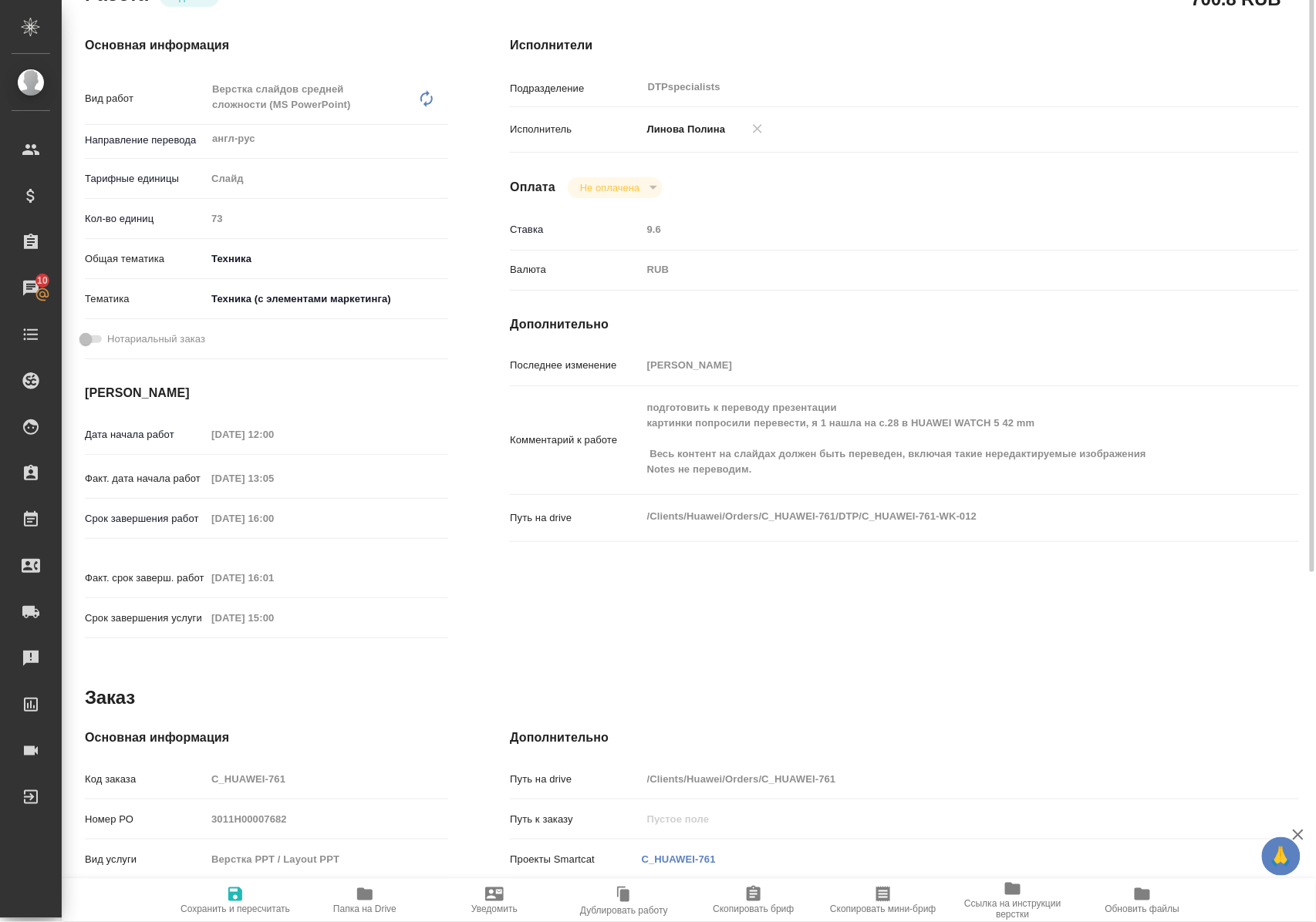
scroll to position [103, 0]
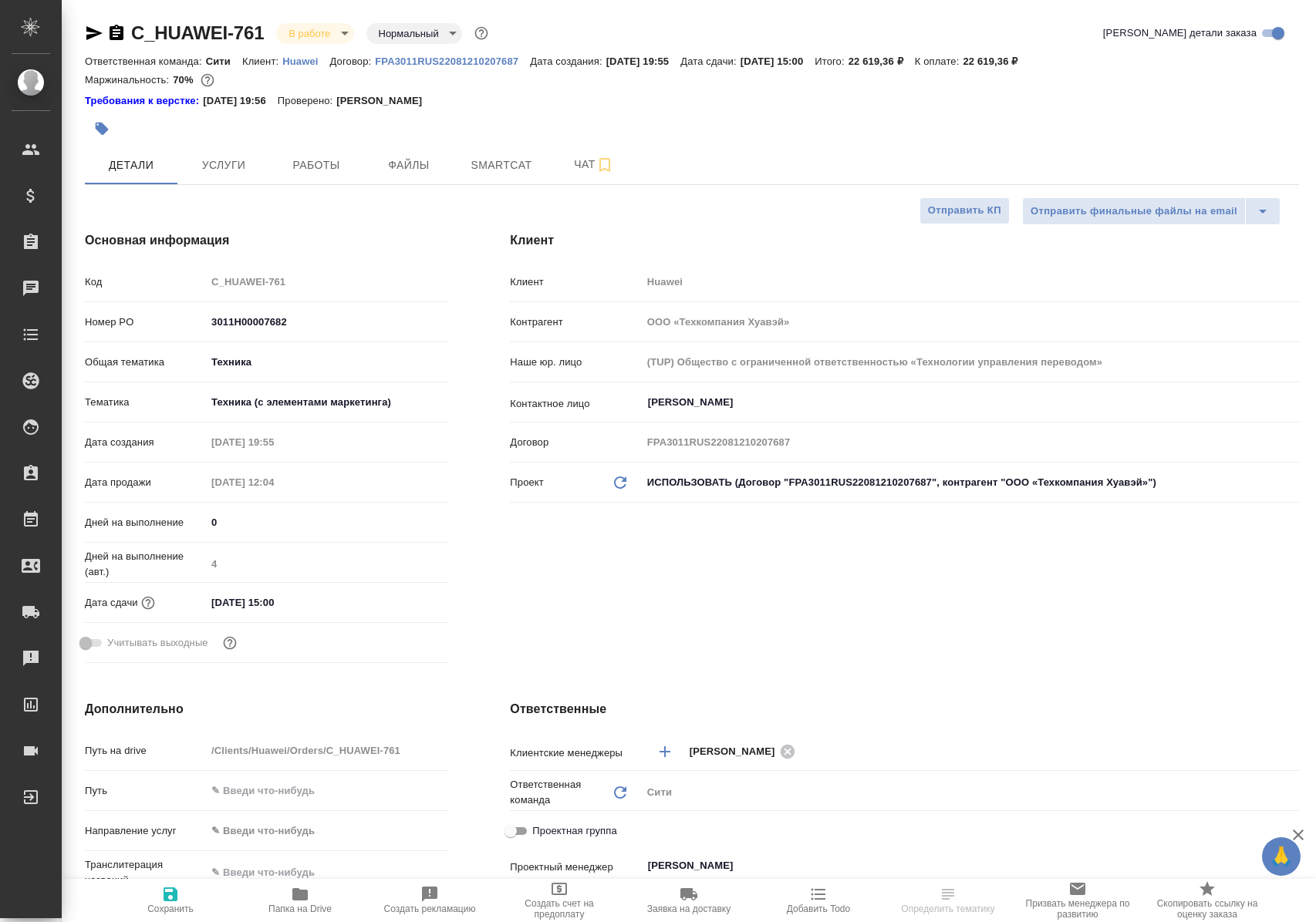
select select "RU"
click at [581, 170] on span "Чат" at bounding box center [593, 165] width 74 height 20
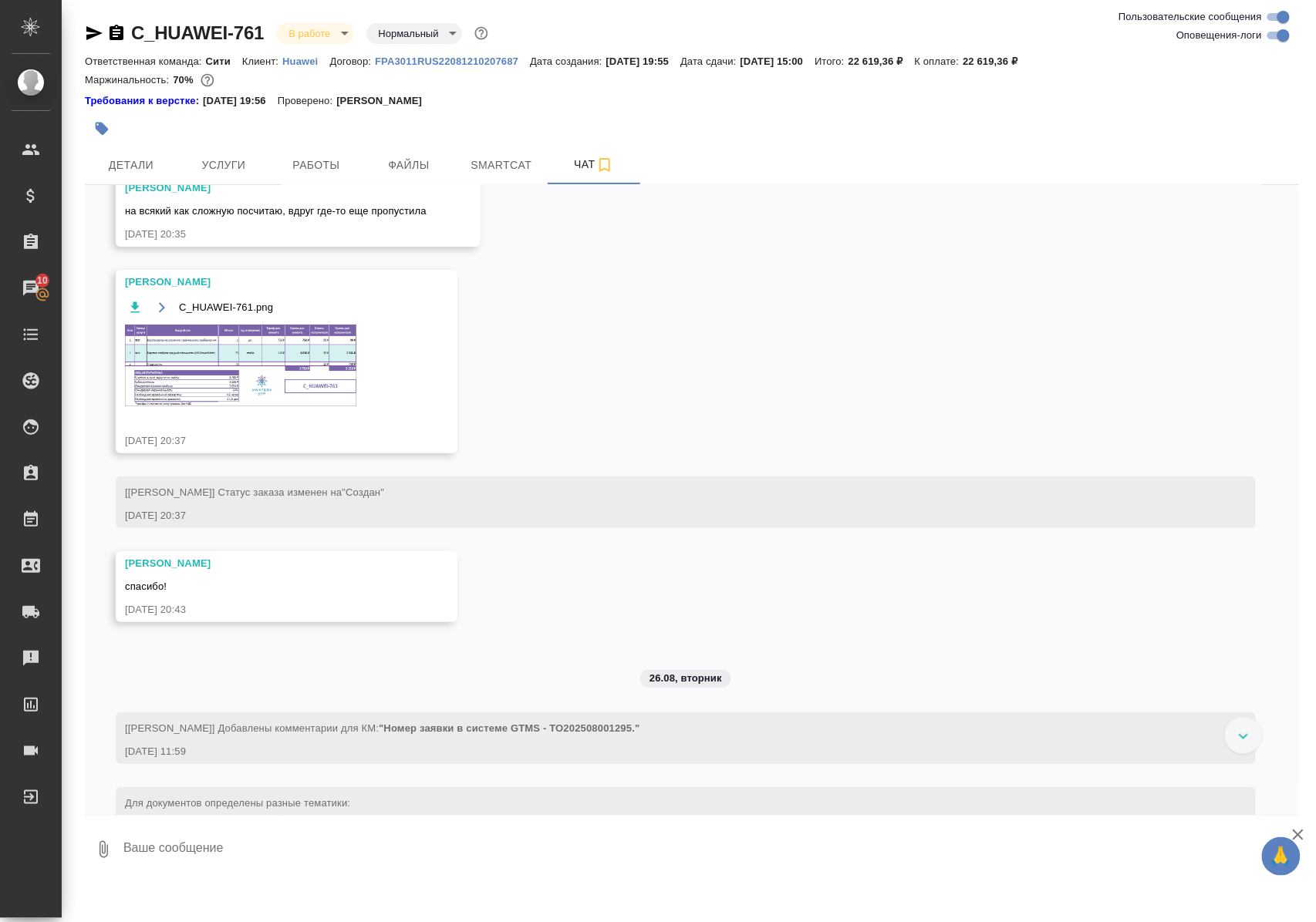
scroll to position [1439, 0]
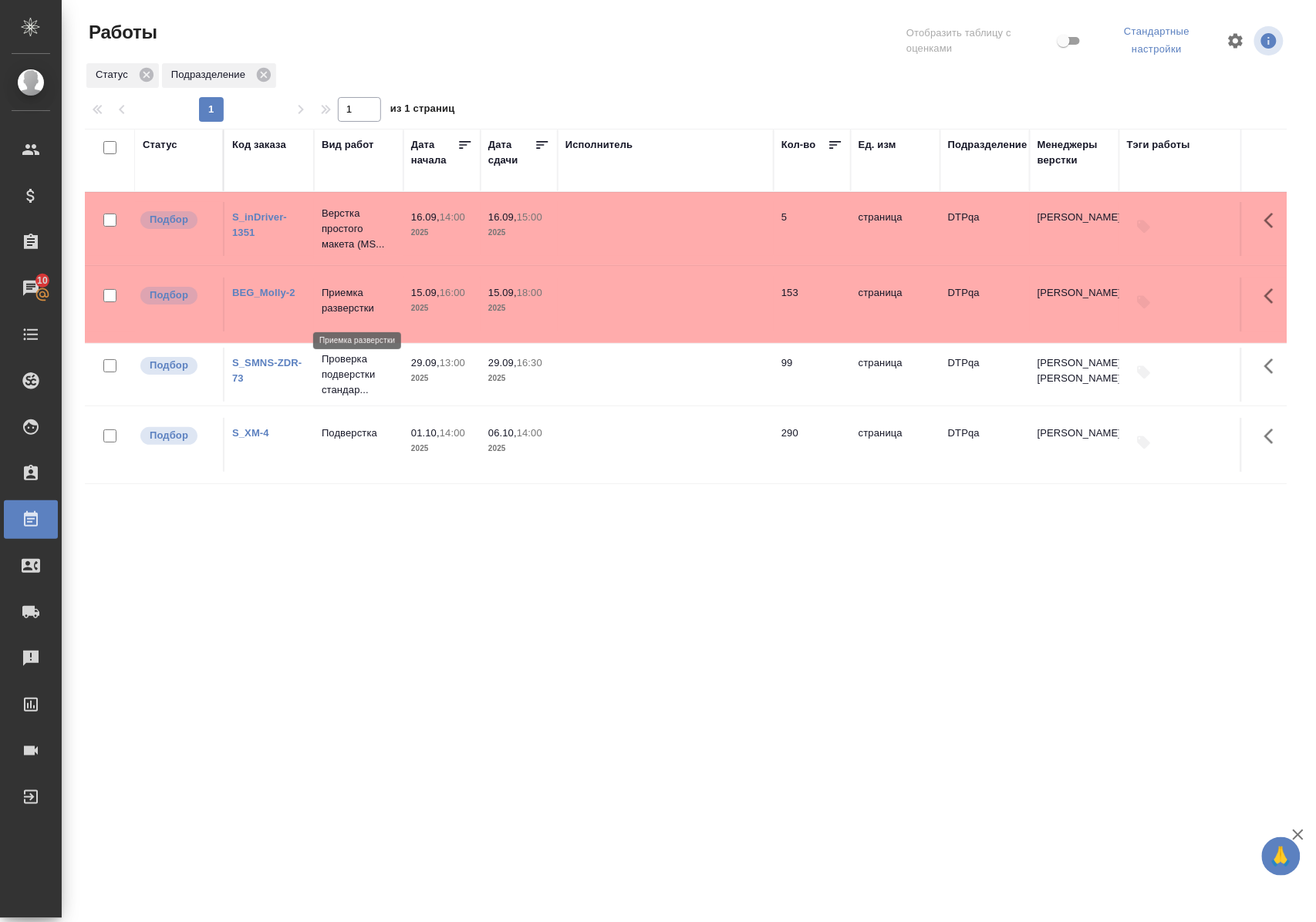
click at [353, 306] on p "Приемка разверстки" at bounding box center [358, 300] width 74 height 30
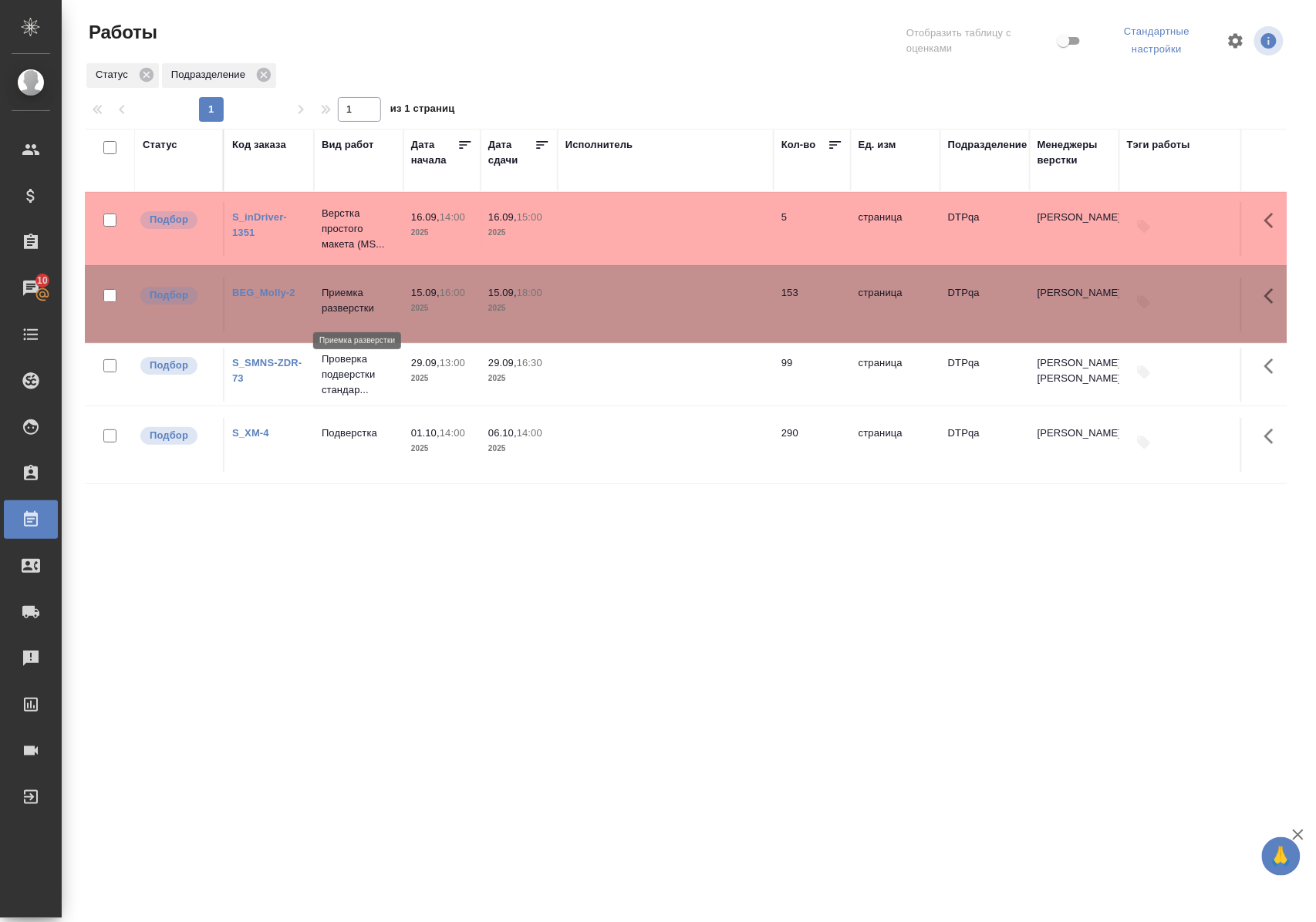
click at [353, 306] on p "Приемка разверстки" at bounding box center [358, 300] width 74 height 30
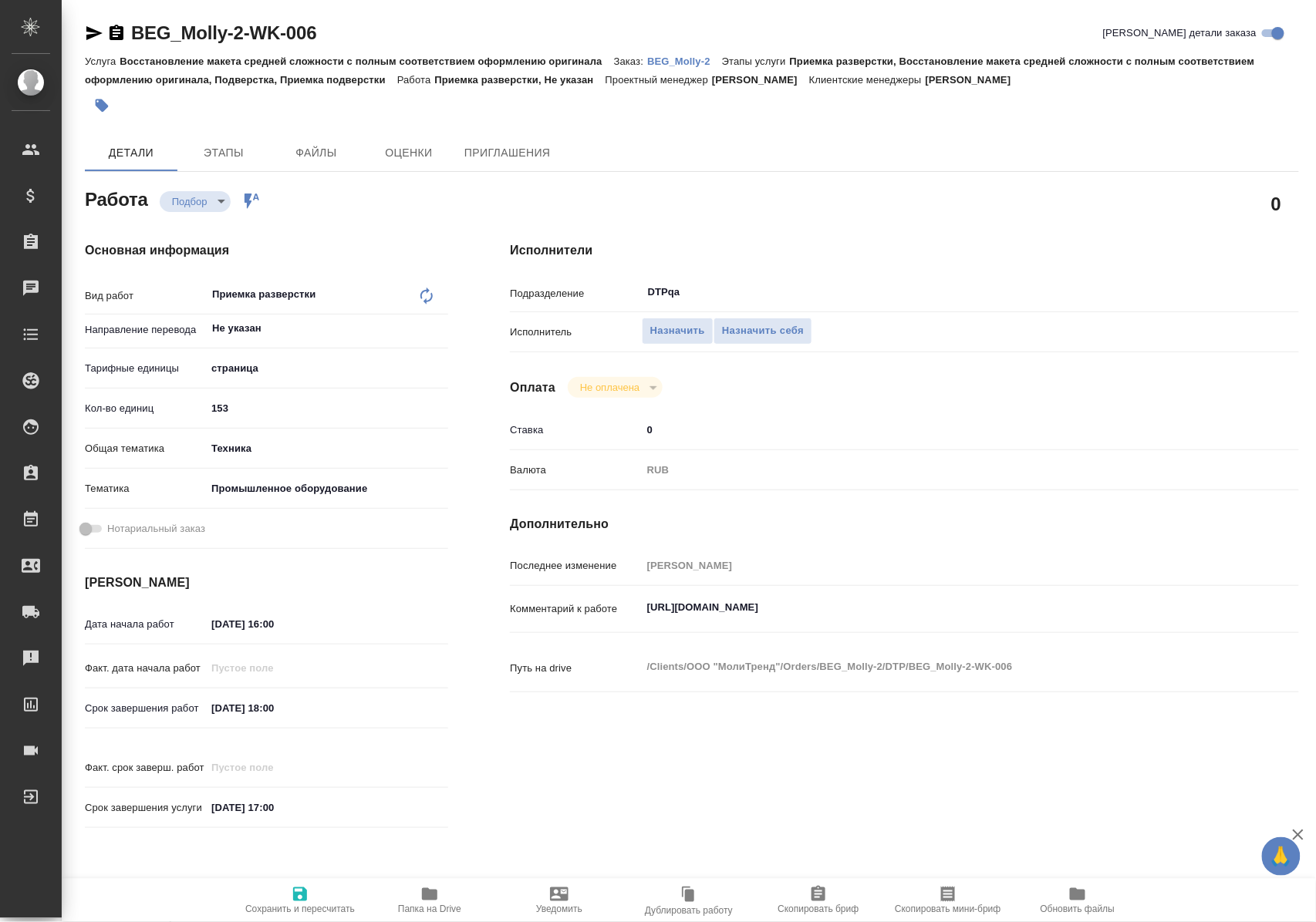
drag, startPoint x: 640, startPoint y: 609, endPoint x: 921, endPoint y: 611, distance: 281.0
click at [917, 611] on div "Комментарий к работе [URL][DOMAIN_NAME] x" at bounding box center [905, 609] width 789 height 34
drag, startPoint x: 964, startPoint y: 605, endPoint x: 636, endPoint y: 608, distance: 328.0
click at [636, 608] on div "Комментарий к работе [URL][DOMAIN_NAME] x" at bounding box center [905, 610] width 789 height 35
click at [756, 332] on span "Назначить себя" at bounding box center [763, 332] width 81 height 18
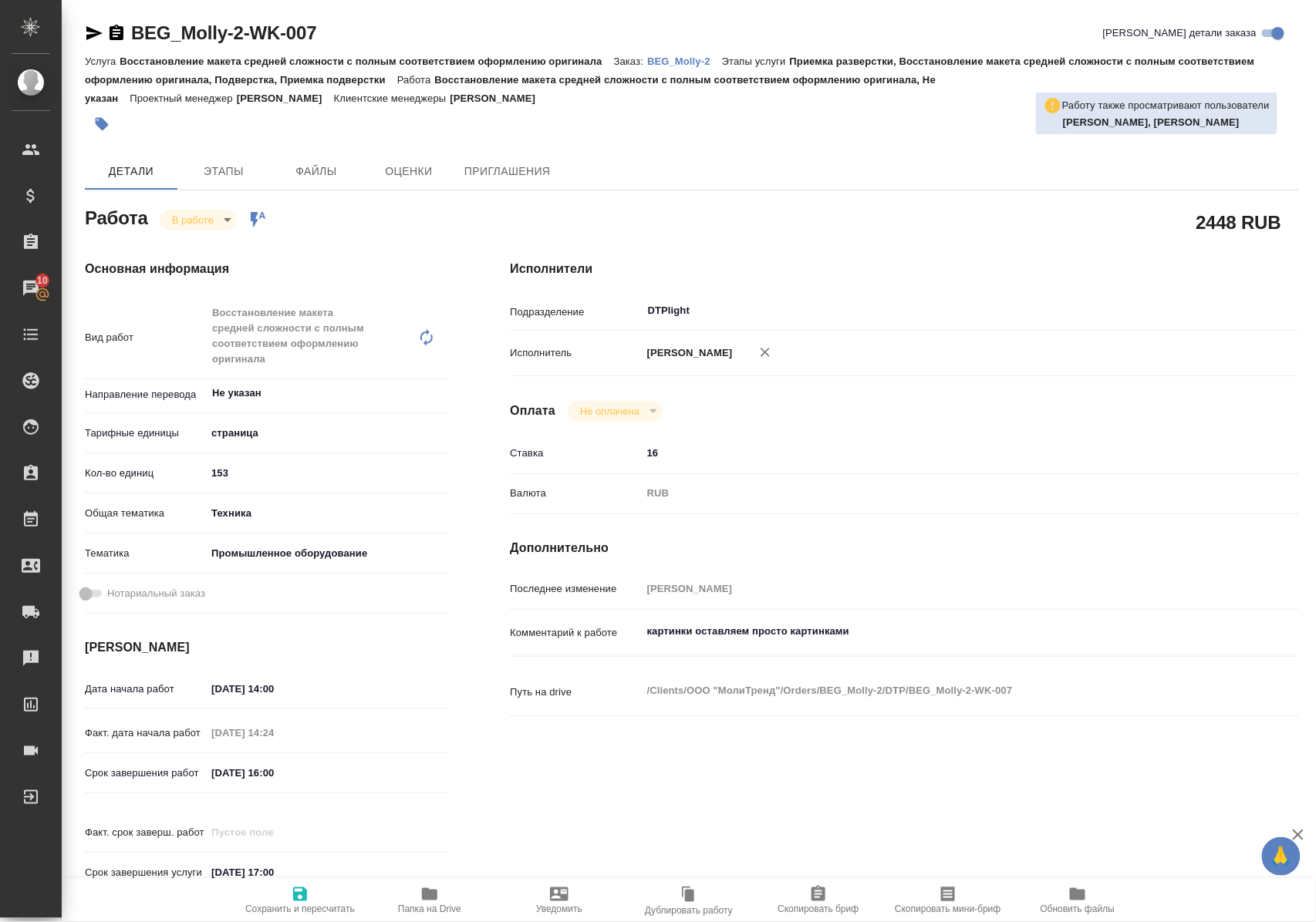
click at [434, 898] on icon "button" at bounding box center [430, 894] width 16 height 13
click at [701, 56] on p "BEG_Molly-2" at bounding box center [684, 62] width 75 height 12
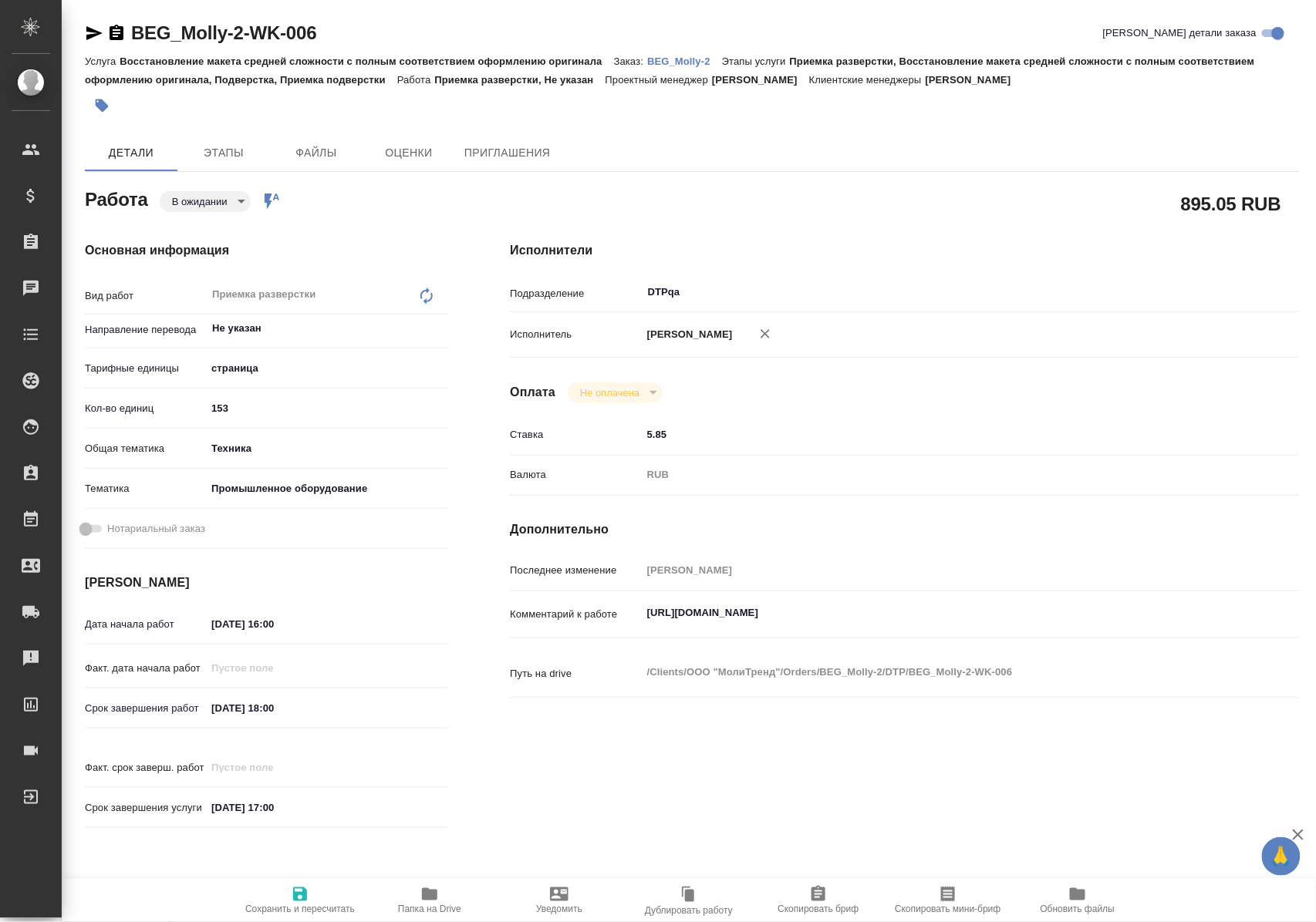
type textarea "x"
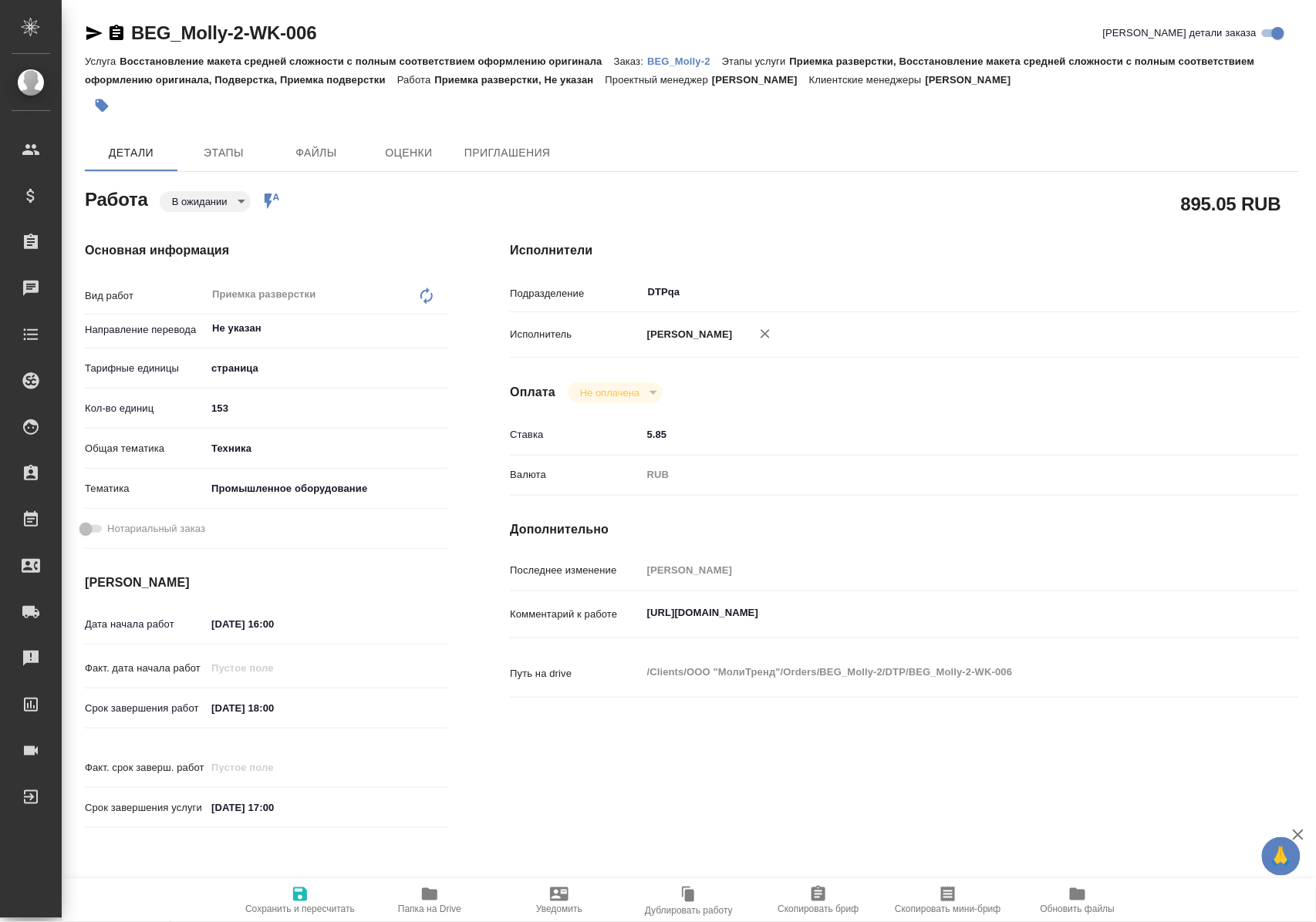
type textarea "x"
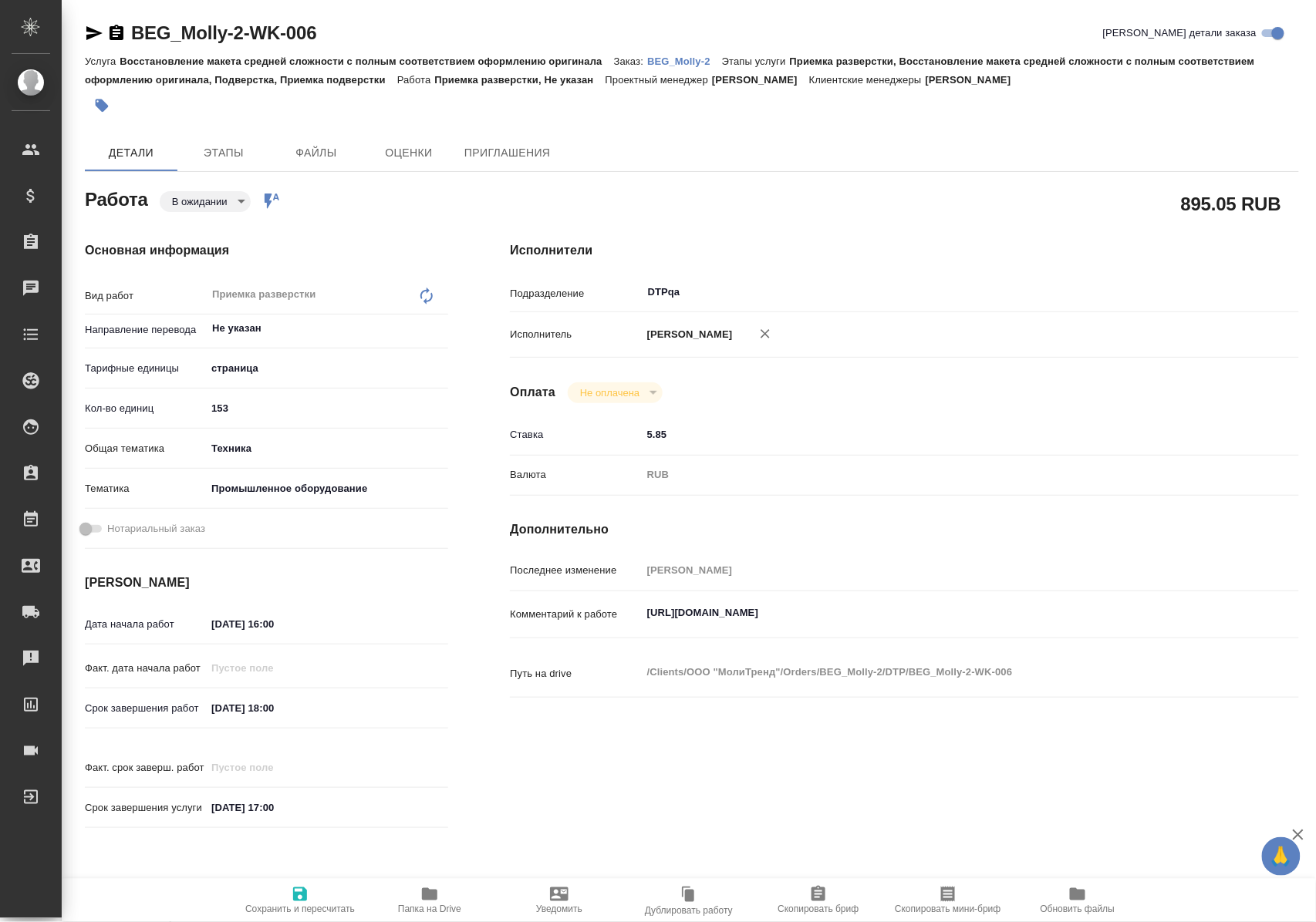
click at [299, 892] on icon "button" at bounding box center [299, 894] width 19 height 19
type textarea "x"
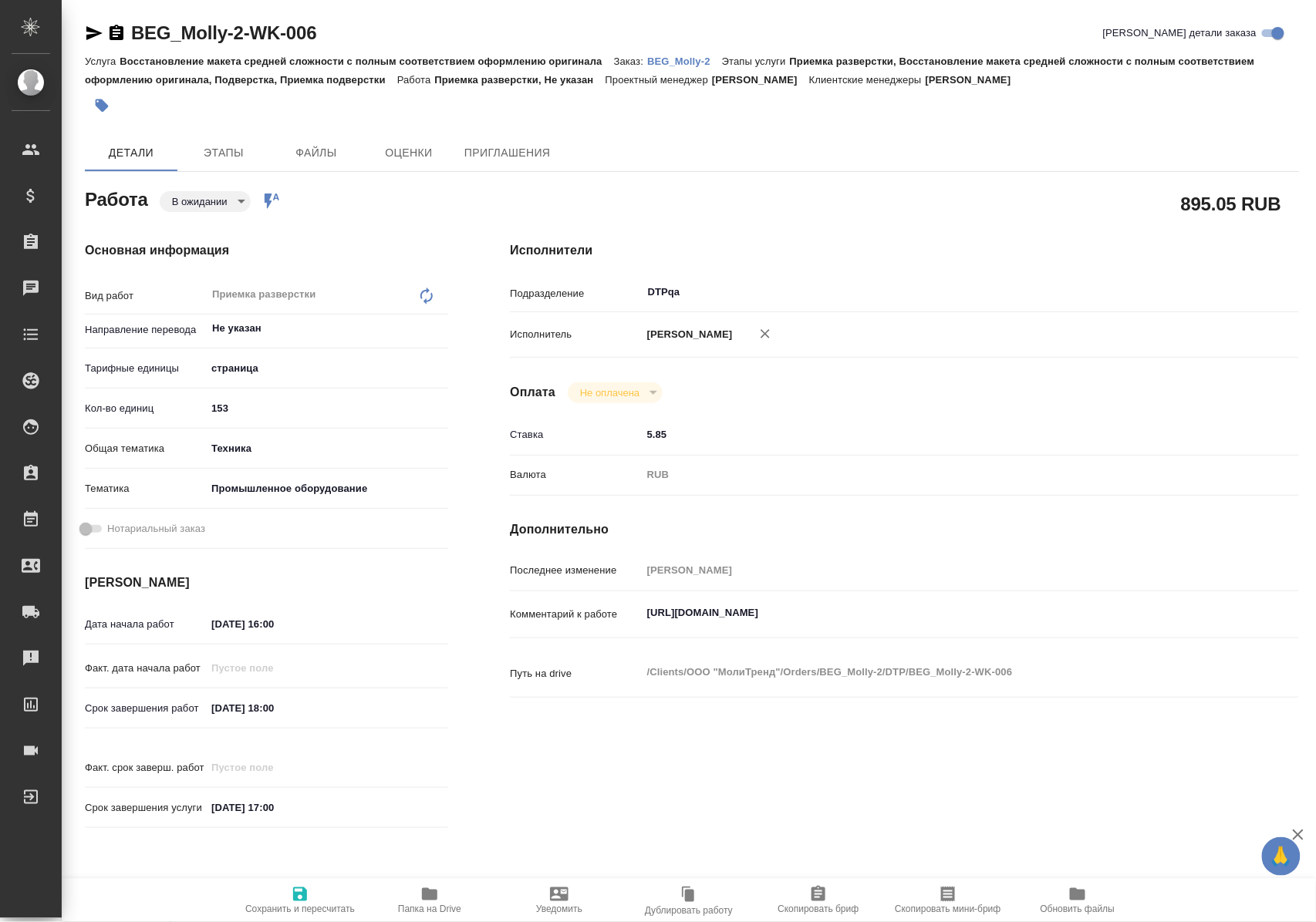
type textarea "x"
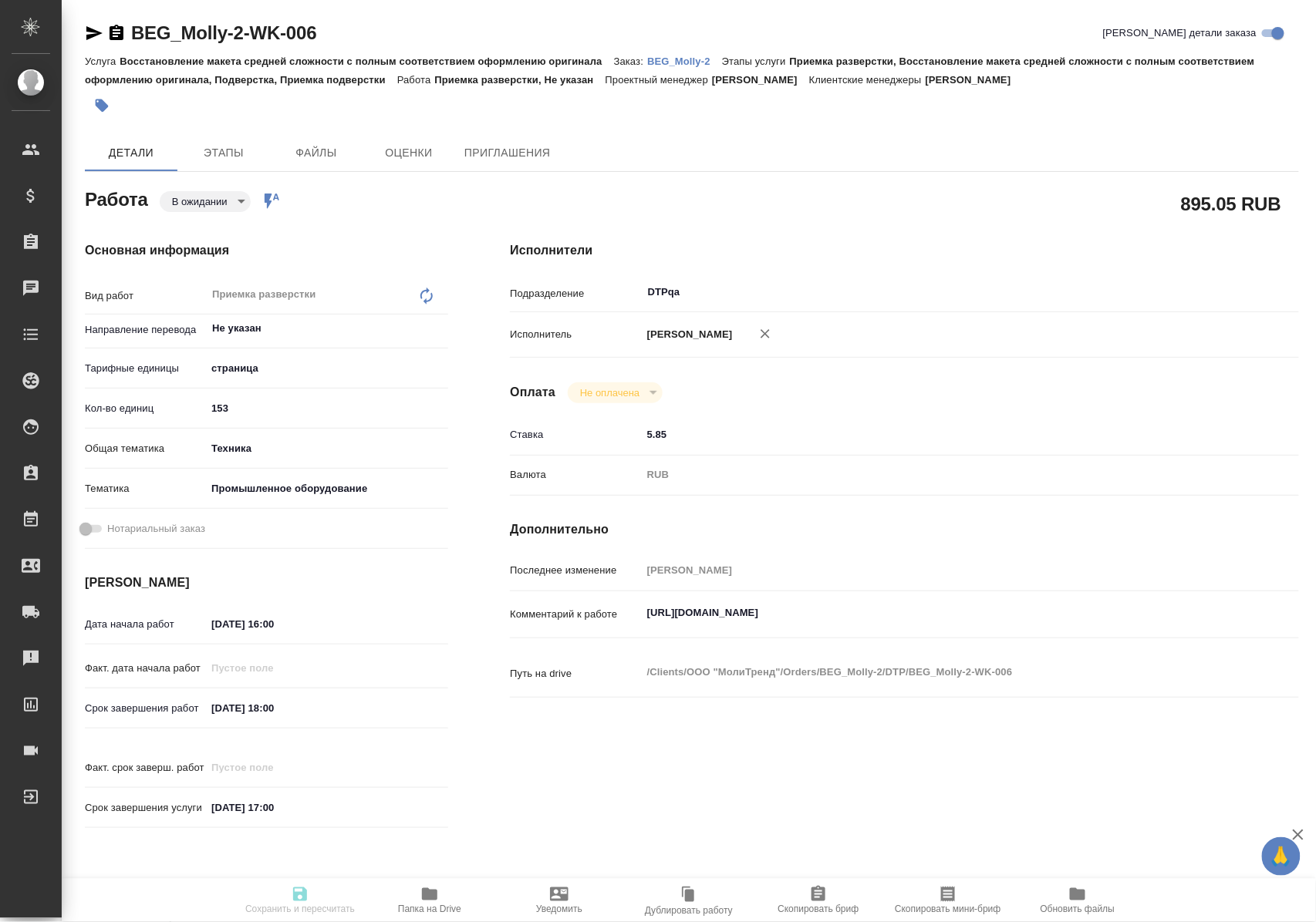
type textarea "x"
type input "pending"
type textarea "Приемка разверстки"
type textarea "x"
type input "Не указан"
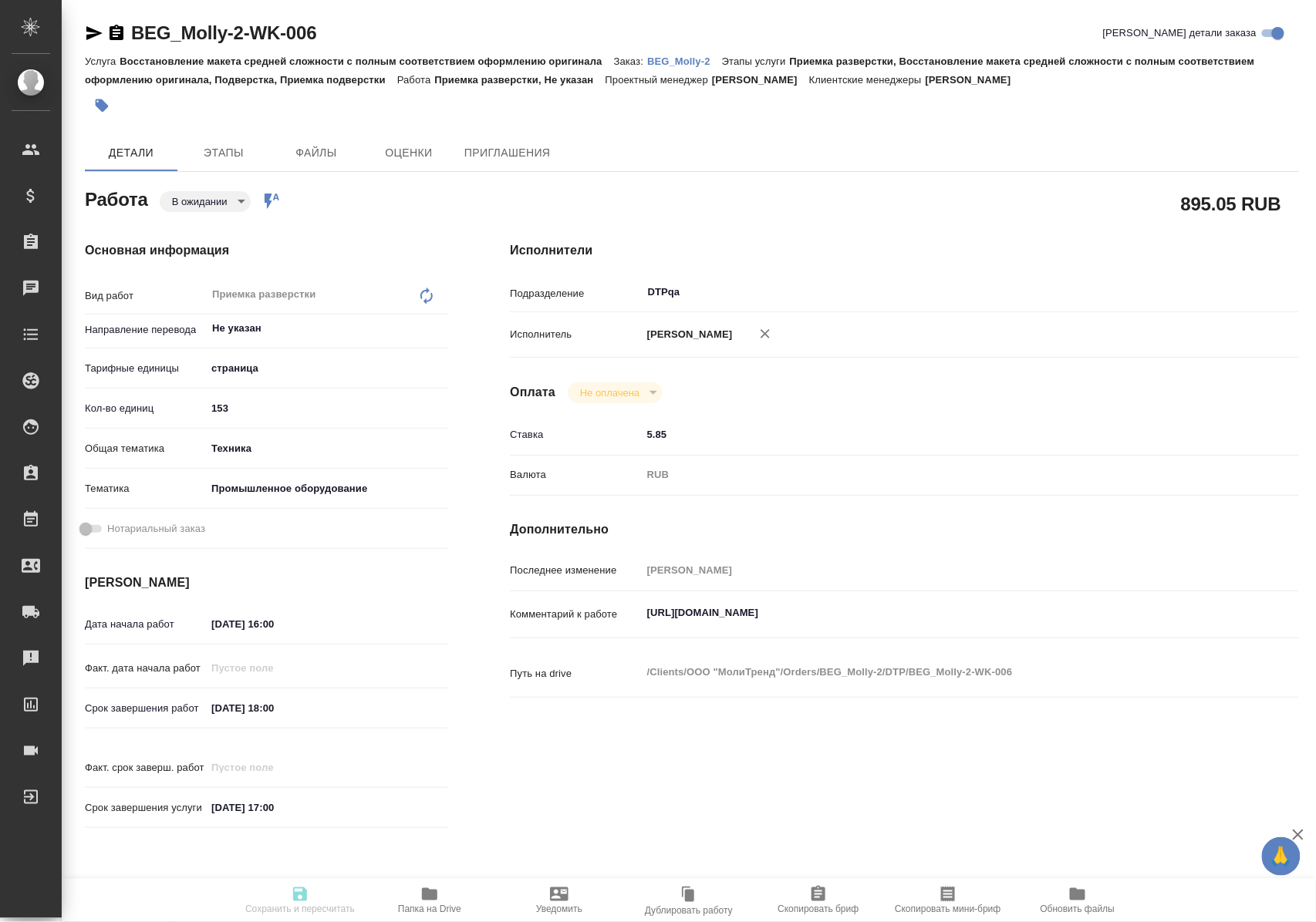
type input "5a8b1489cc6b4906c91bfdb2"
type input "153"
type input "tech"
type input "5f647205b73bc97568ca66bc"
type input "15.09.2025 16:00"
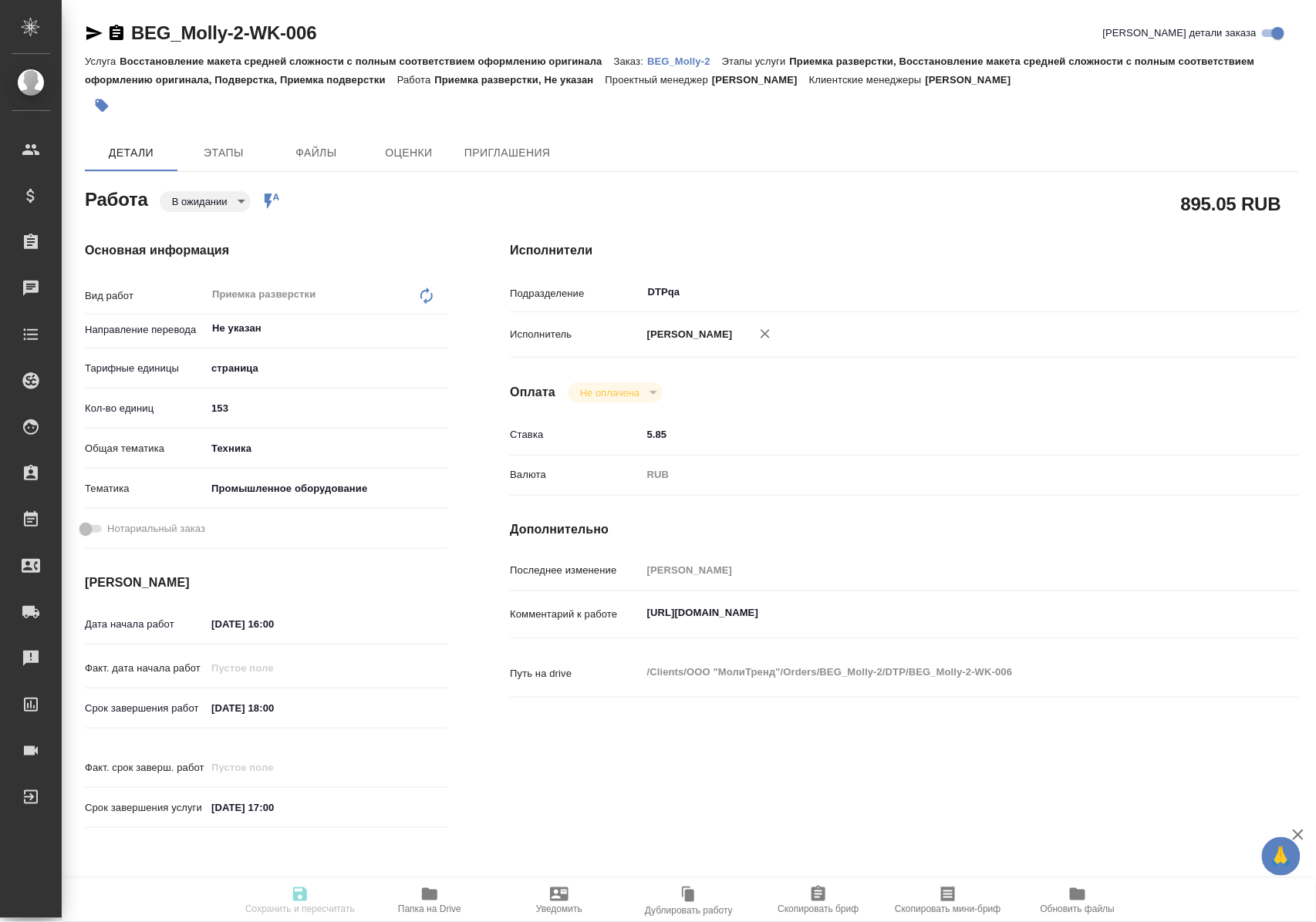
type input "15.09.2025 18:00"
type input "25.09.2025 17:00"
type input "DTPqa"
type input "notPayed"
type input "5.85"
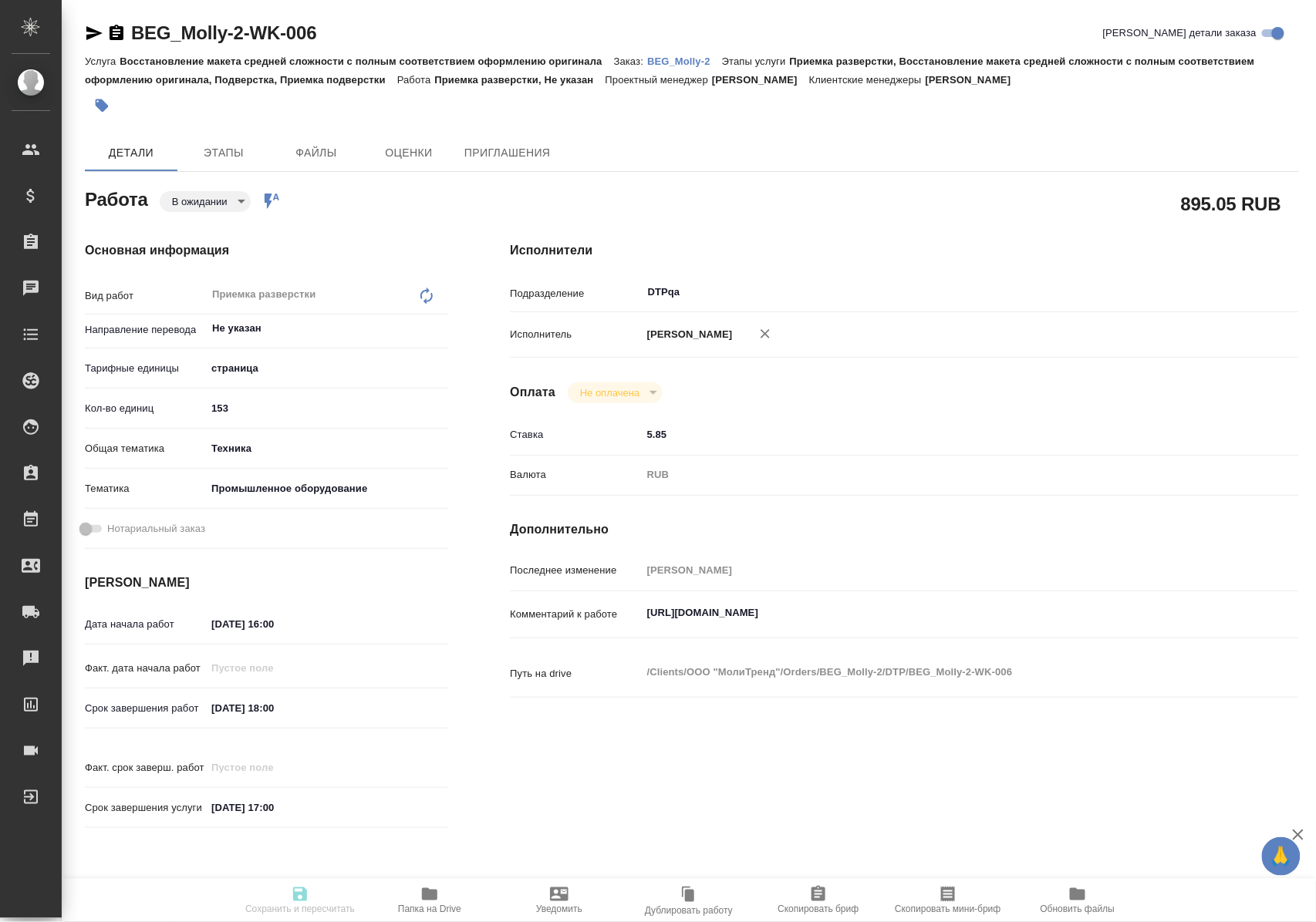
type input "RUB"
type input "[PERSON_NAME]"
type textarea "https://tera.awatera.com/Work/68c3e10872f4328d26a76e2f/"
type textarea "x"
type textarea "/Clients/ООО "МолиТренд"/Orders/BEG_Molly-2/DTP/BEG_Molly-2-WK-006"
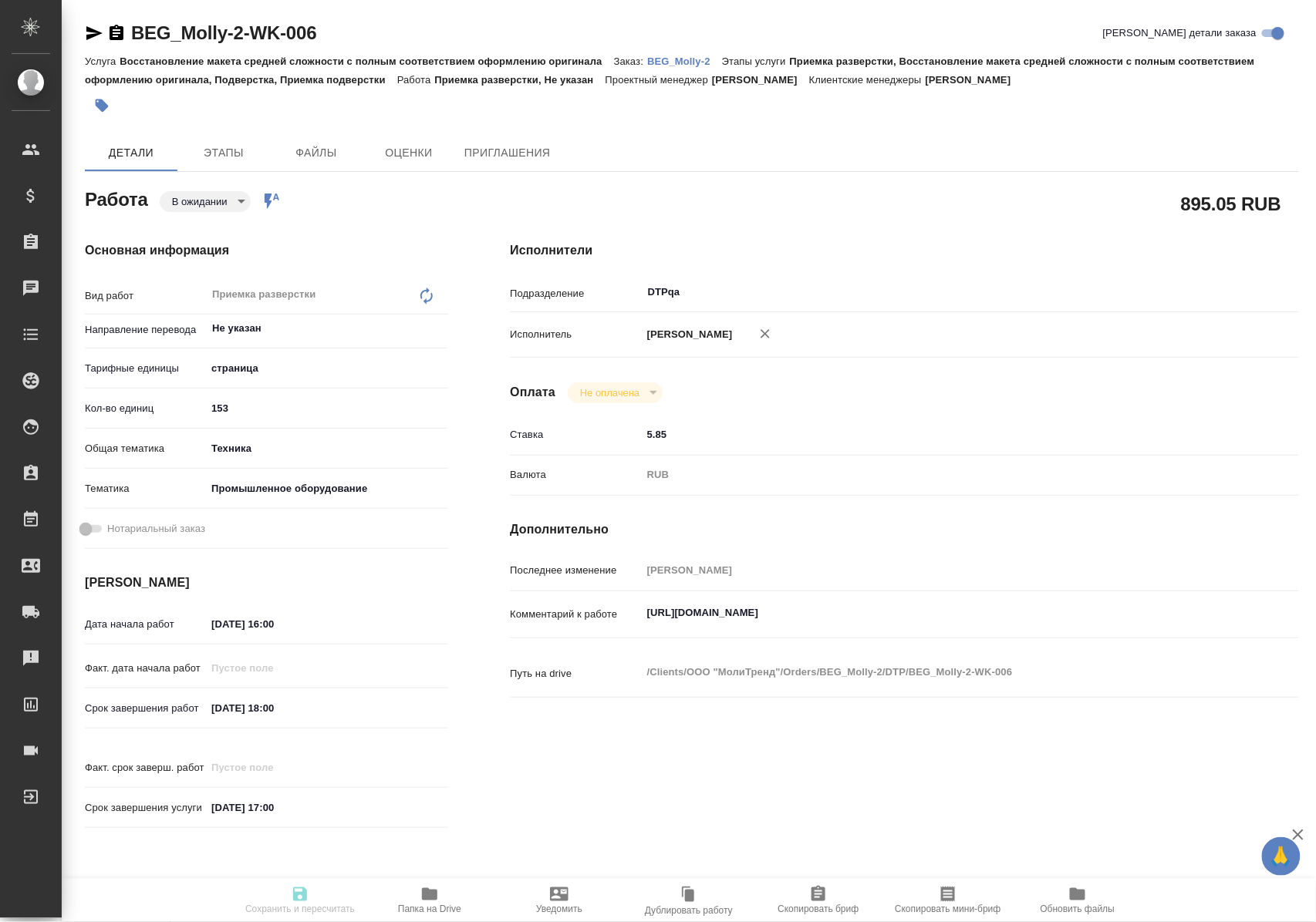
type textarea "x"
type input "BEG_Molly-2"
type input "Восстановление макета средней сложности с полным соответствием оформлению ориги…"
type input "Приемка разверстки, Восстановление макета средней сложности с полным соответств…"
type input "Антонова Кристина"
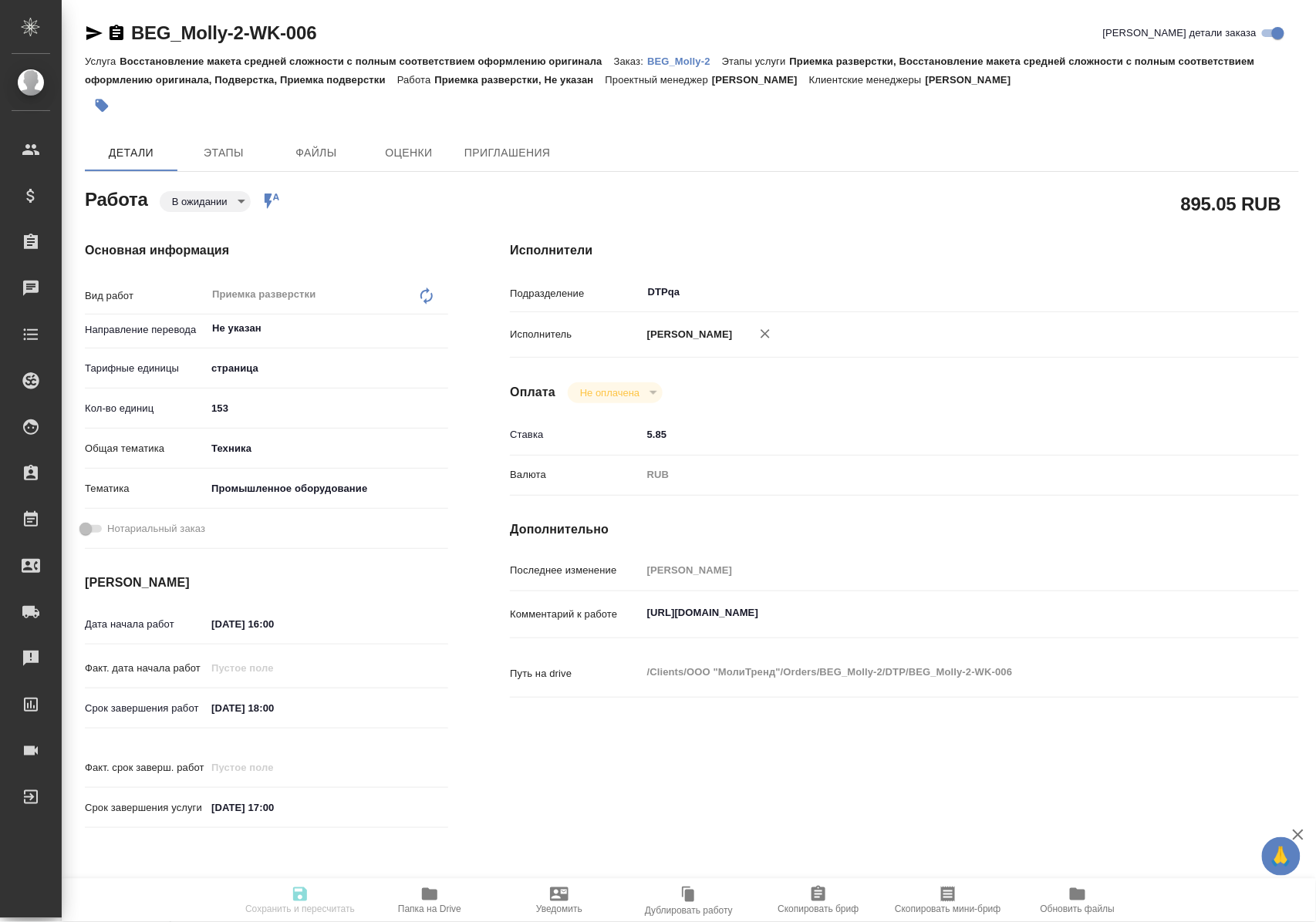
type input "Оксютович Ирина"
type input "/Clients/ООО "МолиТренд"/Orders/BEG_Molly-2"
type textarea "x"
type textarea "В папке reference есть перевод похожей инструкции. Он для ускорения процесса. В…"
type textarea "x"
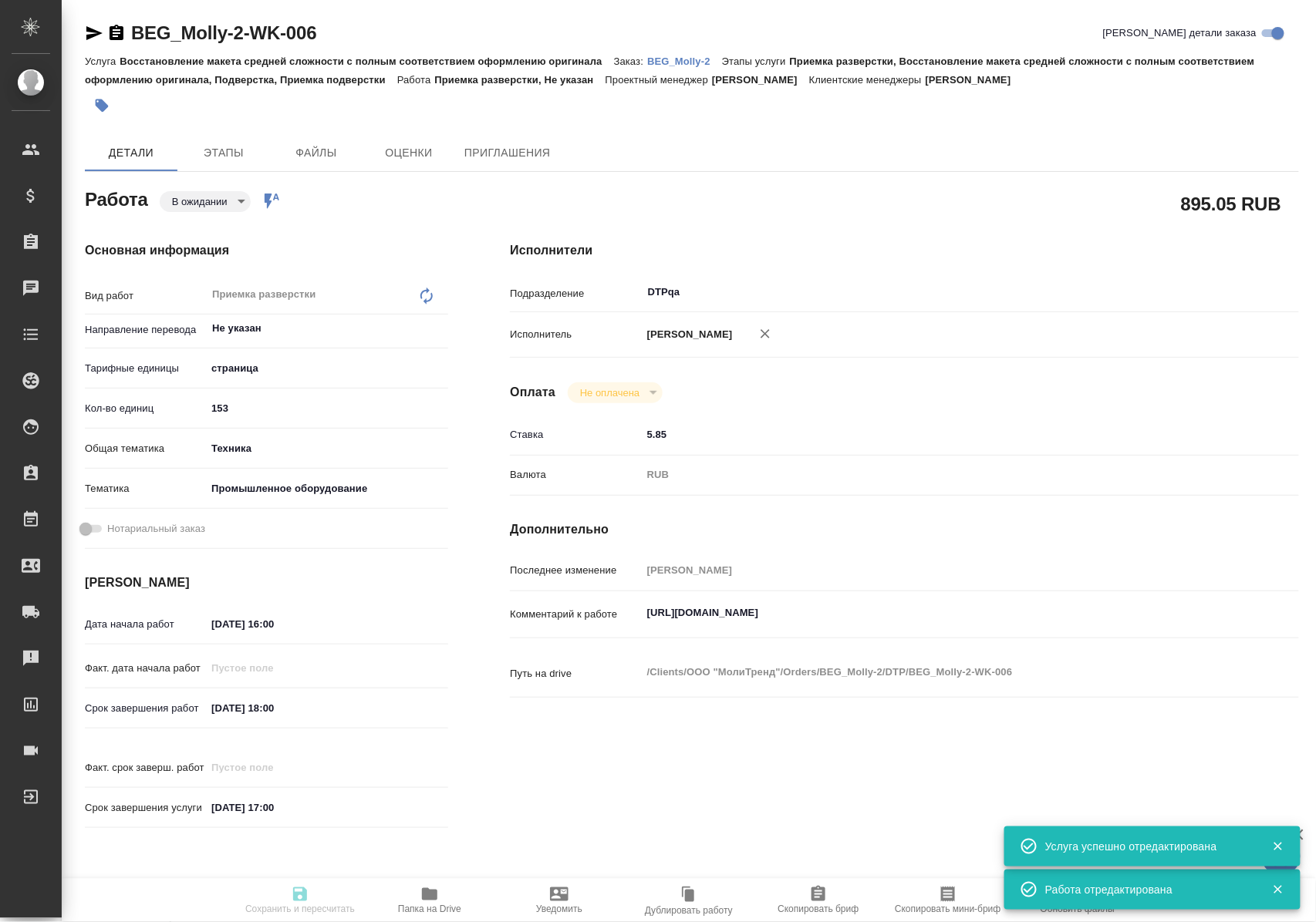
type textarea "x"
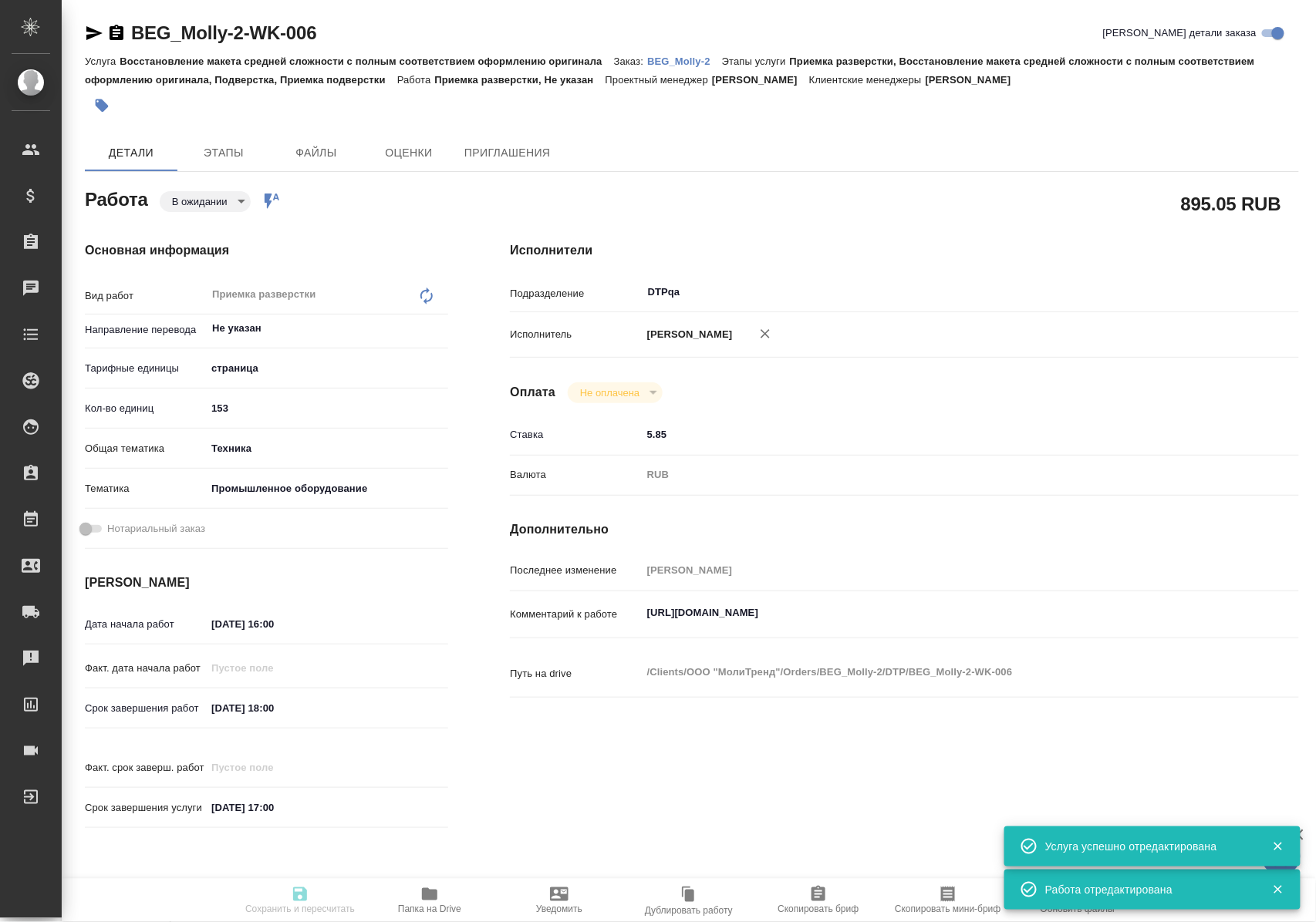
type textarea "x"
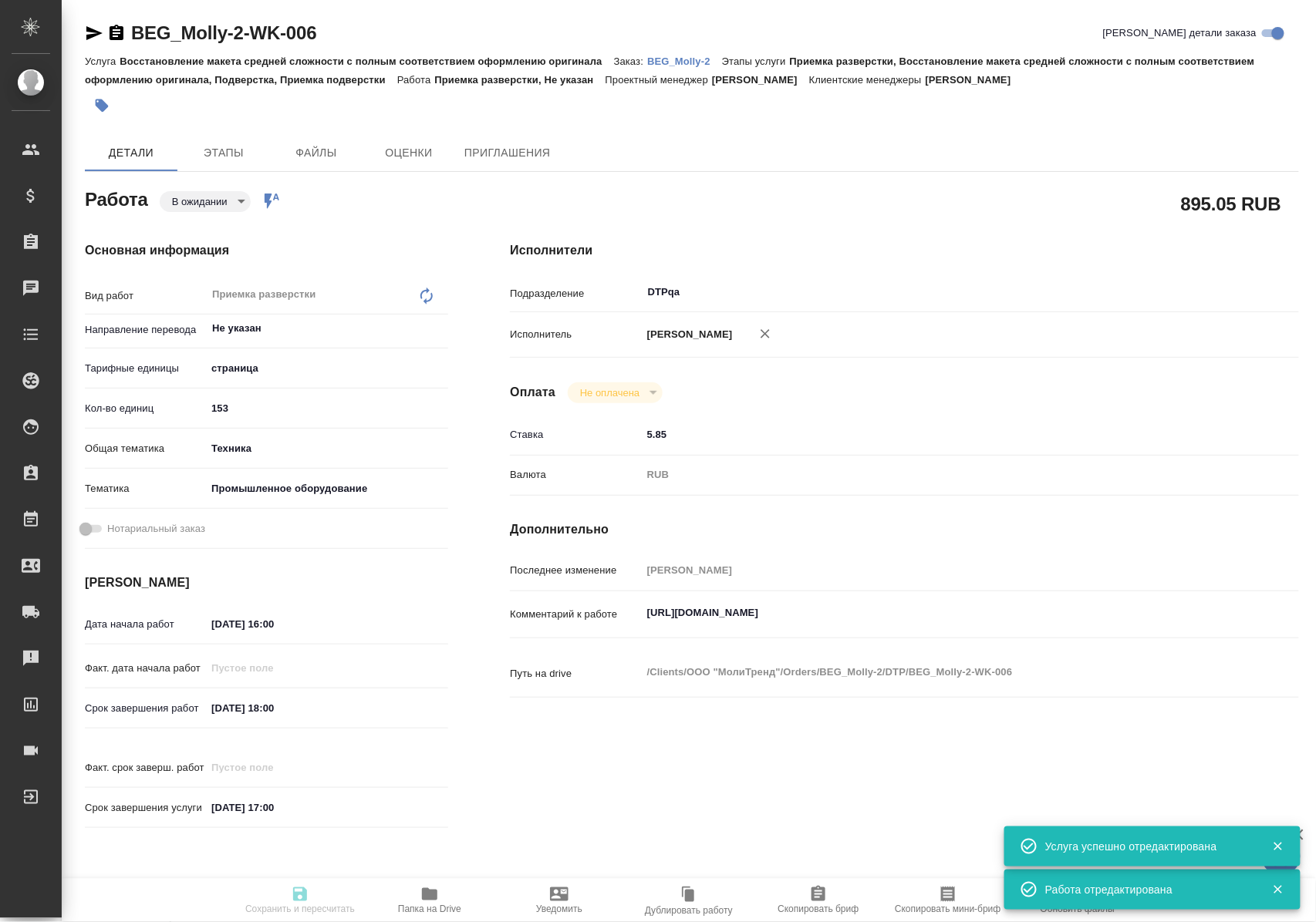
type textarea "x"
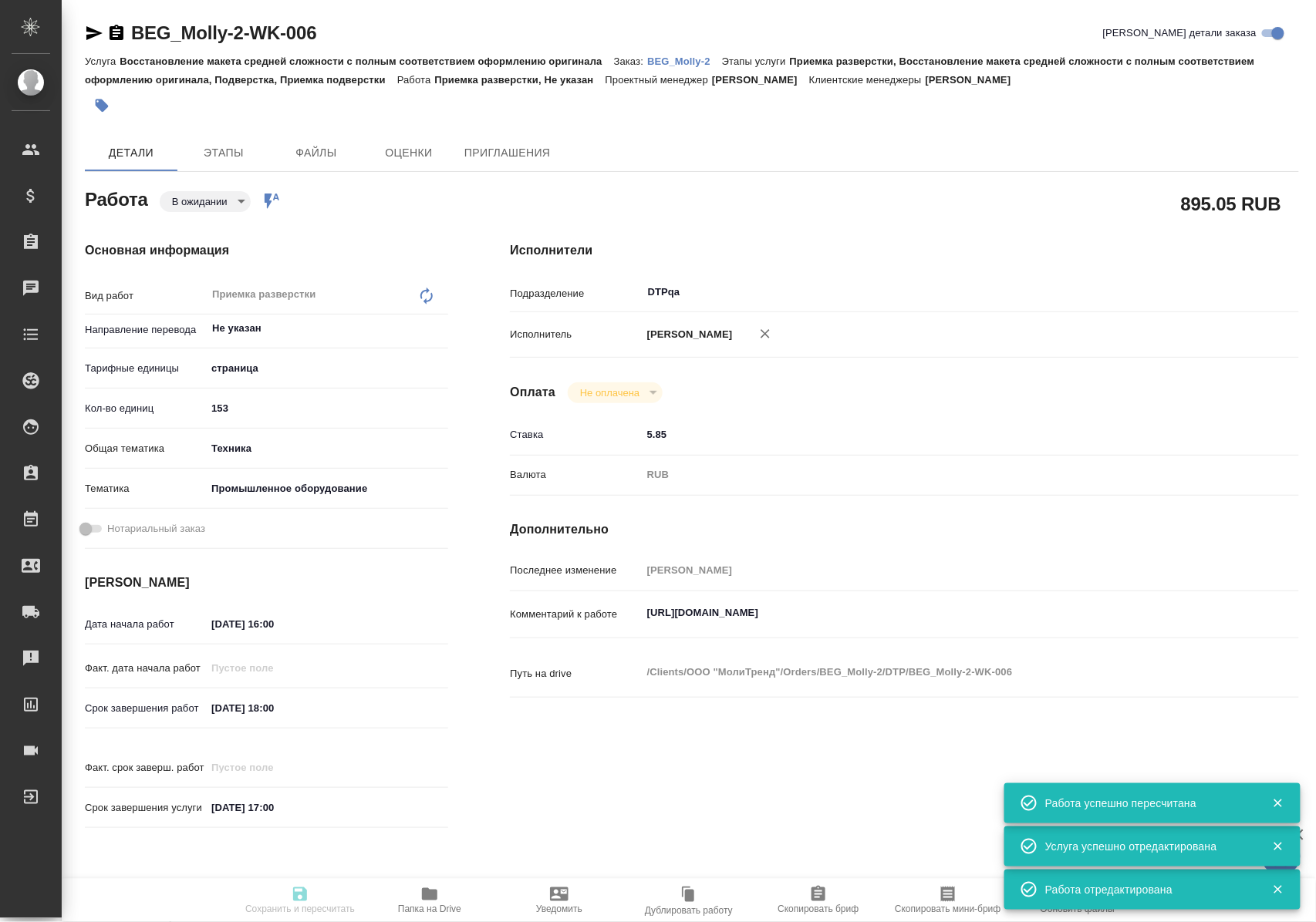
type input "pending"
type textarea "Приемка разверстки"
type textarea "x"
type input "Не указан"
type input "5a8b1489cc6b4906c91bfdb2"
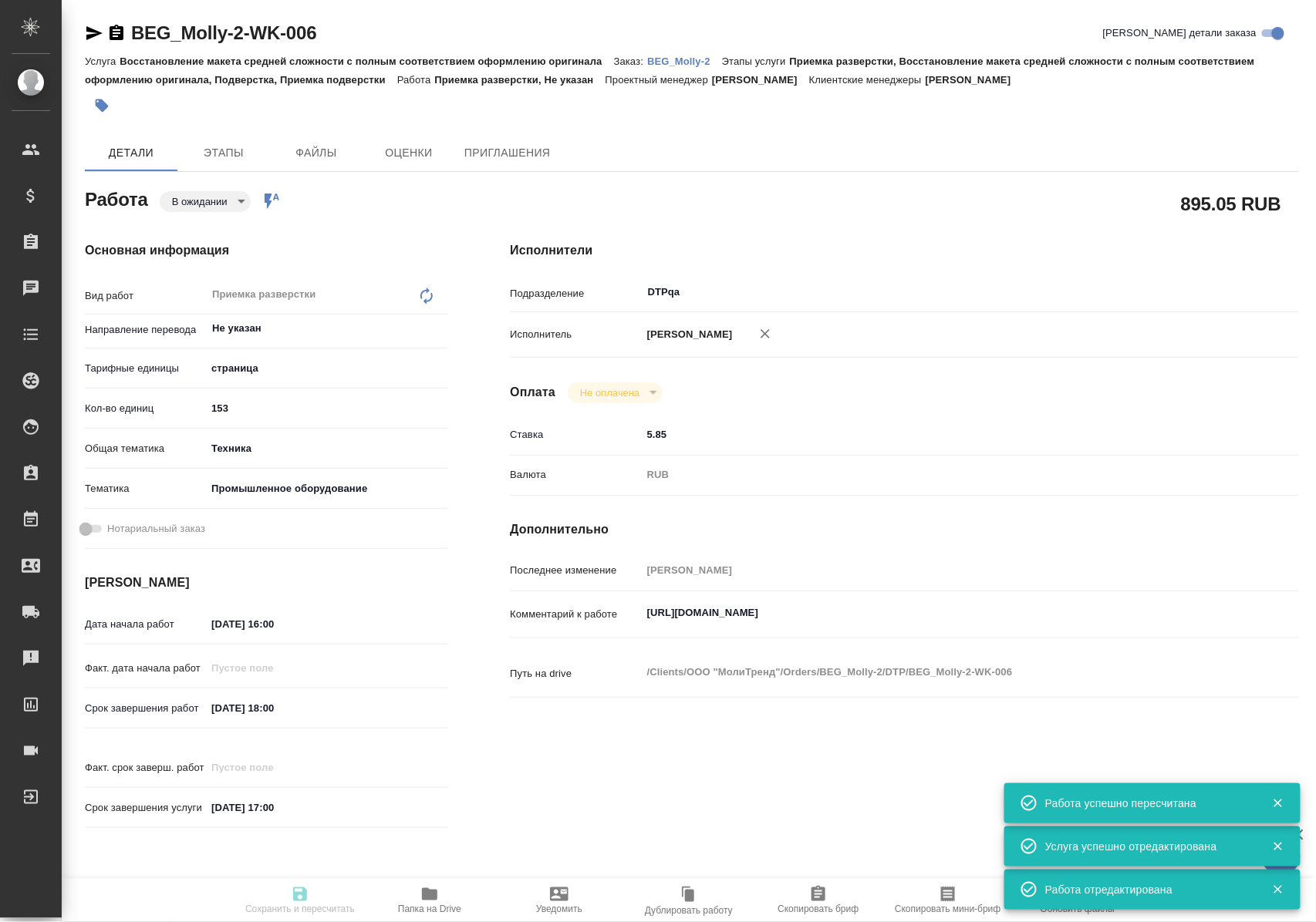
type input "153"
type input "tech"
type input "5f647205b73bc97568ca66bc"
type input "15.09.2025 16:00"
type input "15.09.2025 18:00"
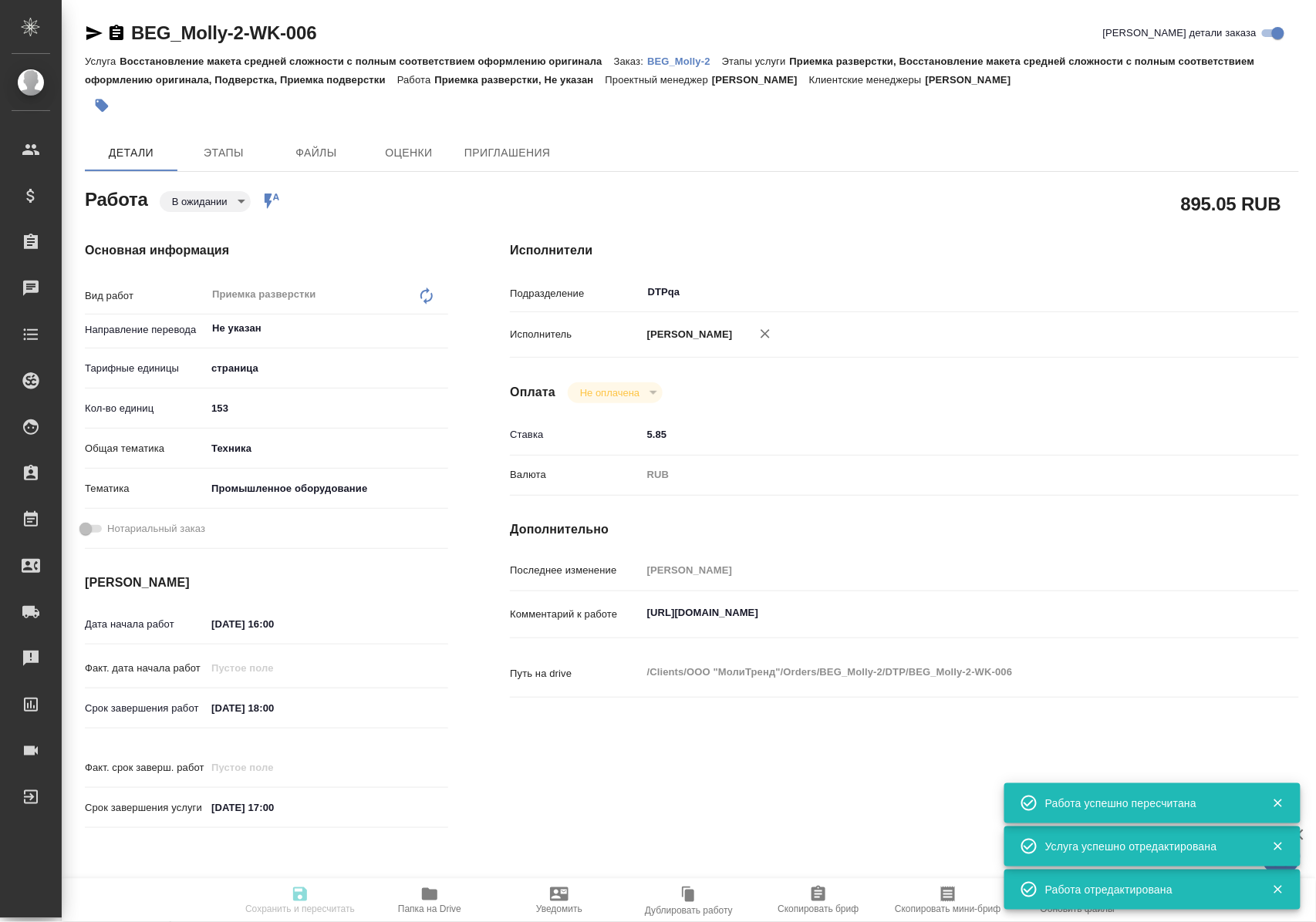
type input "25.09.2025 17:00"
type input "DTPqa"
type input "notPayed"
type input "5.85"
type input "RUB"
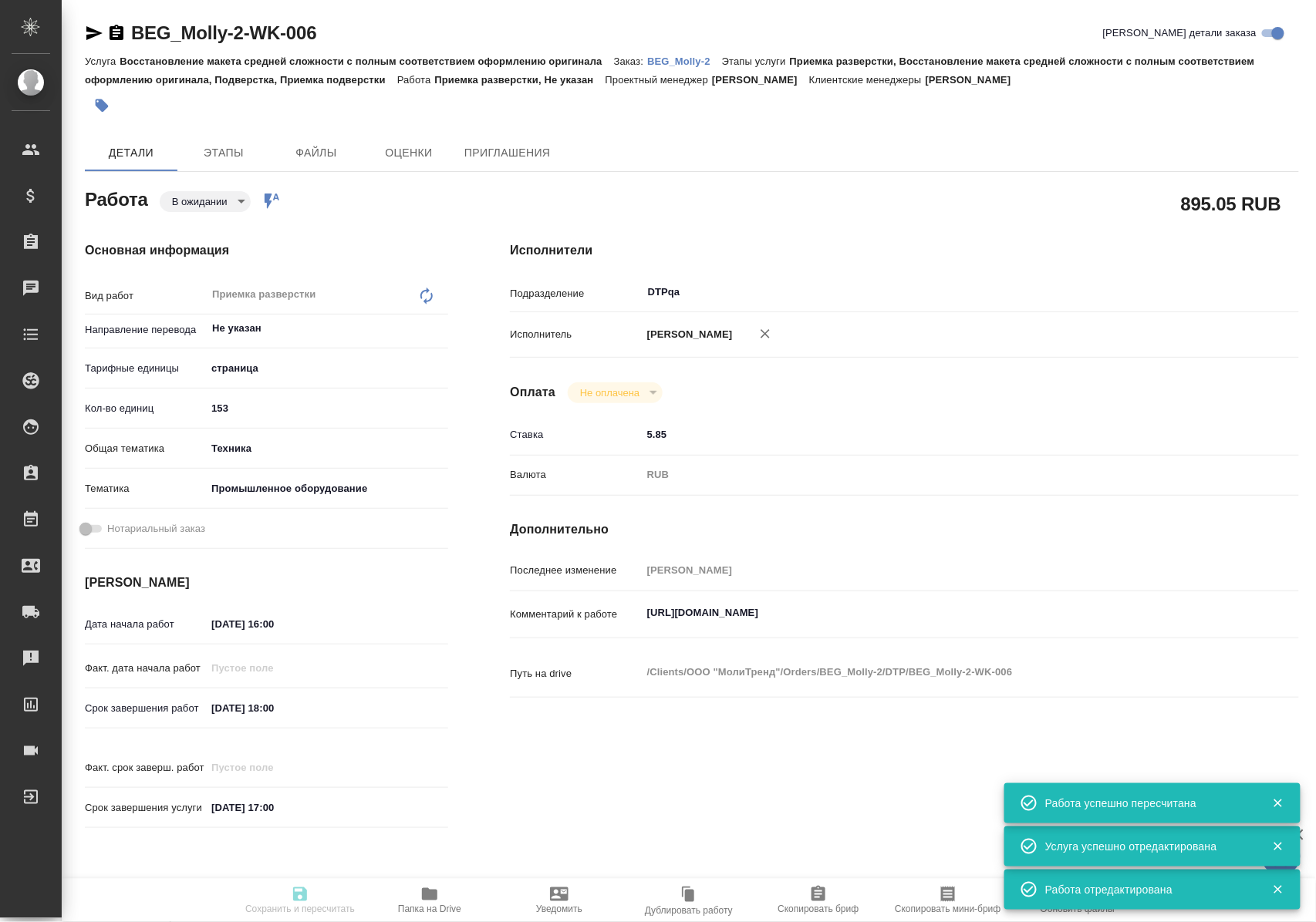
type input "[PERSON_NAME]"
type textarea "https://tera.awatera.com/Work/68c3e10872f4328d26a76e2f/"
type textarea "x"
type textarea "/Clients/ООО "МолиТренд"/Orders/BEG_Molly-2/DTP/BEG_Molly-2-WK-006"
type textarea "x"
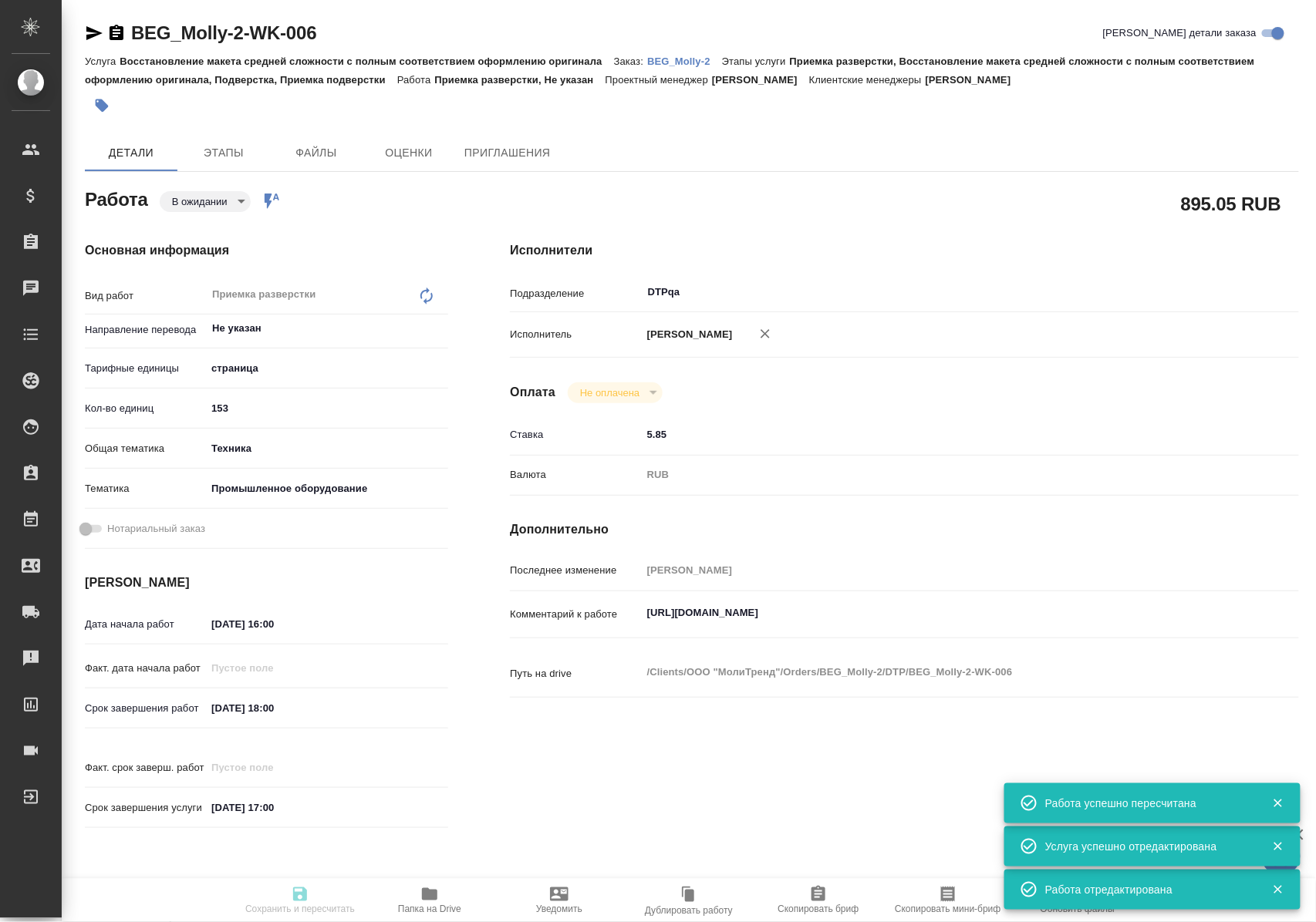
type input "BEG_Molly-2"
type input "Восстановление макета средней сложности с полным соответствием оформлению ориги…"
type input "Приемка разверстки, Восстановление макета средней сложности с полным соответств…"
type input "Антонова Кристина"
type input "Оксютович Ирина"
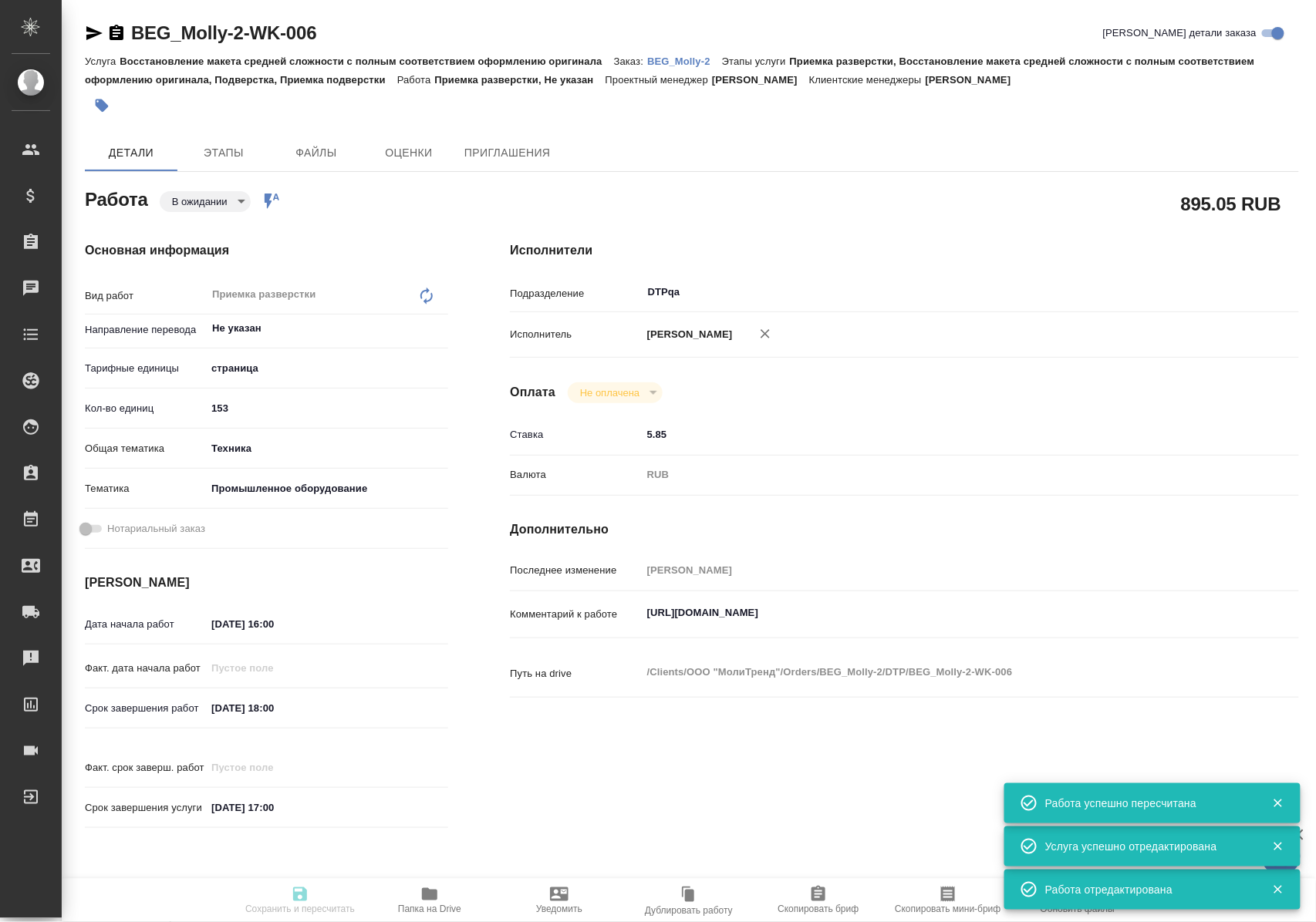
type input "/Clients/ООО "МолиТренд"/Orders/BEG_Molly-2"
type textarea "x"
type textarea "В папке reference есть перевод похожей инструкции. Он для ускорения процесса. В…"
type textarea "x"
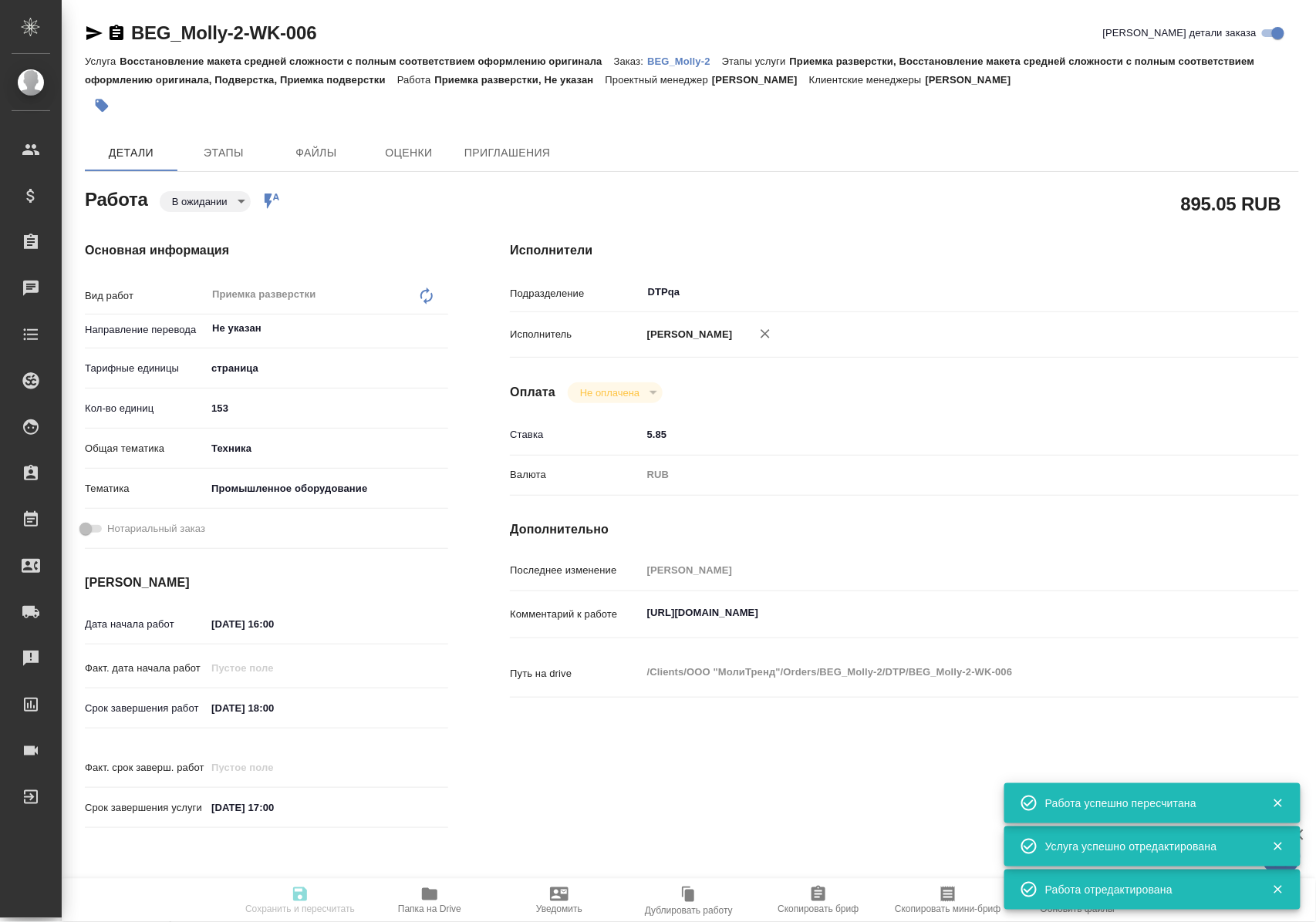
type textarea "x"
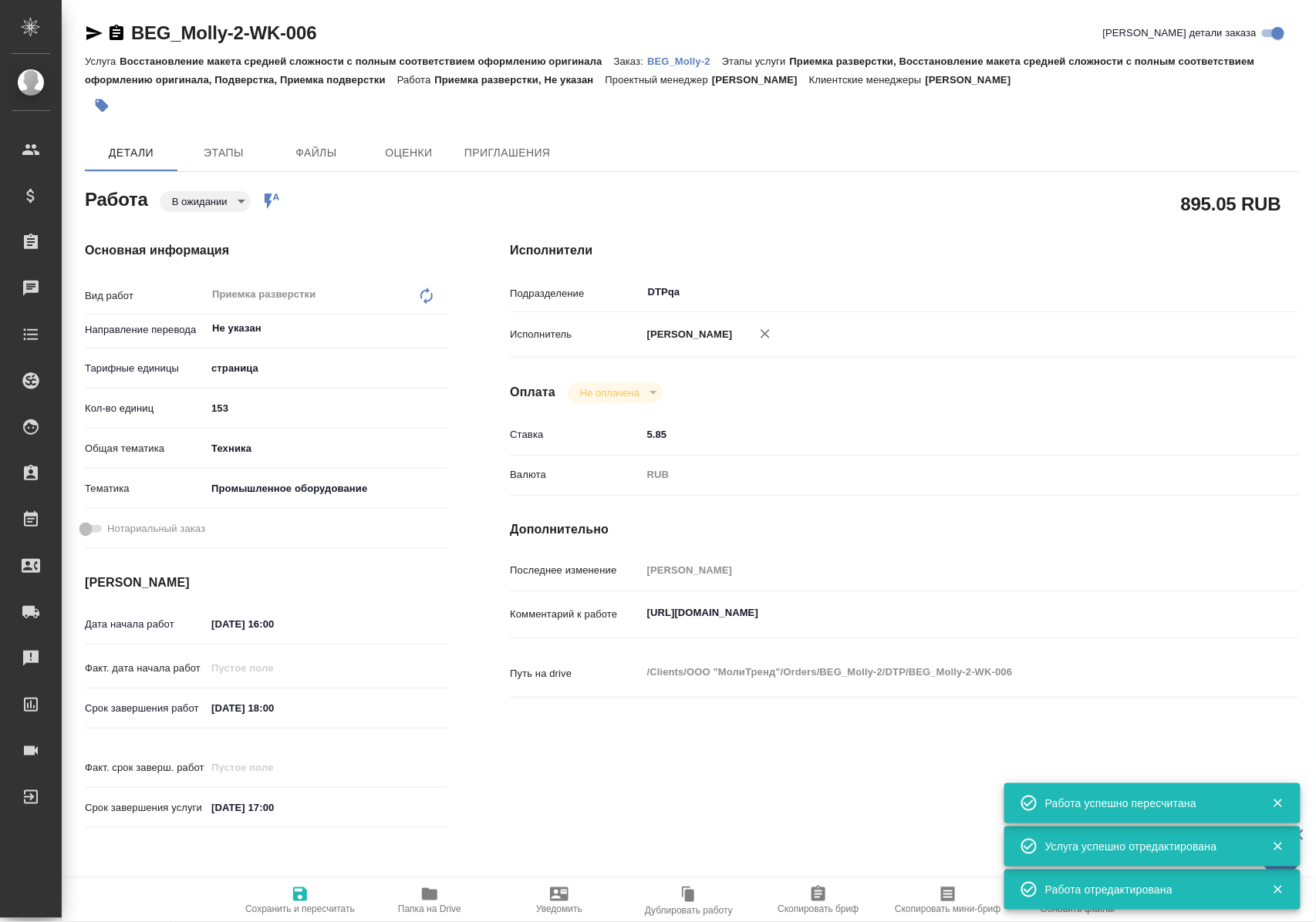
type textarea "x"
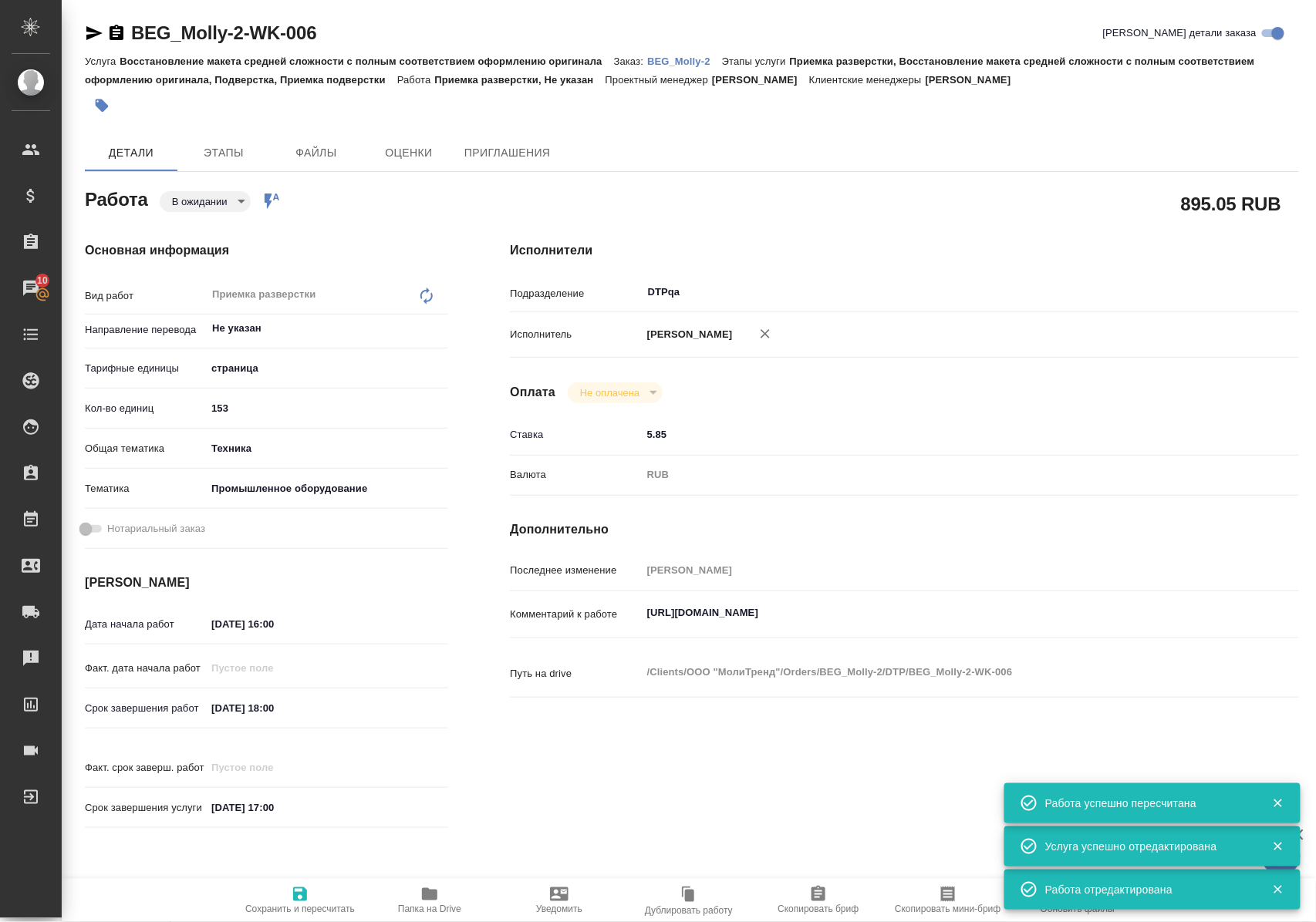
type textarea "x"
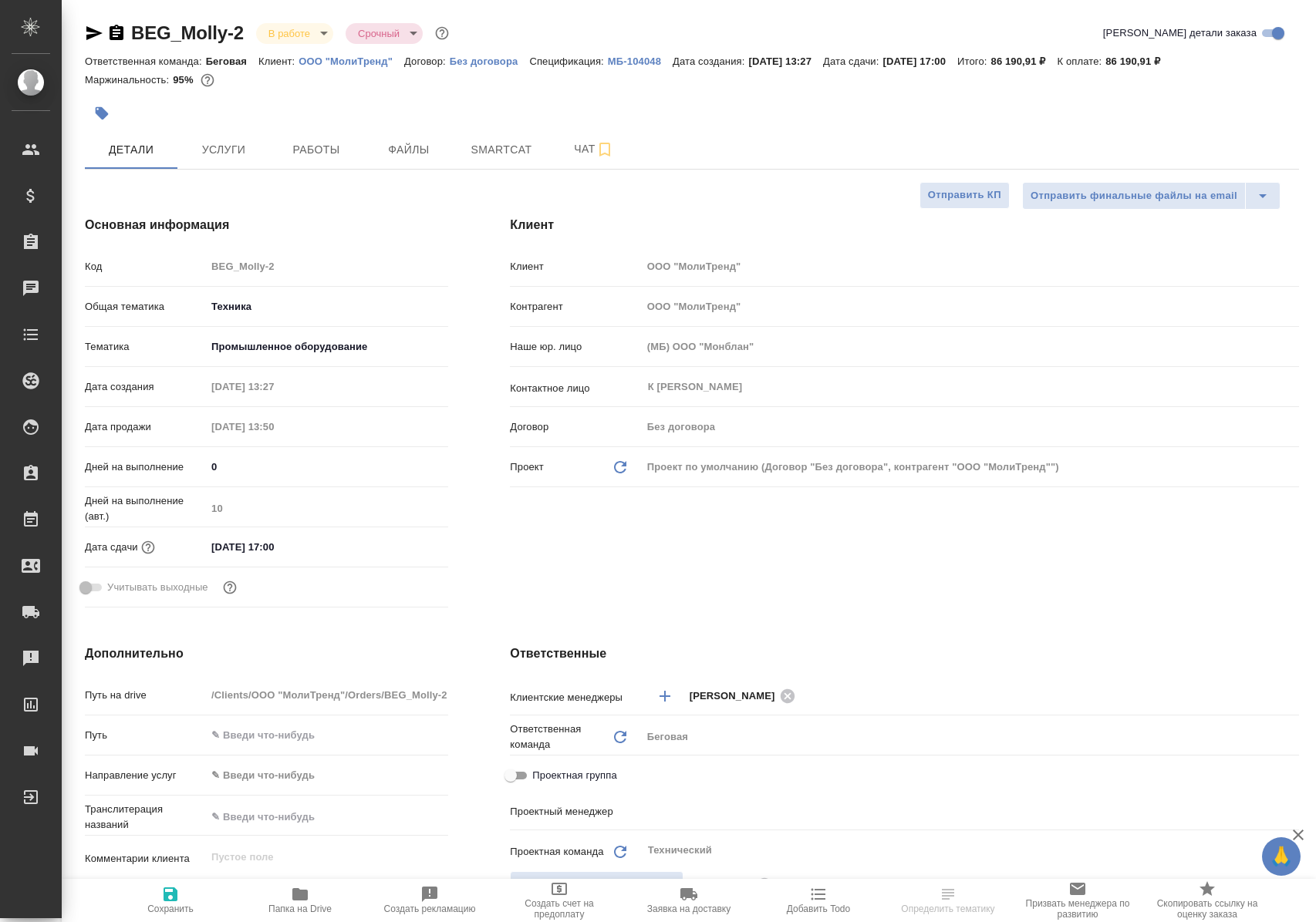
select select "RU"
type input "[PERSON_NAME]"
click at [329, 146] on span "Работы" at bounding box center [316, 150] width 74 height 20
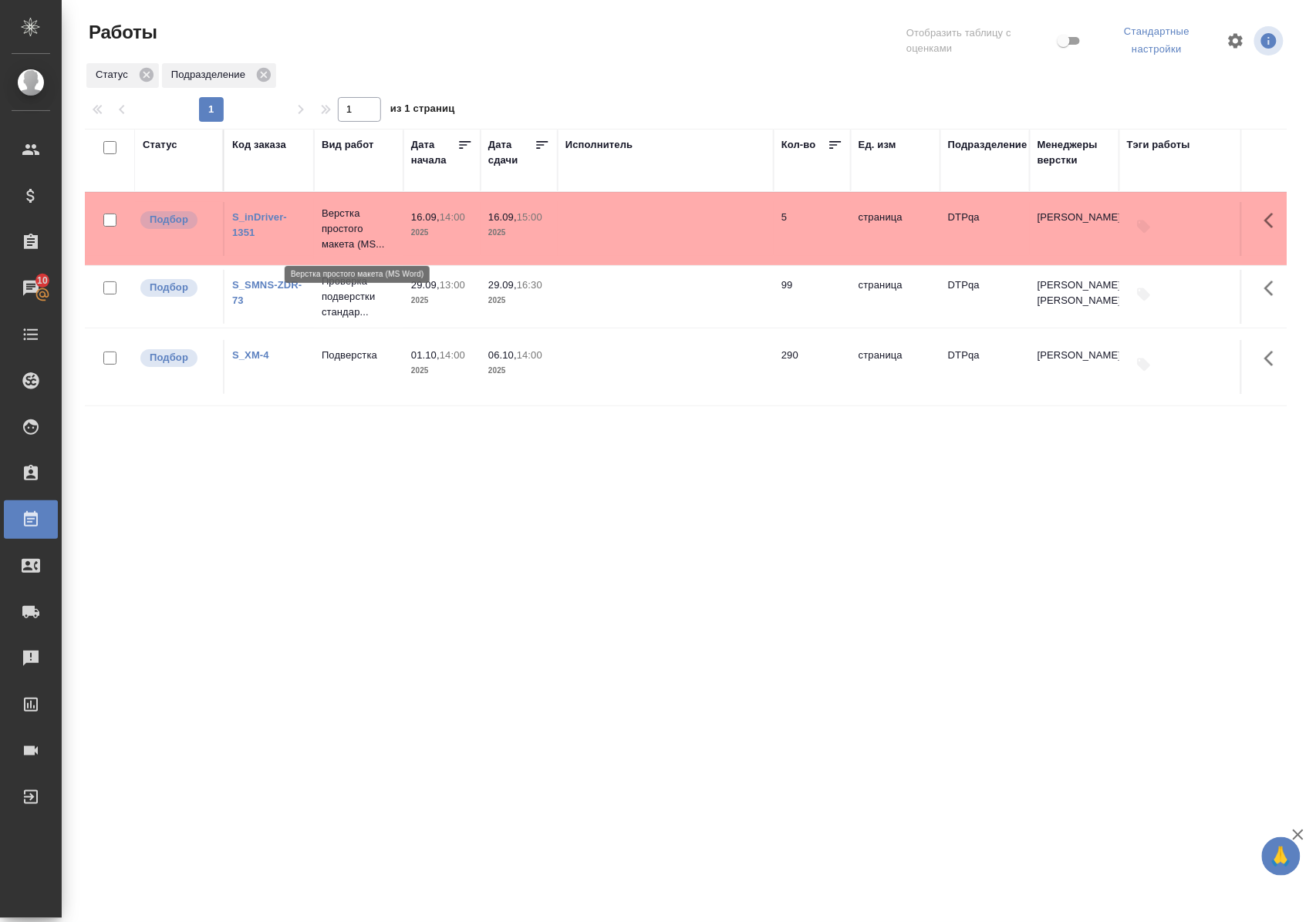
click at [347, 232] on p "Верстка простого макета (MS..." at bounding box center [358, 229] width 74 height 46
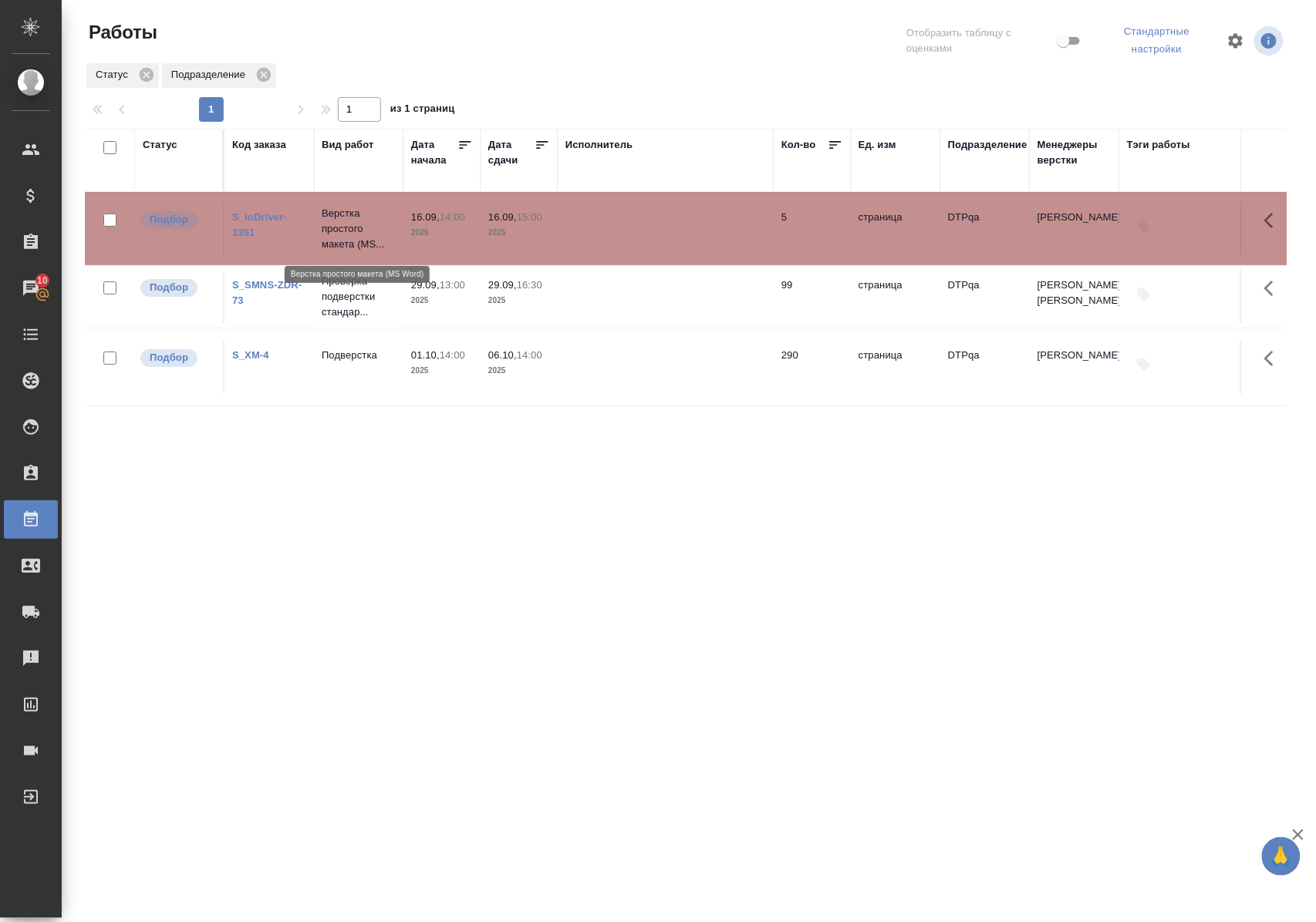
click at [347, 232] on p "Верстка простого макета (MS..." at bounding box center [358, 229] width 74 height 46
click at [272, 552] on div "Статус Код заказа Вид работ Дата начала Дата сдачи Исполнитель Кол-во Ед. изм П…" at bounding box center [685, 406] width 1202 height 555
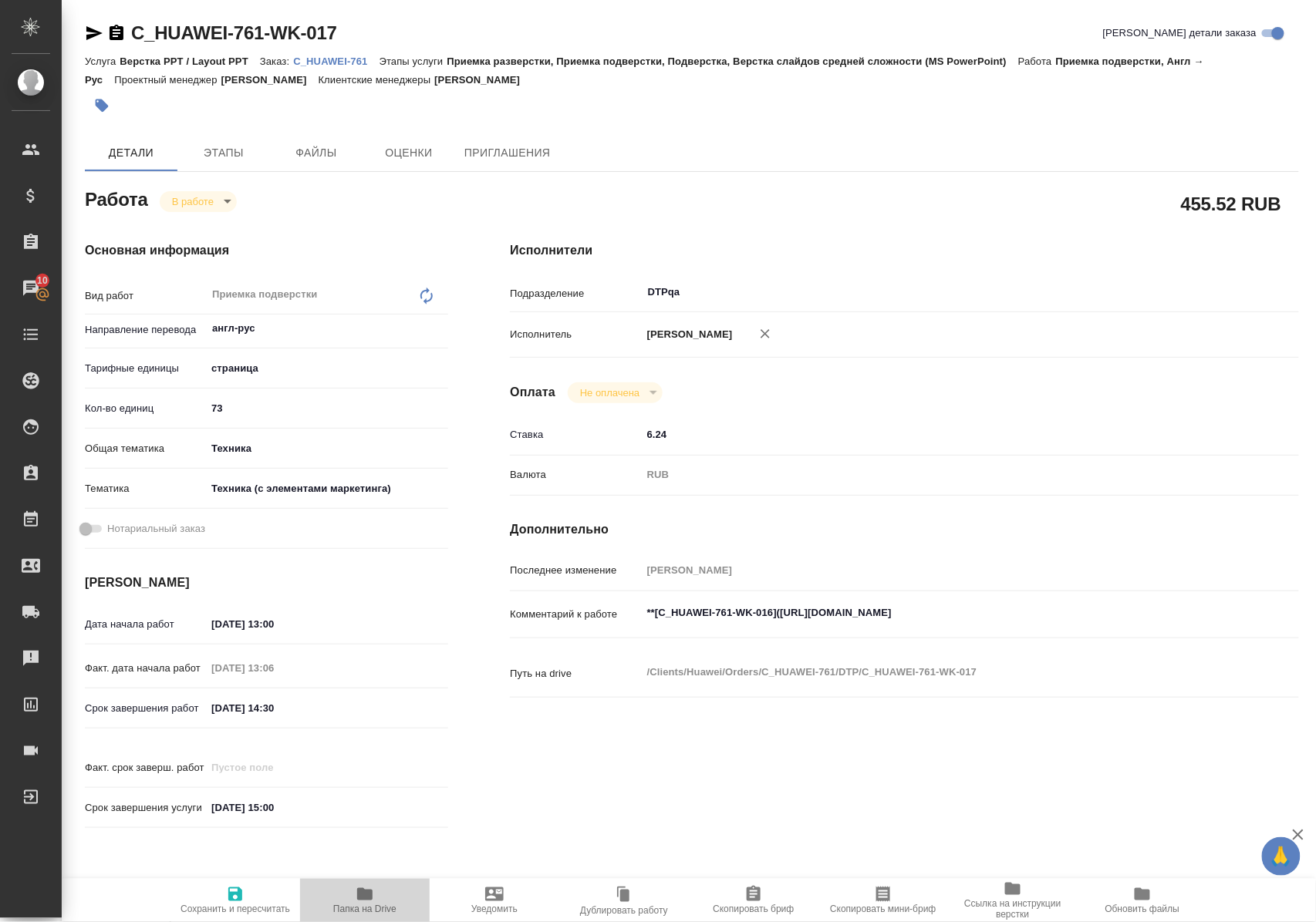
click at [355, 898] on span "Папка на Drive" at bounding box center [364, 899] width 111 height 29
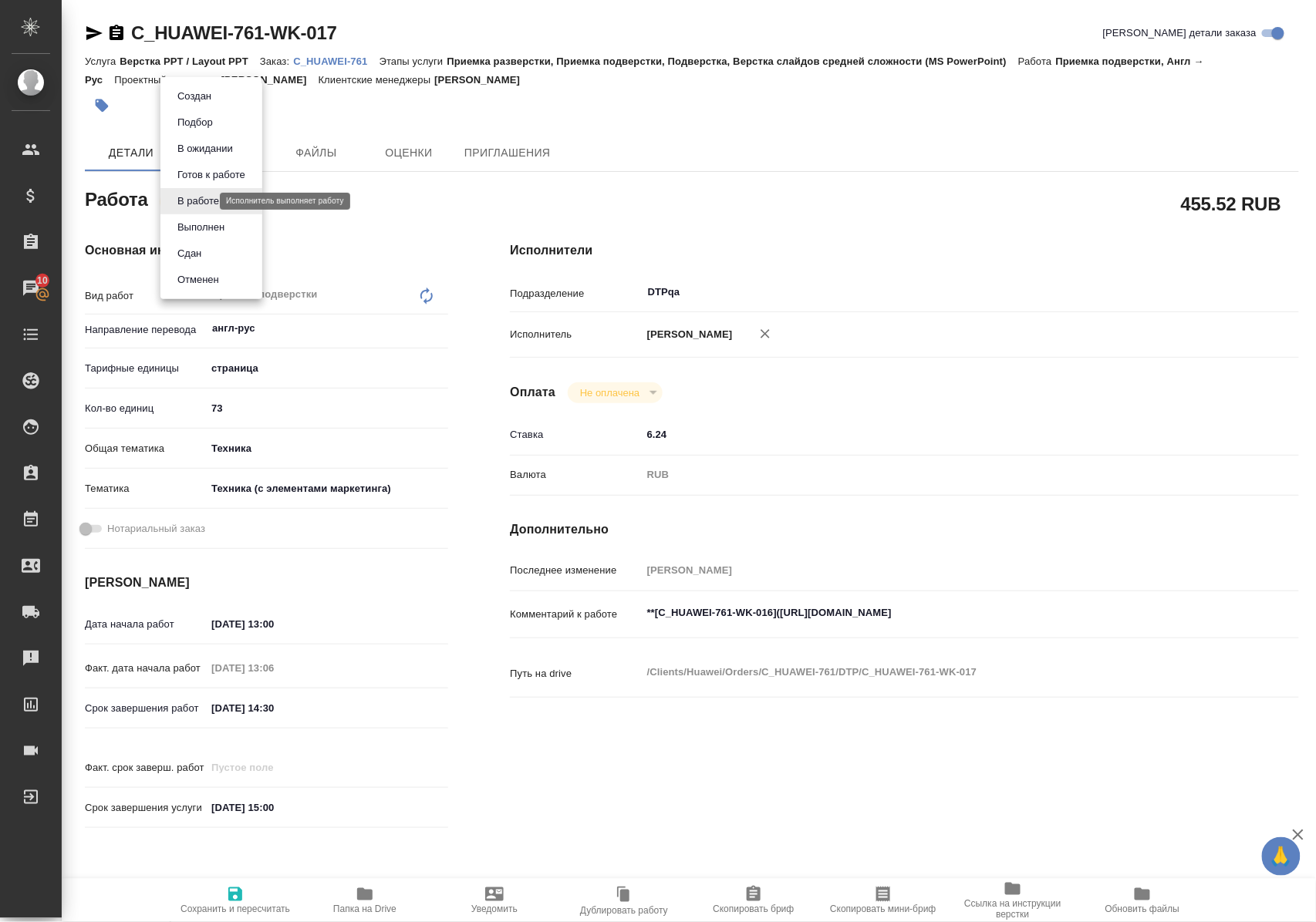
click at [185, 202] on body "🙏 .cls-1 fill:#fff; AWATERA Polushina Alena Клиенты Спецификации Заказы 10 Чаты…" at bounding box center [658, 461] width 1316 height 922
click at [195, 229] on button "Выполнен" at bounding box center [200, 227] width 56 height 17
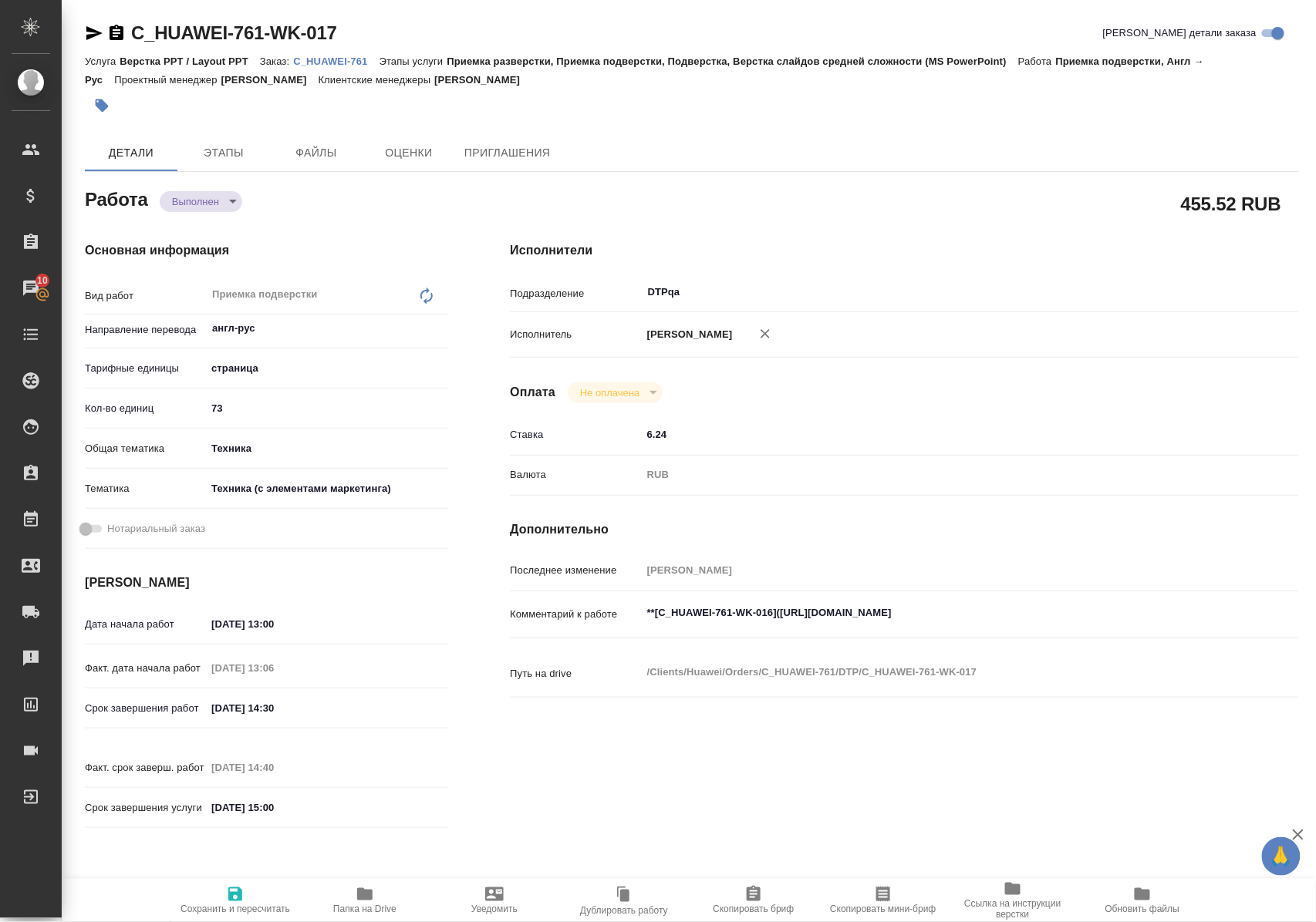
type textarea "x"
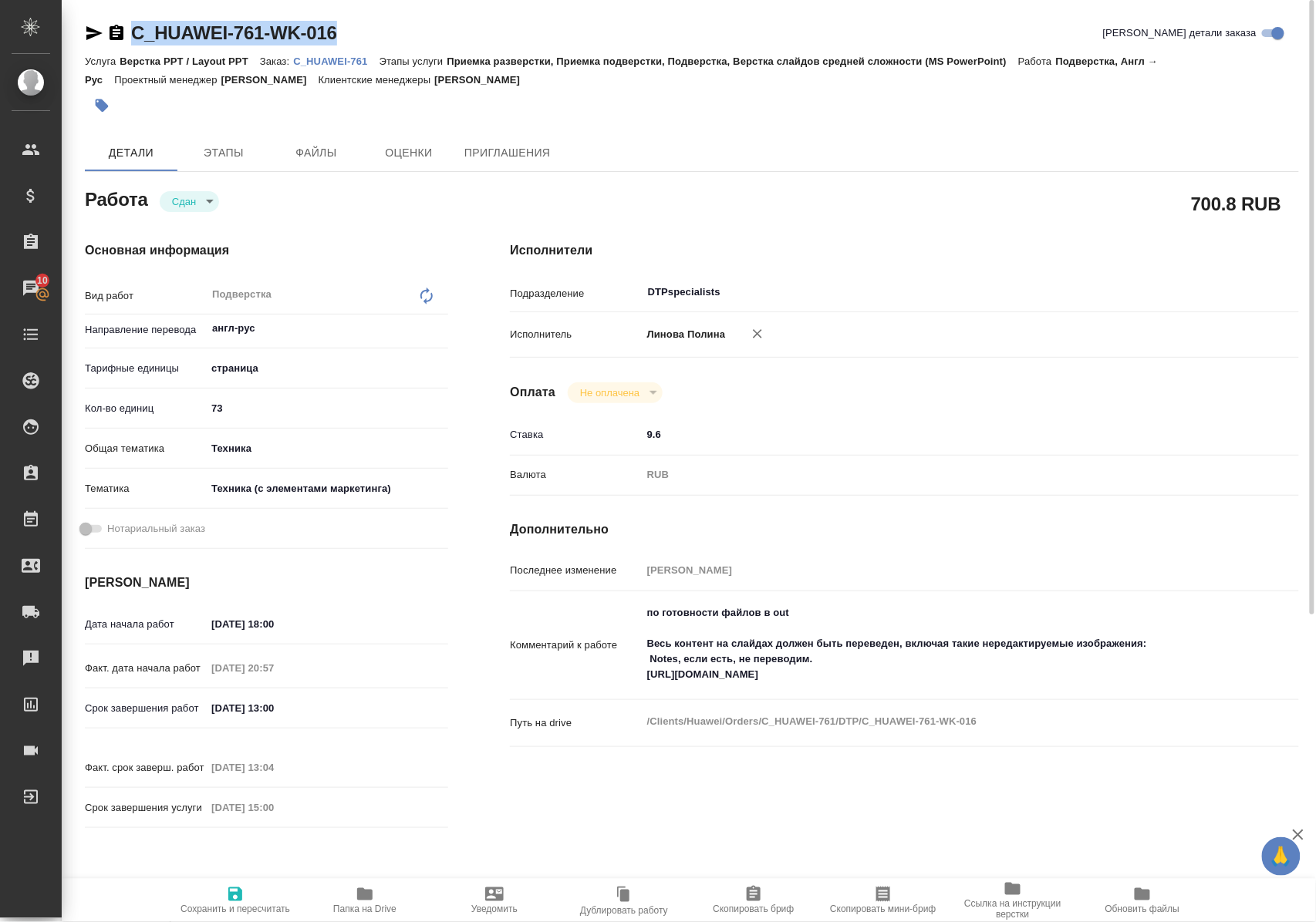
drag, startPoint x: 355, startPoint y: 34, endPoint x: 128, endPoint y: 32, distance: 227.0
click at [128, 32] on div "C_HUAWEI-761-WK-016 [PERSON_NAME] детали заказа" at bounding box center [691, 32] width 1214 height 25
copy link "C_HUAWEI-761-WK-016"
click at [361, 896] on icon "button" at bounding box center [365, 894] width 16 height 13
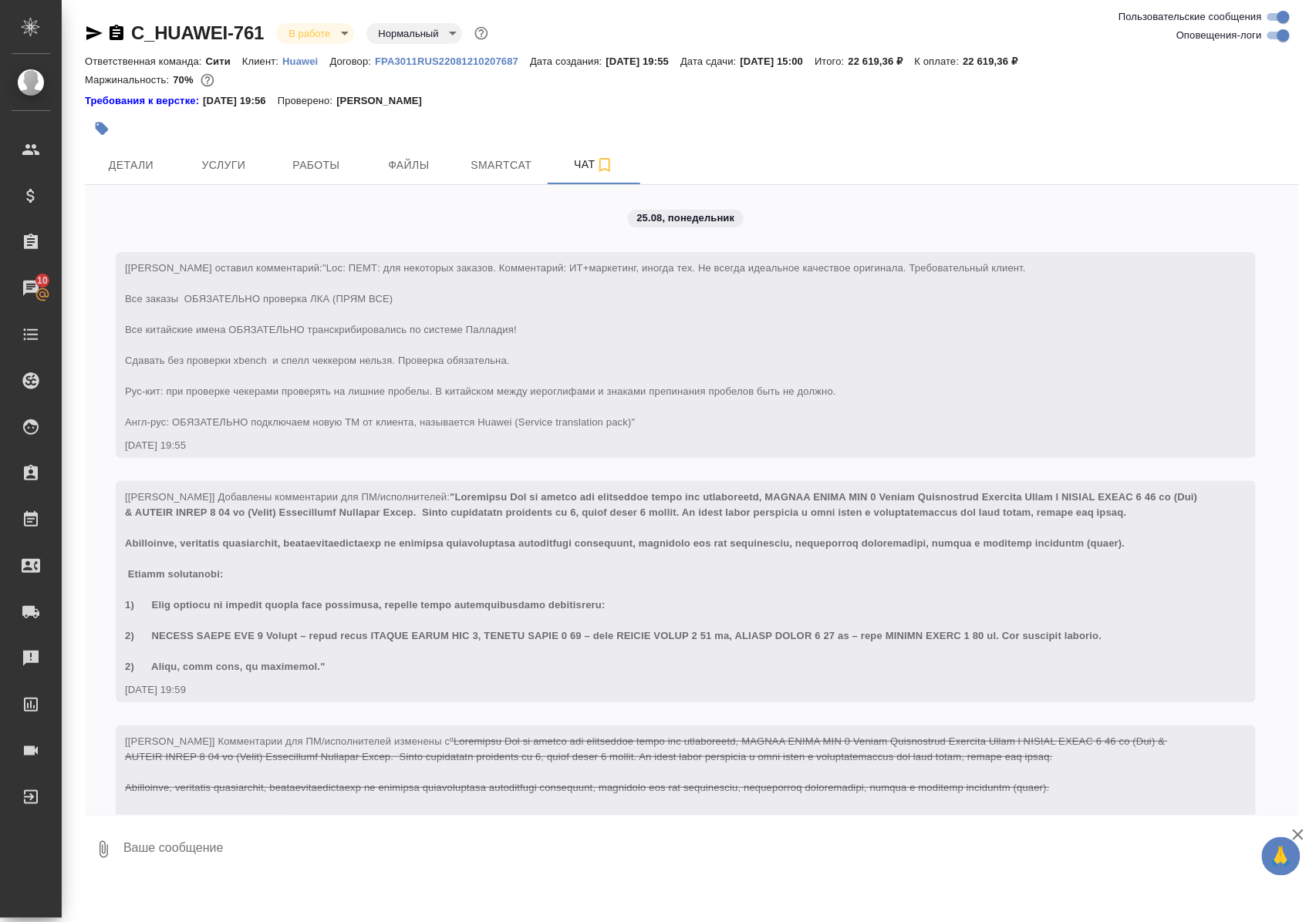
scroll to position [11759, 0]
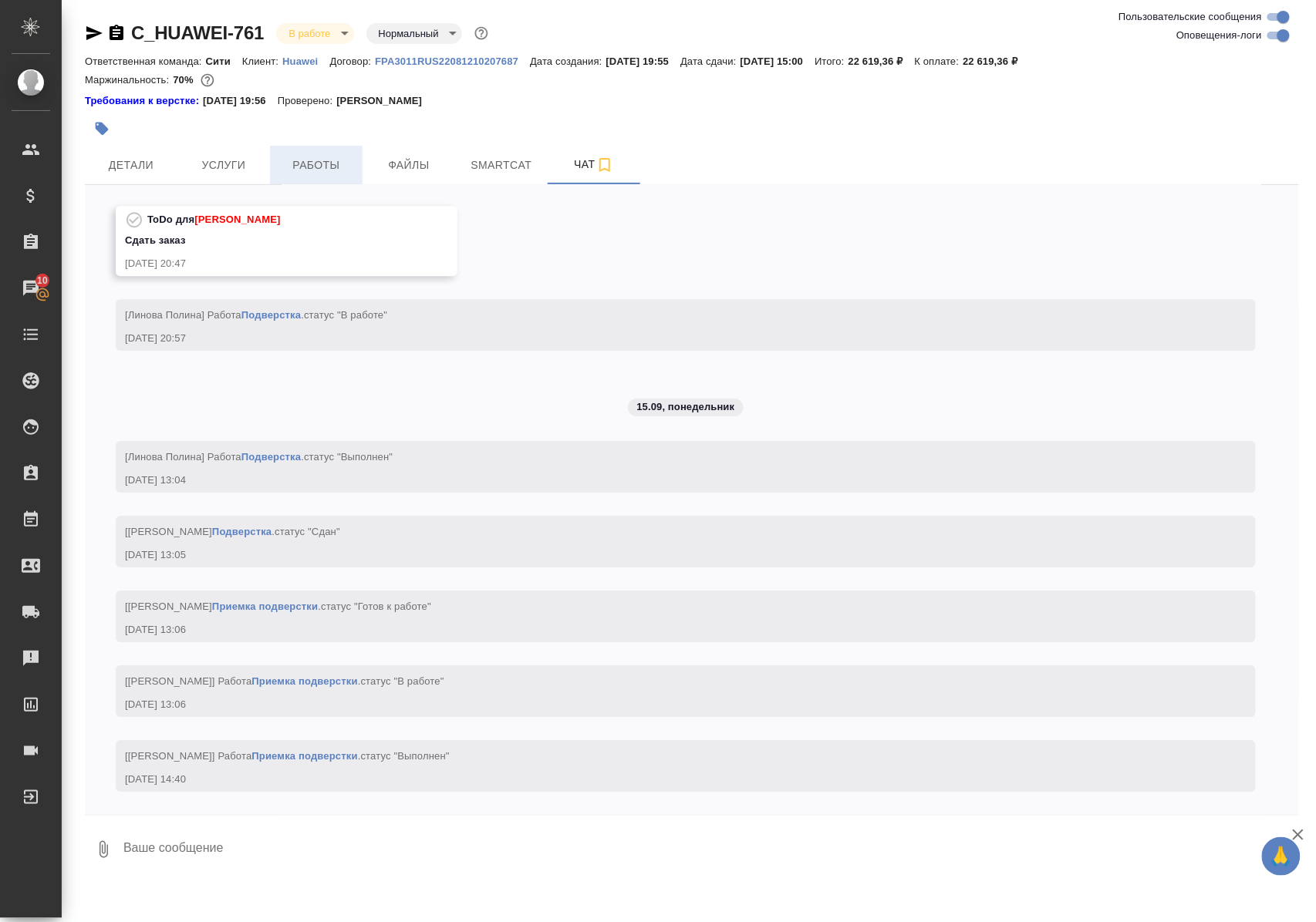
click at [316, 162] on span "Работы" at bounding box center [316, 166] width 74 height 20
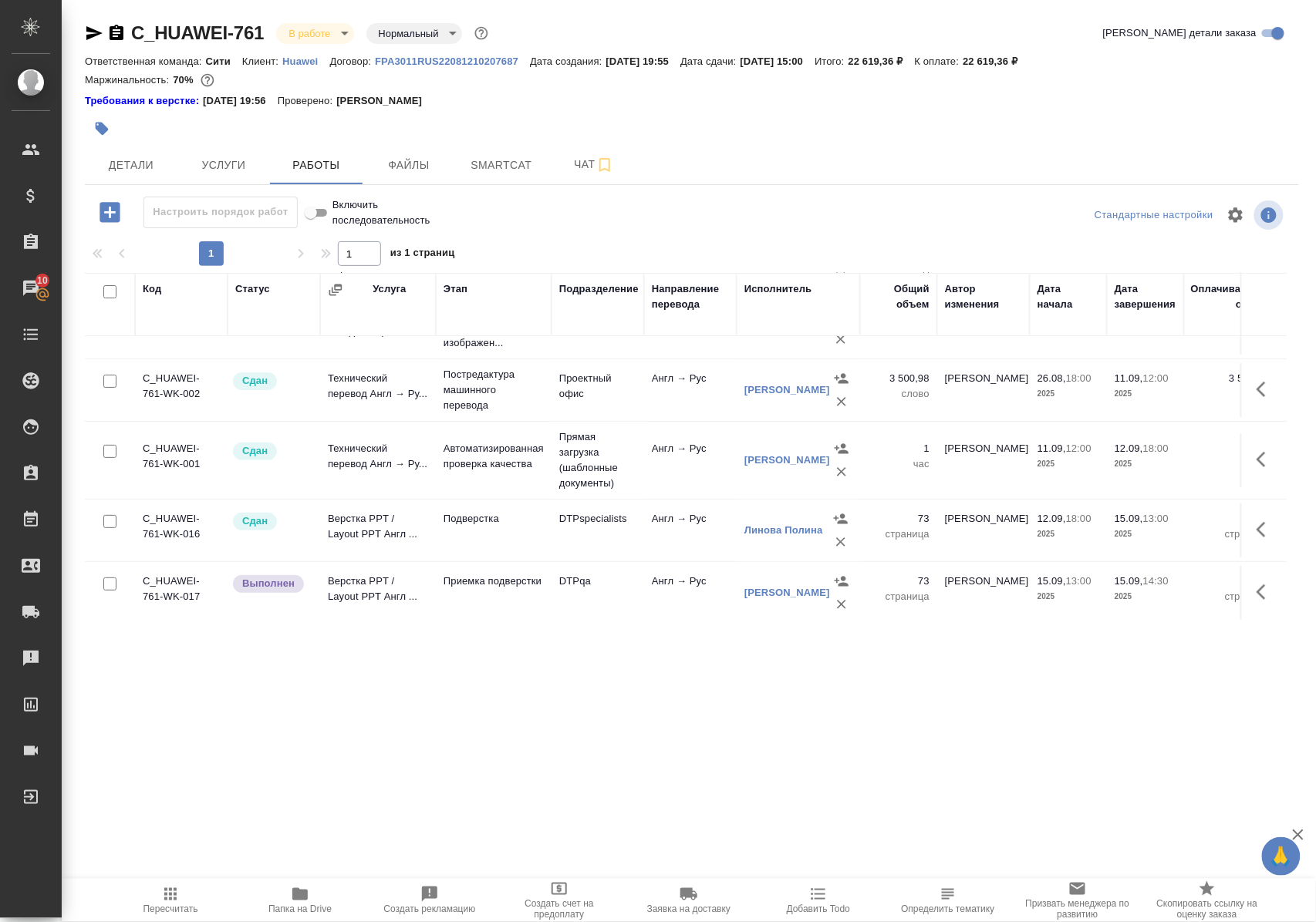
scroll to position [125, 0]
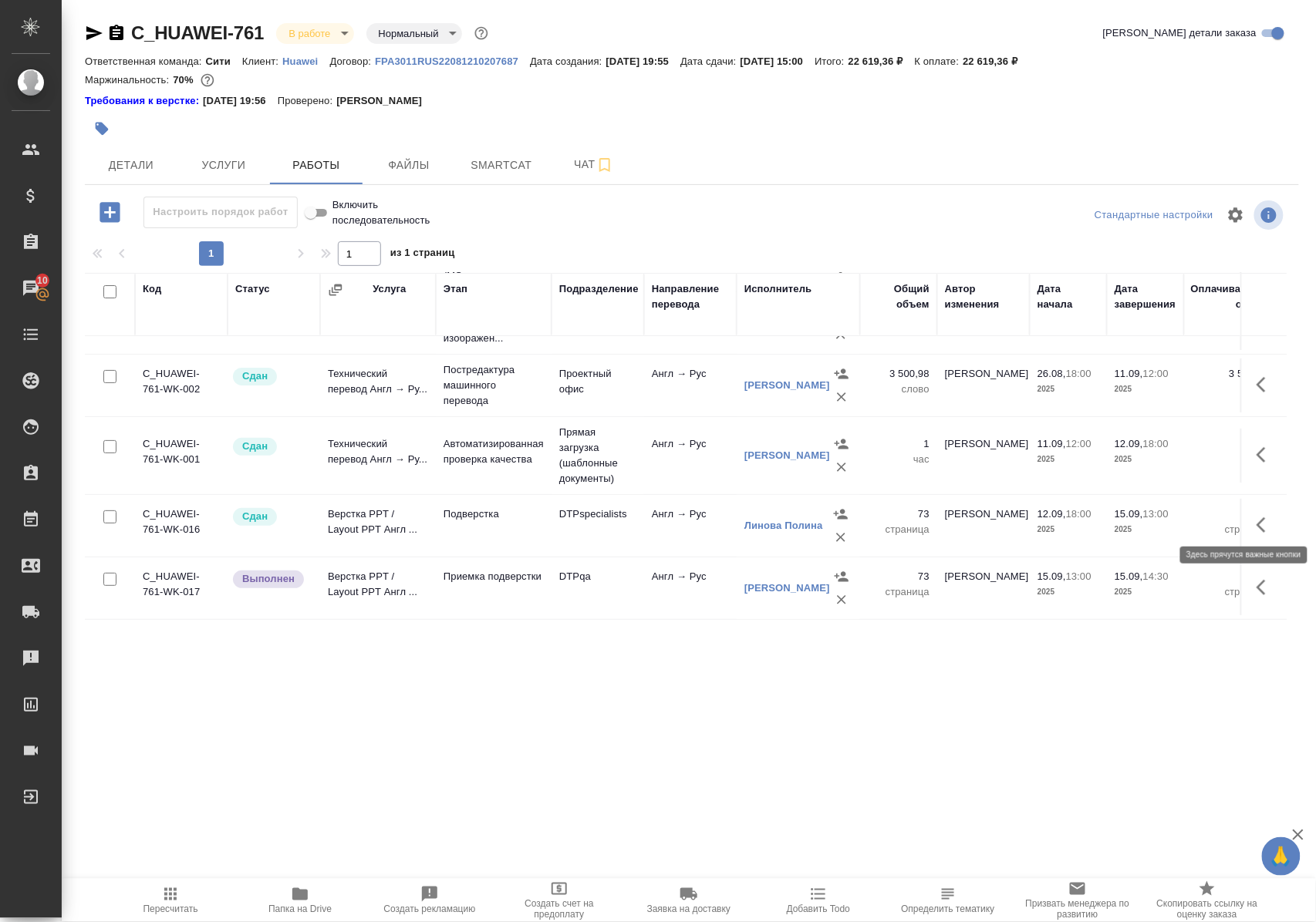
click at [1256, 518] on icon "button" at bounding box center [1265, 525] width 19 height 19
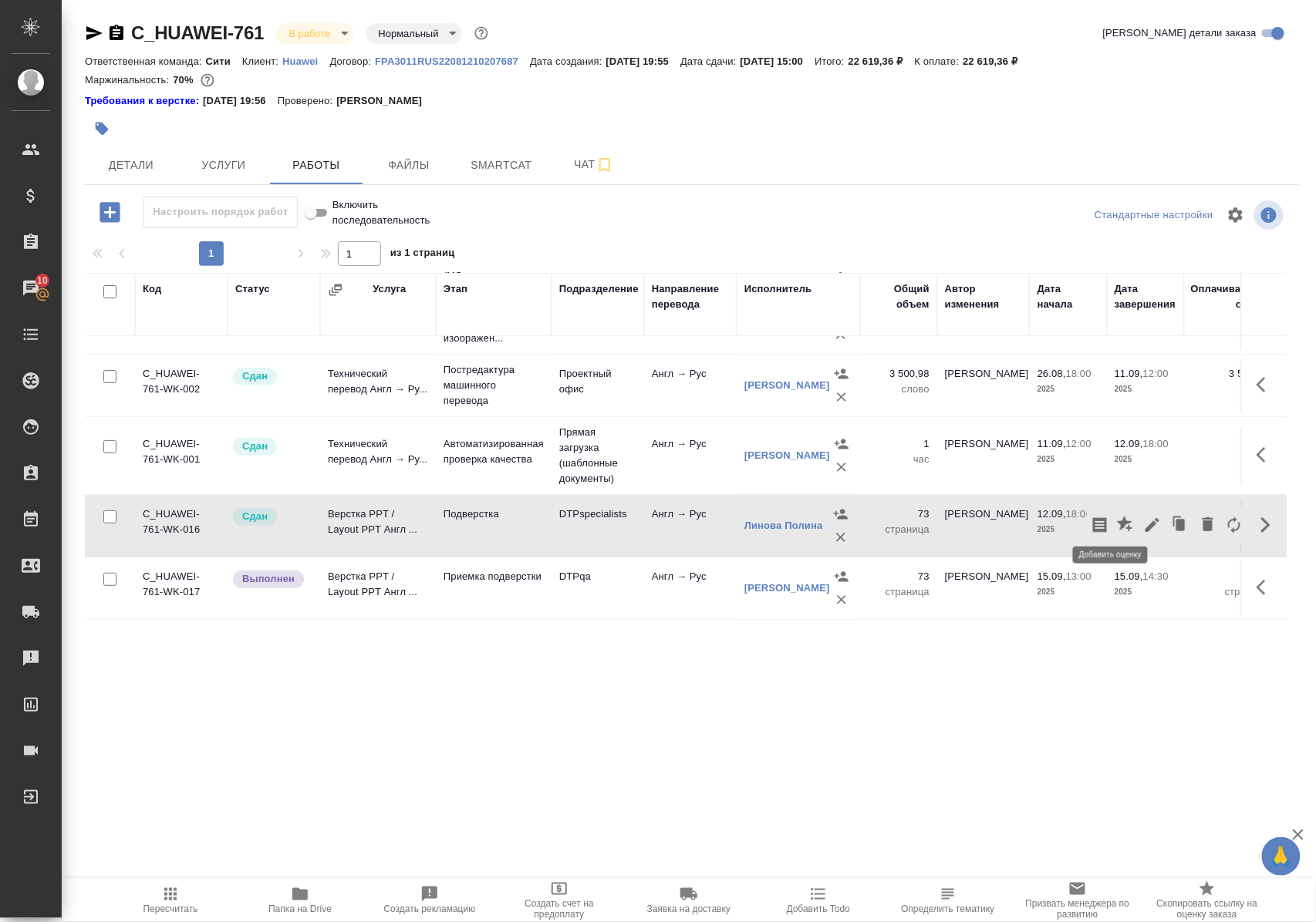
click at [1117, 516] on icon "button" at bounding box center [1125, 524] width 16 height 16
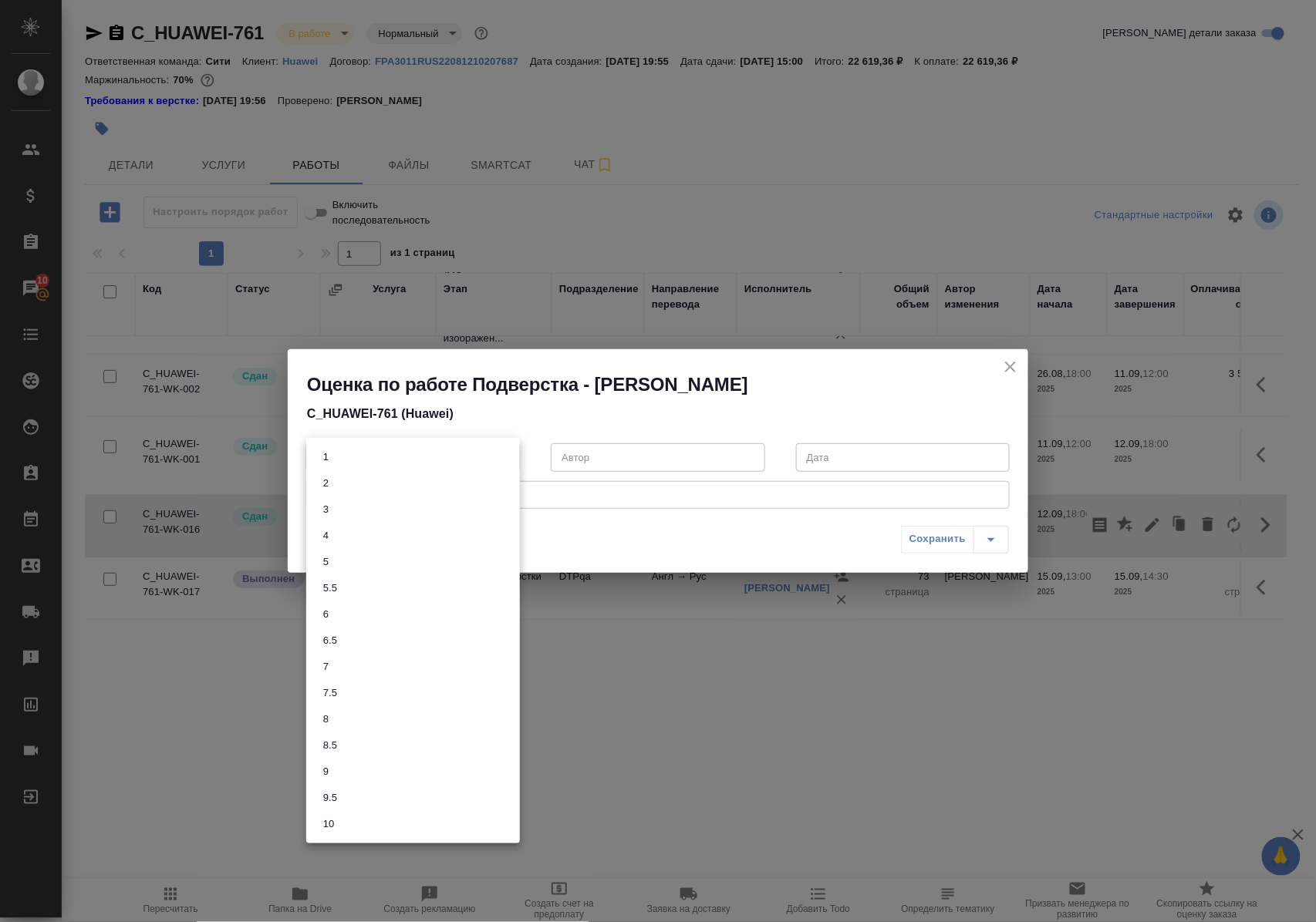
click at [510, 456] on body "🙏 .cls-1 fill:#fff; AWATERA Polushina Alena Клиенты Спецификации Заказы 10 Чаты…" at bounding box center [658, 461] width 1316 height 922
click at [337, 773] on li "9" at bounding box center [413, 771] width 214 height 26
type input "9"
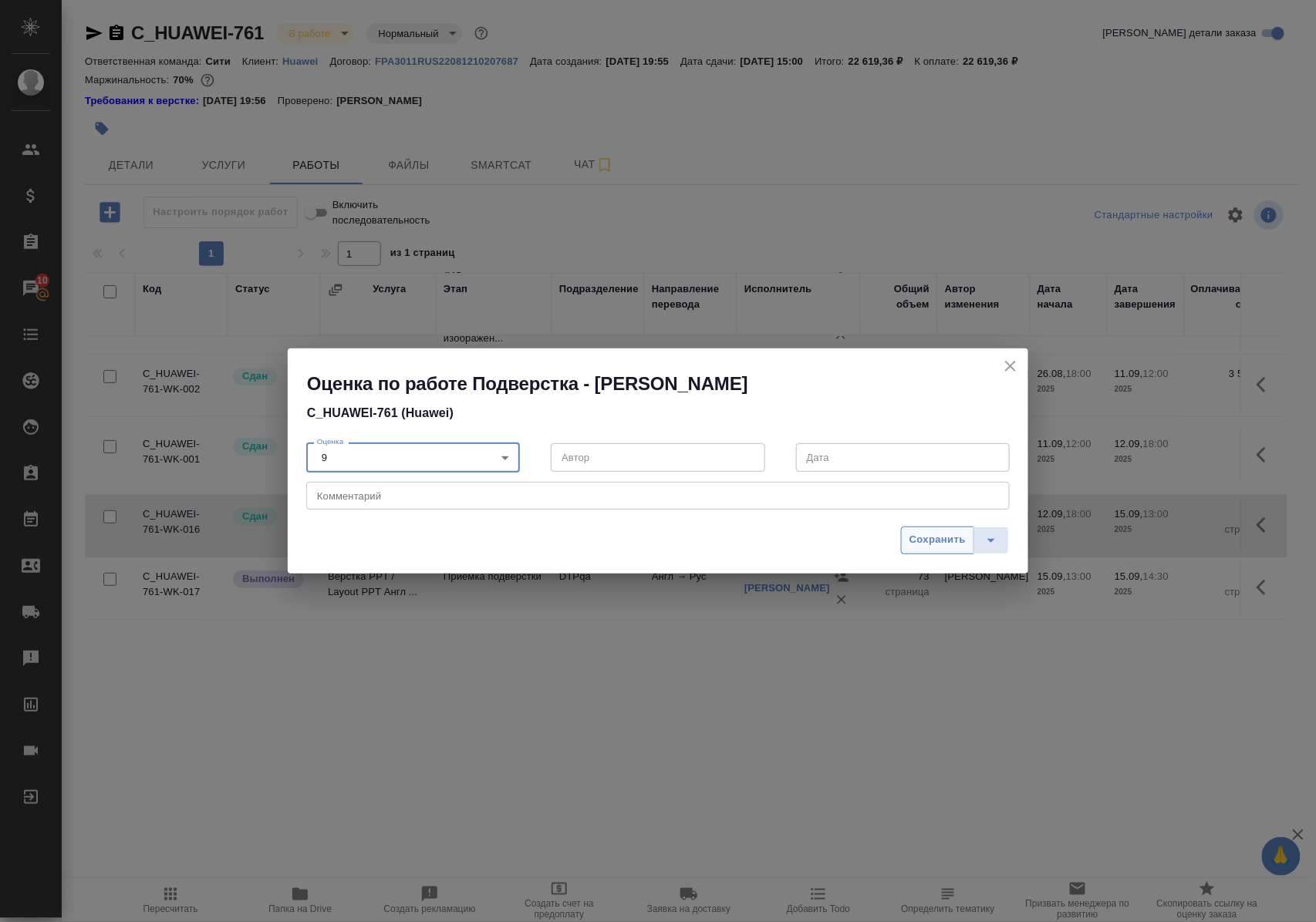
click at [952, 542] on span "Сохранить" at bounding box center [937, 540] width 56 height 18
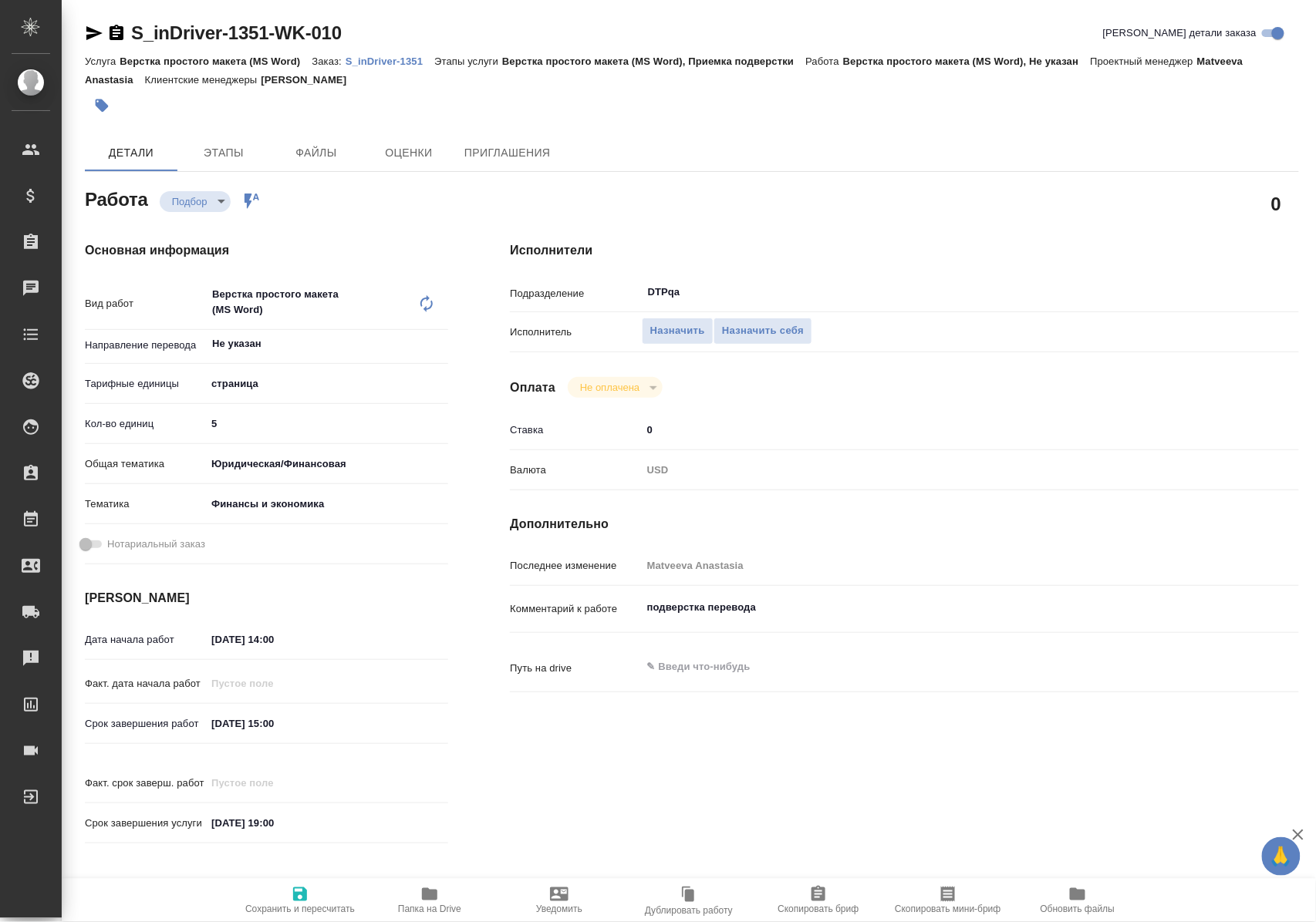
click at [424, 897] on icon "button" at bounding box center [430, 894] width 16 height 13
click at [398, 65] on p "S_inDriver-1351" at bounding box center [390, 62] width 88 height 12
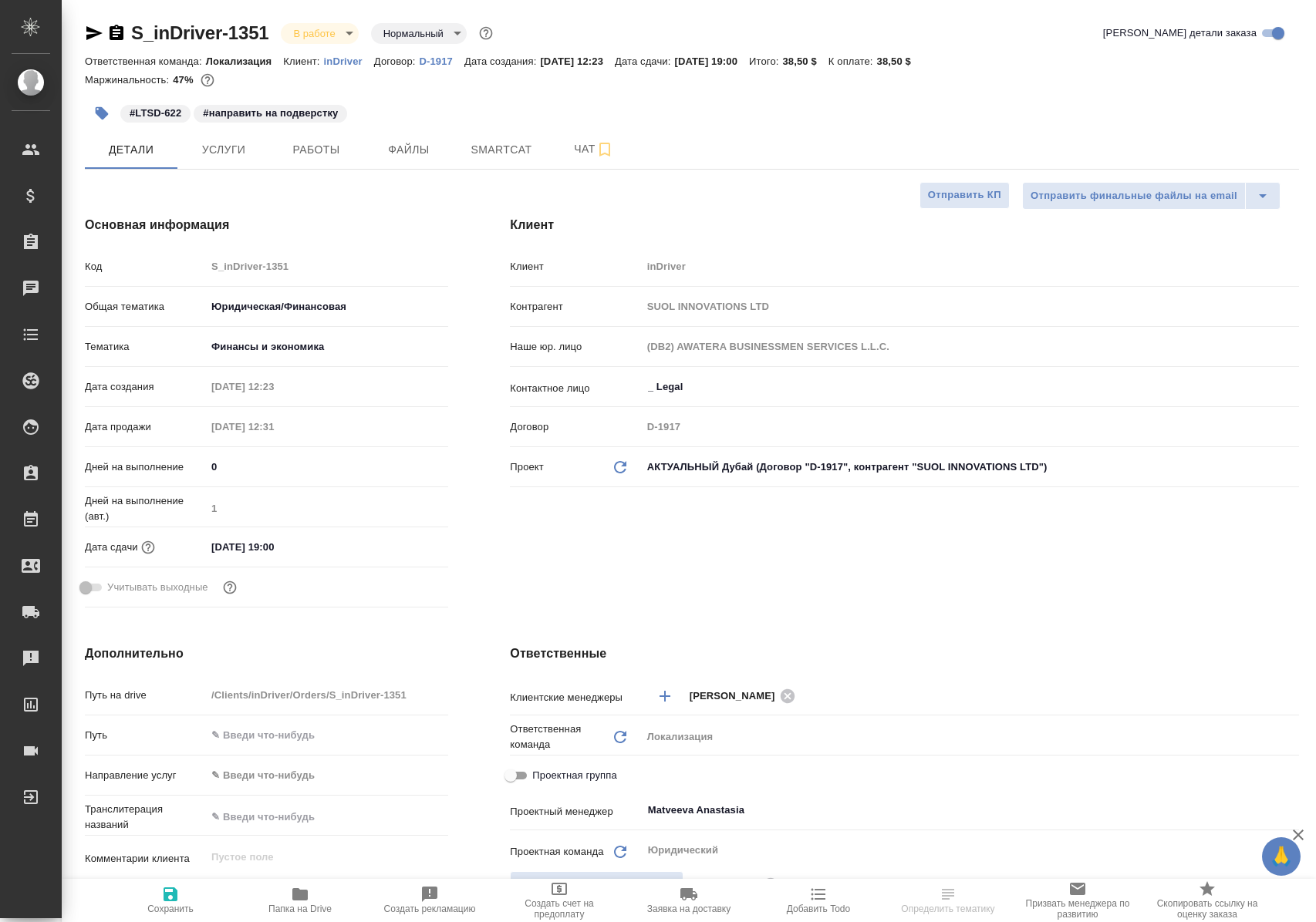
select select "RU"
click at [319, 157] on span "Работы" at bounding box center [316, 150] width 74 height 20
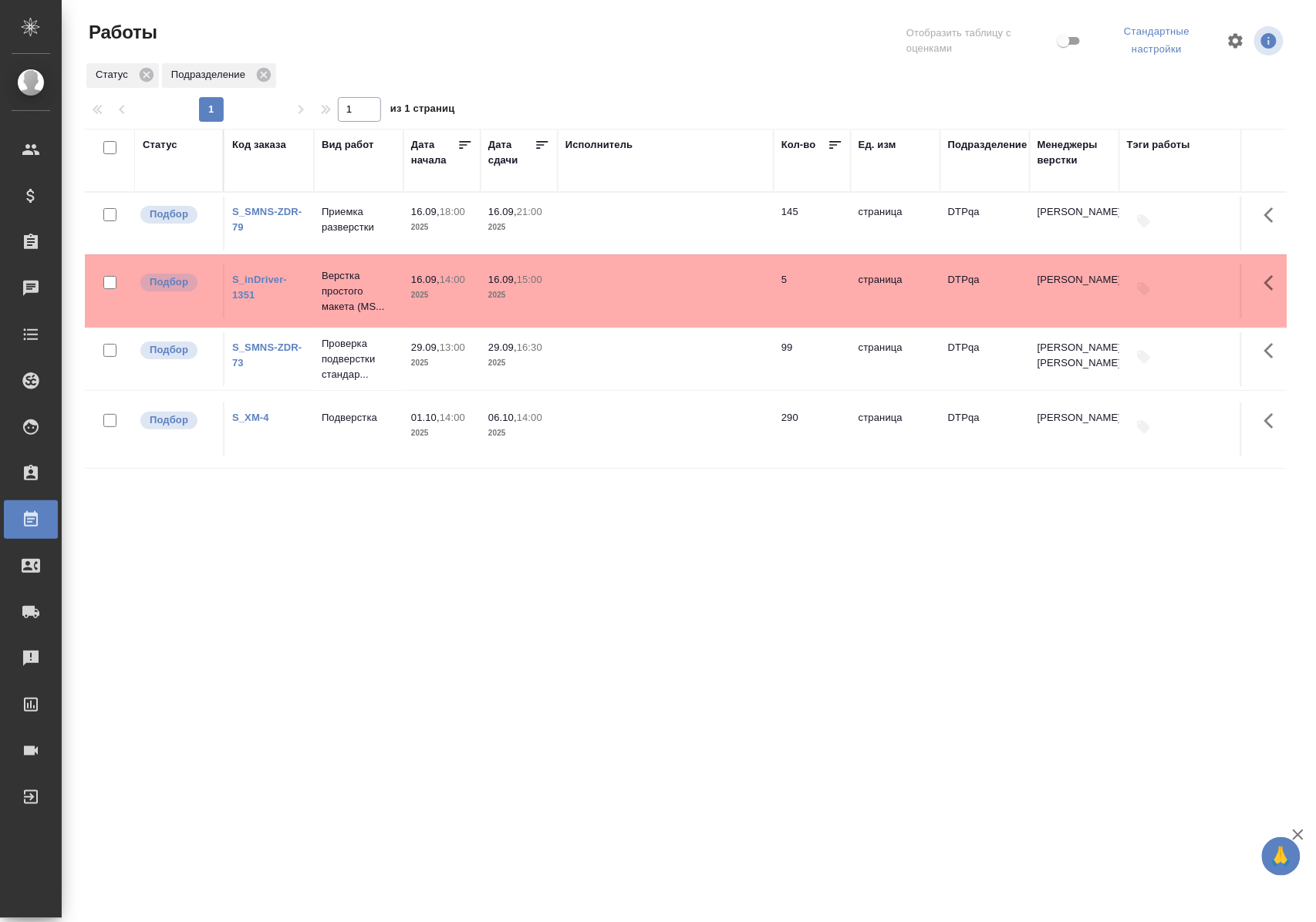
click at [346, 219] on p "Приемка разверстки" at bounding box center [358, 219] width 74 height 30
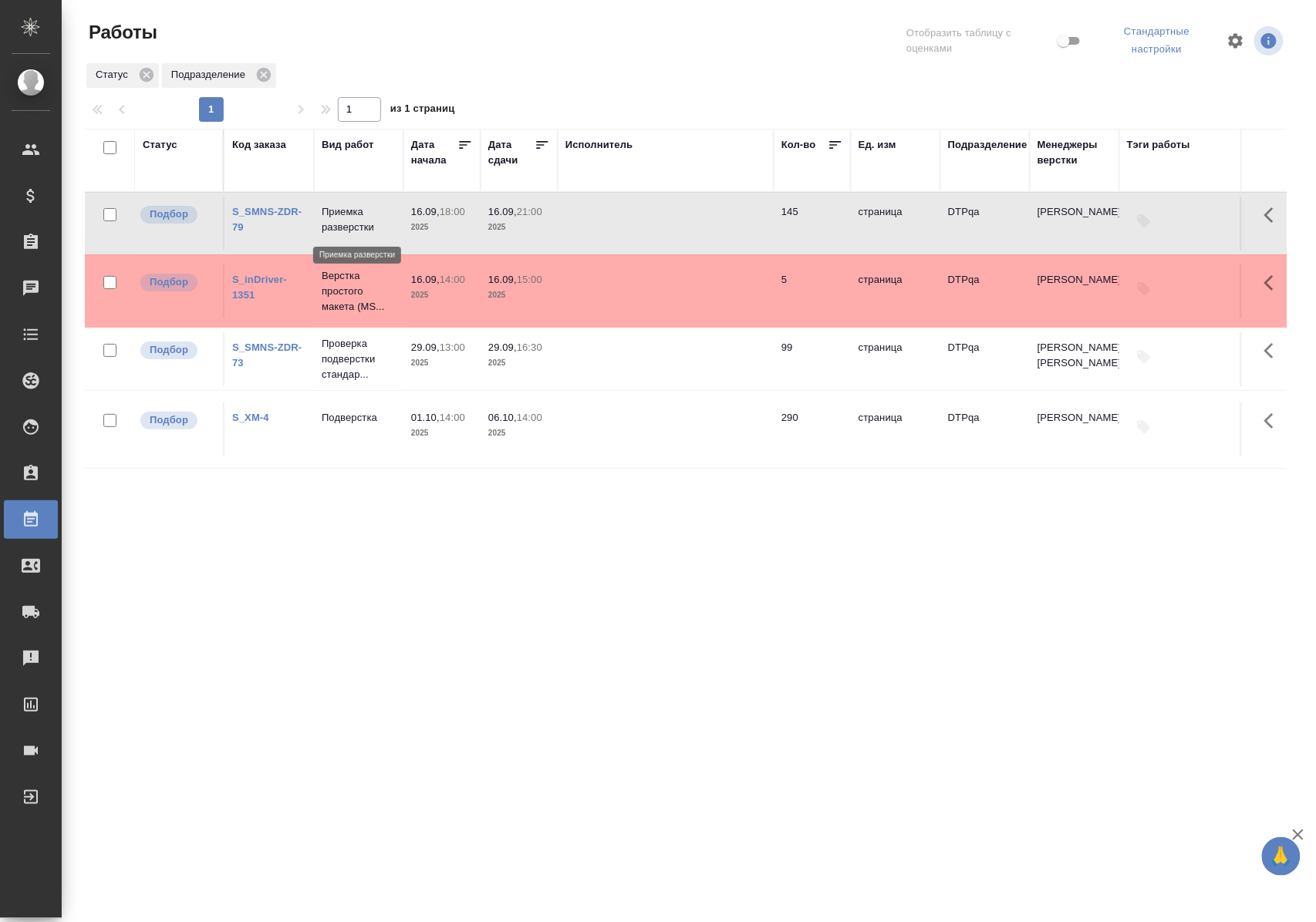
click at [346, 219] on p "Приемка разверстки" at bounding box center [358, 219] width 74 height 30
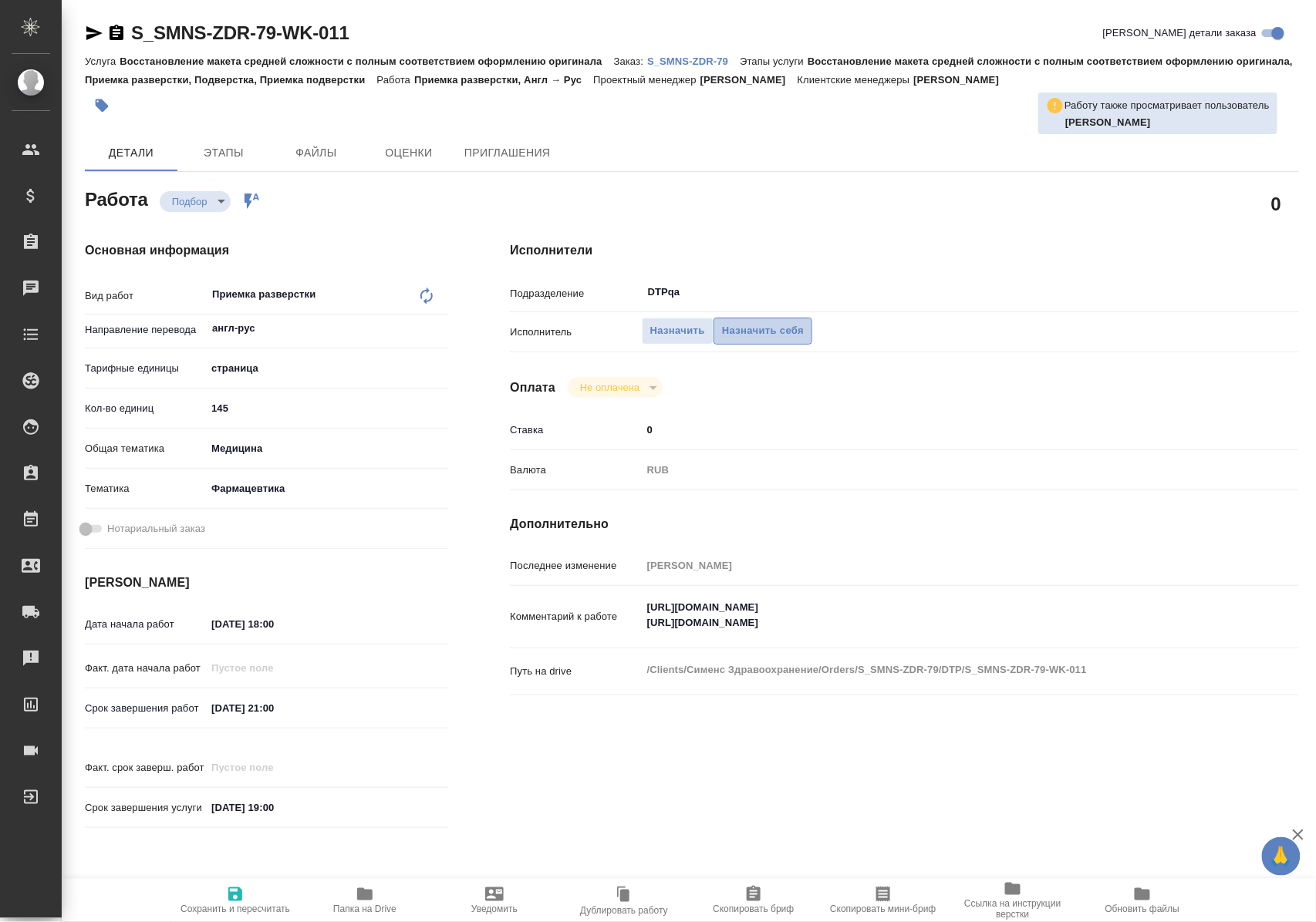
click at [768, 331] on span "Назначить себя" at bounding box center [763, 332] width 81 height 18
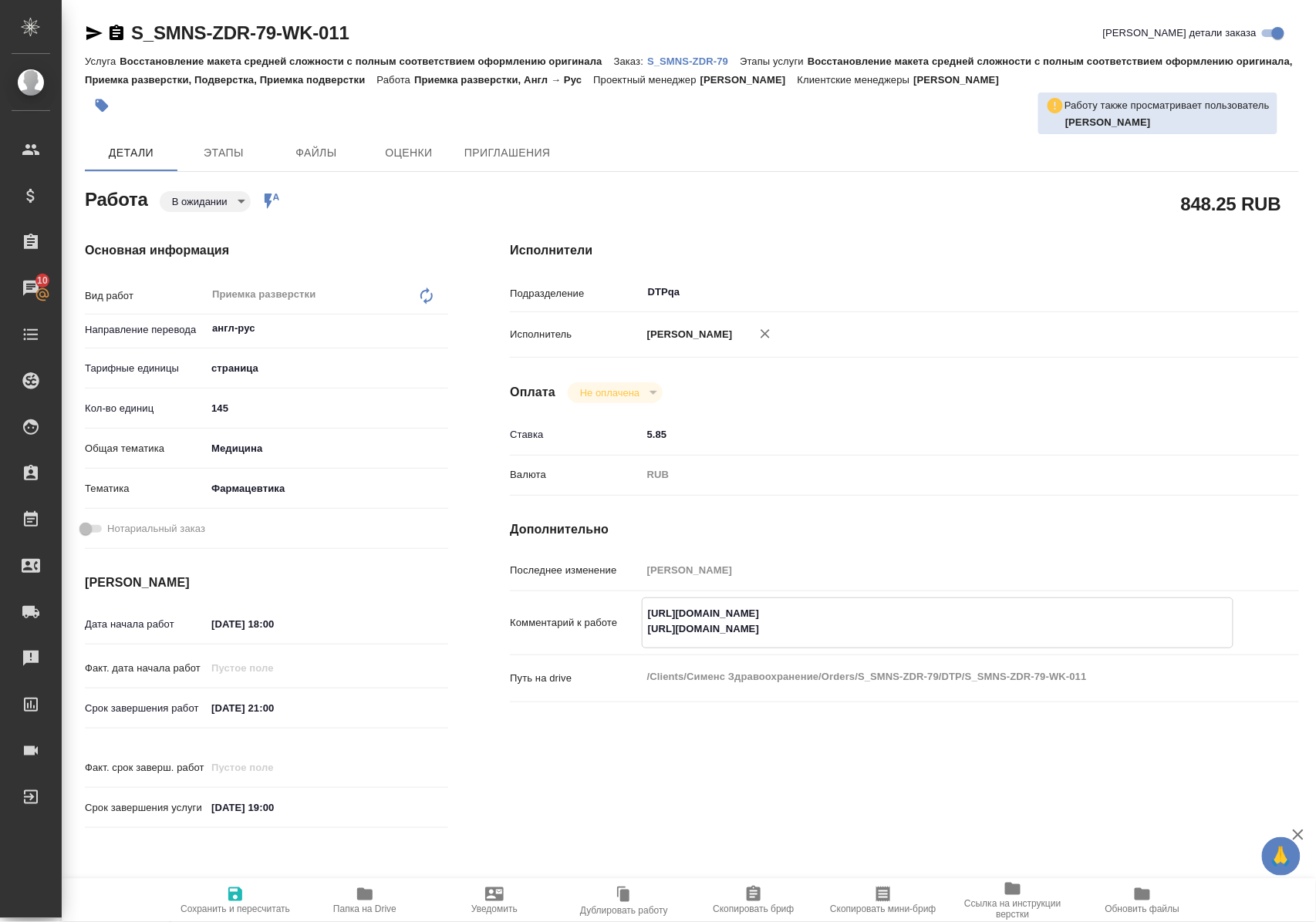
drag, startPoint x: 646, startPoint y: 626, endPoint x: 987, endPoint y: 626, distance: 341.0
click at [987, 626] on textarea "[URL][DOMAIN_NAME] [URL][DOMAIN_NAME]" at bounding box center [937, 621] width 590 height 41
drag, startPoint x: 646, startPoint y: 647, endPoint x: 976, endPoint y: 646, distance: 330.0
click at [976, 642] on textarea "https://tera.awatera.com/Work/68c7e33761ba2f9fabbbad59/ https://tera.awatera.co…" at bounding box center [937, 621] width 590 height 41
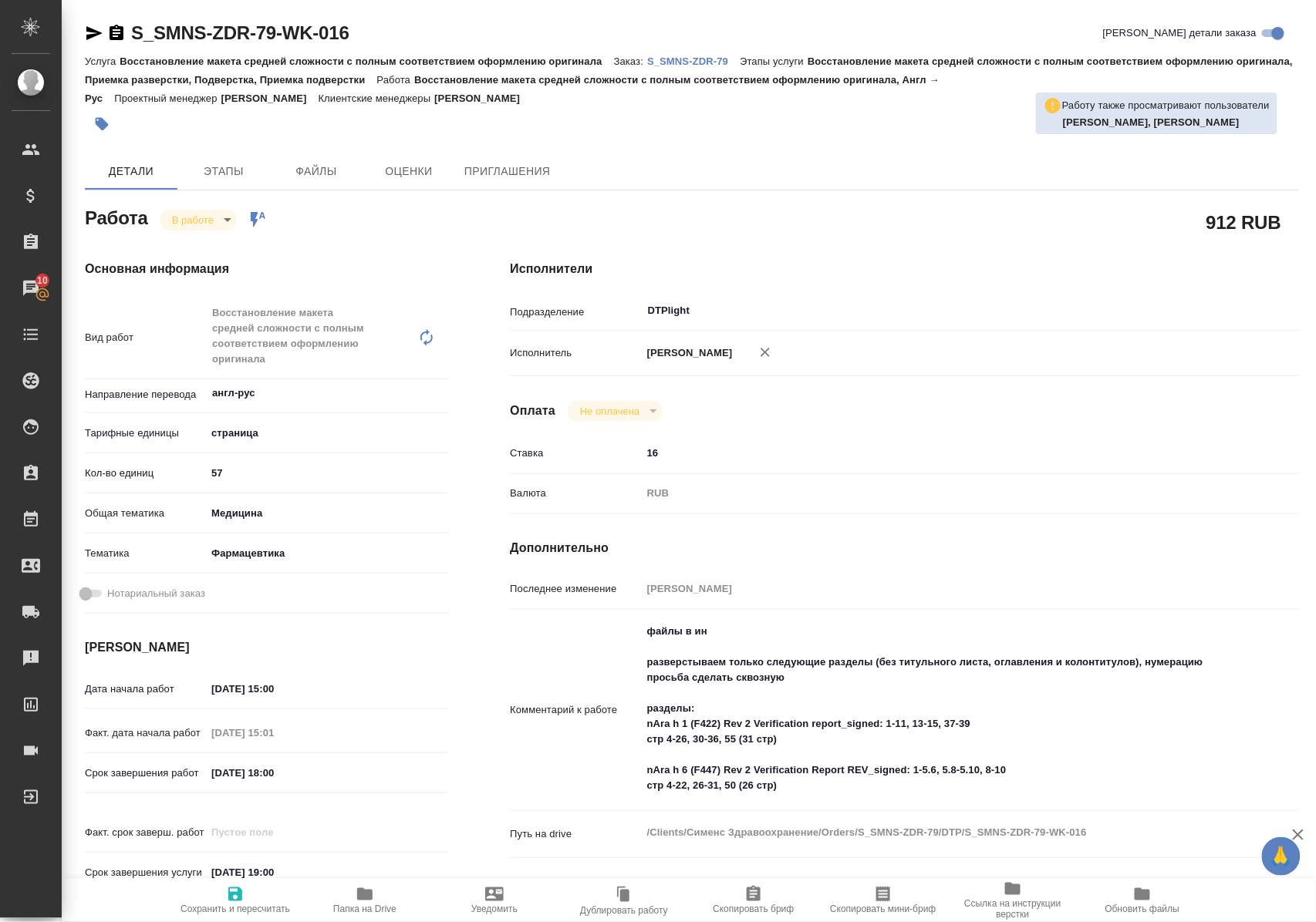
click at [350, 896] on span "Папка на Drive" at bounding box center [364, 899] width 111 height 29
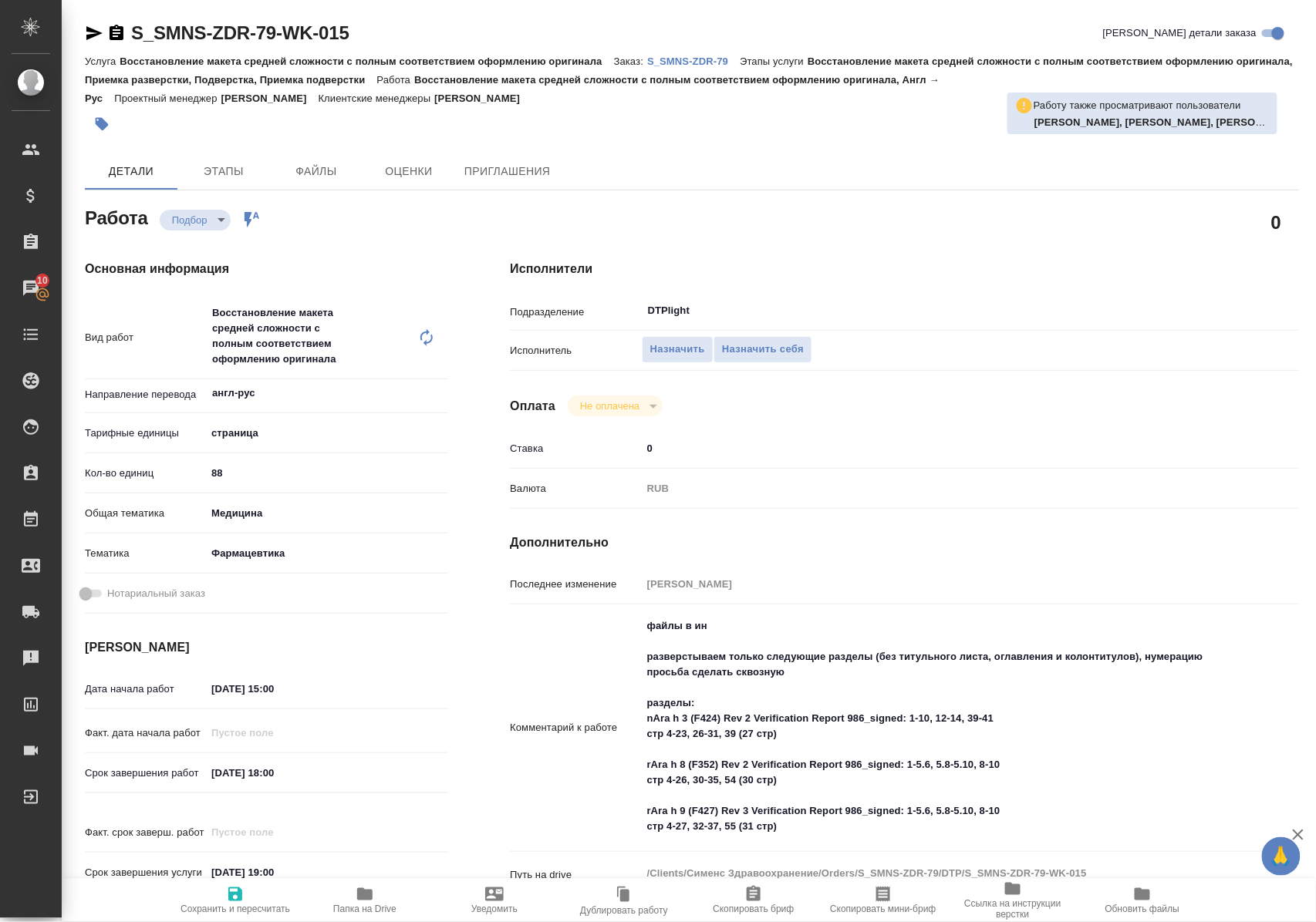
scroll to position [103, 0]
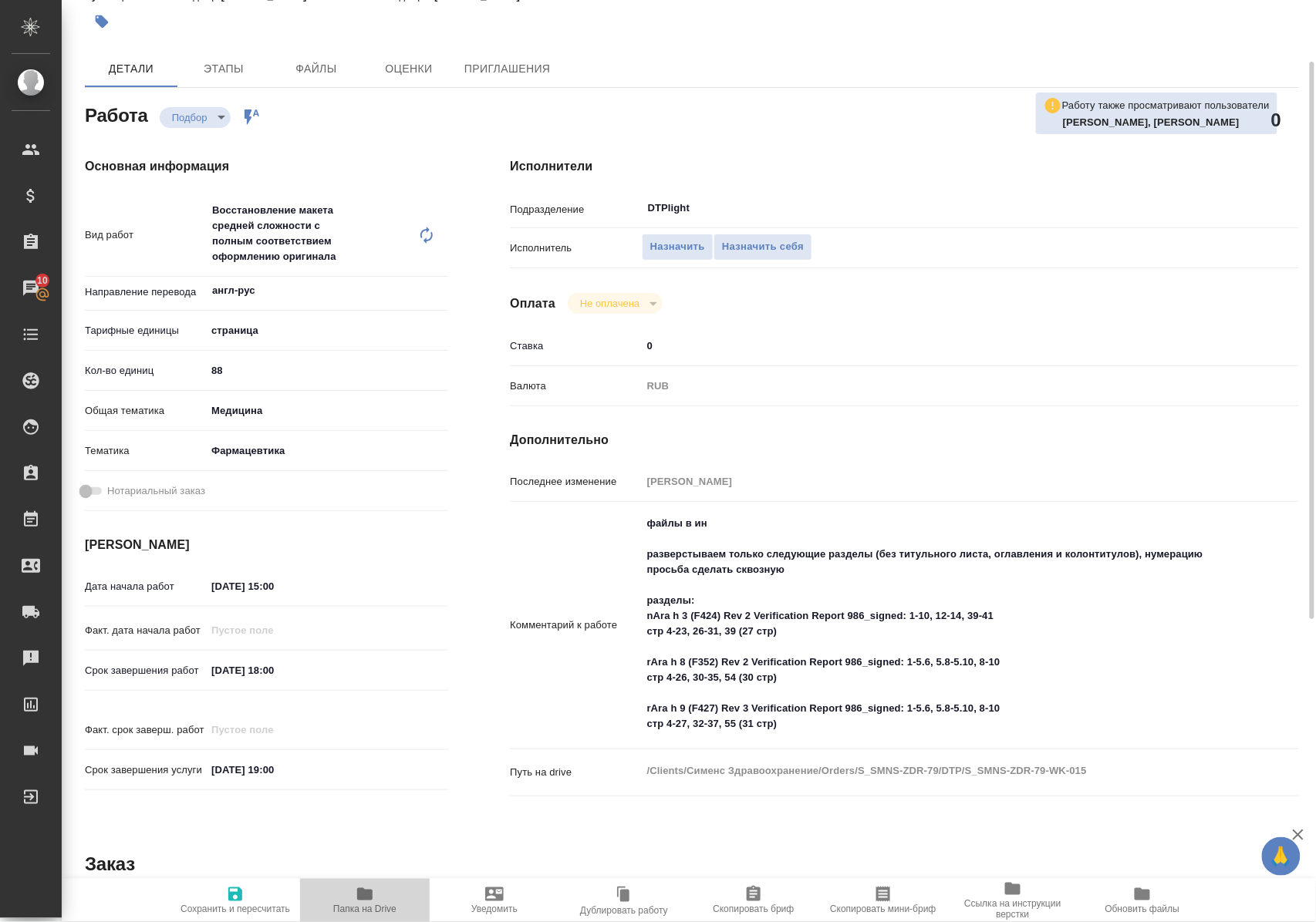
click at [367, 897] on icon "button" at bounding box center [365, 894] width 16 height 13
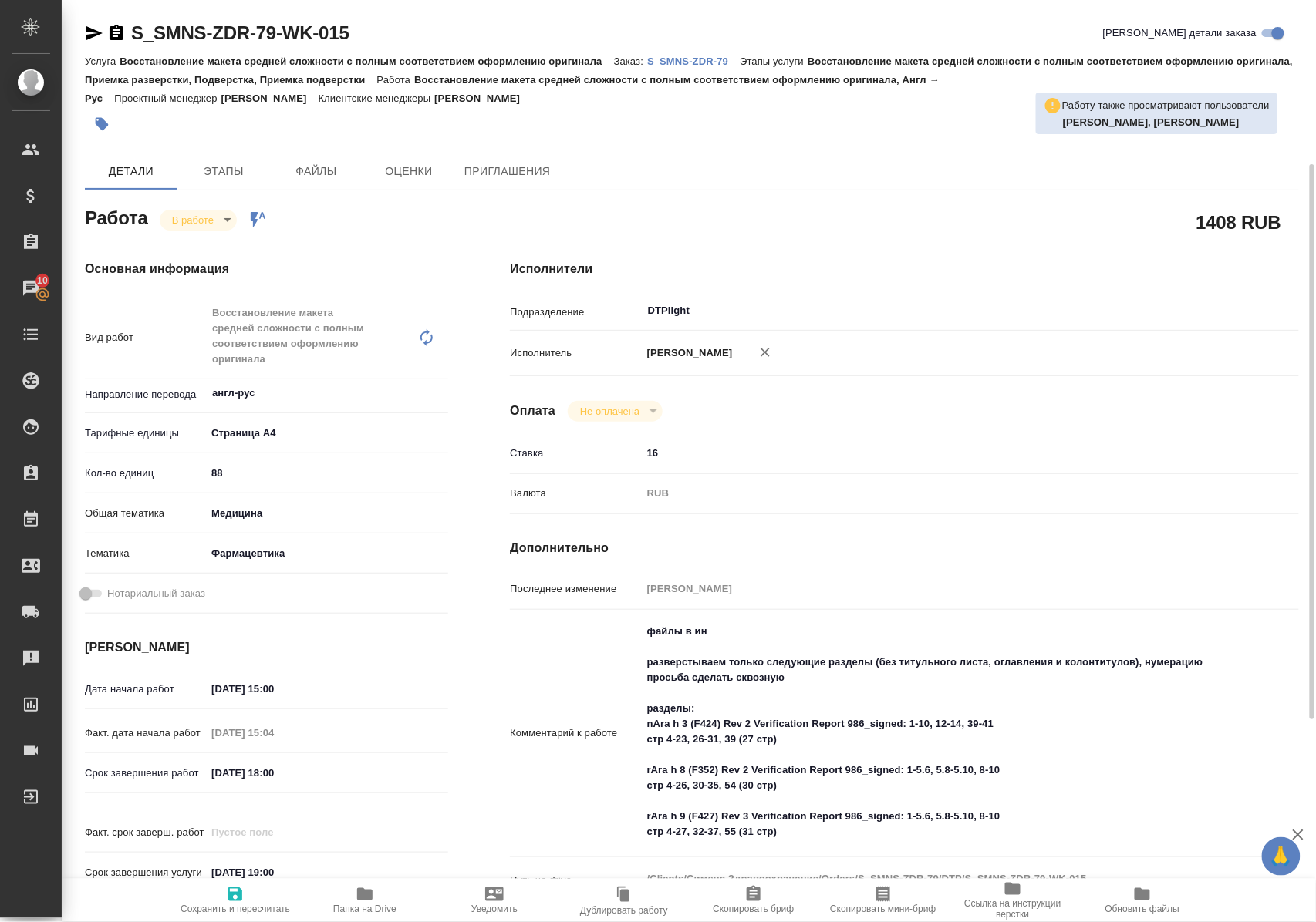
scroll to position [103, 0]
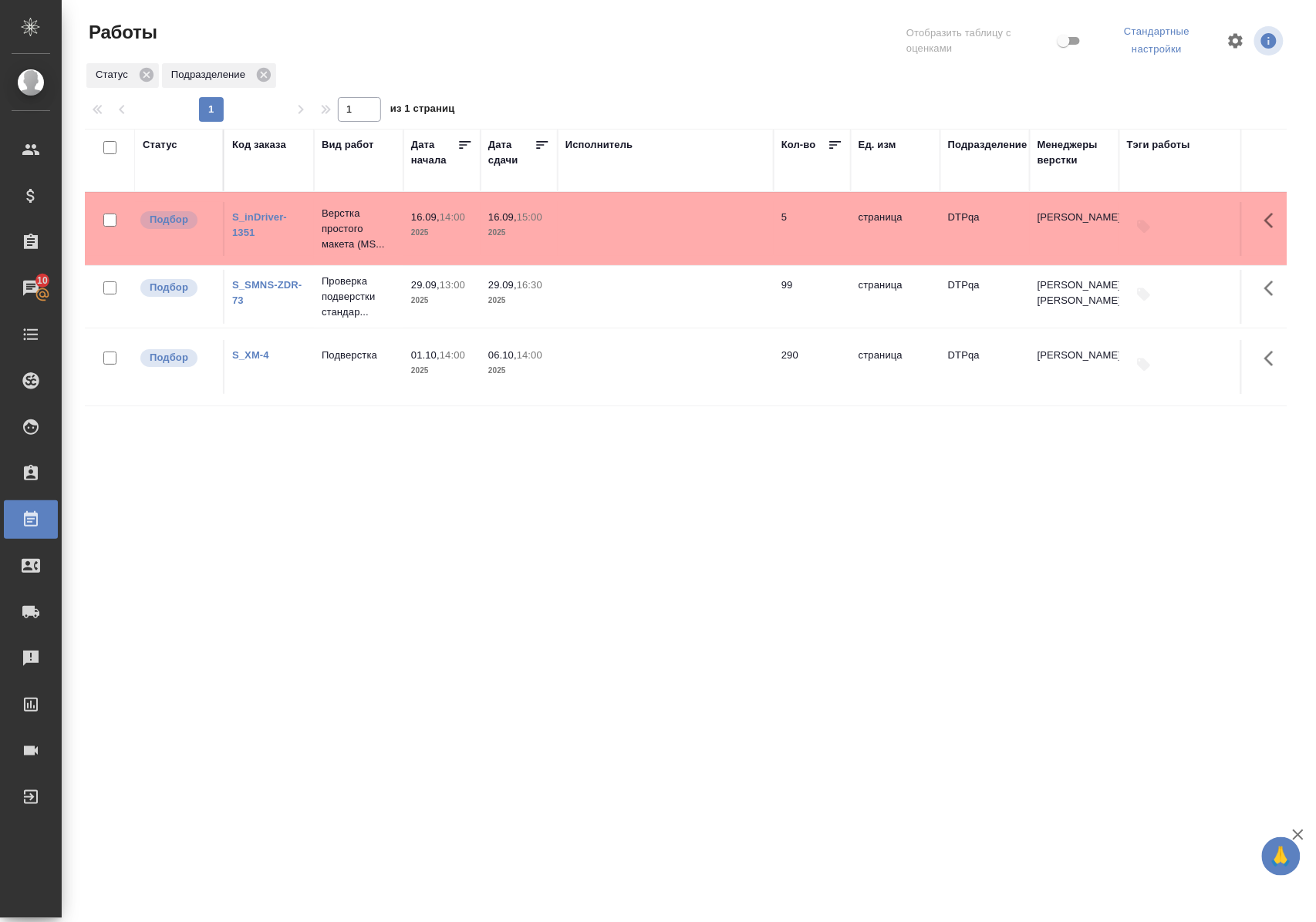
click at [168, 145] on div "Статус" at bounding box center [159, 145] width 34 height 16
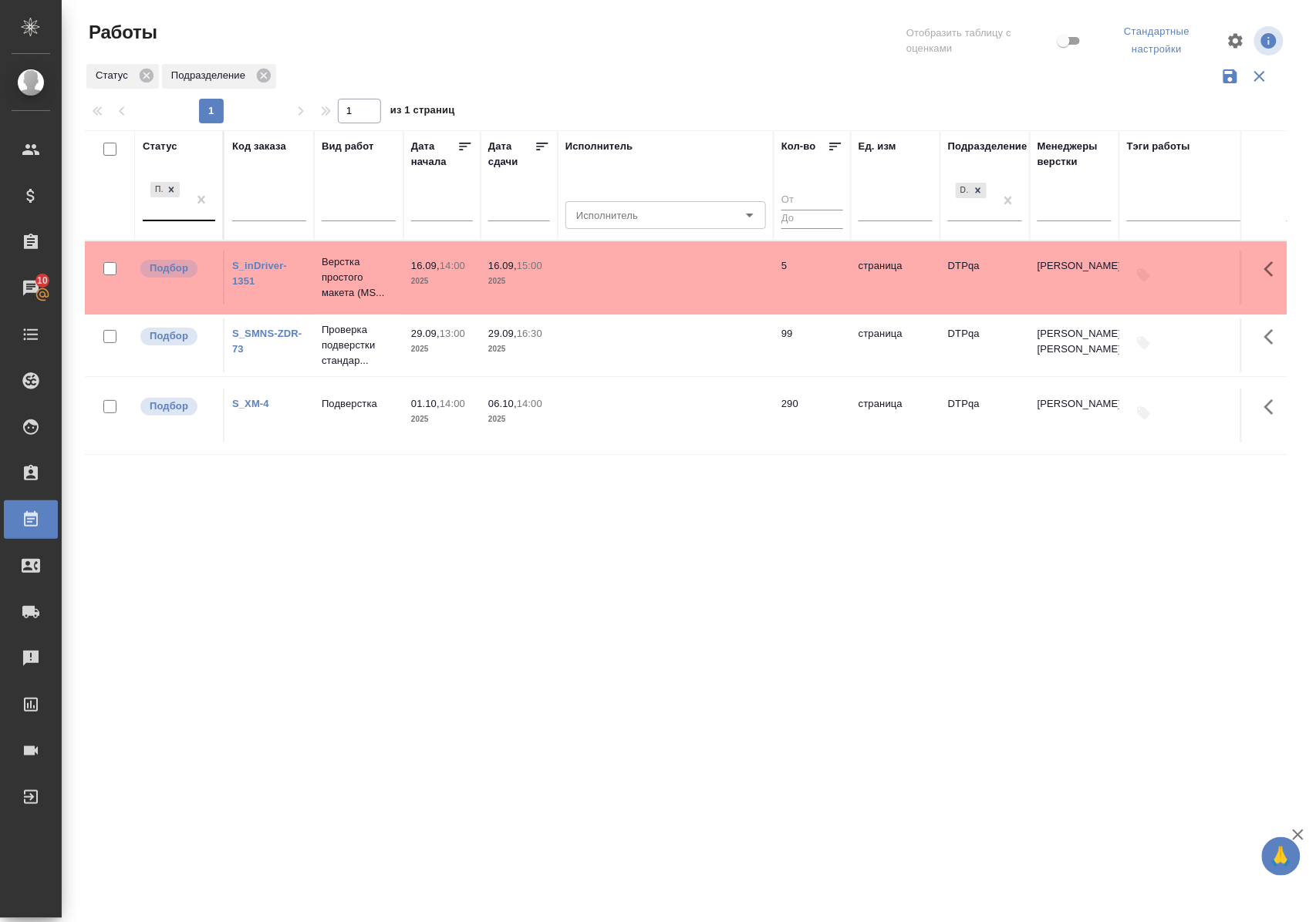
click at [168, 219] on div "Подбор" at bounding box center [165, 199] width 45 height 41
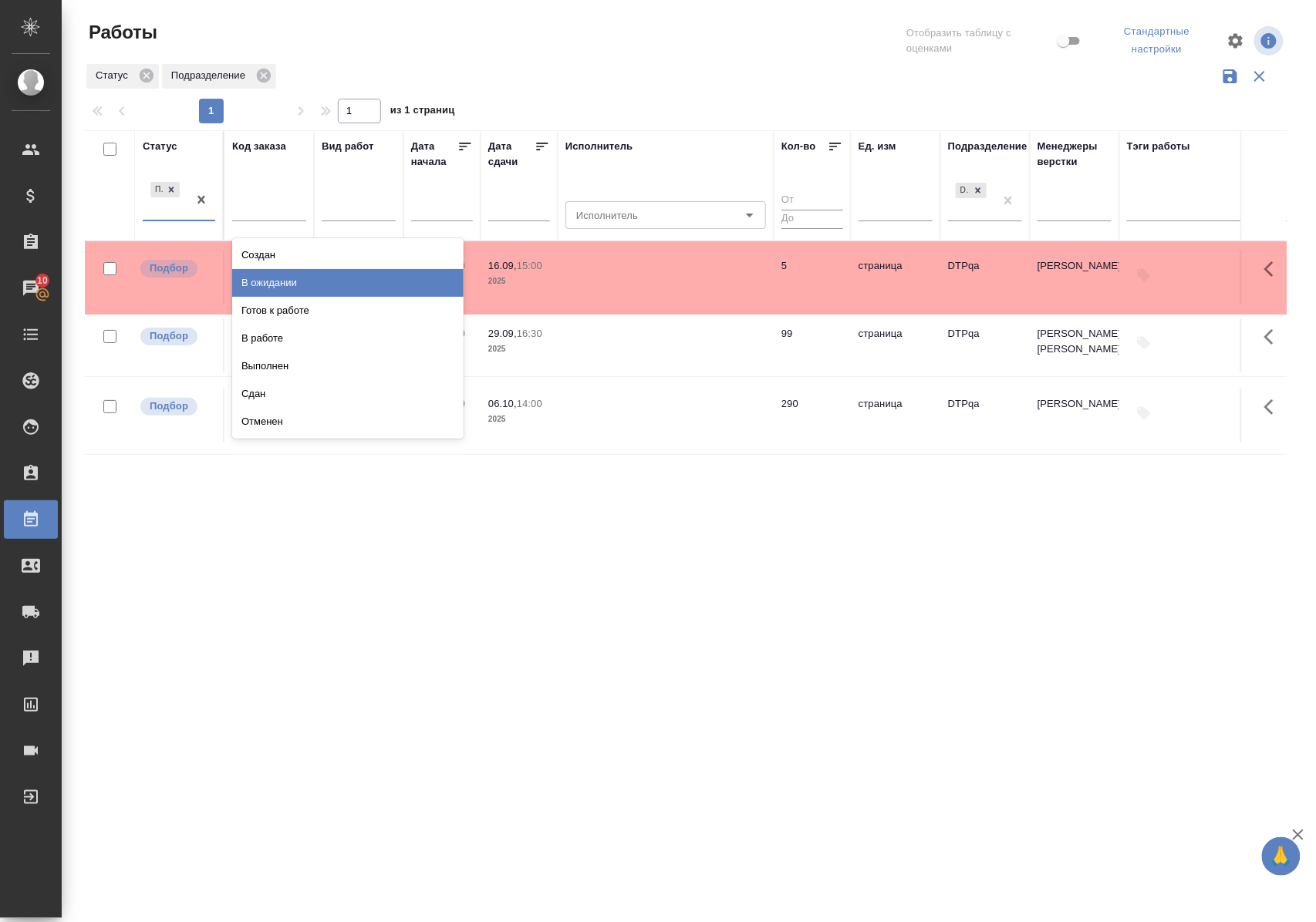
click at [250, 281] on div "В ожидании" at bounding box center [348, 282] width 232 height 27
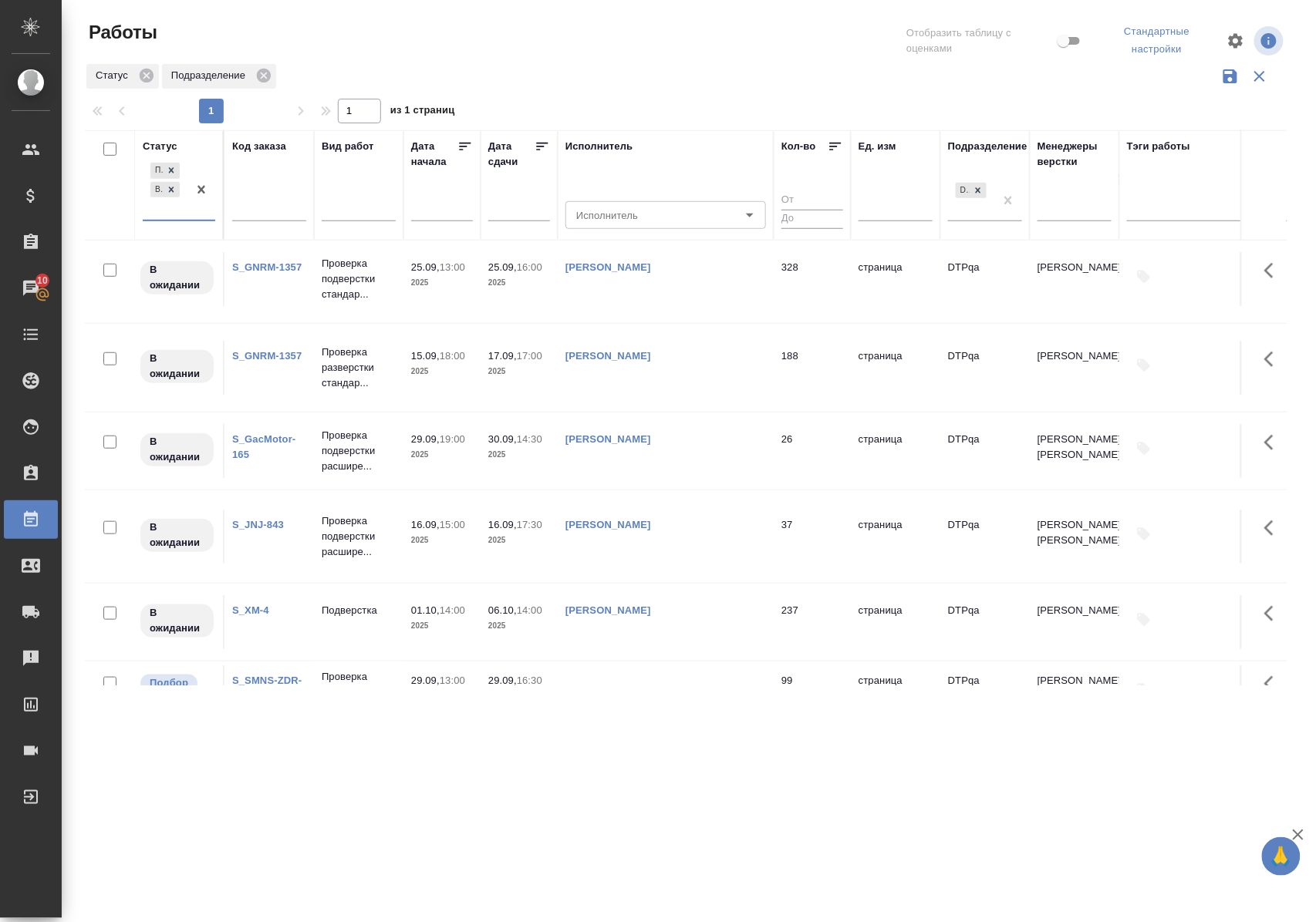
scroll to position [411, 0]
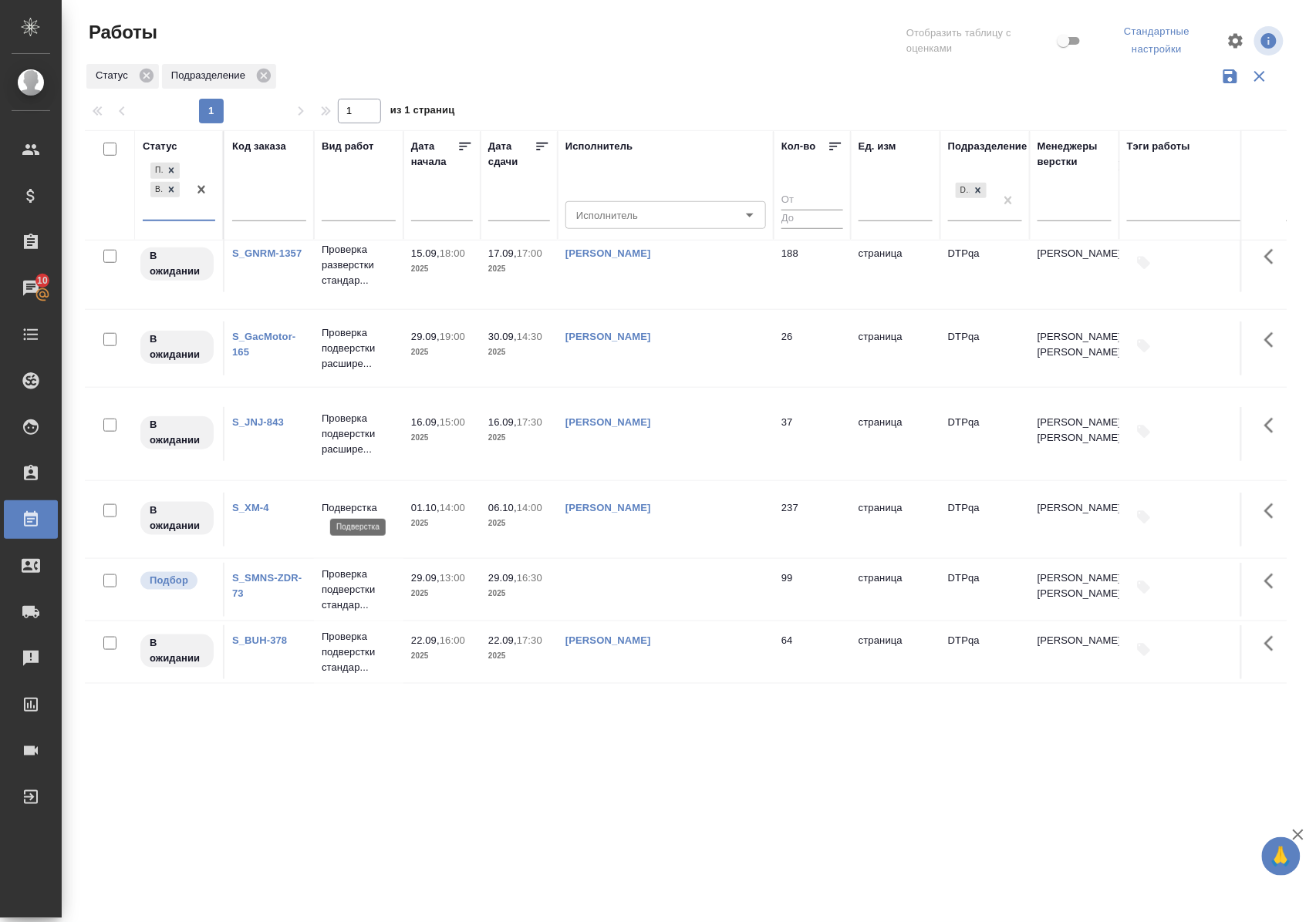
click at [348, 501] on p "Подверстка" at bounding box center [358, 508] width 74 height 16
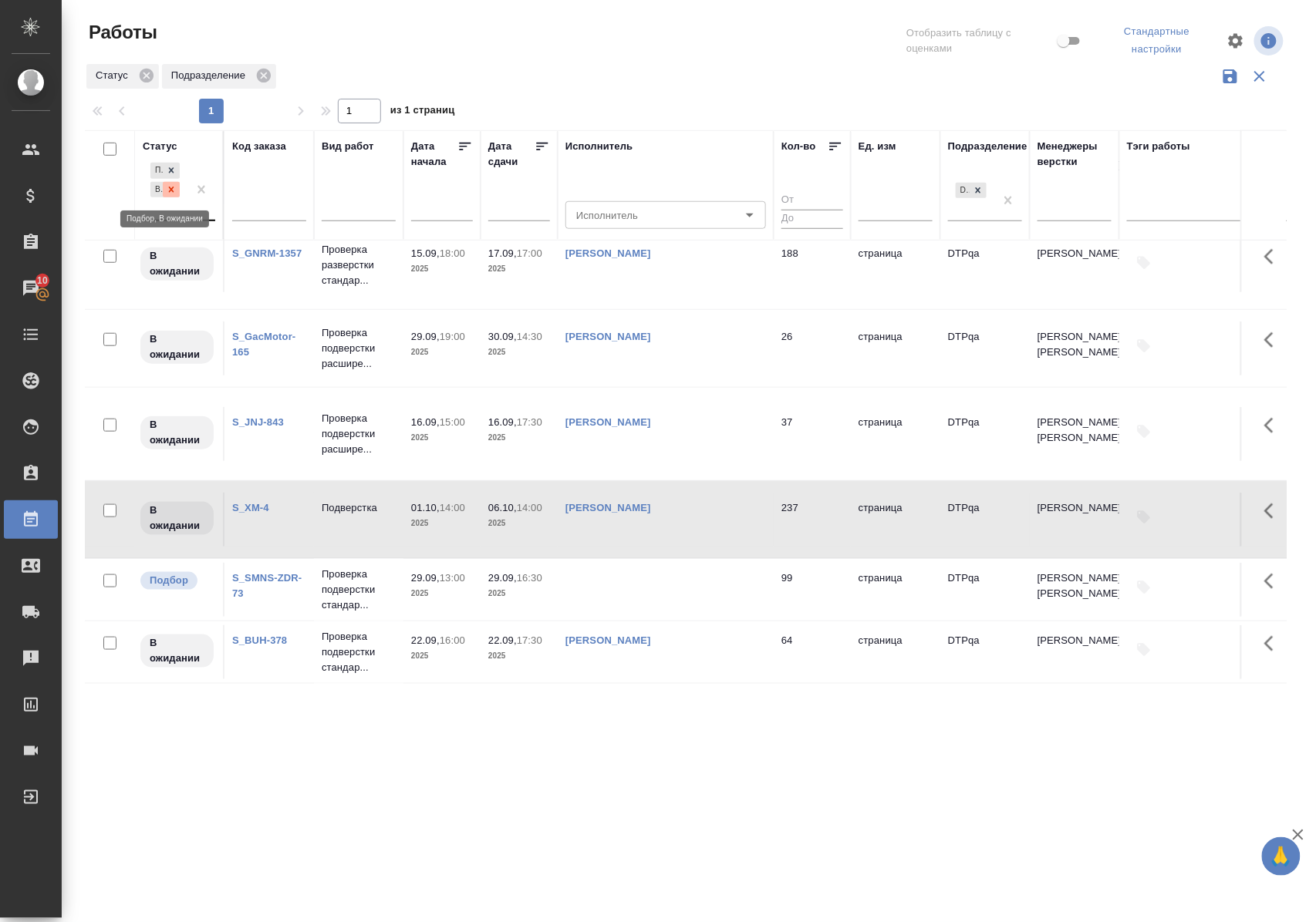
click at [170, 185] on icon at bounding box center [171, 189] width 11 height 11
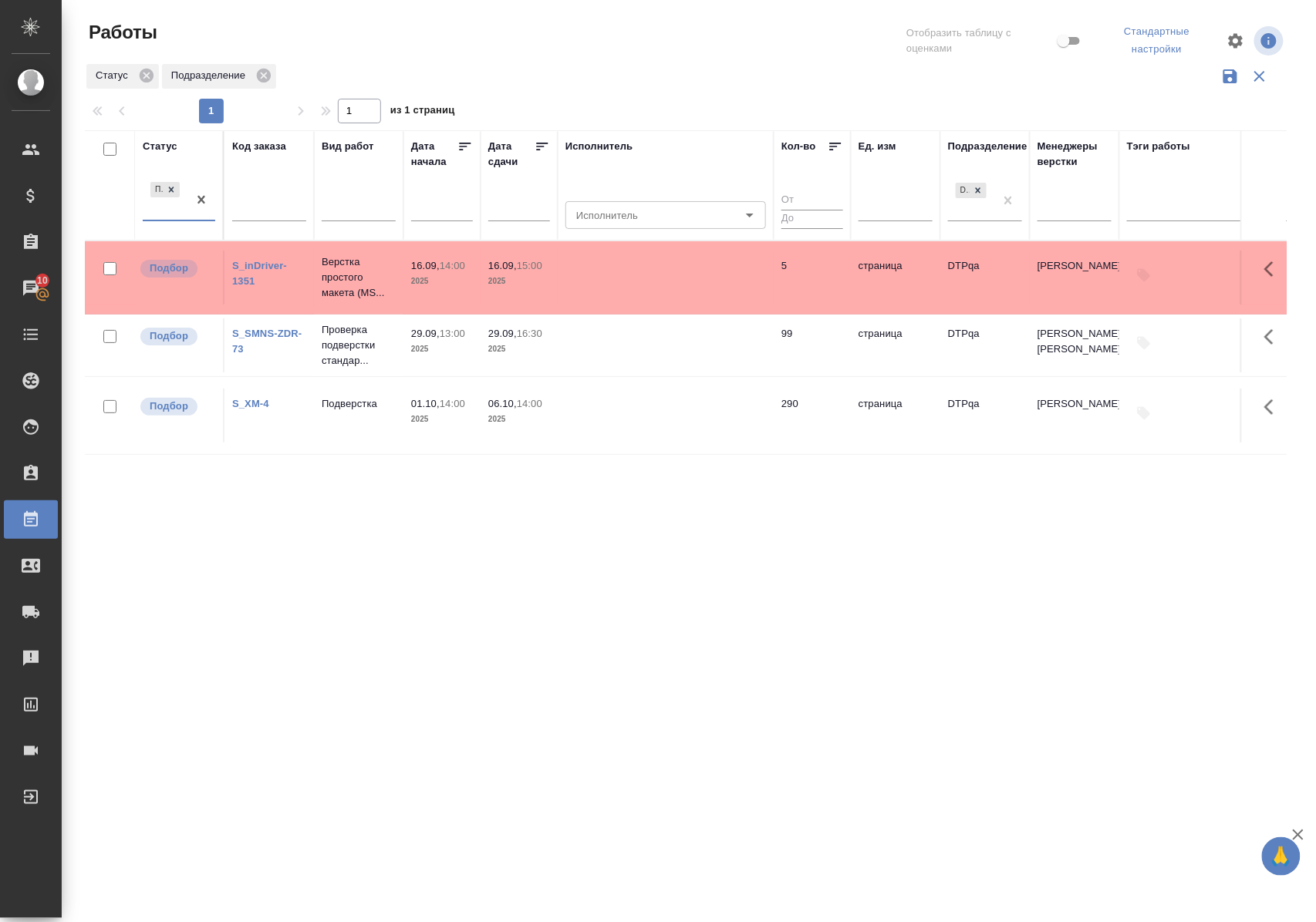
scroll to position [0, 0]
click at [167, 142] on div "Статус" at bounding box center [159, 146] width 34 height 16
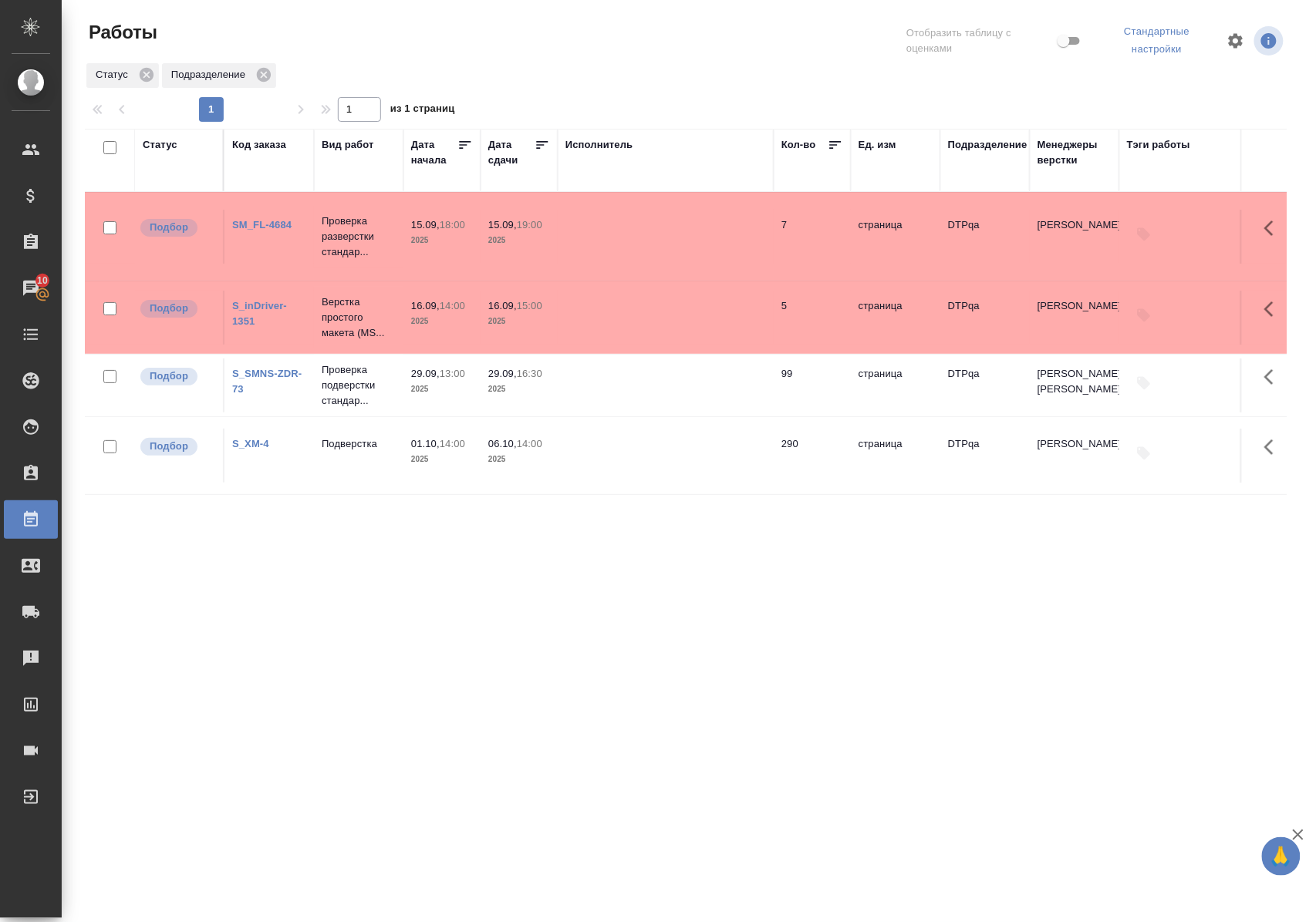
click at [272, 230] on link "SM_FL-4684" at bounding box center [262, 225] width 60 height 12
click at [606, 794] on div ".cls-1 fill:#fff; AWATERA Polushina Alena Клиенты Спецификации Заказы 10 Чаты T…" at bounding box center [658, 461] width 1316 height 922
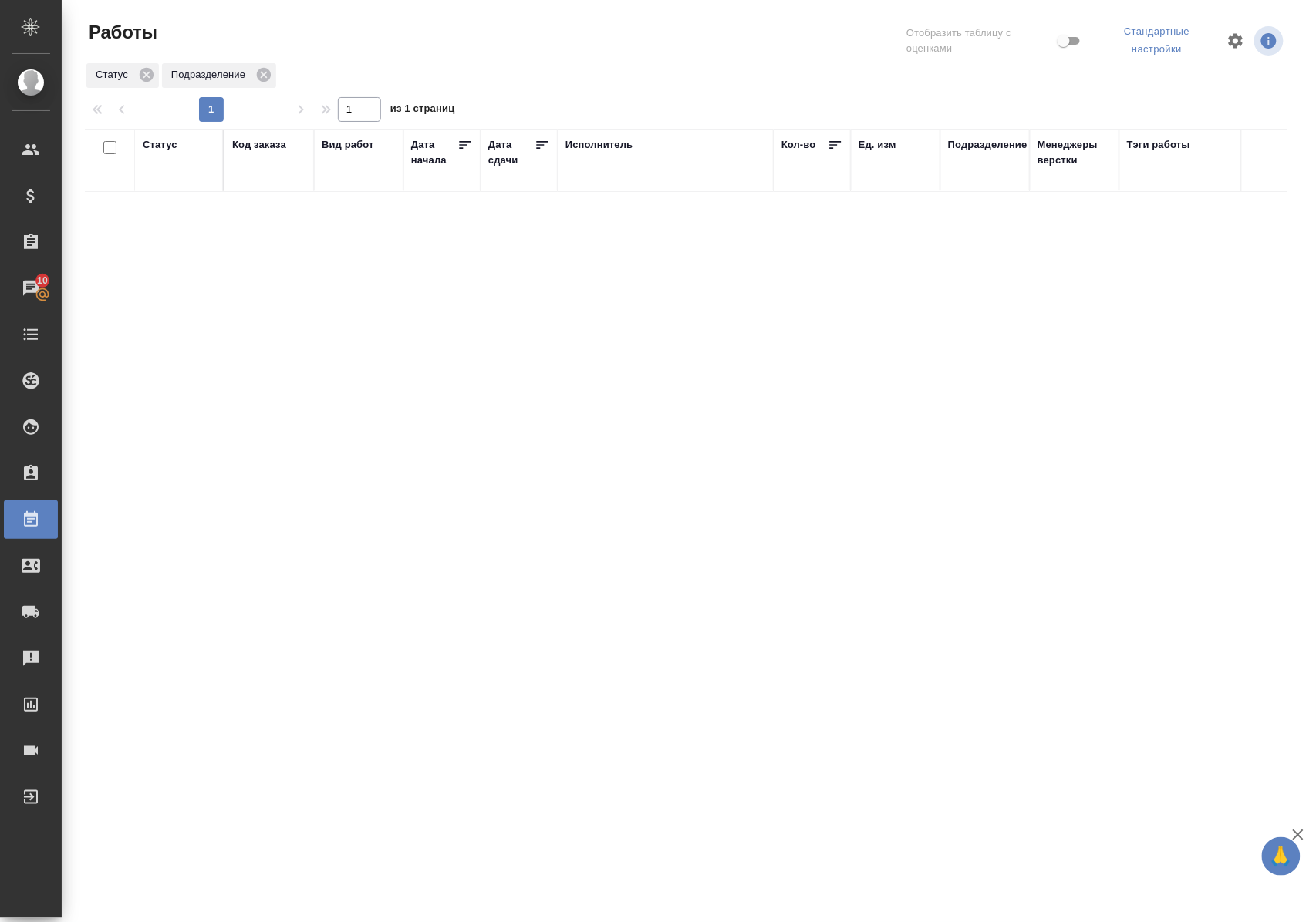
click at [171, 139] on div "Статус" at bounding box center [159, 145] width 34 height 16
click at [185, 223] on div "Готов к работе В работе" at bounding box center [179, 195] width 73 height 72
click at [183, 221] on div "Готов к работе В работе" at bounding box center [179, 190] width 73 height 62
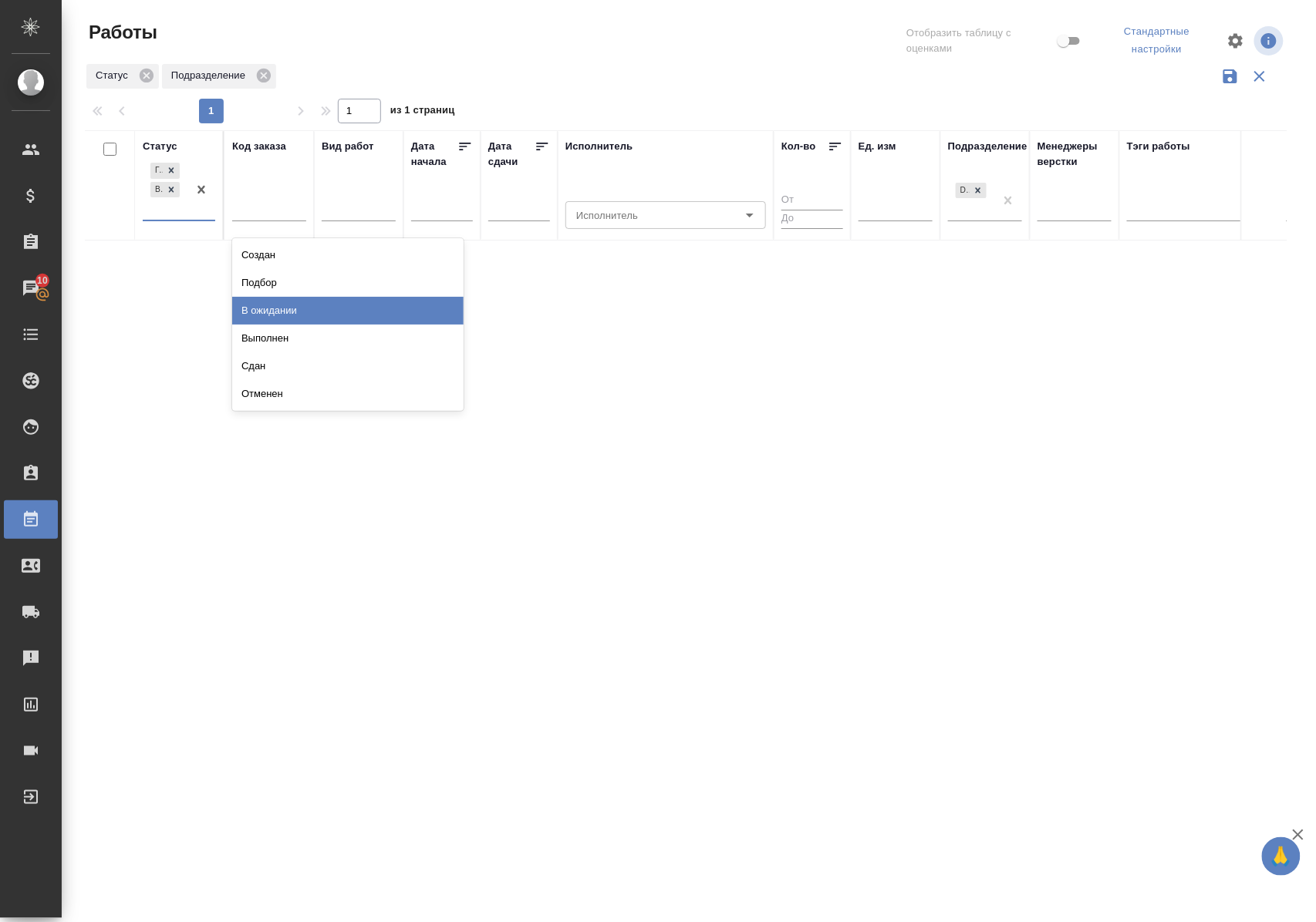
click at [267, 310] on div "В ожидании" at bounding box center [348, 311] width 232 height 27
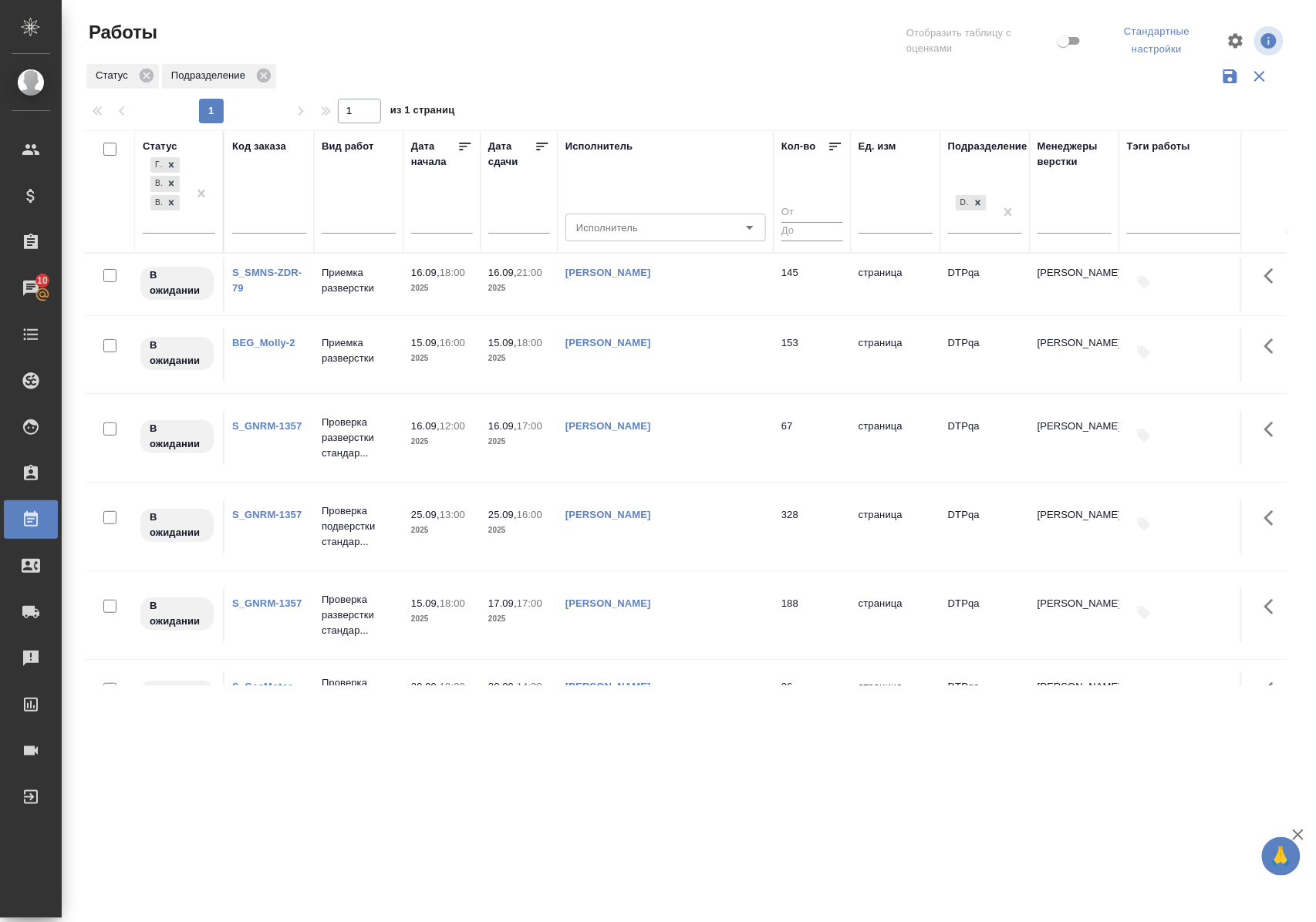
click at [265, 347] on link "BEG_Molly-2" at bounding box center [264, 342] width 63 height 12
click at [174, 207] on icon at bounding box center [171, 202] width 11 height 11
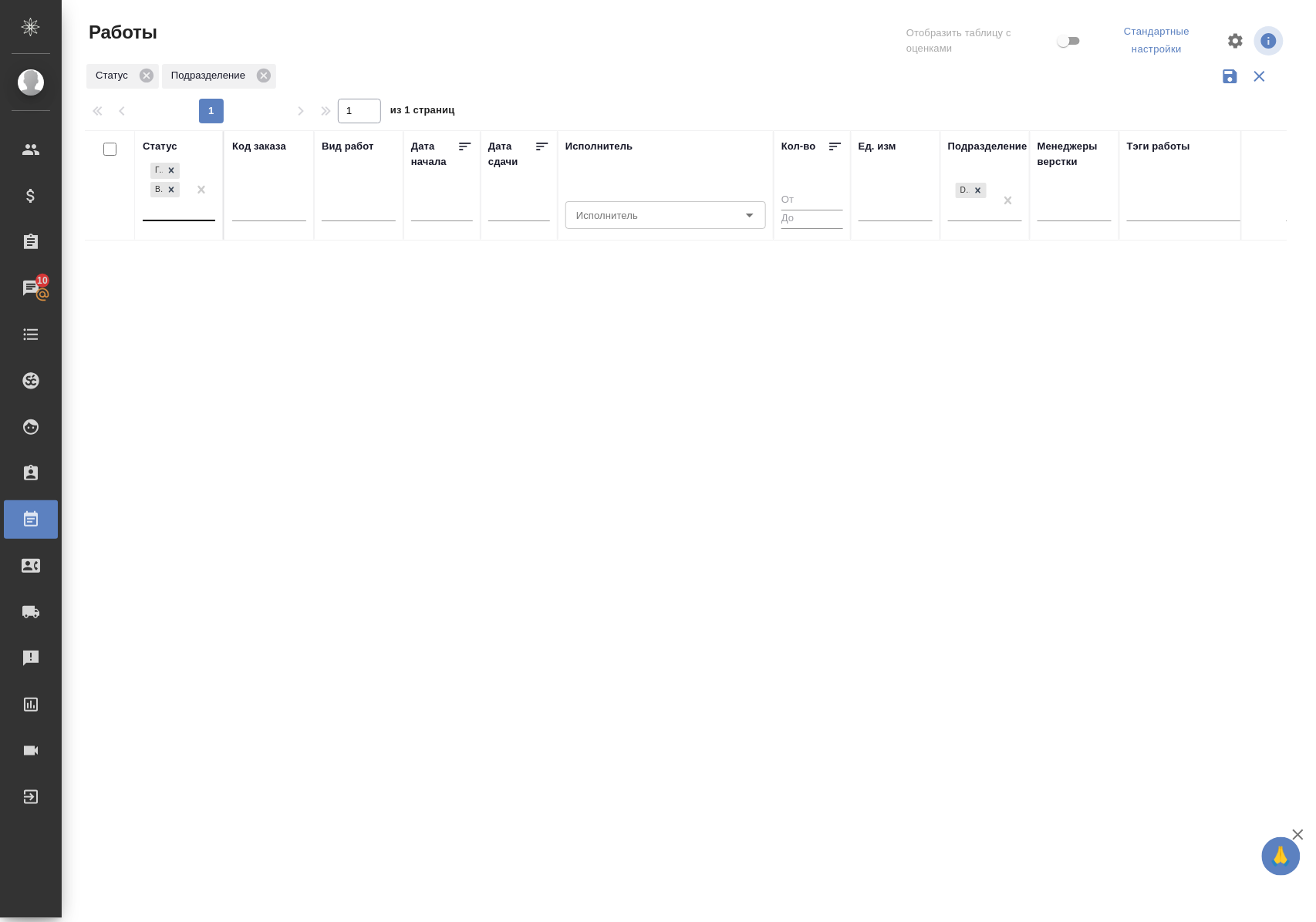
click at [156, 143] on div "Статус" at bounding box center [159, 146] width 34 height 16
click at [158, 145] on div "Статус" at bounding box center [159, 145] width 34 height 16
click at [174, 221] on div "Готов к работе В работе" at bounding box center [179, 190] width 73 height 62
click at [260, 312] on div "В ожидании" at bounding box center [348, 311] width 232 height 27
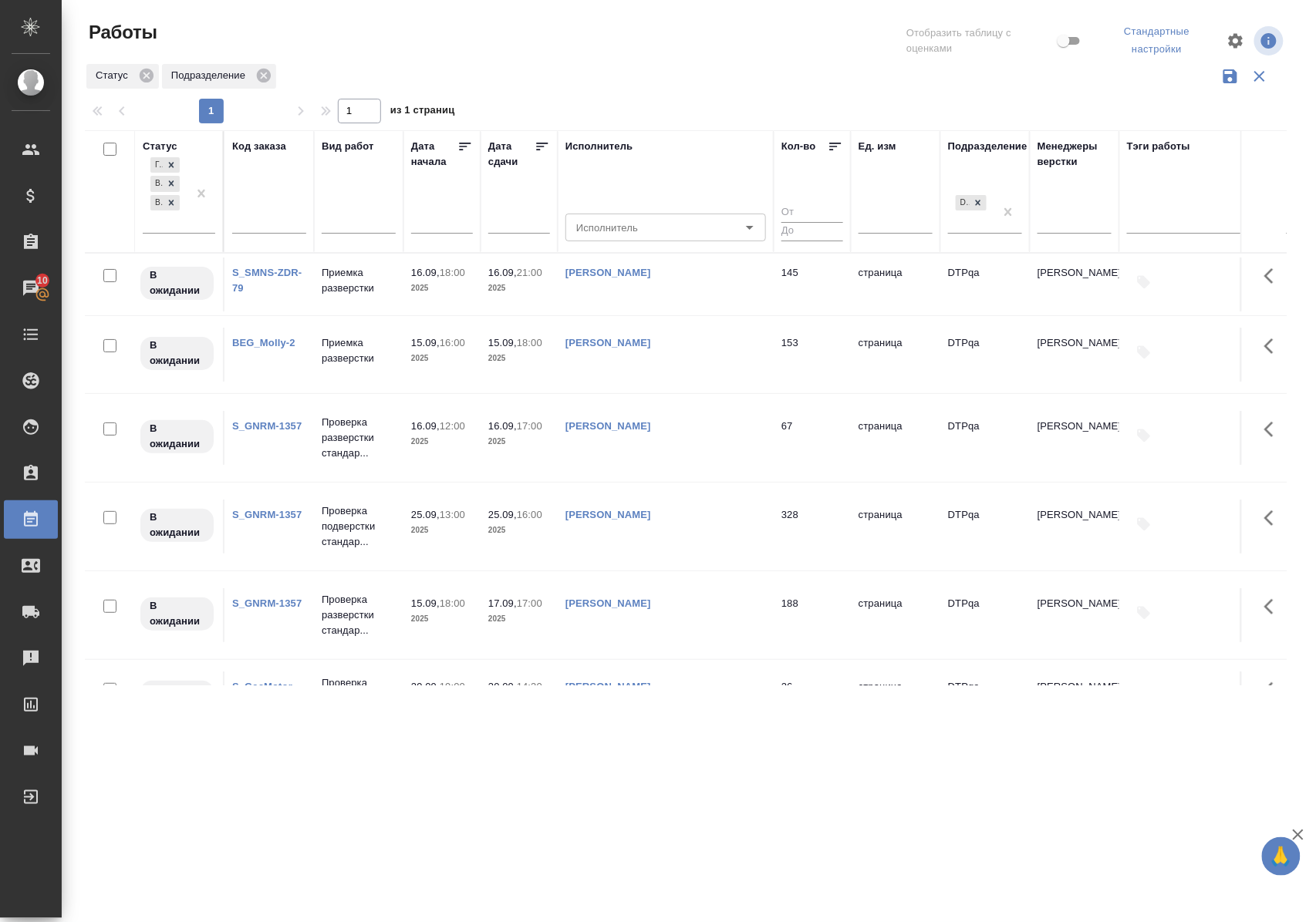
click at [270, 339] on link "BEG_Molly-2" at bounding box center [264, 342] width 63 height 12
click at [164, 203] on div at bounding box center [171, 203] width 17 height 17
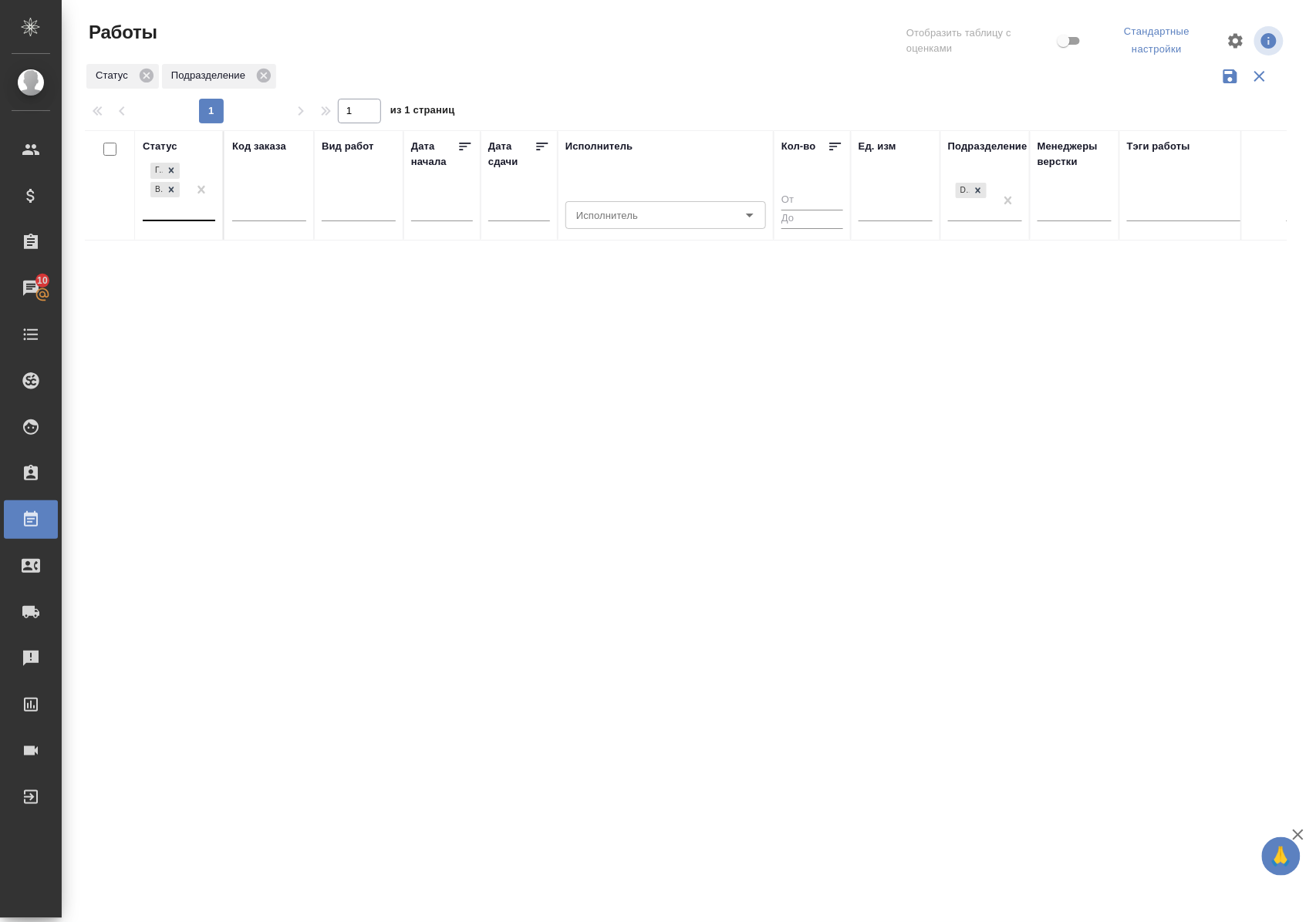
click at [168, 146] on div "Статус" at bounding box center [159, 146] width 34 height 16
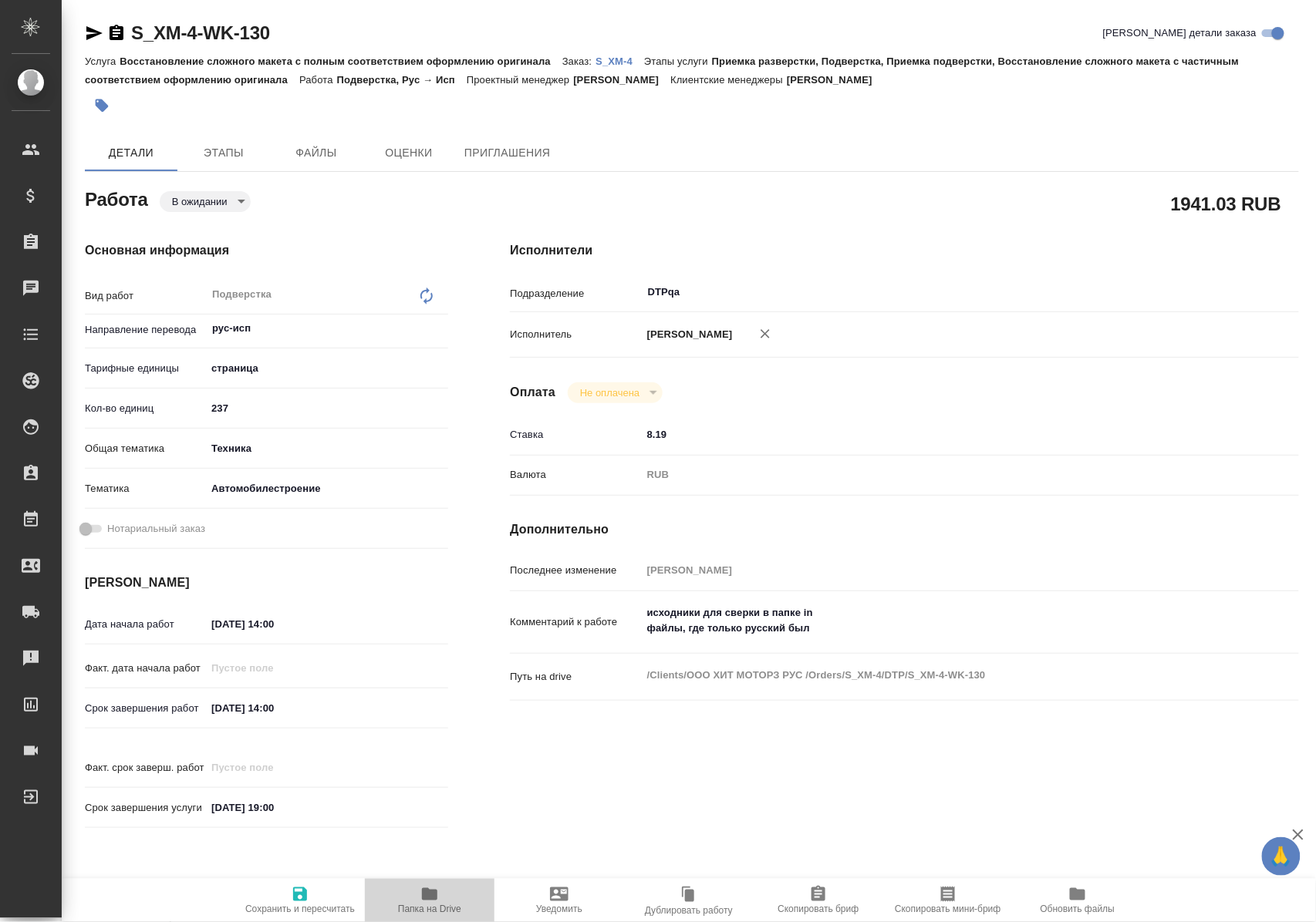
click at [438, 900] on icon "button" at bounding box center [429, 894] width 19 height 19
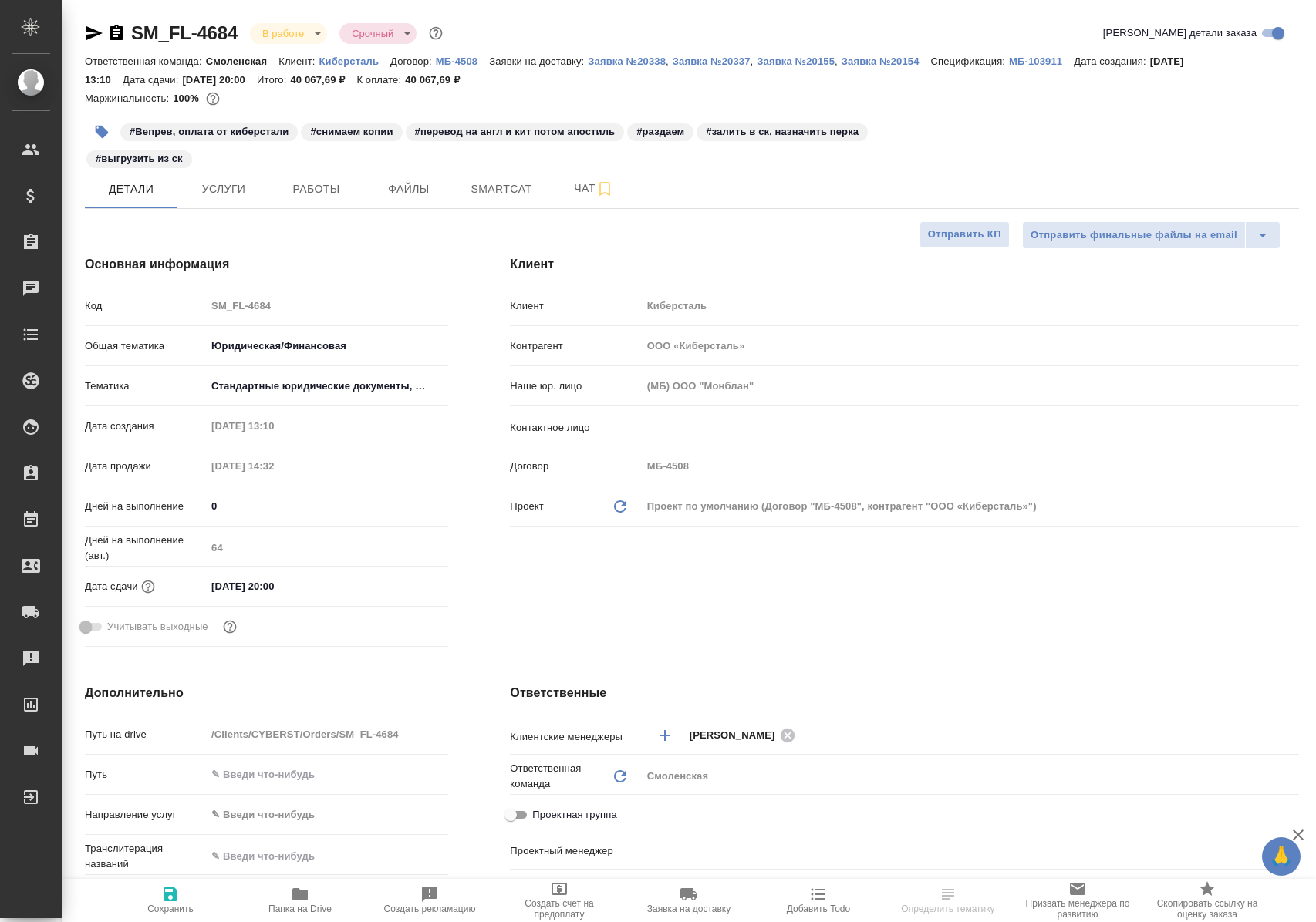
select select "RU"
type input "Газизов Ринат"
click at [304, 182] on span "Работы" at bounding box center [316, 189] width 74 height 20
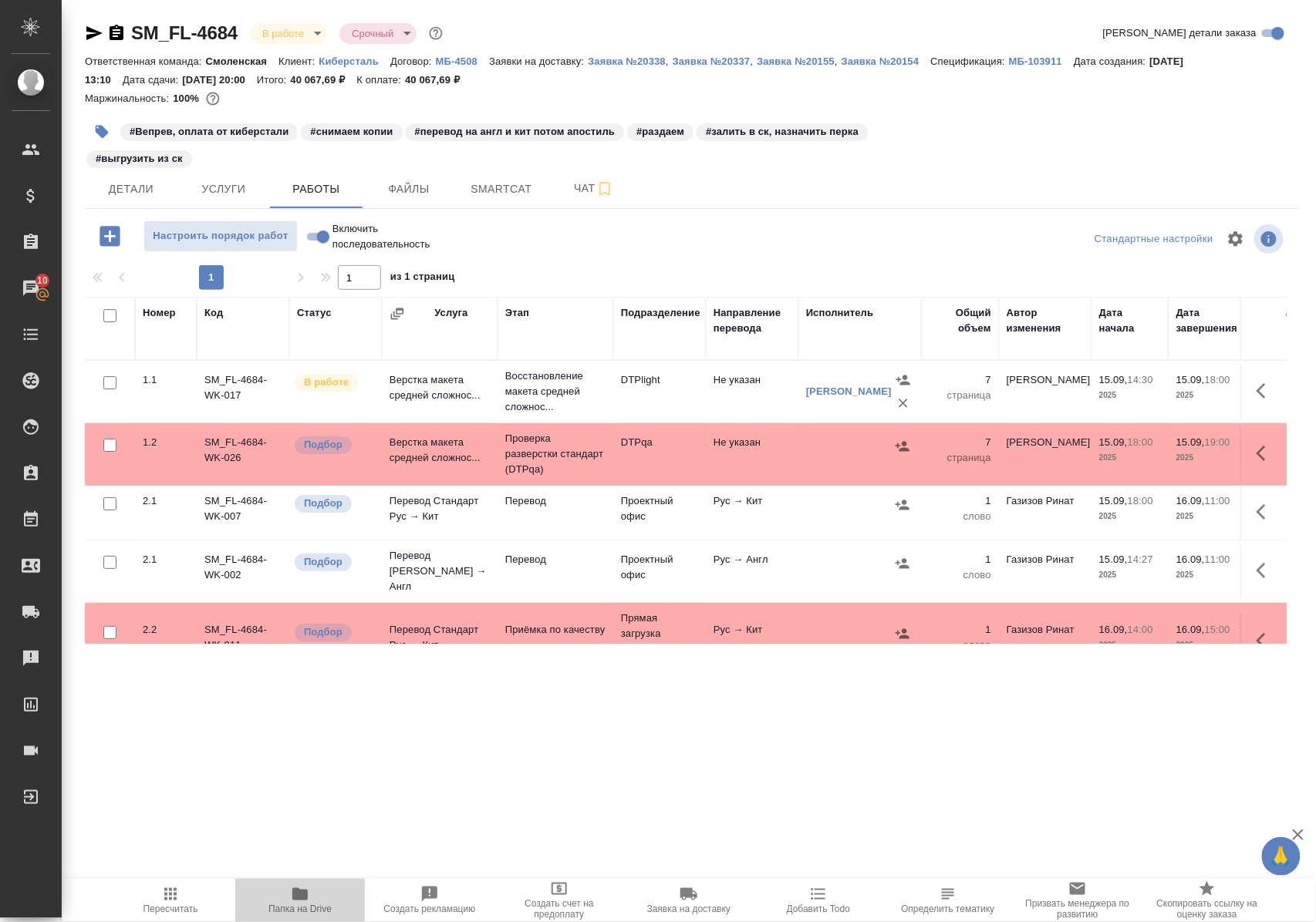
click at [297, 903] on span "Папка на Drive" at bounding box center [300, 908] width 63 height 11
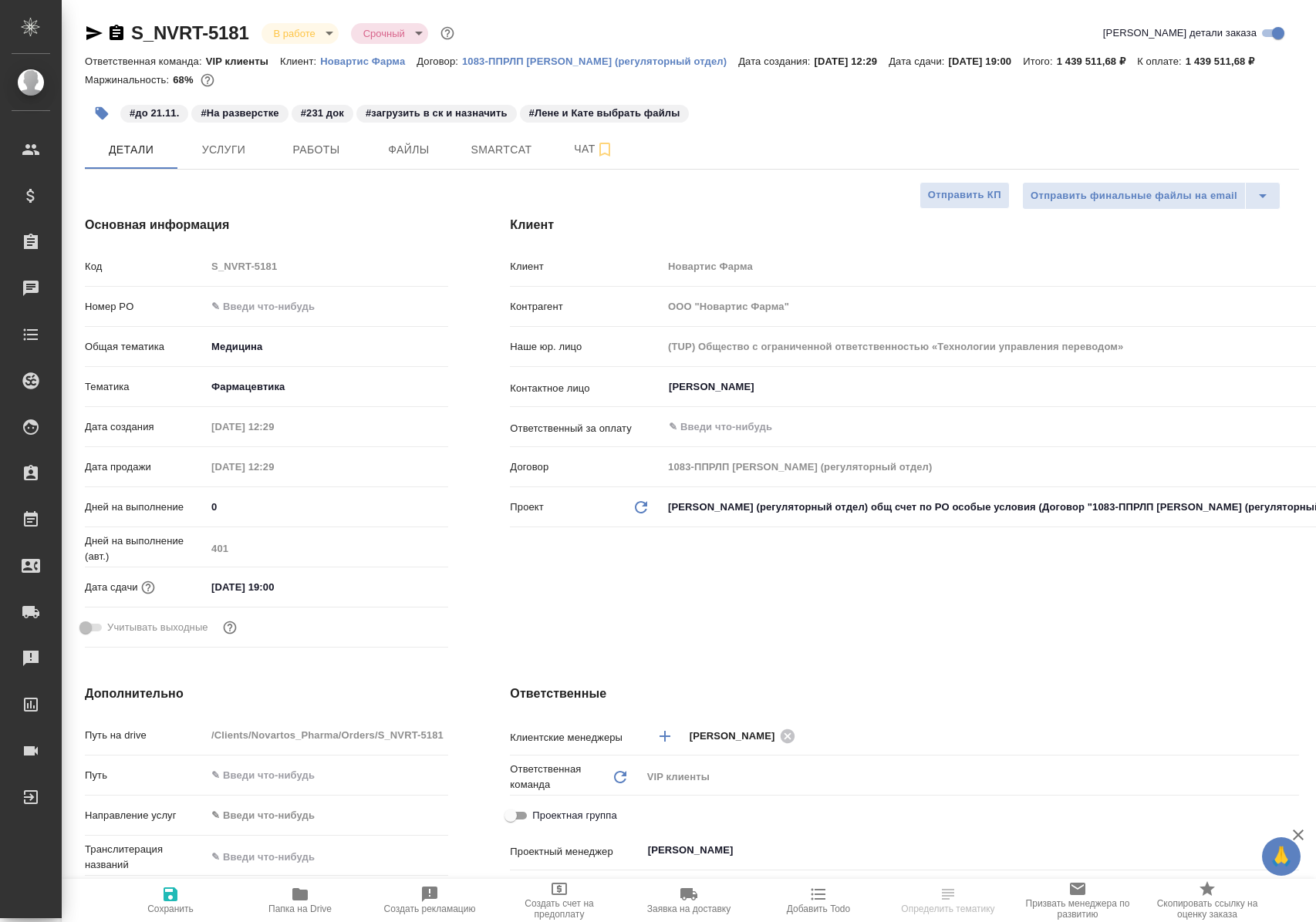
select select "RU"
click at [334, 160] on span "Работы" at bounding box center [316, 150] width 74 height 20
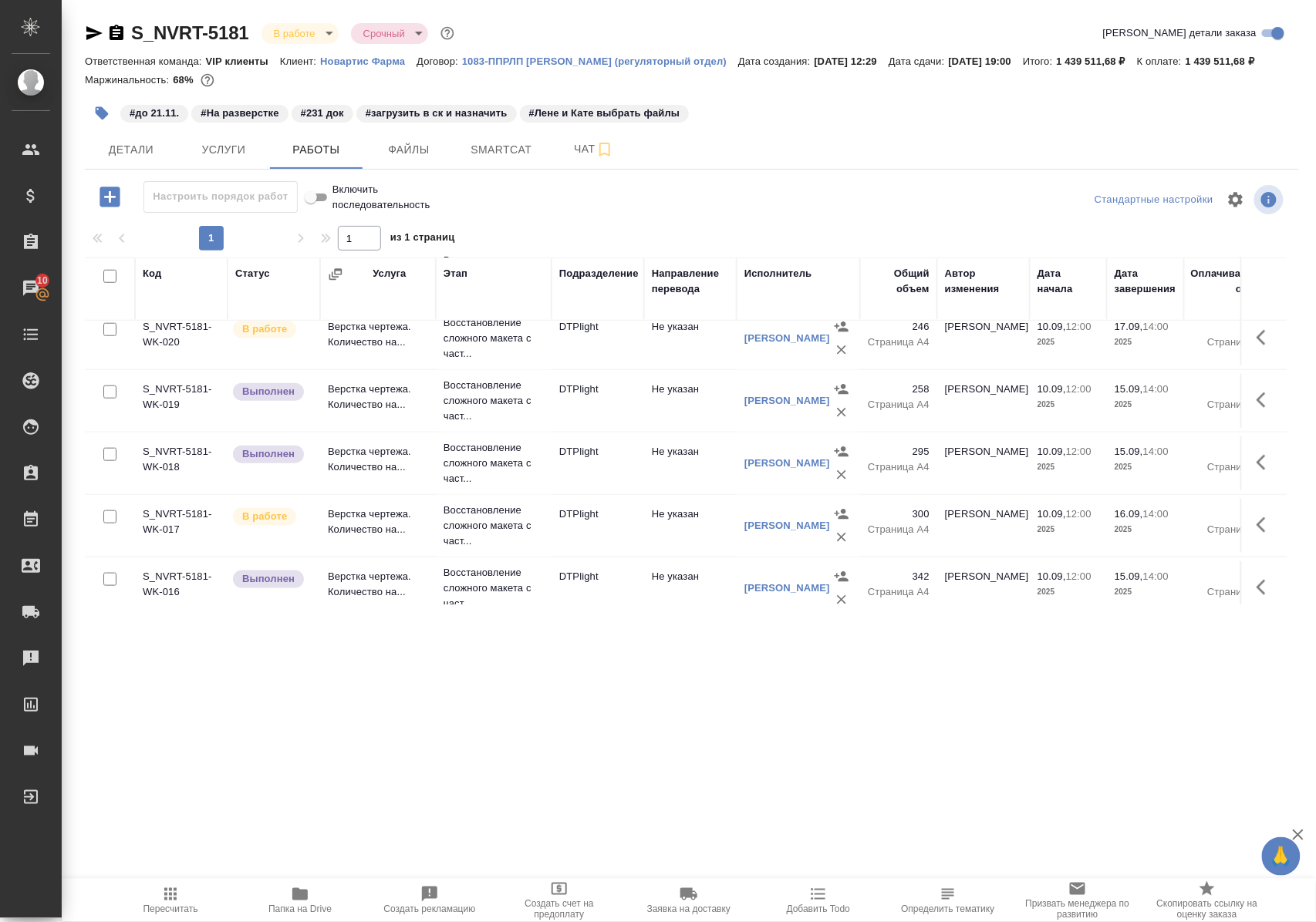
scroll to position [617, 0]
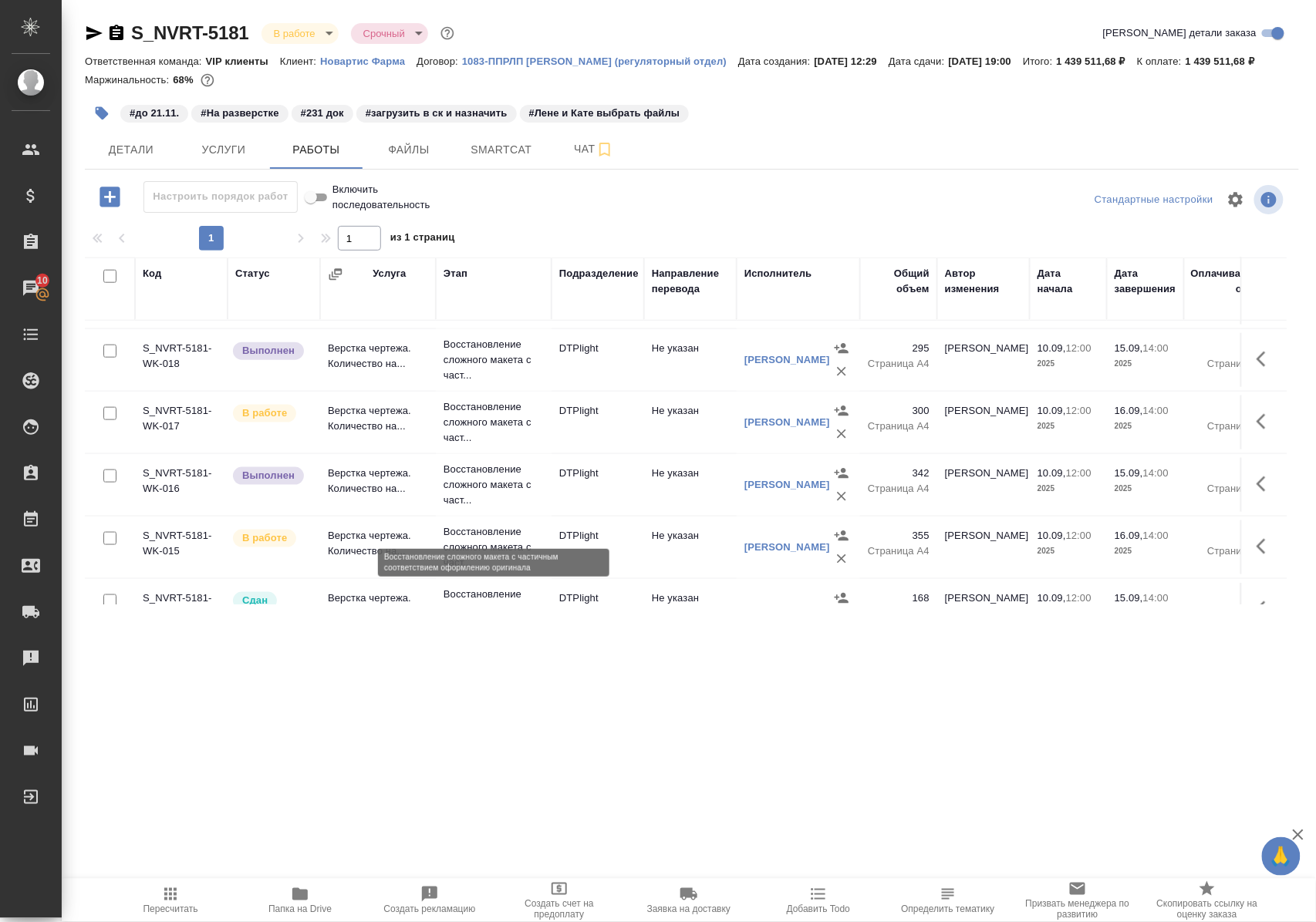
click at [467, 506] on p "Восстановление сложного макета с част..." at bounding box center [494, 485] width 100 height 46
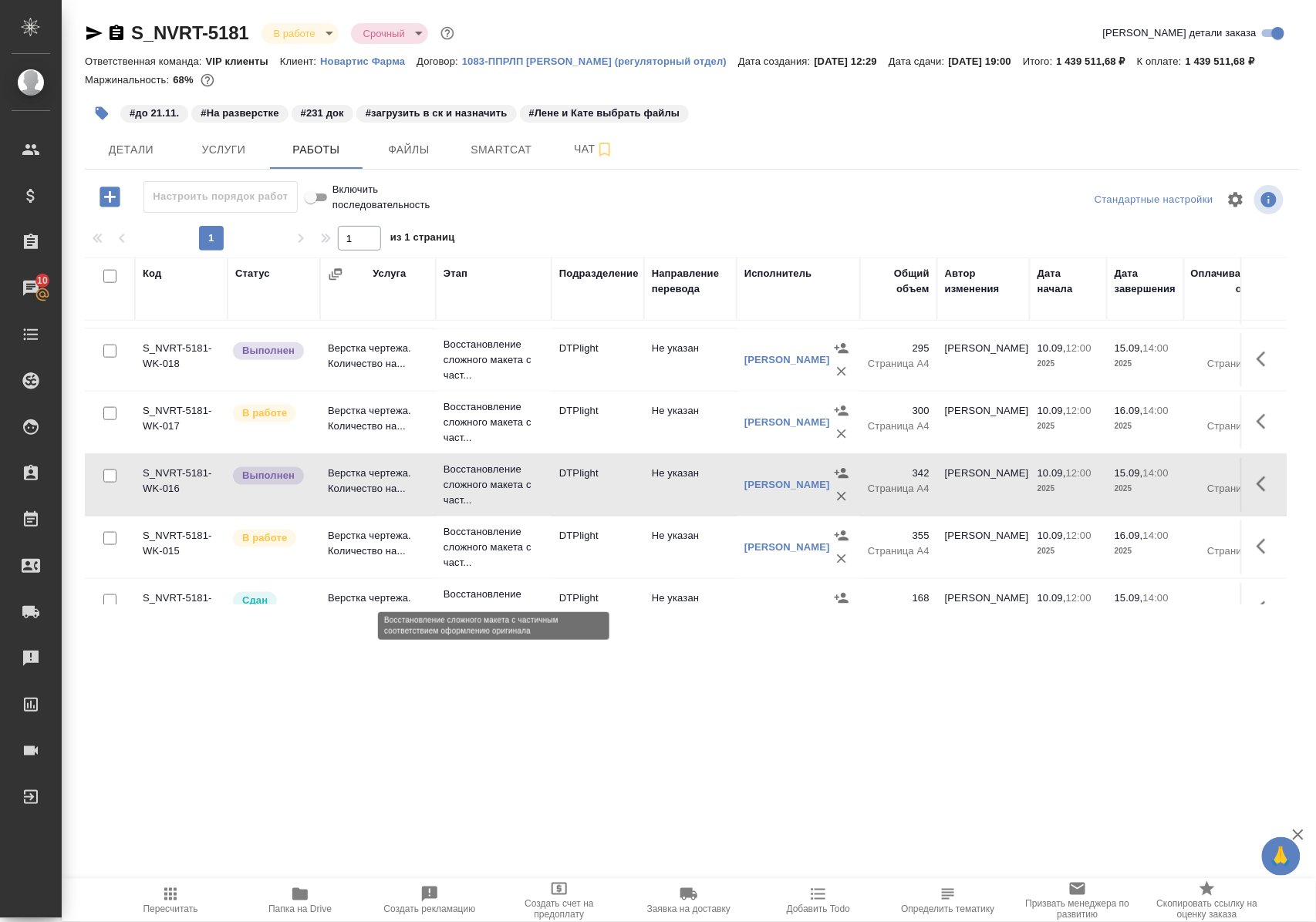
click at [482, 566] on p "Восстановление сложного макета с част..." at bounding box center [494, 546] width 100 height 46
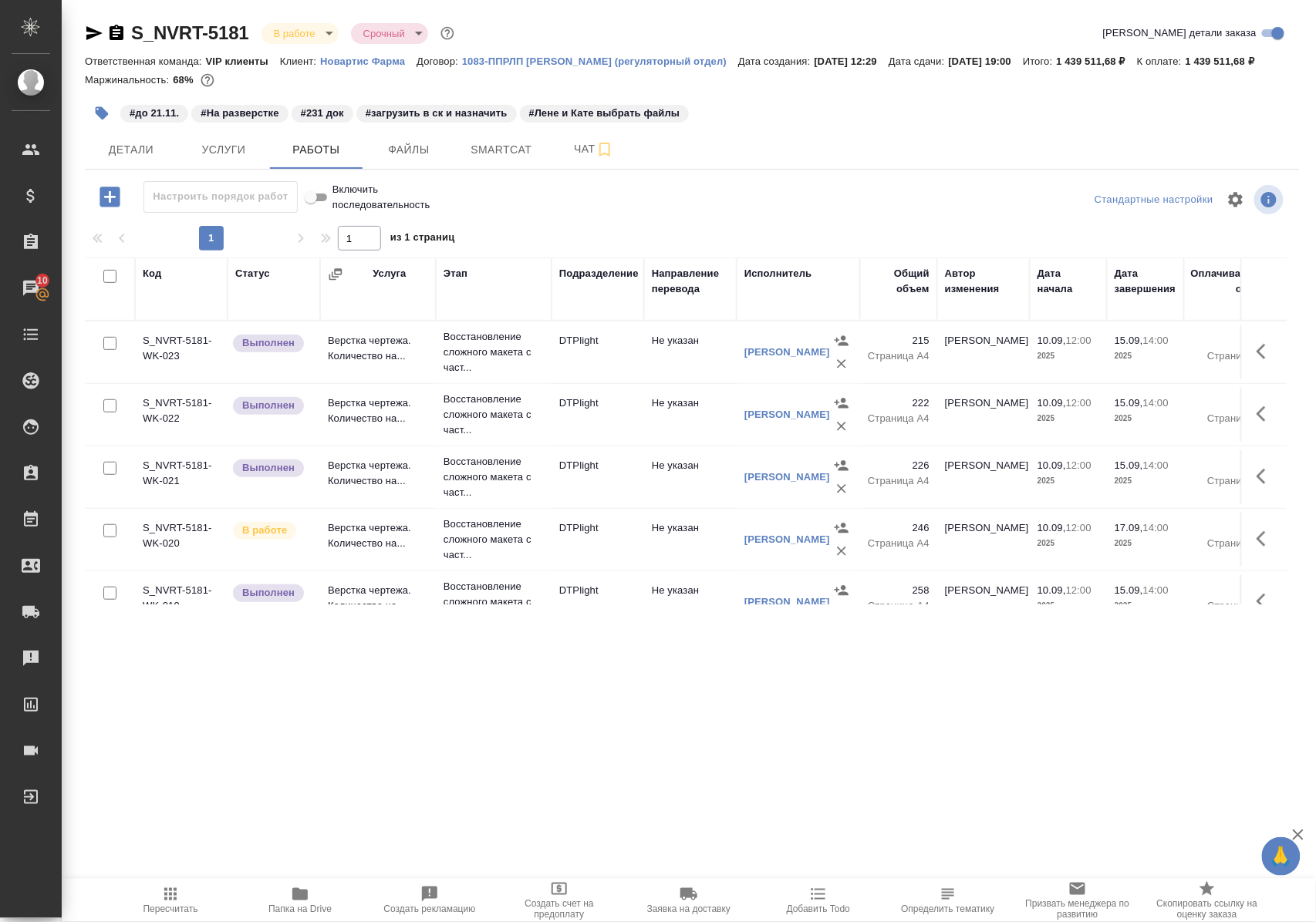
scroll to position [0, 0]
click at [474, 374] on p "Восстановление сложного макета с част..." at bounding box center [494, 352] width 100 height 46
click at [475, 374] on p "Восстановление сложного макета с част..." at bounding box center [494, 352] width 100 height 46
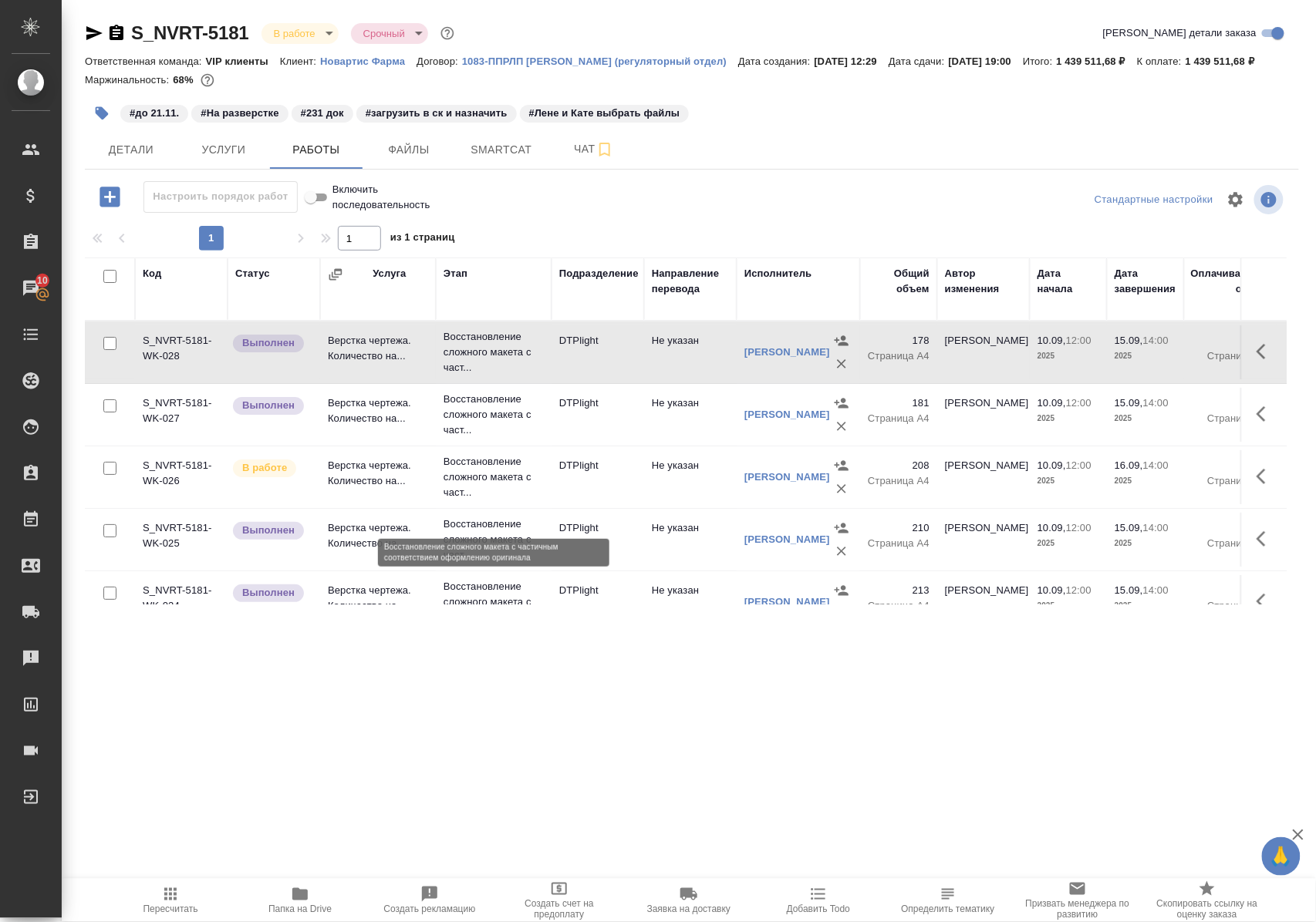
scroll to position [103, 0]
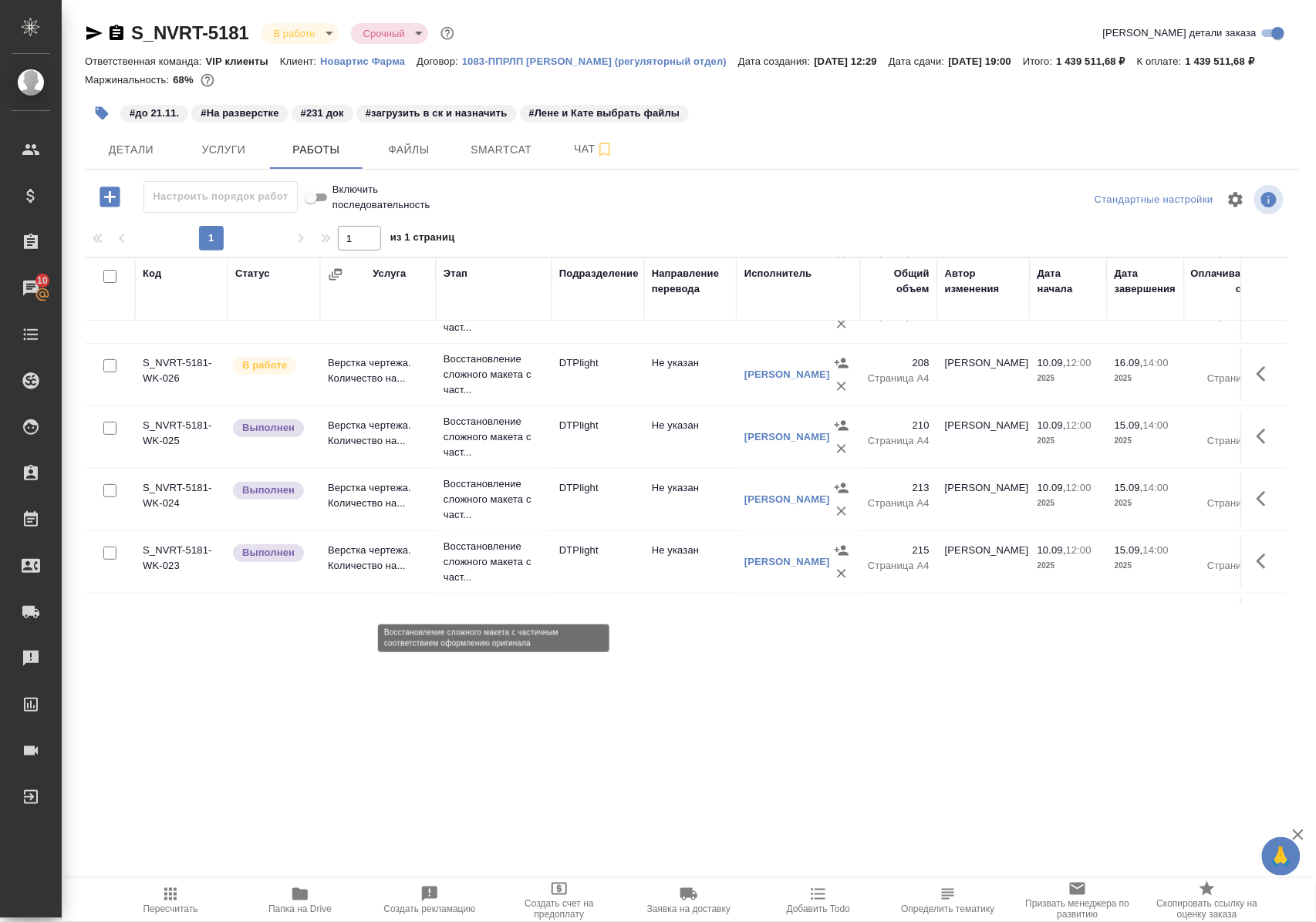
click at [506, 580] on p "Восстановление сложного макета с част..." at bounding box center [494, 561] width 100 height 46
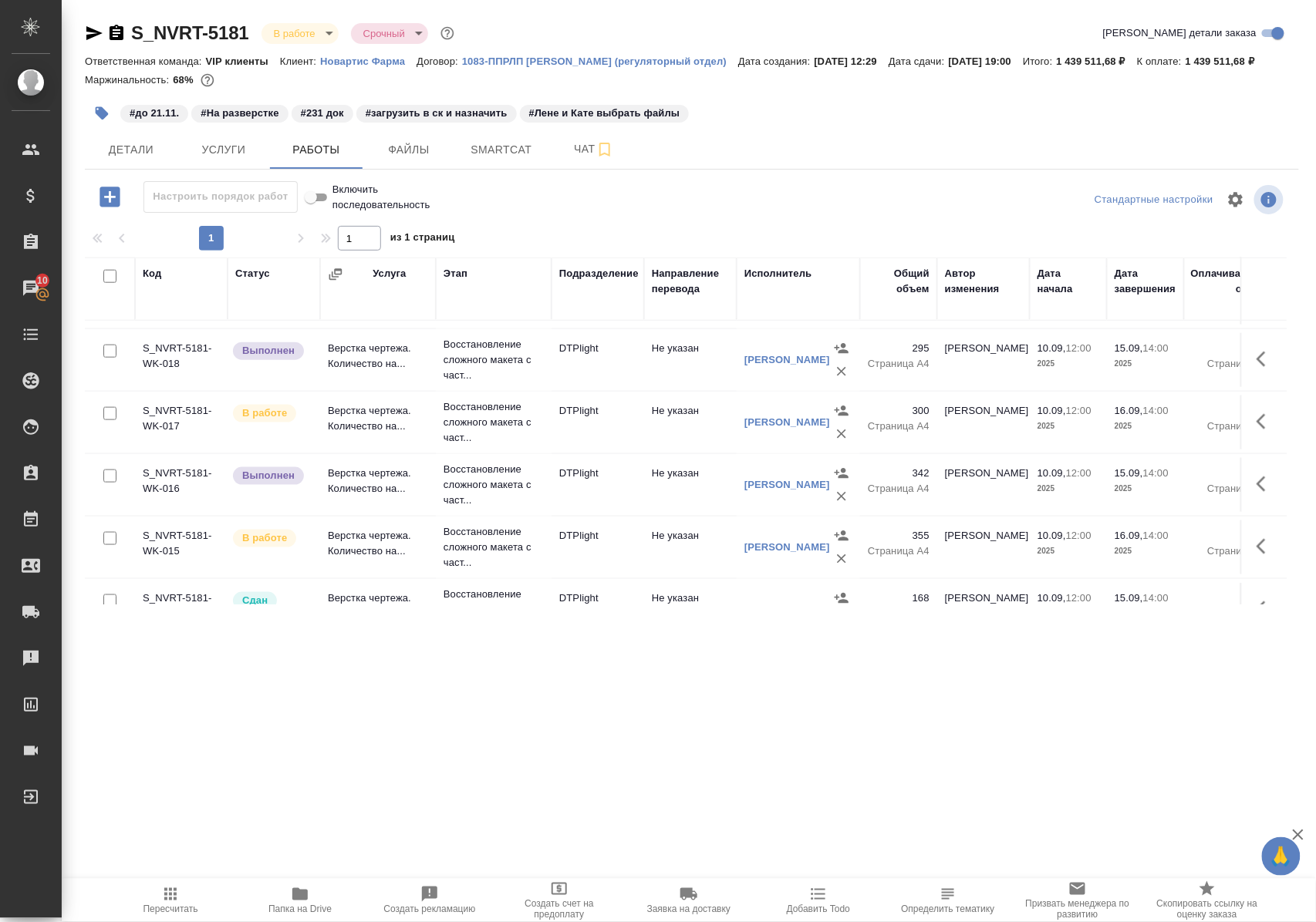
scroll to position [719, 0]
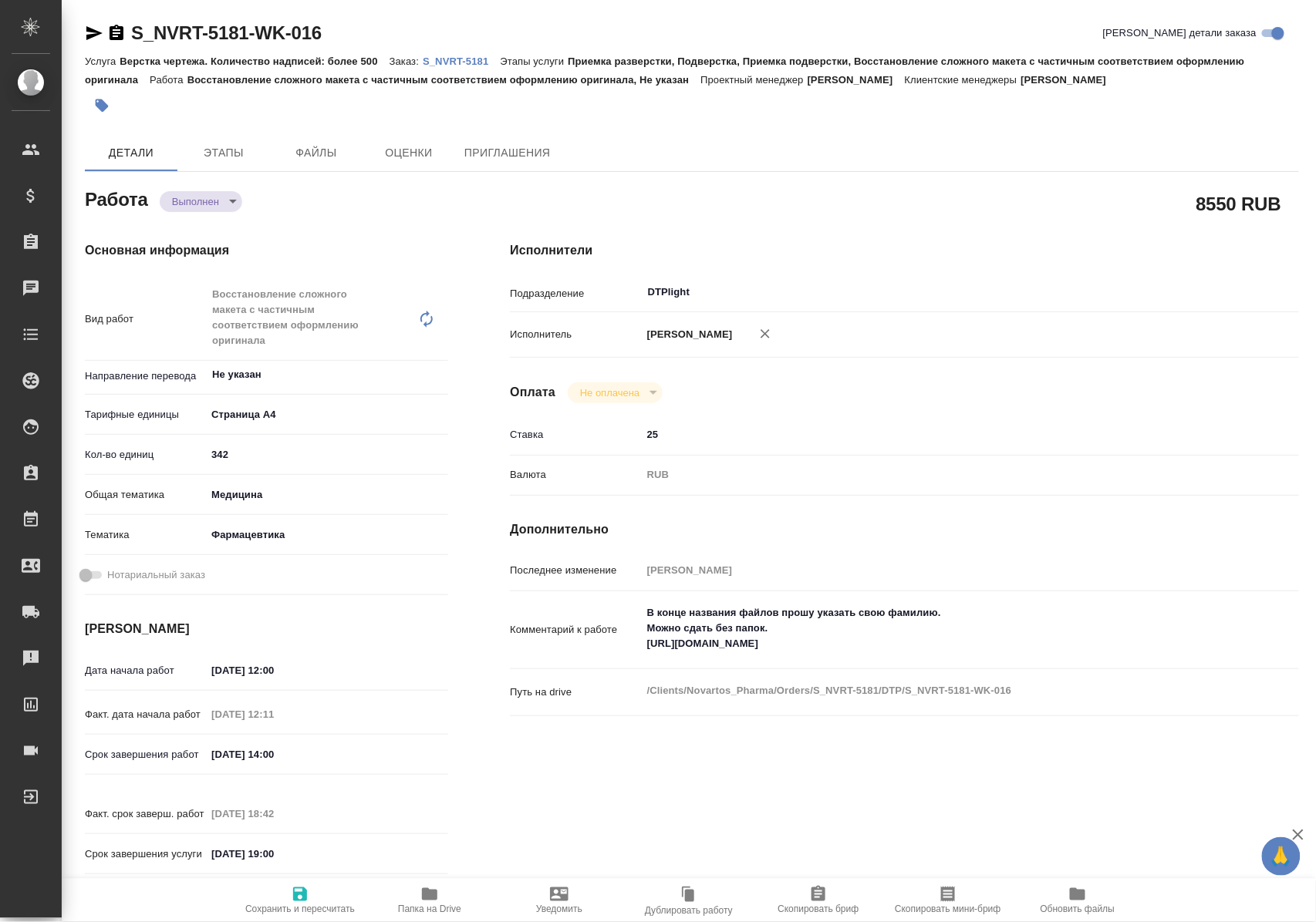
click at [426, 900] on icon "button" at bounding box center [429, 894] width 19 height 19
click at [424, 898] on icon "button" at bounding box center [430, 894] width 16 height 13
click at [423, 905] on span "Папка на Drive" at bounding box center [430, 908] width 63 height 11
click at [426, 896] on icon "button" at bounding box center [430, 894] width 16 height 13
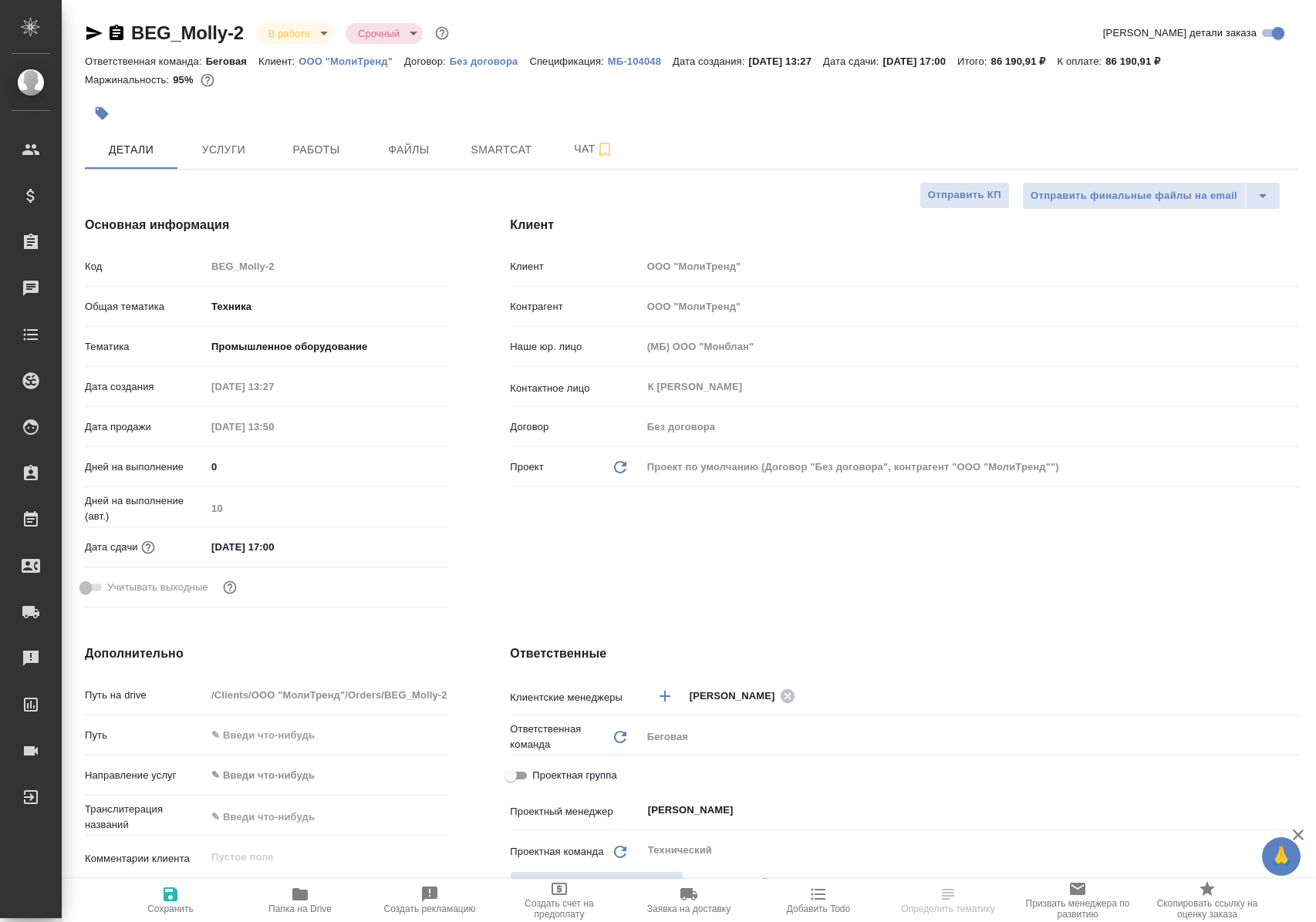
select select "RU"
click at [305, 149] on span "Работы" at bounding box center [316, 150] width 74 height 20
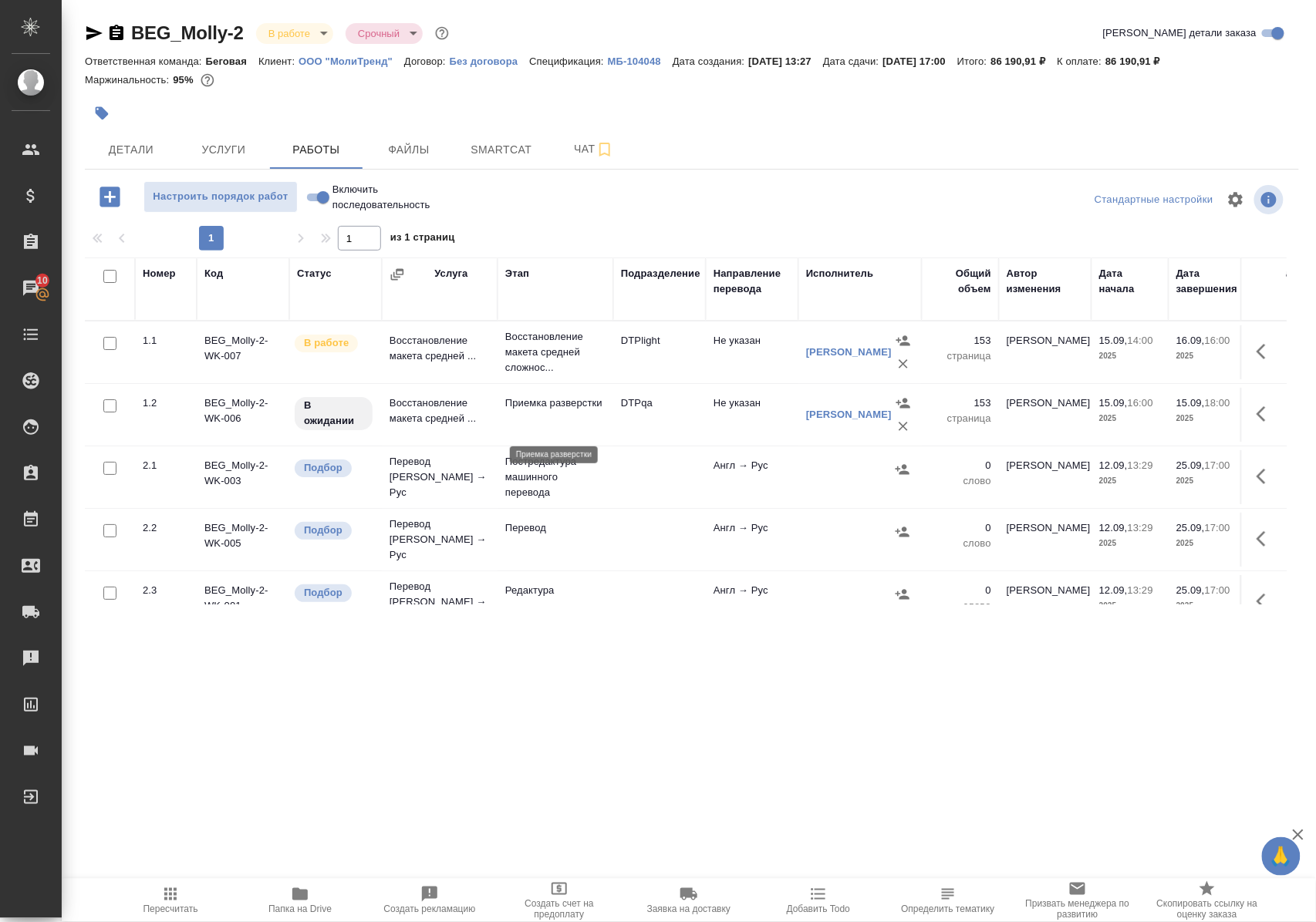
click at [515, 411] on p "Приемка разверстки" at bounding box center [555, 403] width 100 height 16
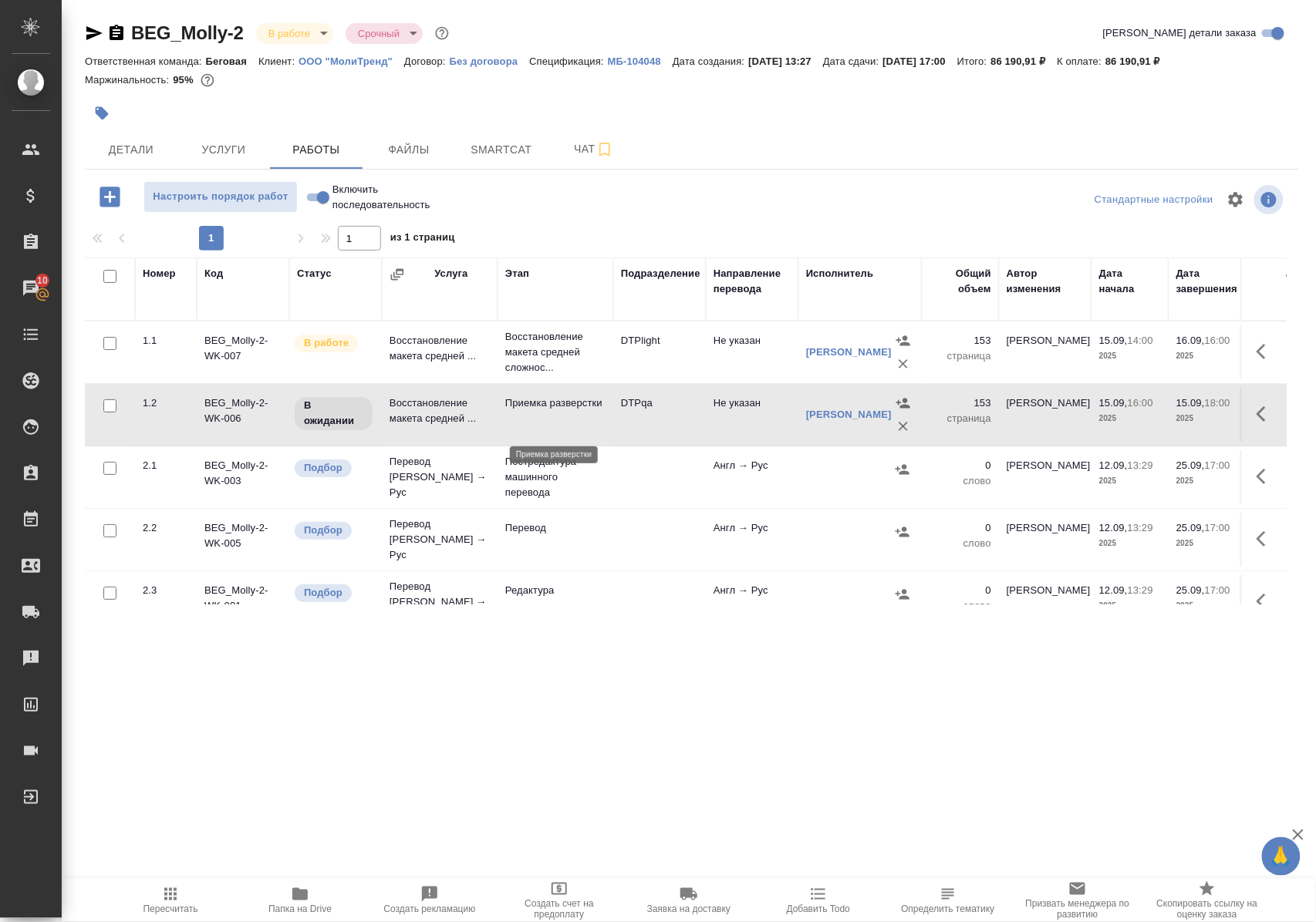
click at [515, 411] on p "Приемка разверстки" at bounding box center [555, 403] width 100 height 16
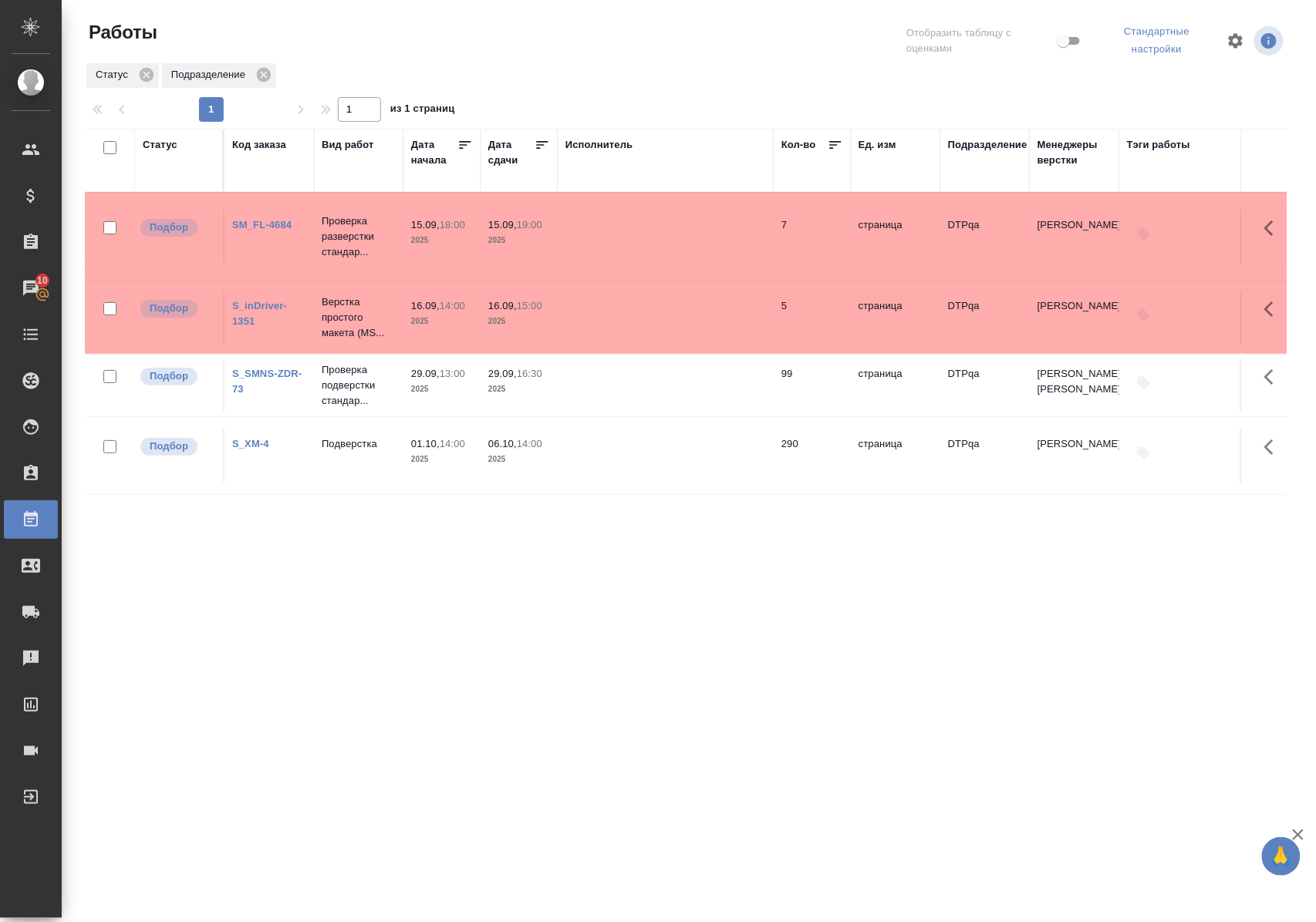
click at [707, 801] on div ".cls-1 fill:#fff; AWATERA Polushina Alena Клиенты Спецификации Заказы 10 Чаты T…" at bounding box center [658, 461] width 1316 height 922
click at [262, 230] on link "SM_FL-4684" at bounding box center [262, 225] width 60 height 12
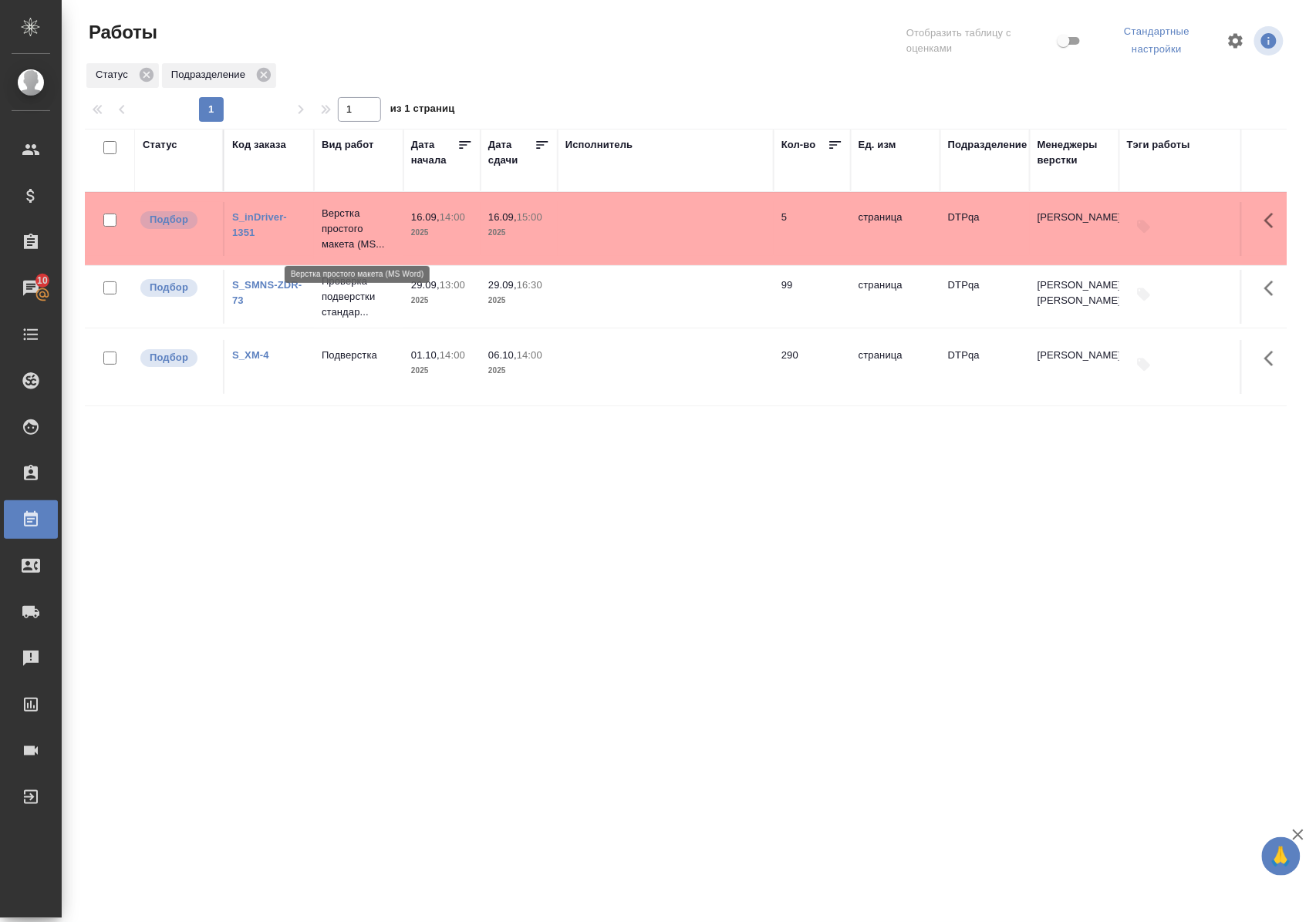
click at [356, 234] on p "Верстка простого макета (MS..." at bounding box center [358, 229] width 74 height 46
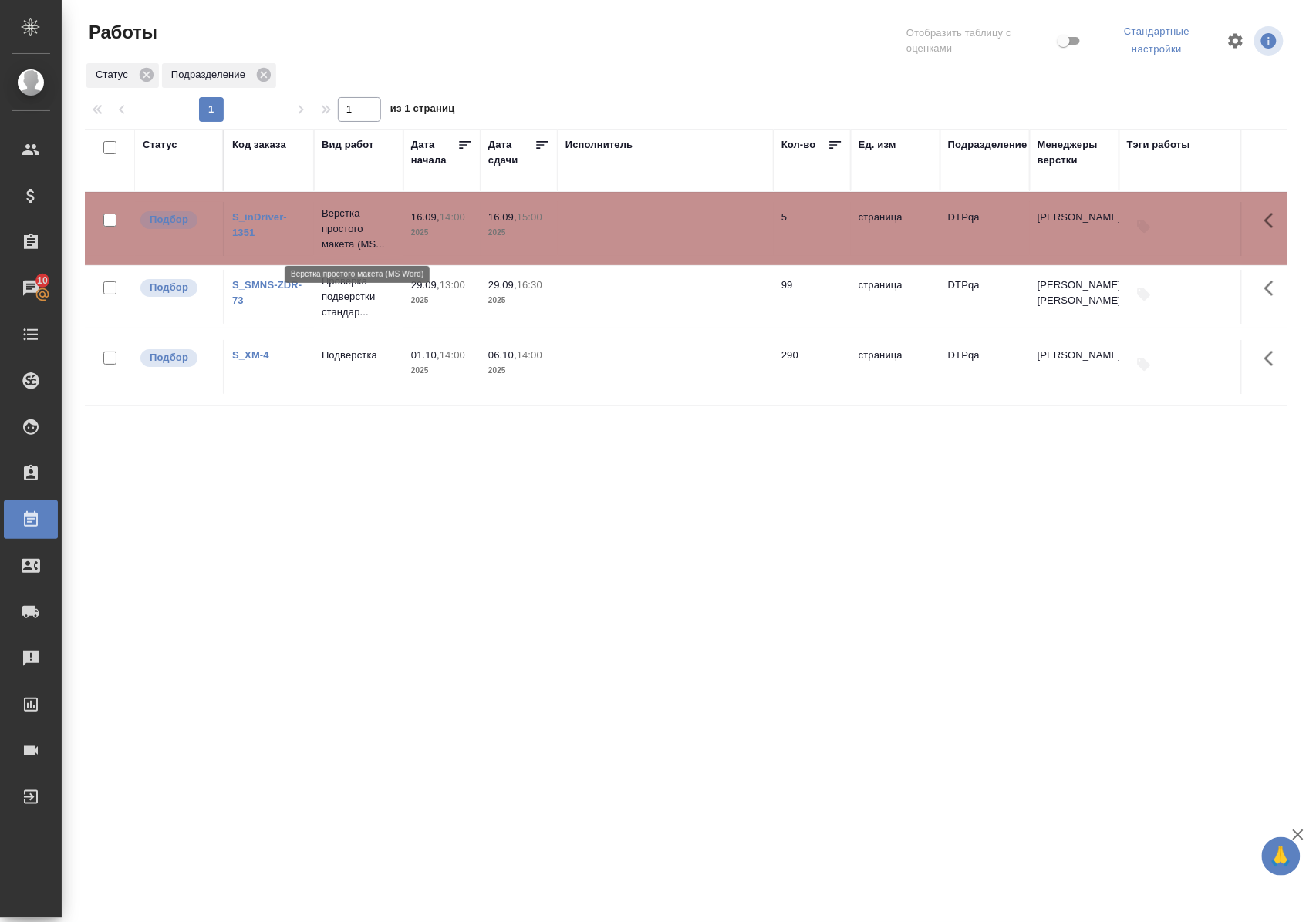
click at [356, 234] on p "Верстка простого макета (MS..." at bounding box center [358, 229] width 74 height 46
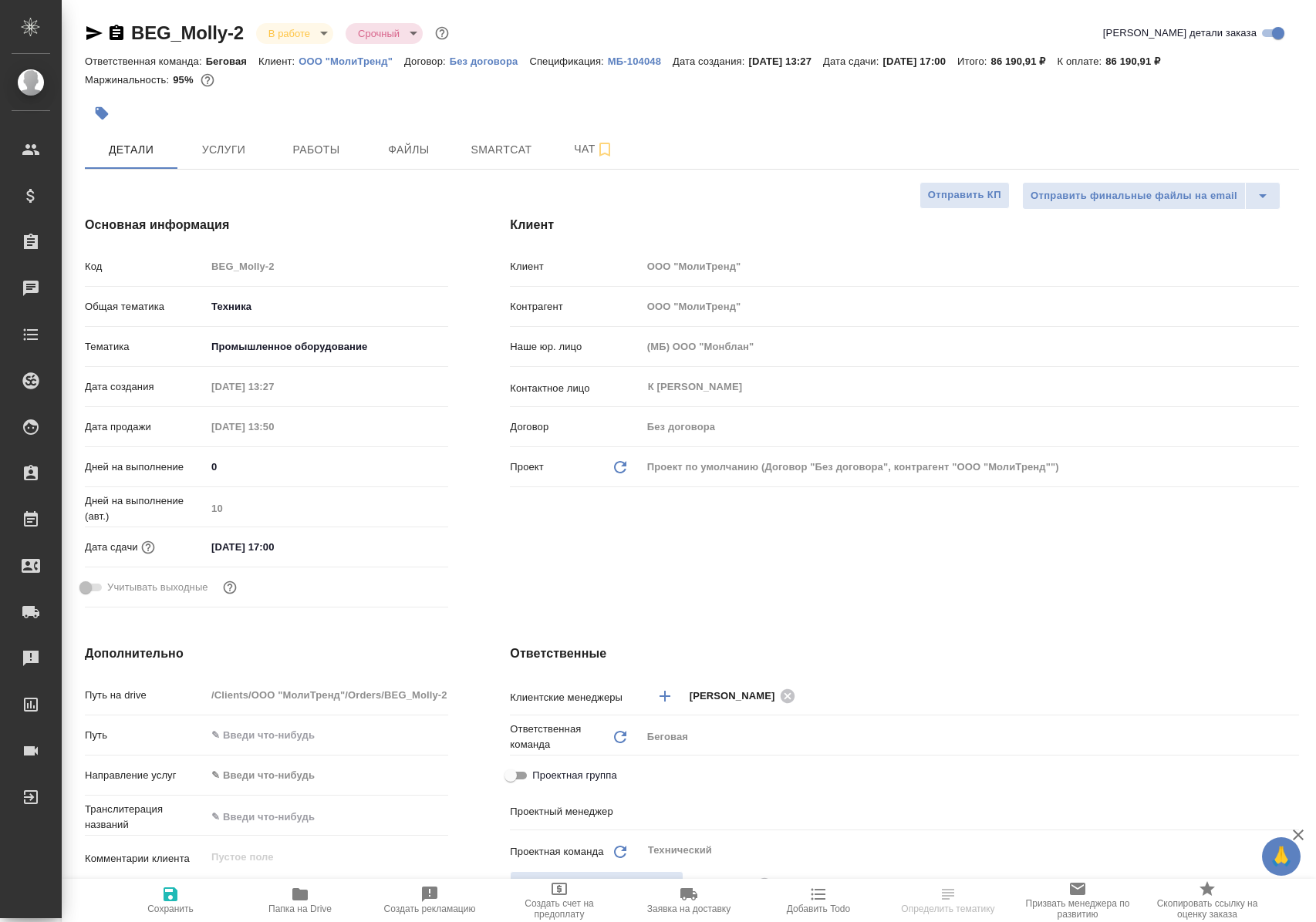
select select "RU"
type input "[PERSON_NAME]"
click at [306, 161] on button "Работы" at bounding box center [316, 149] width 92 height 38
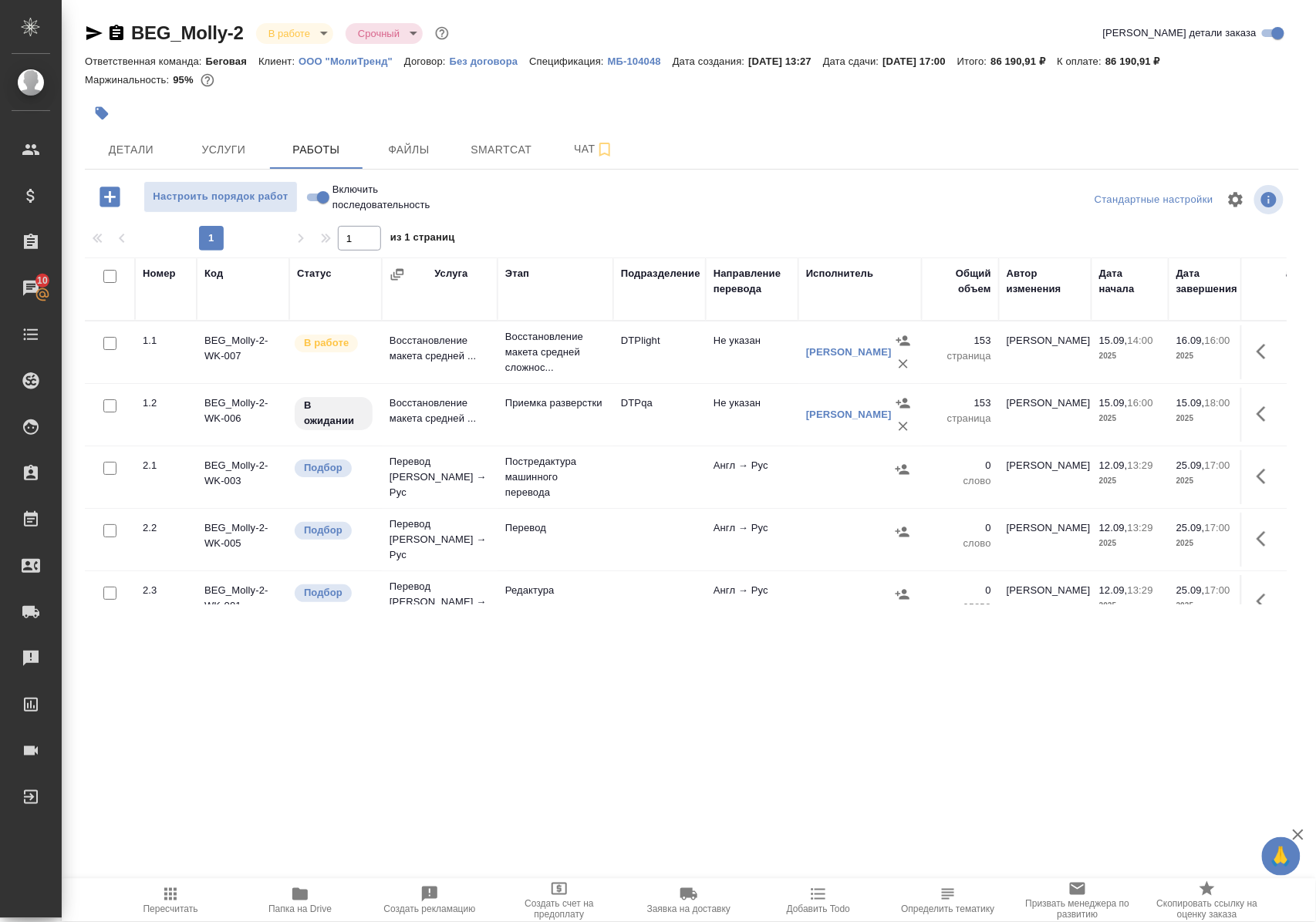
click at [529, 411] on p "Приемка разверстки" at bounding box center [555, 403] width 100 height 16
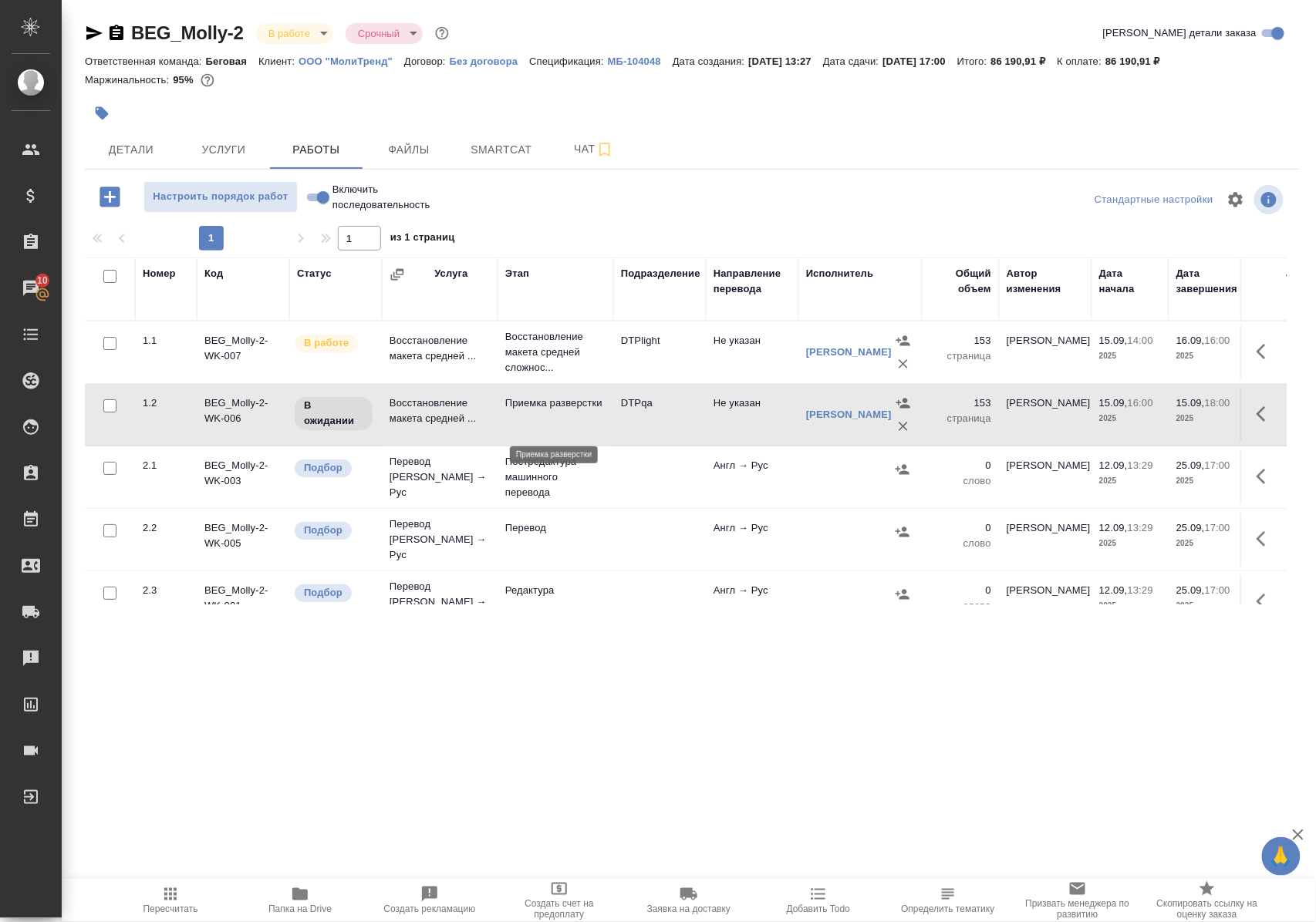
click at [529, 411] on p "Приемка разверстки" at bounding box center [555, 403] width 100 height 16
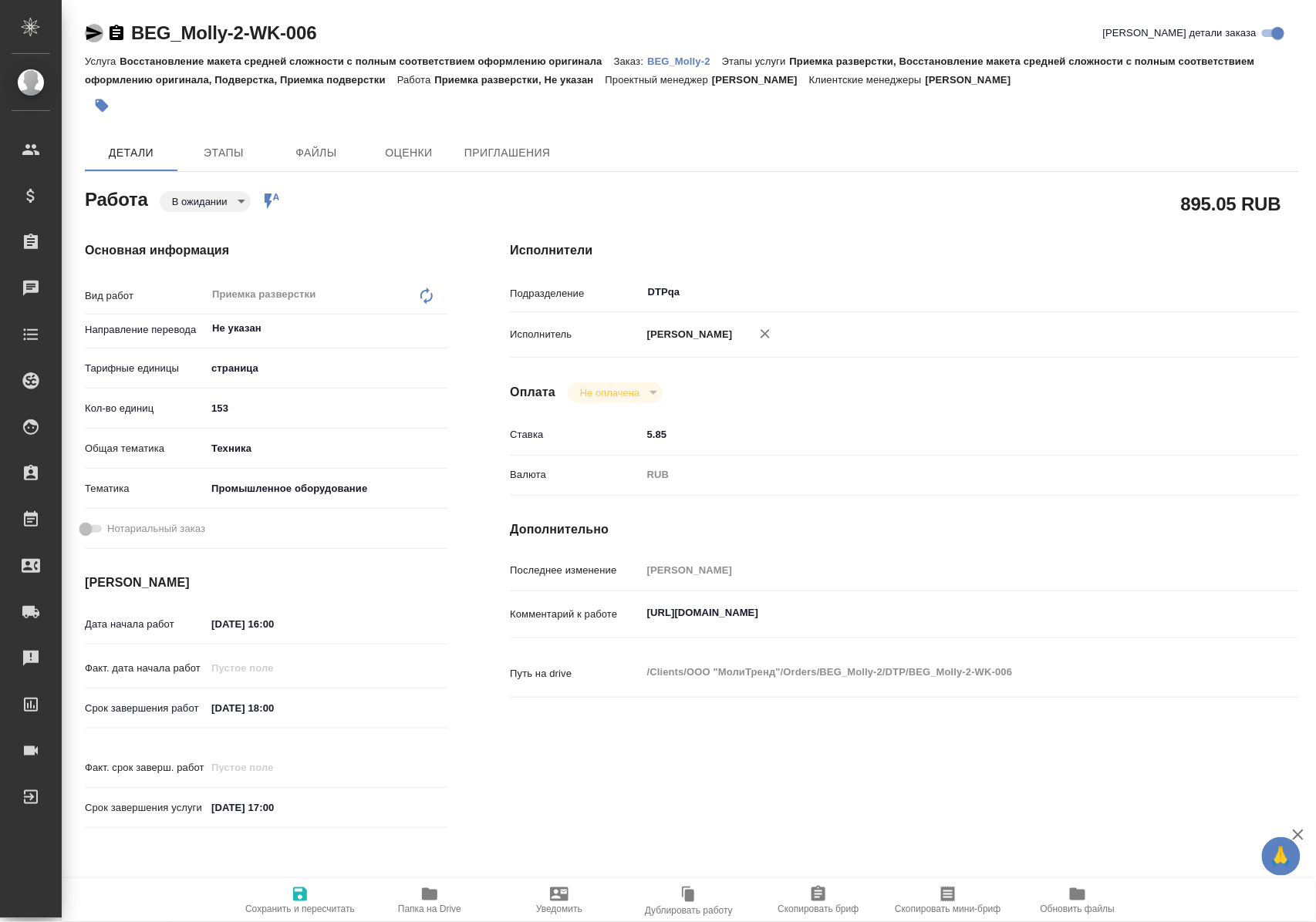
click at [93, 31] on icon "button" at bounding box center [94, 33] width 17 height 14
type textarea "x"
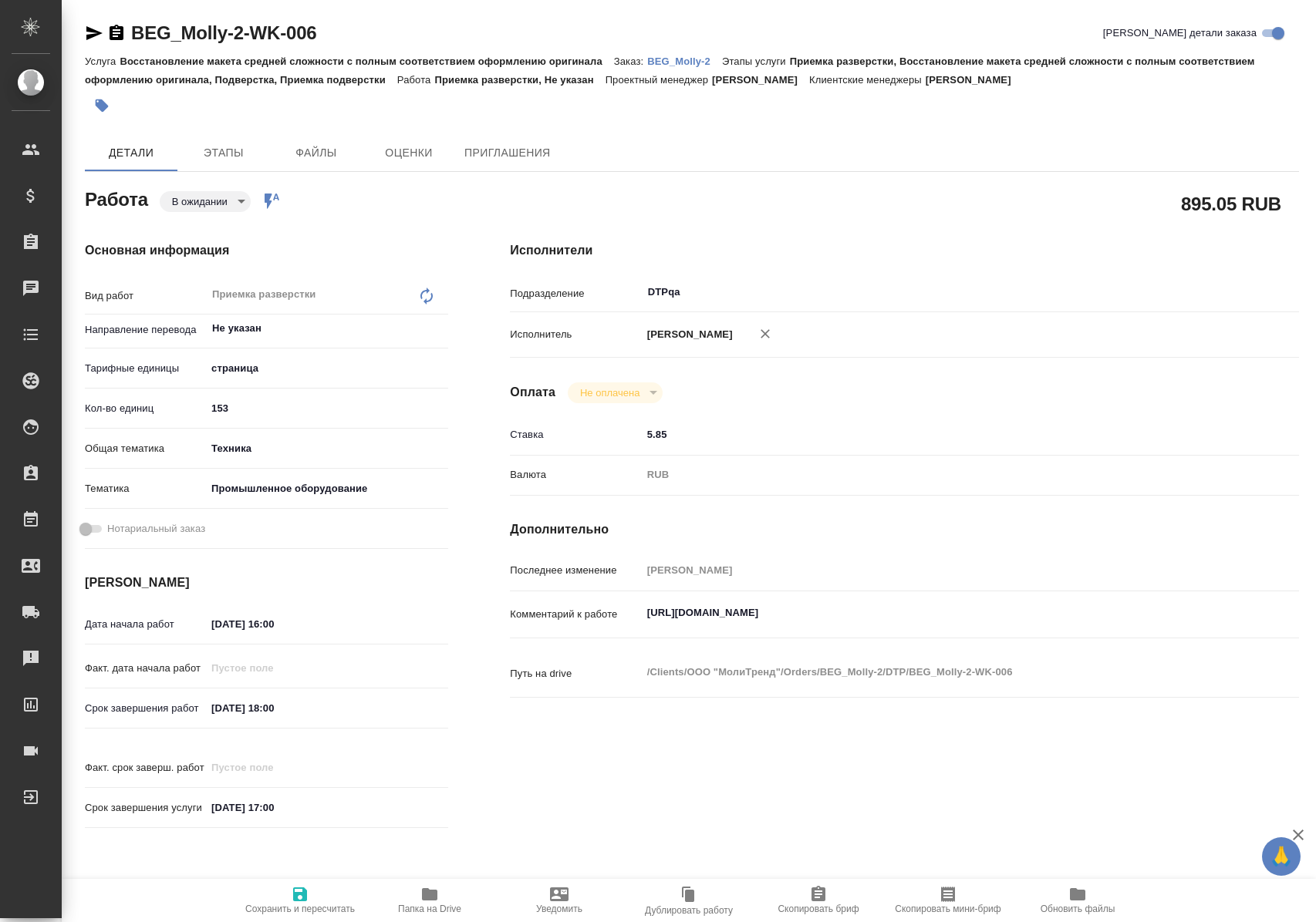
type textarea "x"
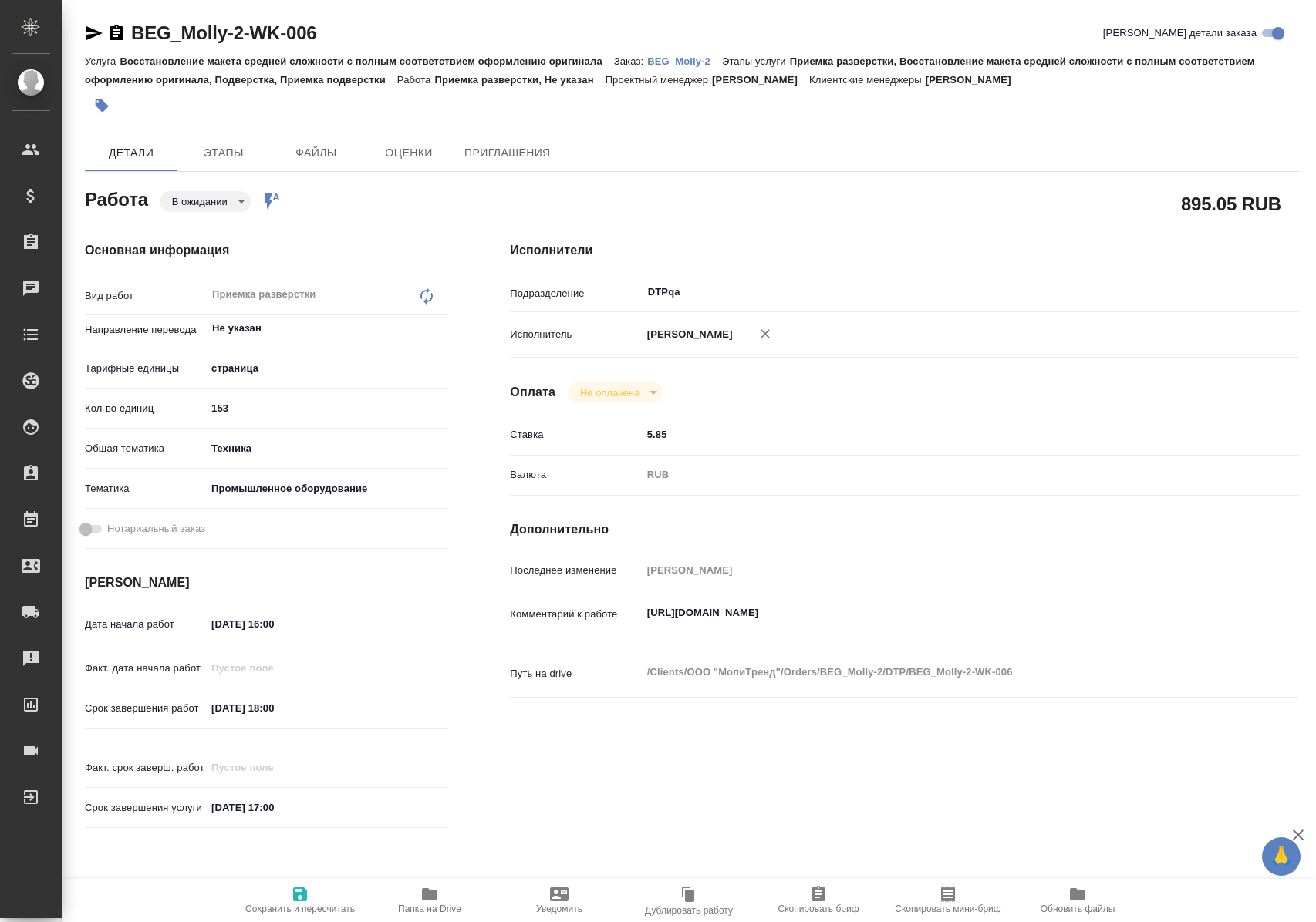
type textarea "x"
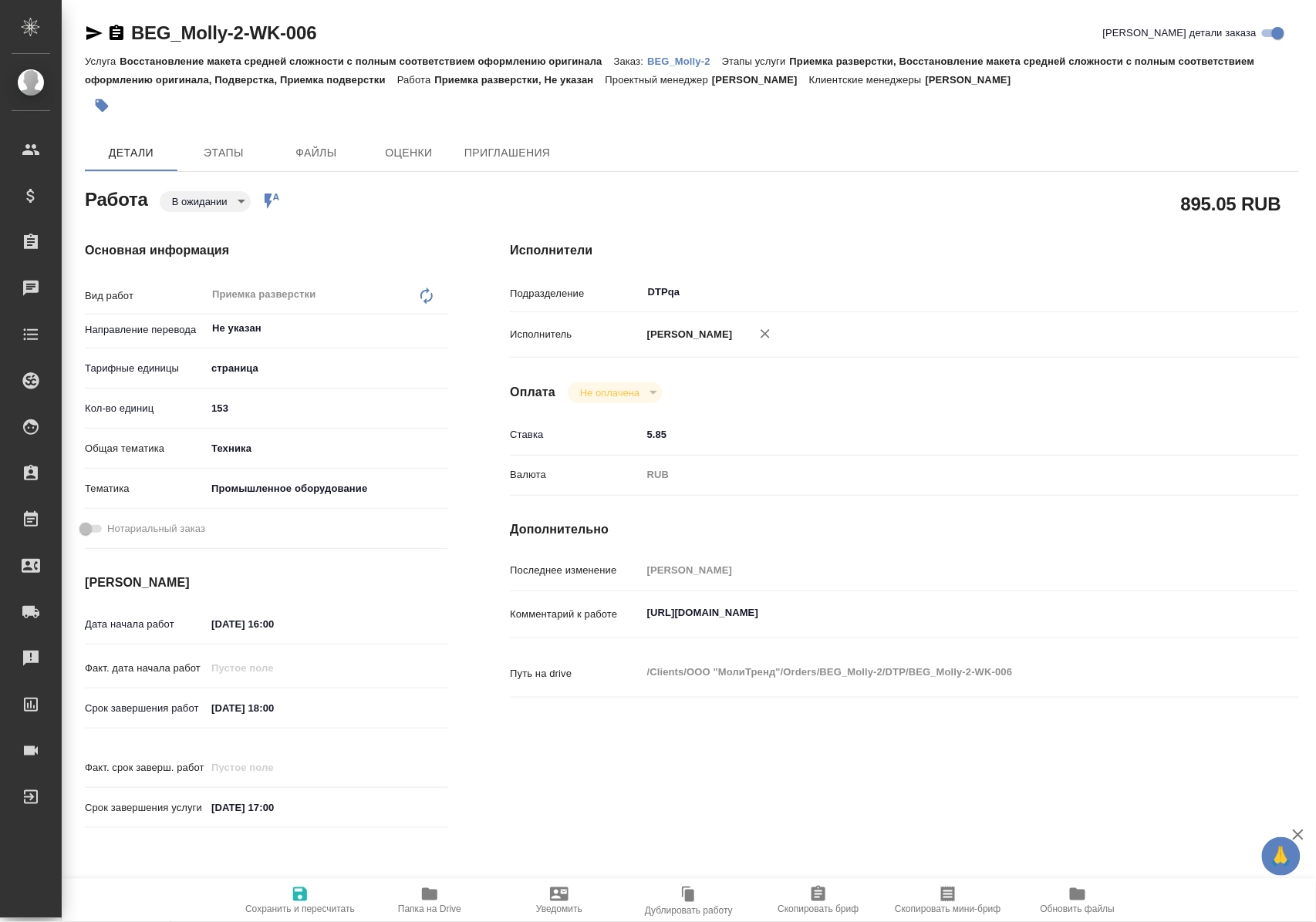
type textarea "x"
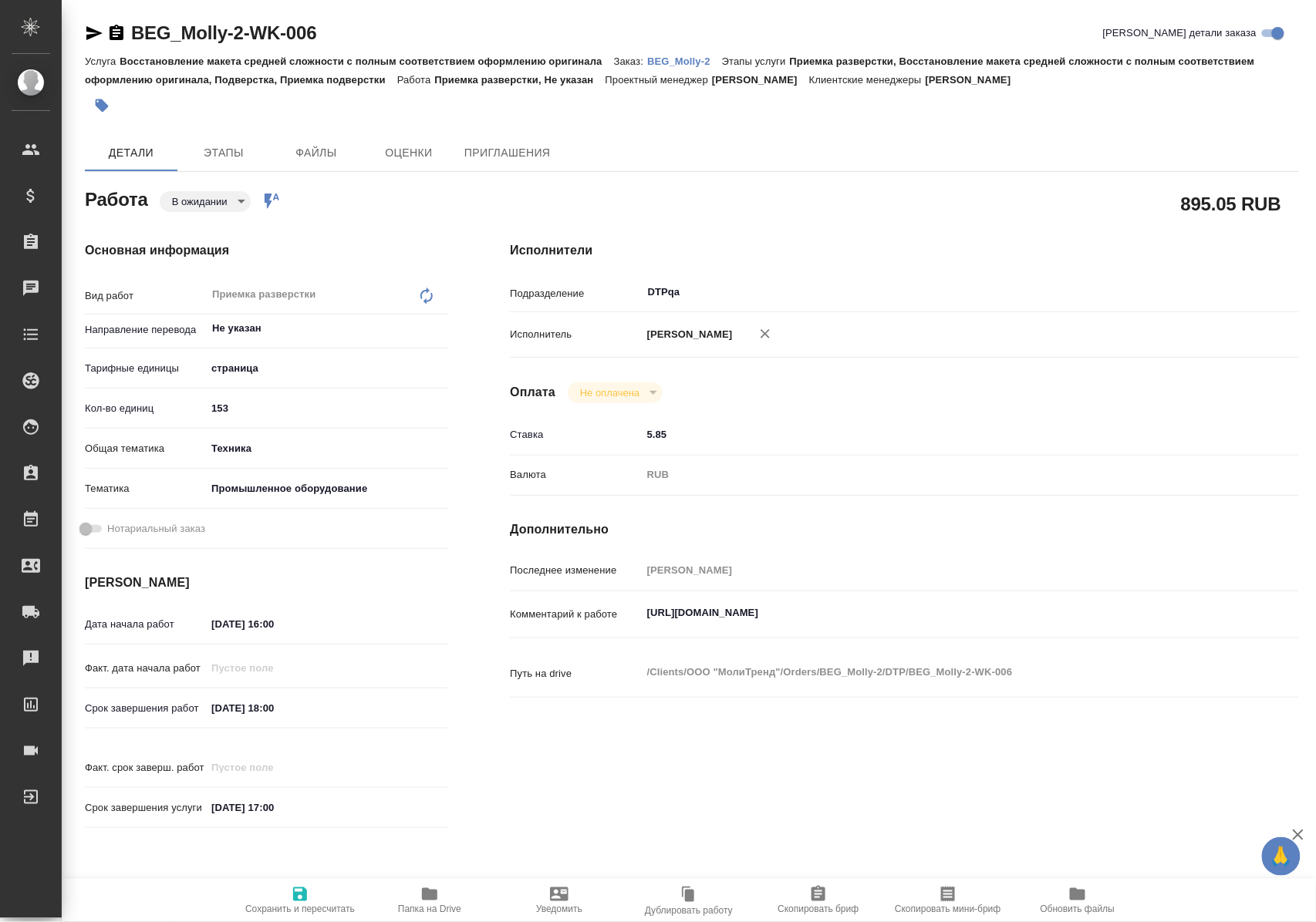
type textarea "x"
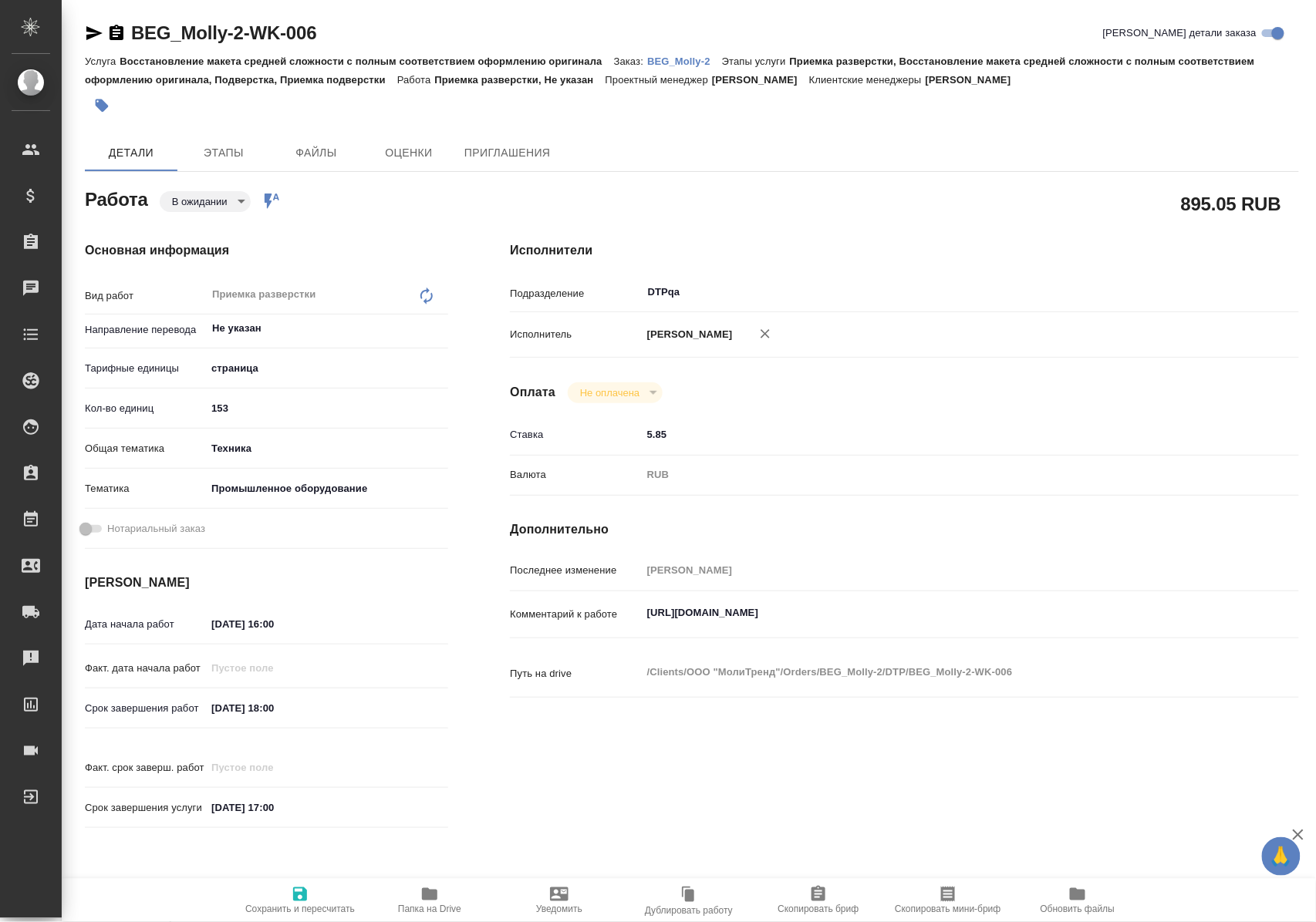
type textarea "x"
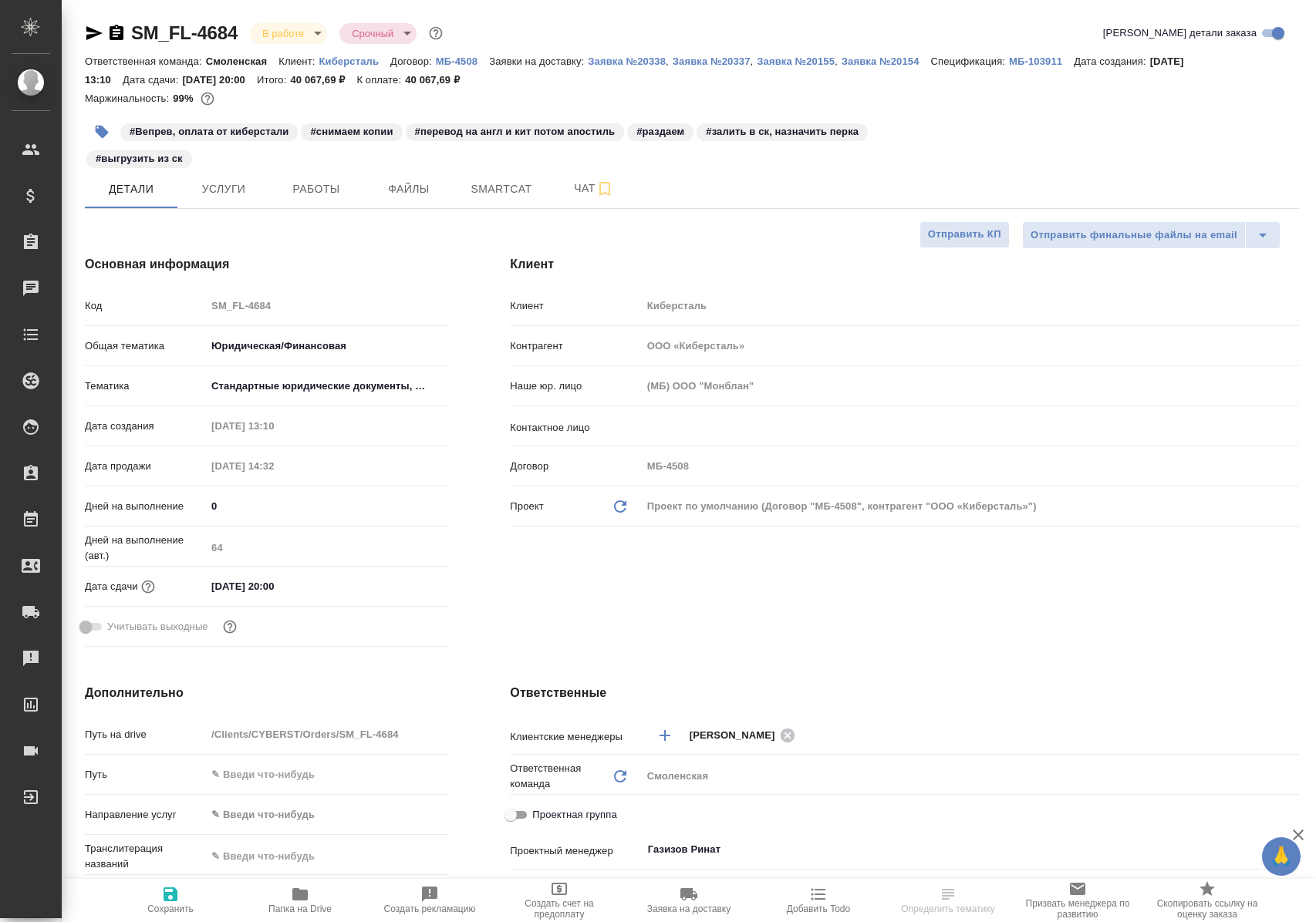
select select "RU"
click at [301, 188] on span "Работы" at bounding box center [316, 189] width 74 height 20
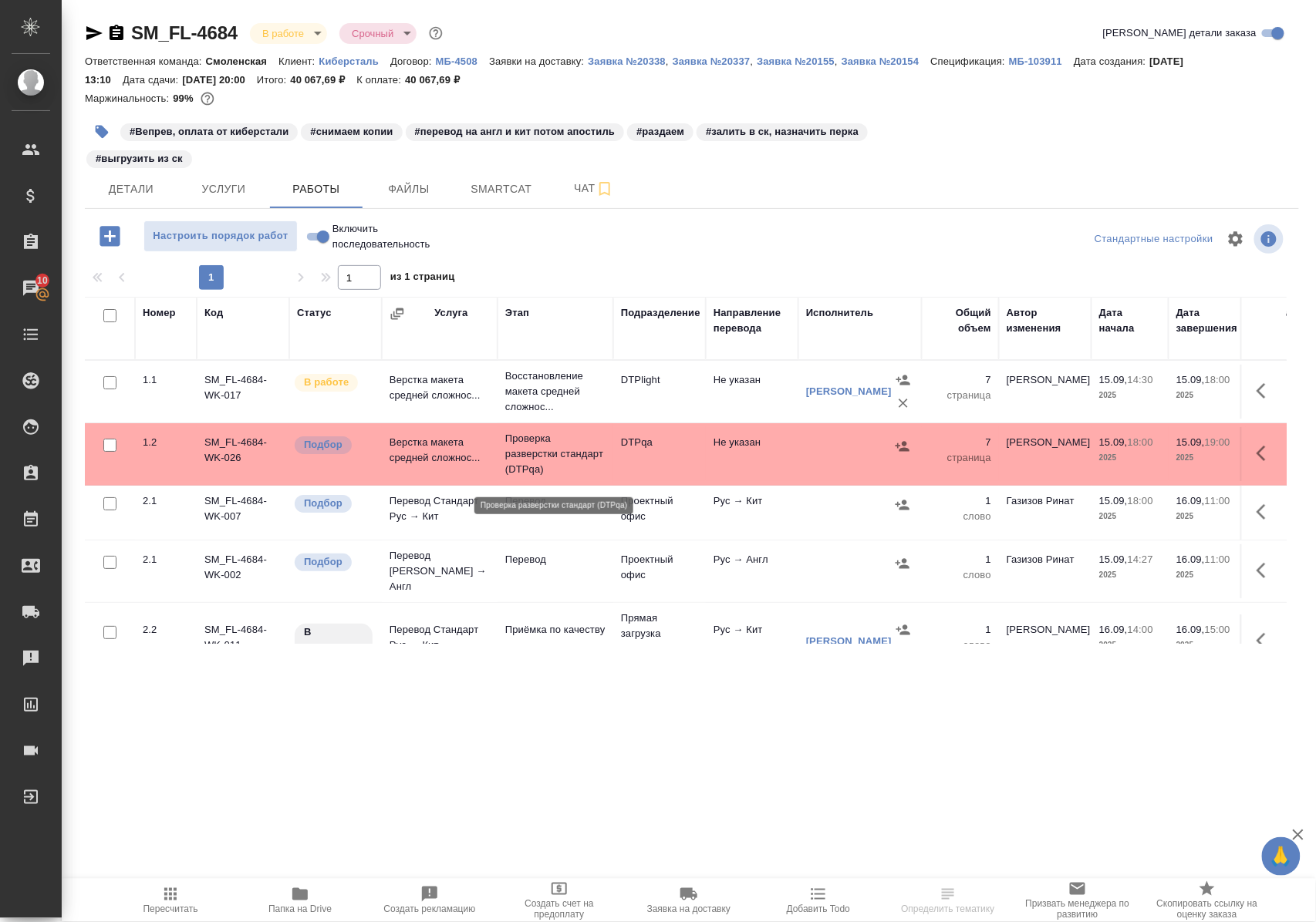
click at [519, 463] on p "Проверка разверстки стандарт (DTPqa)" at bounding box center [555, 453] width 100 height 46
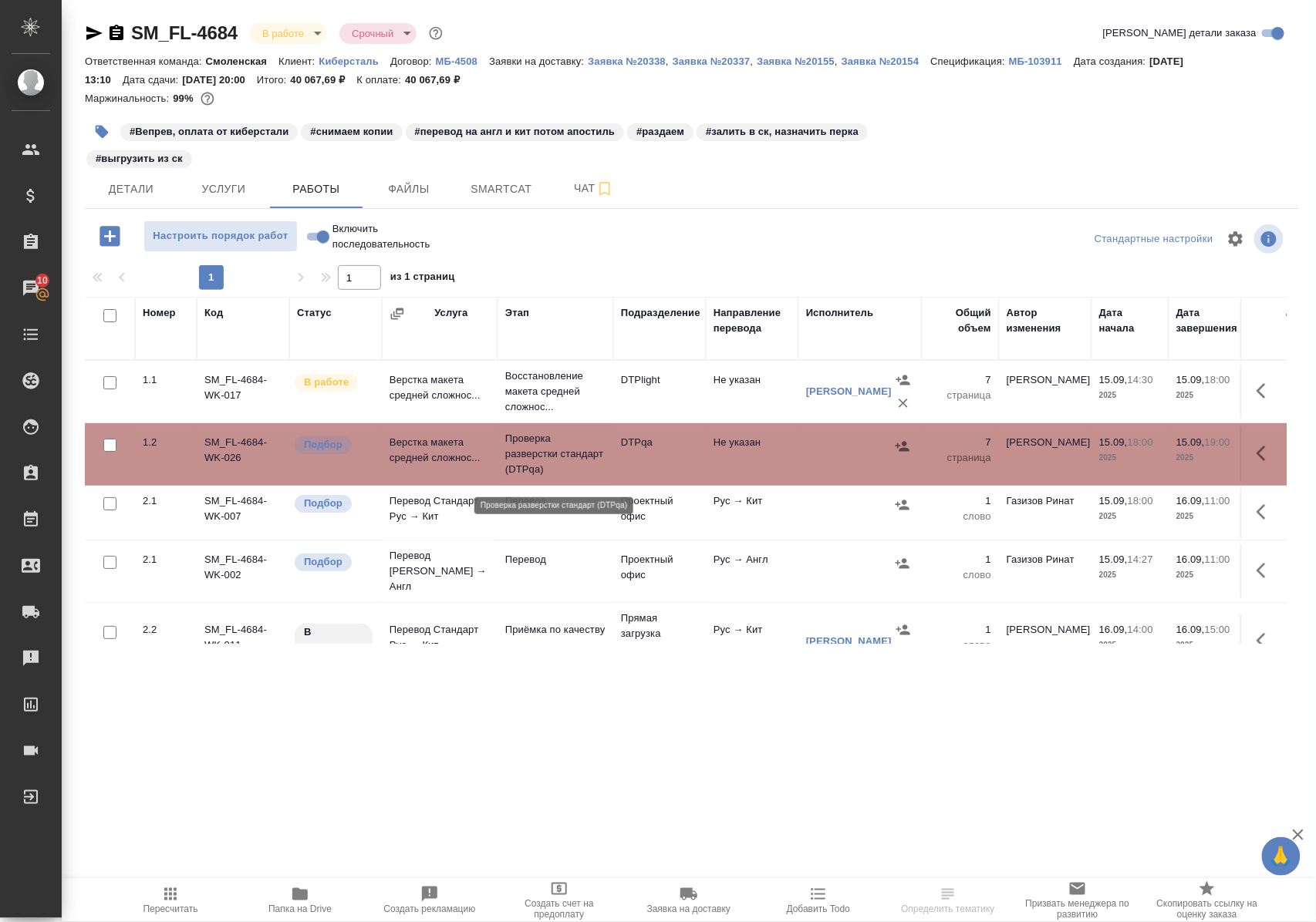
click at [519, 463] on p "Проверка разверстки стандарт (DTPqa)" at bounding box center [555, 453] width 100 height 46
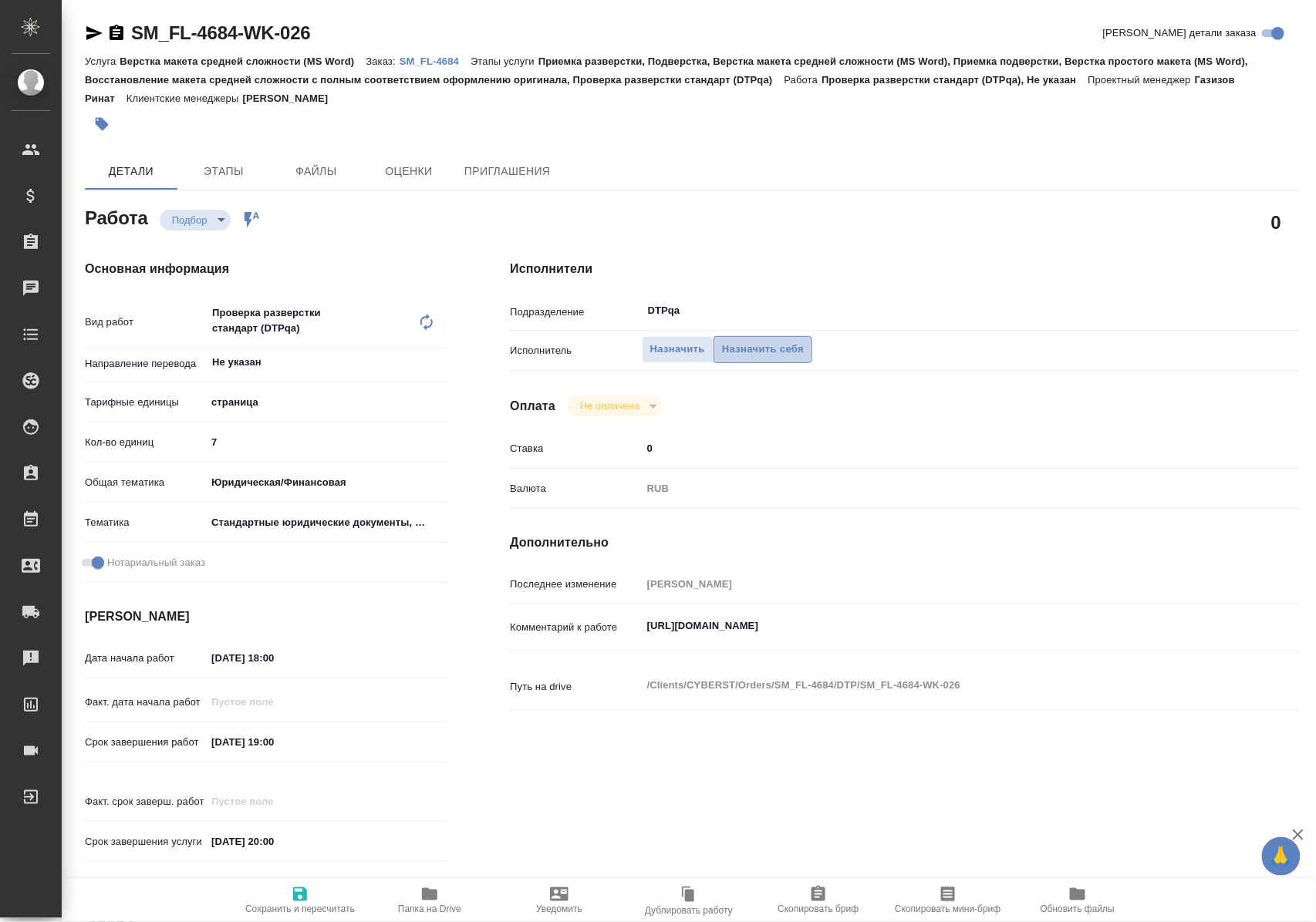
click at [769, 348] on span "Назначить себя" at bounding box center [763, 349] width 81 height 18
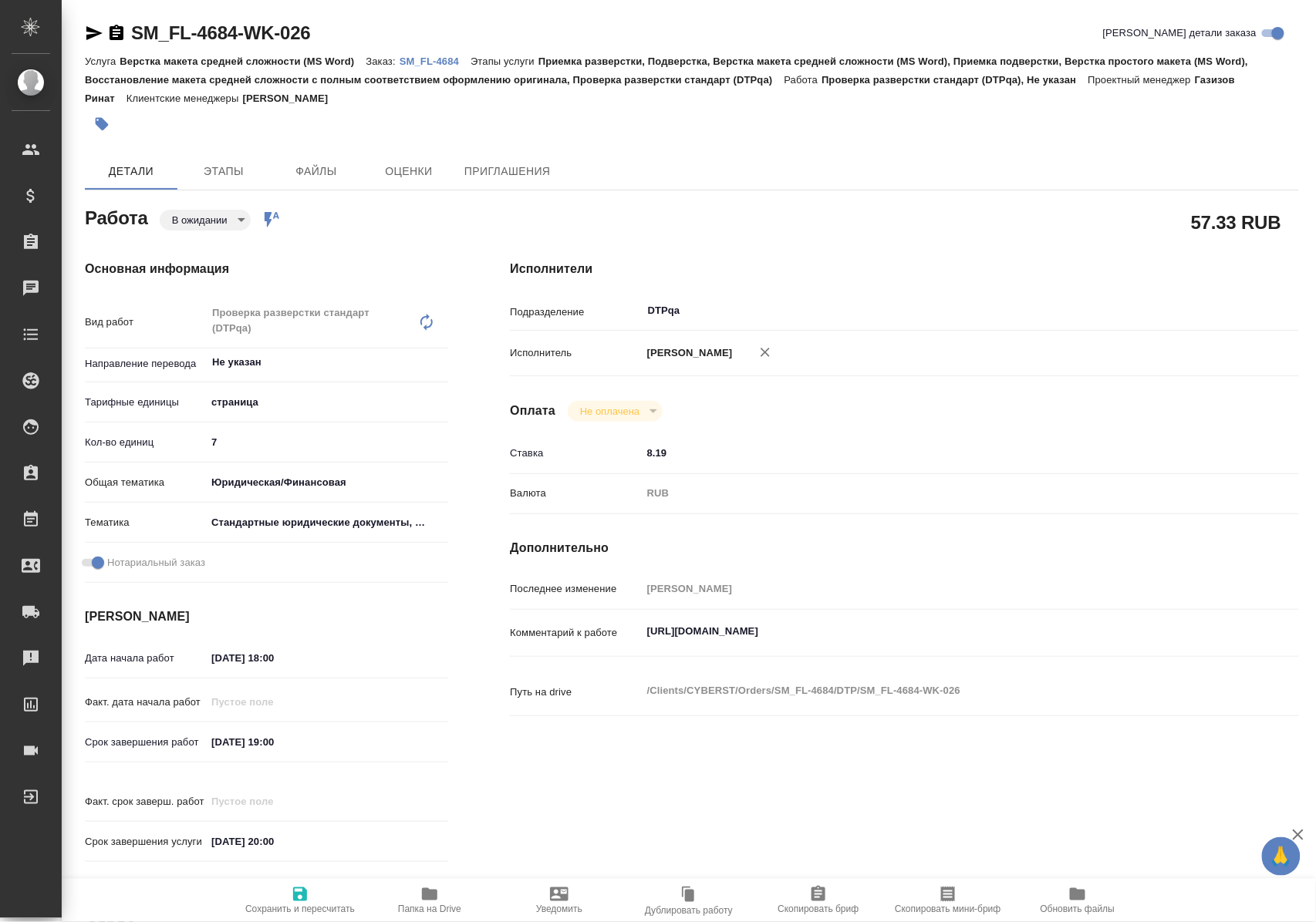
type textarea "x"
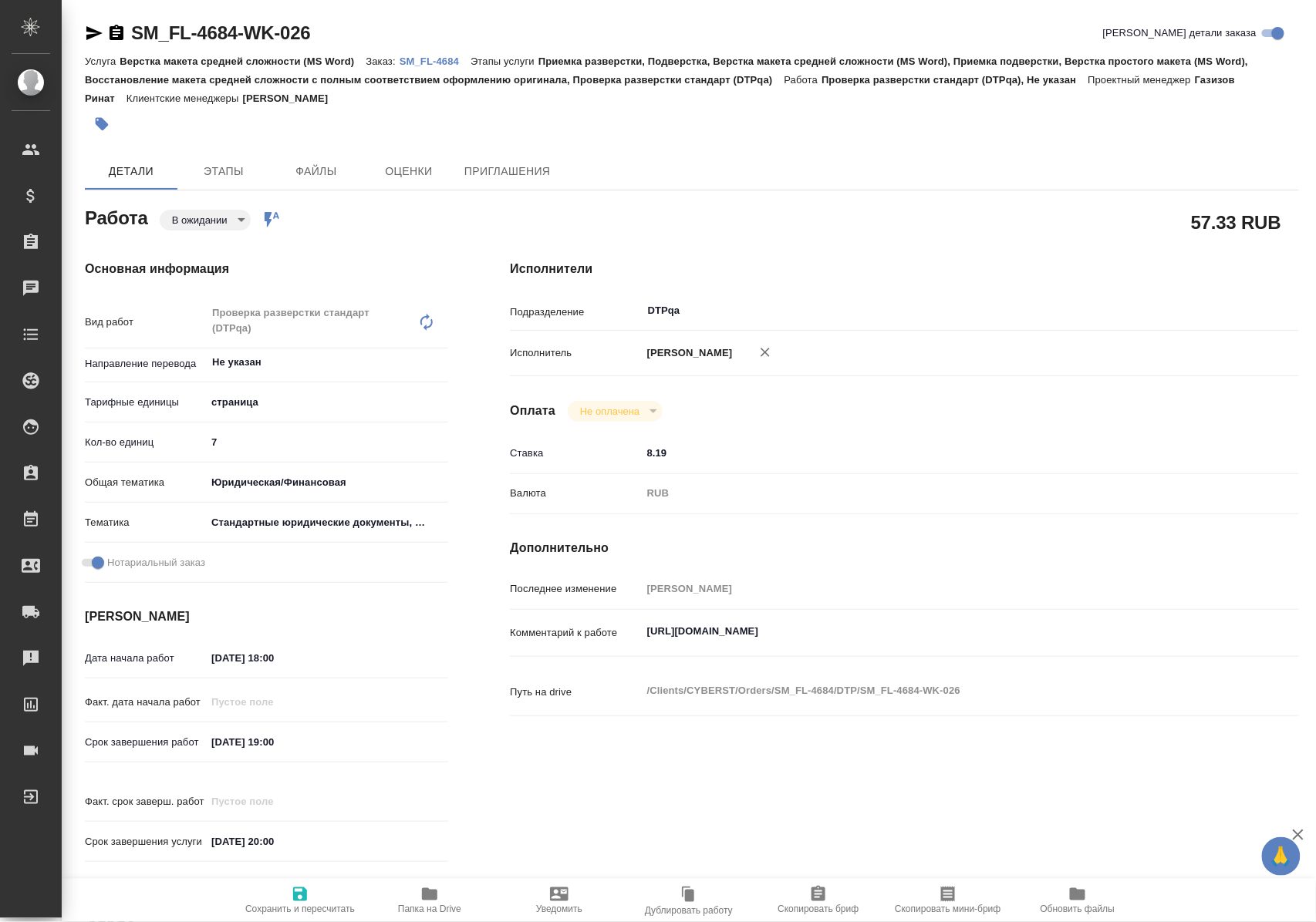
type textarea "x"
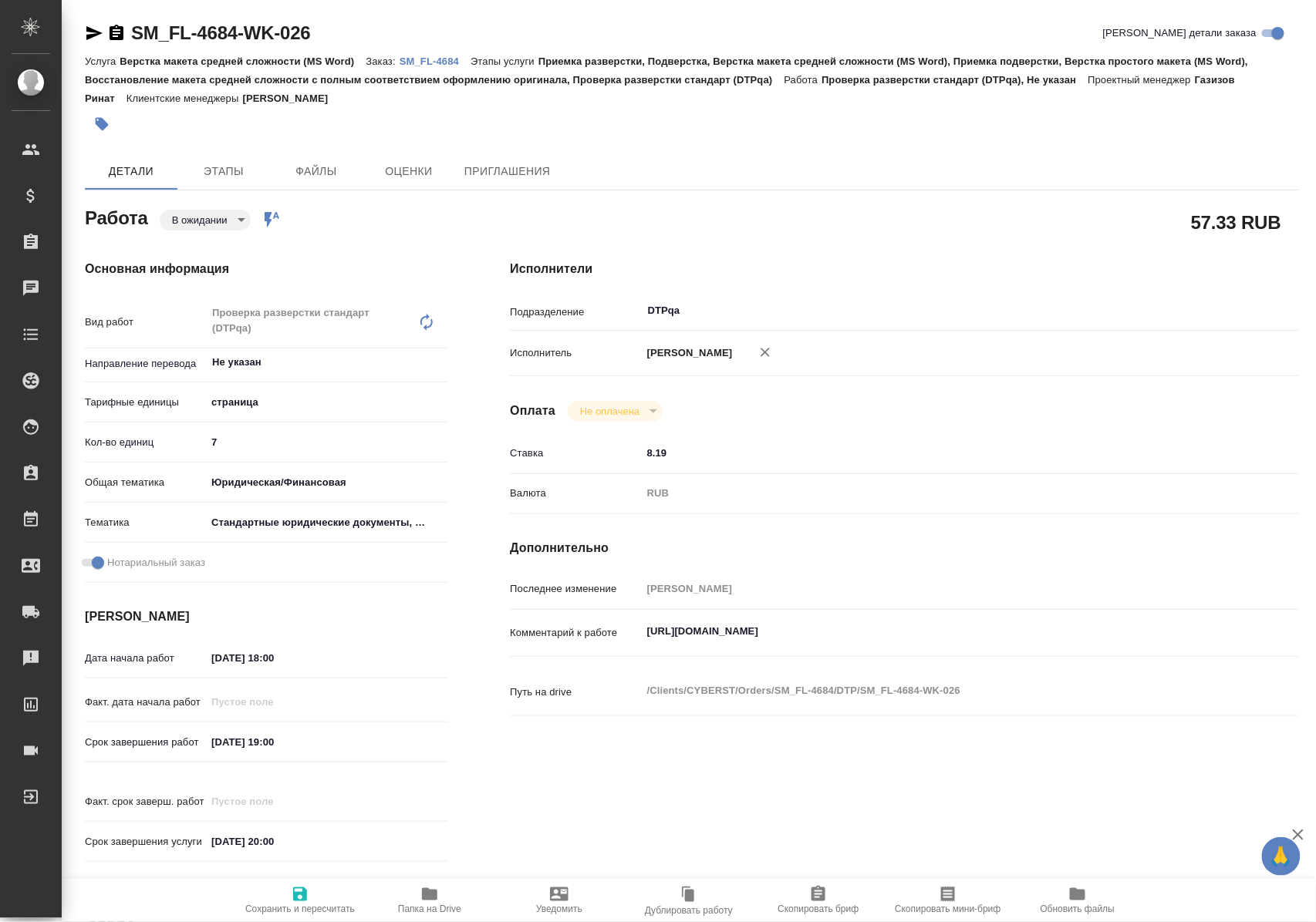
type textarea "x"
